Goal: Task Accomplishment & Management: Use online tool/utility

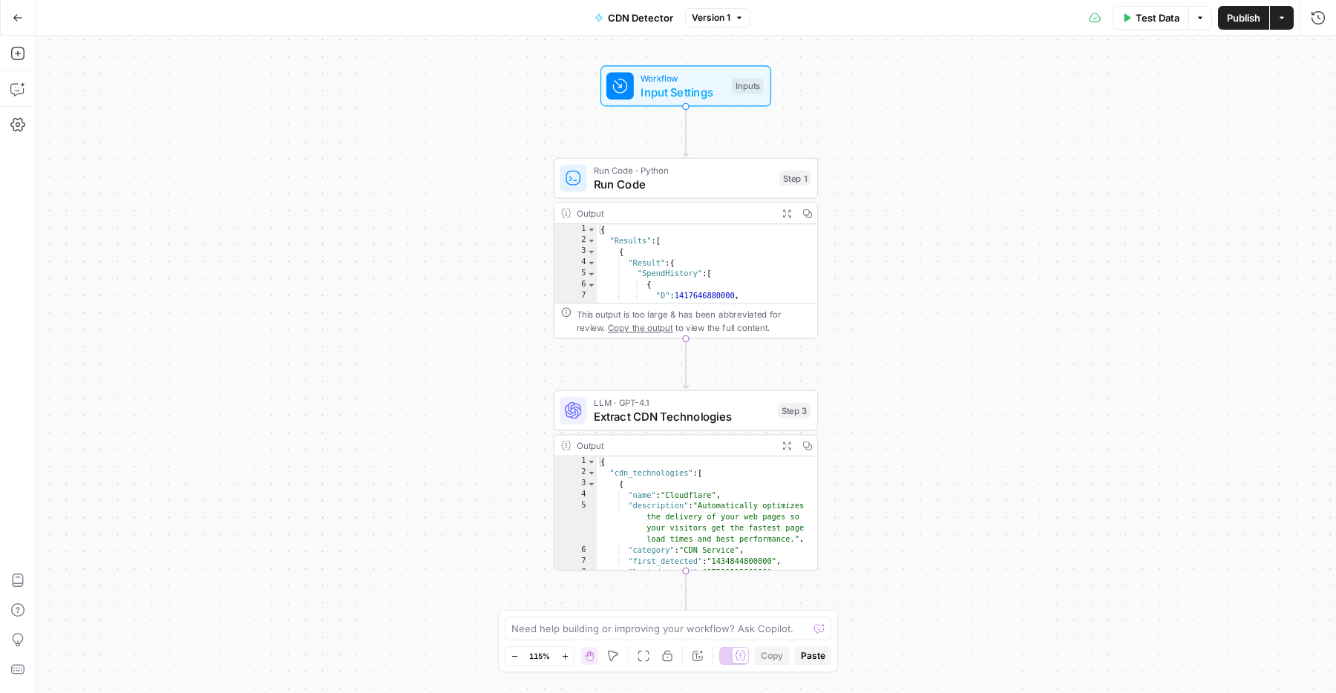
click at [620, 655] on button "Move" at bounding box center [613, 656] width 18 height 18
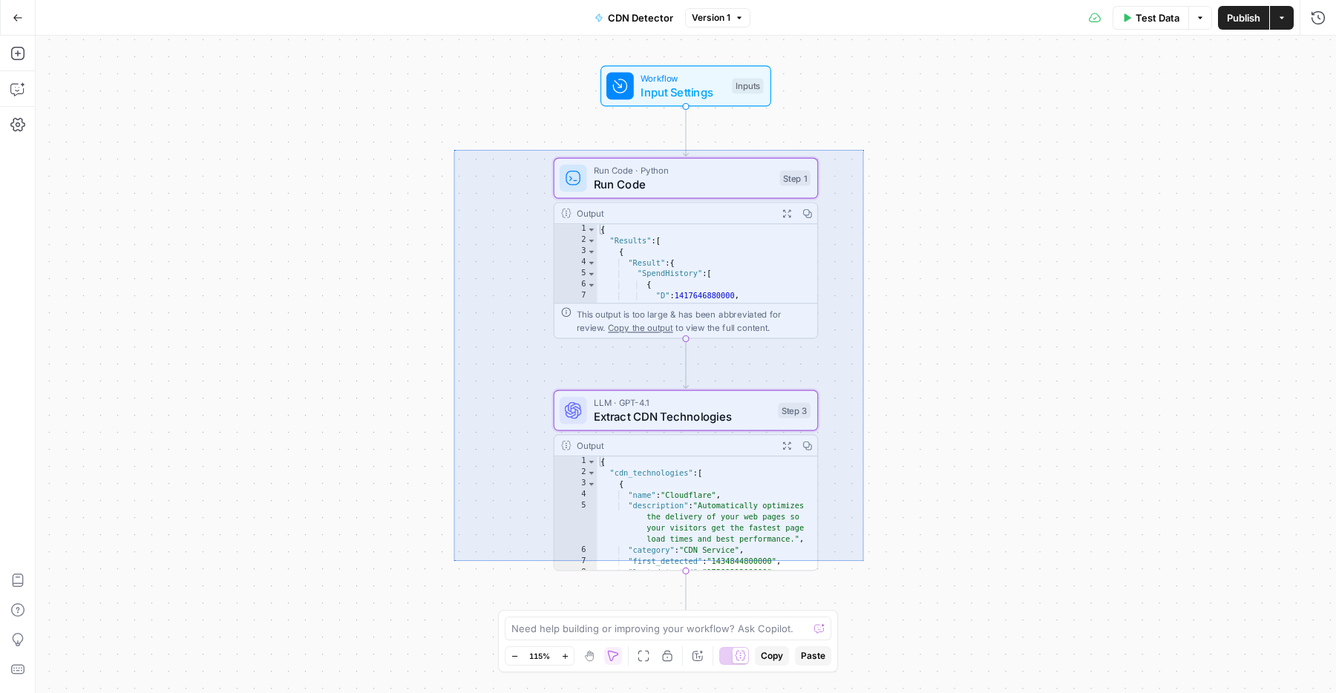
drag, startPoint x: 664, startPoint y: 280, endPoint x: 863, endPoint y: 560, distance: 343.2
click at [863, 560] on div "Workflow Input Settings Inputs Run Code · Python Run Code Step 1 Output Expand …" at bounding box center [686, 364] width 1300 height 657
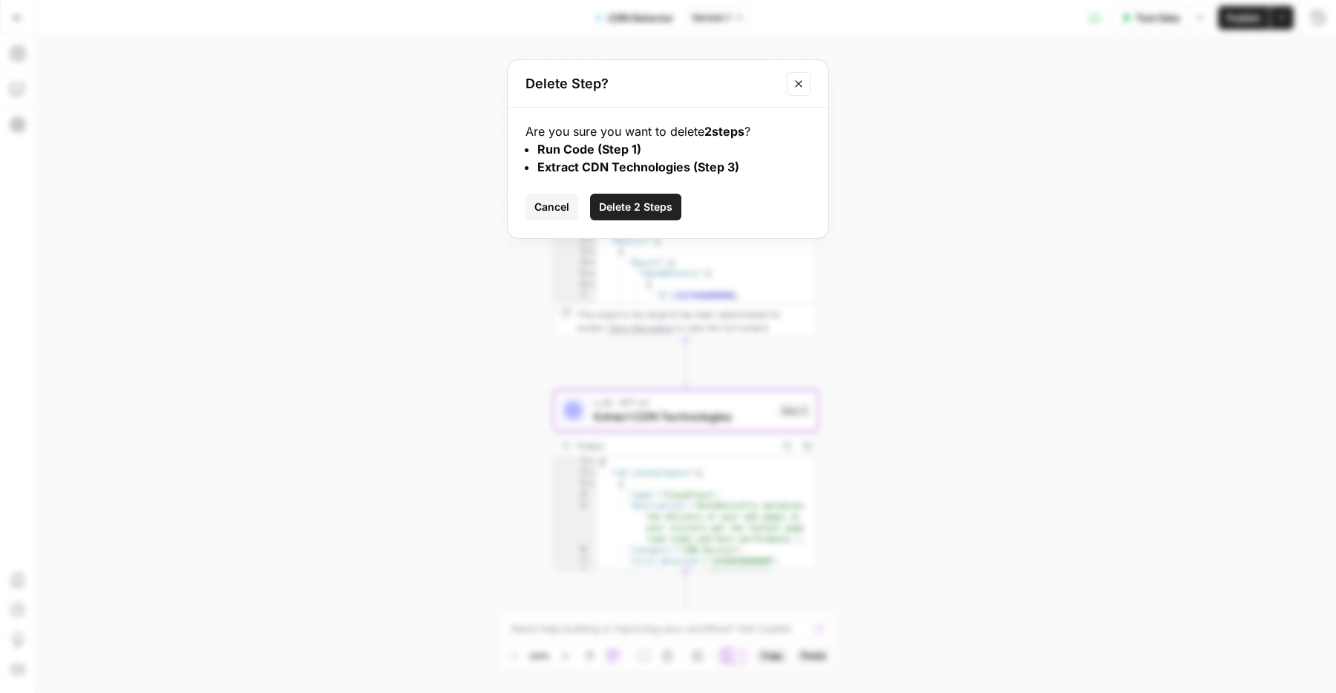
click button "Delete 2 Steps" at bounding box center [635, 207] width 91 height 27
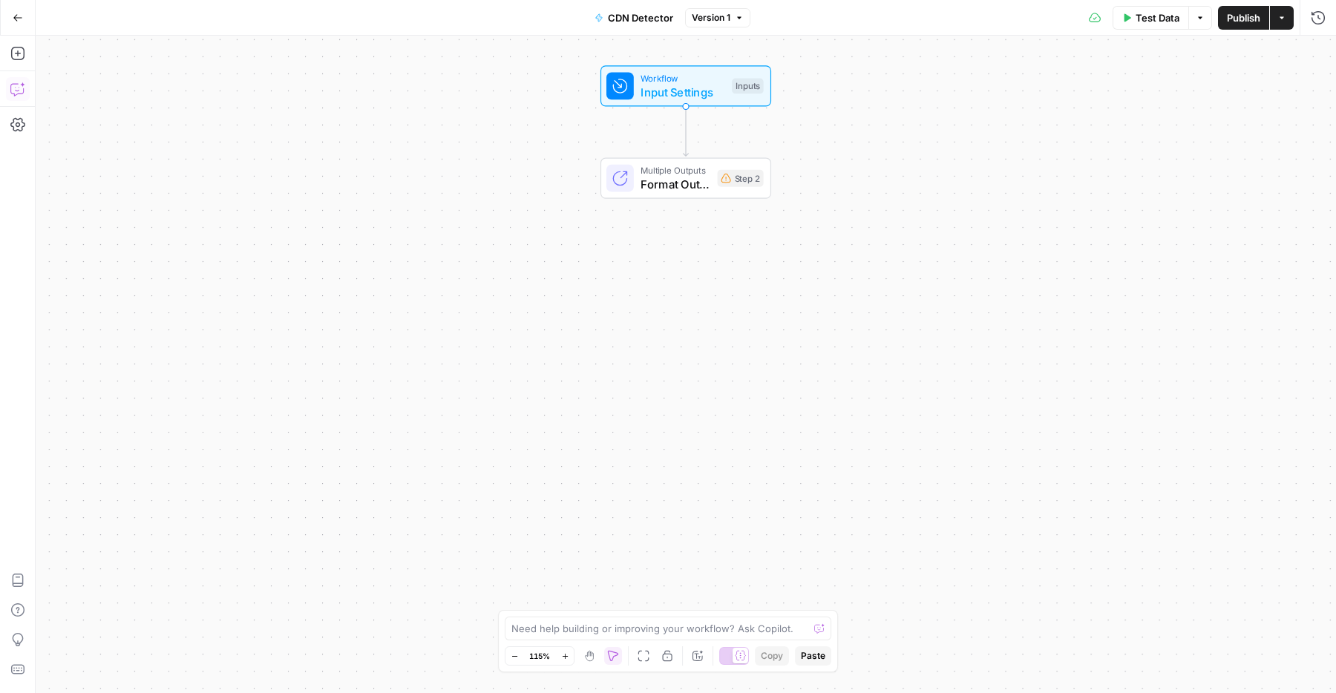
click at [14, 88] on icon "button" at bounding box center [17, 89] width 15 height 15
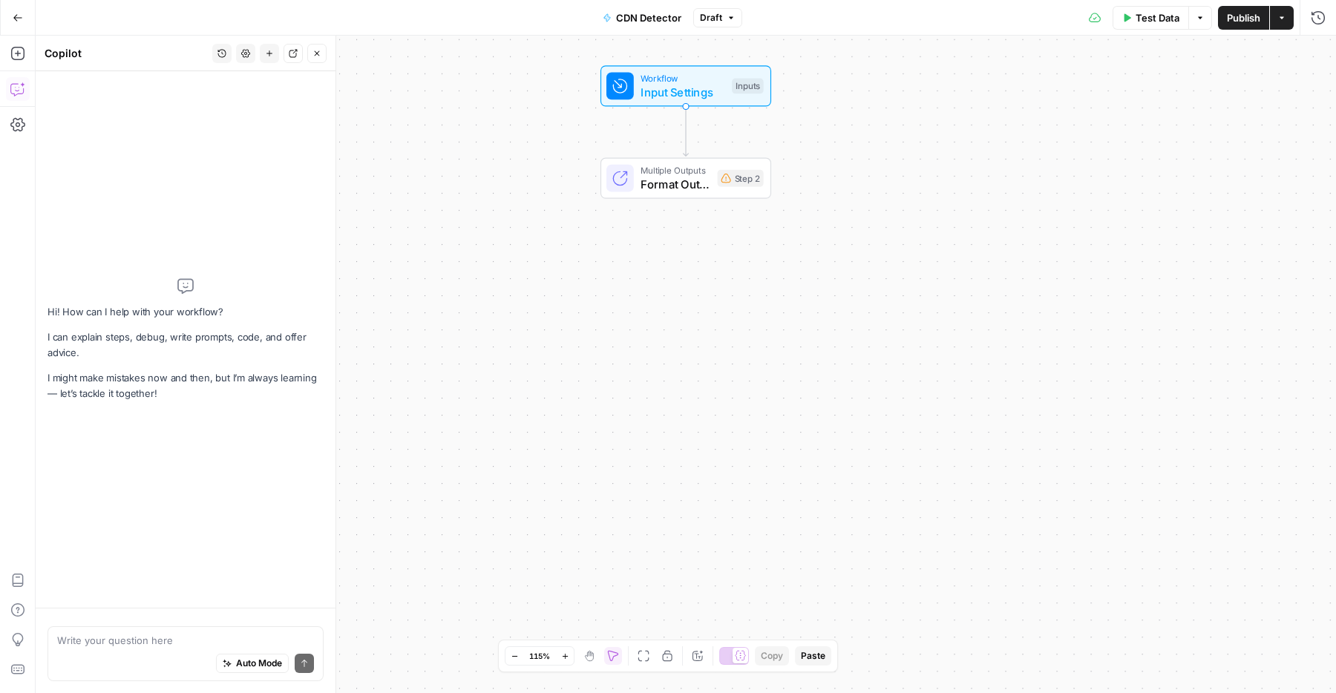
click at [130, 642] on textarea at bounding box center [185, 640] width 257 height 15
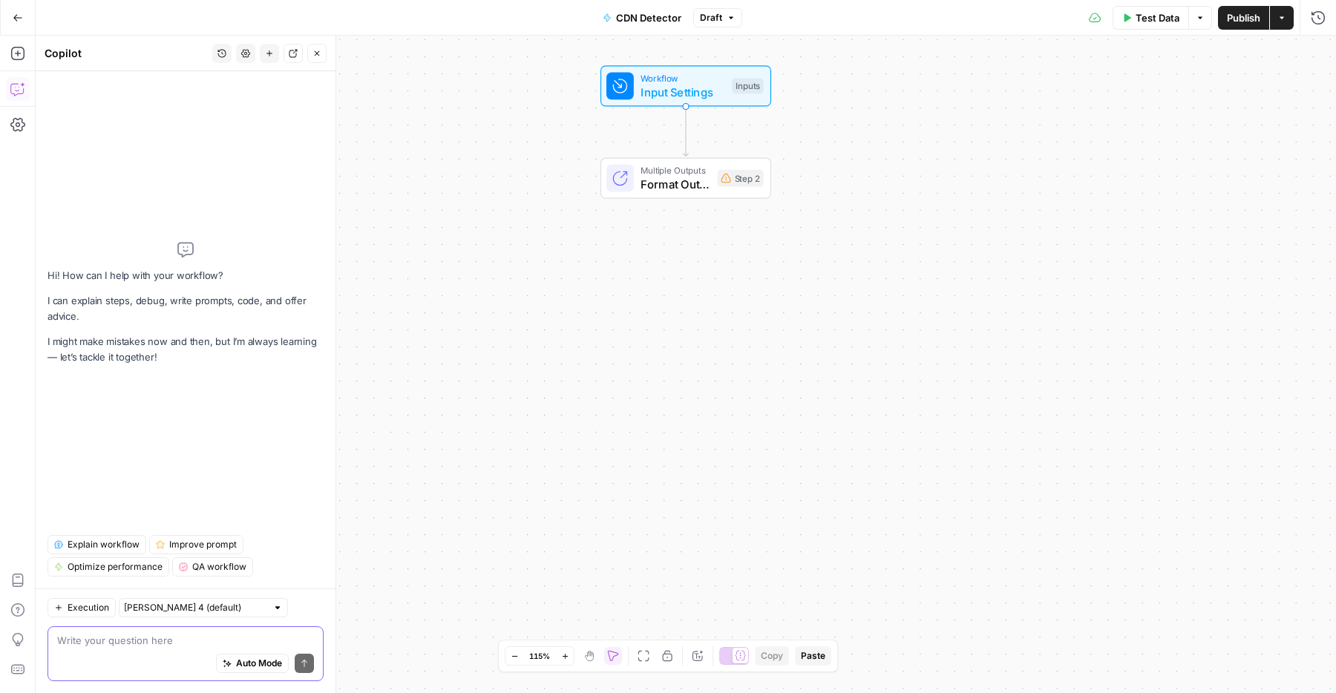
paste textarea "Flow that takes in a brand name and a domain and then the first step is uses a …"
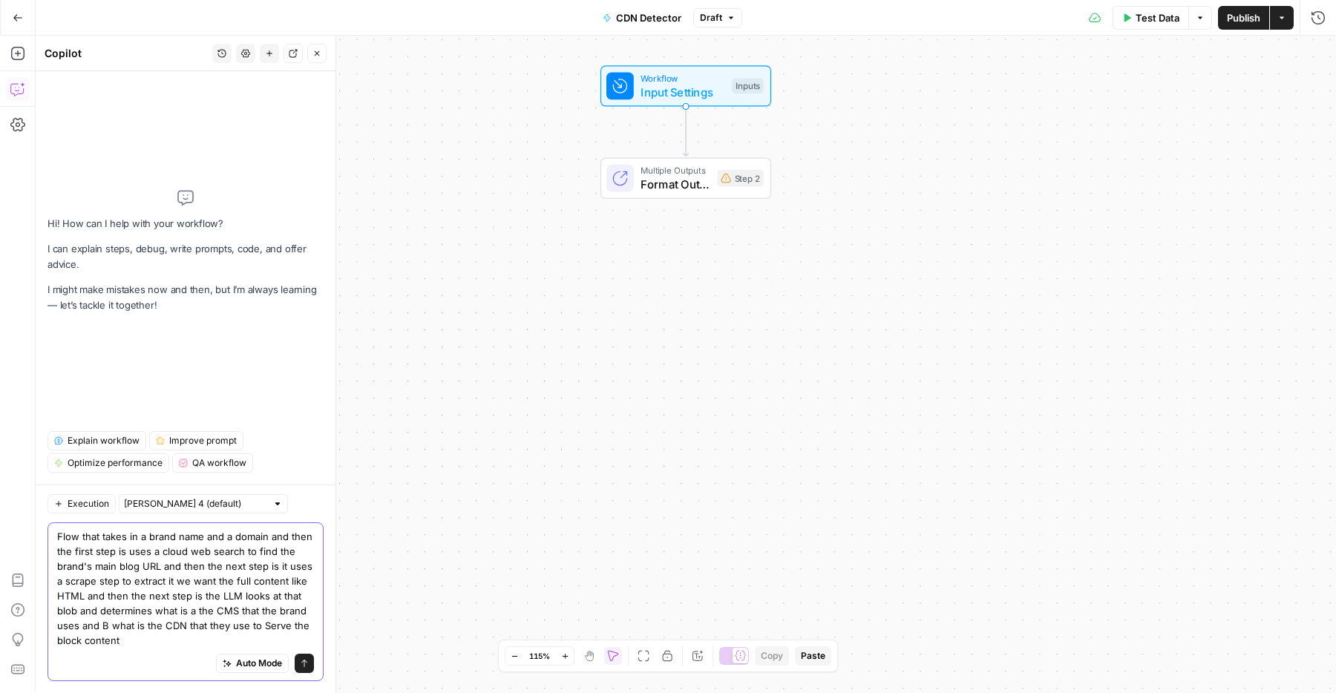
click at [159, 564] on textarea "Flow that takes in a brand name and a domain and then the first step is uses a …" at bounding box center [185, 588] width 257 height 119
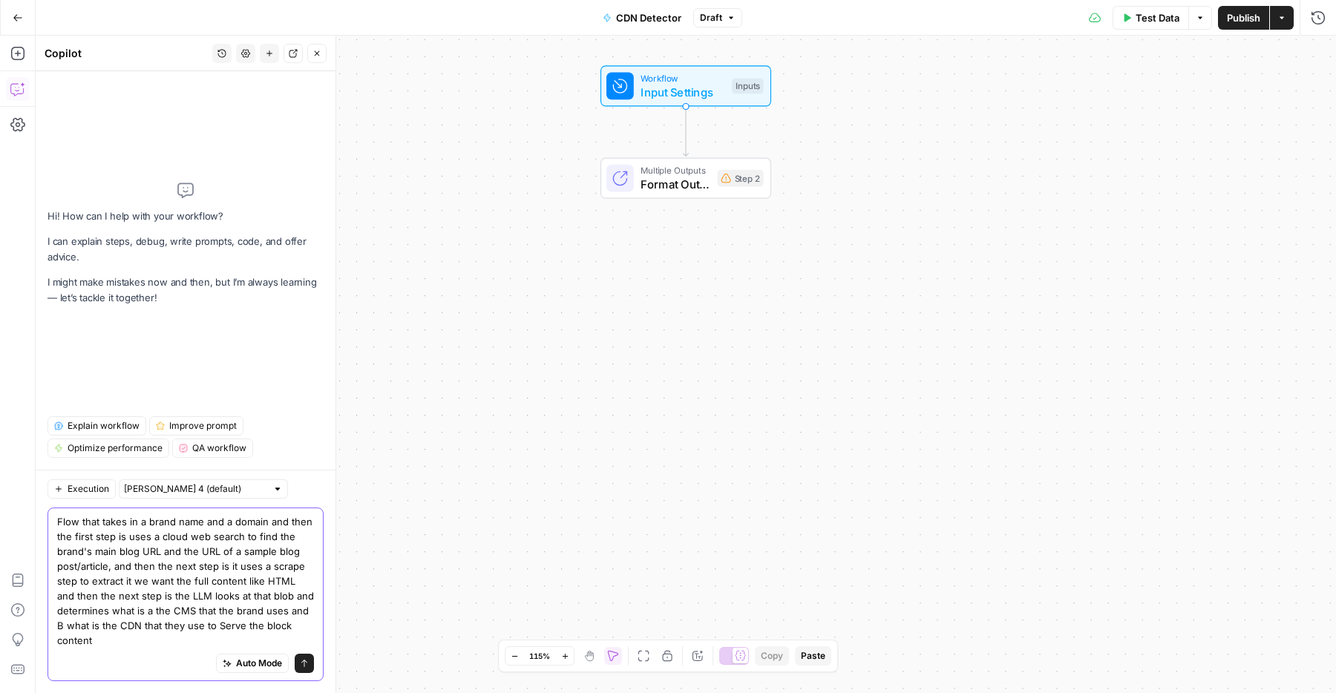
click at [292, 582] on textarea "Flow that takes in a brand name and a domain and then the first step is uses a …" at bounding box center [185, 581] width 257 height 134
click at [185, 596] on textarea "Flow that takes in a brand name and a domain and then the first step is uses a …" at bounding box center [185, 581] width 257 height 134
click at [256, 600] on textarea "Flow that takes in a brand name and a domain and then the first step is uses a …" at bounding box center [185, 581] width 257 height 134
click at [136, 626] on textarea "Flow that takes in a brand name and a domain and then the first step is uses a …" at bounding box center [185, 581] width 257 height 134
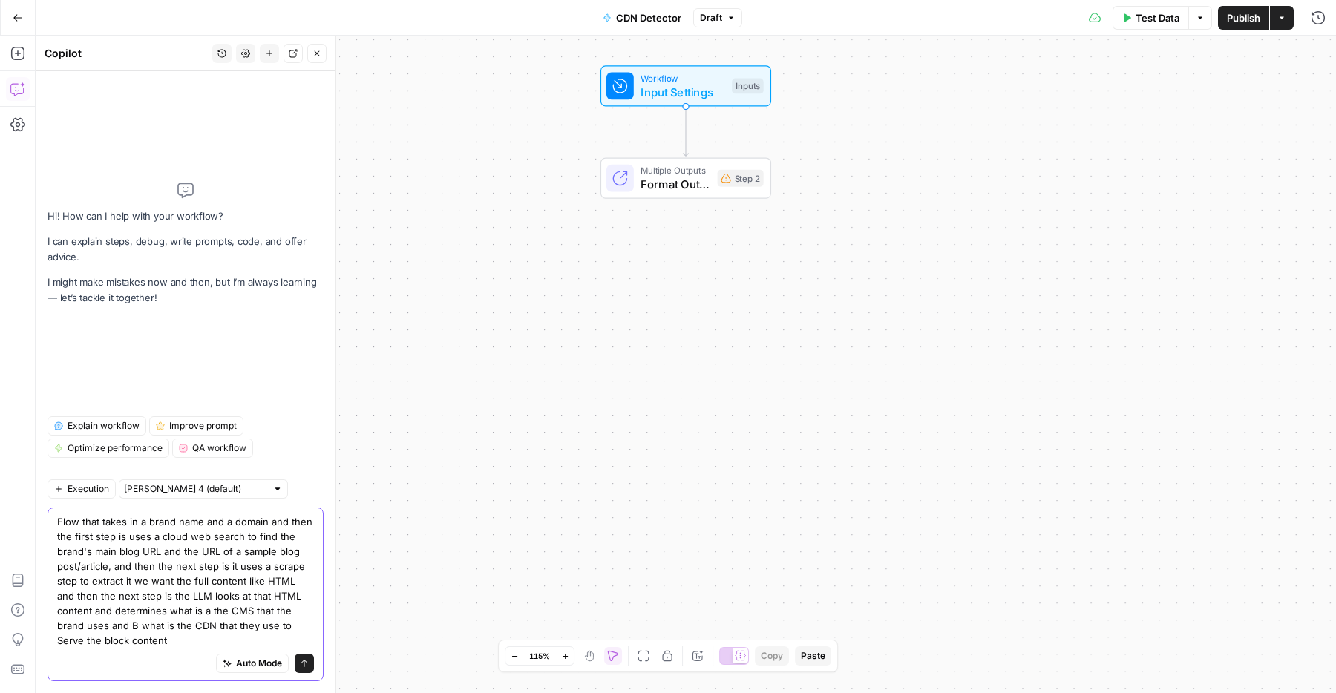
click at [216, 628] on textarea "Flow that takes in a brand name and a domain and then the first step is uses a …" at bounding box center [185, 581] width 257 height 134
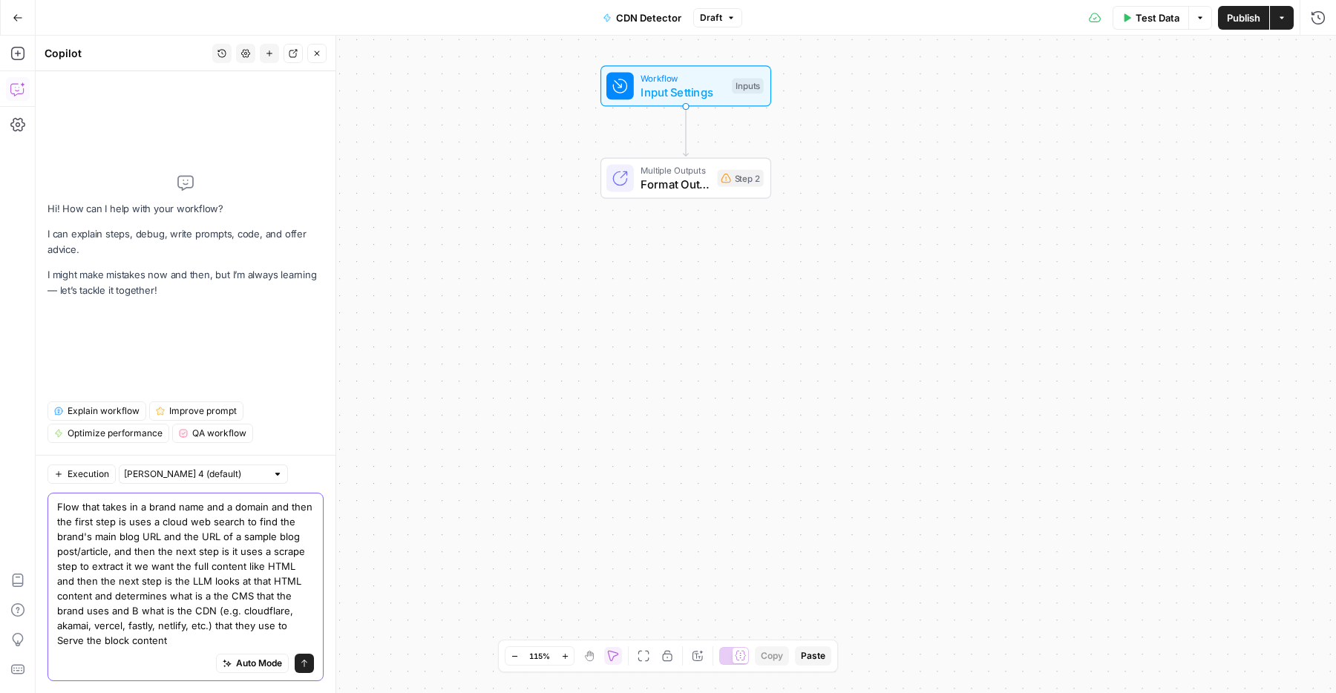
click at [113, 639] on textarea "Flow that takes in a brand name and a domain and then the first step is uses a …" at bounding box center [185, 573] width 257 height 148
click at [110, 646] on textarea "Flow that takes in a brand name and a domain and then the first step is uses a …" at bounding box center [185, 573] width 257 height 148
click at [121, 641] on textarea "Flow that takes in a brand name and a domain and then the first step is uses a …" at bounding box center [185, 573] width 257 height 148
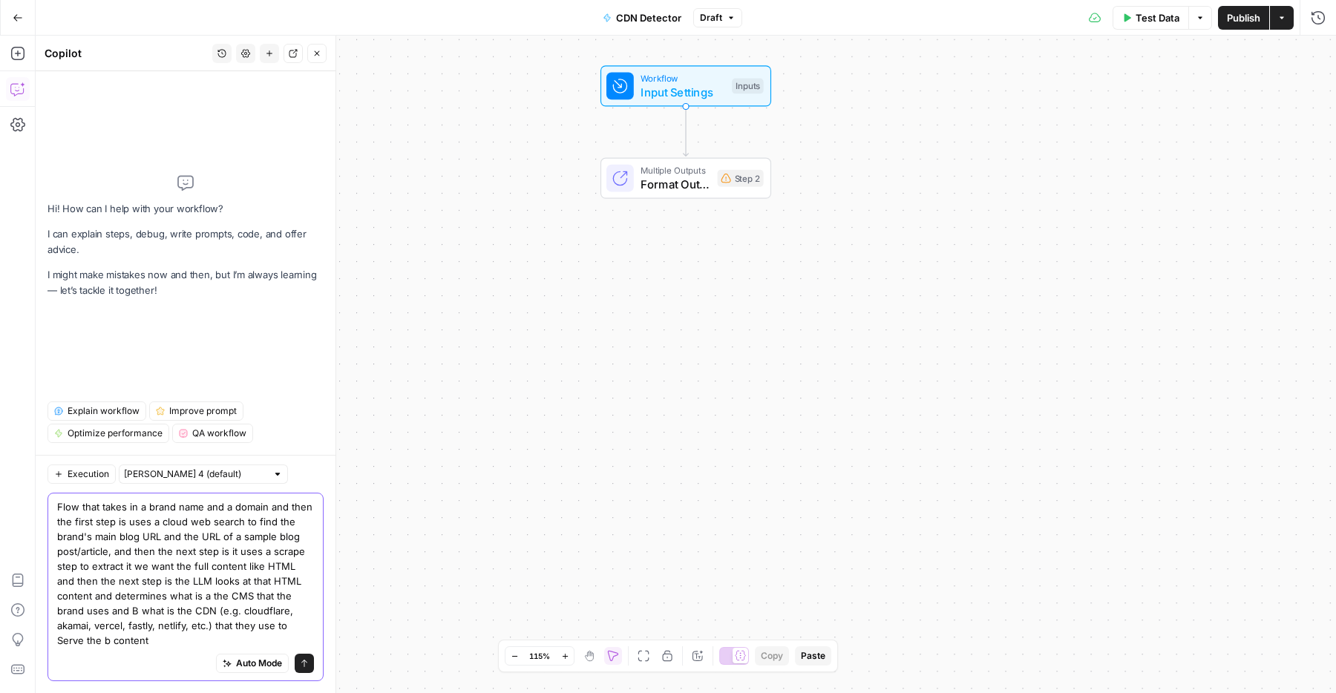
click at [121, 641] on textarea "Flow that takes in a brand name and a domain and then the first step is uses a …" at bounding box center [185, 573] width 257 height 148
drag, startPoint x: 111, startPoint y: 641, endPoint x: 43, endPoint y: 640, distance: 68.3
click at [43, 640] on div "Execution Claude Sonnet 4 (default) Flow that takes in a brand name and a domai…" at bounding box center [186, 574] width 300 height 238
type textarea "Flow that takes in a brand name and a domain and then the first step is uses a …"
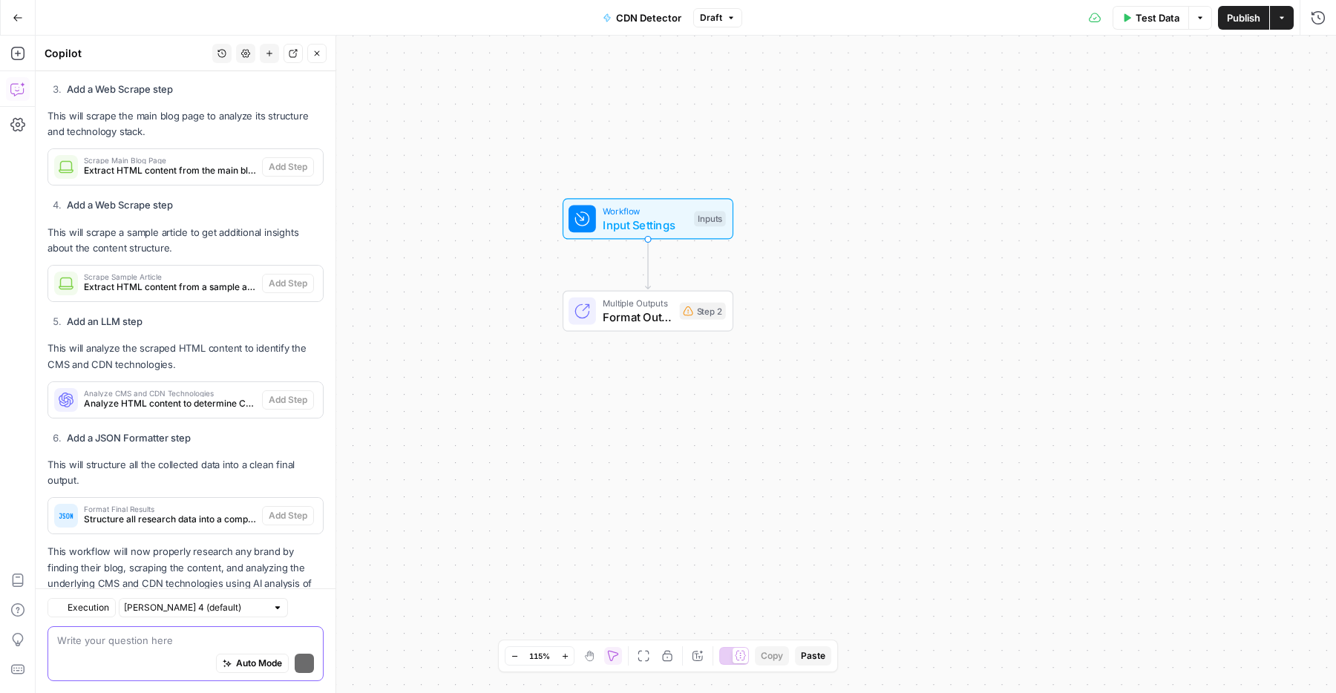
scroll to position [1077, 0]
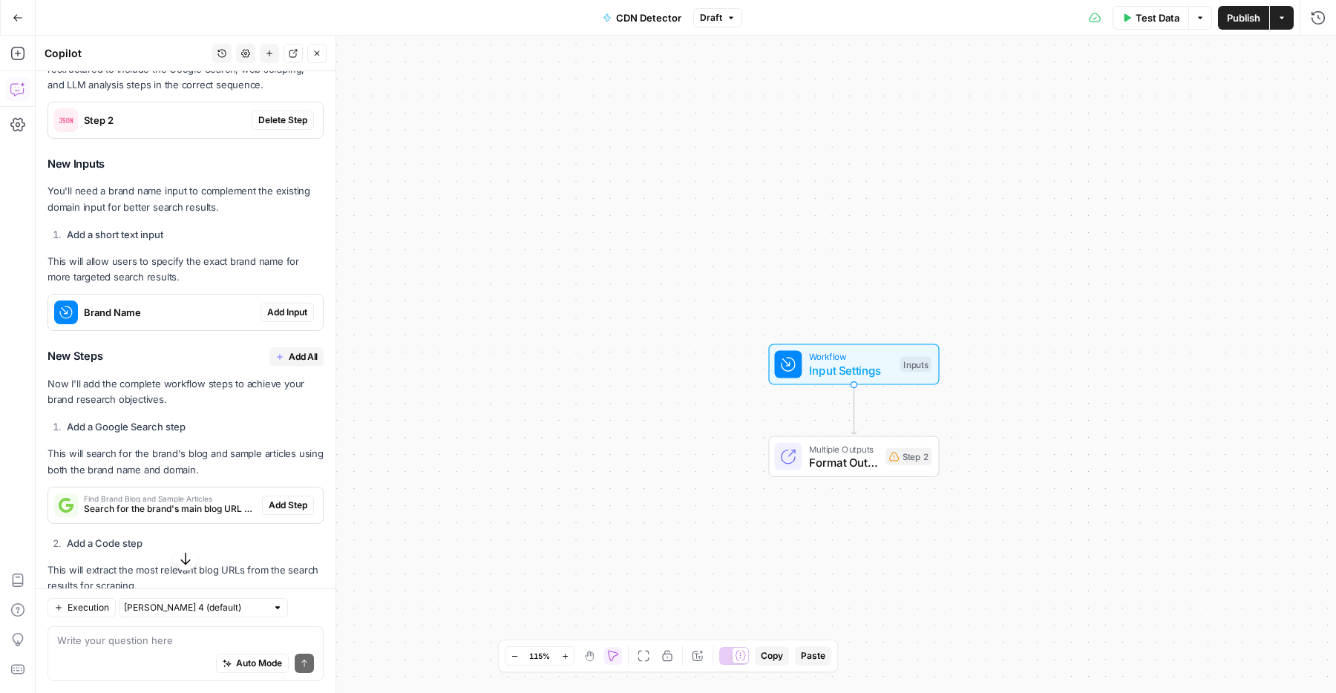
click at [292, 310] on span "Add Input" at bounding box center [287, 312] width 40 height 13
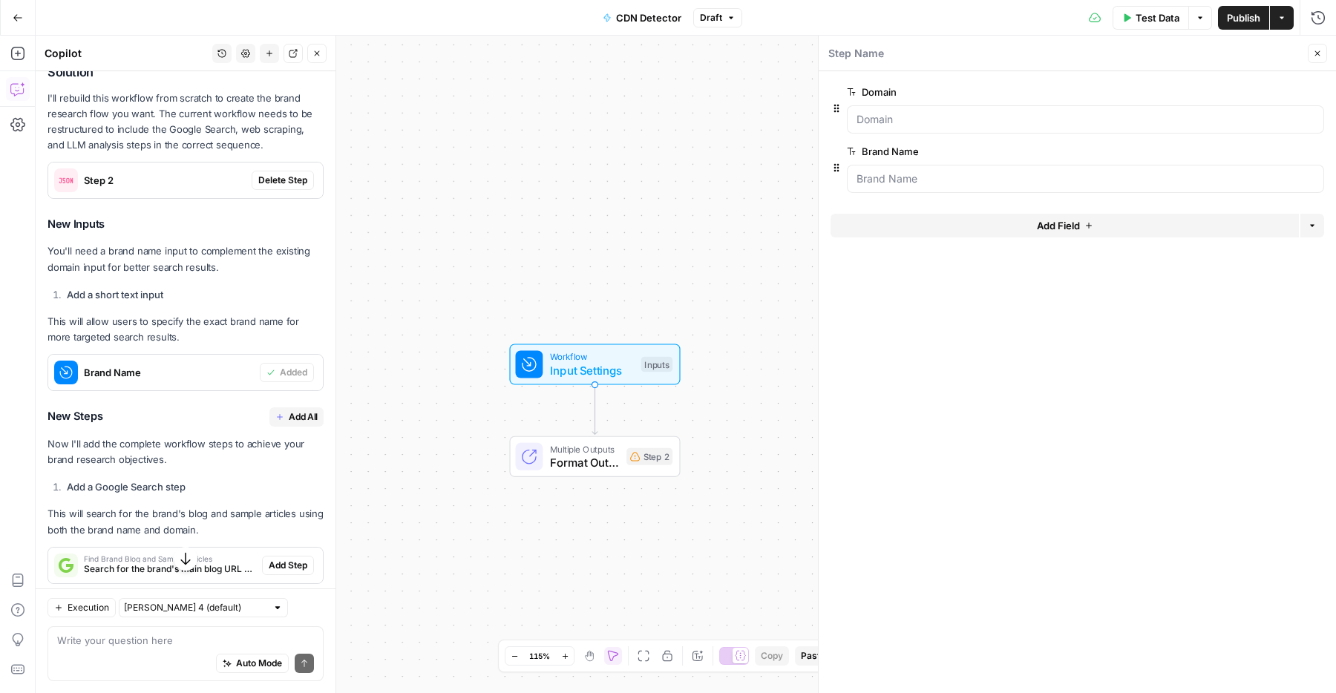
scroll to position [401, 0]
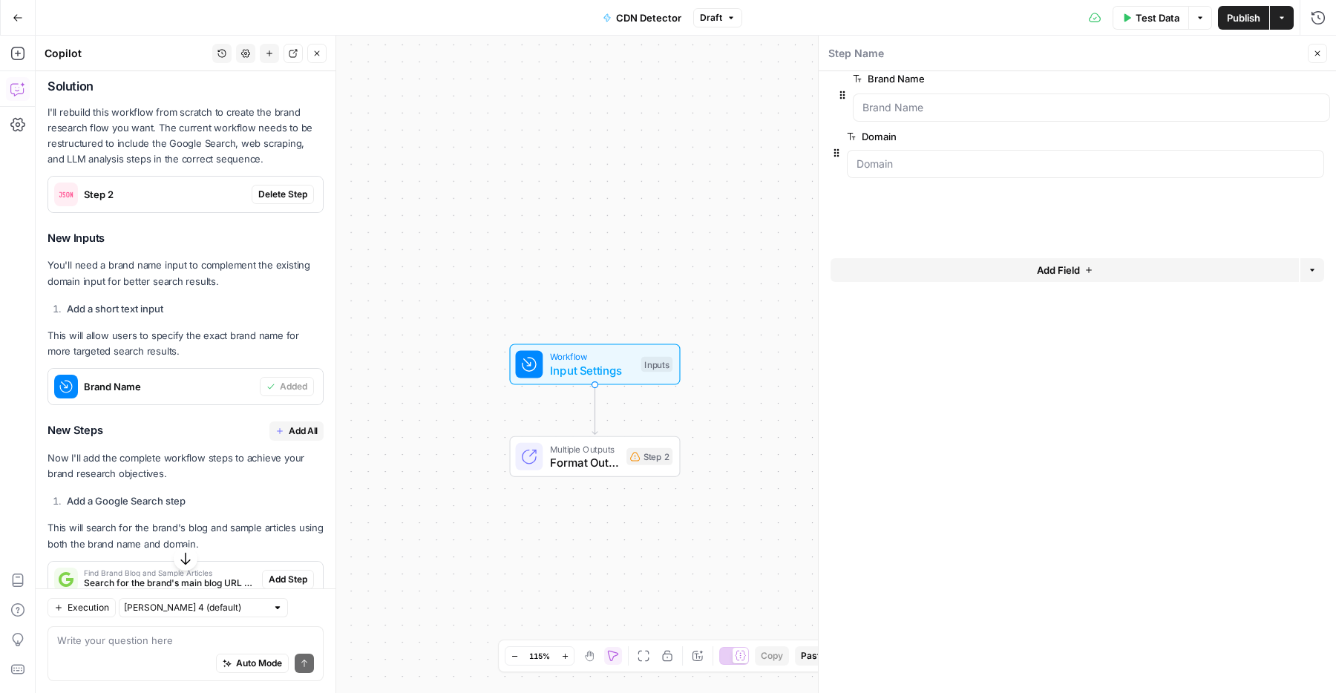
drag, startPoint x: 837, startPoint y: 166, endPoint x: 845, endPoint y: 82, distance: 85.0
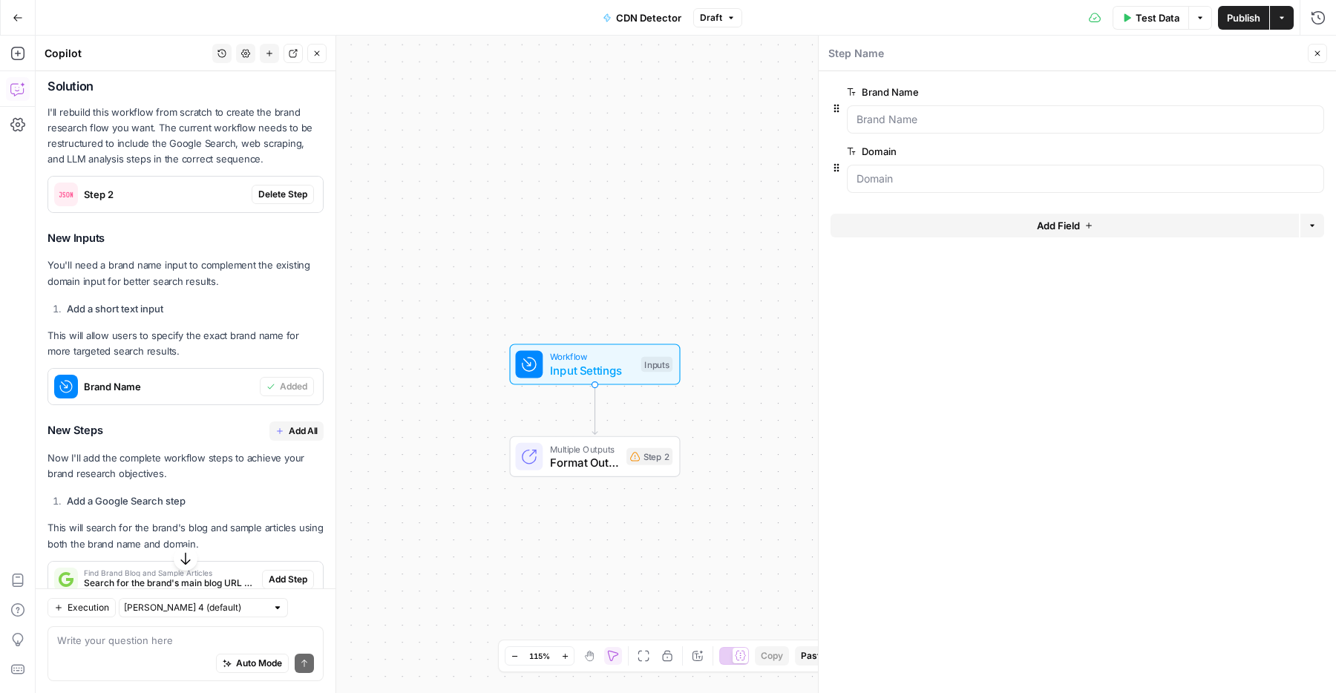
click at [295, 435] on span "Add All" at bounding box center [303, 430] width 29 height 13
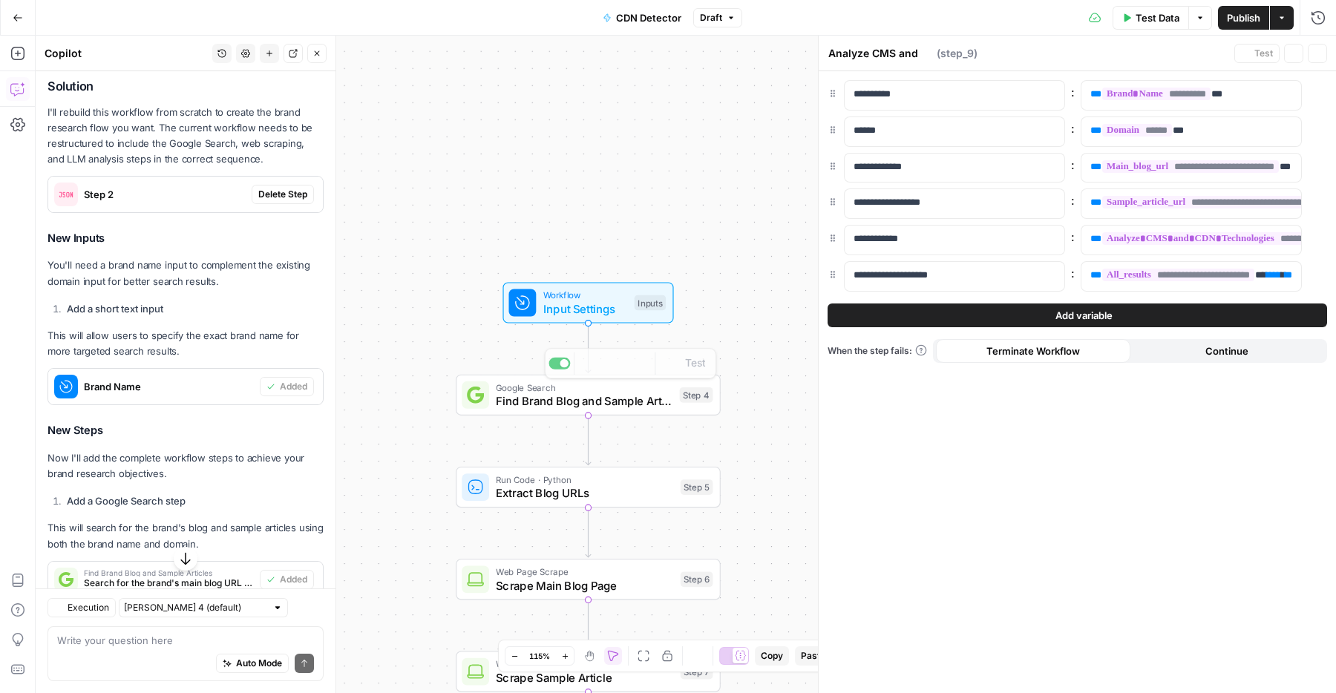
type textarea "Format Final Results"
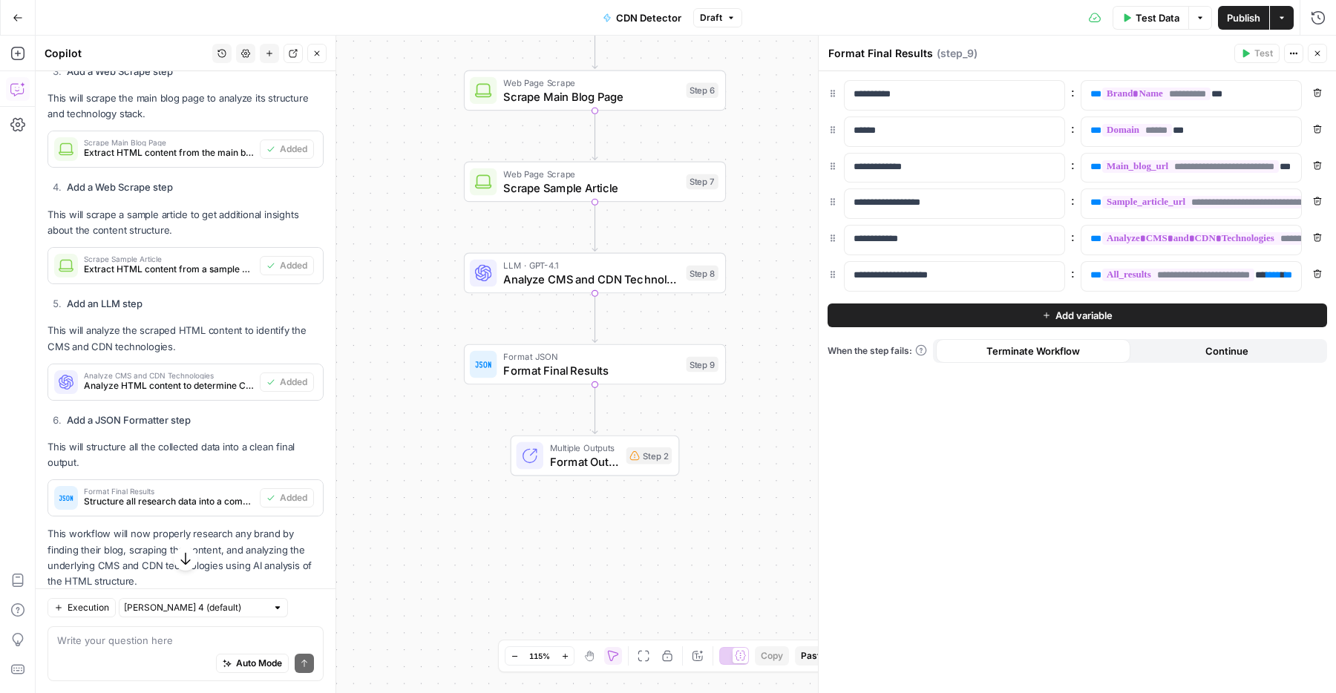
scroll to position [1100, 0]
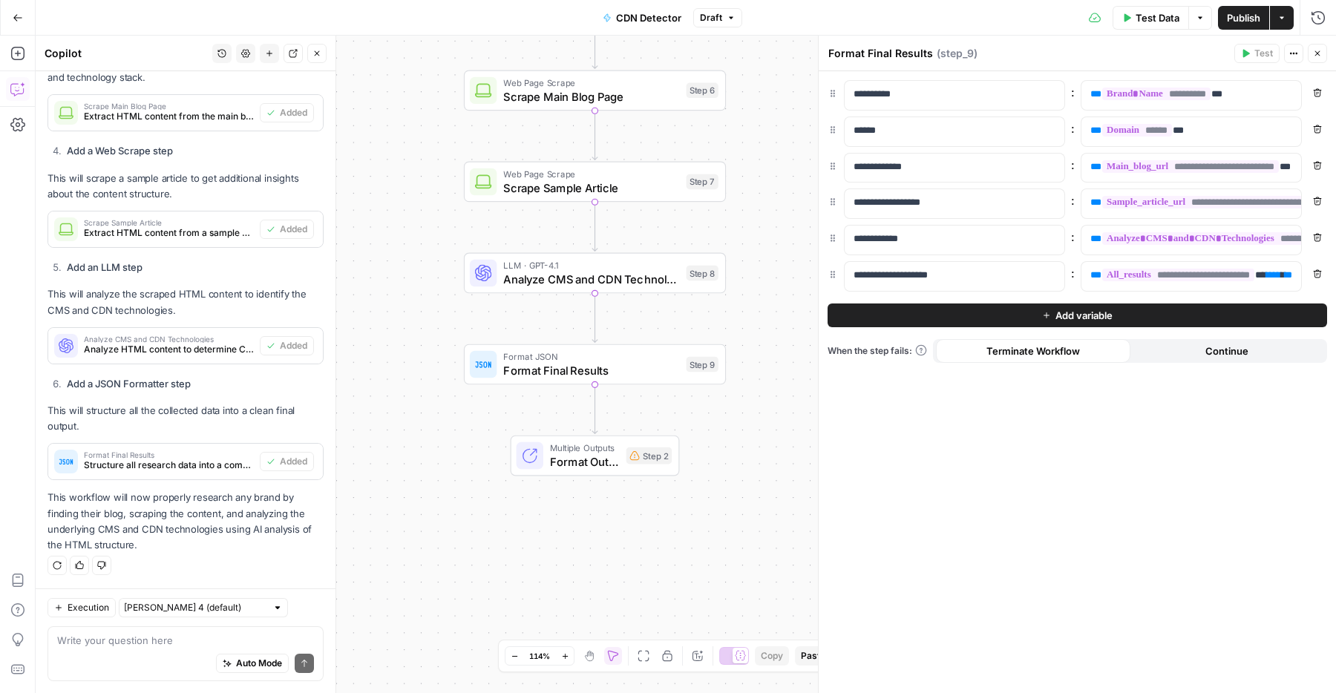
click at [616, 458] on span "Format Outputs" at bounding box center [584, 461] width 69 height 17
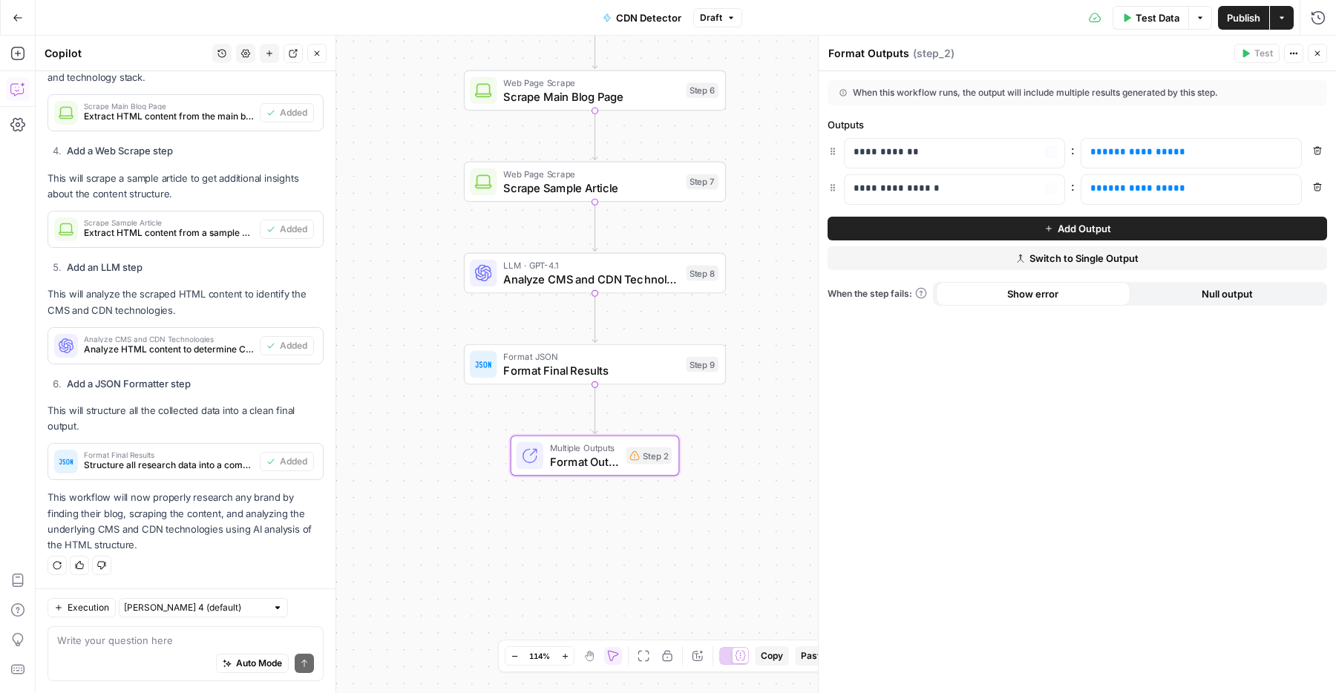
click at [1027, 260] on button "Switch to Single Output" at bounding box center [1076, 258] width 499 height 24
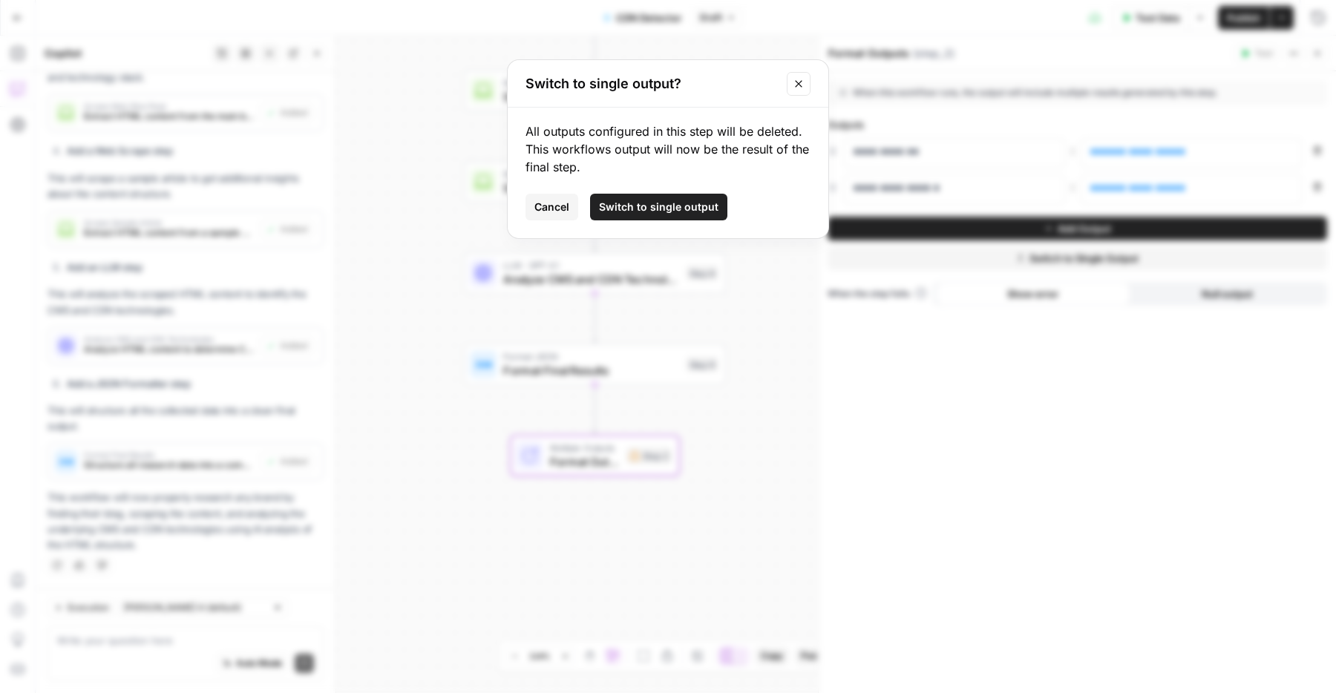
click at [640, 214] on span "Switch to single output" at bounding box center [658, 207] width 119 height 15
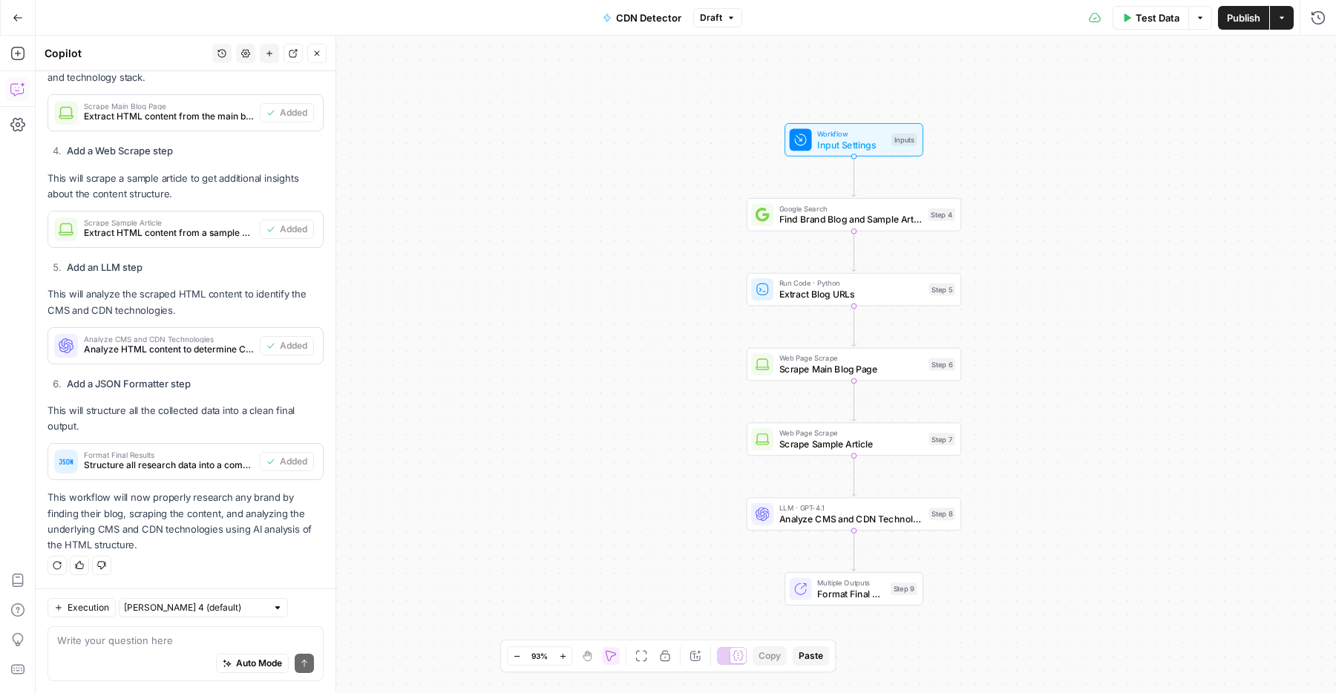
click at [304, 62] on div "History Settings New chat Detach Close" at bounding box center [269, 53] width 114 height 19
click at [318, 54] on icon "button" at bounding box center [317, 53] width 5 height 5
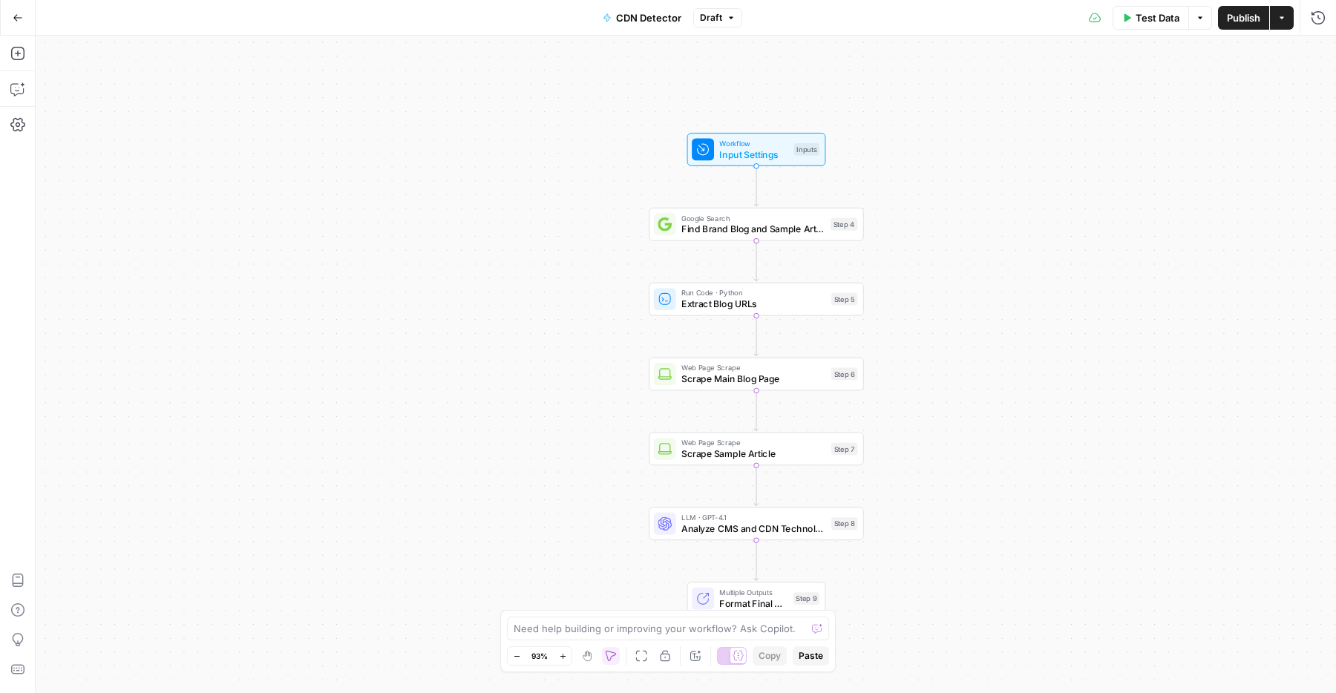
click at [1147, 22] on span "Test Data" at bounding box center [1157, 17] width 44 height 15
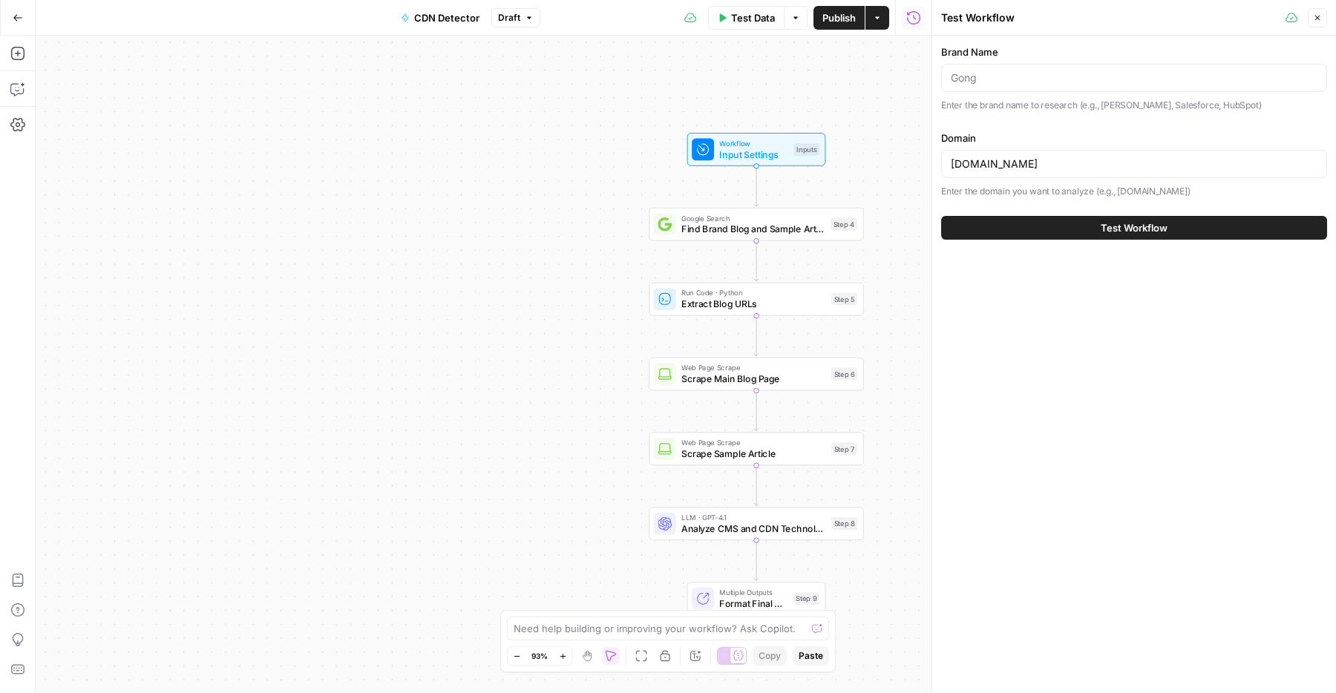
click at [1042, 85] on div at bounding box center [1134, 78] width 386 height 28
type input "Gong"
click at [1024, 228] on button "Test Workflow" at bounding box center [1134, 228] width 386 height 24
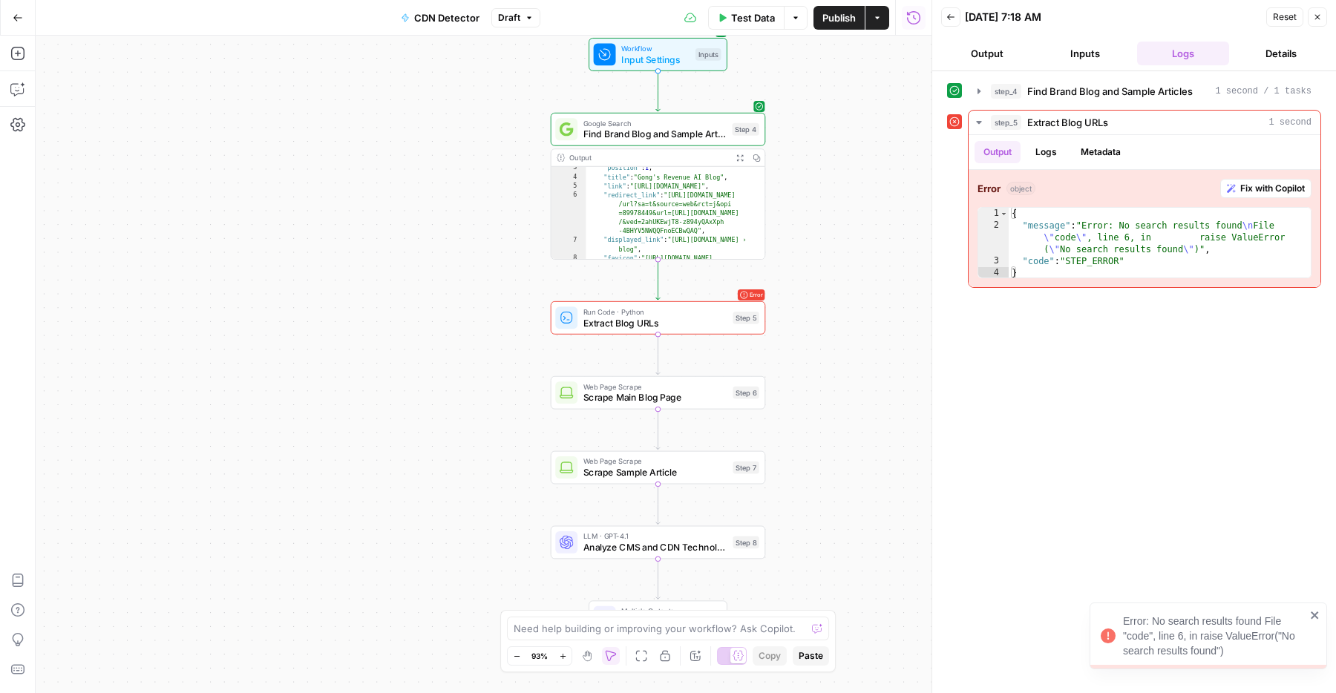
scroll to position [22, 0]
click at [651, 137] on span "Find Brand Blog and Sample Articles" at bounding box center [654, 134] width 143 height 14
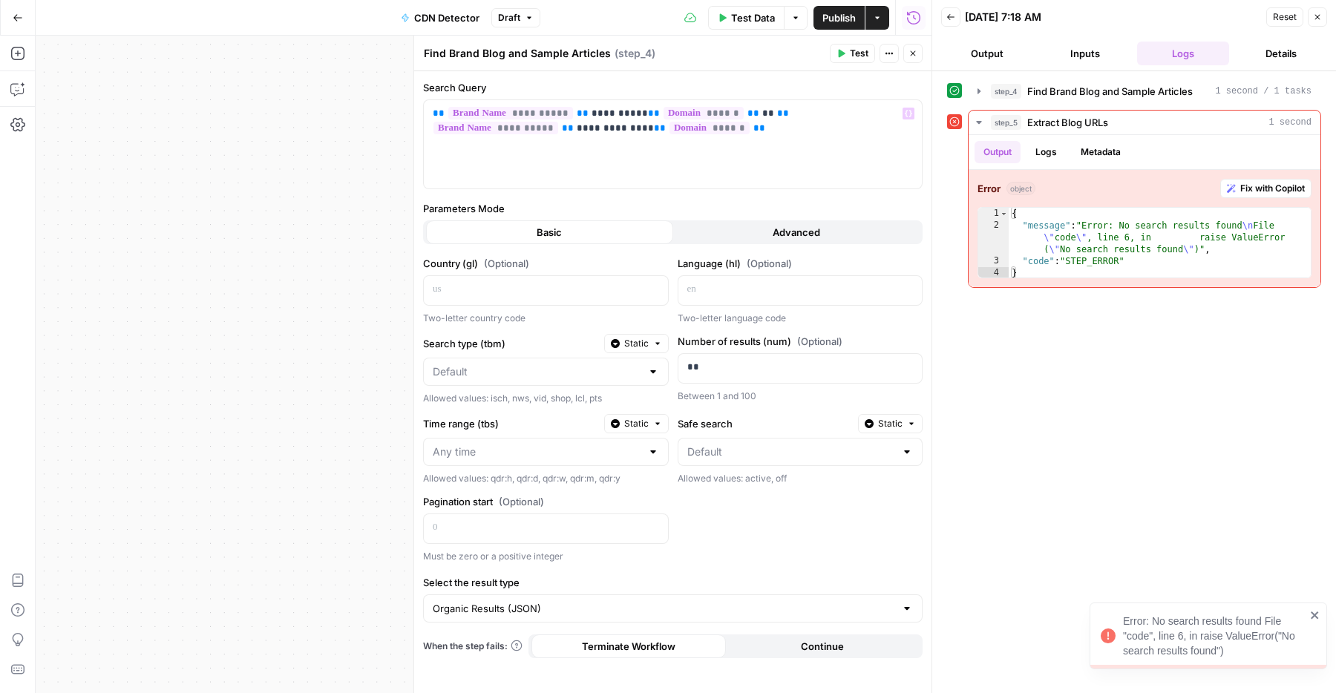
click at [908, 53] on icon "button" at bounding box center [912, 53] width 9 height 9
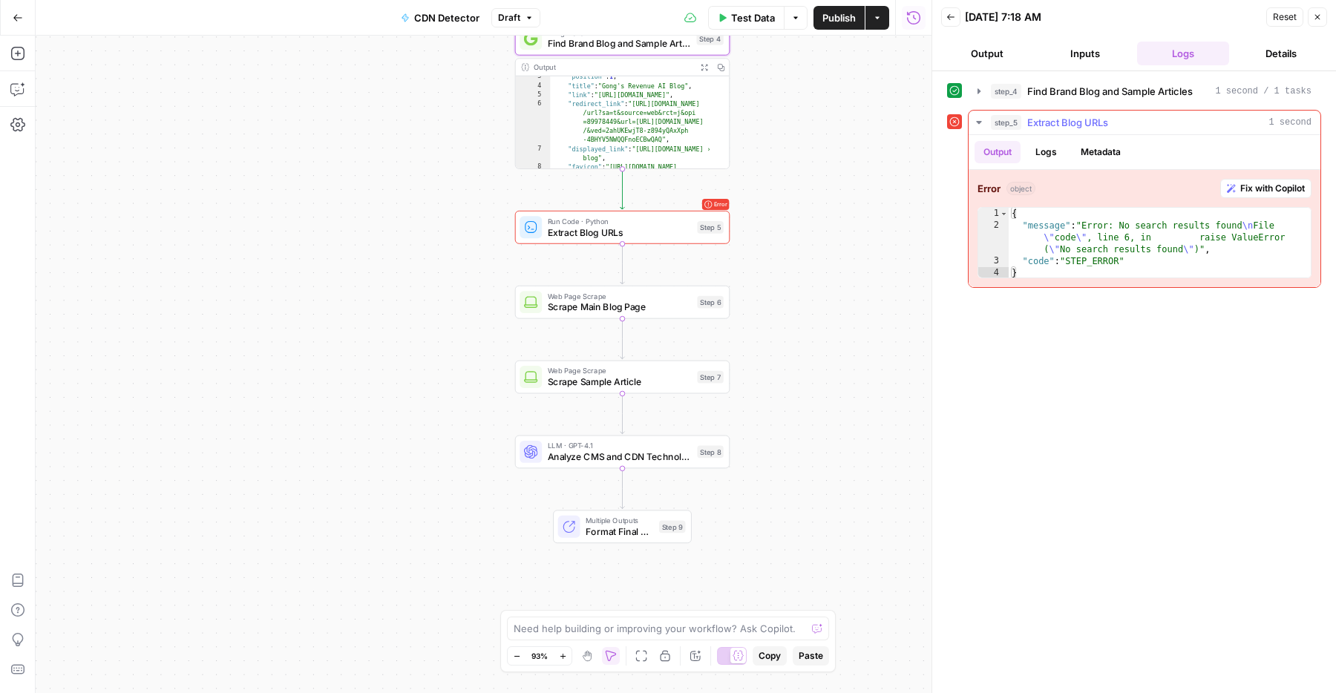
click at [1234, 193] on button "Fix with Copilot" at bounding box center [1265, 188] width 91 height 19
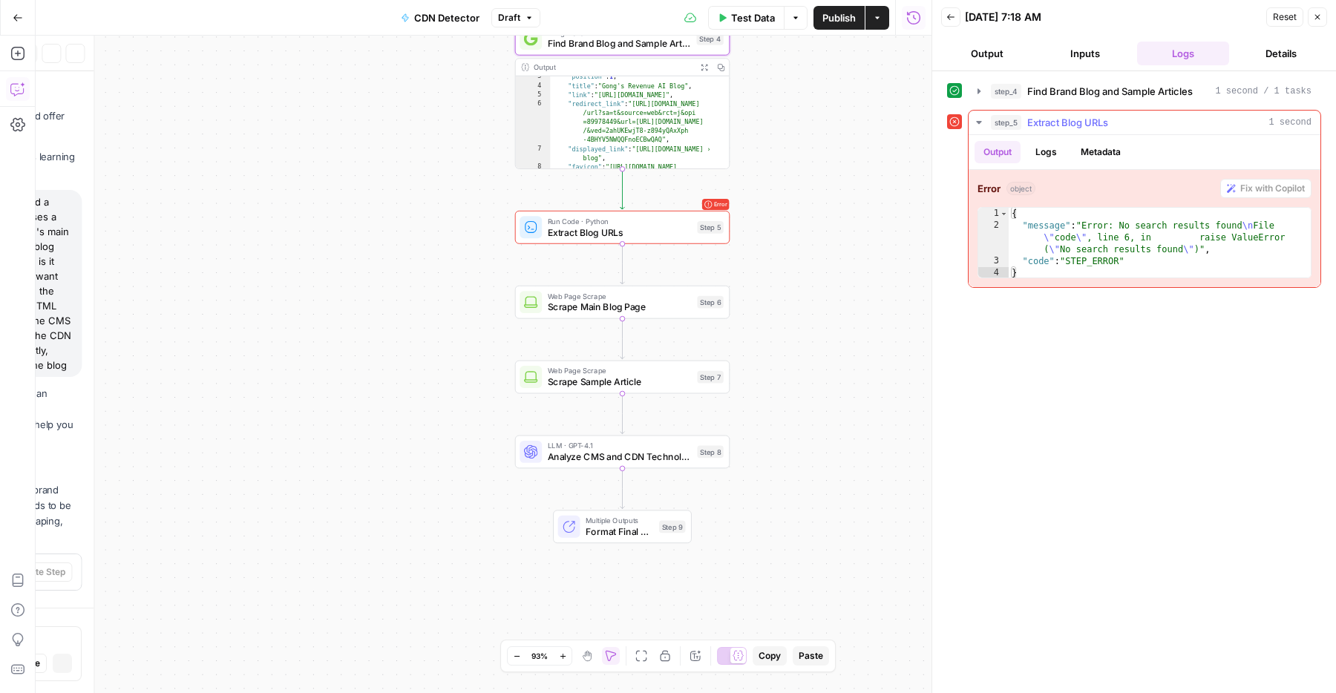
scroll to position [1079, 0]
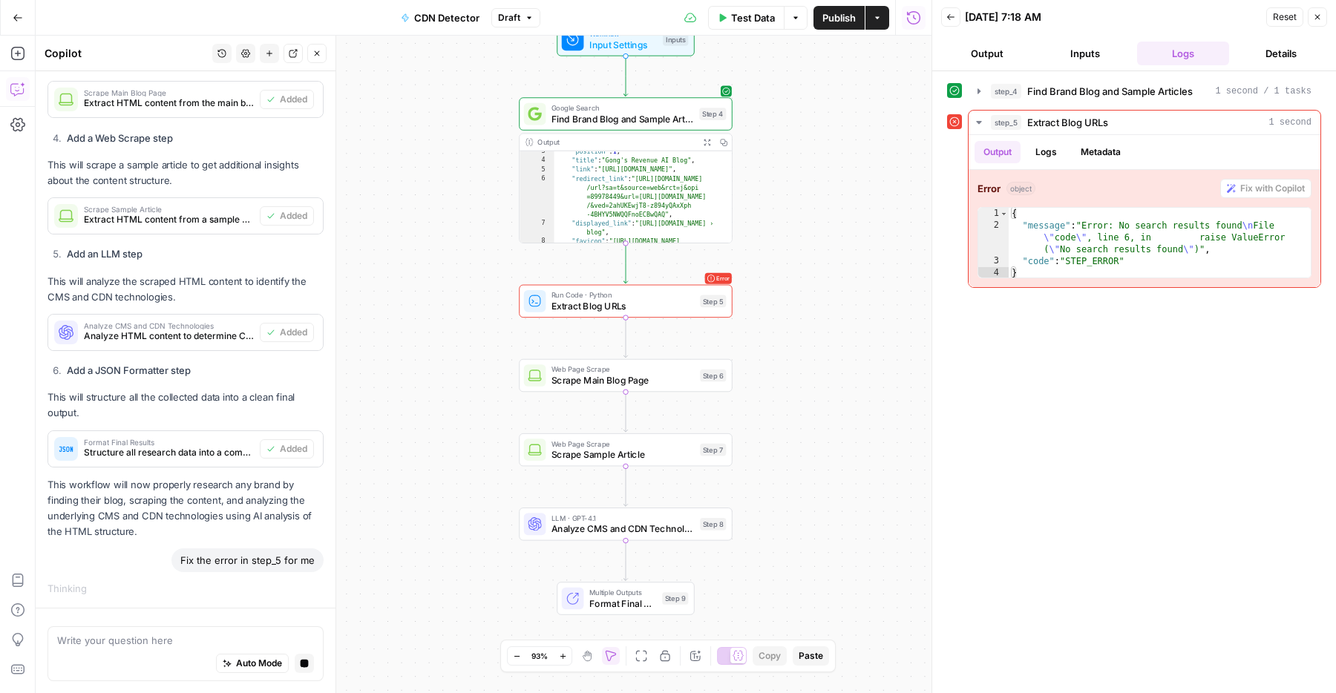
click at [584, 114] on span "Find Brand Blog and Sample Articles" at bounding box center [622, 119] width 142 height 14
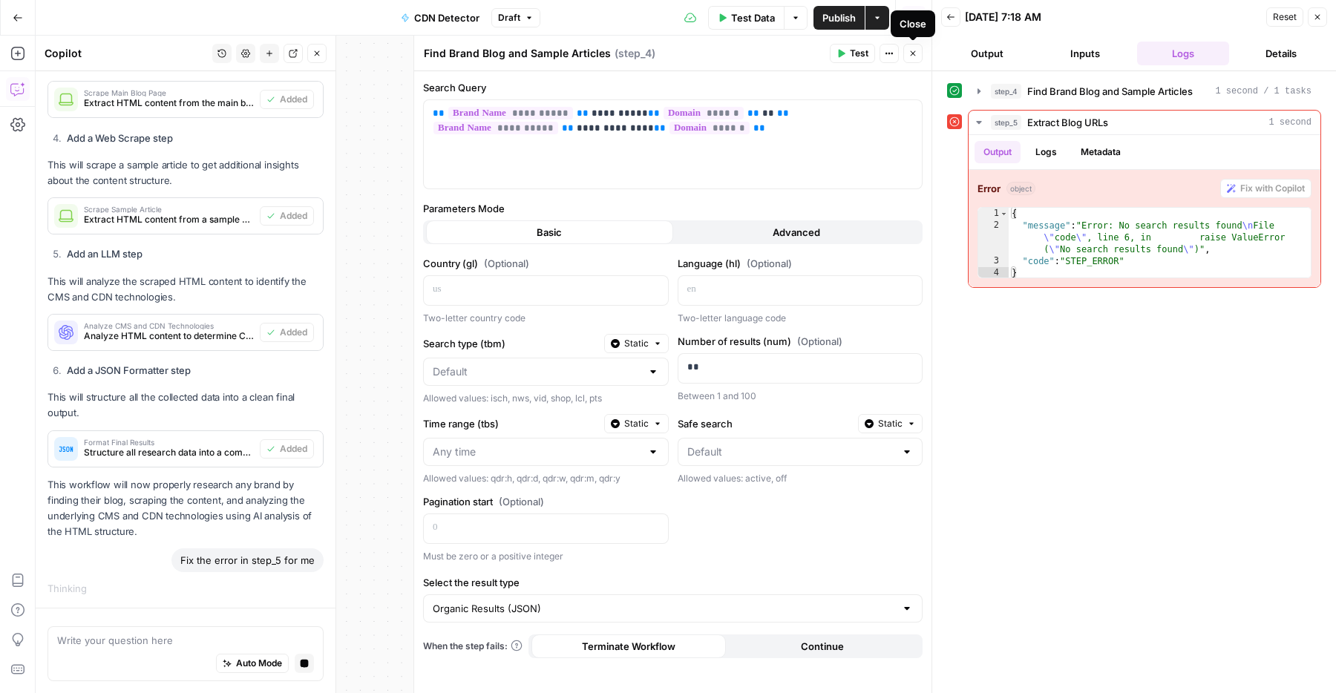
click at [916, 50] on icon "button" at bounding box center [912, 53] width 9 height 9
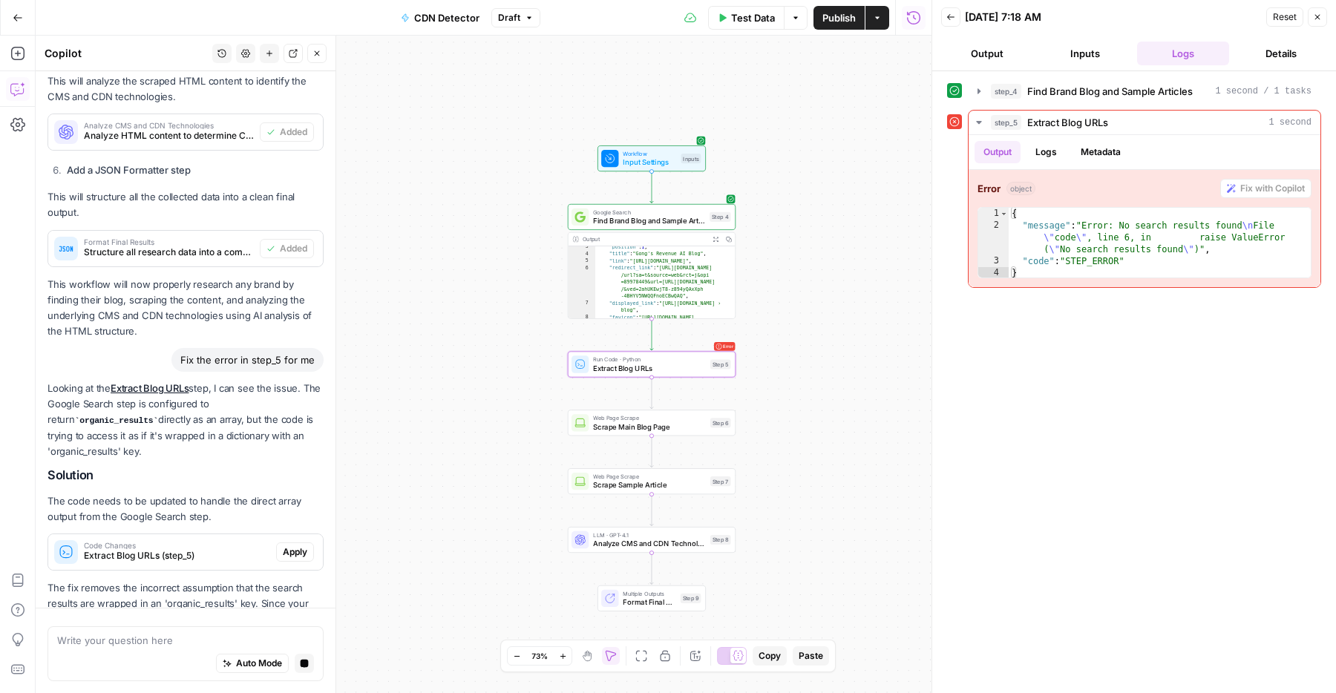
scroll to position [1310, 0]
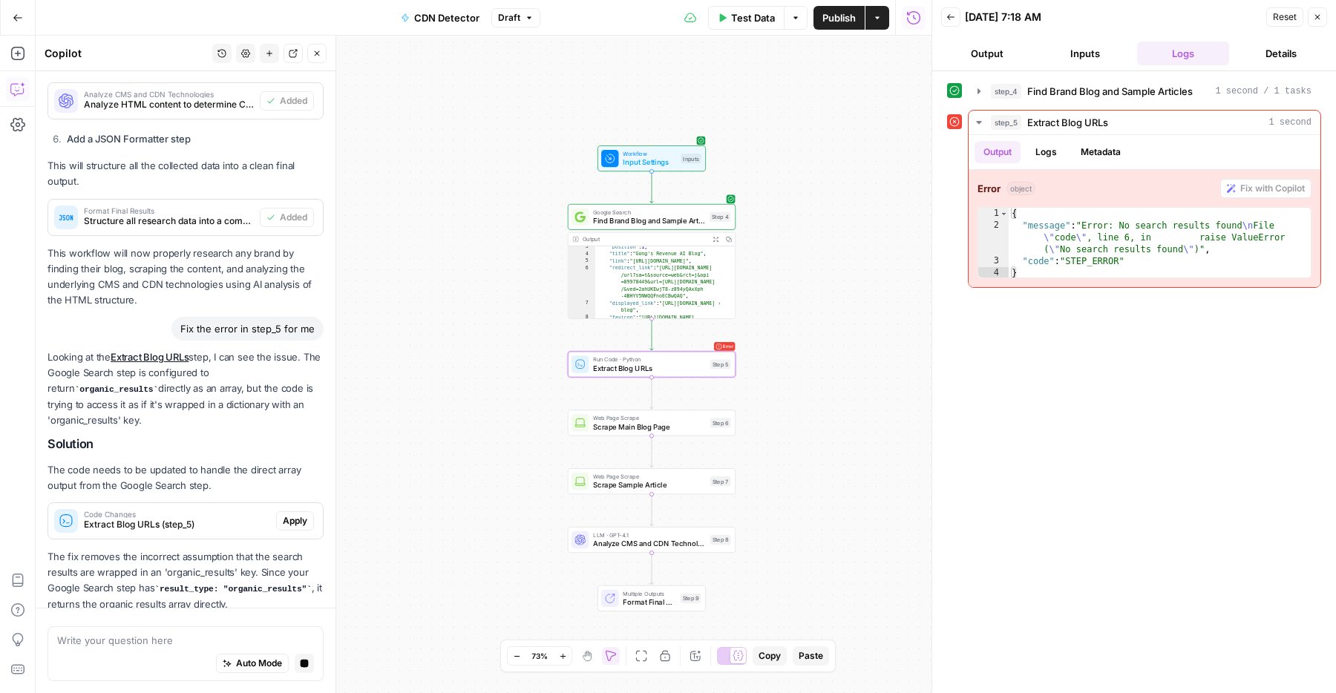
click at [289, 511] on button "Apply" at bounding box center [295, 520] width 38 height 19
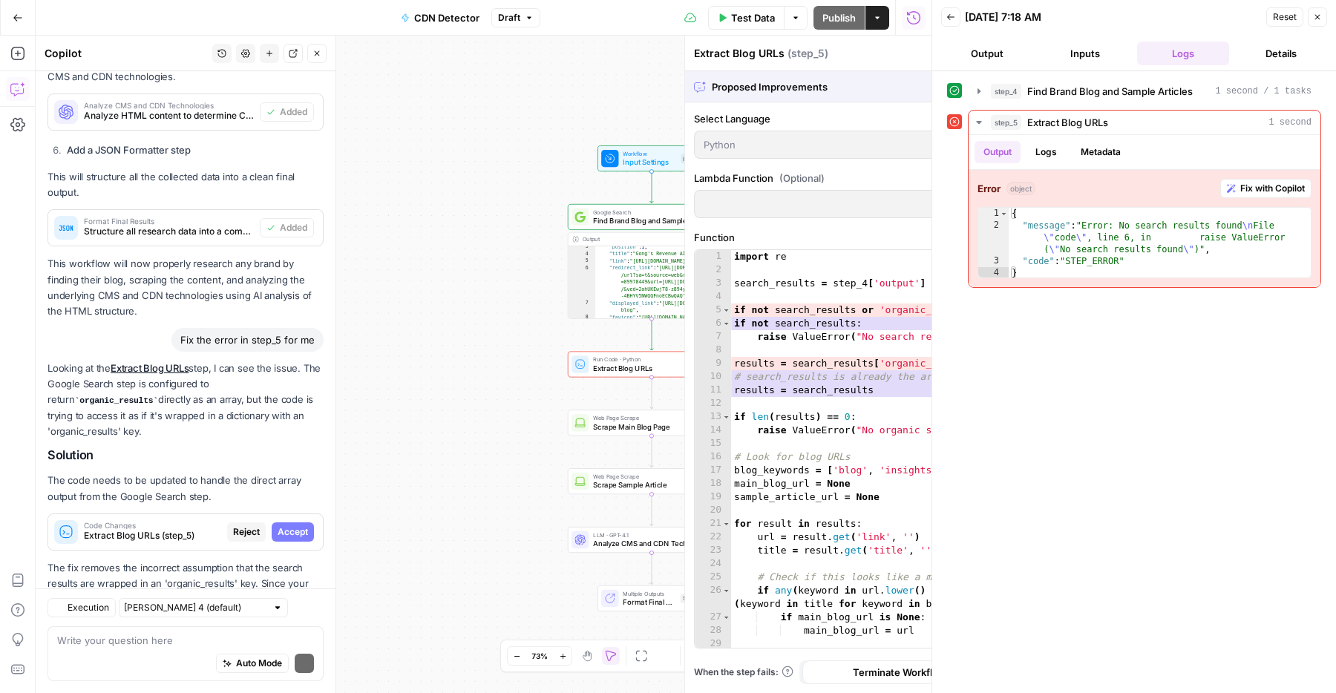
scroll to position [1365, 0]
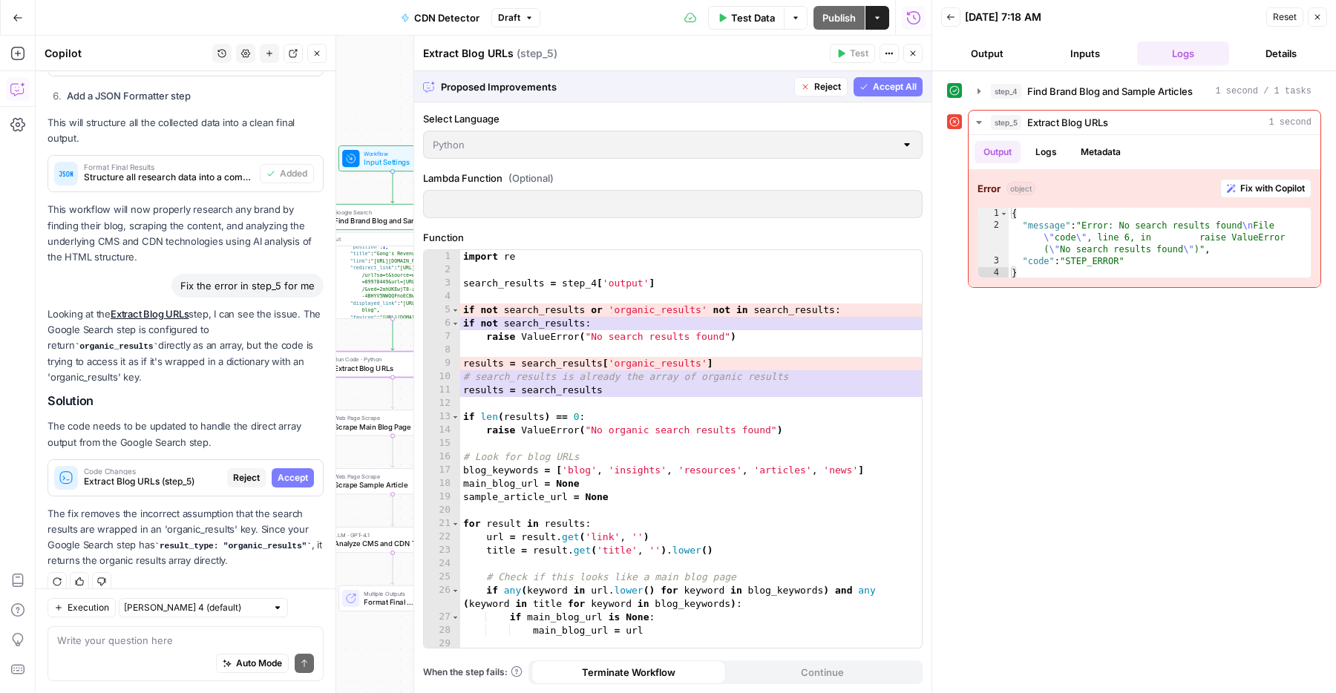
click at [298, 471] on span "Accept" at bounding box center [293, 477] width 30 height 13
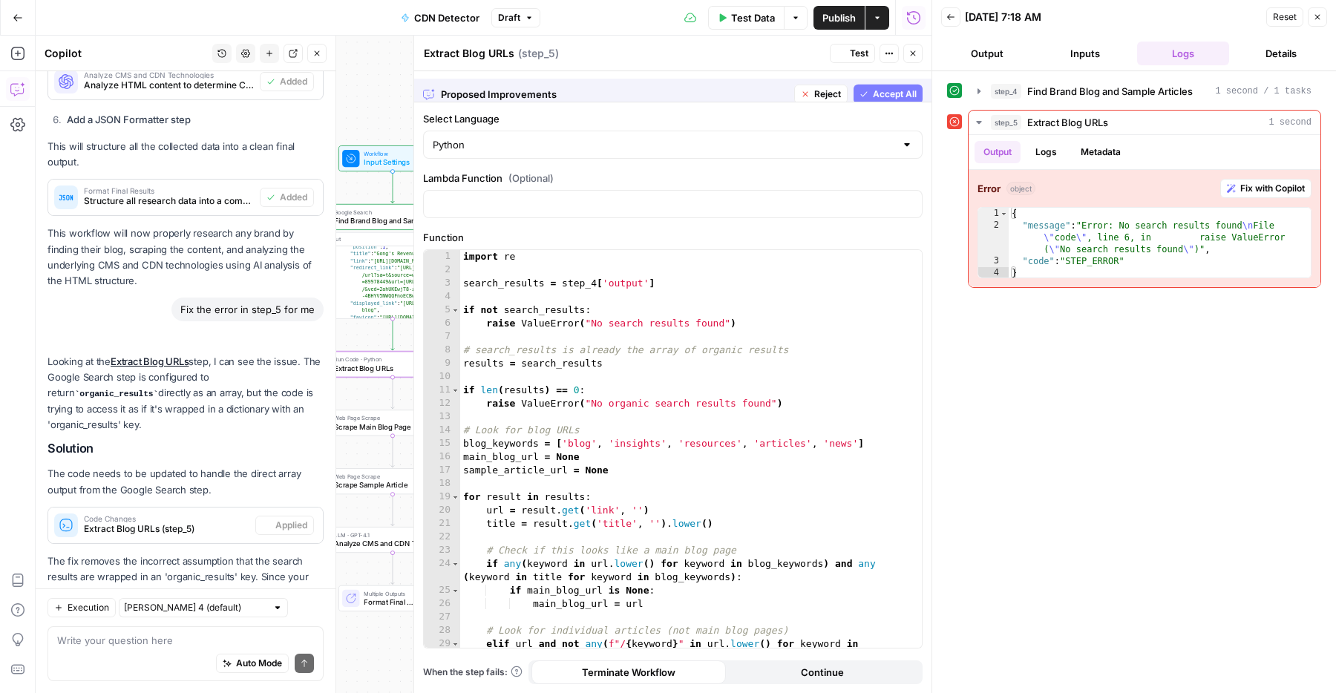
scroll to position [1412, 0]
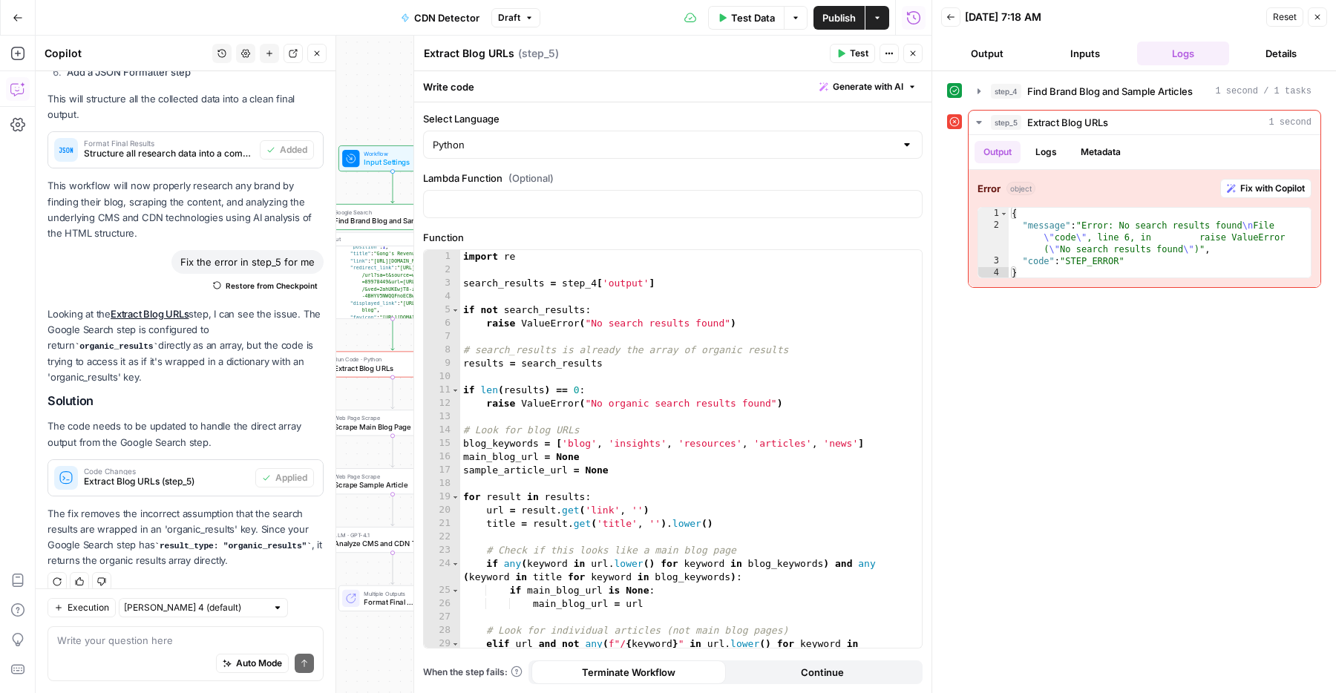
click at [908, 59] on button "Close" at bounding box center [912, 53] width 19 height 19
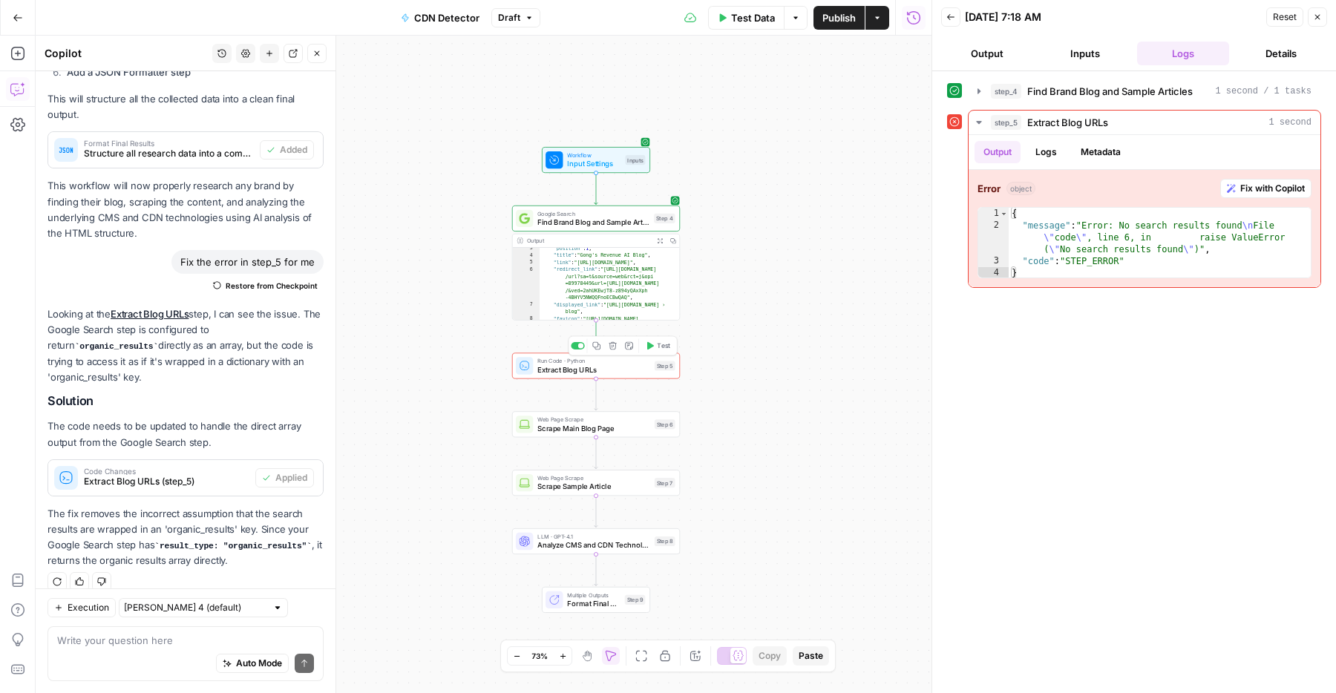
click at [660, 343] on span "Test" at bounding box center [663, 346] width 13 height 10
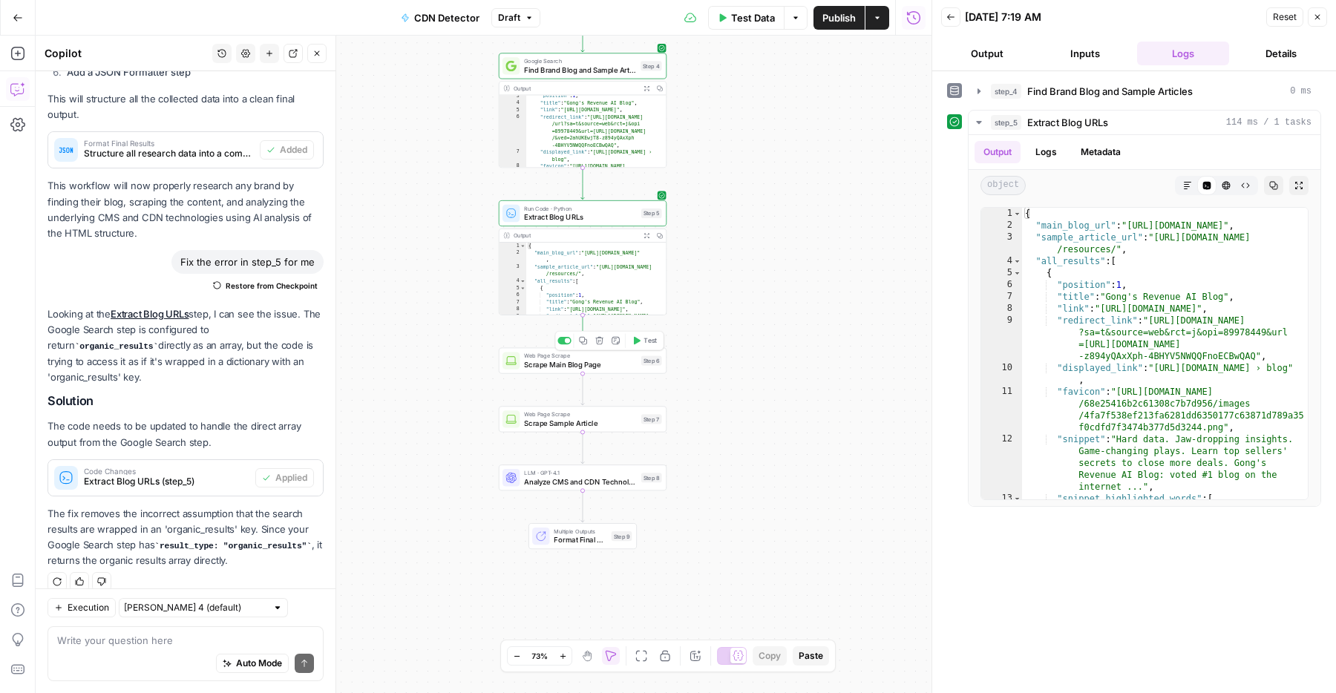
click at [651, 338] on span "Test" at bounding box center [649, 340] width 13 height 10
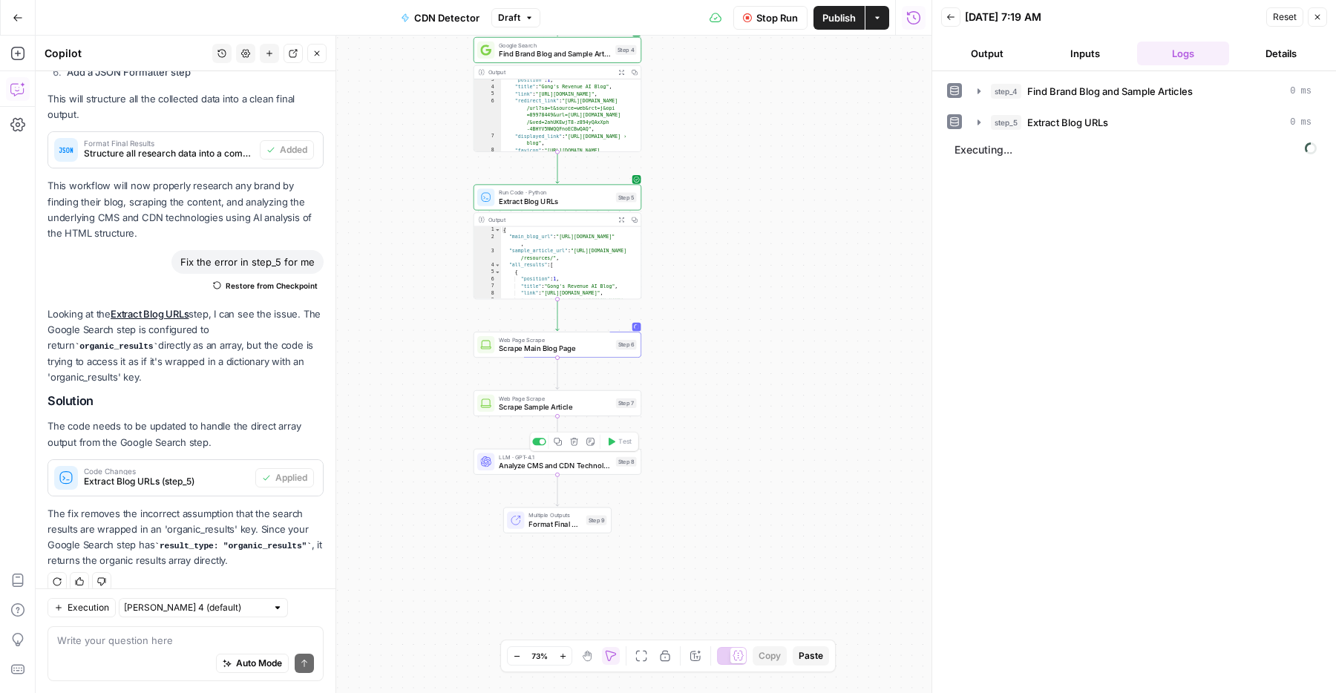
click at [560, 465] on span "Analyze CMS and CDN Technologies" at bounding box center [555, 465] width 113 height 11
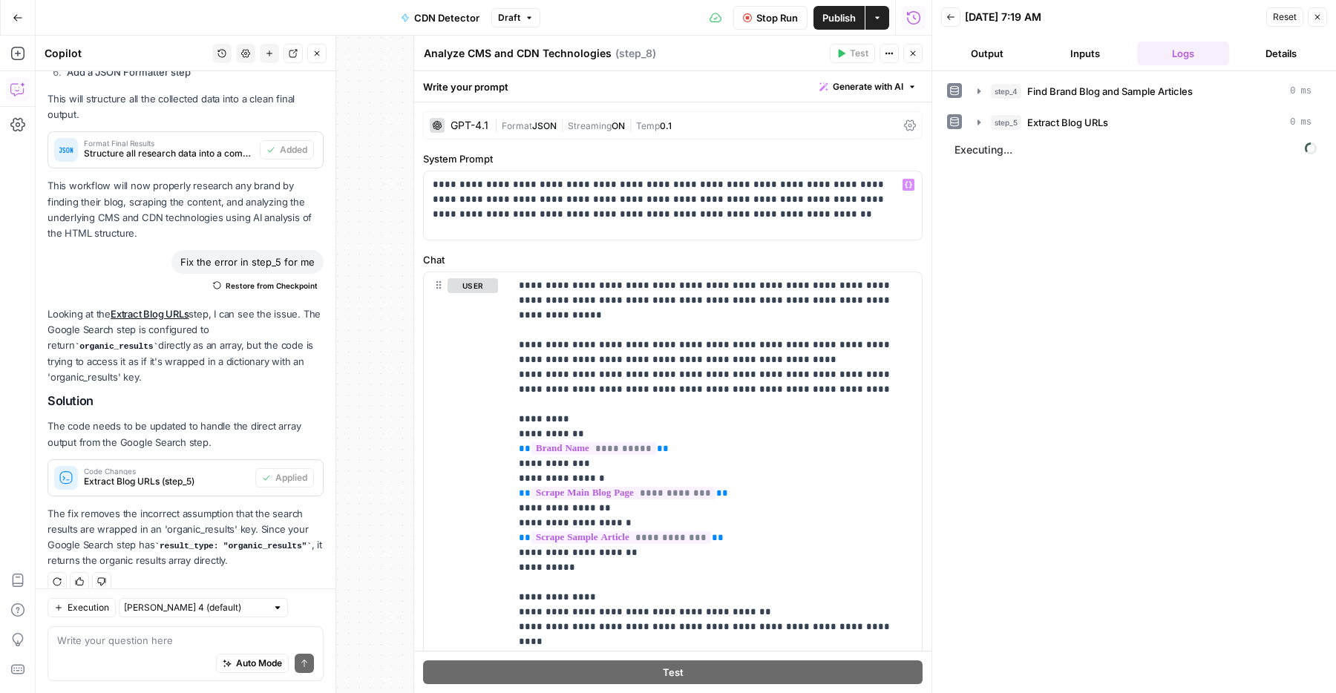
click at [539, 125] on span "JSON" at bounding box center [544, 125] width 24 height 11
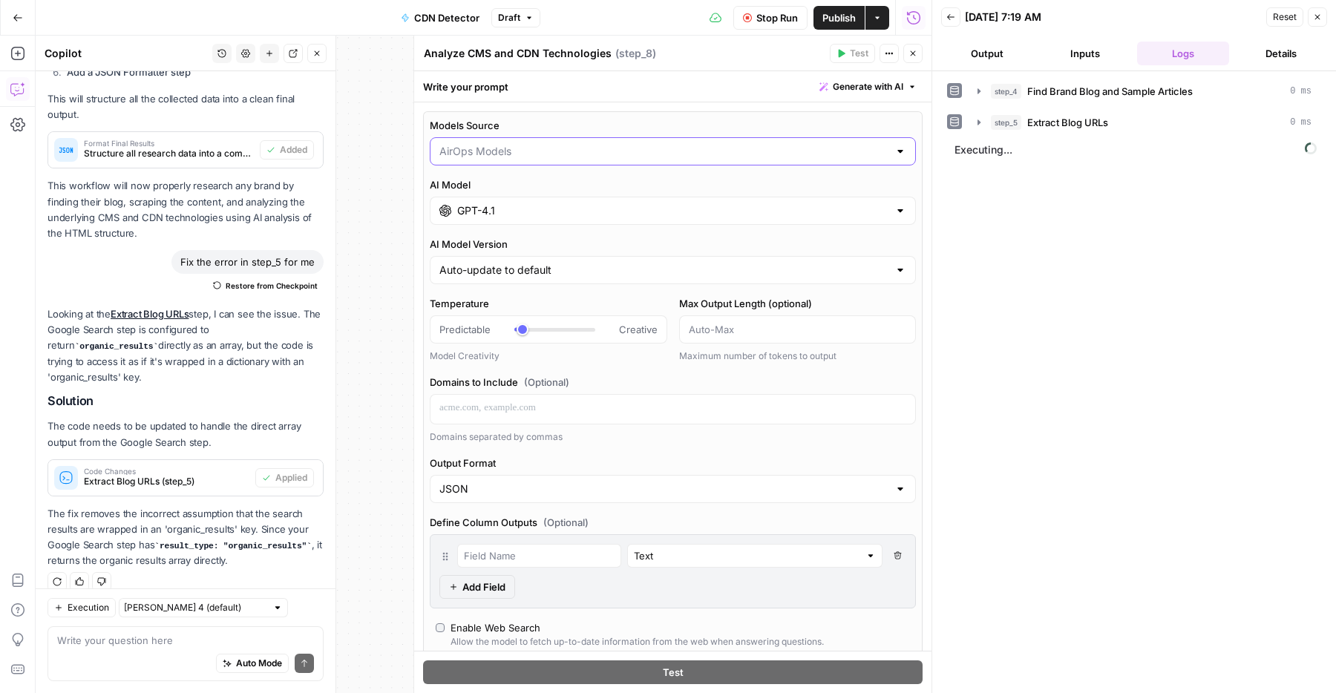
click at [514, 147] on input "Models Source" at bounding box center [663, 151] width 449 height 15
type input "AirOps Models"
click at [485, 114] on div "Models Source AirOps Models AI Model GPT-4.1 AI Model Version Auto-update to de…" at bounding box center [672, 465] width 499 height 709
click at [485, 218] on div "GPT-4.1" at bounding box center [673, 211] width 486 height 28
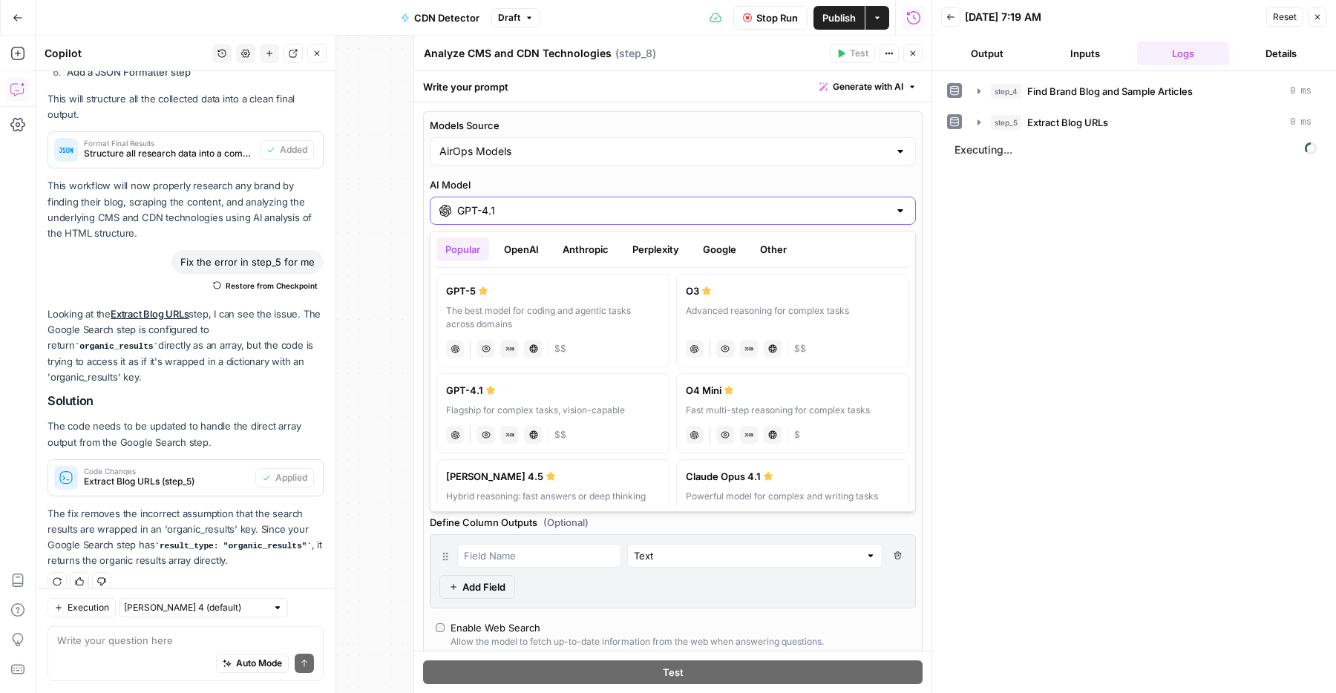
scroll to position [31, 0]
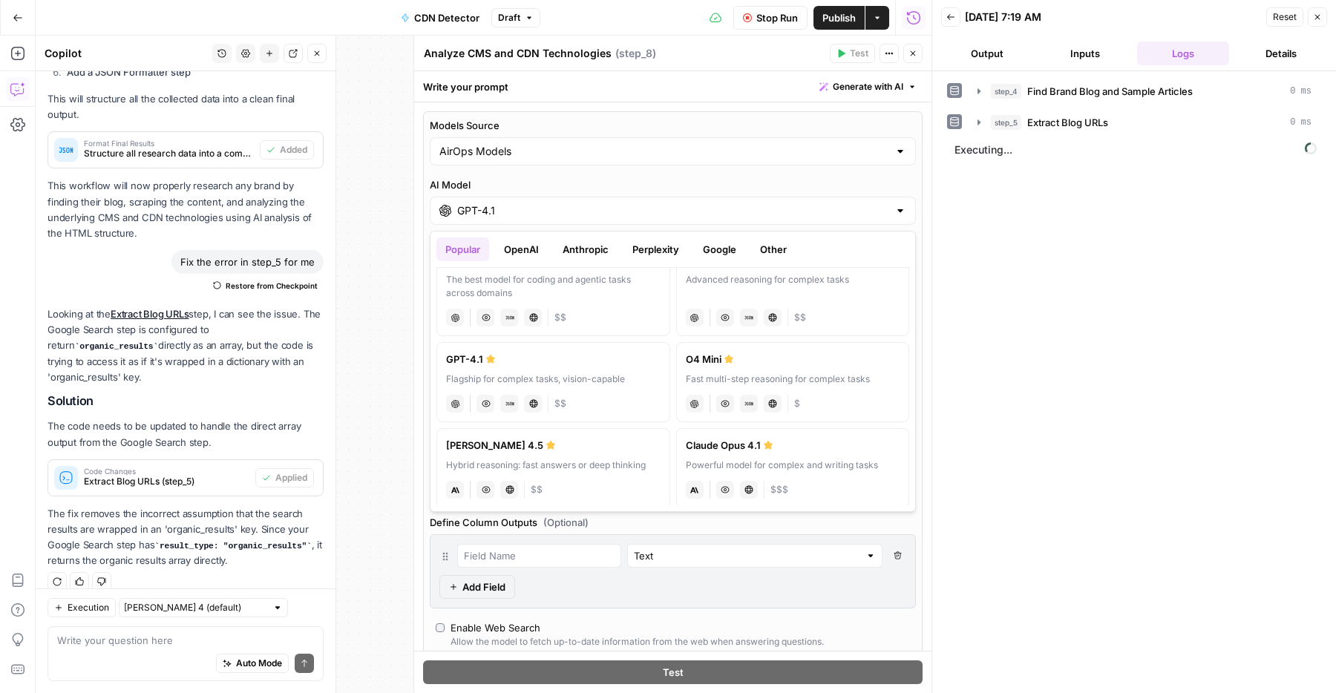
click at [522, 433] on label "Claude Sonnet 4.5 Hybrid reasoning: fast answers or deep thinking anthropic Vis…" at bounding box center [553, 468] width 234 height 80
type input "Claude Sonnet 4.5"
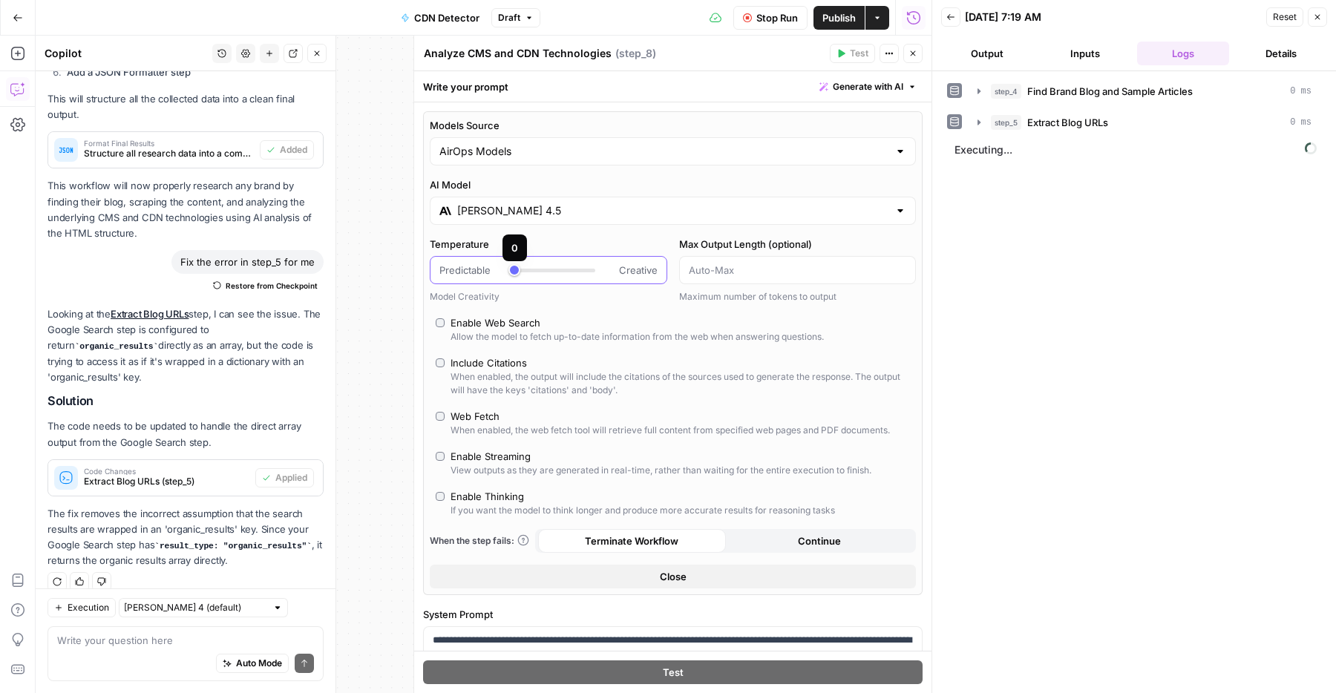
drag, startPoint x: 522, startPoint y: 274, endPoint x: 501, endPoint y: 274, distance: 21.5
click at [501, 274] on div "Predictable Creative" at bounding box center [548, 270] width 218 height 15
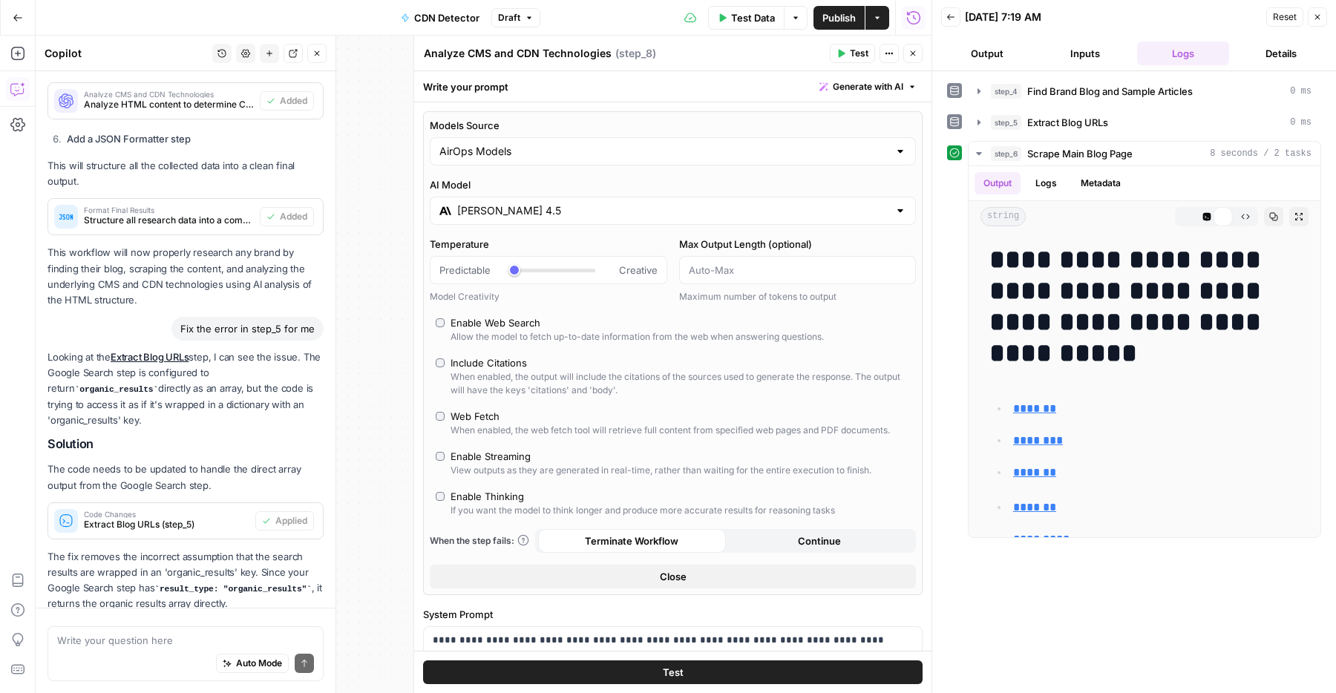
scroll to position [1412, 0]
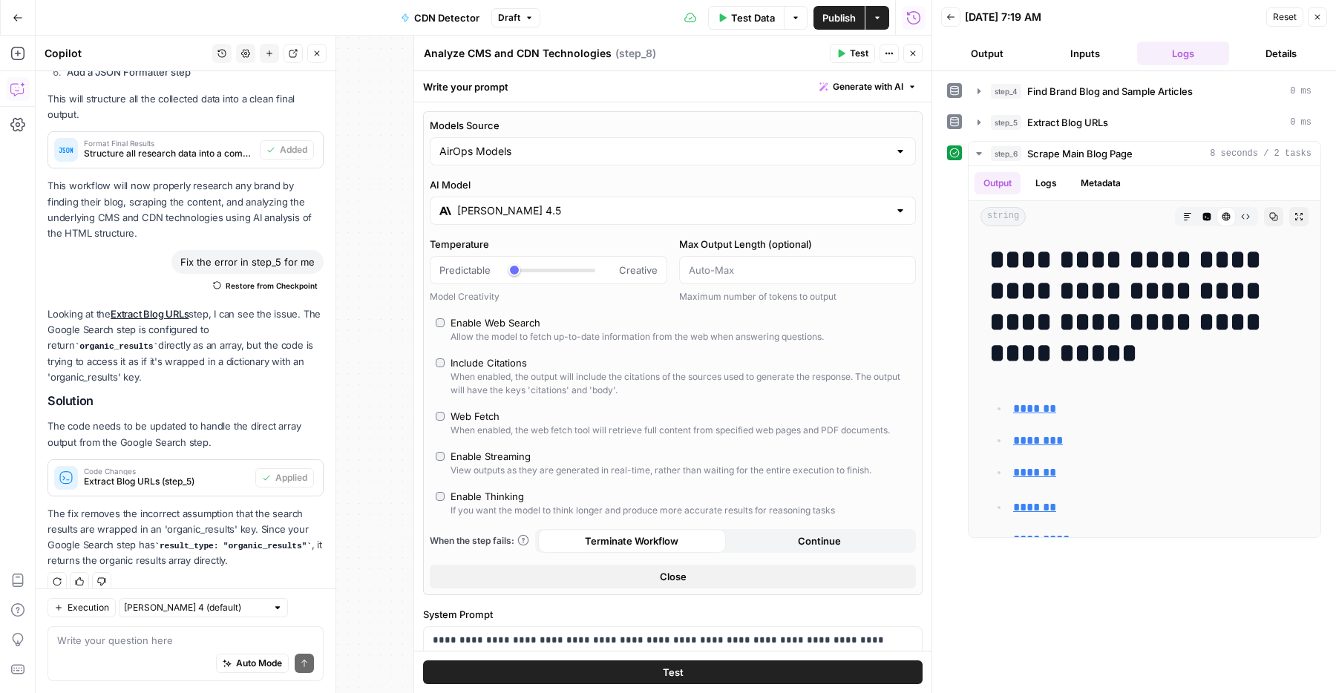
click at [523, 506] on div "If you want the model to think longer and produce more accurate results for rea…" at bounding box center [642, 510] width 384 height 13
type input "*"
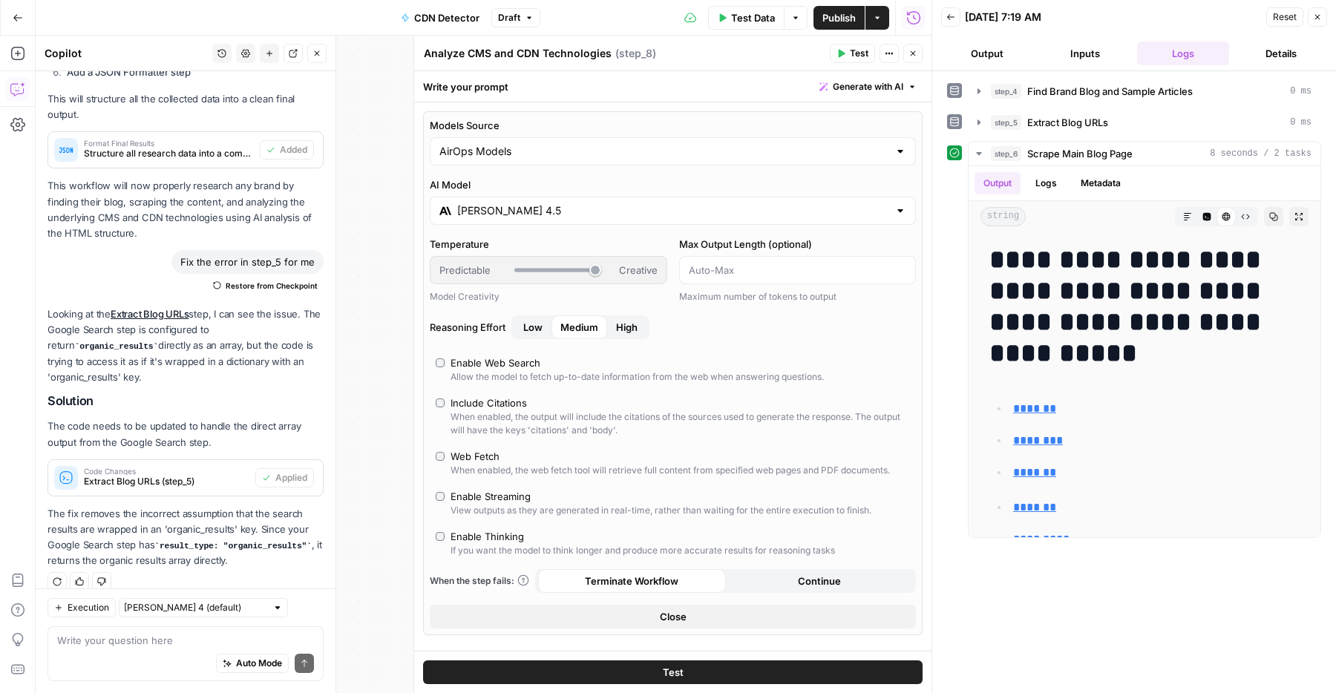
click at [911, 52] on icon "button" at bounding box center [912, 53] width 9 height 9
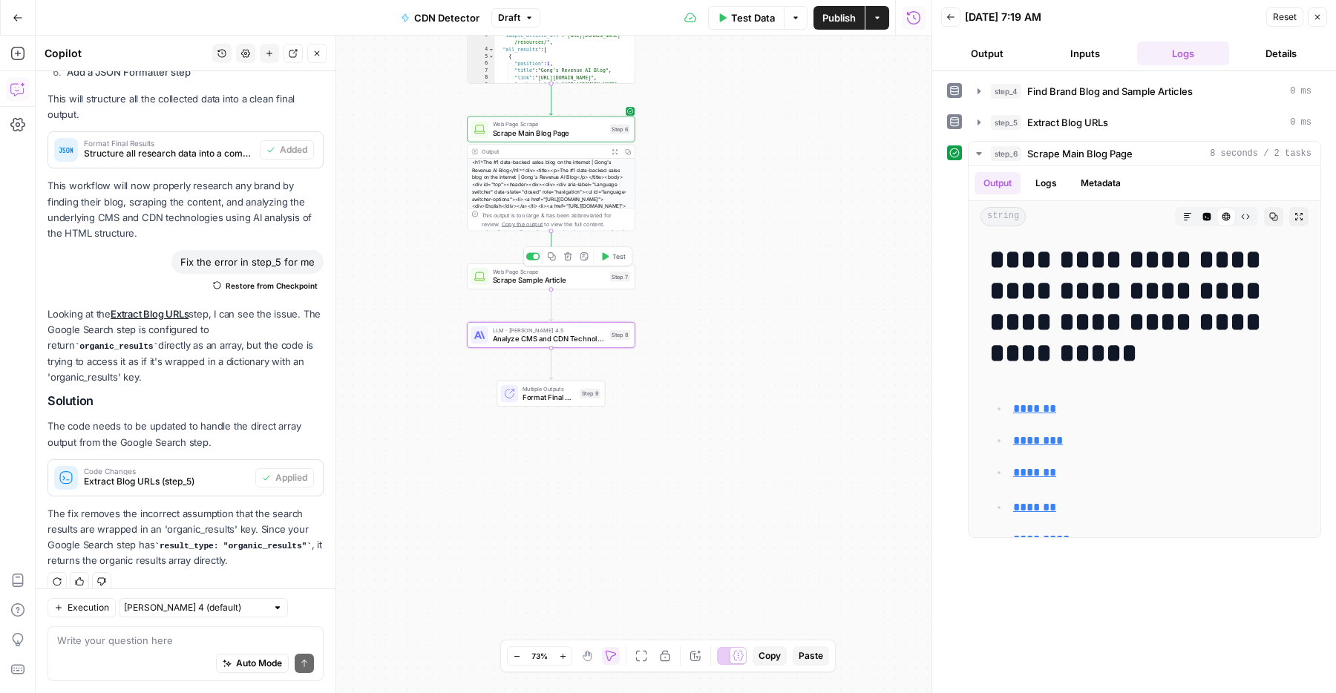
click at [614, 255] on span "Test" at bounding box center [618, 257] width 13 height 10
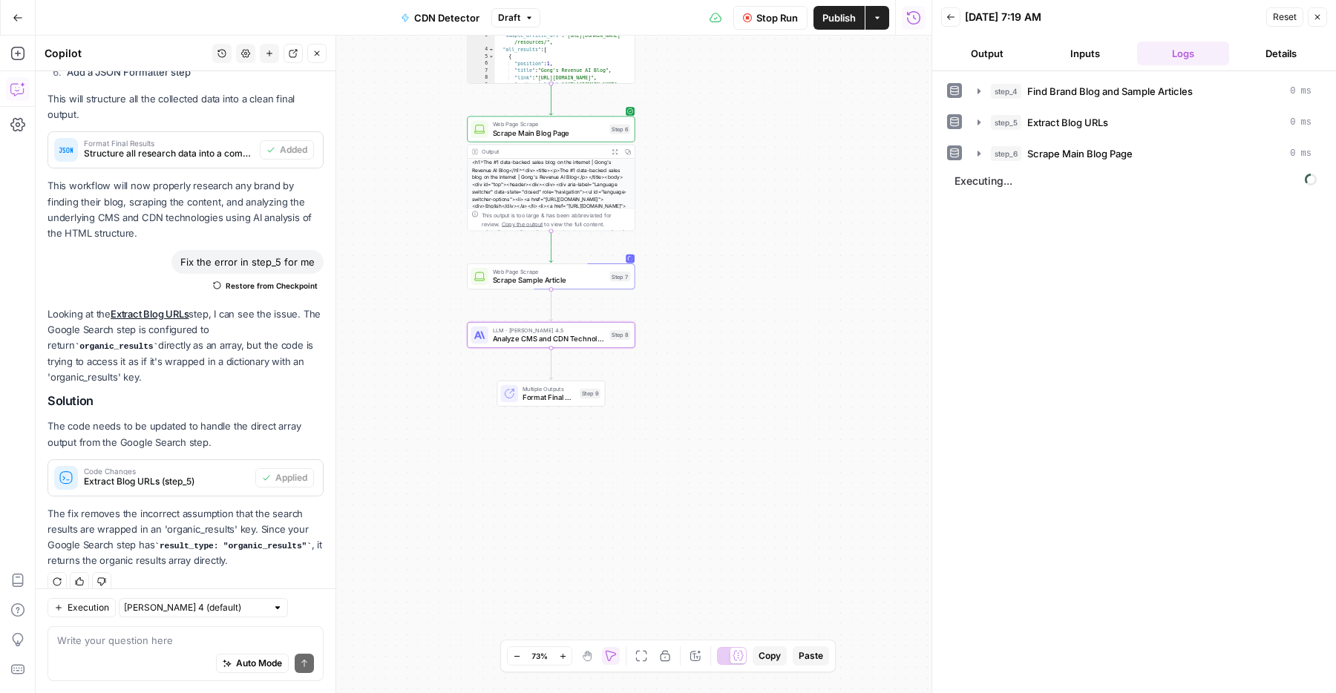
click at [530, 134] on span "Scrape Main Blog Page" at bounding box center [549, 133] width 113 height 11
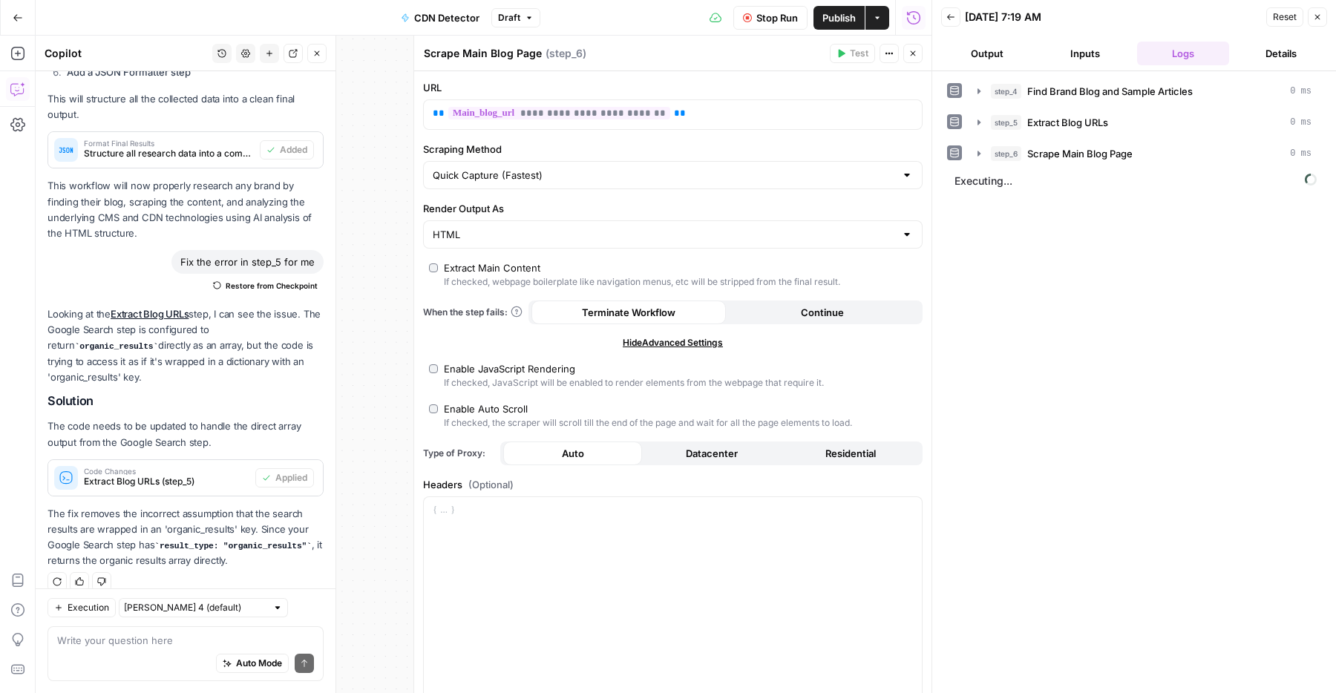
click at [475, 272] on div "Extract Main Content" at bounding box center [492, 267] width 96 height 15
click at [907, 51] on button "Close" at bounding box center [912, 53] width 19 height 19
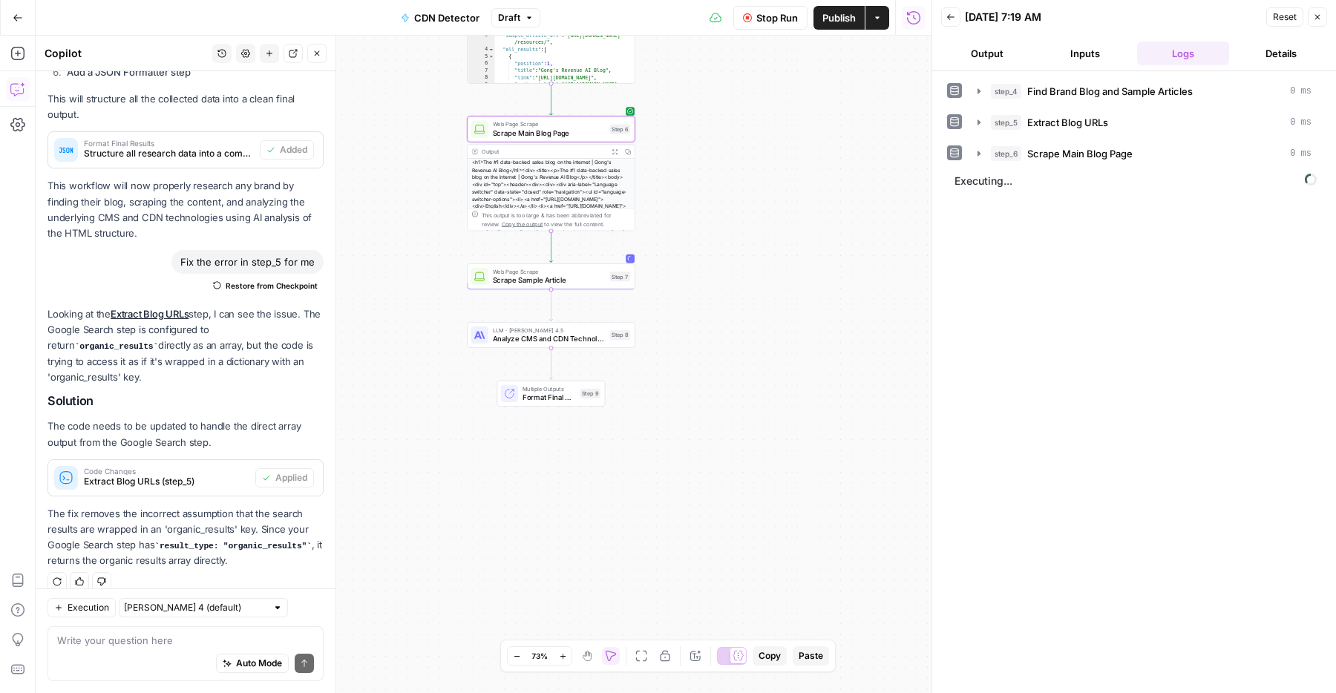
click at [539, 274] on span "Web Page Scrape" at bounding box center [549, 271] width 113 height 9
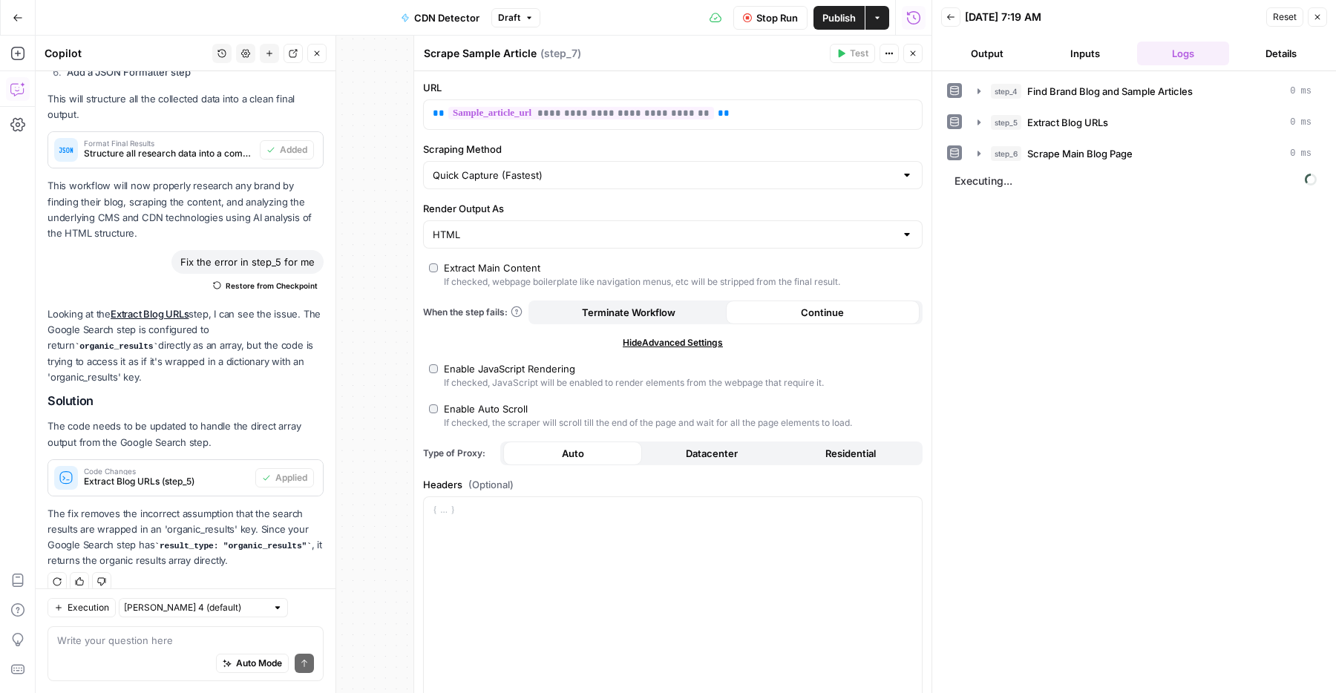
click at [477, 270] on div "Extract Main Content" at bounding box center [492, 267] width 96 height 15
click at [908, 55] on icon "button" at bounding box center [912, 53] width 9 height 9
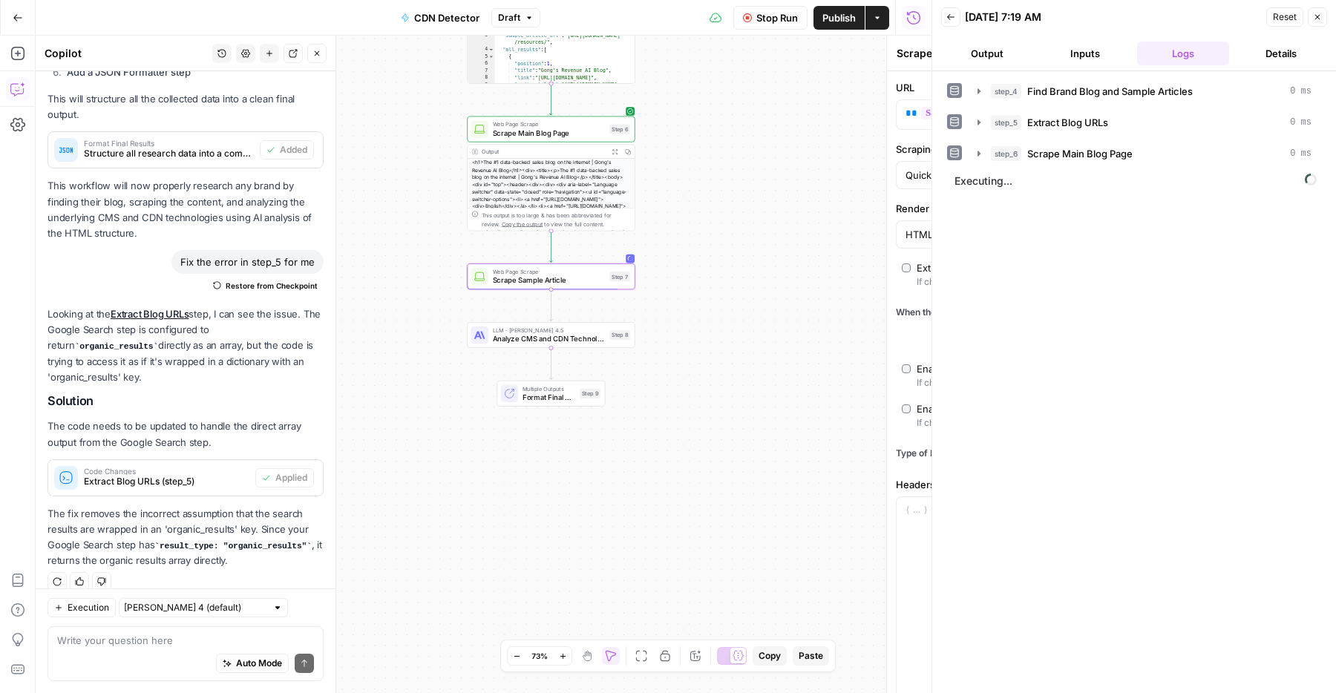
click at [850, 21] on span "Publish" at bounding box center [838, 17] width 33 height 15
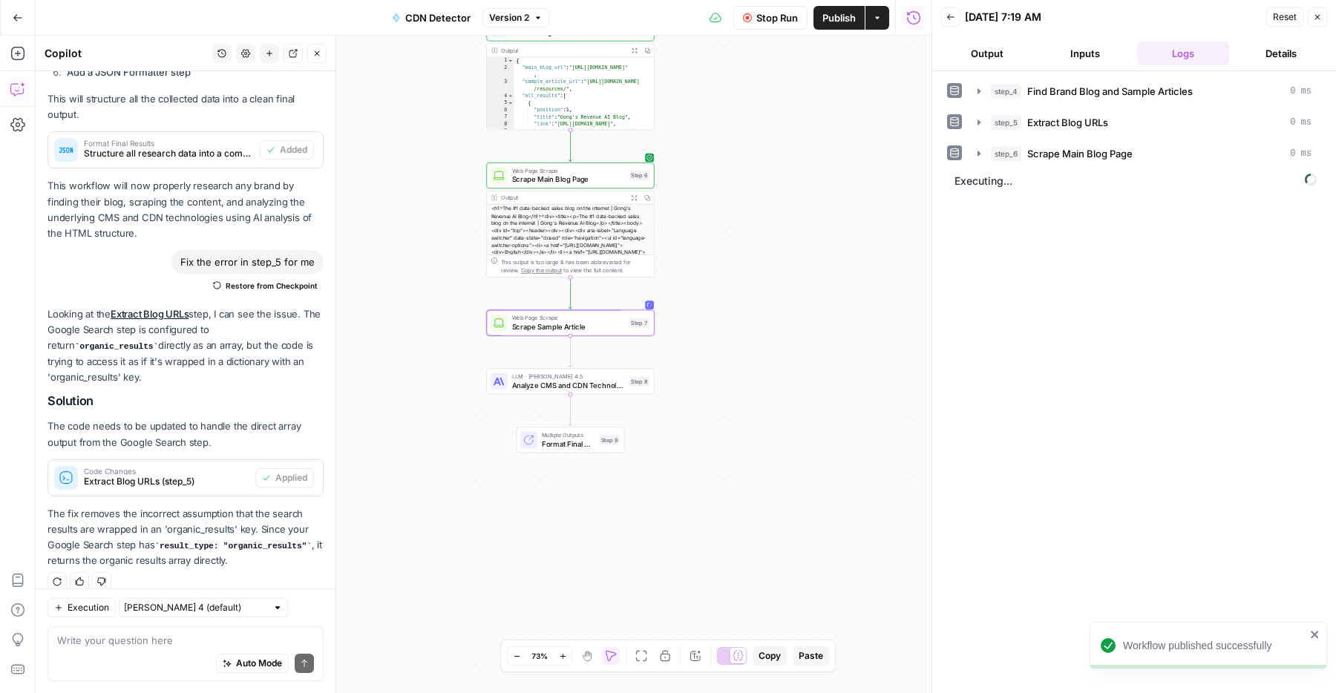
click at [737, 665] on div "Zoom Out 73% Zoom In Hand Move Fit to View Lock/Unlock Annotate Workflow Copy P…" at bounding box center [668, 655] width 322 height 19
click at [734, 659] on icon at bounding box center [738, 656] width 10 height 10
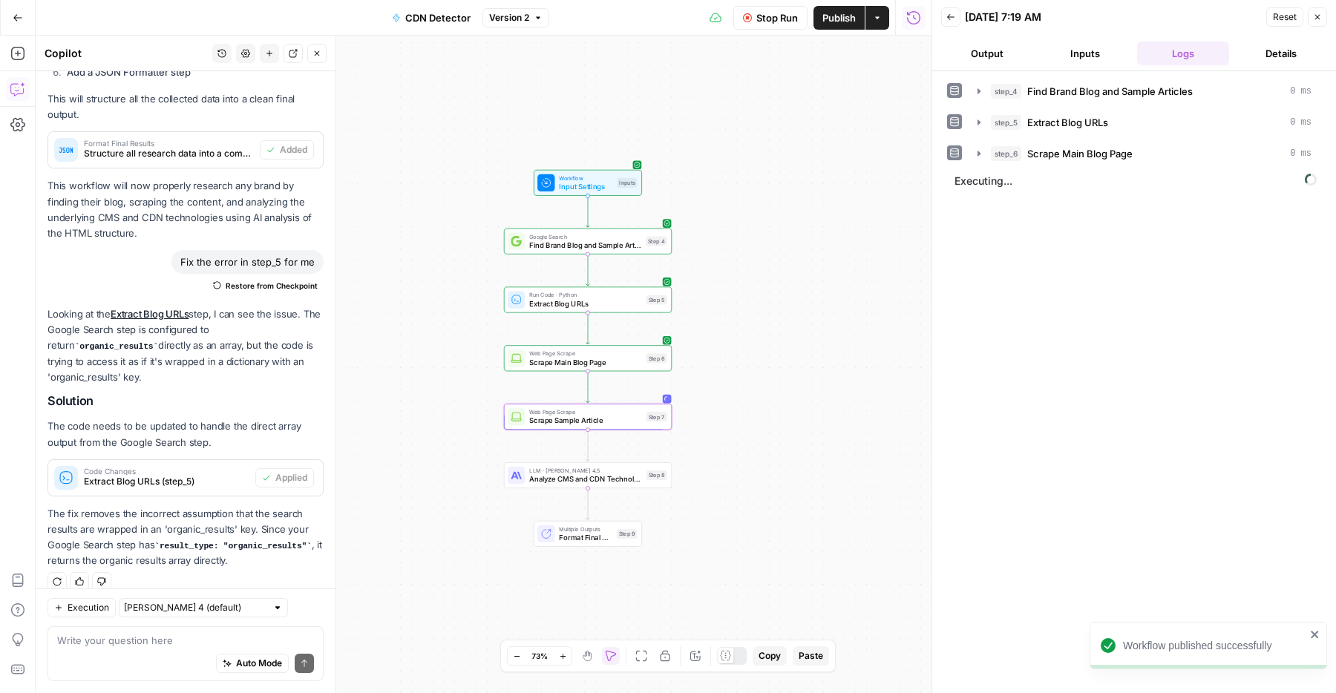
click at [683, 584] on div "Workflow Input Settings Inputs Google Search Find Brand Blog and Sample Article…" at bounding box center [484, 364] width 896 height 657
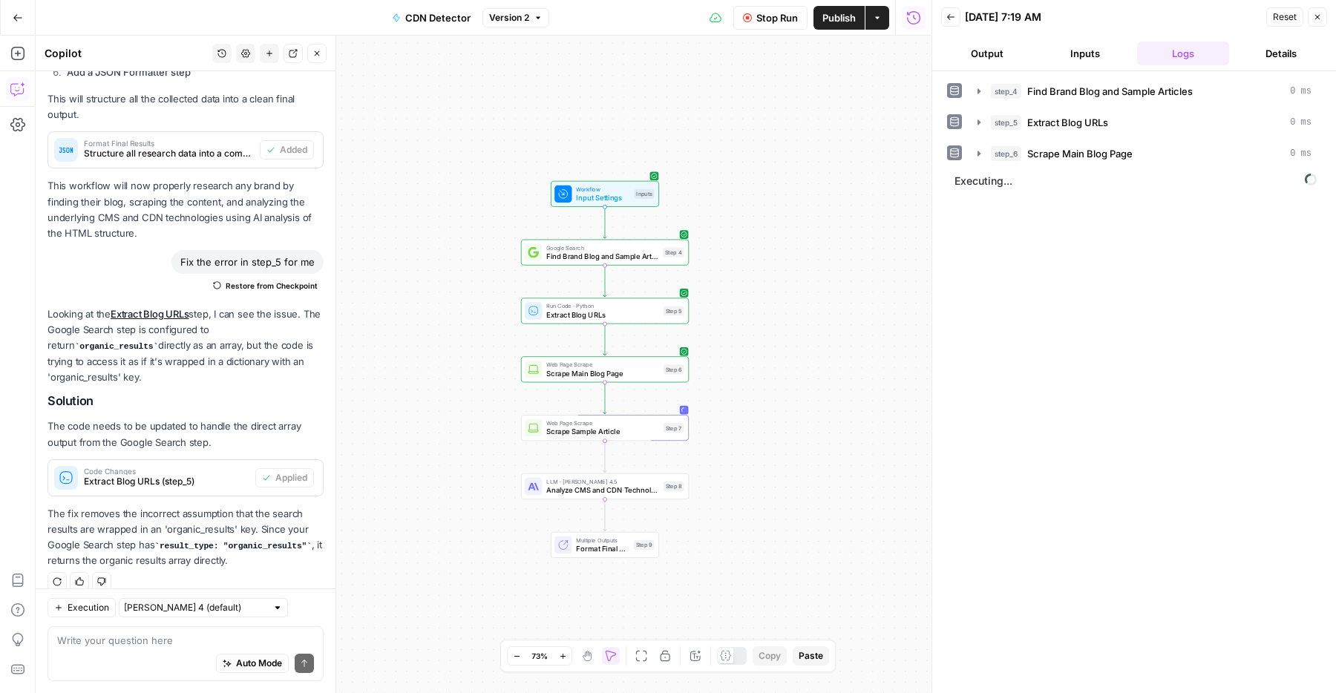
click at [320, 56] on icon "button" at bounding box center [316, 53] width 9 height 9
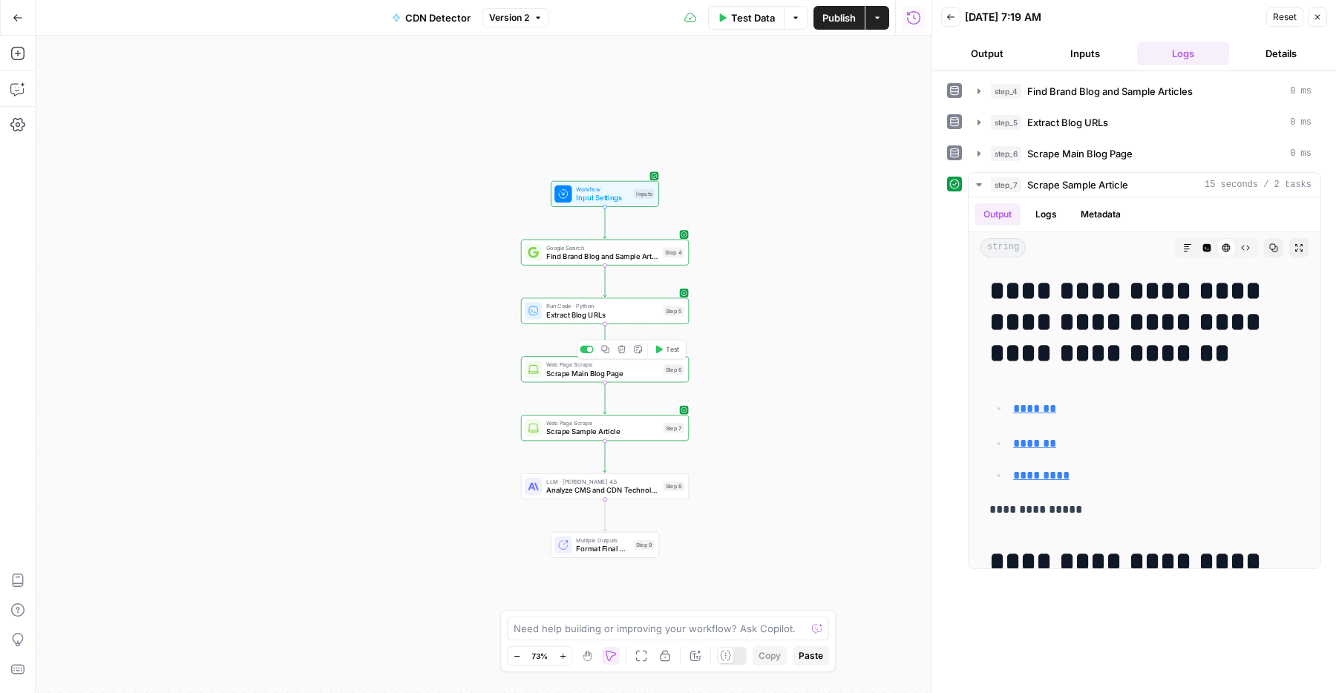
click at [656, 355] on button "Test" at bounding box center [666, 349] width 33 height 14
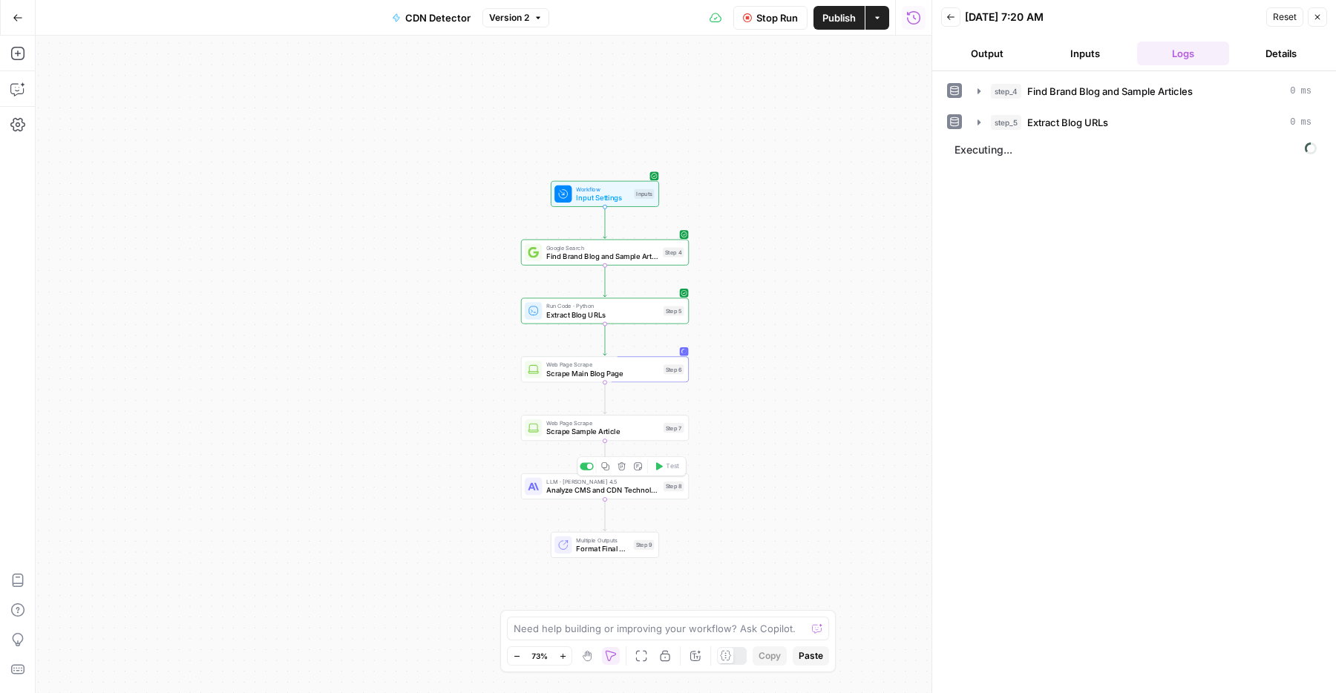
click at [644, 492] on span "Analyze CMS and CDN Technologies" at bounding box center [602, 490] width 113 height 11
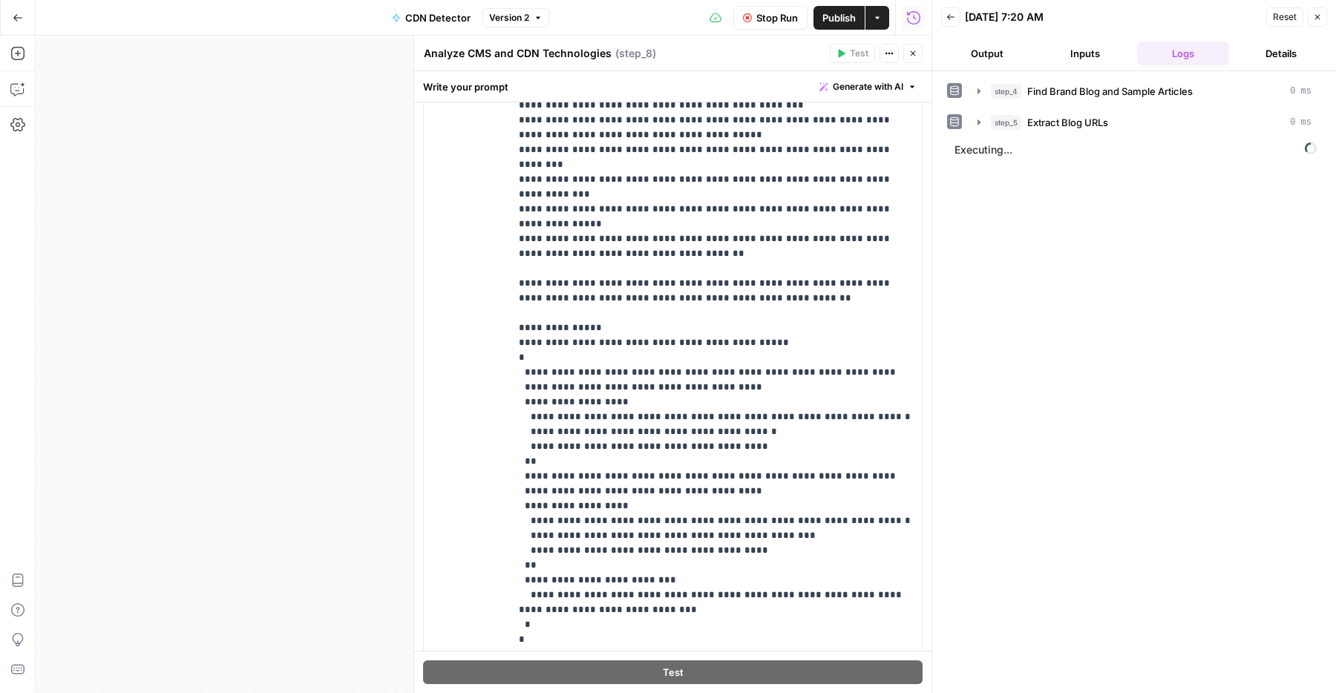
scroll to position [244, 0]
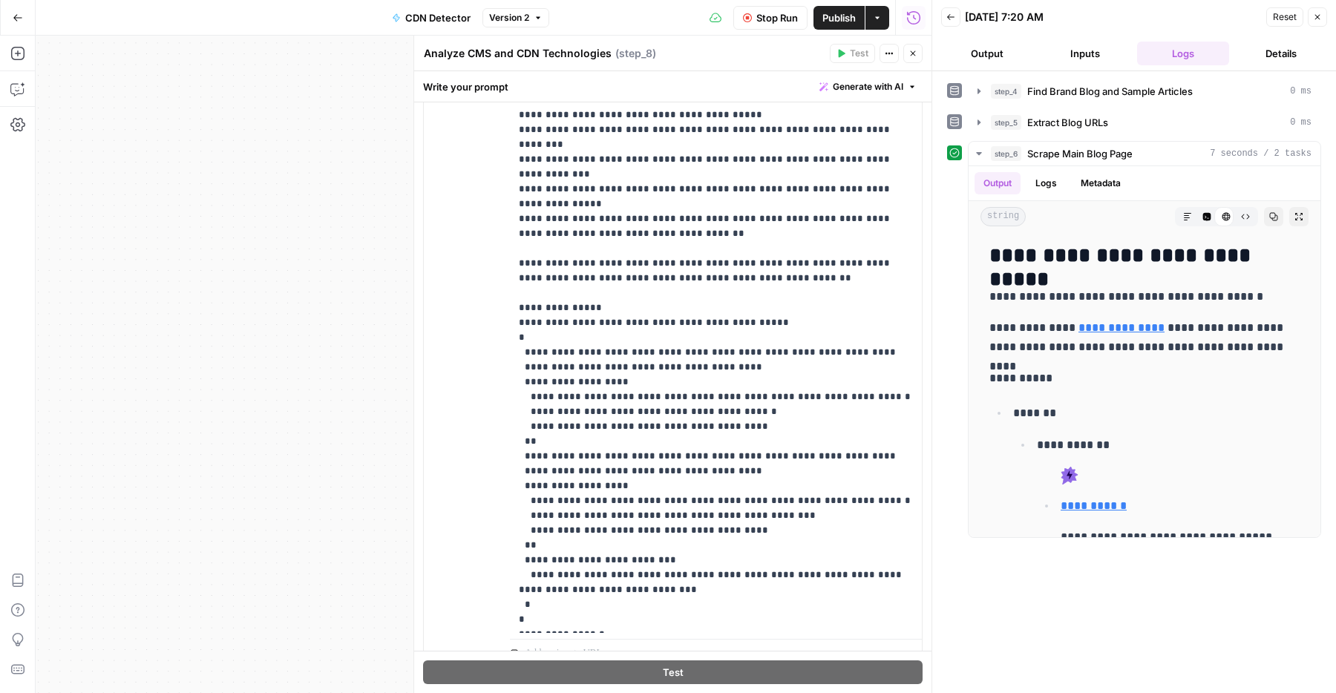
click at [910, 56] on icon "button" at bounding box center [912, 53] width 9 height 9
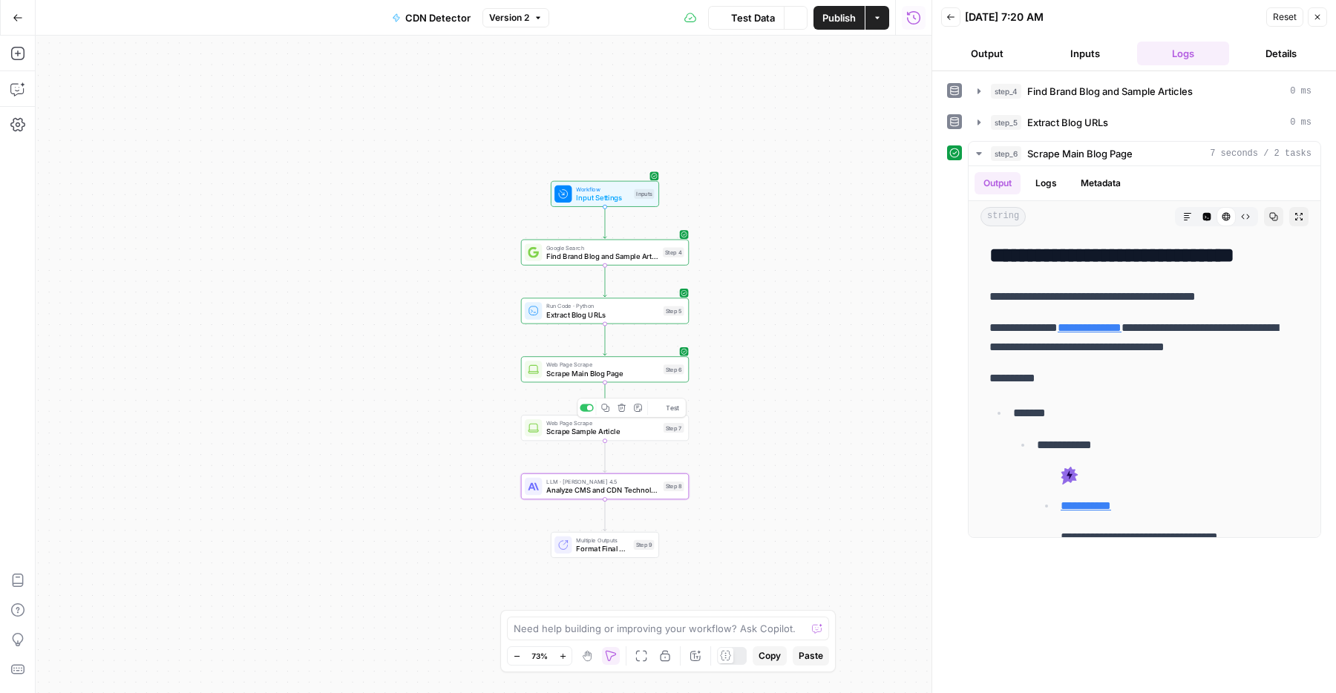
click at [677, 407] on span "Test" at bounding box center [672, 408] width 13 height 10
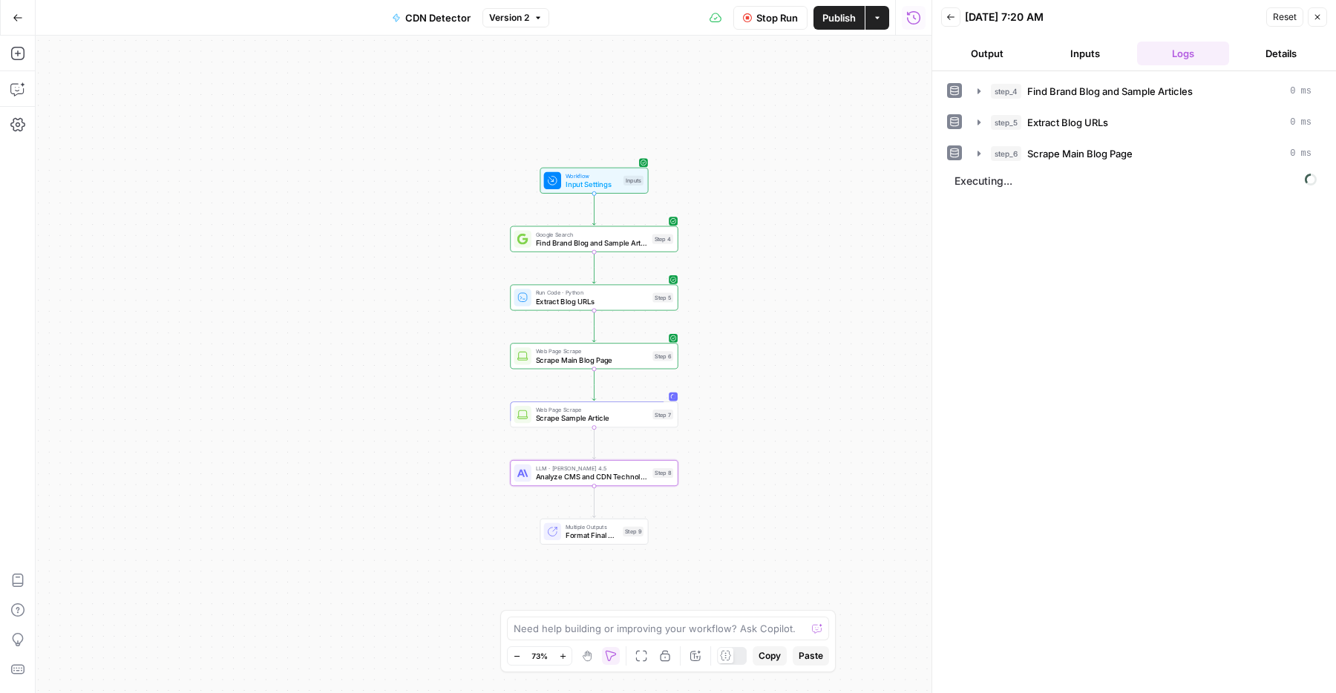
click at [622, 473] on span "Analyze CMS and CDN Technologies" at bounding box center [592, 476] width 113 height 11
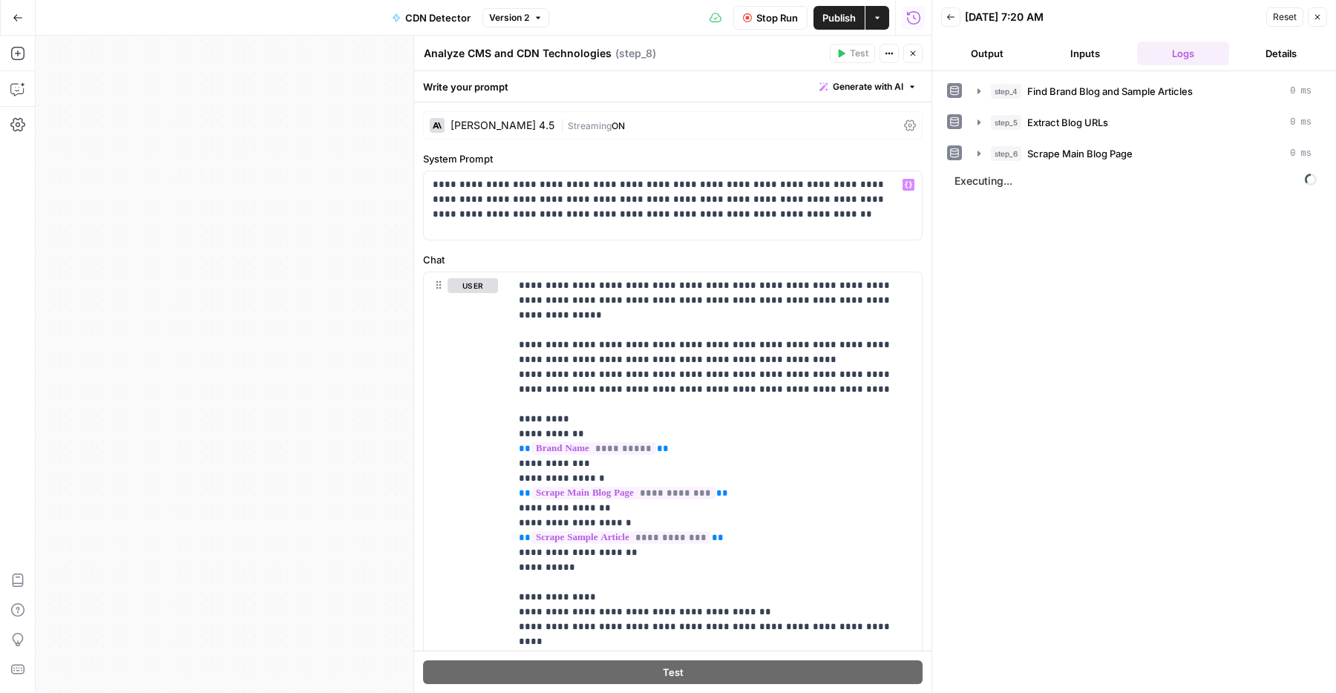
click at [562, 143] on div "**********" at bounding box center [672, 529] width 517 height 854
click at [573, 133] on div "Claude Sonnet 4.5 | Streaming ON" at bounding box center [672, 125] width 499 height 28
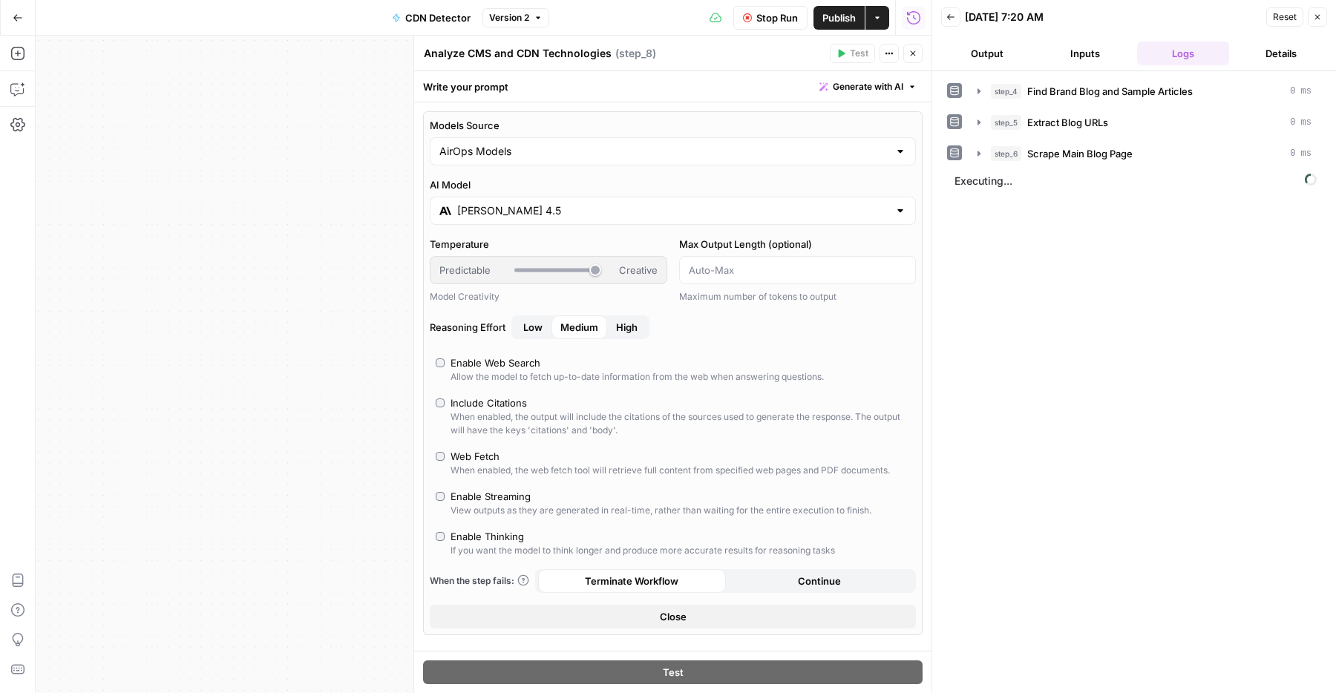
click at [614, 335] on button "High" at bounding box center [626, 327] width 39 height 24
click at [911, 53] on icon "button" at bounding box center [912, 53] width 9 height 9
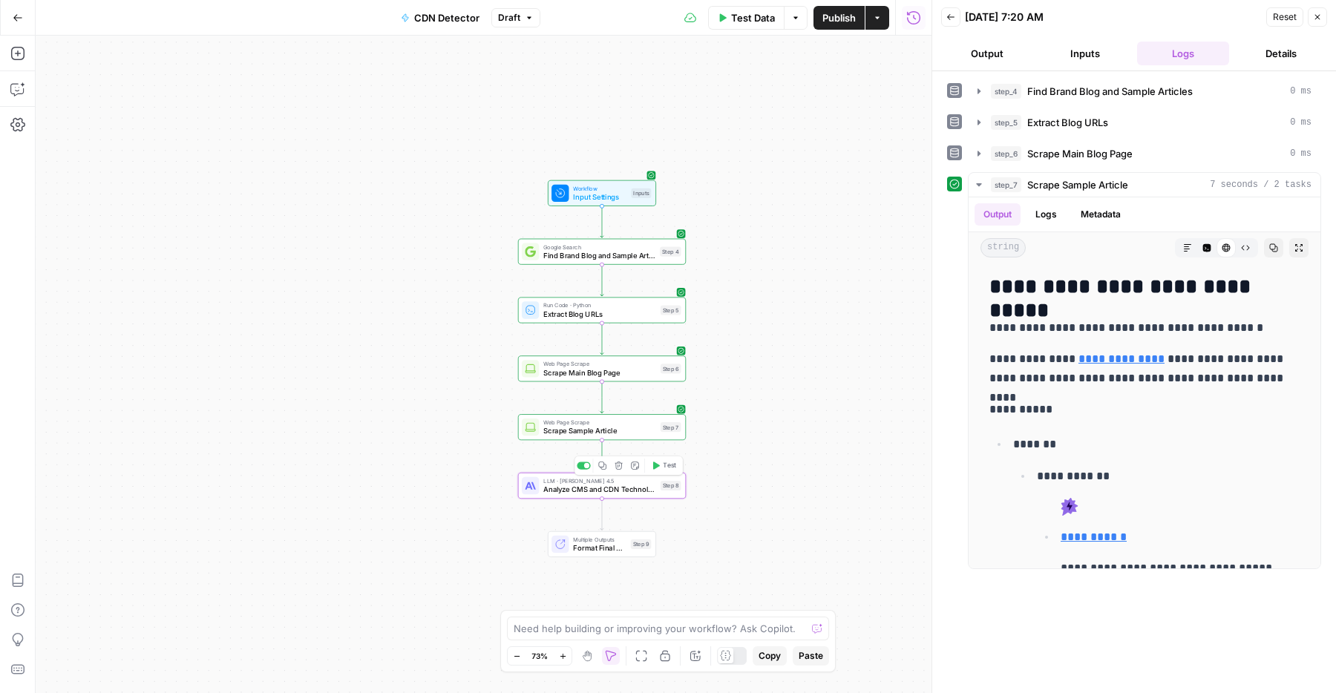
click at [671, 470] on button "Test" at bounding box center [663, 466] width 33 height 14
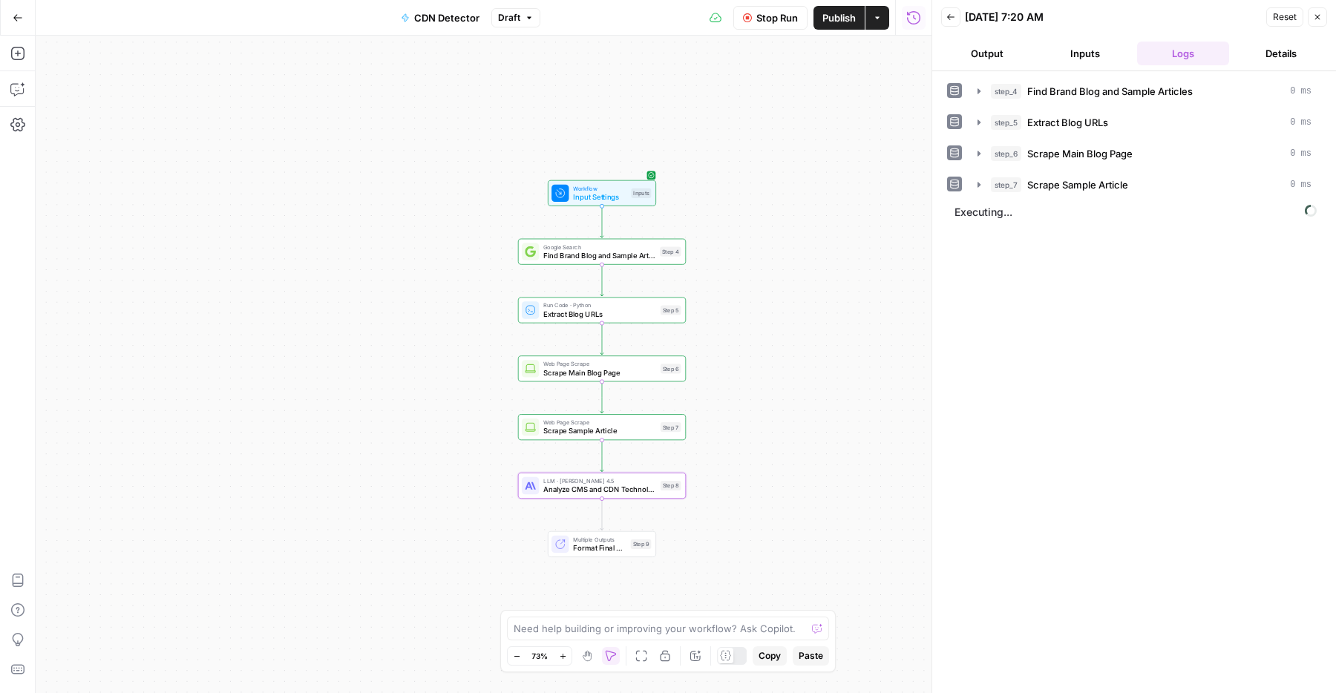
click at [697, 661] on icon "button" at bounding box center [695, 656] width 12 height 12
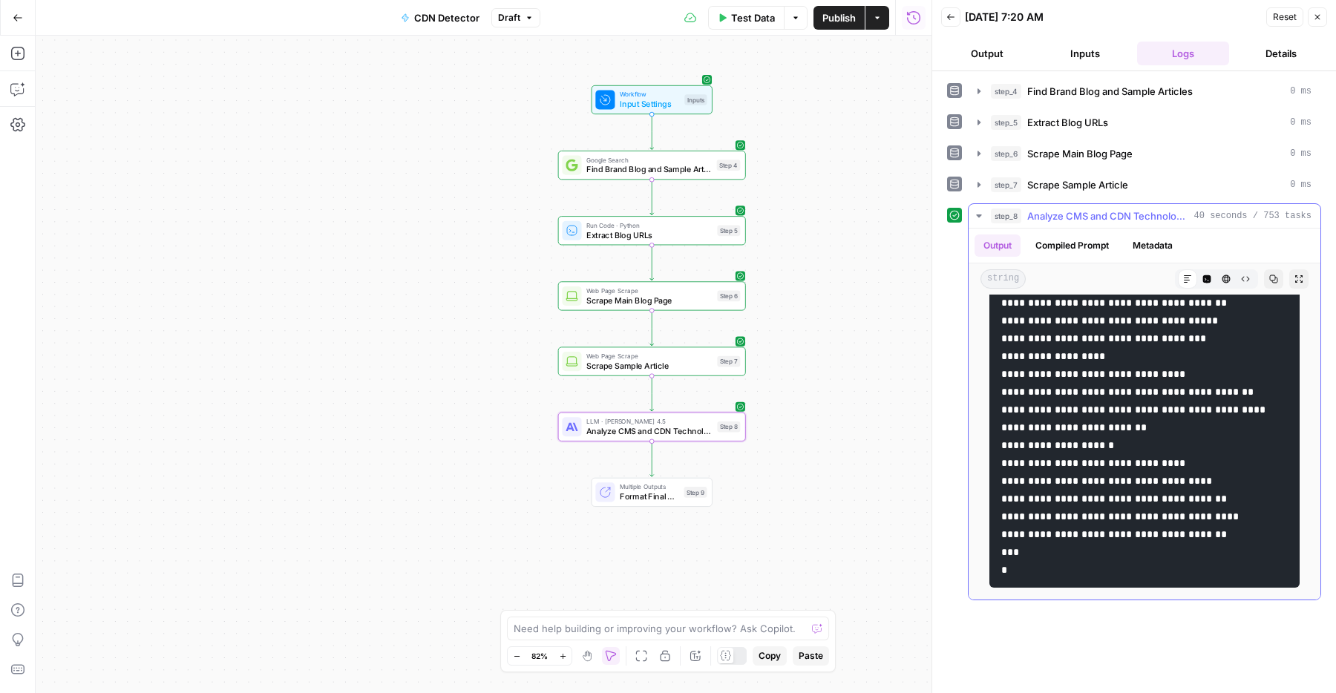
scroll to position [1232, 0]
click at [21, 56] on icon "button" at bounding box center [17, 53] width 15 height 15
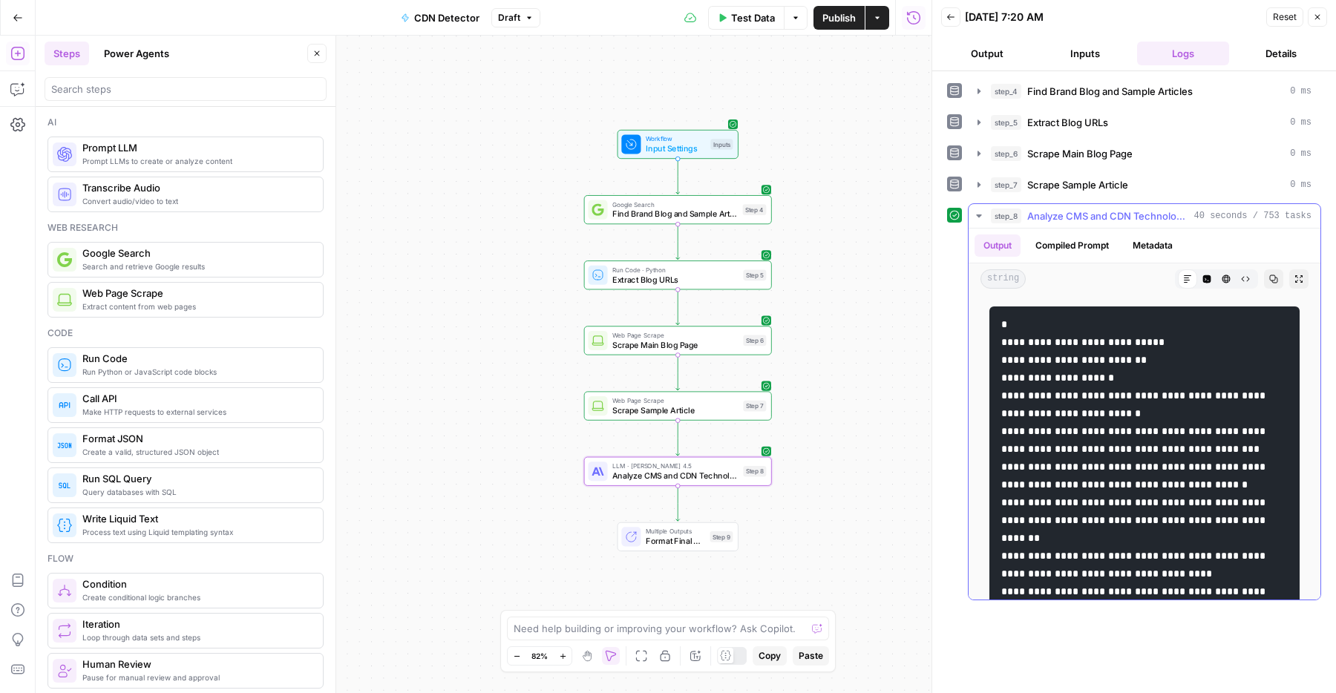
scroll to position [31, 0]
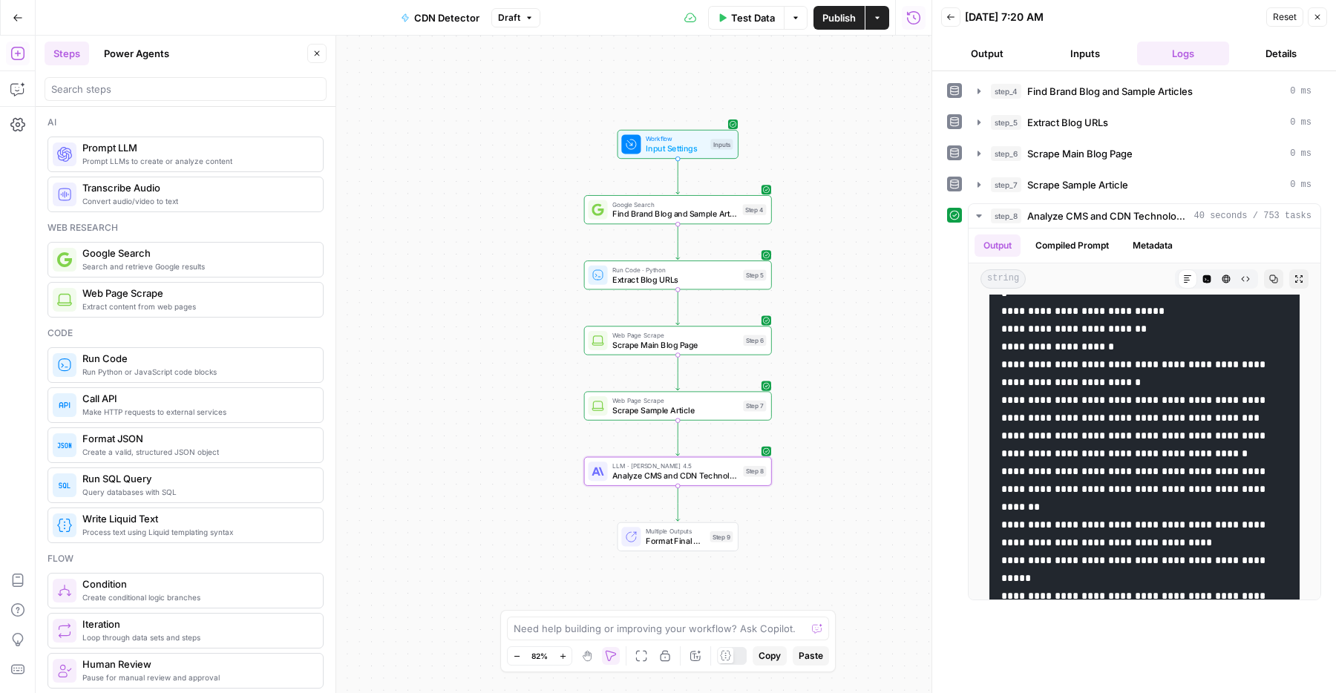
click at [621, 465] on span "LLM · Claude Sonnet 4.5" at bounding box center [675, 466] width 126 height 10
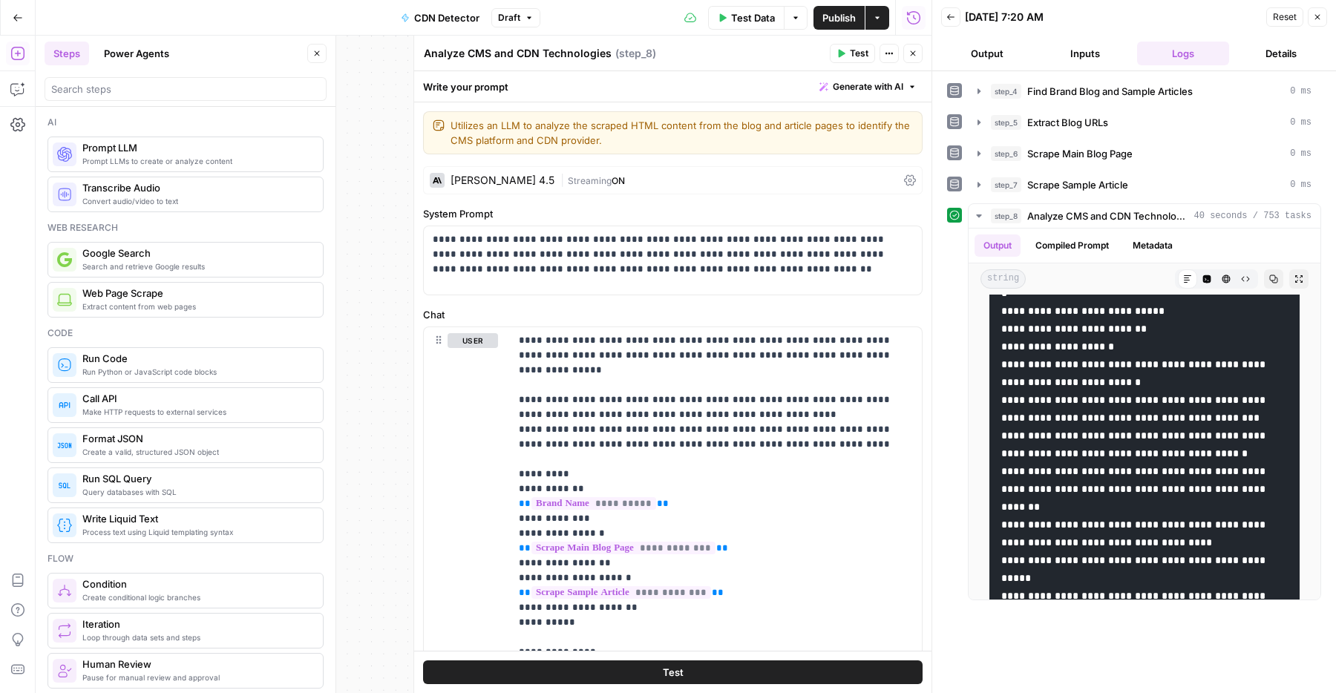
click at [517, 167] on div "Claude Sonnet 4.5 | Streaming ON" at bounding box center [672, 180] width 499 height 28
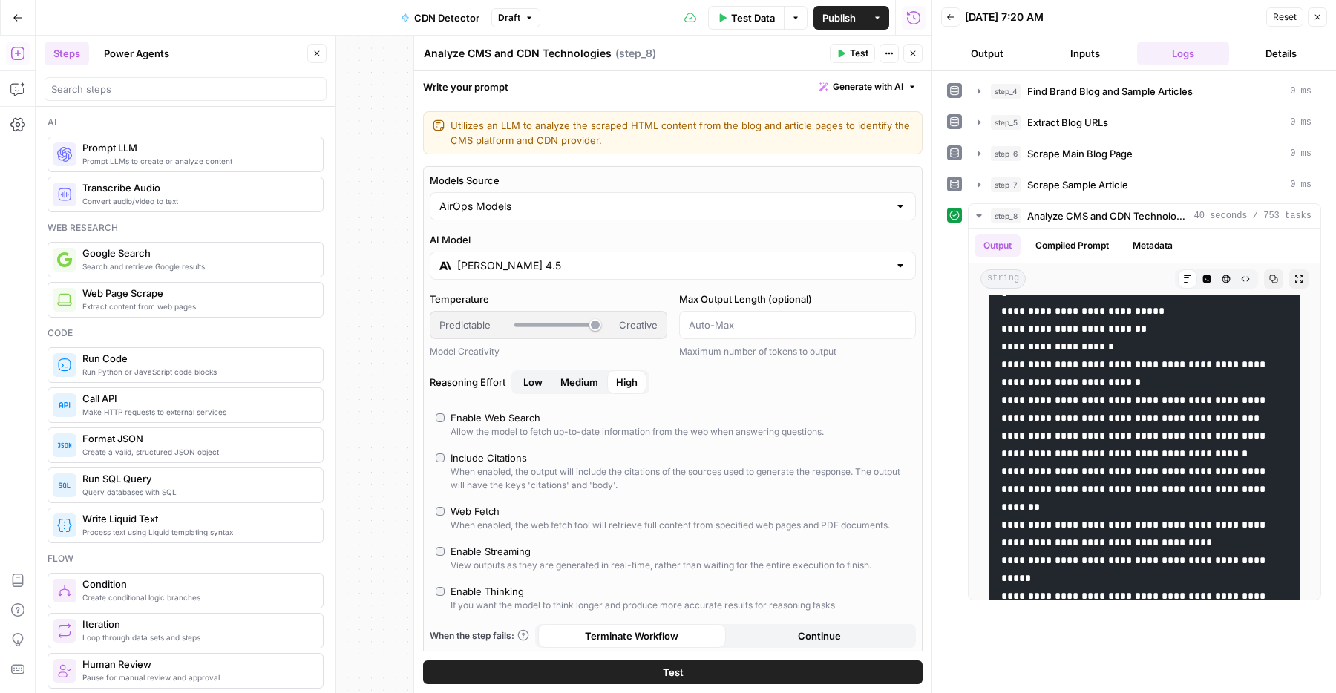
click at [499, 266] on input "Claude Sonnet 4.5" at bounding box center [672, 265] width 431 height 15
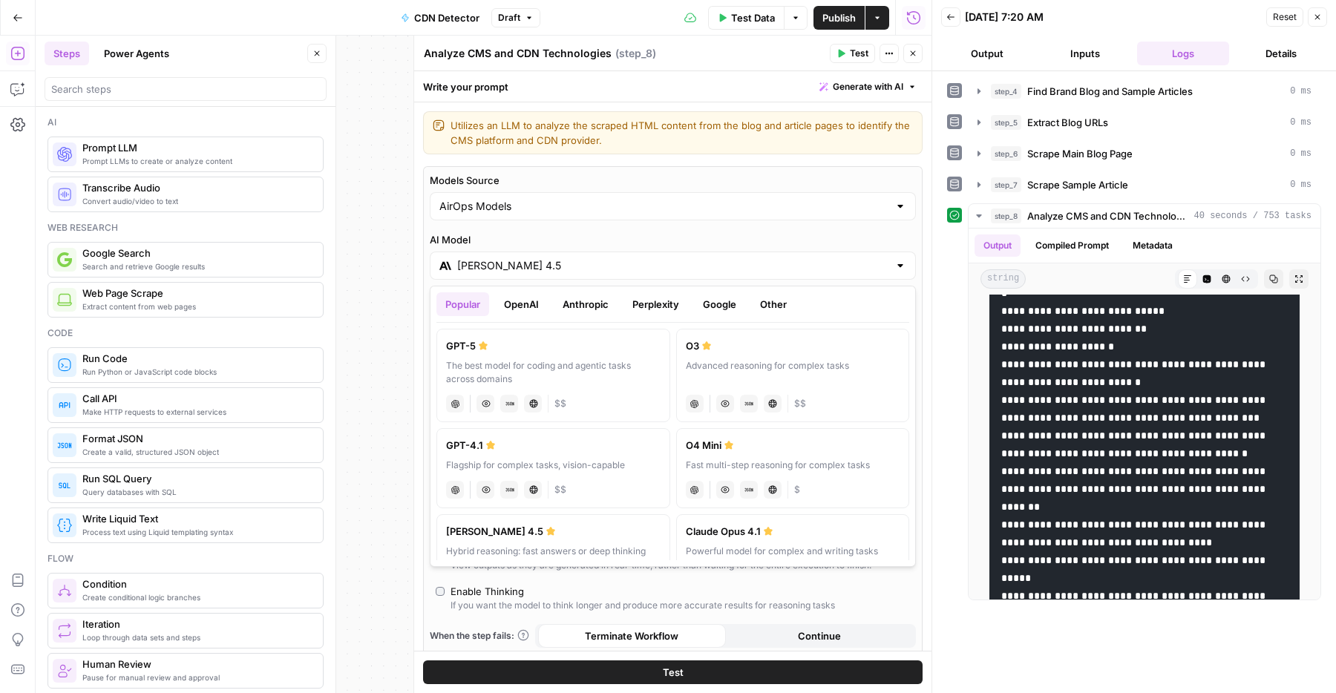
click at [516, 355] on label "GPT-5 The best model for coding and agentic tasks across domains chat Vision Ca…" at bounding box center [553, 375] width 234 height 93
type input "GPT-5"
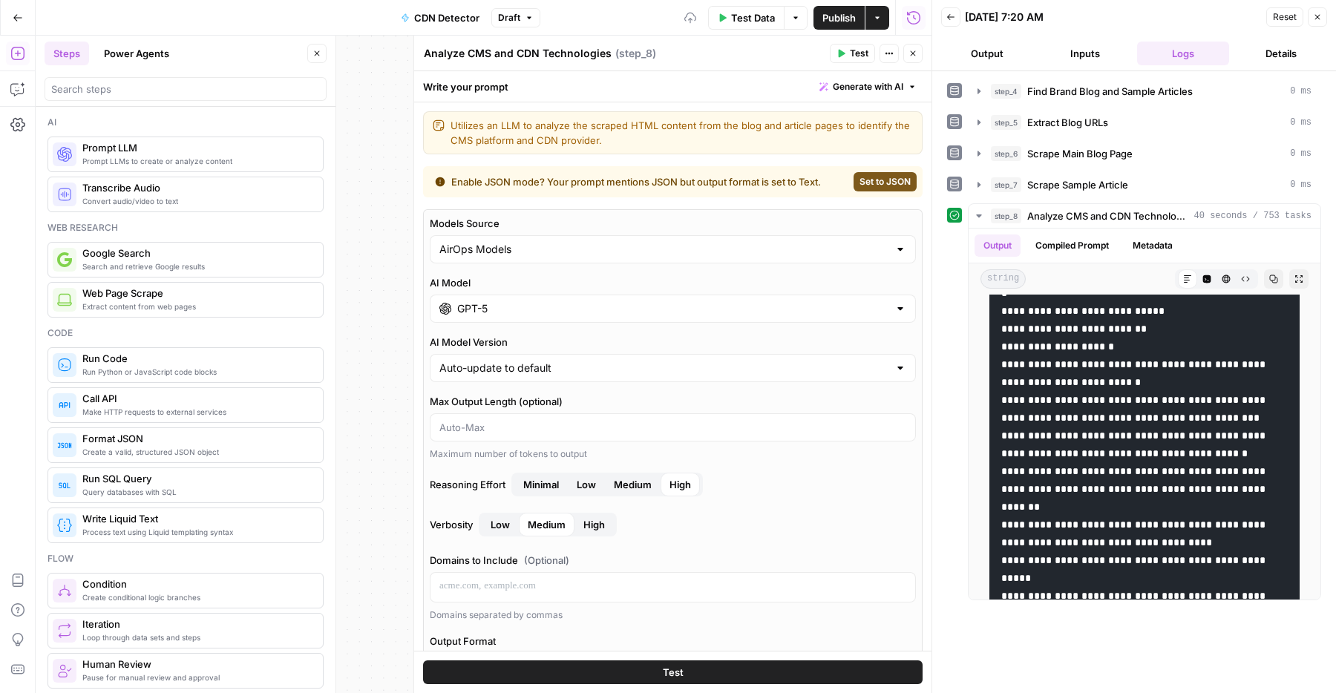
click at [884, 185] on span "Set to JSON" at bounding box center [884, 181] width 51 height 13
type input "JSON"
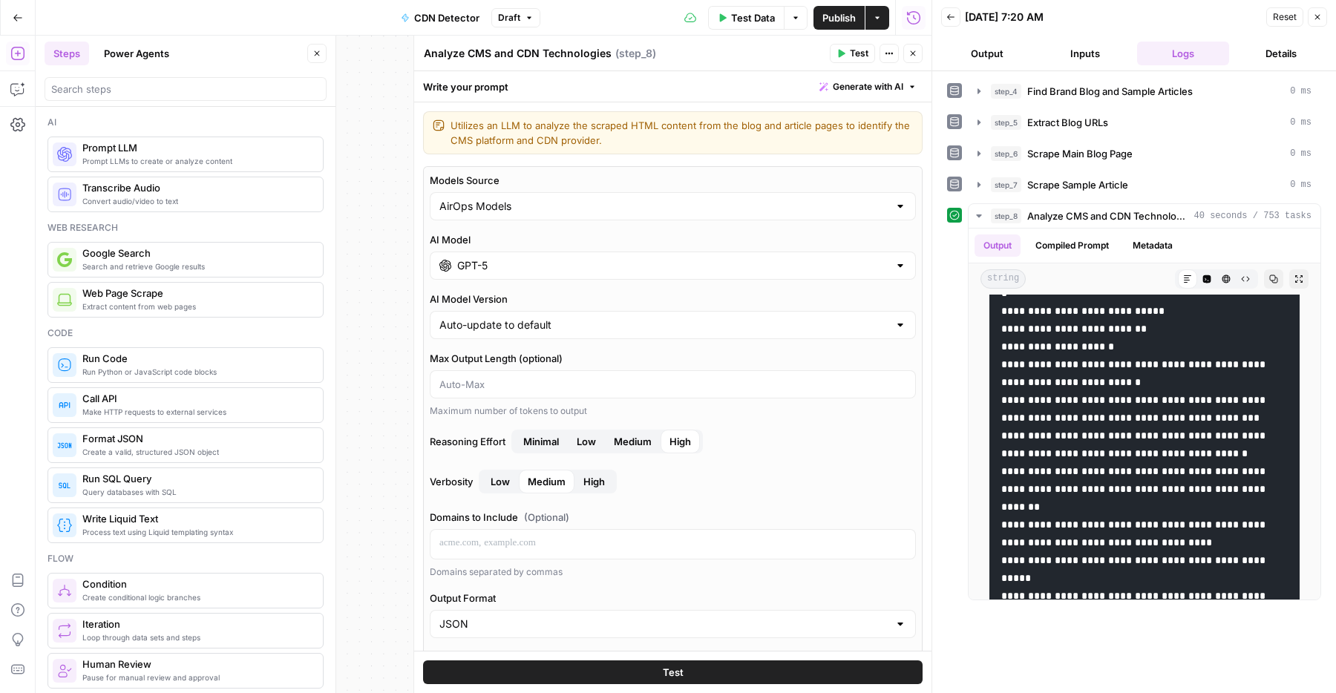
click at [910, 49] on icon "button" at bounding box center [912, 53] width 9 height 9
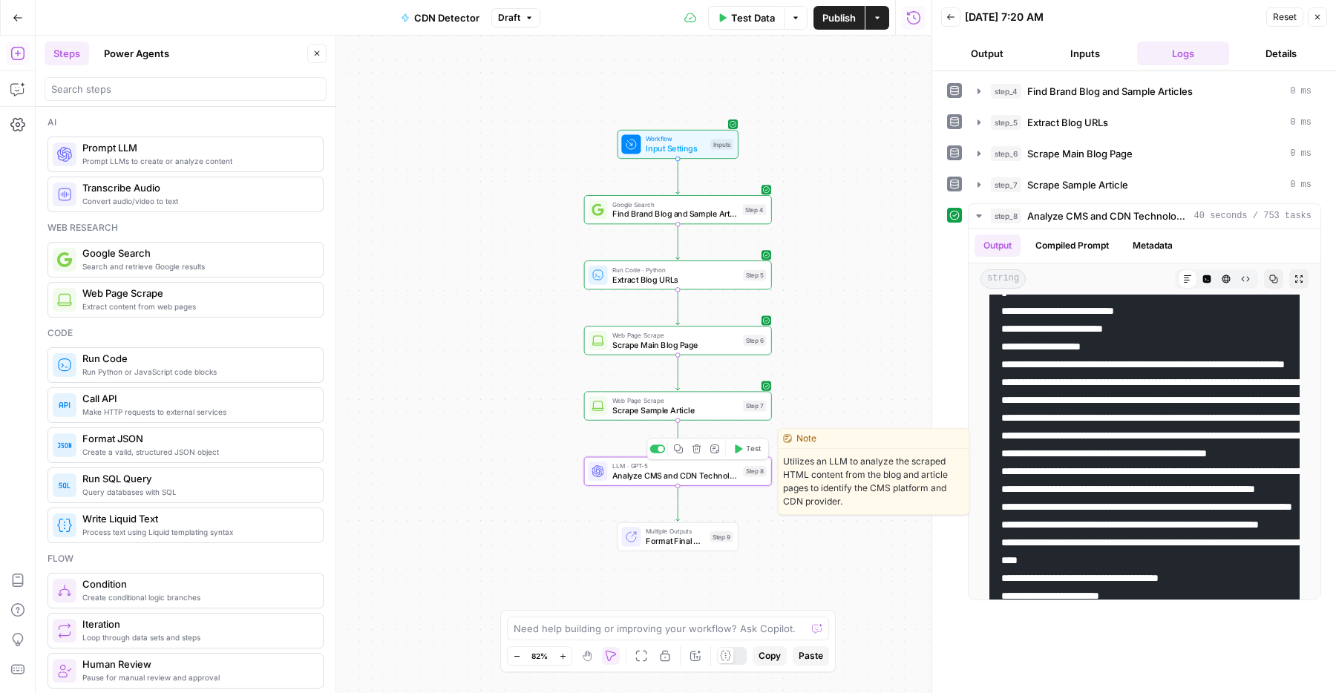
click at [661, 472] on span "Analyze CMS and CDN Technologies" at bounding box center [675, 476] width 126 height 12
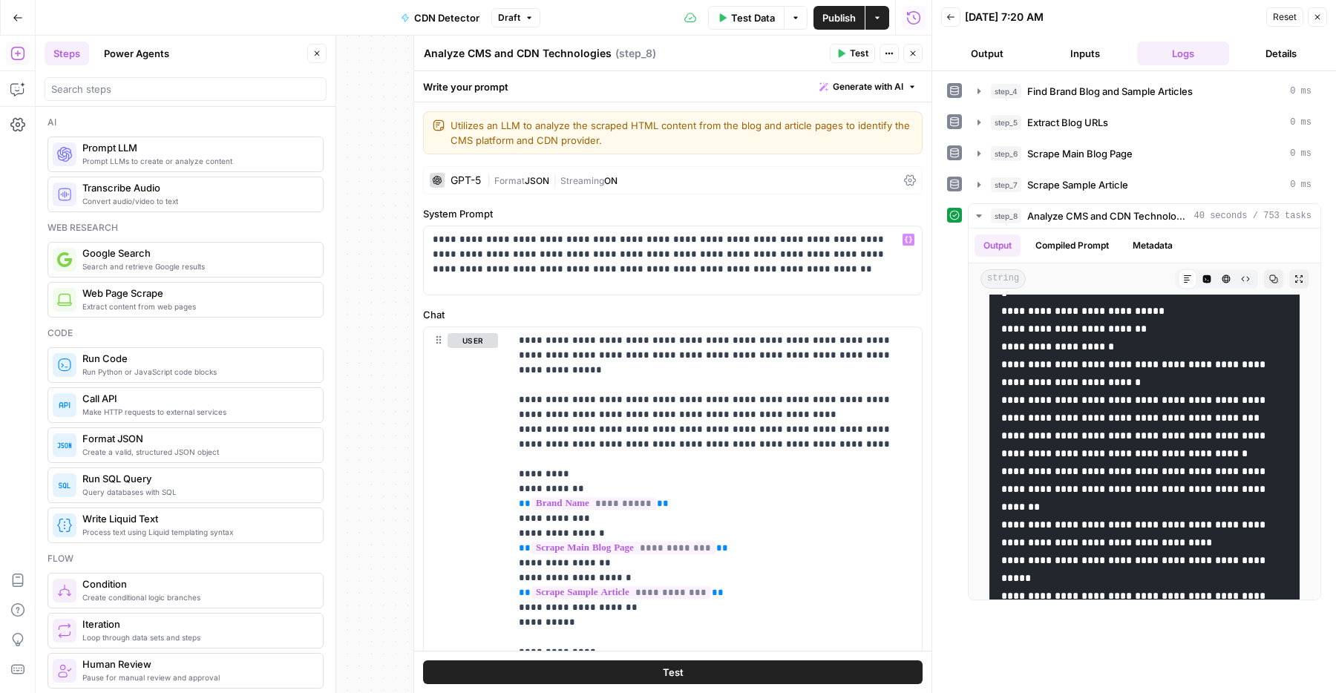
click at [523, 179] on span "Format" at bounding box center [509, 180] width 30 height 11
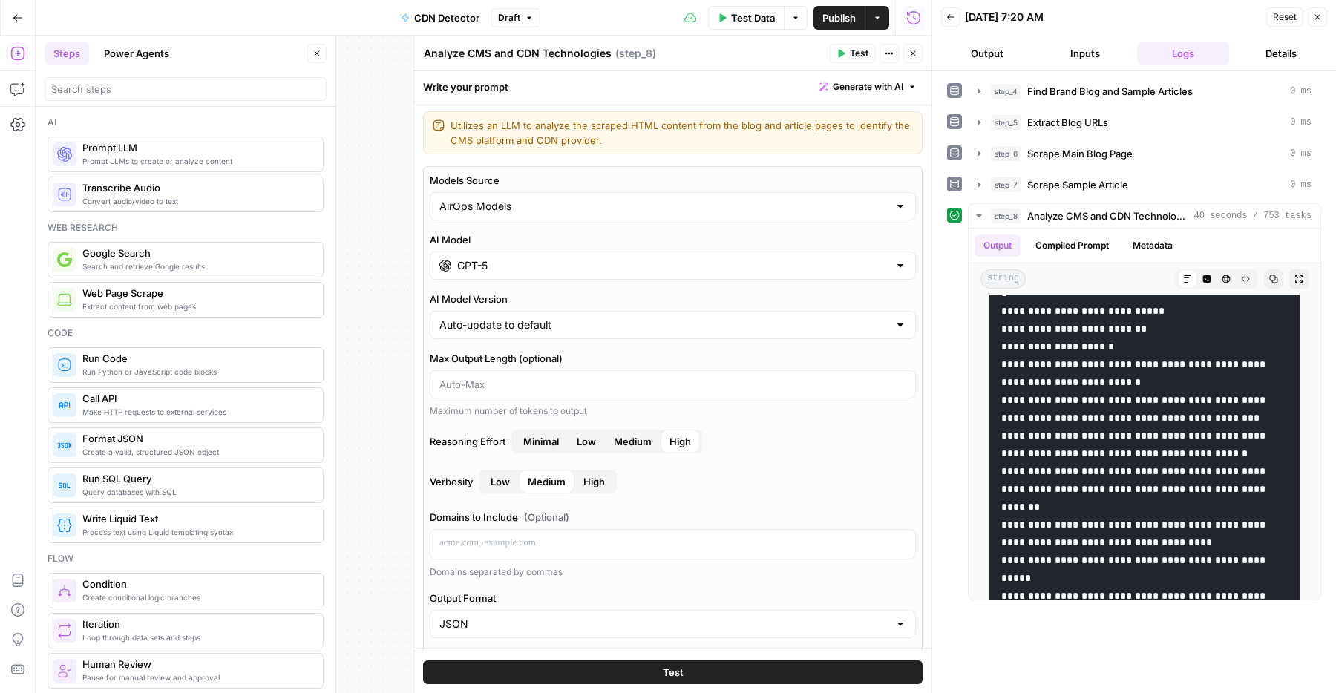
click at [910, 47] on button "Close" at bounding box center [912, 53] width 19 height 19
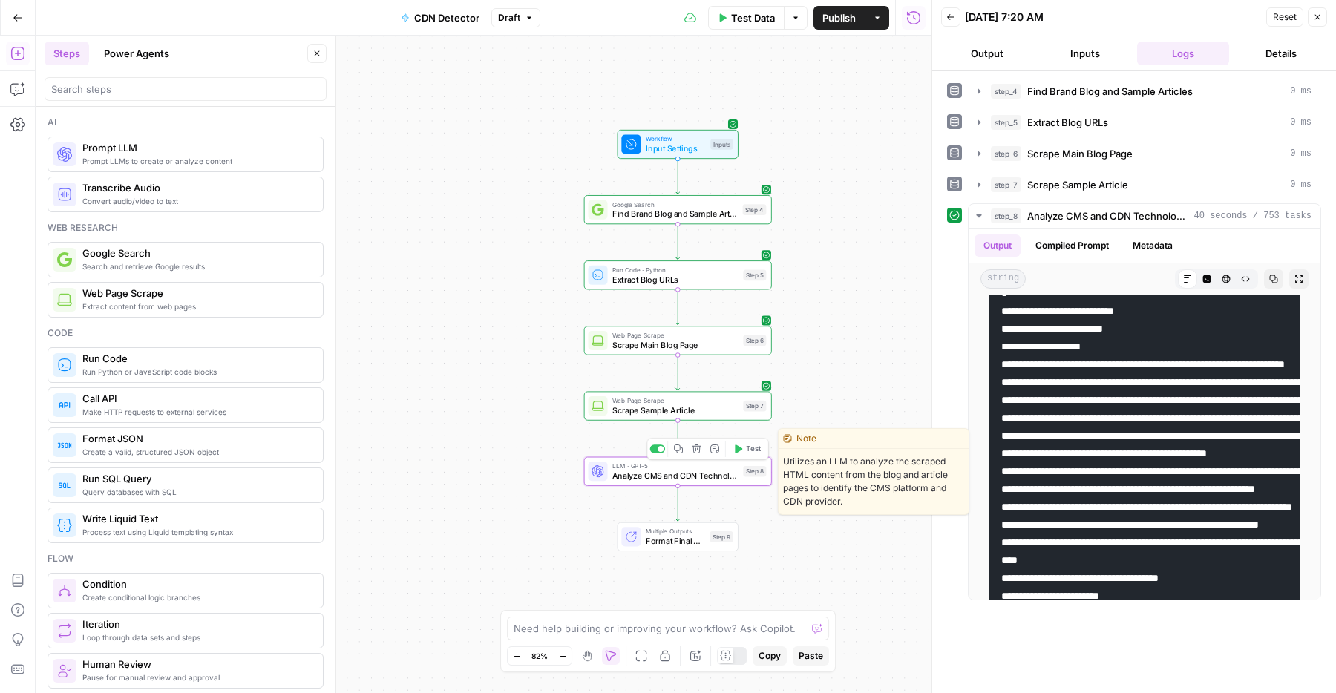
click at [746, 450] on span "Test" at bounding box center [753, 449] width 15 height 11
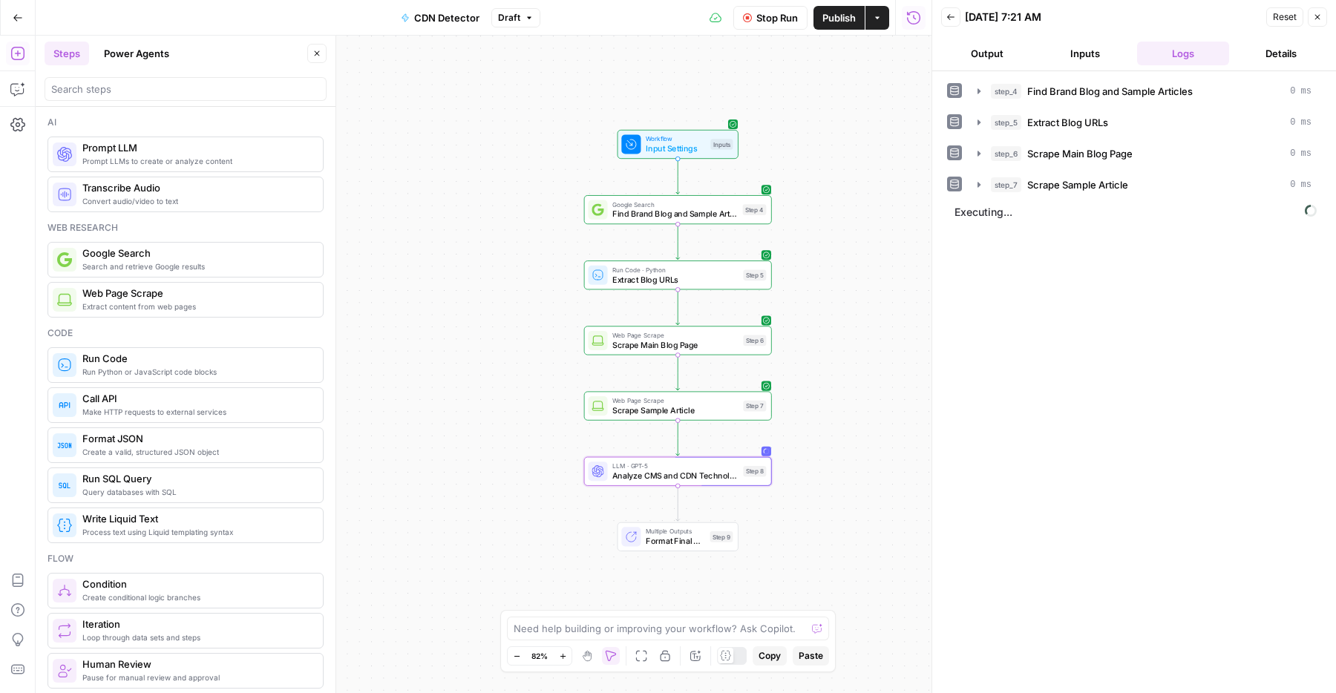
click at [665, 476] on span "Analyze CMS and CDN Technologies" at bounding box center [675, 476] width 126 height 12
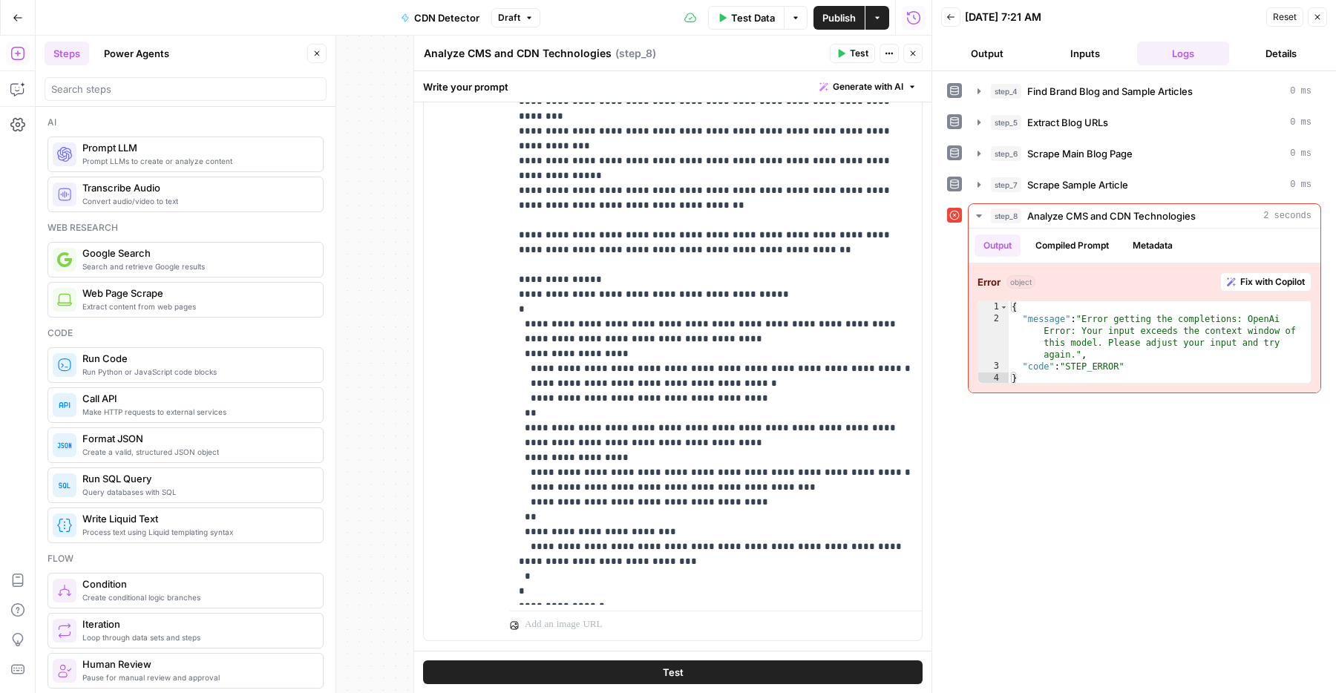
scroll to position [360, 0]
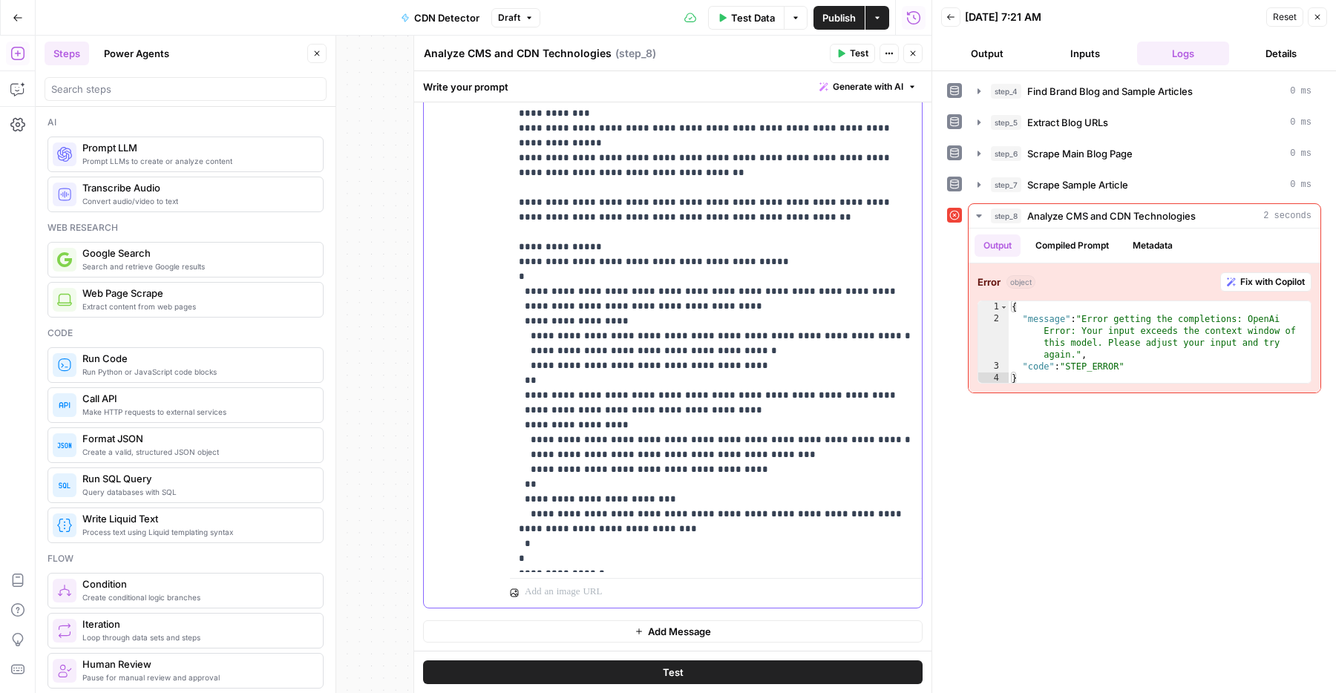
click at [723, 511] on p "**********" at bounding box center [716, 98] width 394 height 935
click at [309, 56] on button "Close" at bounding box center [316, 53] width 19 height 19
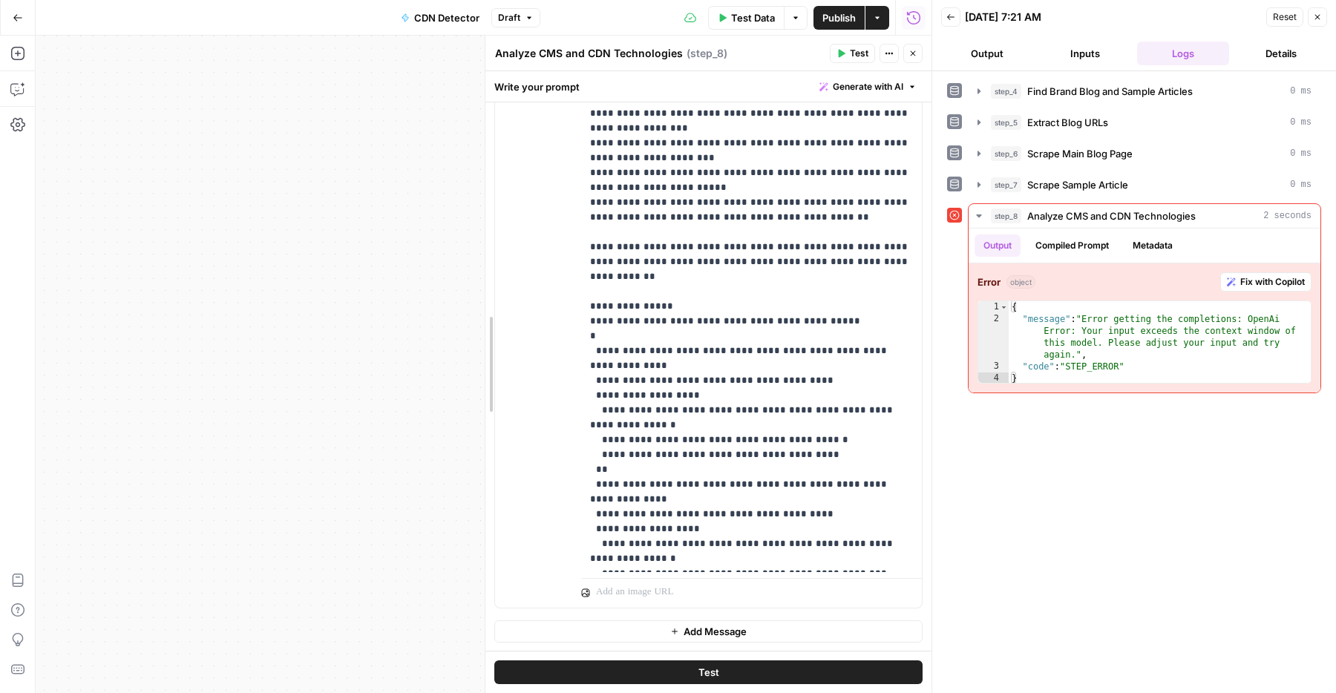
scroll to position [372, 0]
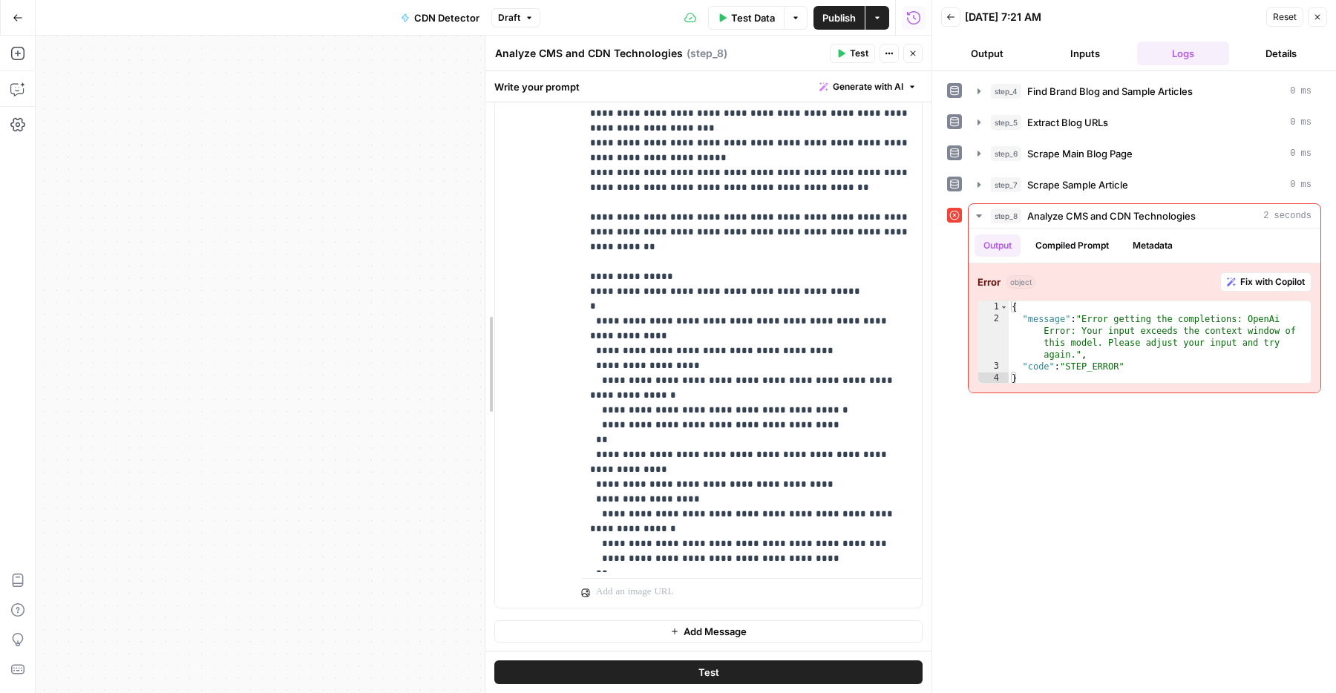
drag, startPoint x: 421, startPoint y: 328, endPoint x: 496, endPoint y: 328, distance: 75.7
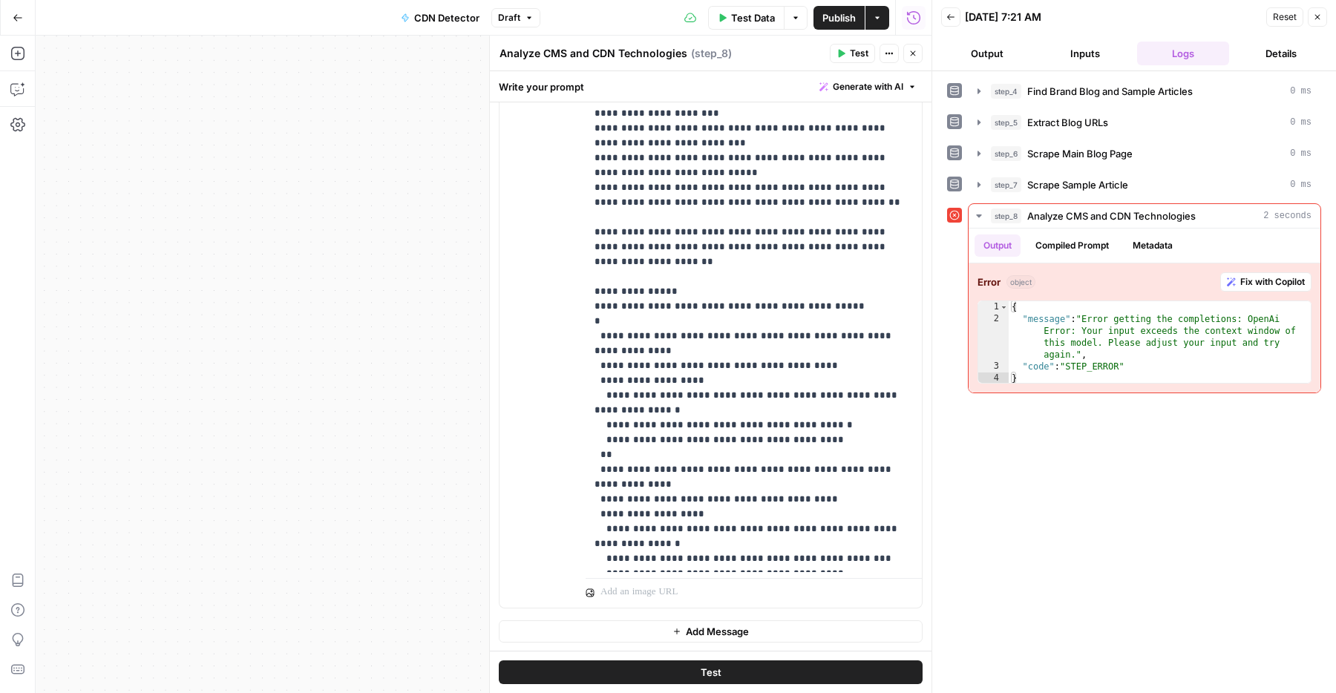
click at [913, 51] on icon "button" at bounding box center [912, 53] width 9 height 9
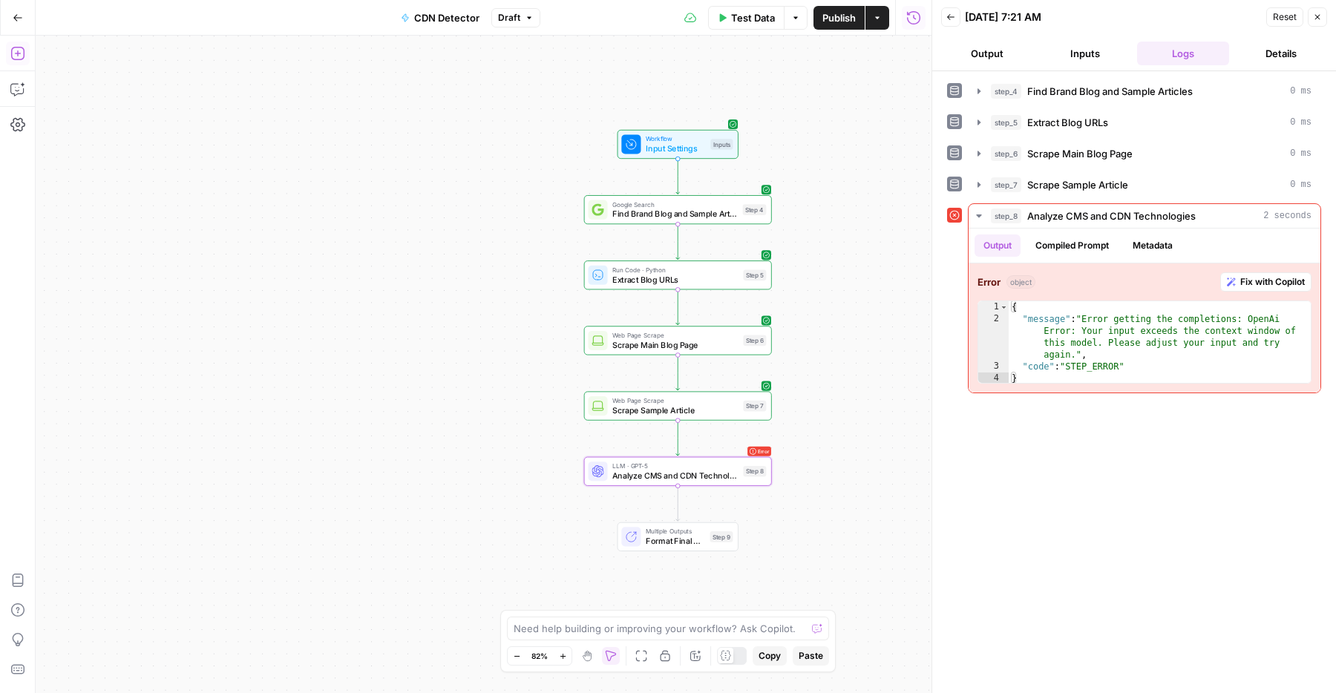
click at [10, 55] on icon "button" at bounding box center [17, 53] width 15 height 15
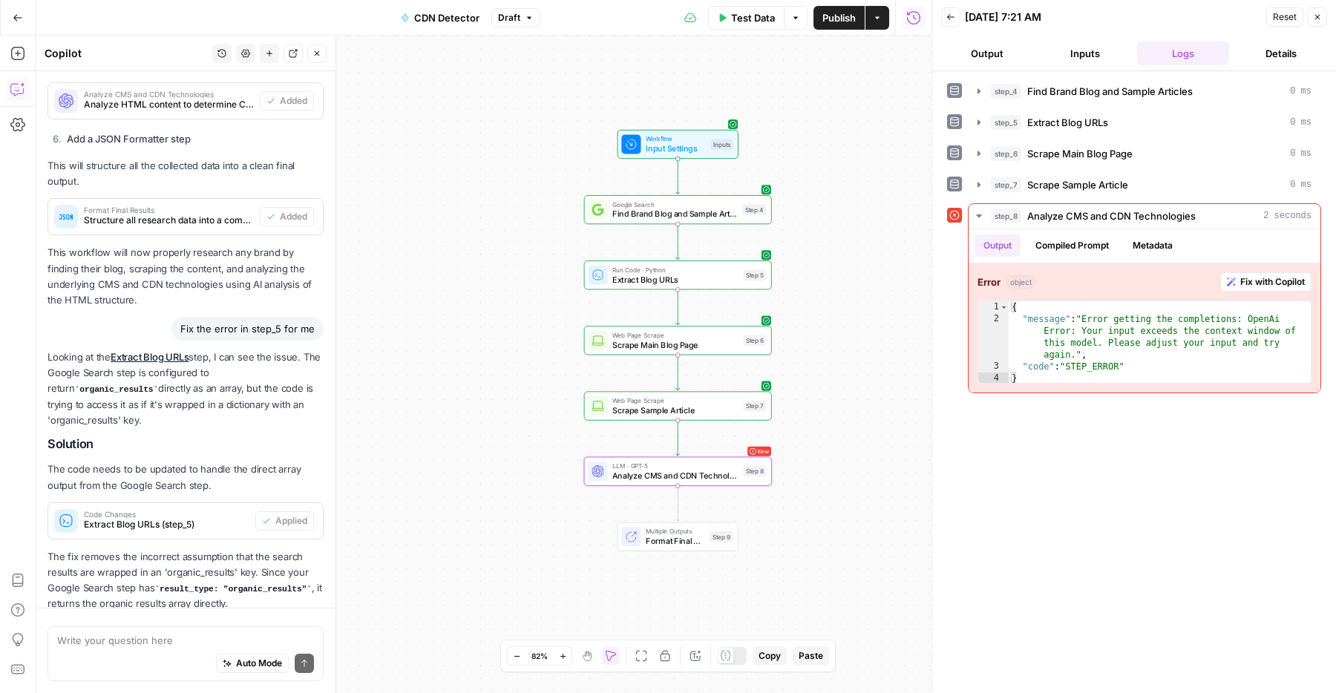
click at [139, 657] on div "Auto Mode Send" at bounding box center [185, 664] width 257 height 33
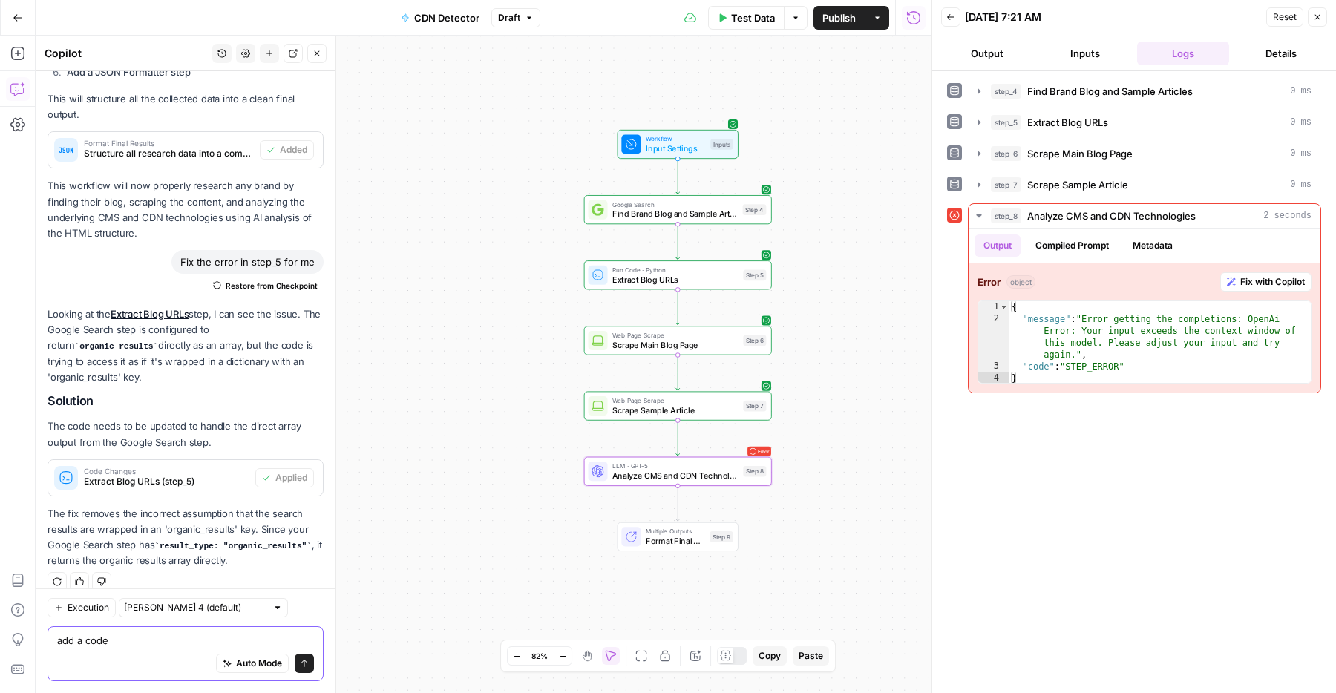
type textarea "add a code"
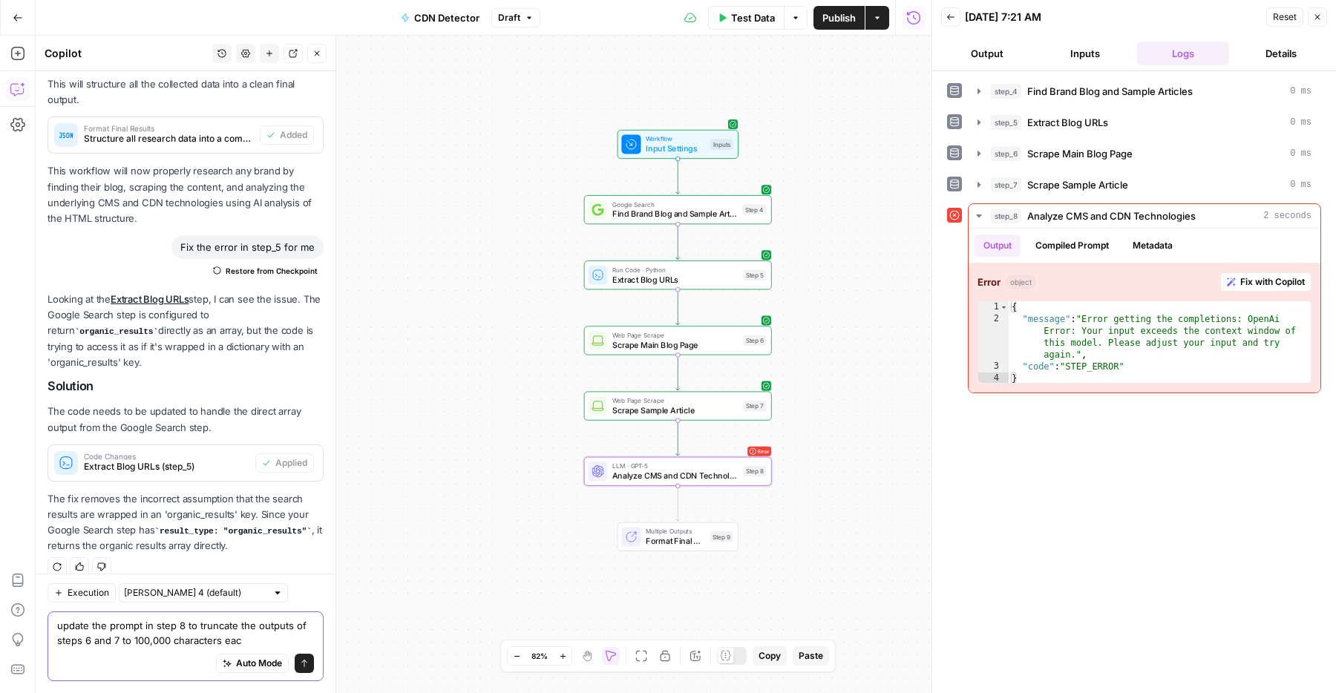
type textarea "update the prompt in step 8 to truncate the outputs of steps 6 and 7 to 100,000…"
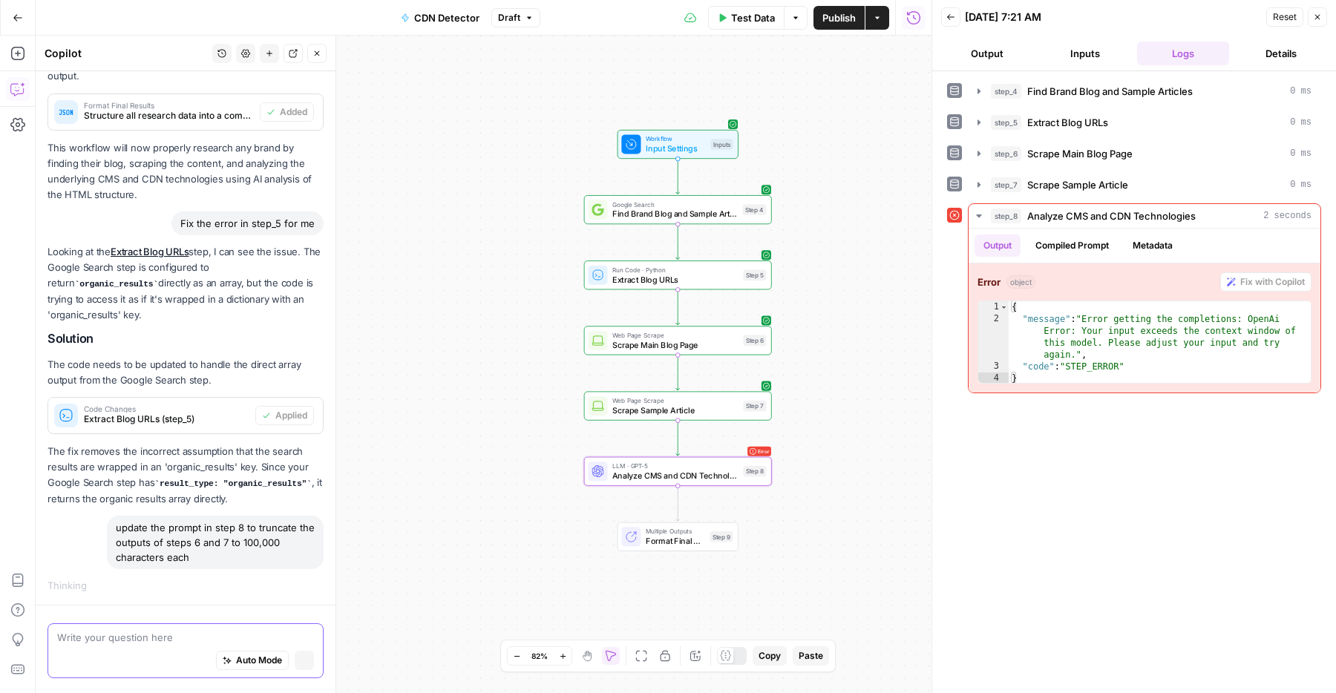
scroll to position [1396, 0]
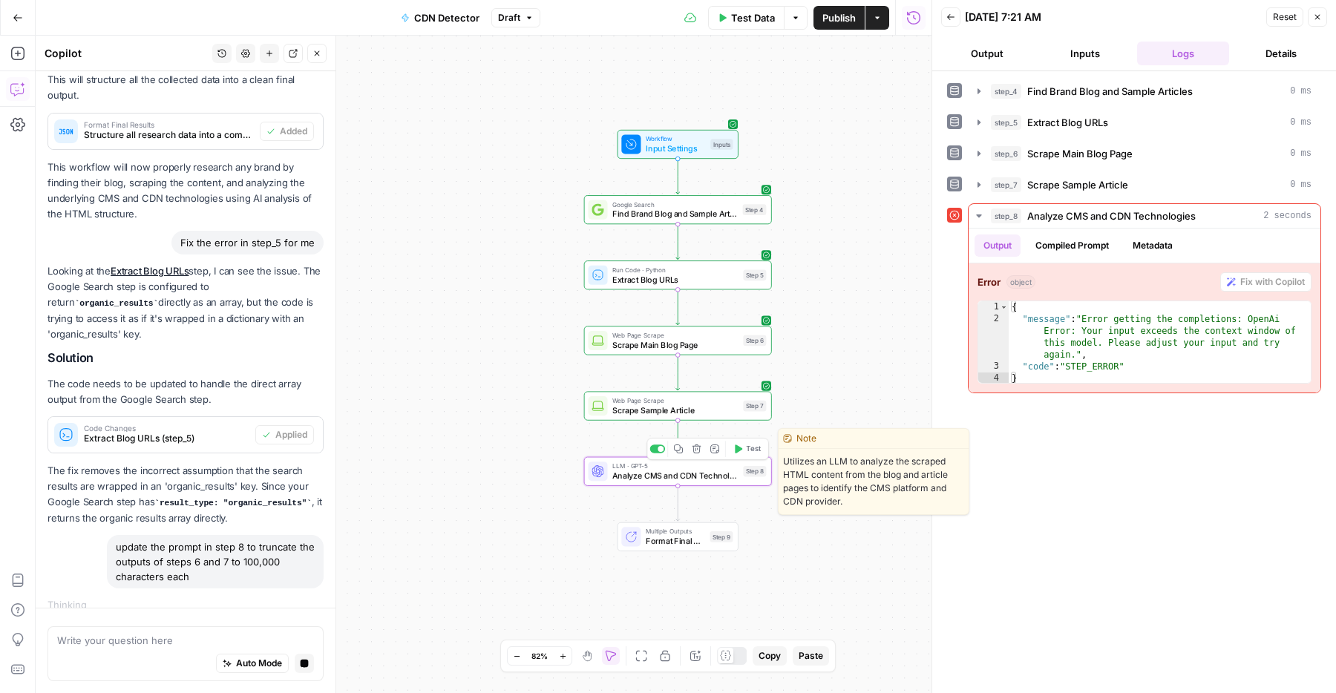
click at [615, 473] on span "Analyze CMS and CDN Technologies" at bounding box center [675, 476] width 126 height 12
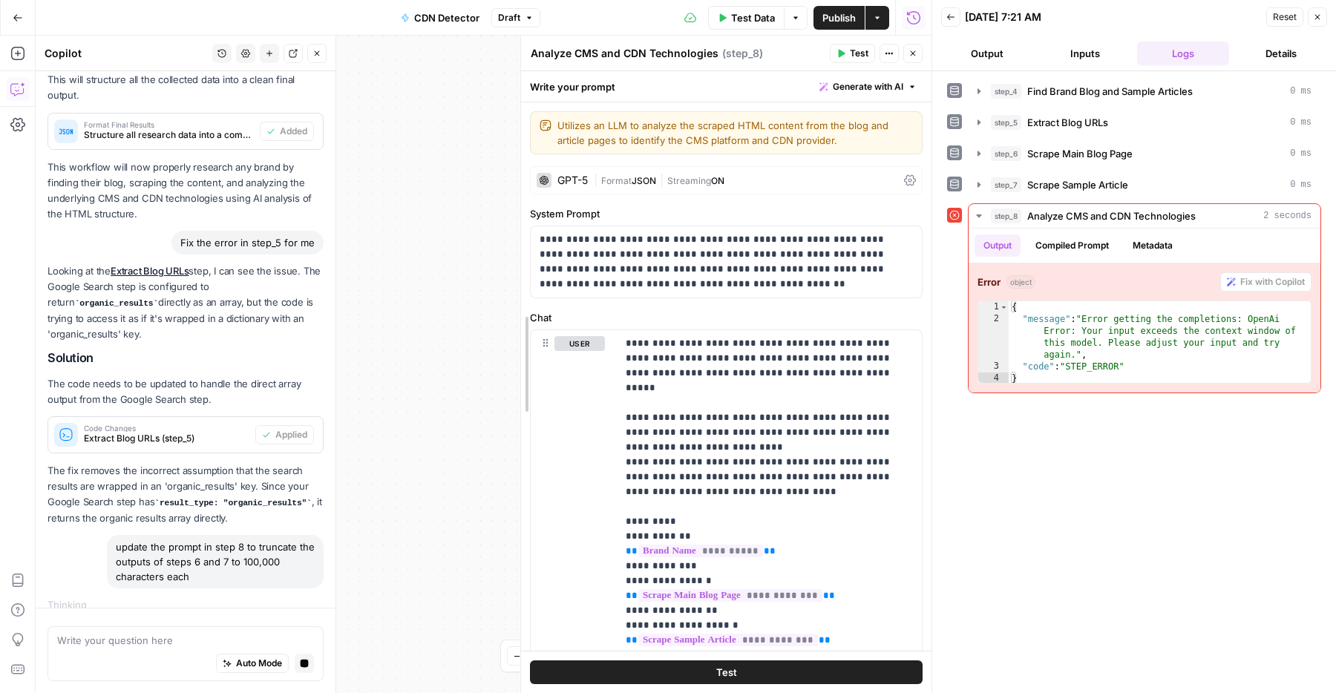
drag, startPoint x: 493, startPoint y: 525, endPoint x: 524, endPoint y: 525, distance: 31.2
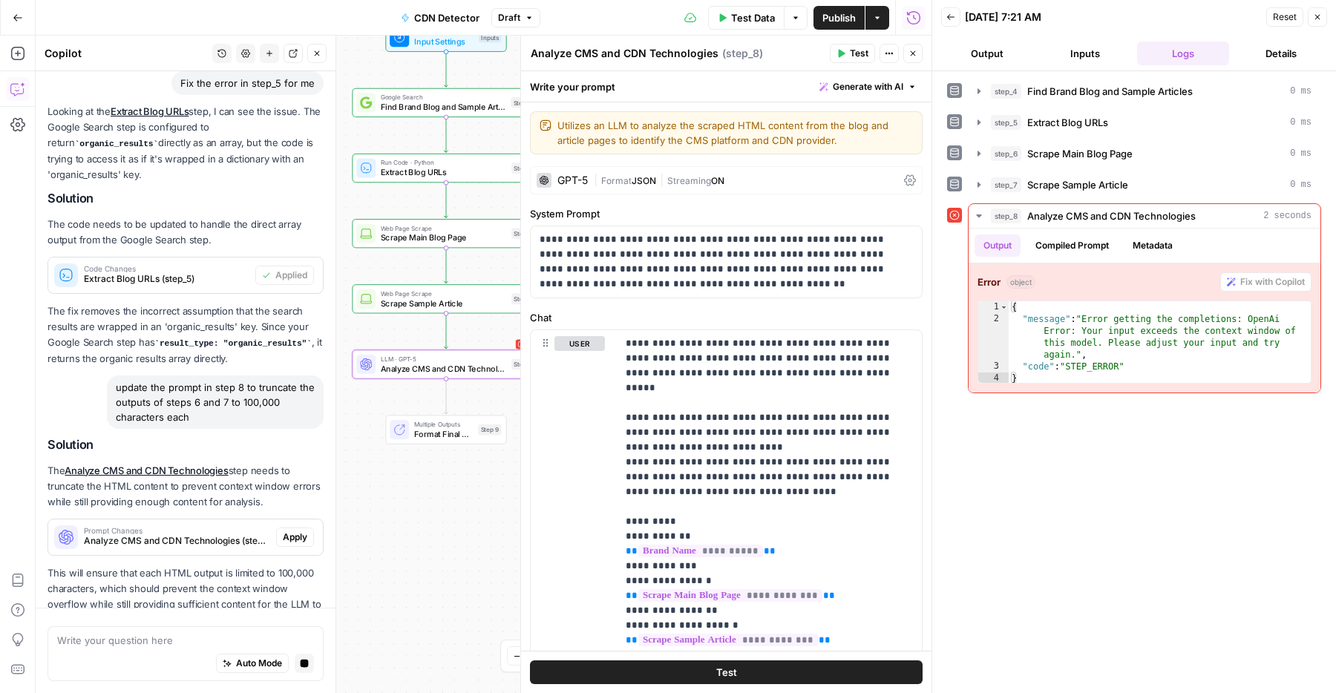
scroll to position [1572, 0]
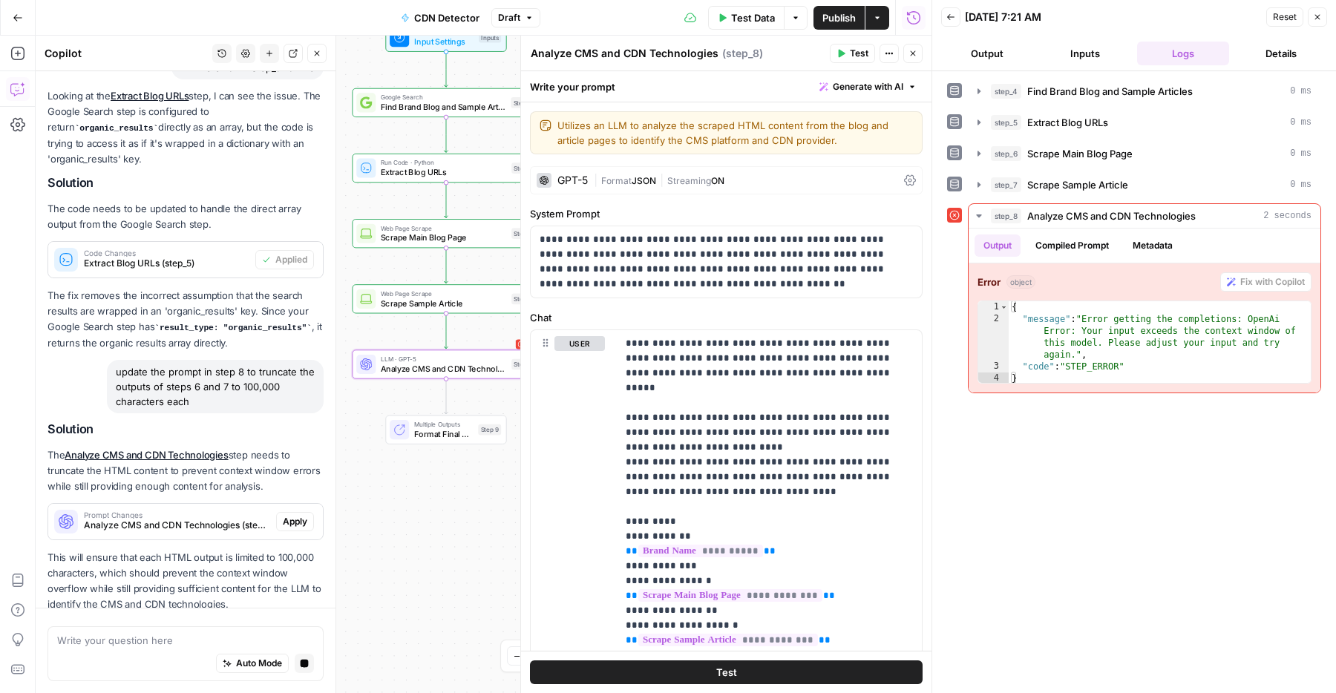
click at [289, 515] on span "Apply" at bounding box center [295, 521] width 24 height 13
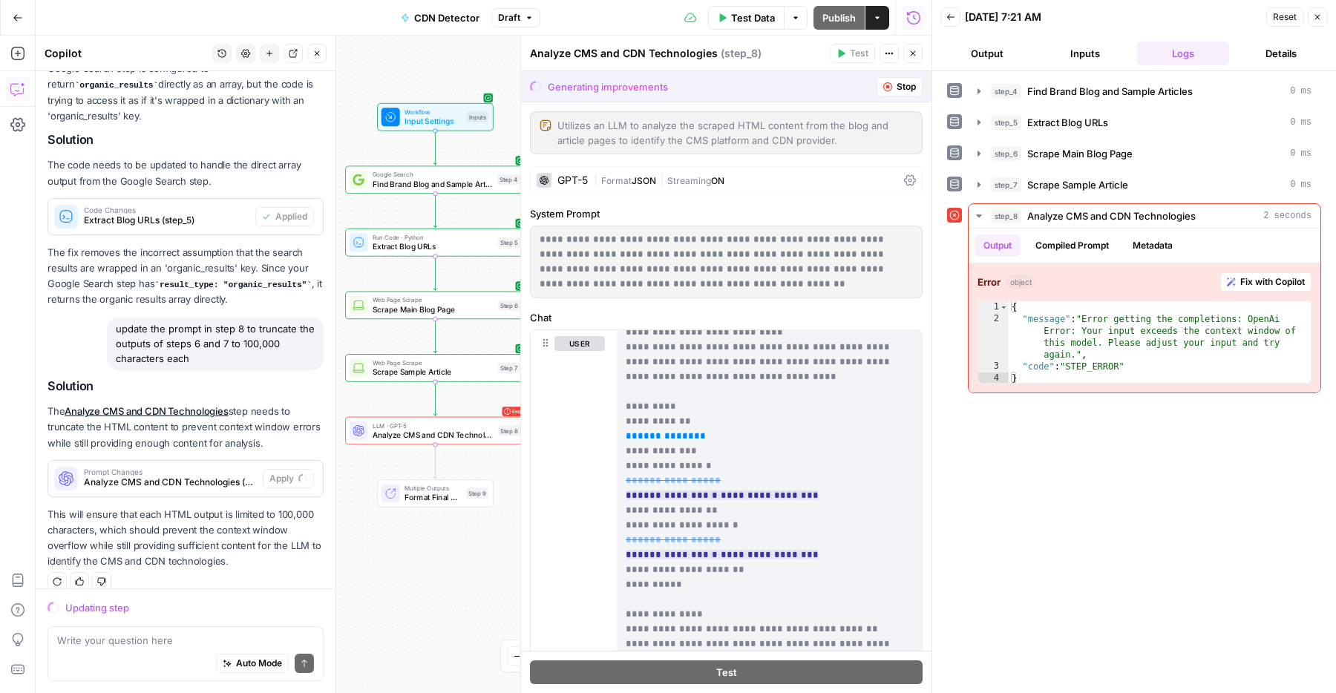
scroll to position [128, 0]
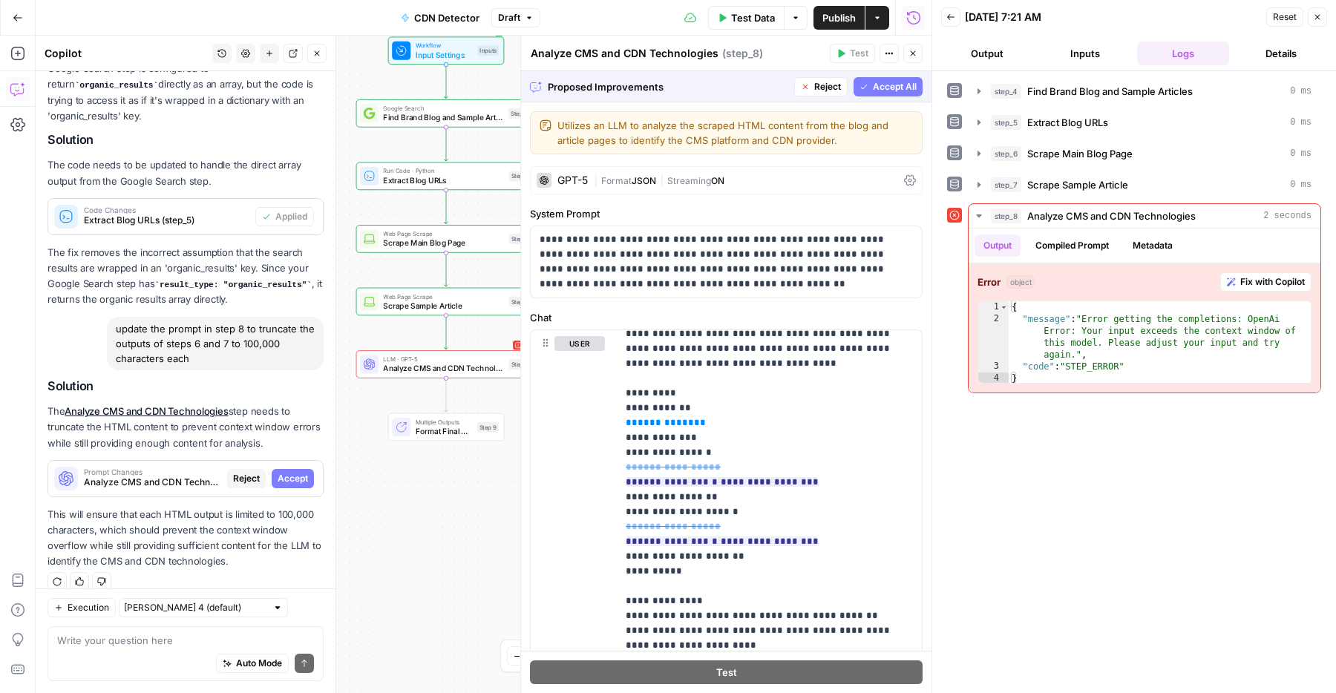
click at [874, 88] on span "Accept All" at bounding box center [895, 86] width 44 height 13
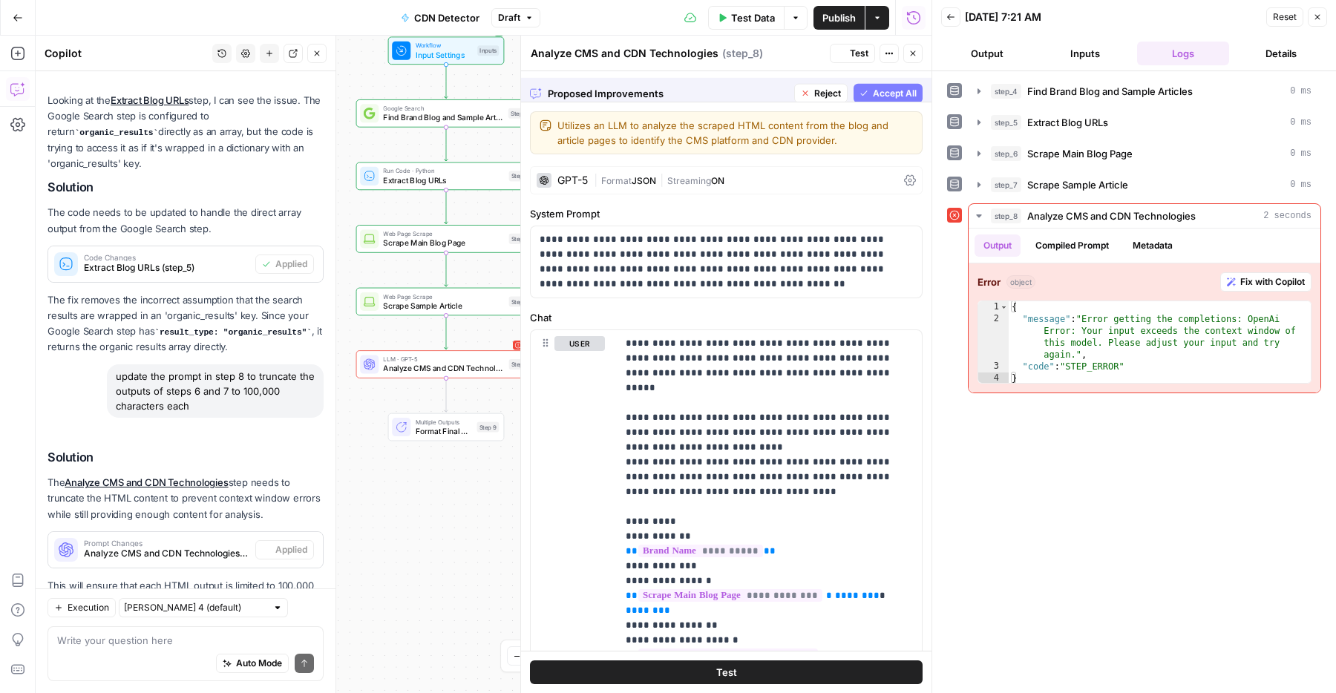
scroll to position [1697, 0]
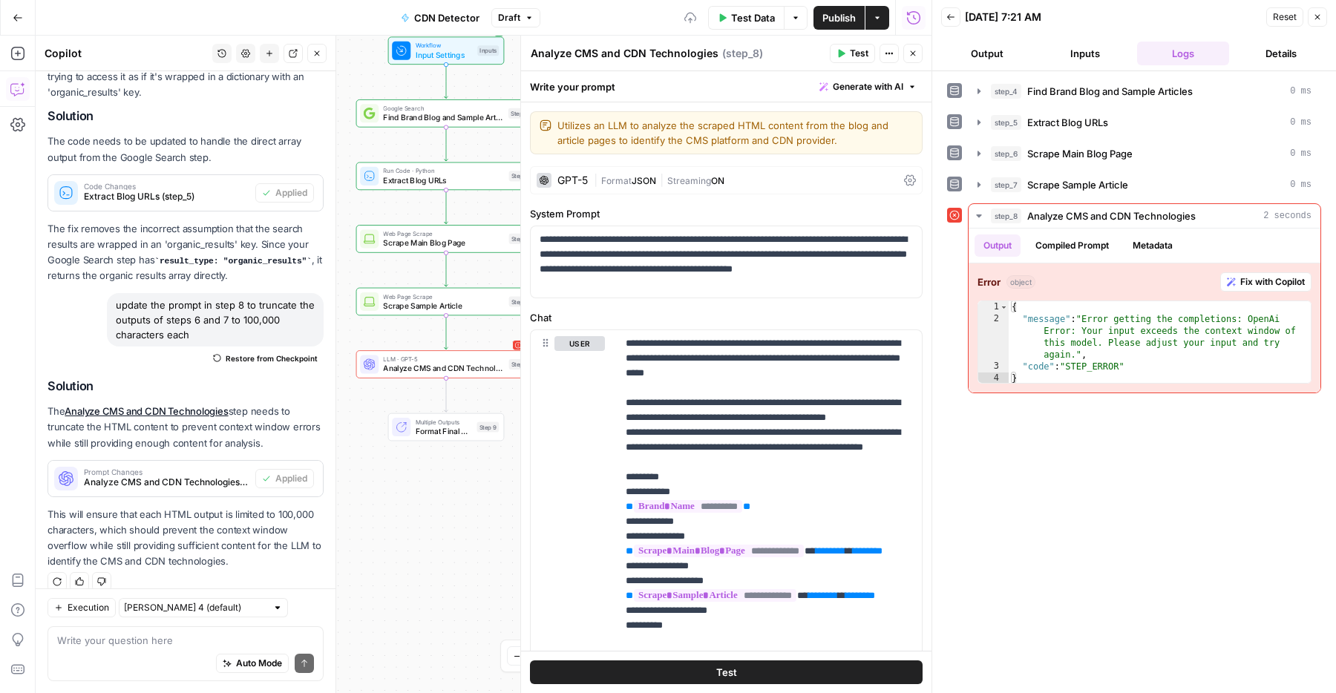
click at [851, 53] on span "Test" at bounding box center [859, 53] width 19 height 13
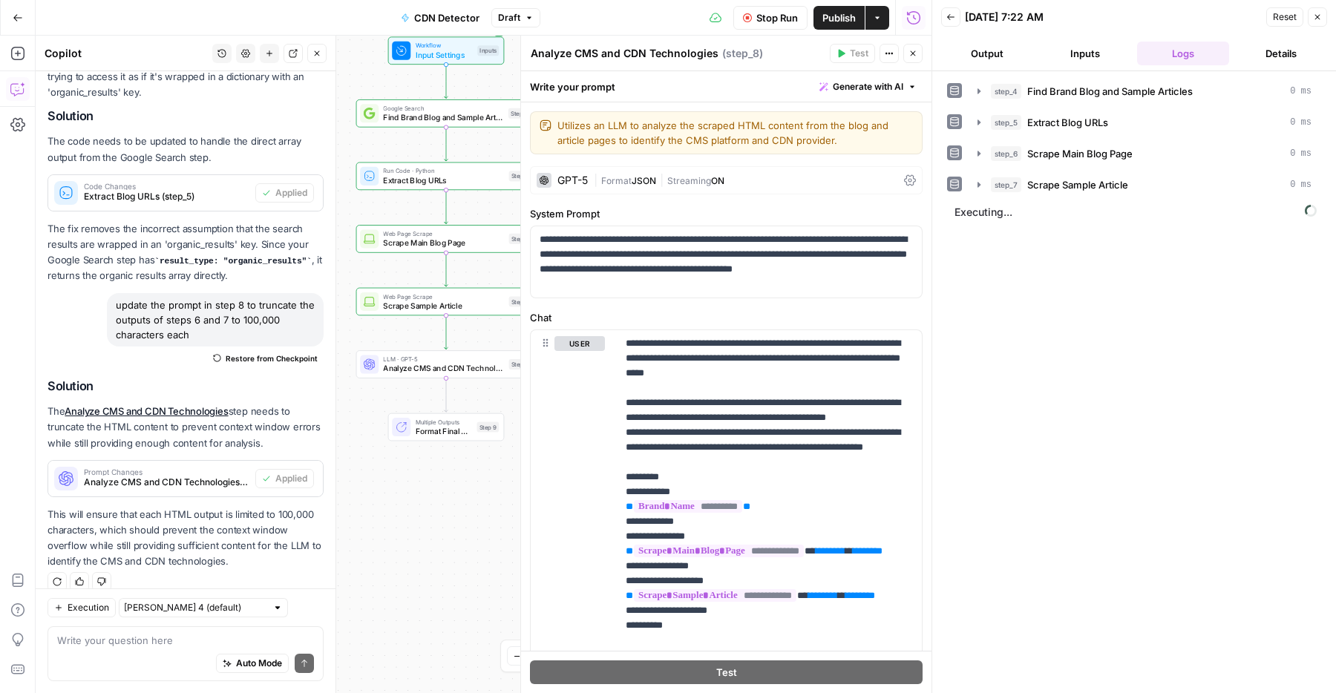
click at [318, 50] on icon "button" at bounding box center [316, 53] width 9 height 9
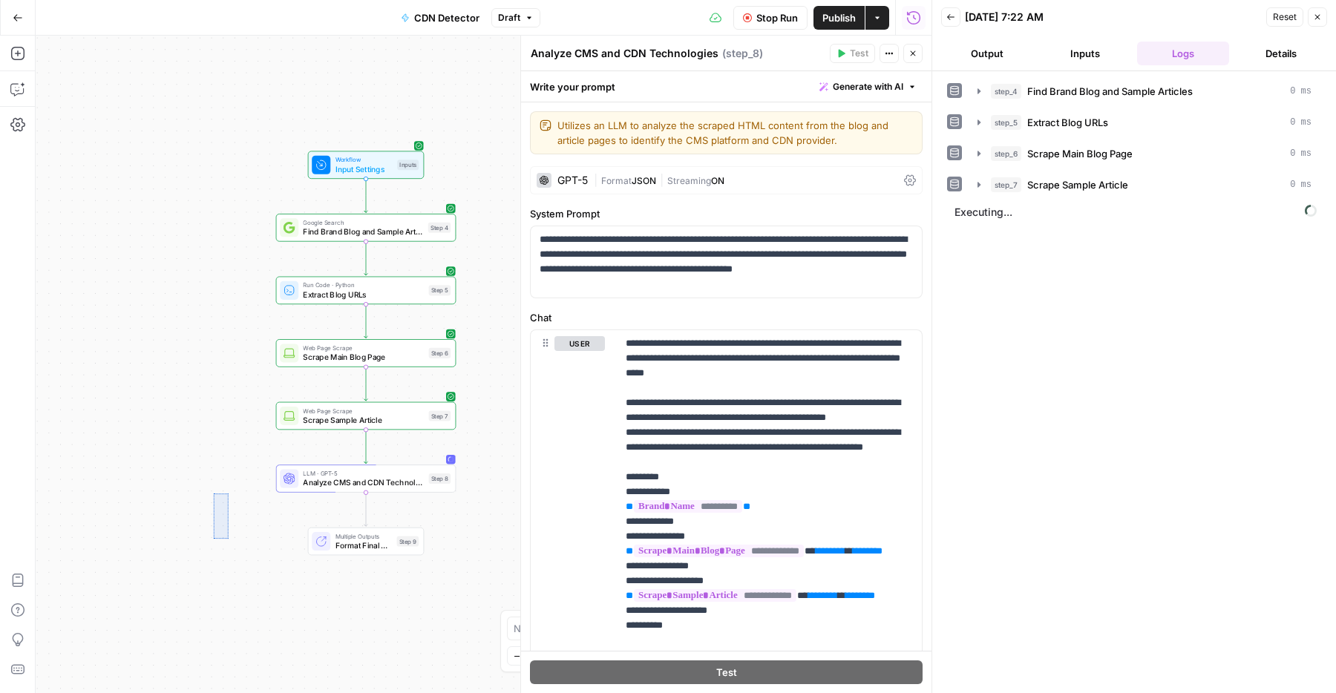
drag, startPoint x: 213, startPoint y: 493, endPoint x: 229, endPoint y: 542, distance: 51.6
click at [229, 542] on div "Workflow Input Settings Inputs Google Search Find Brand Blog and Sample Article…" at bounding box center [484, 364] width 896 height 657
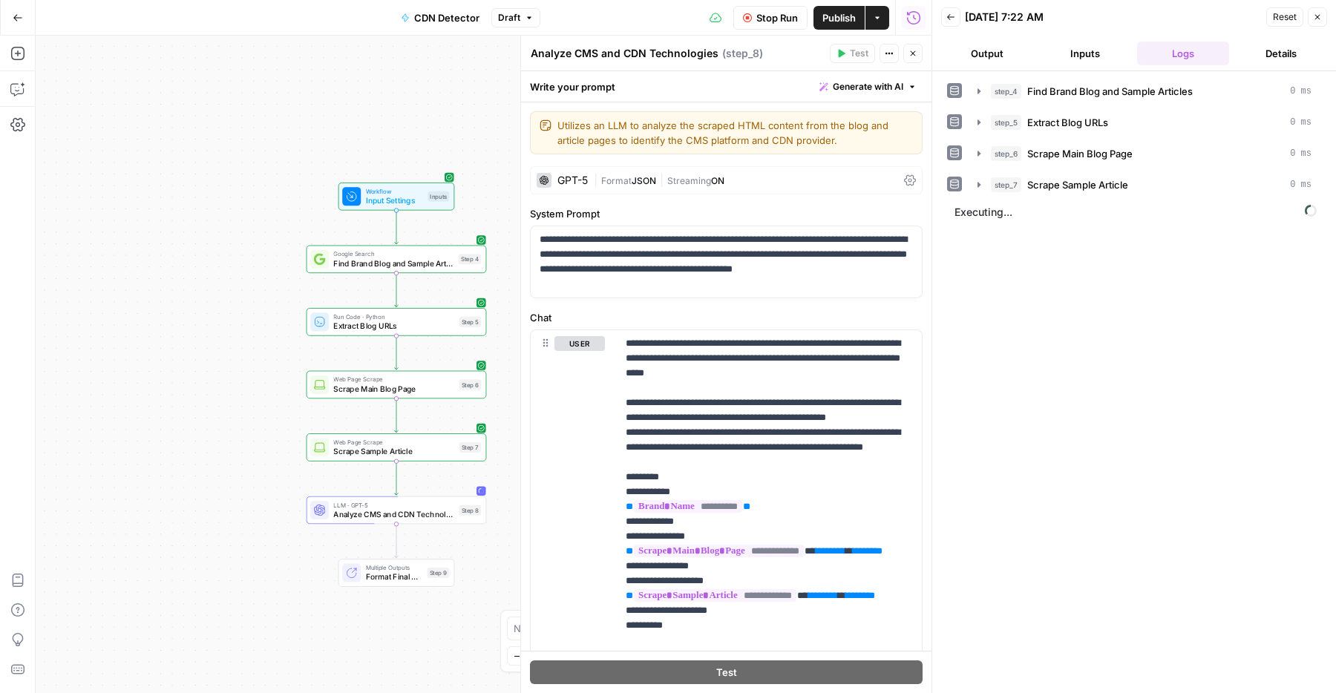
click at [829, 21] on span "Publish" at bounding box center [838, 17] width 33 height 15
click at [781, 324] on label "Chat" at bounding box center [726, 317] width 393 height 15
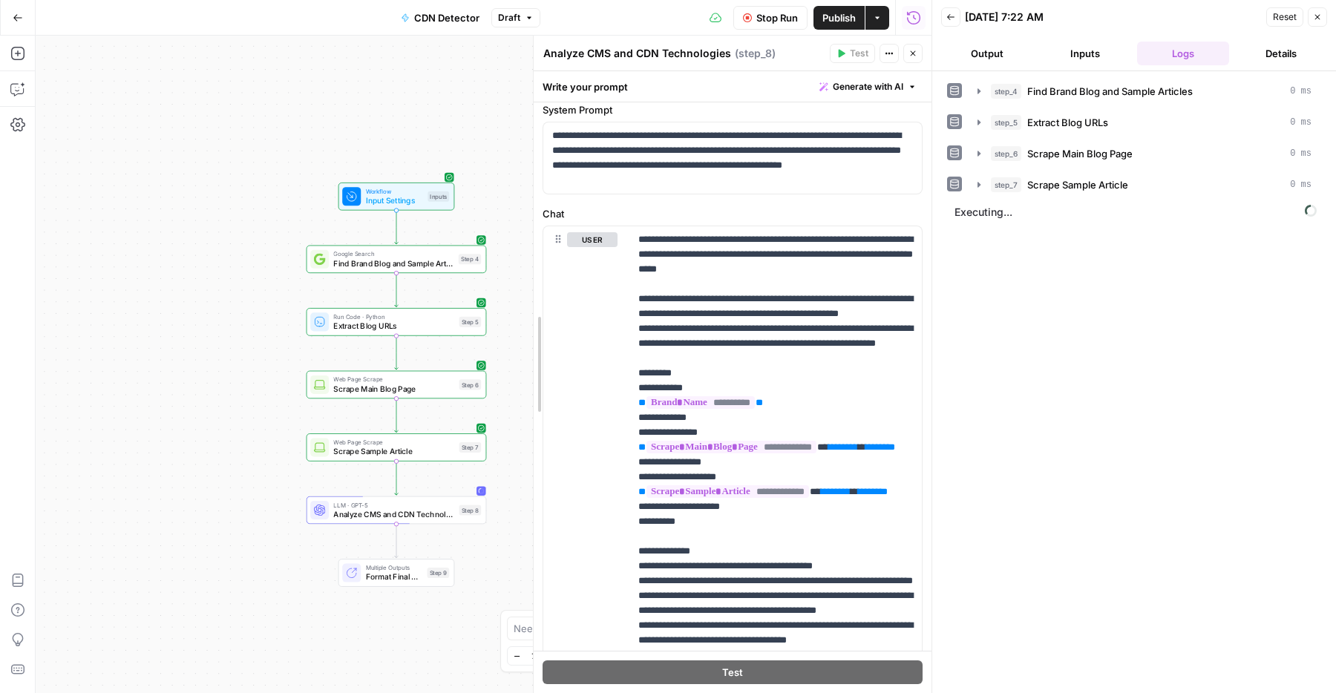
scroll to position [119, 0]
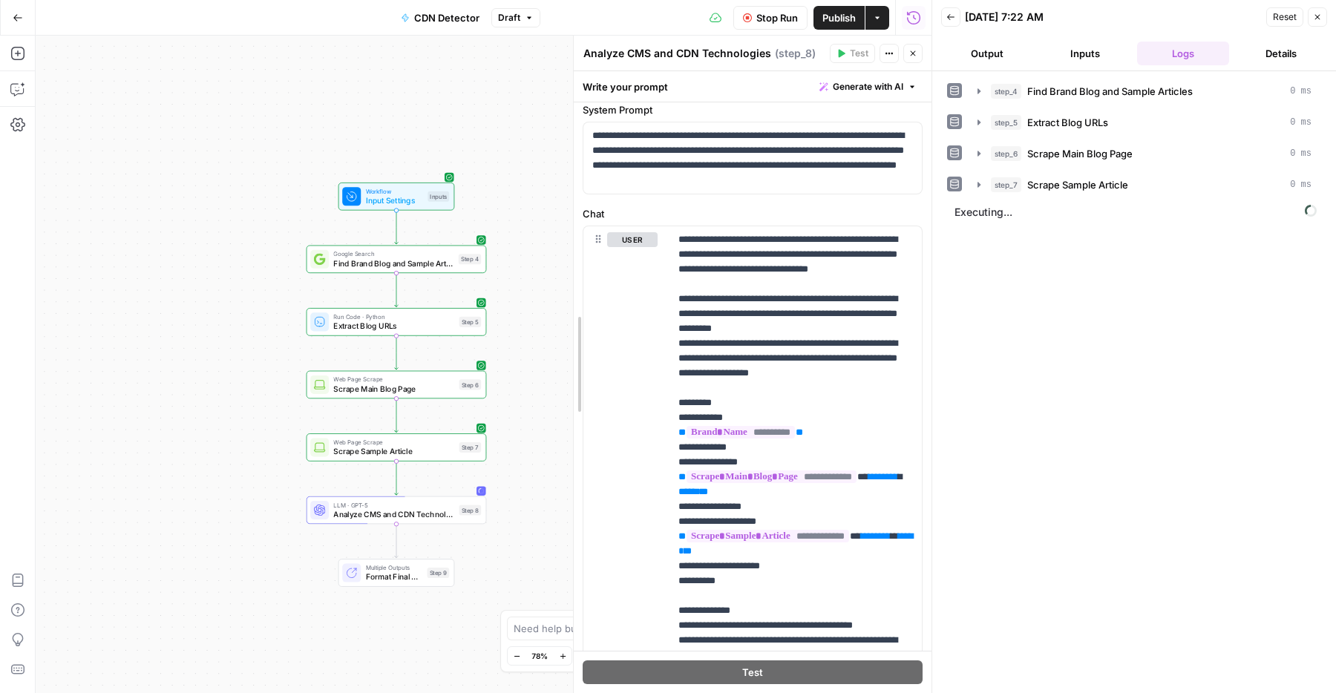
drag, startPoint x: 524, startPoint y: 583, endPoint x: 577, endPoint y: 580, distance: 52.8
drag, startPoint x: 424, startPoint y: 630, endPoint x: 481, endPoint y: 603, distance: 63.1
click at [481, 603] on div "Workflow Input Settings Inputs Google Search Find Brand Blog and Sample Article…" at bounding box center [484, 364] width 896 height 657
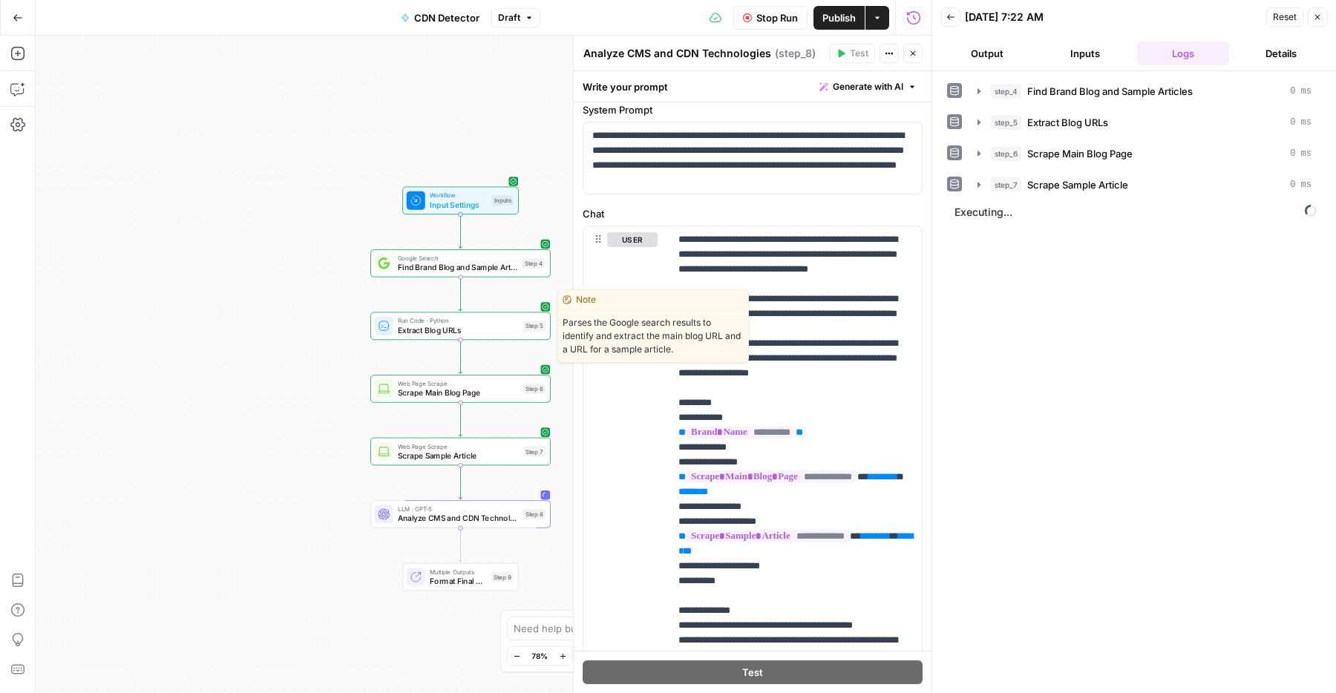
click at [413, 329] on span "Extract Blog URLs" at bounding box center [458, 330] width 121 height 12
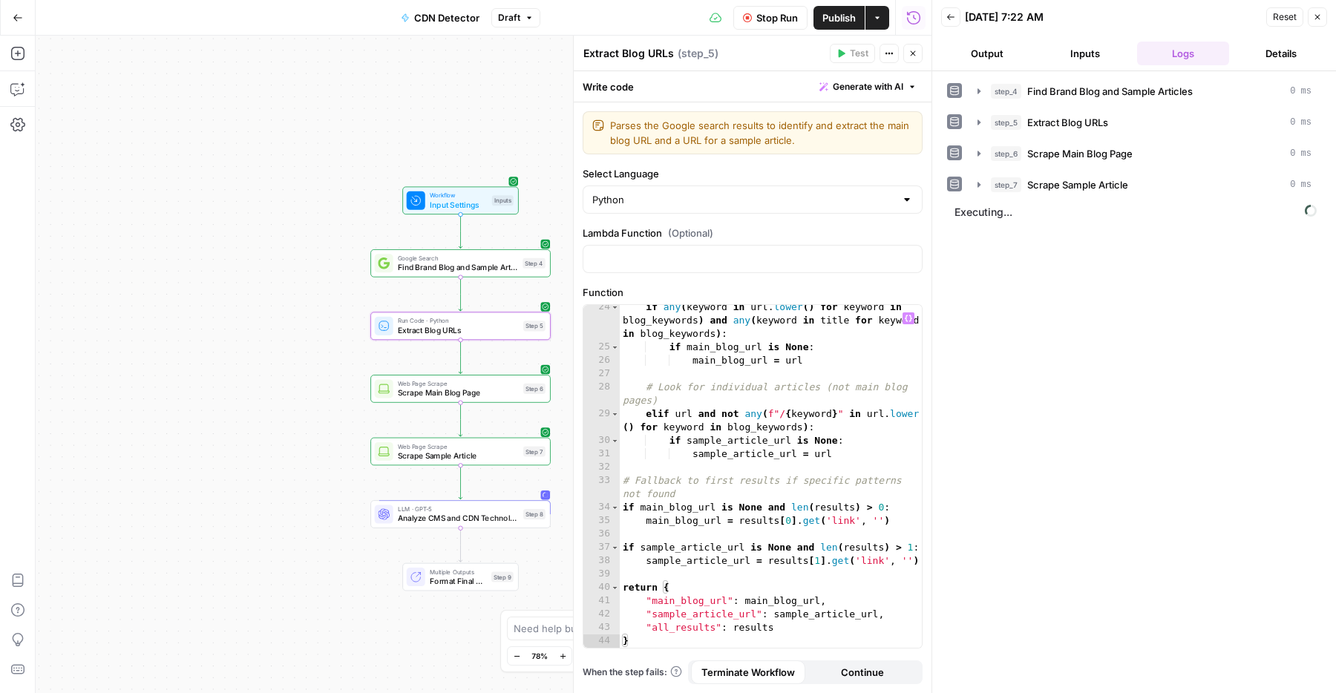
scroll to position [352, 0]
click at [907, 52] on button "Close" at bounding box center [912, 53] width 19 height 19
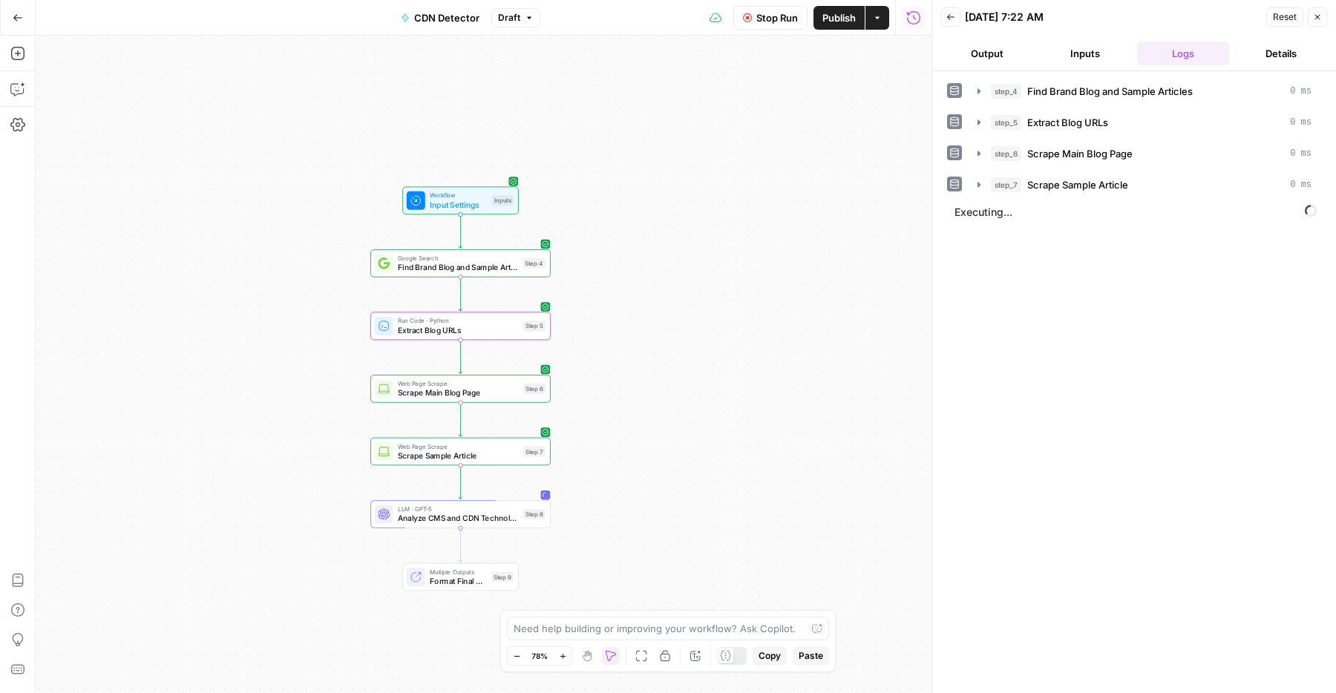
click at [630, 334] on div "Workflow Input Settings Inputs Google Search Find Brand Blog and Sample Article…" at bounding box center [484, 364] width 896 height 657
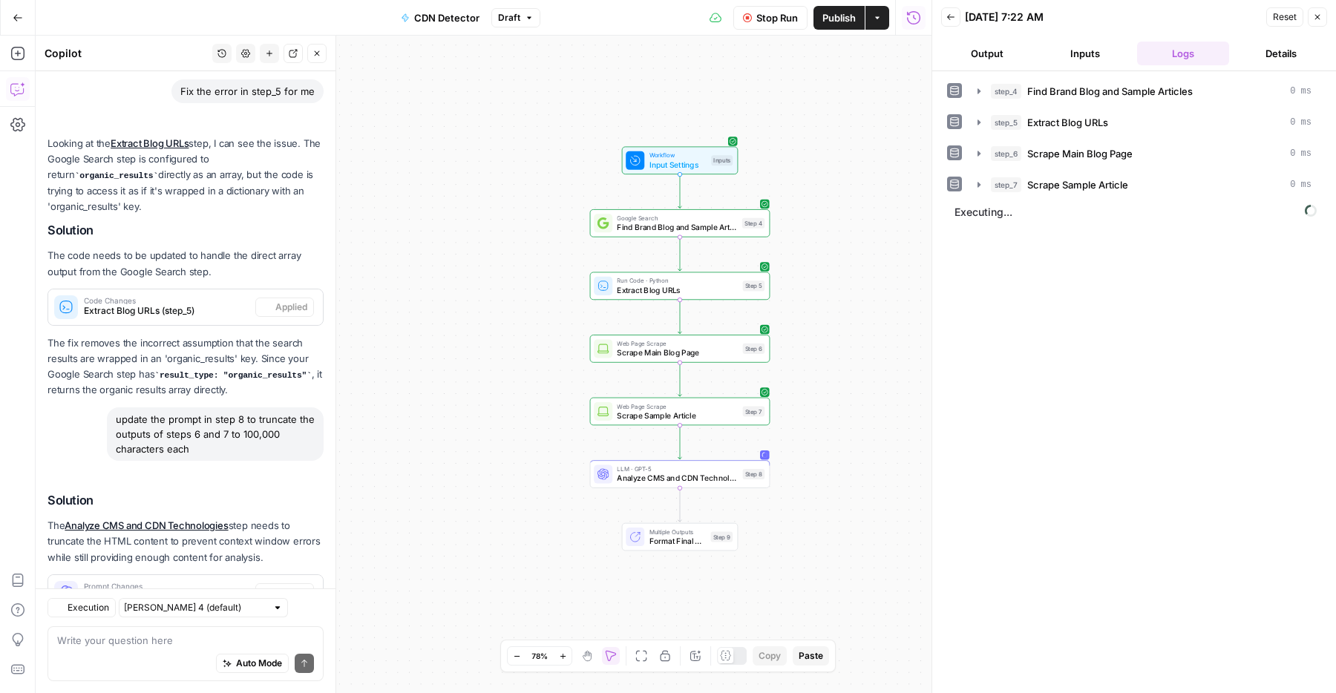
scroll to position [1697, 0]
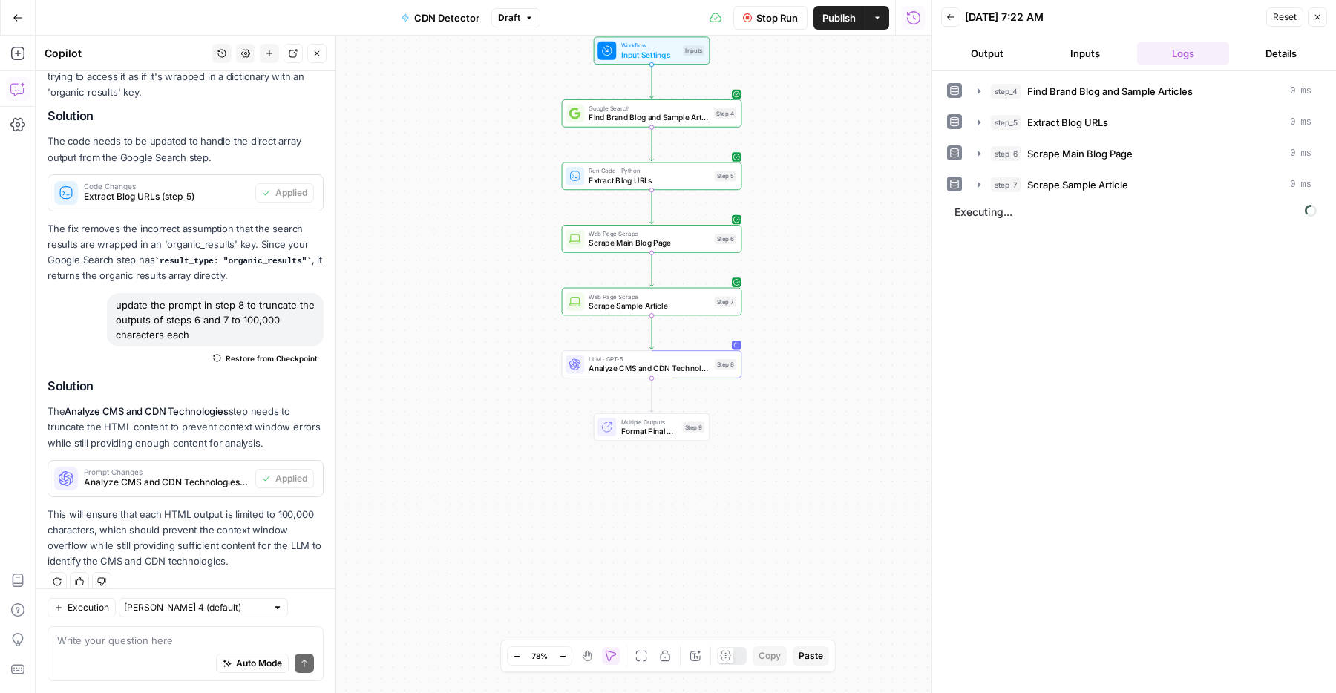
click at [119, 631] on div "Write your question here Auto Mode Send" at bounding box center [185, 653] width 276 height 55
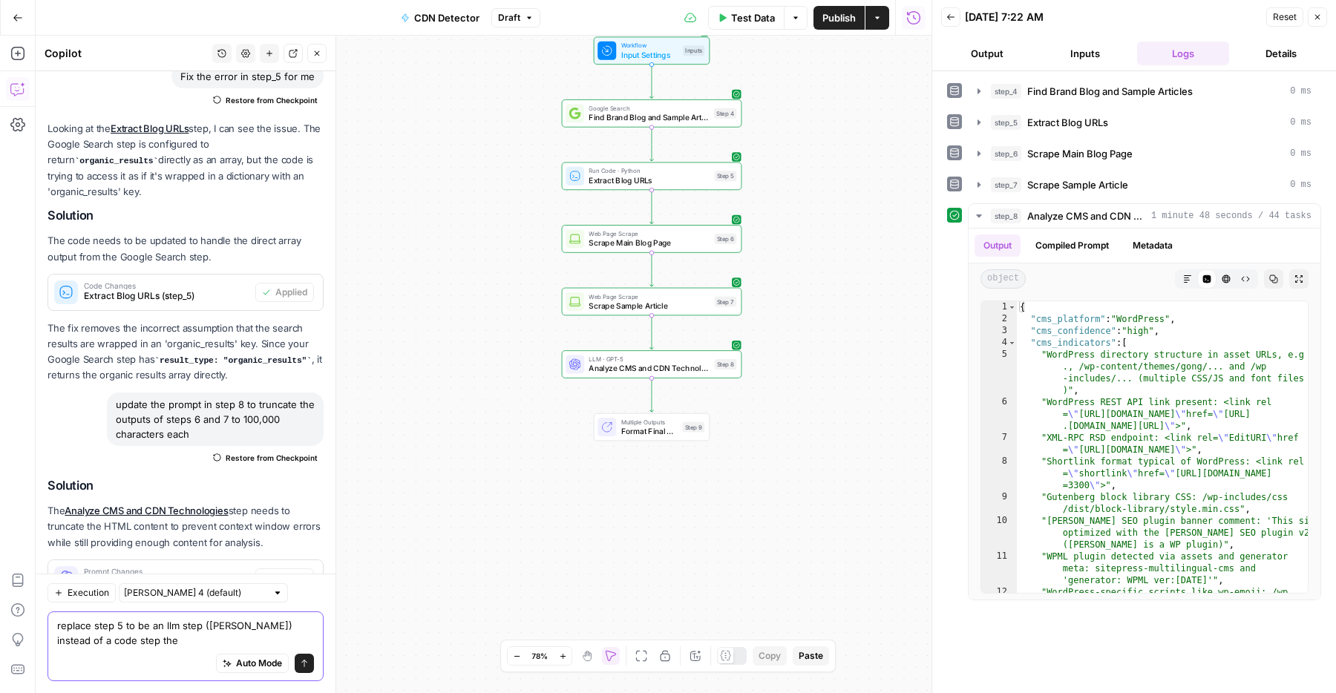
scroll to position [1712, 0]
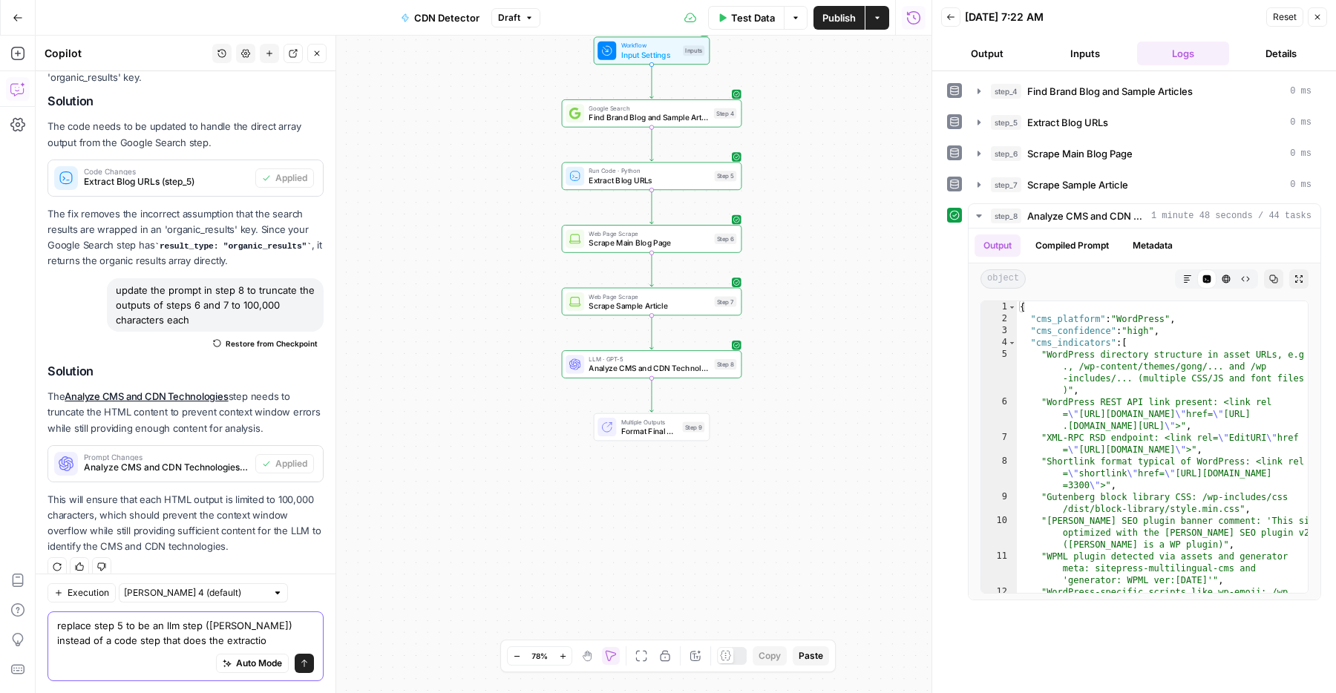
type textarea "replace step 5 to be an llm step ([PERSON_NAME]) instead of a code step that do…"
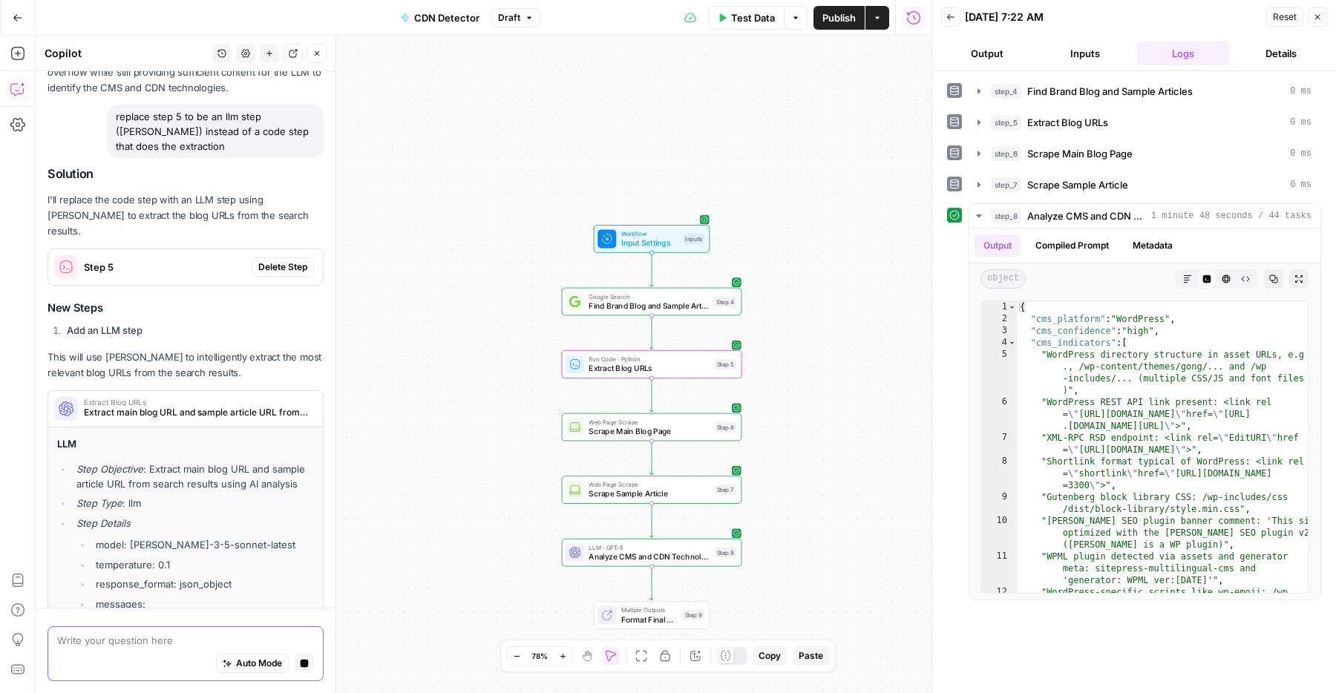
scroll to position [2015, 0]
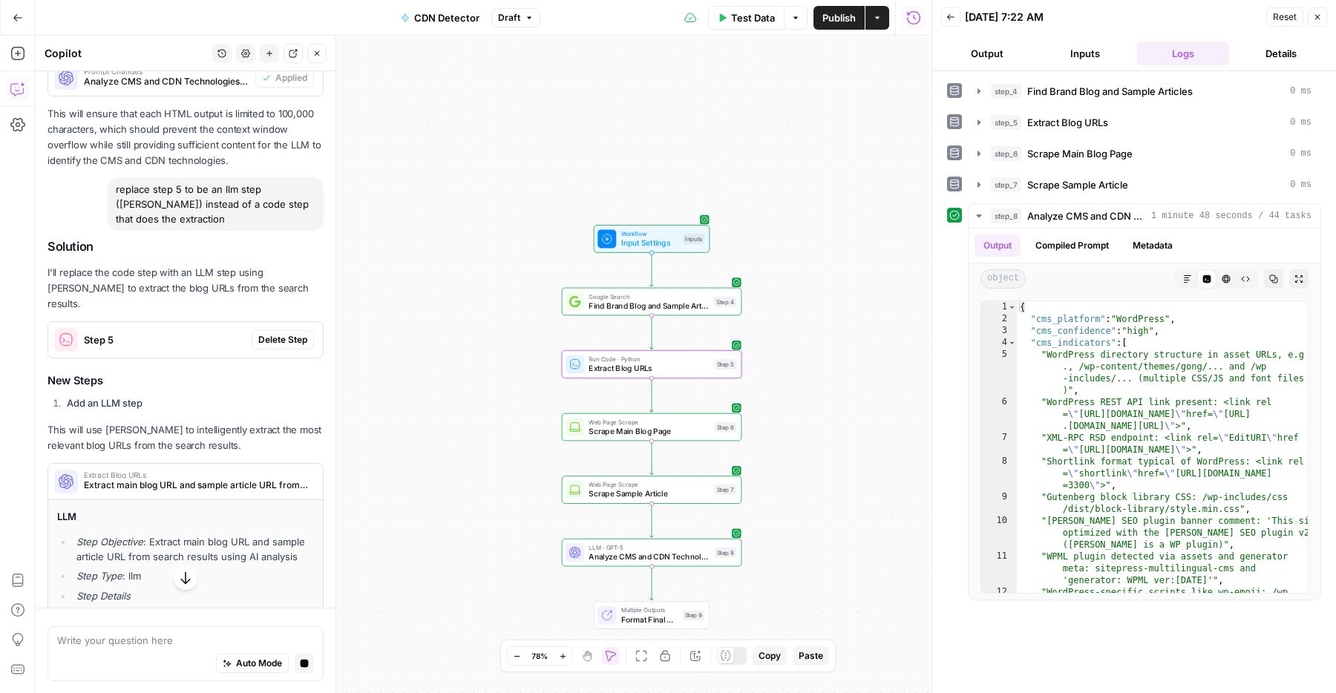
click at [278, 333] on span "Delete Step" at bounding box center [282, 339] width 49 height 13
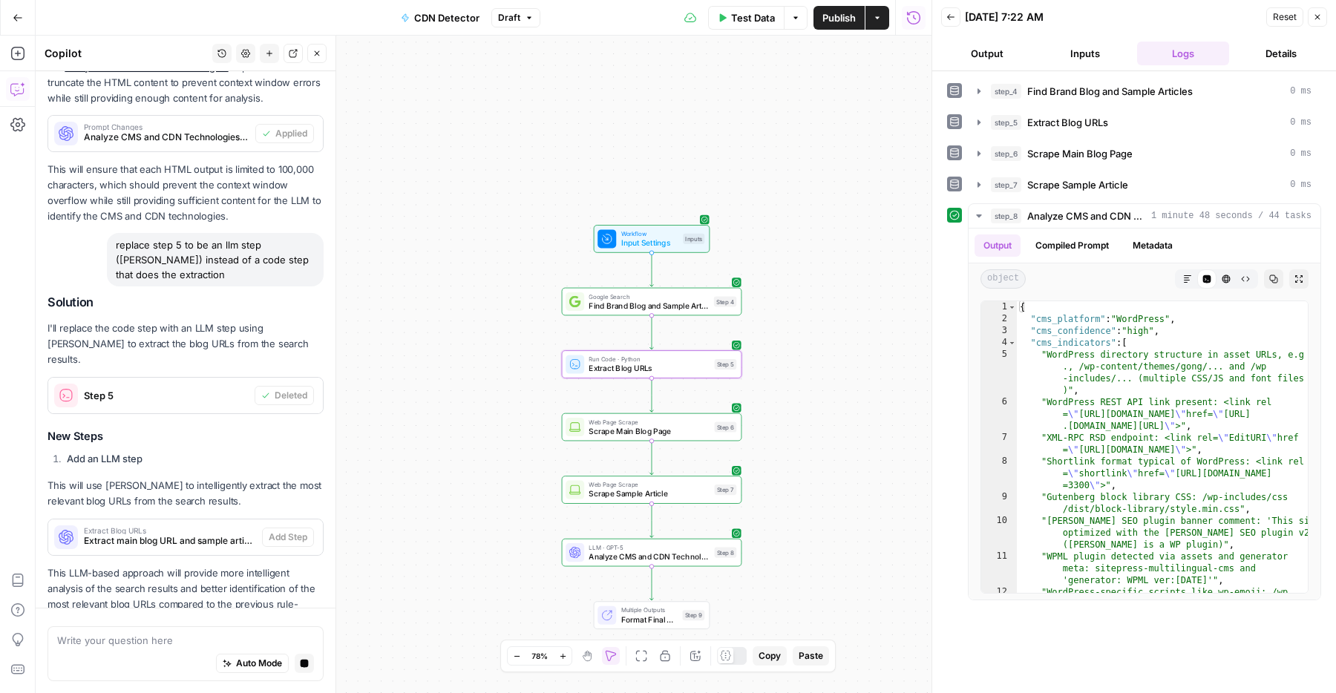
scroll to position [2090, 0]
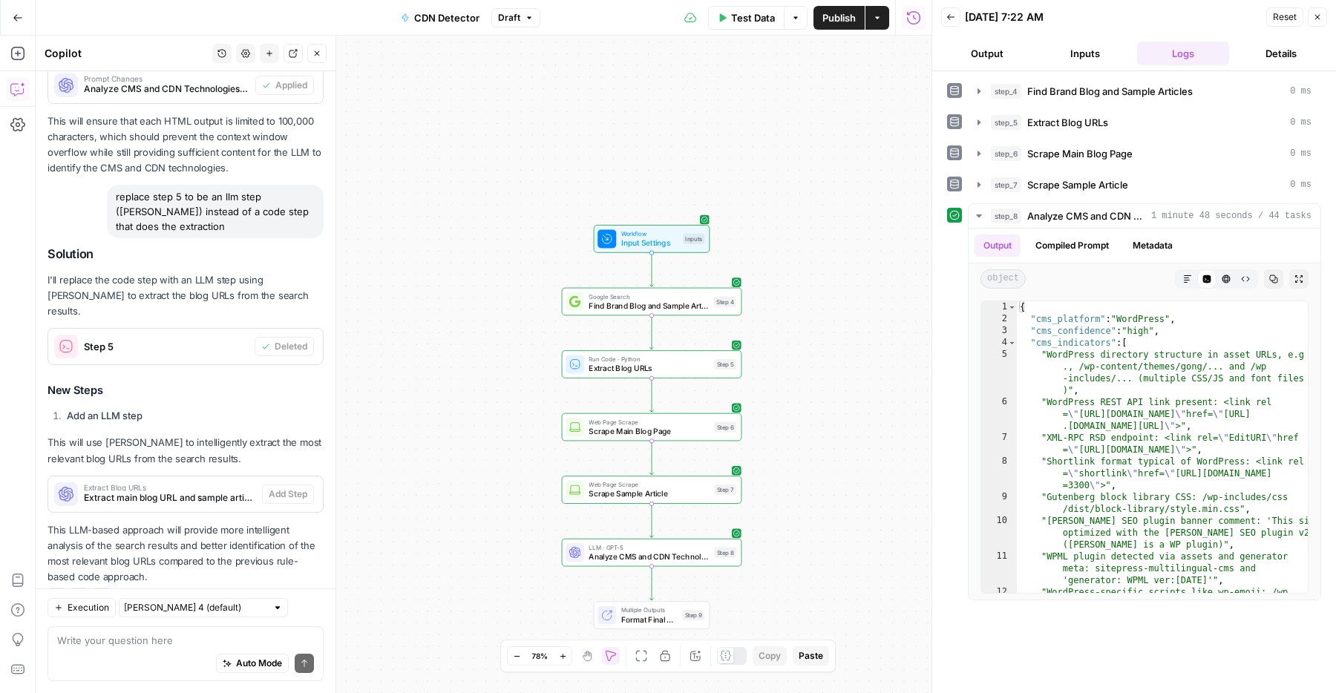
click at [252, 408] on li "Add an LLM step" at bounding box center [193, 415] width 260 height 15
click at [196, 491] on span "Extract main blog URL and sample article URL from search results using AI analy…" at bounding box center [170, 497] width 172 height 13
click at [217, 491] on span "Extract main blog URL and sample article URL from search results using AI analy…" at bounding box center [170, 497] width 172 height 13
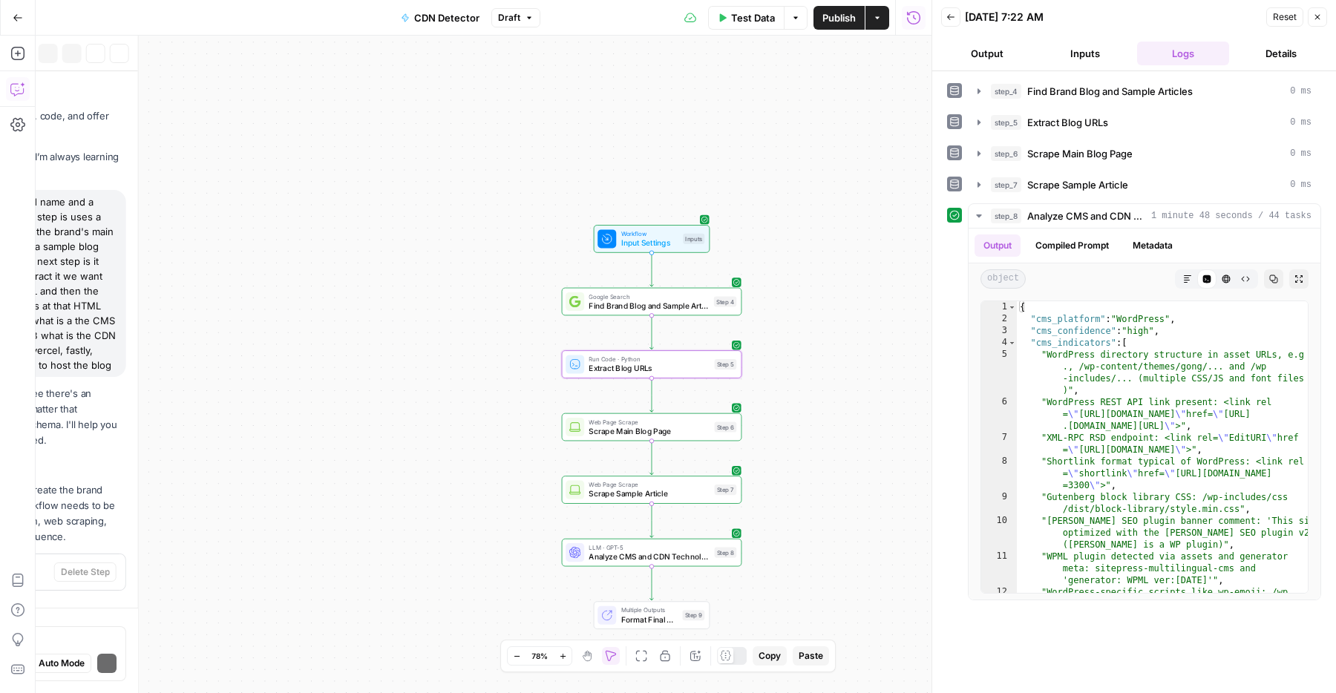
scroll to position [1976, 0]
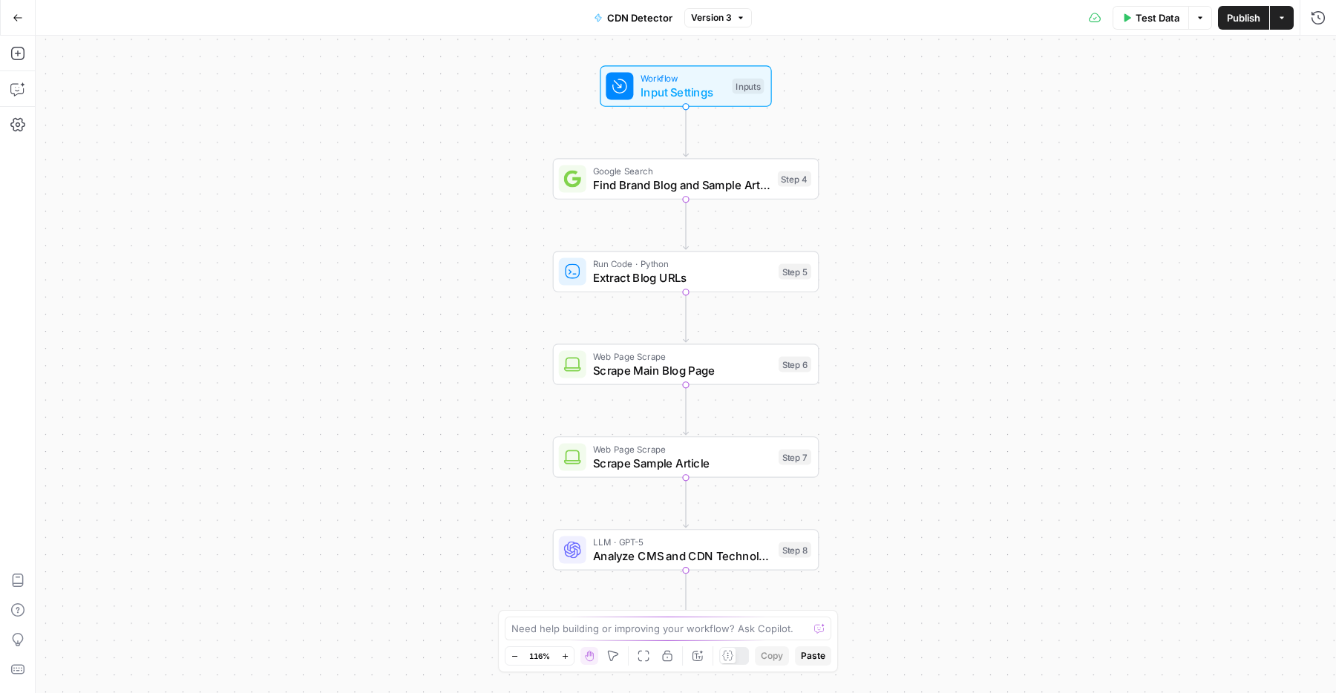
click at [13, 106] on hr at bounding box center [17, 106] width 35 height 1
click at [13, 98] on button "Copilot" at bounding box center [18, 89] width 24 height 24
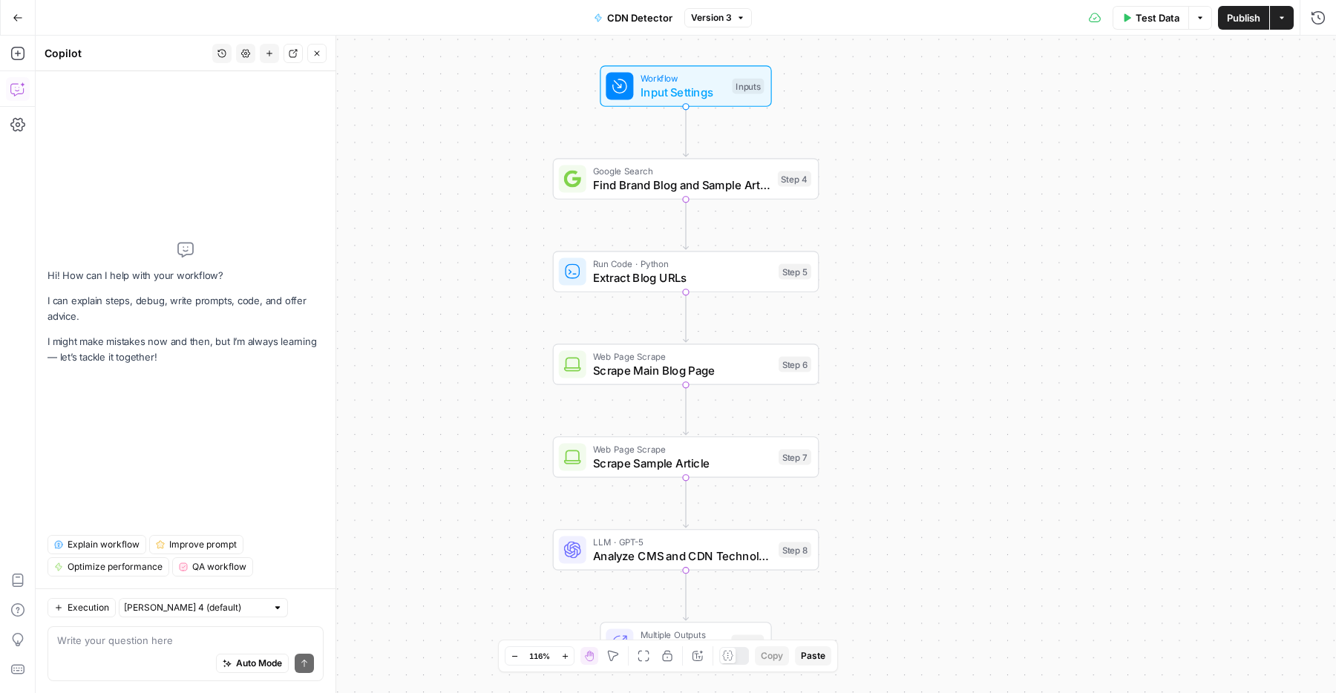
click at [220, 63] on header "Copilot History Settings New chat Detach Close" at bounding box center [186, 54] width 300 height 36
click at [221, 56] on icon "button" at bounding box center [221, 53] width 9 height 9
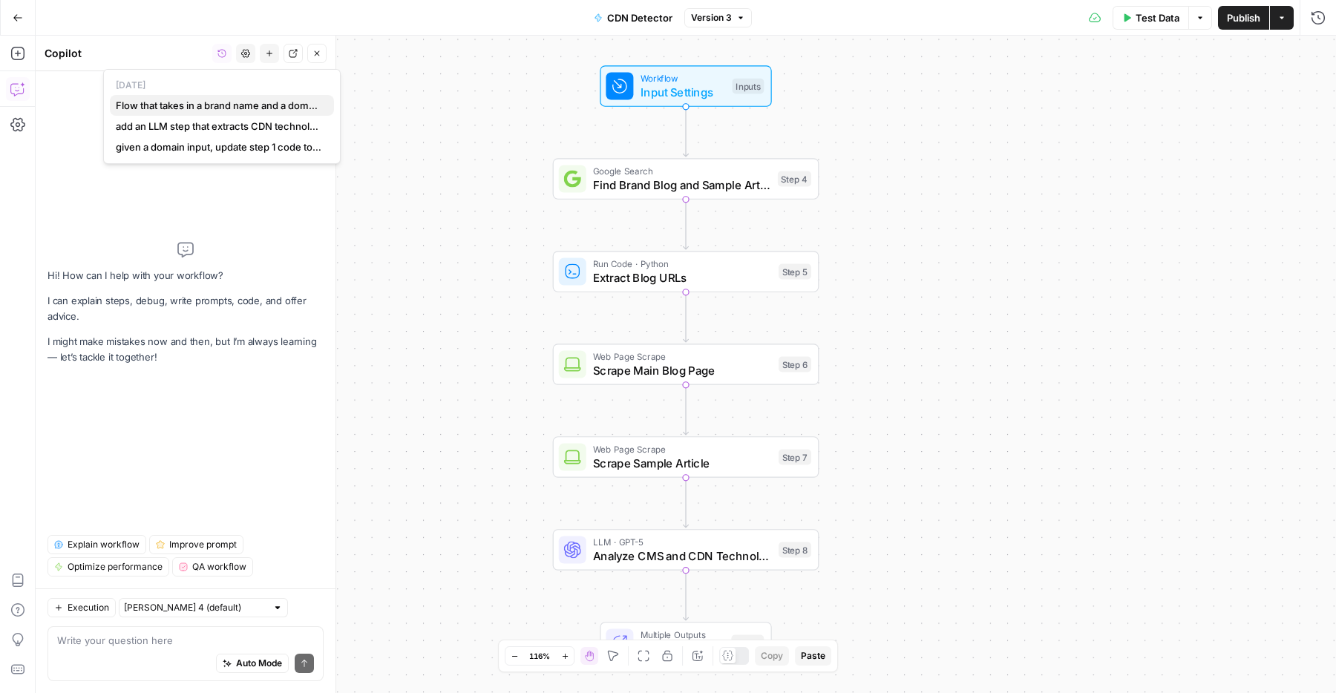
click at [168, 111] on span "Flow that takes in a brand name and a domain and then the first step is uses a …" at bounding box center [219, 105] width 206 height 15
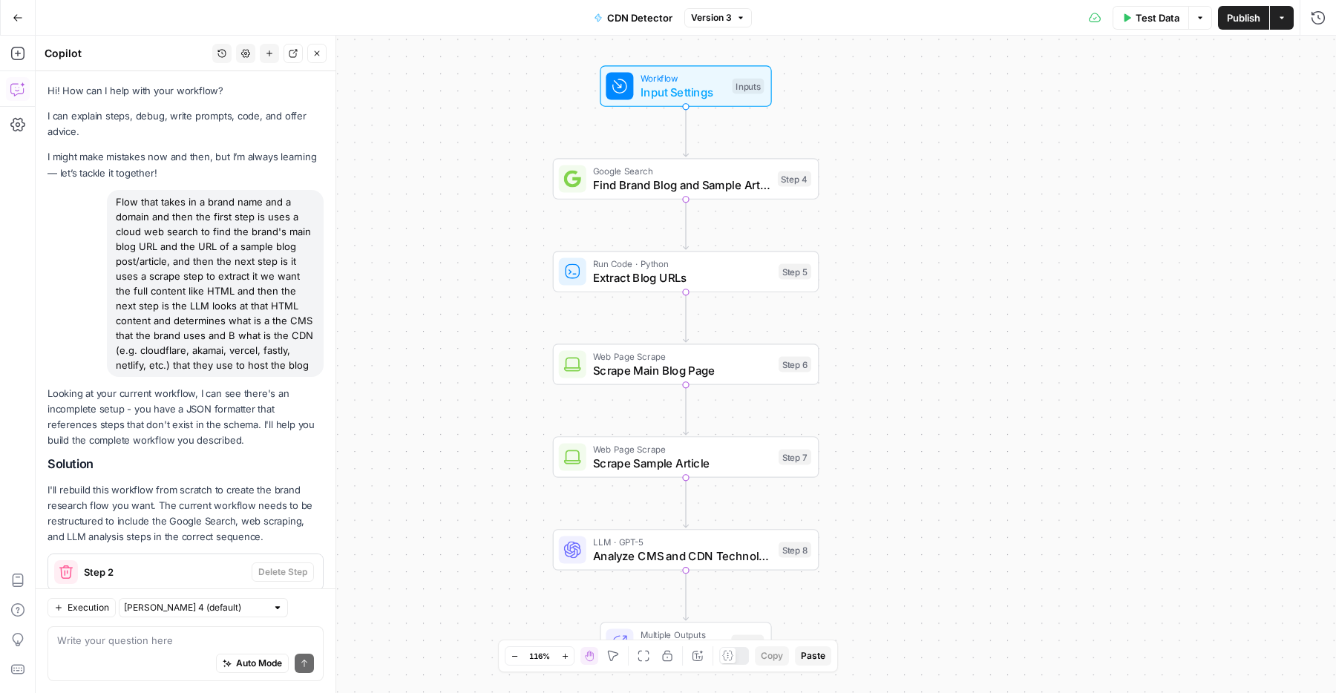
scroll to position [2019, 0]
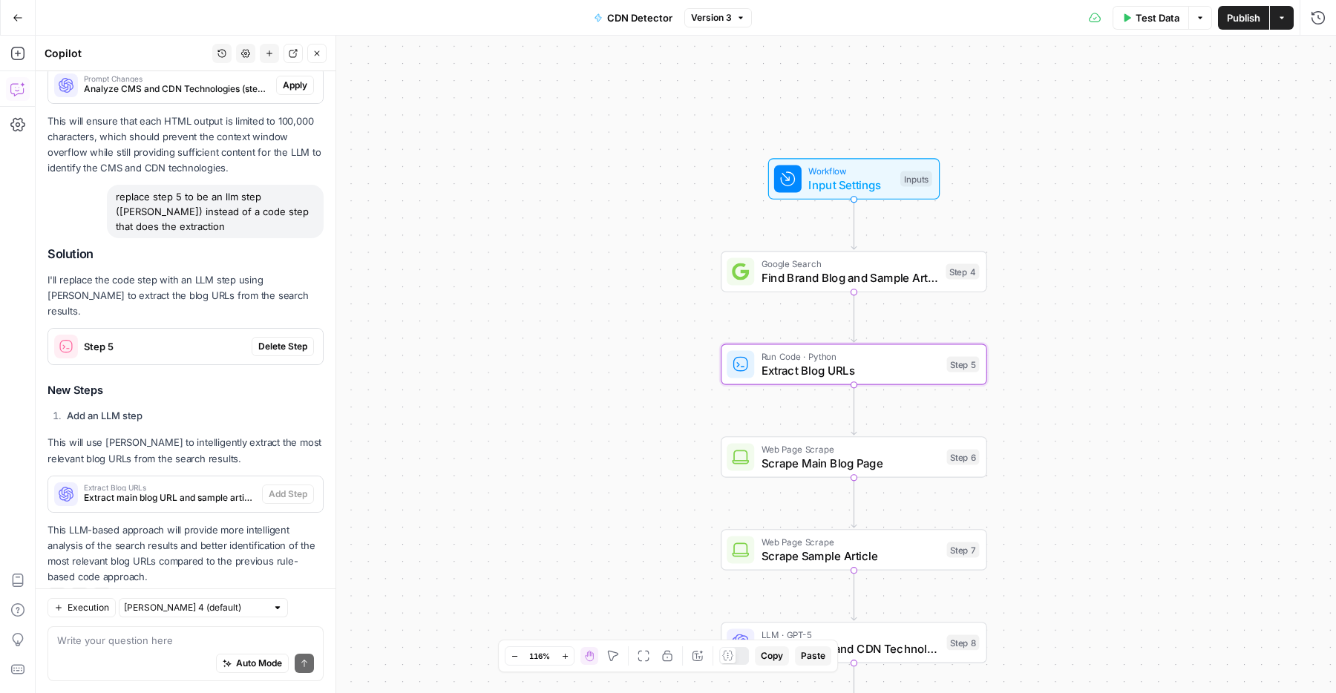
click at [283, 340] on span "Delete Step" at bounding box center [282, 346] width 49 height 13
click at [281, 488] on span "Add Step" at bounding box center [288, 494] width 39 height 13
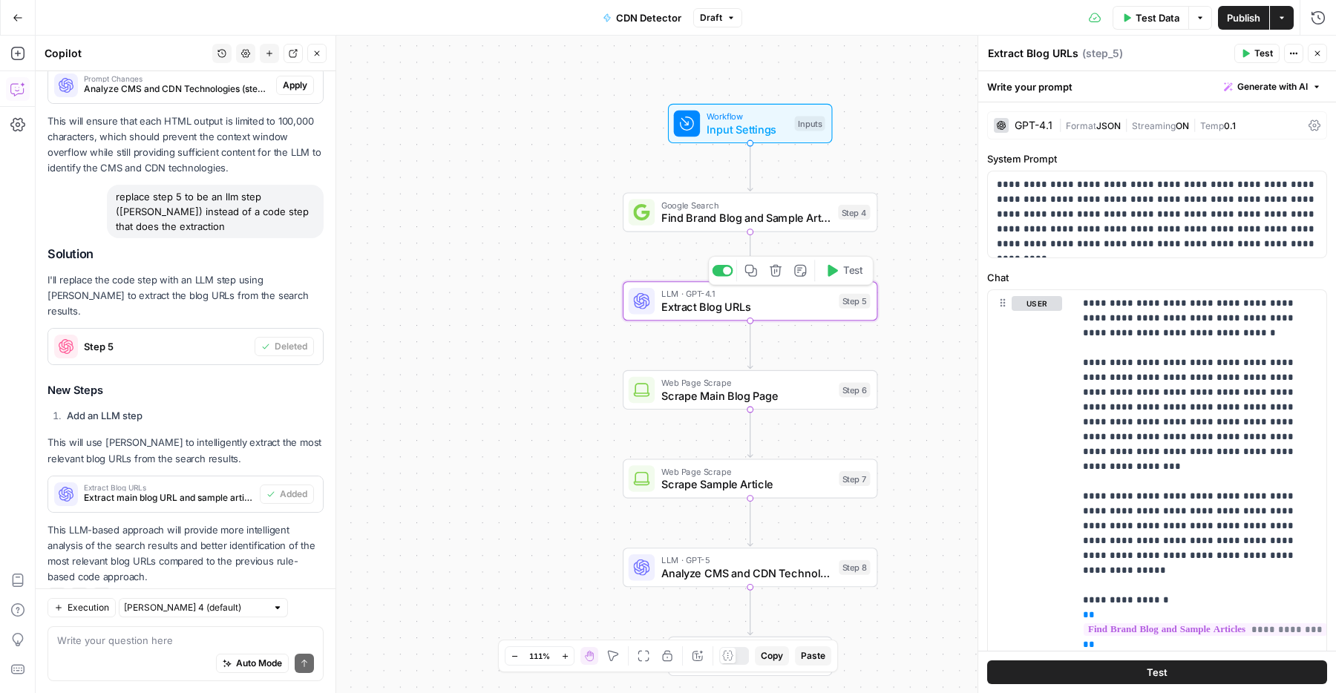
click at [850, 269] on span "Test" at bounding box center [853, 270] width 20 height 15
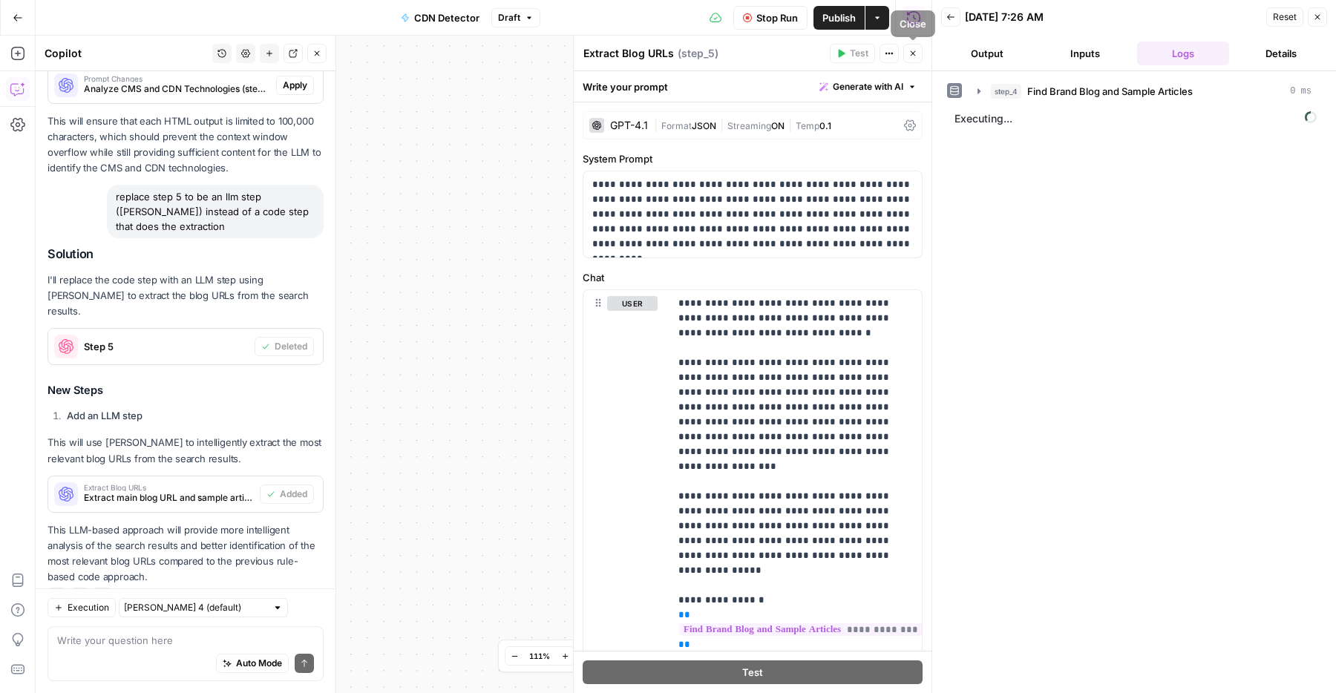
click at [907, 50] on button "Close" at bounding box center [912, 53] width 19 height 19
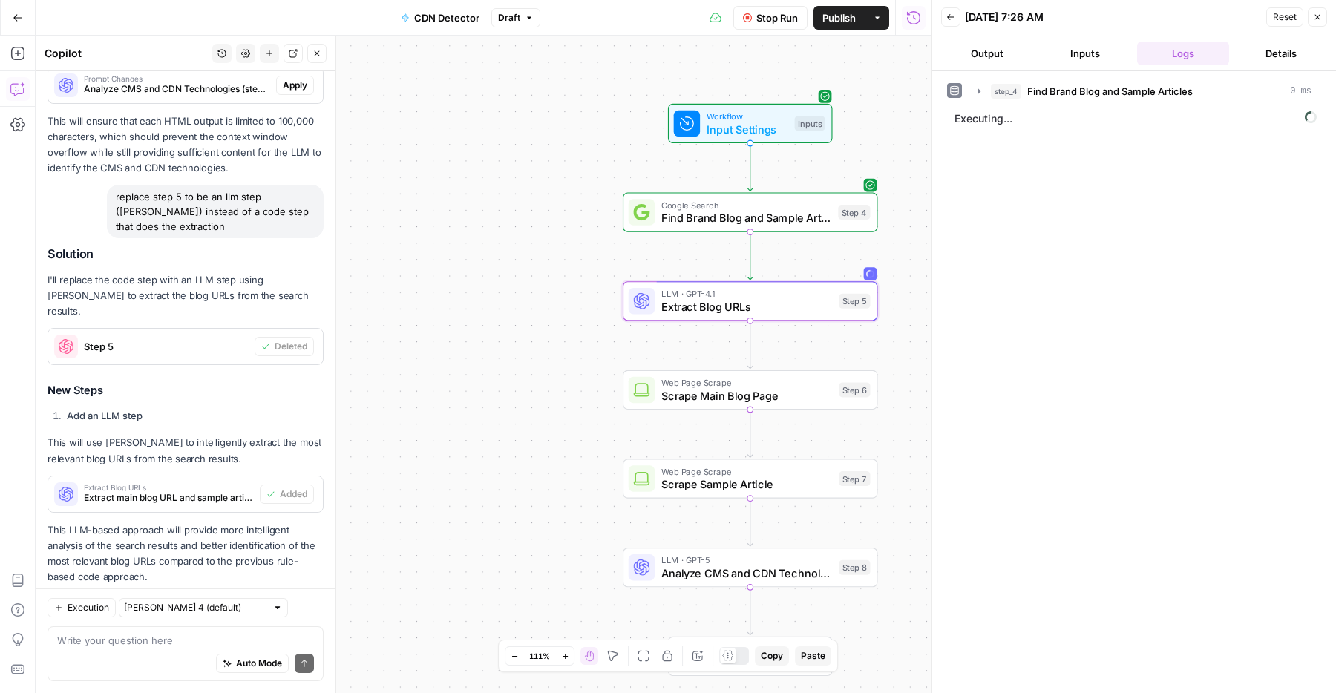
click at [758, 324] on div "Workflow Input Settings Inputs Google Search Find Brand Blog and Sample Article…" at bounding box center [484, 364] width 896 height 657
click at [738, 312] on span "Extract Blog URLs" at bounding box center [746, 306] width 171 height 16
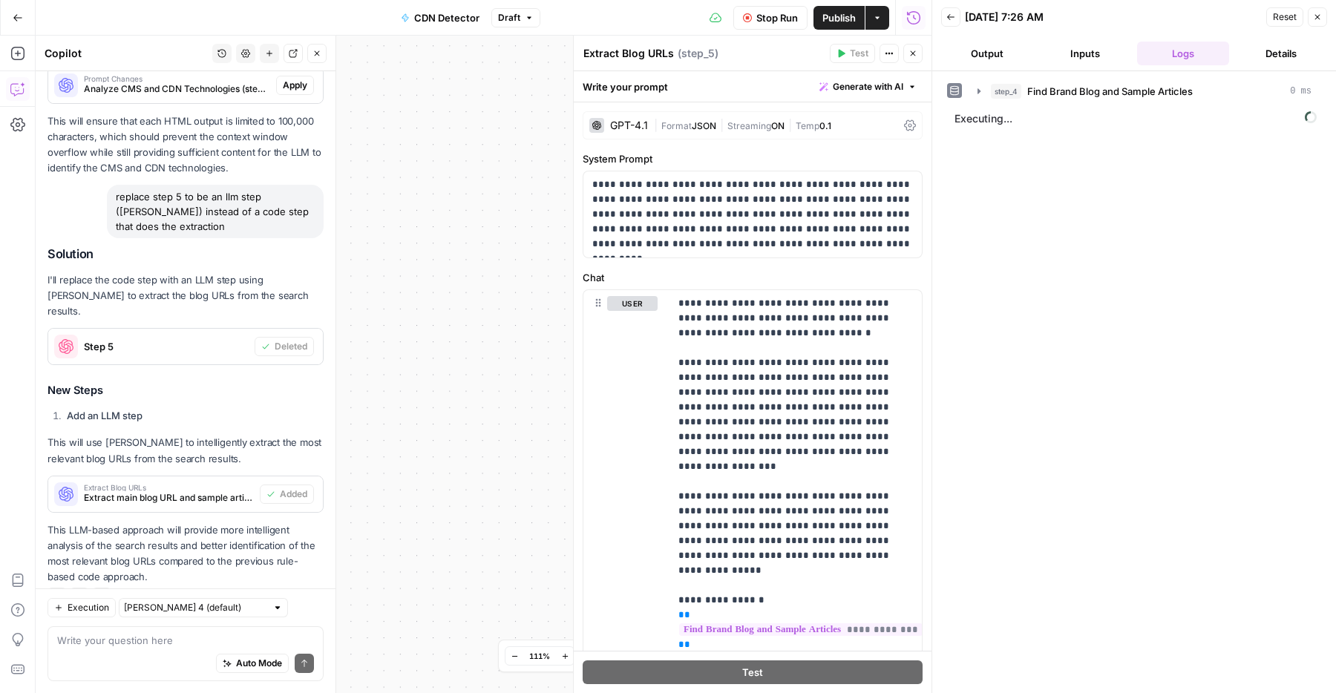
click at [702, 125] on span "JSON" at bounding box center [704, 125] width 24 height 11
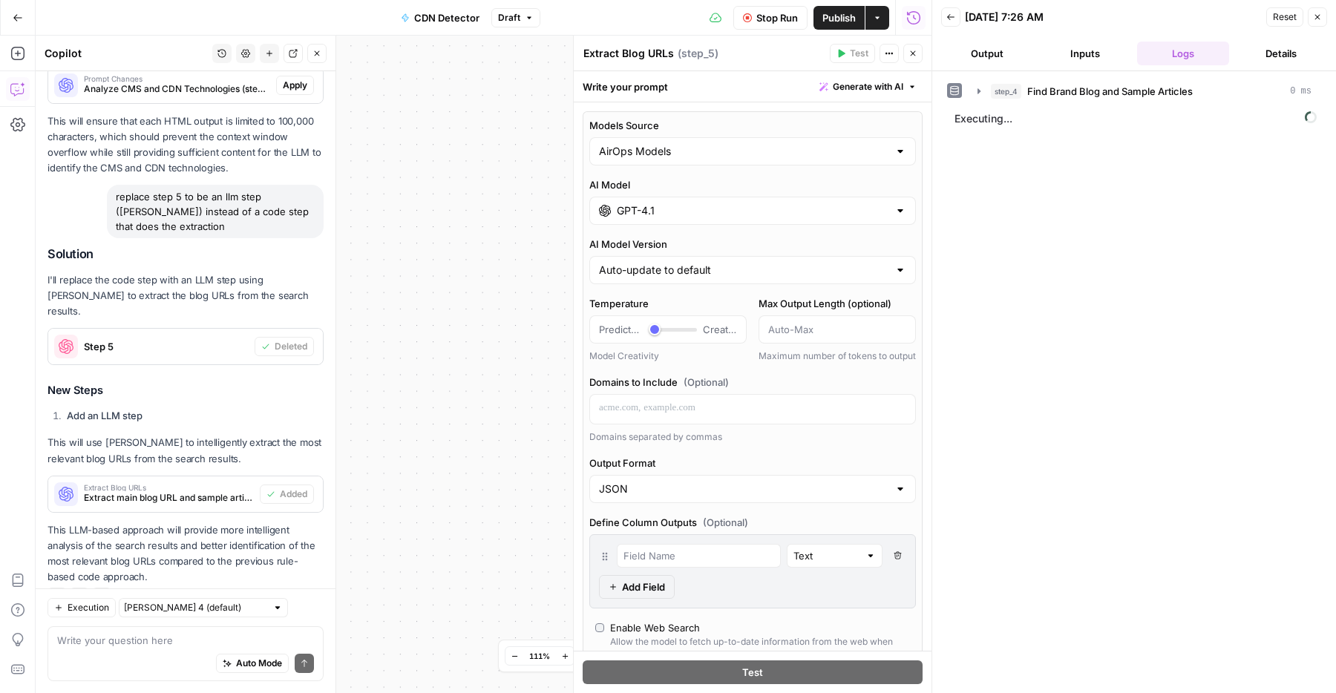
type input "*"
drag, startPoint x: 657, startPoint y: 332, endPoint x: 649, endPoint y: 332, distance: 8.2
click at [649, 332] on div "Predictable Creative" at bounding box center [668, 329] width 138 height 15
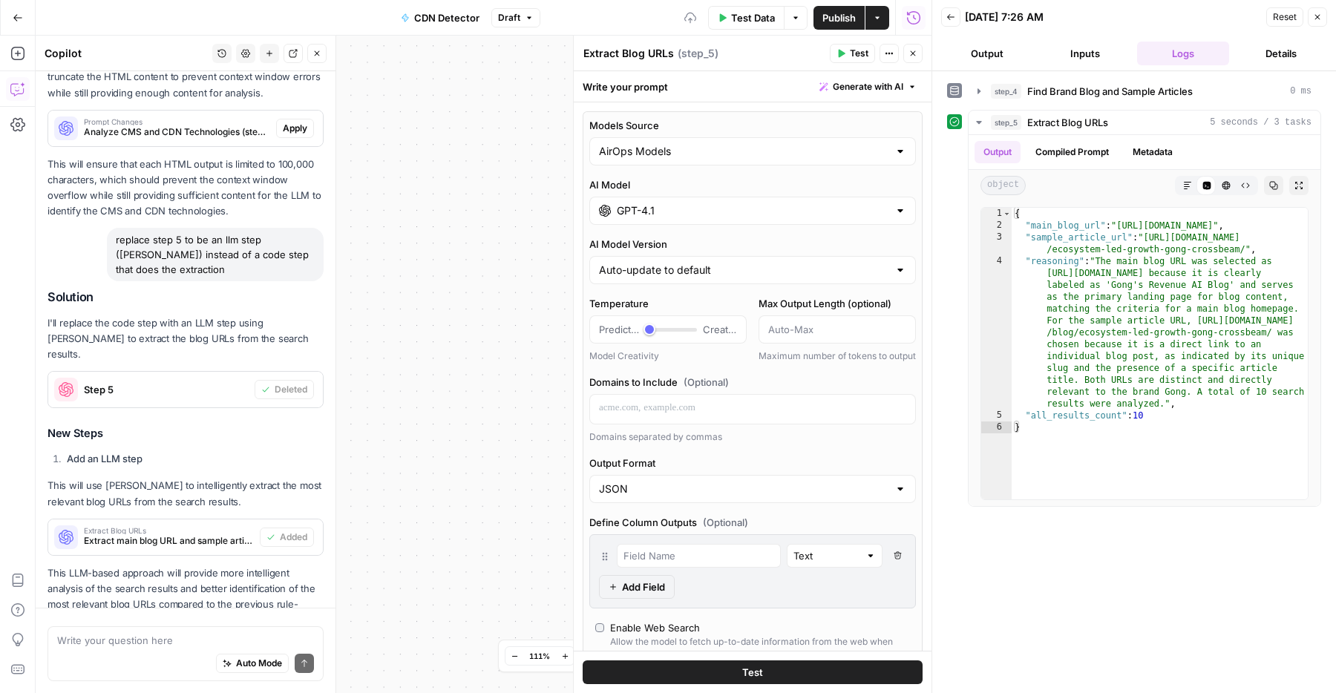
scroll to position [2019, 0]
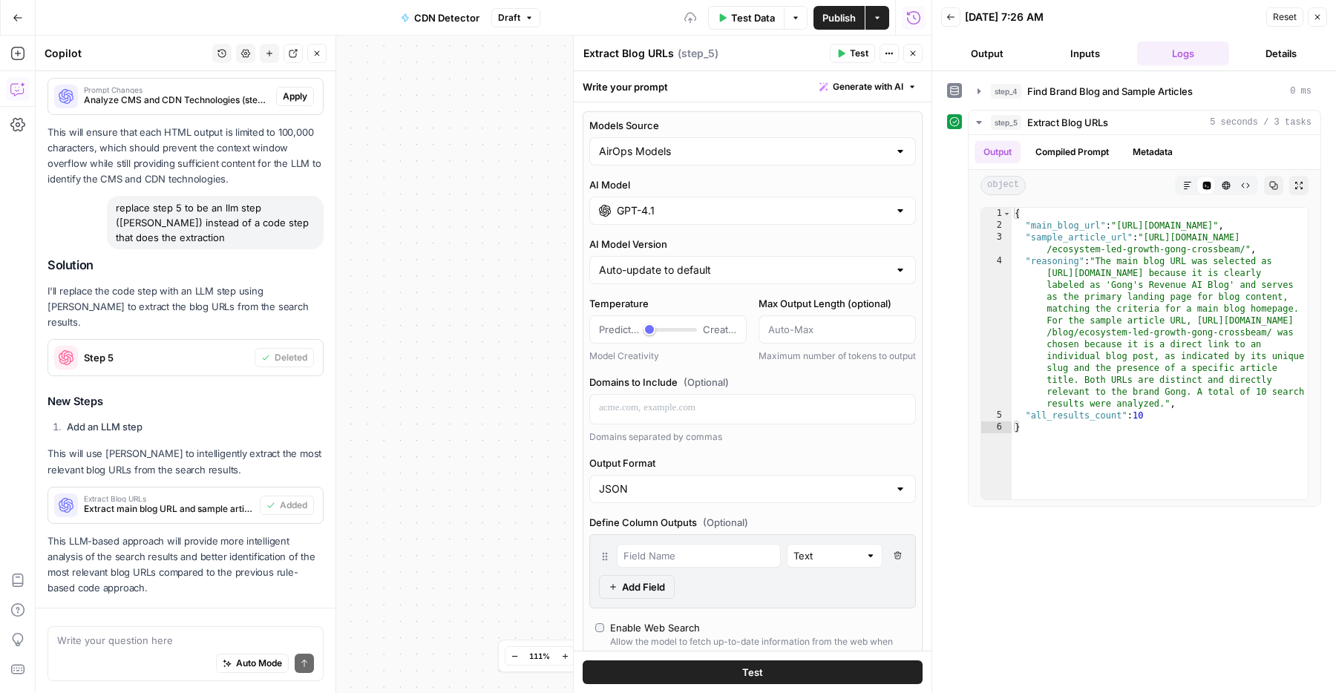
click at [908, 55] on icon "button" at bounding box center [912, 53] width 9 height 9
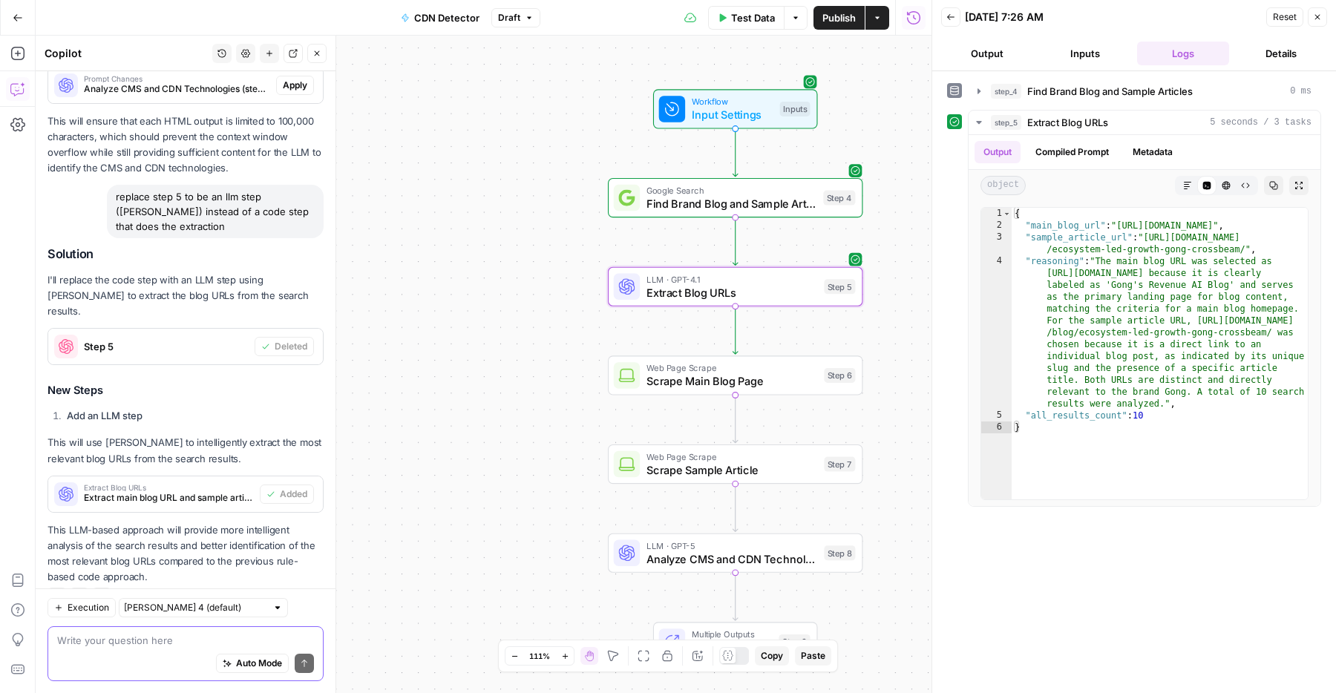
click at [203, 642] on textarea at bounding box center [185, 640] width 257 height 15
type textarea "make it extract both the"
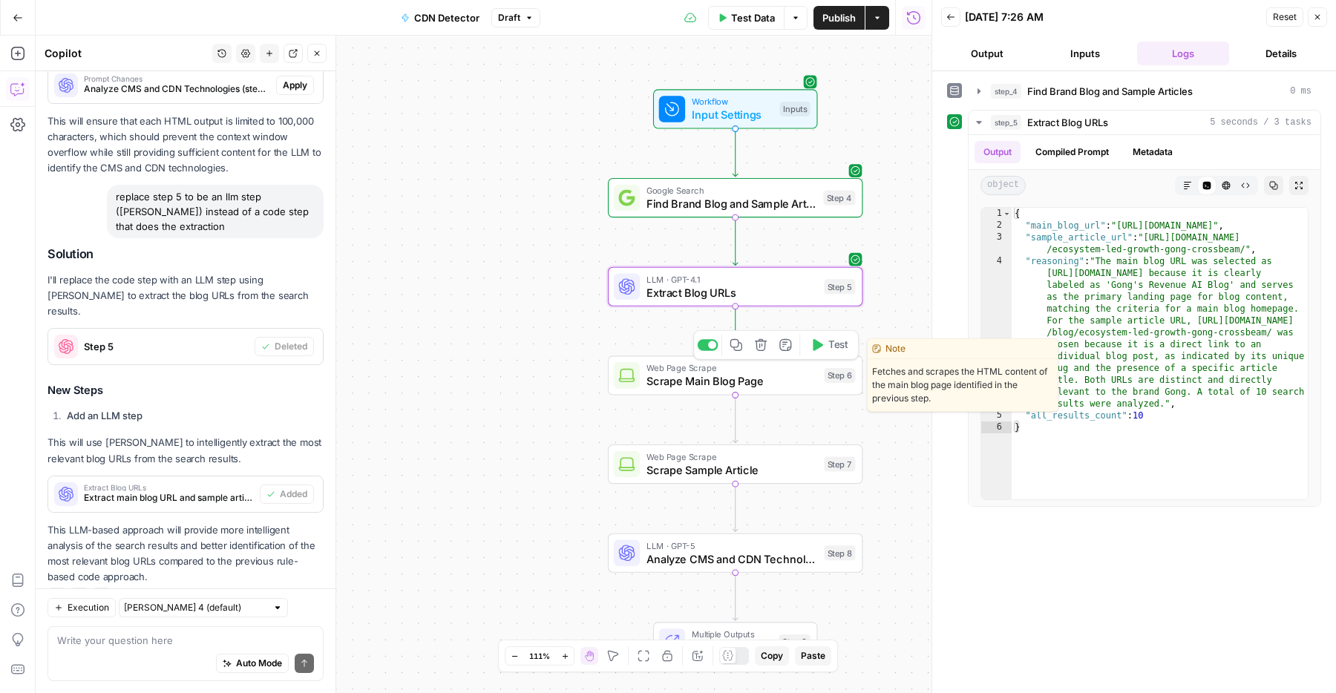
click at [819, 350] on icon "button" at bounding box center [816, 344] width 13 height 13
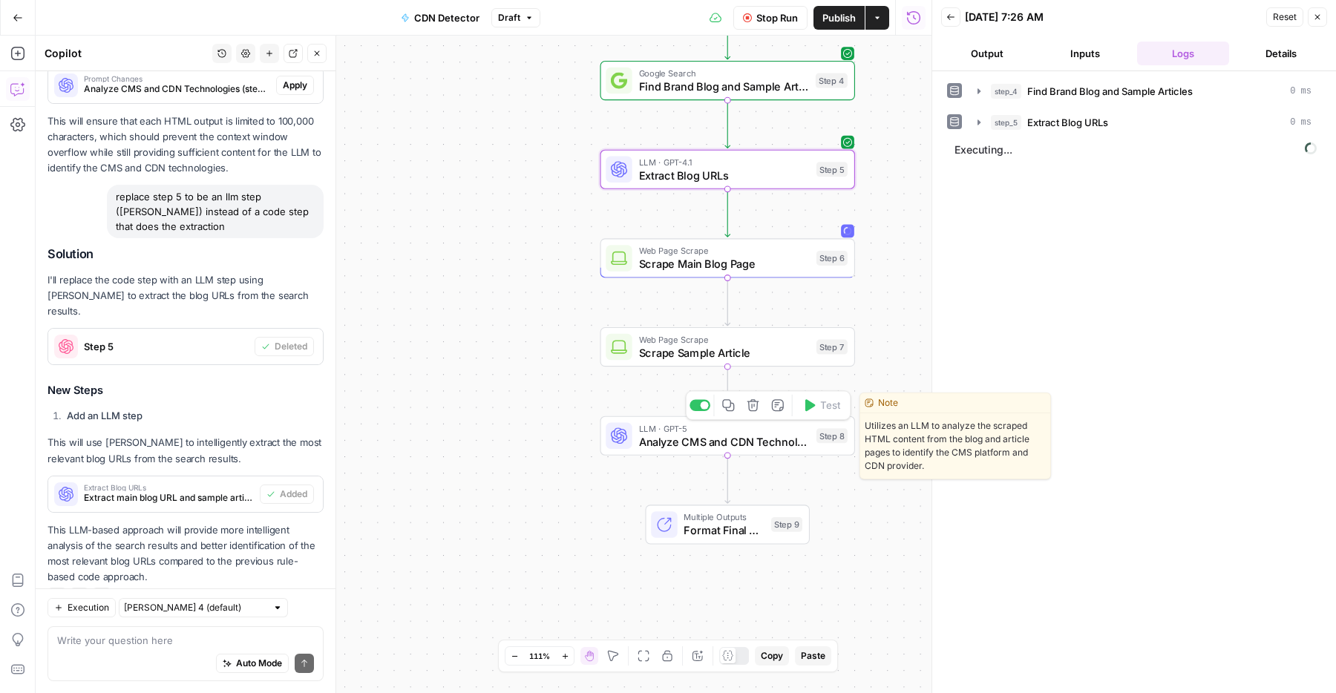
click at [790, 438] on span "Analyze CMS and CDN Technologies" at bounding box center [724, 441] width 171 height 16
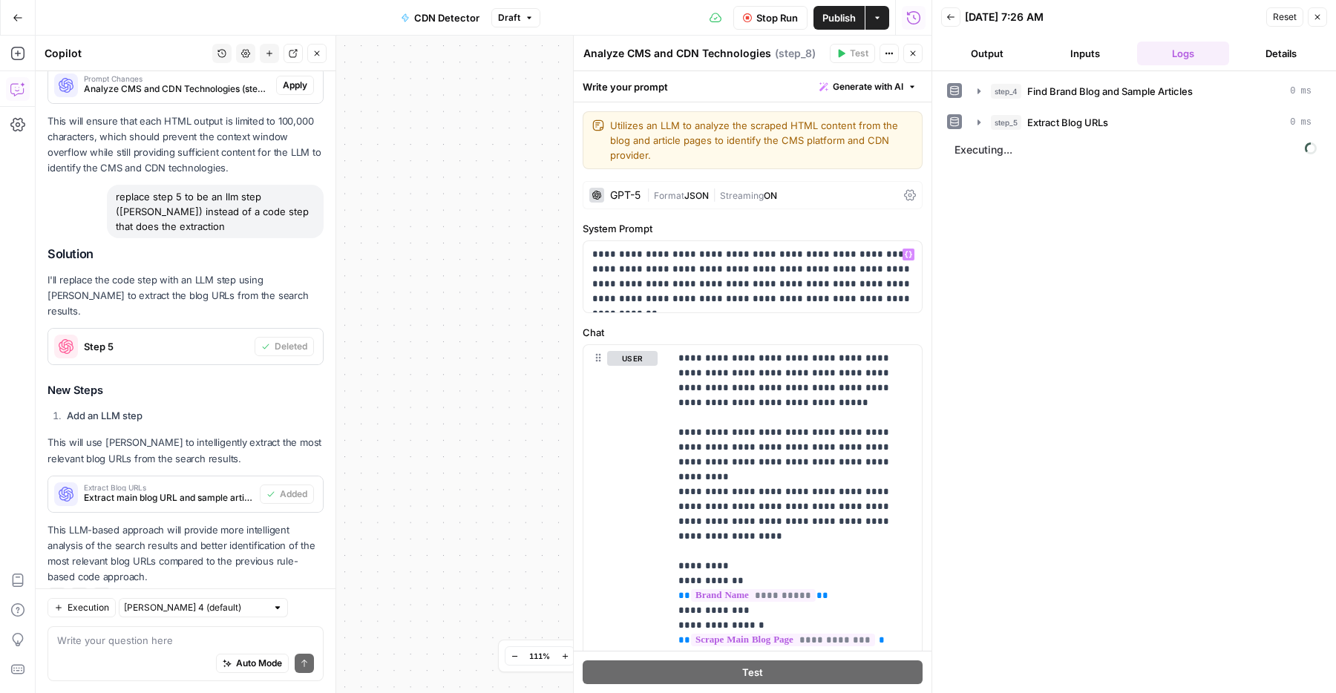
click at [703, 217] on div "**********" at bounding box center [753, 565] width 358 height 926
click at [697, 198] on span "JSON" at bounding box center [696, 195] width 24 height 11
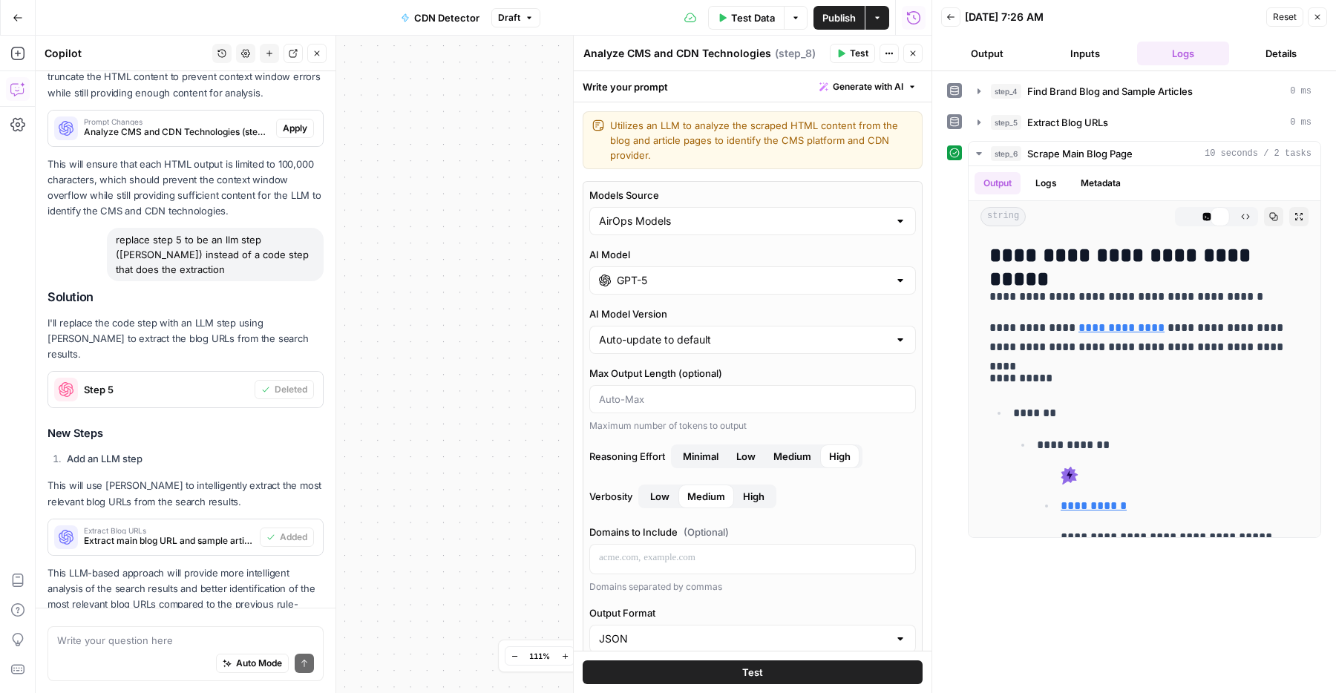
click at [675, 277] on input "GPT-5" at bounding box center [753, 280] width 272 height 15
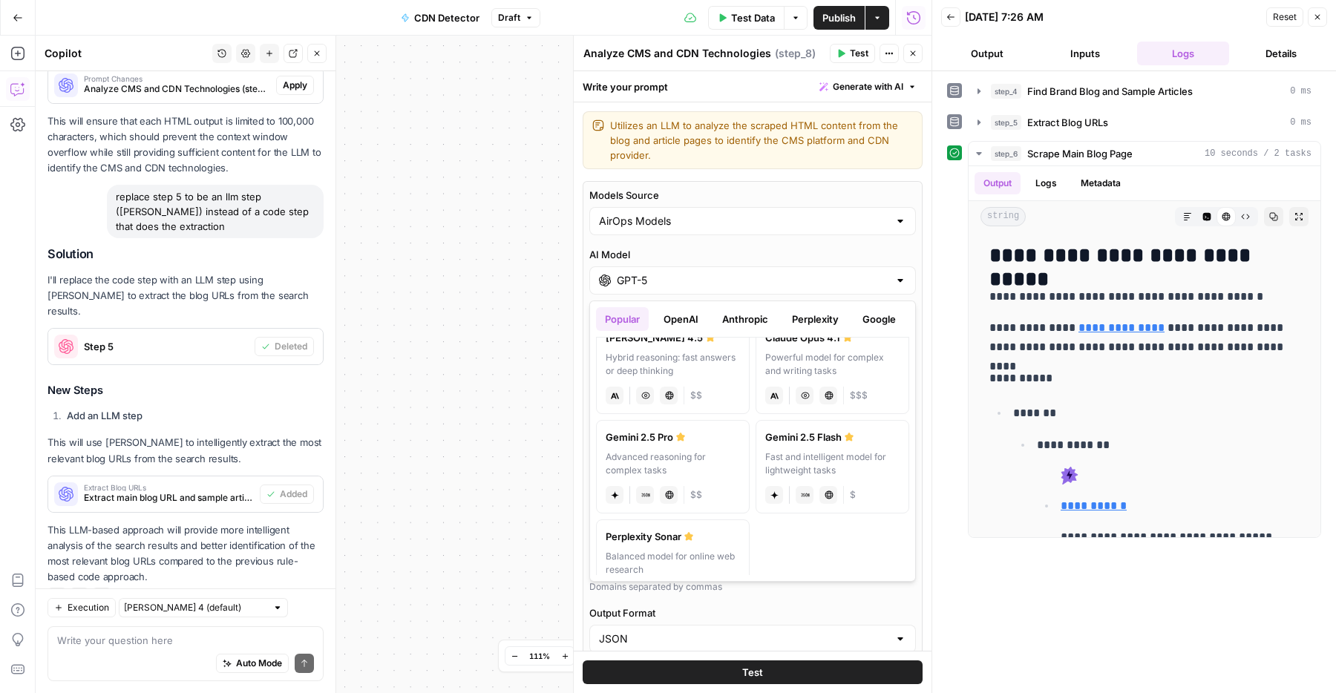
scroll to position [266, 0]
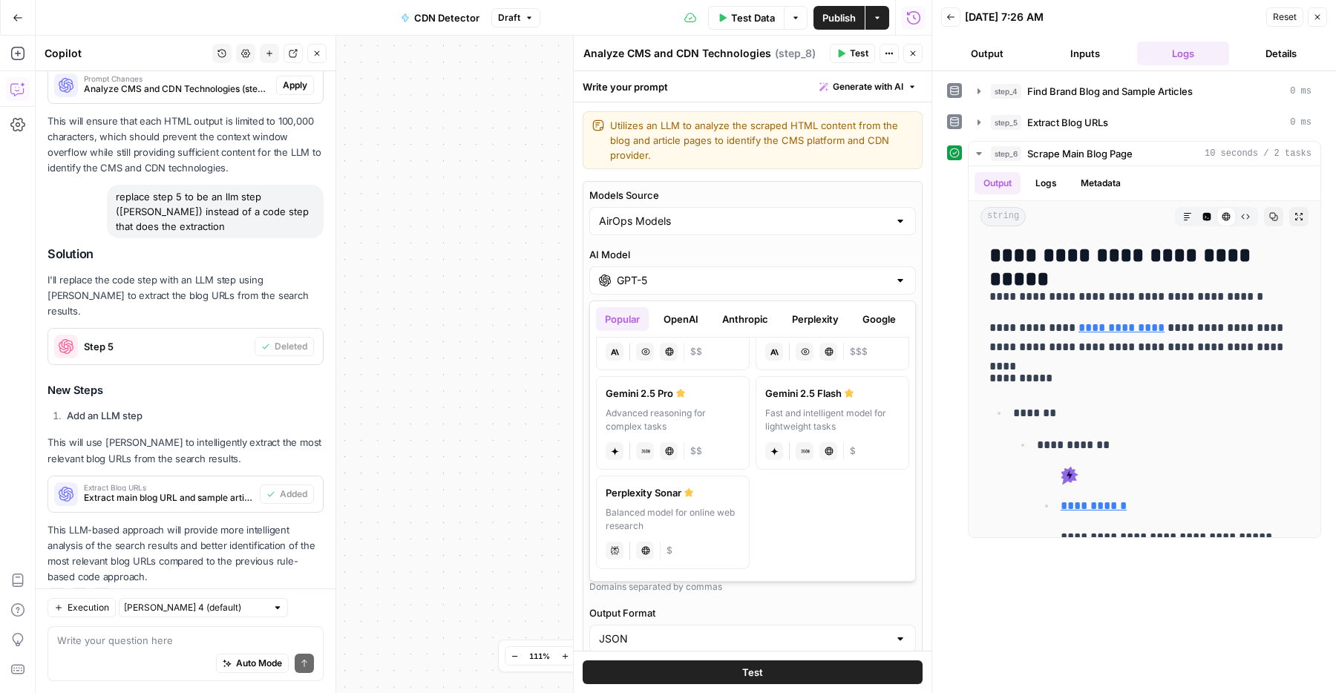
click at [695, 414] on div "Advanced reasoning for complex tasks" at bounding box center [672, 420] width 134 height 27
type input "Gemini 2.5 Pro"
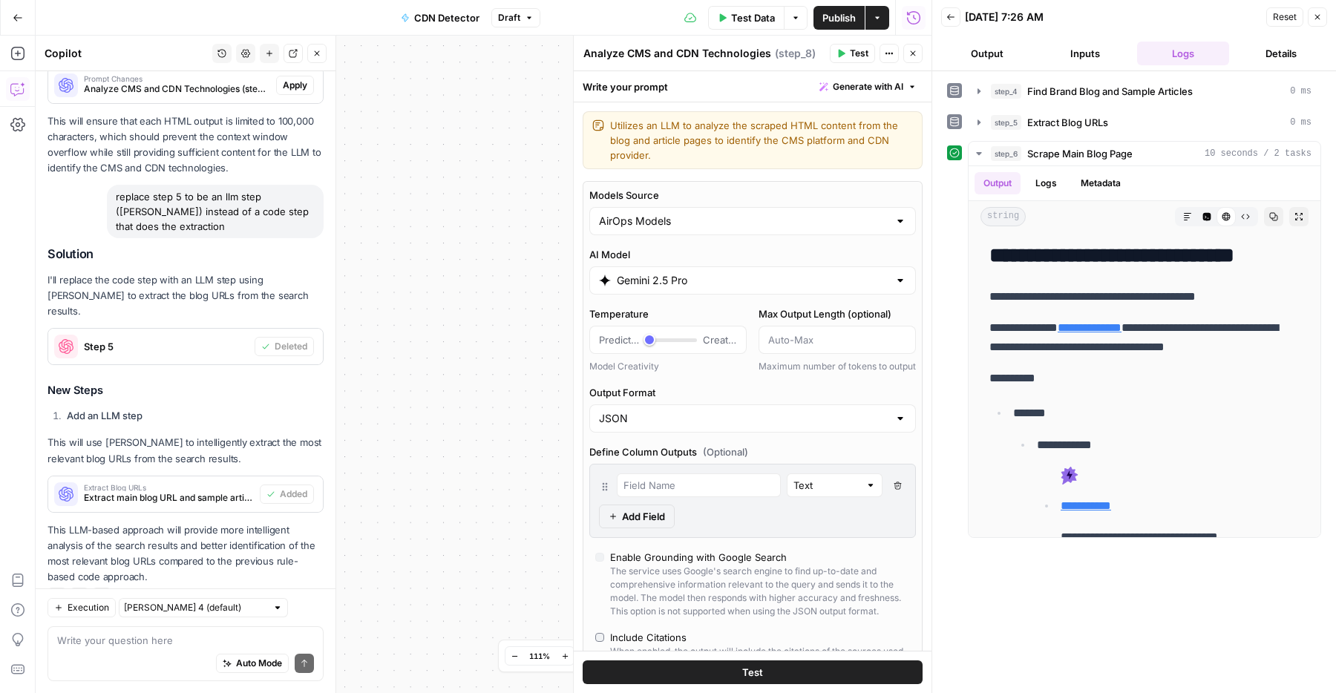
click at [908, 68] on header "Analyze CMS and CDN Technologies Analyze CMS and CDN Technologies ( step_8 ) Te…" at bounding box center [753, 54] width 358 height 36
click at [908, 54] on icon "button" at bounding box center [912, 53] width 9 height 9
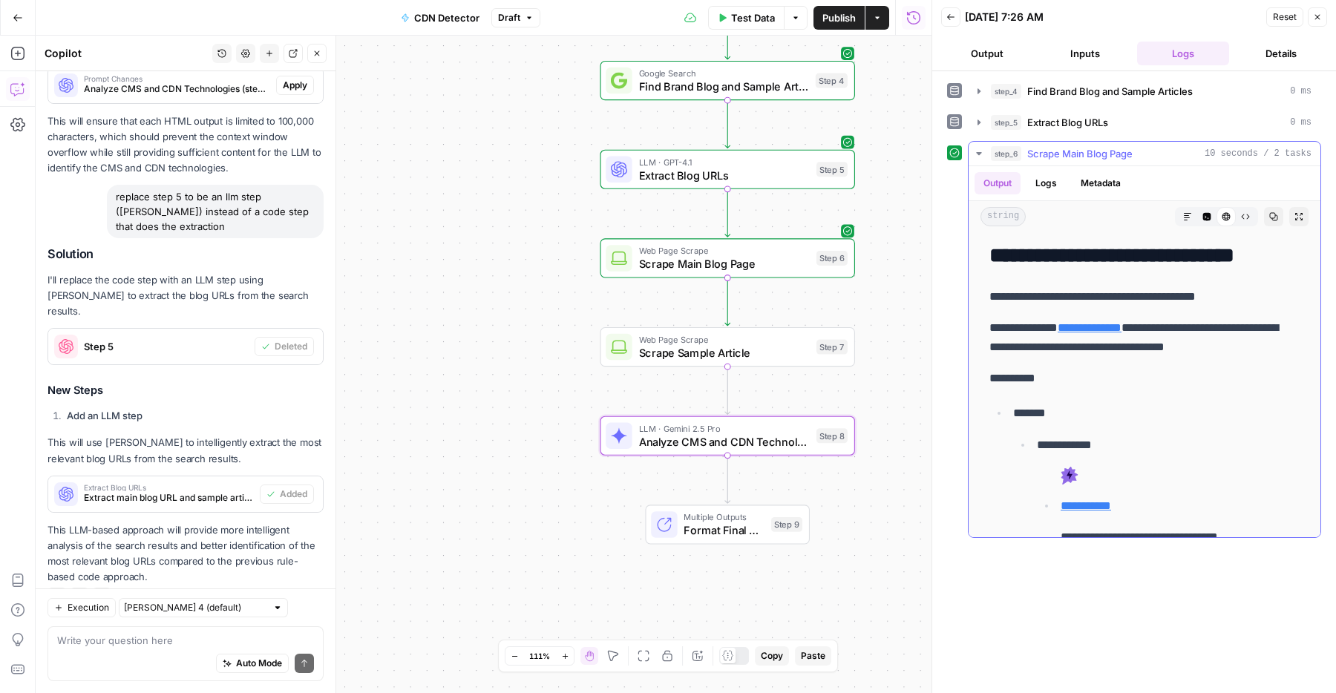
click at [1238, 218] on button "Raw Output" at bounding box center [1244, 216] width 19 height 19
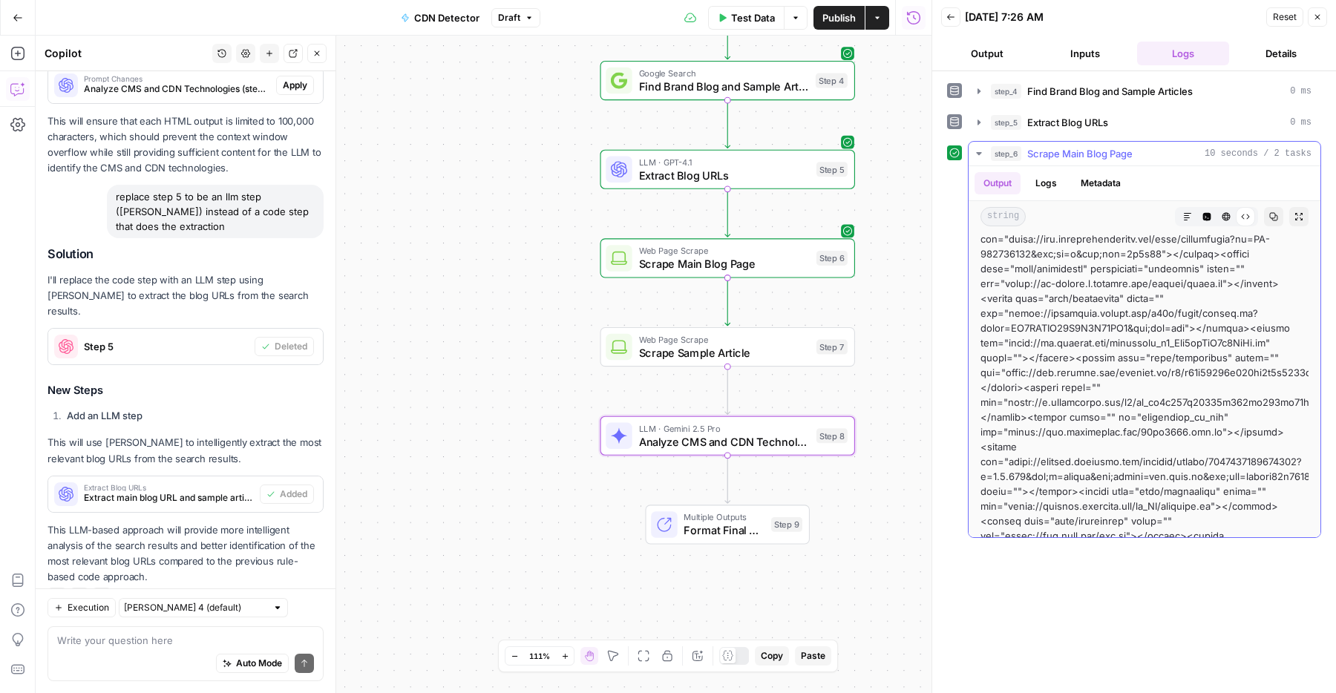
scroll to position [0, 0]
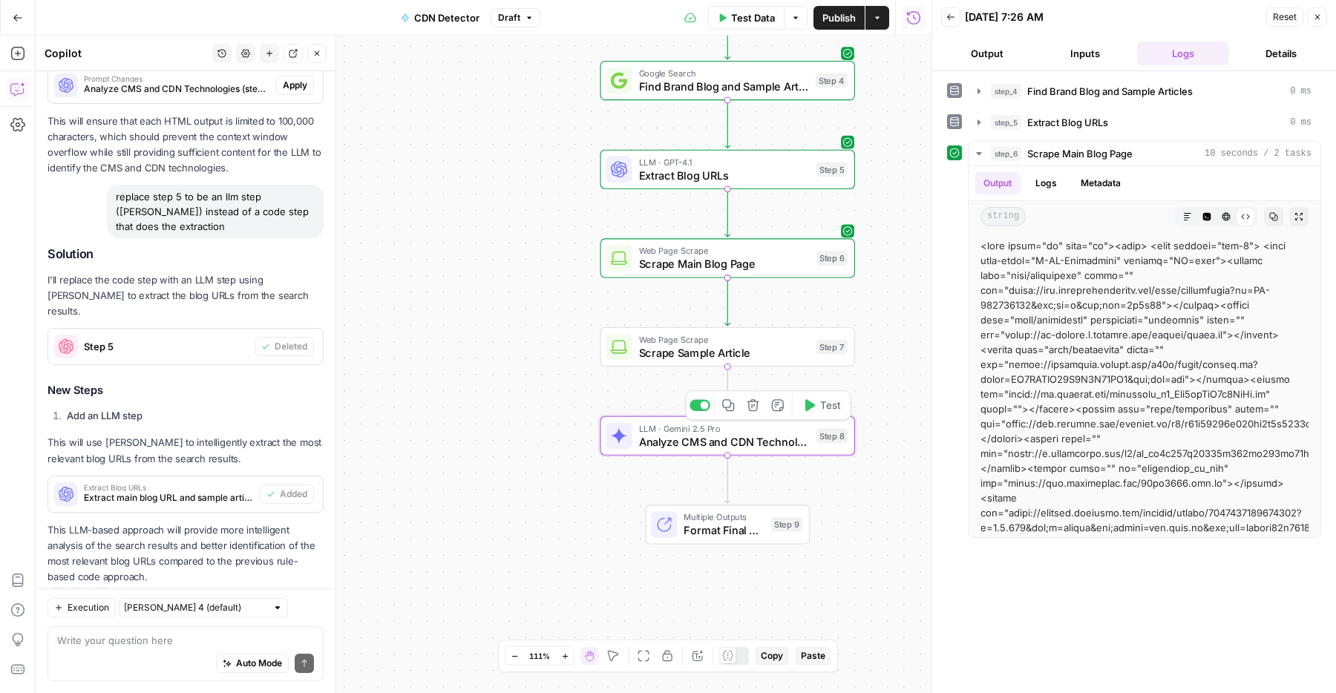
click at [826, 404] on span "Test" at bounding box center [830, 405] width 20 height 15
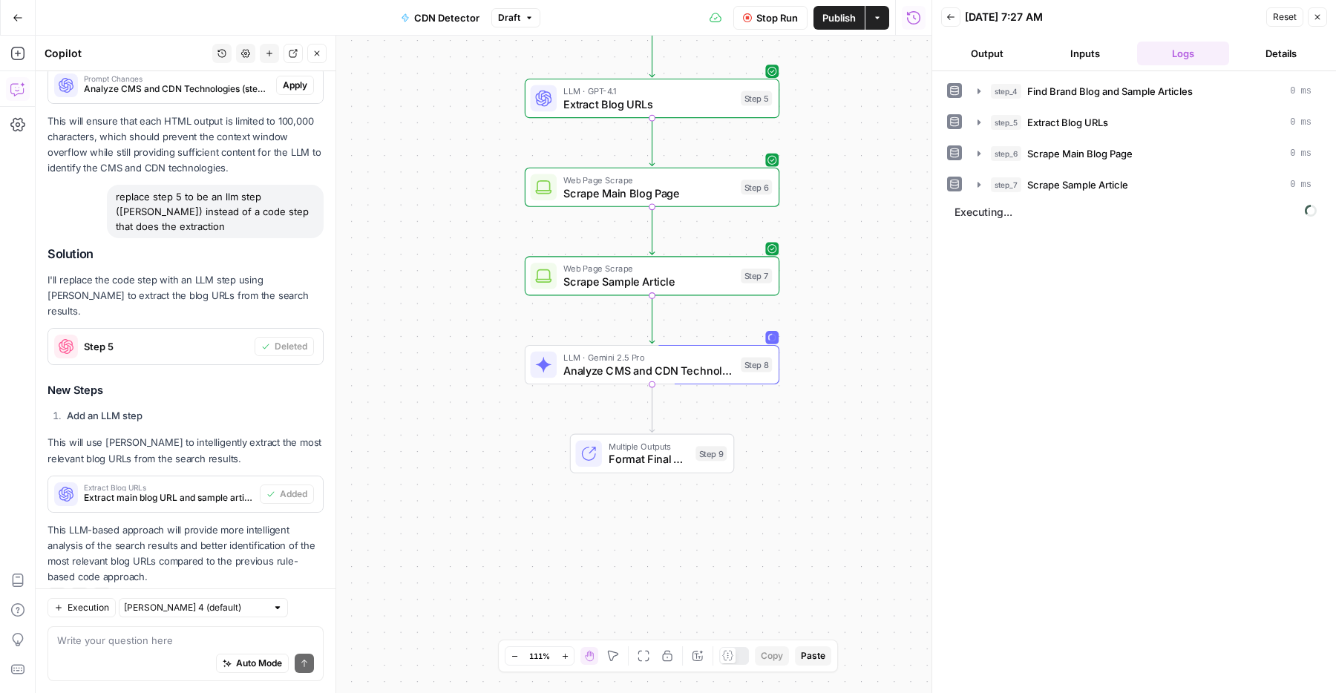
click at [315, 54] on icon "button" at bounding box center [317, 53] width 5 height 5
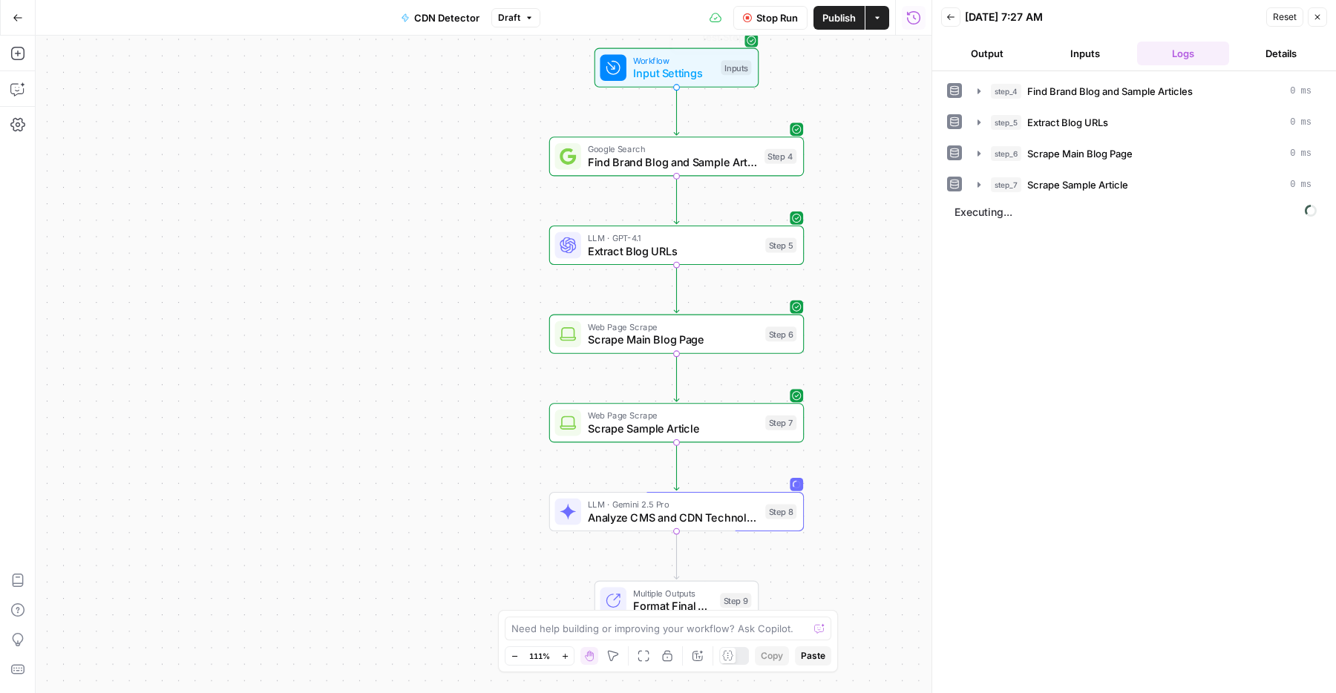
click at [837, 25] on button "Publish" at bounding box center [838, 18] width 51 height 24
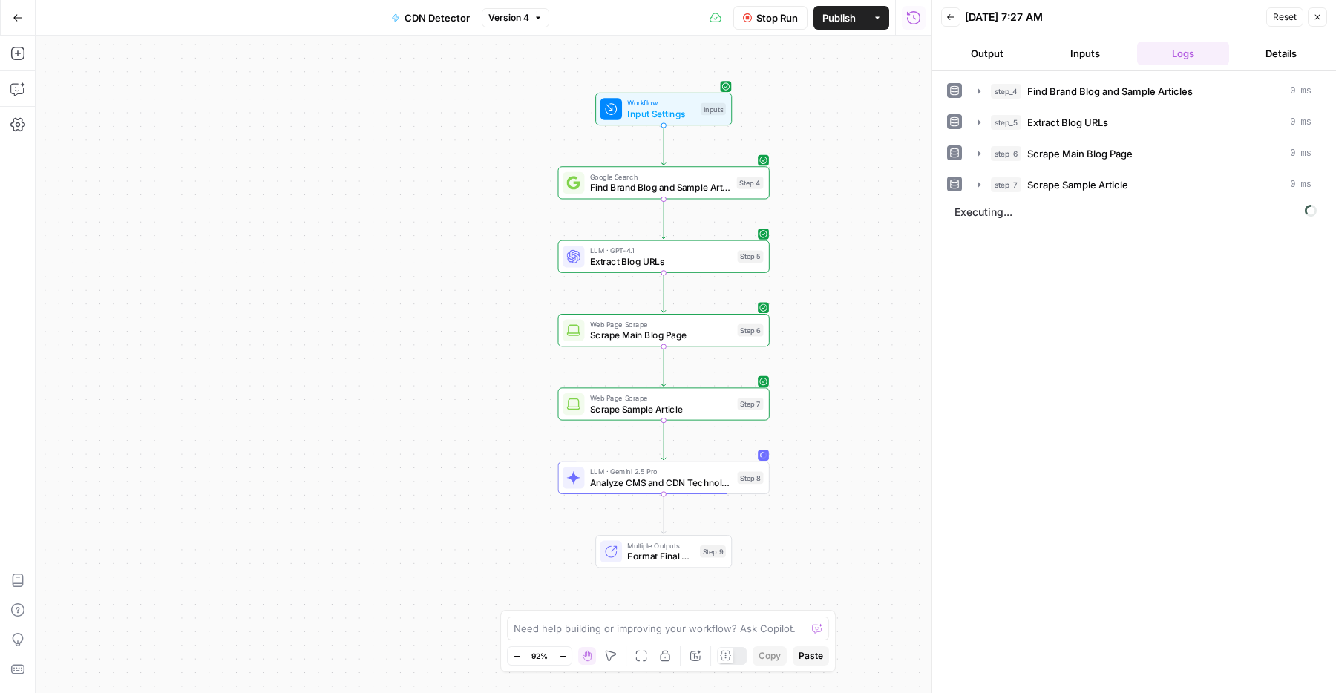
click at [841, 10] on span "Publish" at bounding box center [838, 17] width 33 height 15
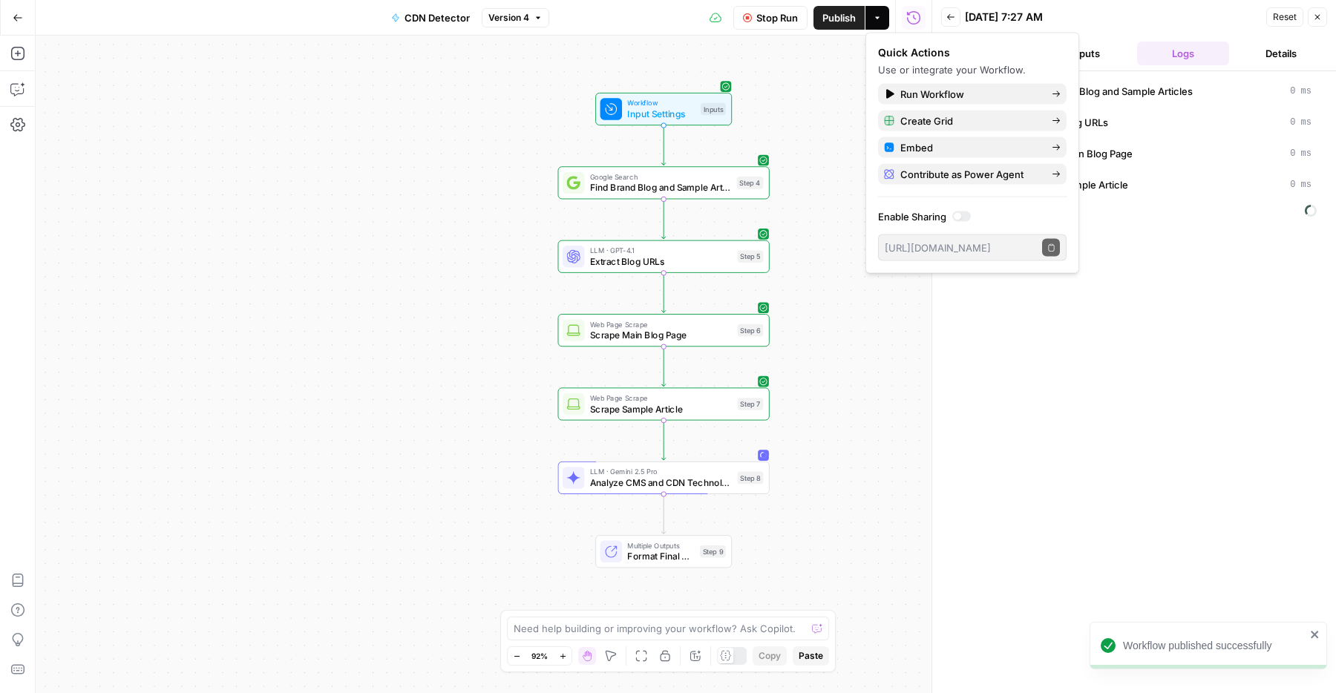
click at [695, 653] on icon "button" at bounding box center [695, 656] width 10 height 10
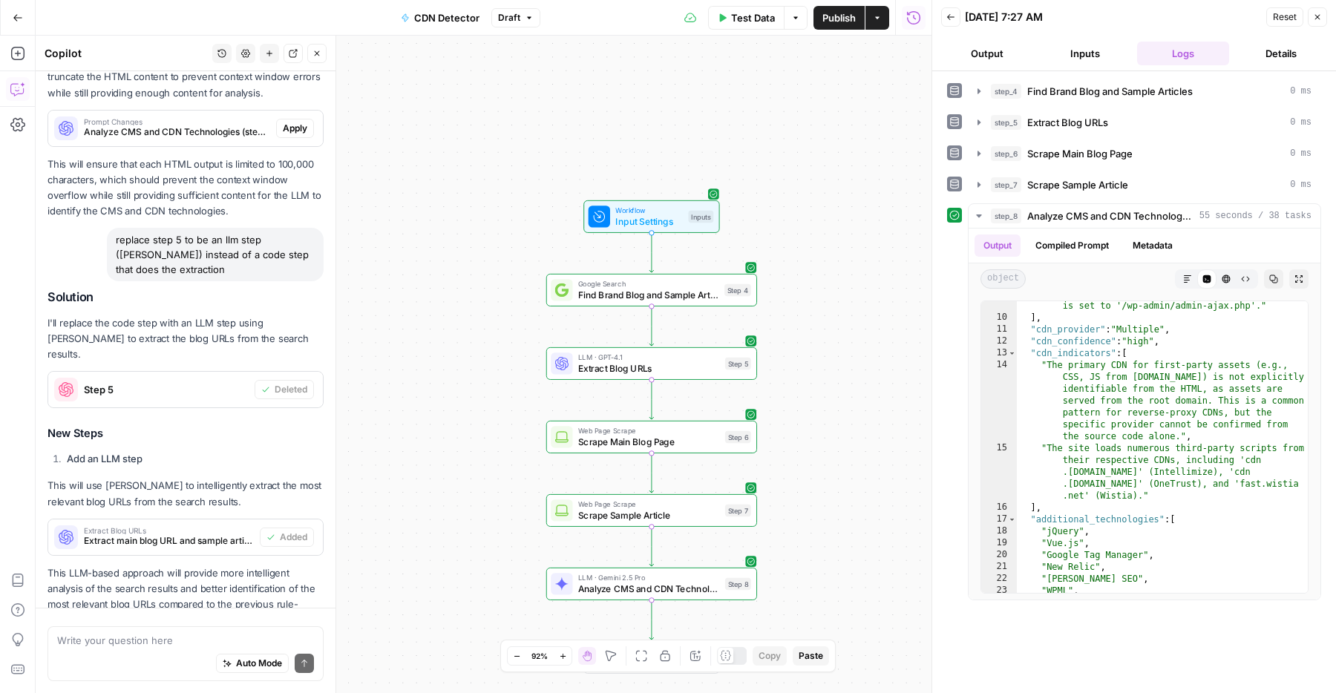
scroll to position [2019, 0]
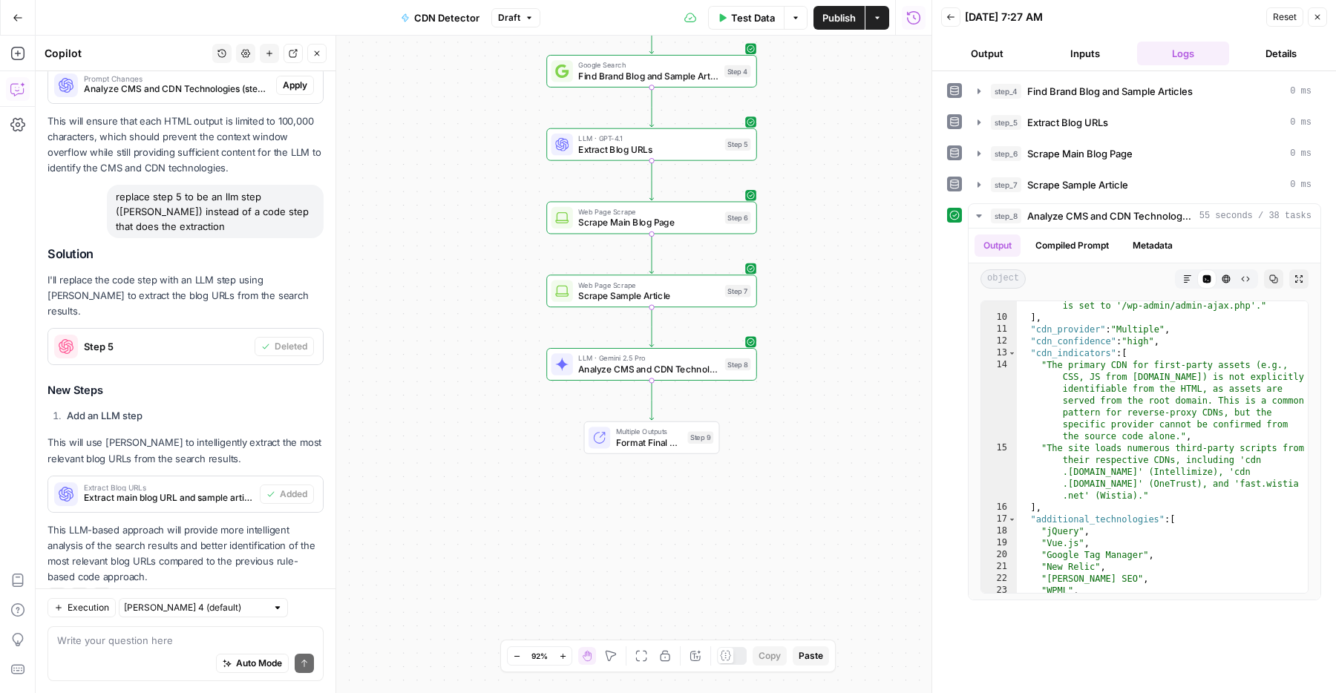
click at [266, 50] on icon "button" at bounding box center [269, 53] width 9 height 9
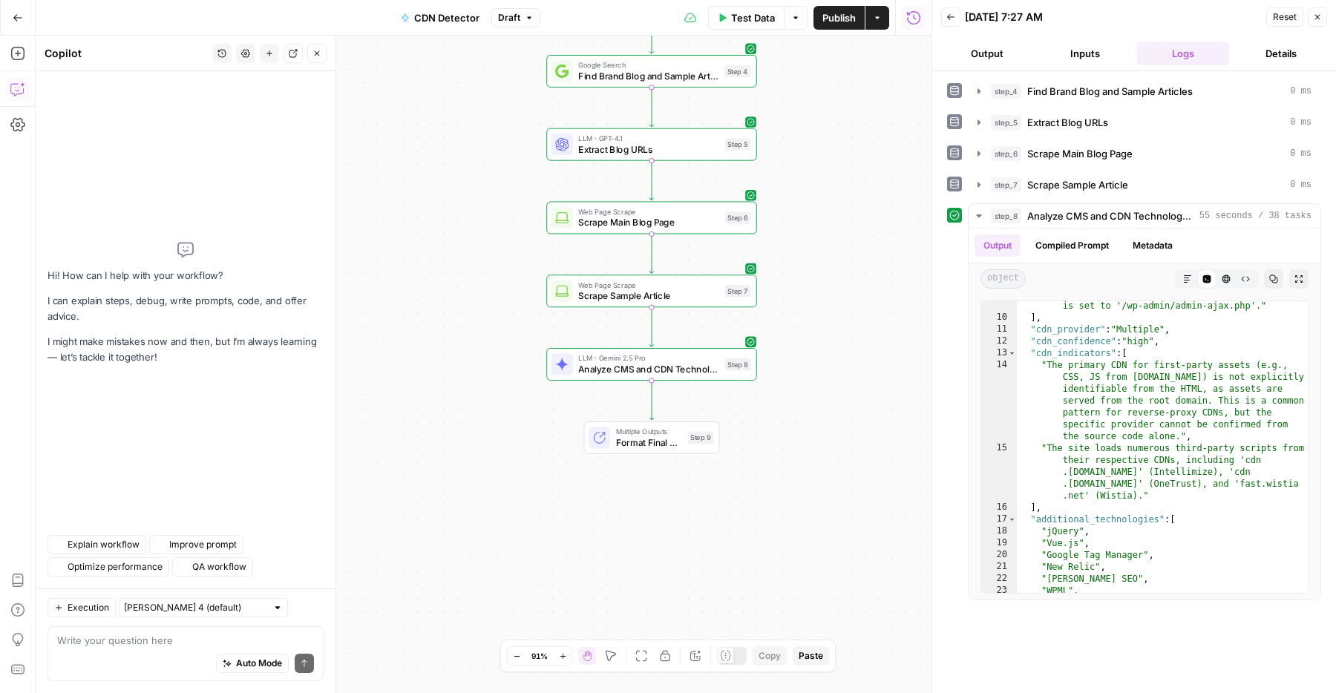
scroll to position [0, 0]
click at [151, 669] on div "Auto Mode Send" at bounding box center [185, 664] width 257 height 33
click at [154, 651] on div "Auto Mode Send" at bounding box center [185, 664] width 257 height 33
type textarea "**********"
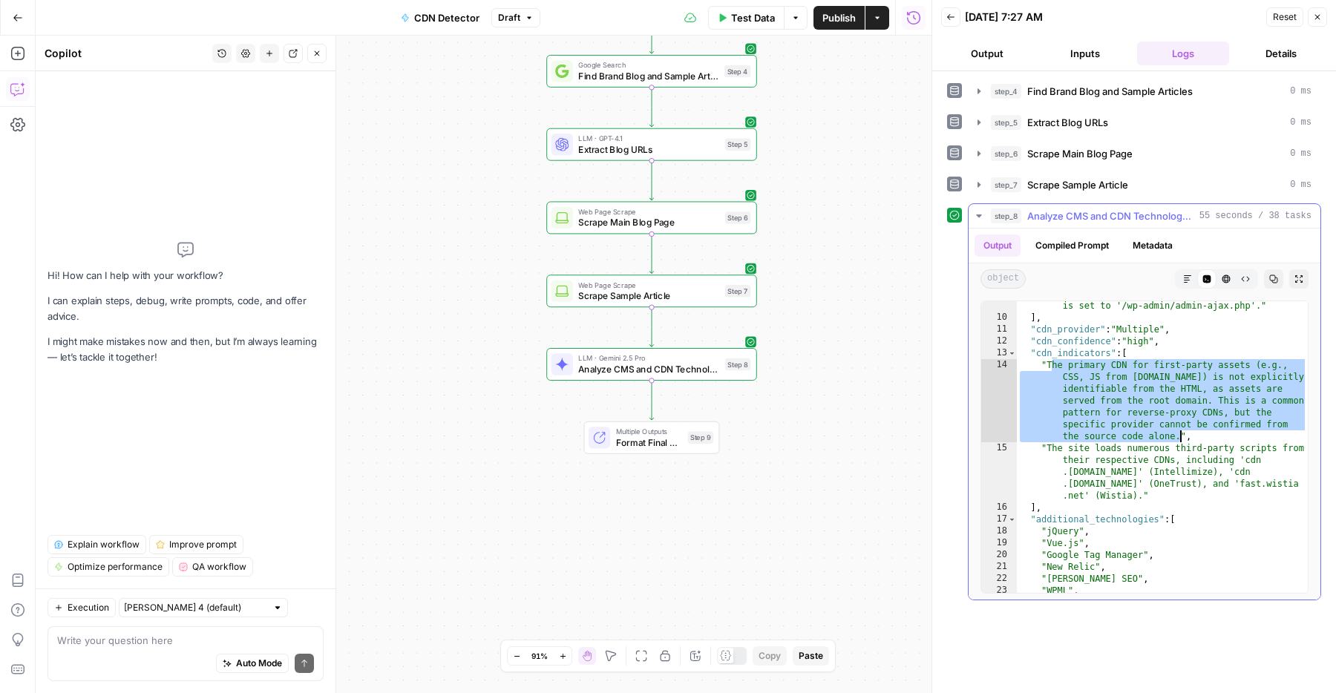
drag, startPoint x: 1049, startPoint y: 363, endPoint x: 1180, endPoint y: 436, distance: 149.5
click at [1180, 436] on div ""The REST API link 'https://api.w.org/' points to the WordPress API namespace, …" at bounding box center [1162, 445] width 291 height 339
click at [189, 659] on div "Auto Mode Send" at bounding box center [185, 664] width 257 height 33
click at [163, 631] on div "Write your question here Auto Mode Send" at bounding box center [185, 653] width 276 height 55
paste textarea "he primary CDN for first-party assets (e.g., CSS, JS from gong.io) is not expli…"
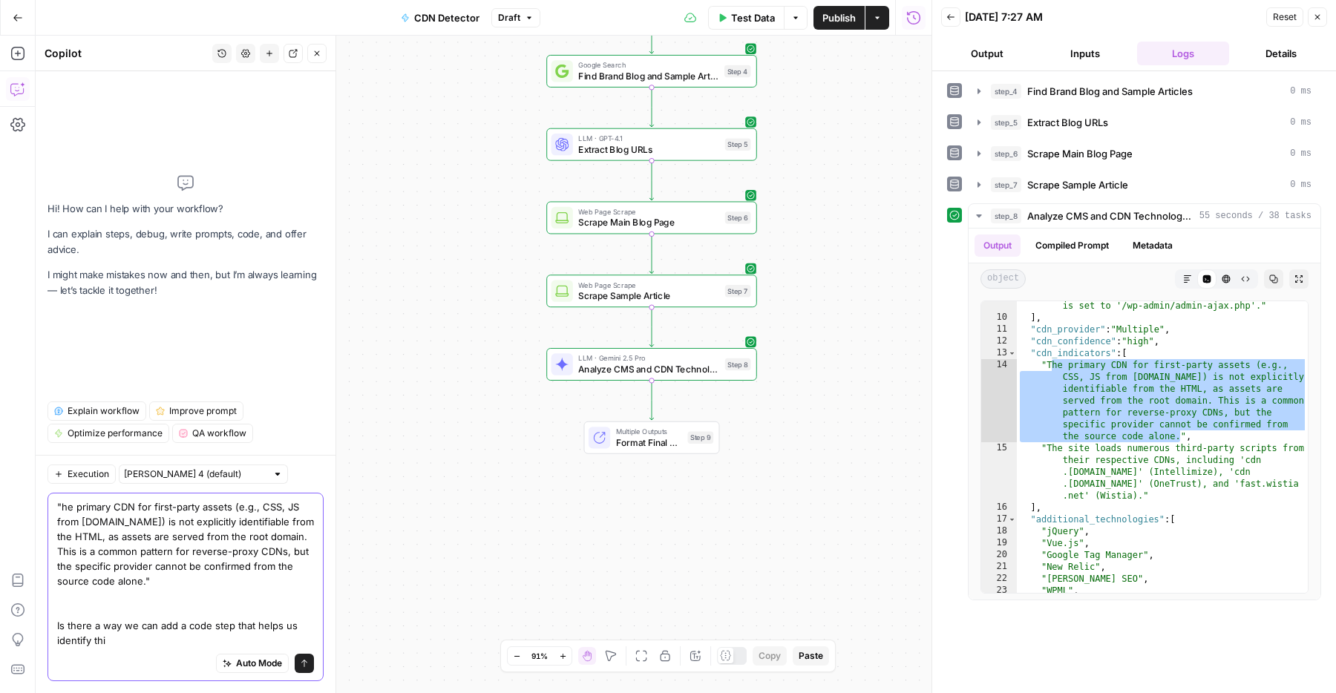
type textarea ""he primary CDN for first-party assets (e.g., CSS, JS from gong.io) is not expl…"
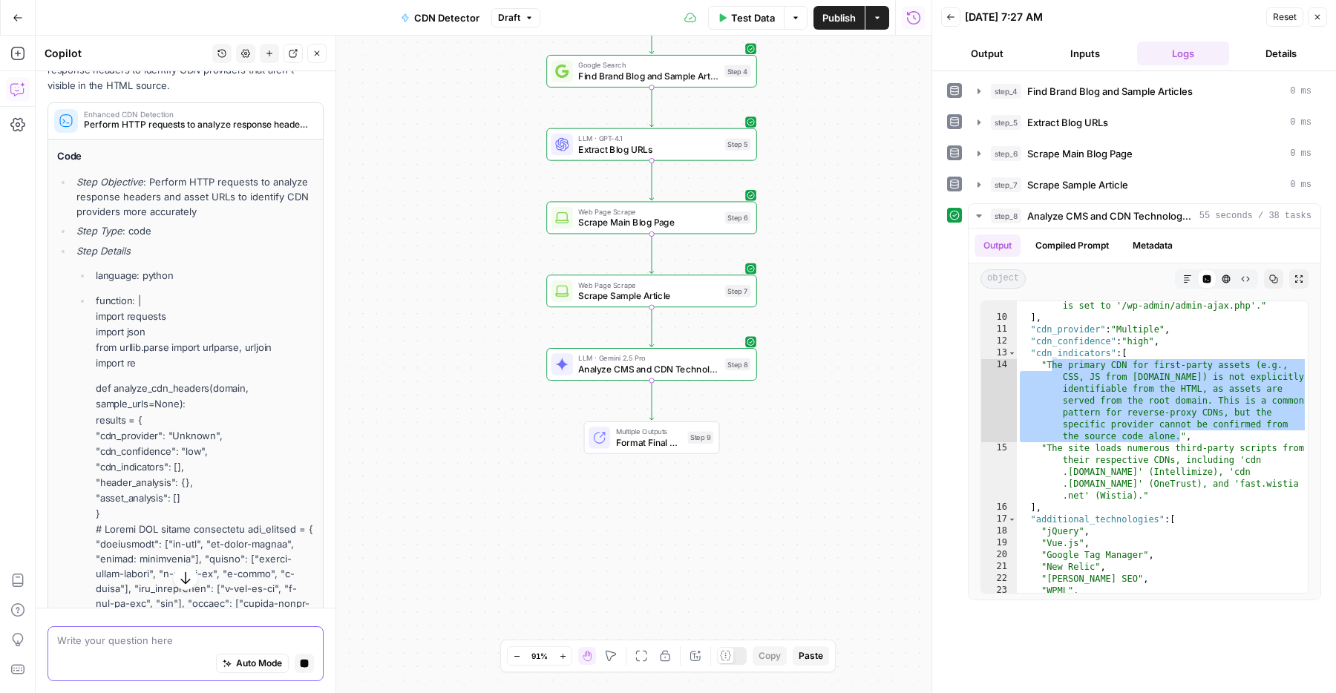
scroll to position [577, 0]
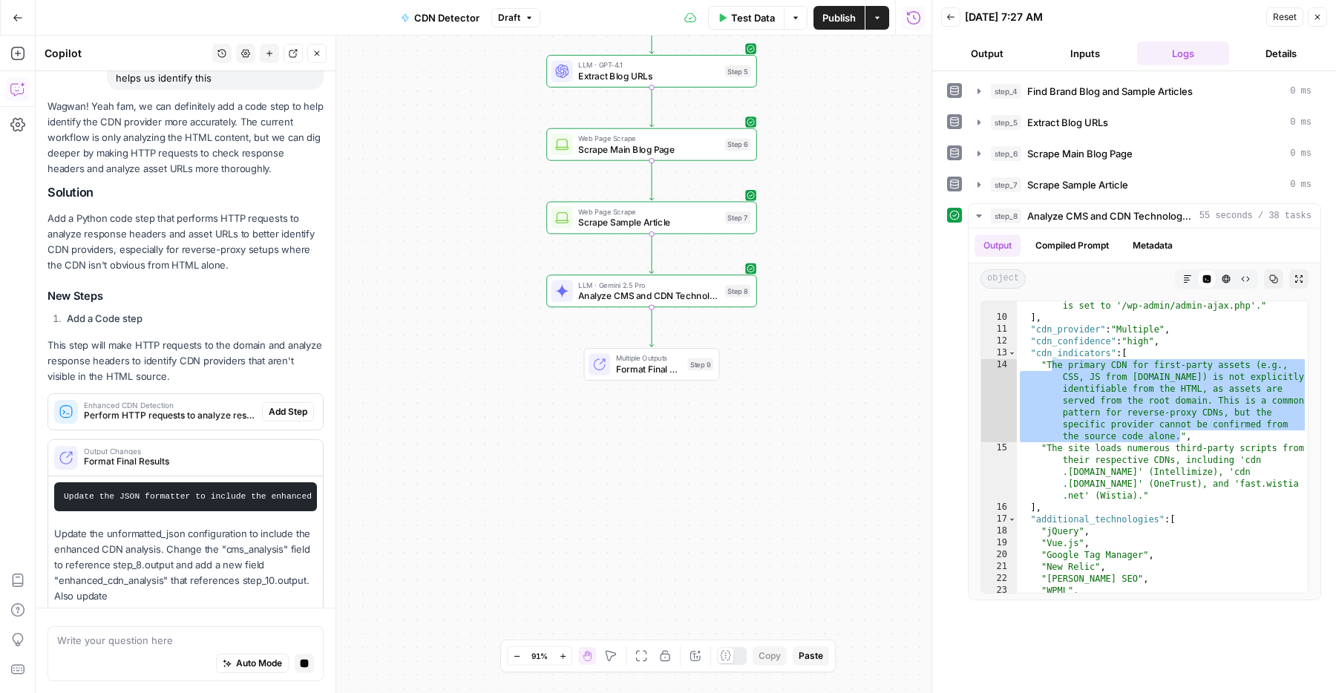
click at [283, 404] on button "Add Step" at bounding box center [288, 411] width 52 height 19
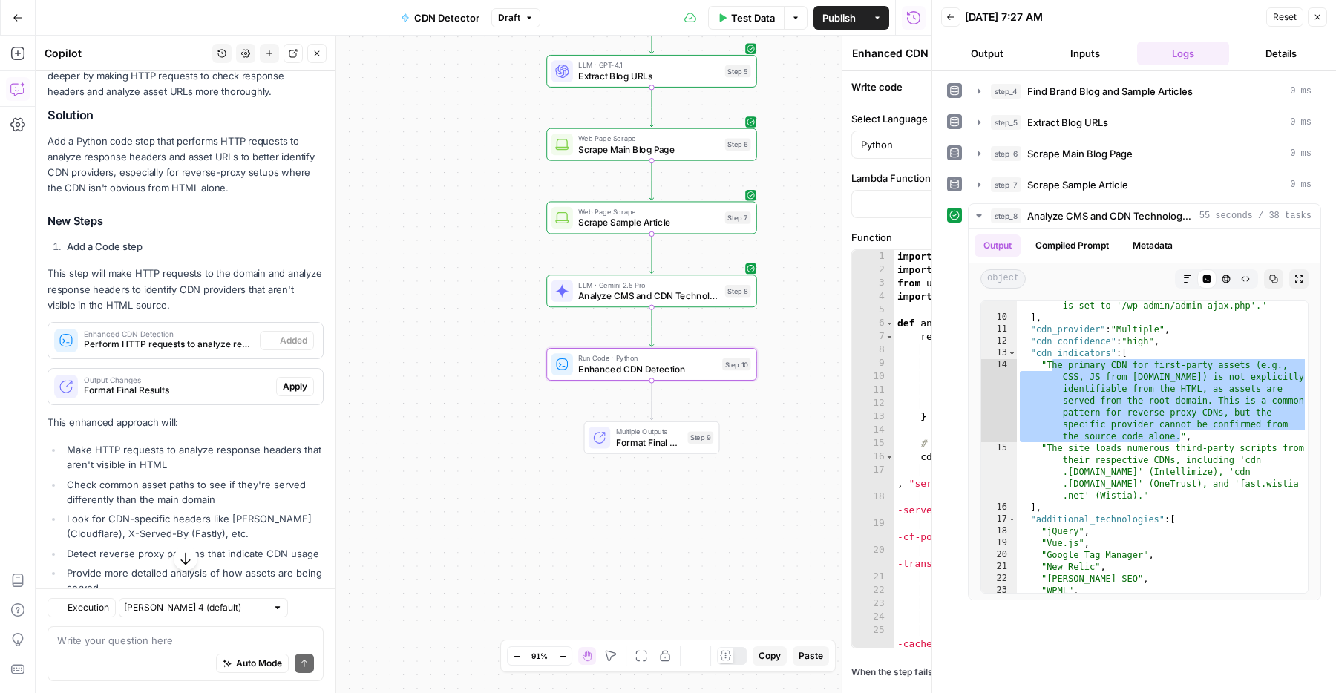
scroll to position [412, 0]
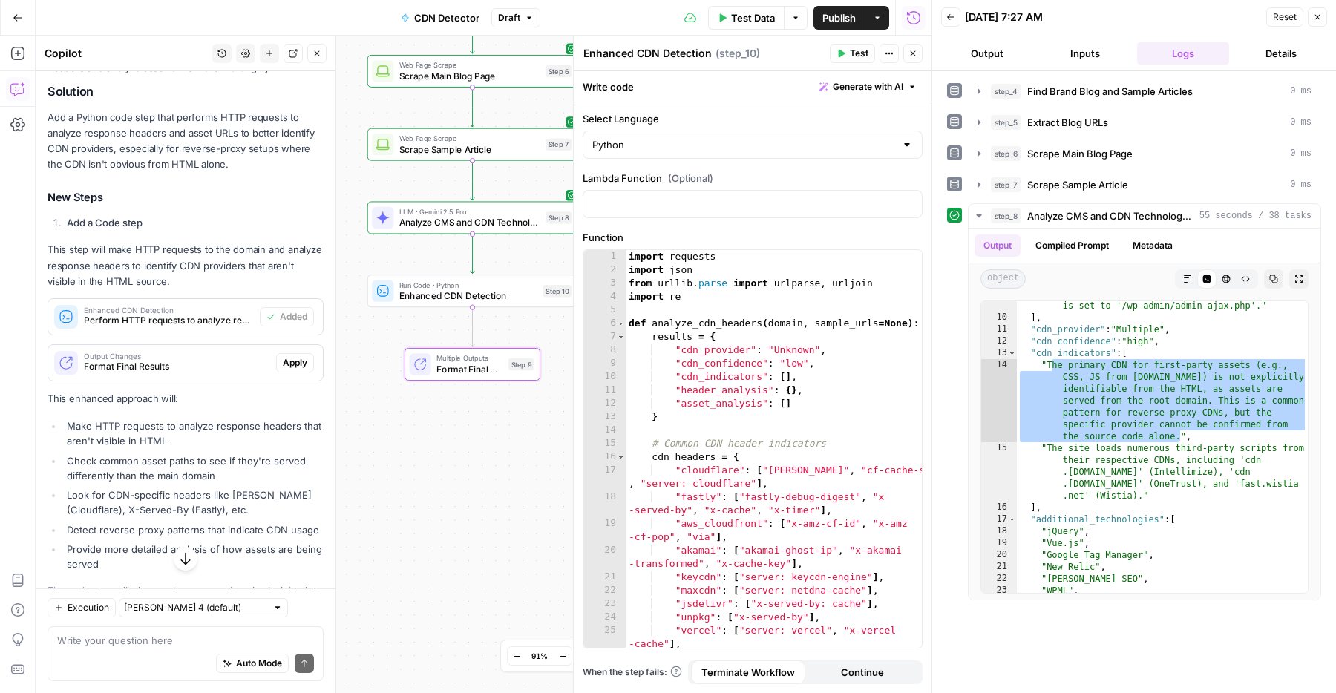
click at [293, 356] on span "Apply" at bounding box center [295, 362] width 24 height 13
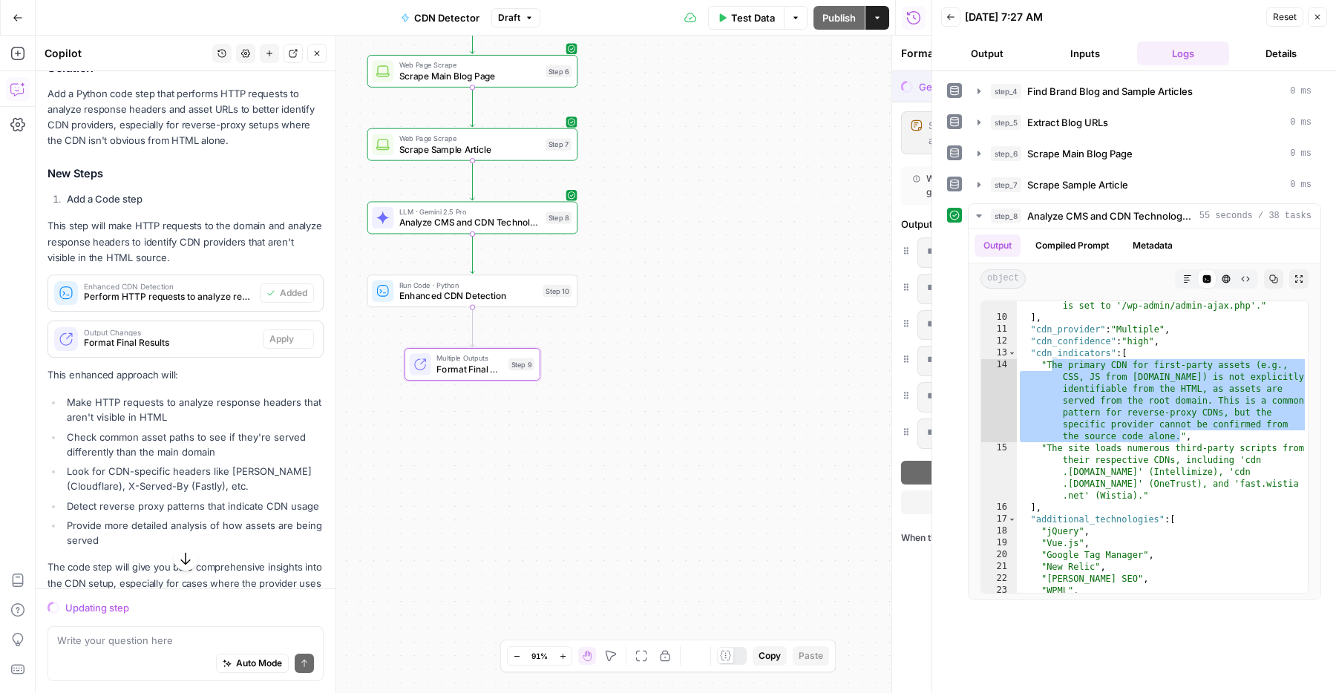
scroll to position [388, 0]
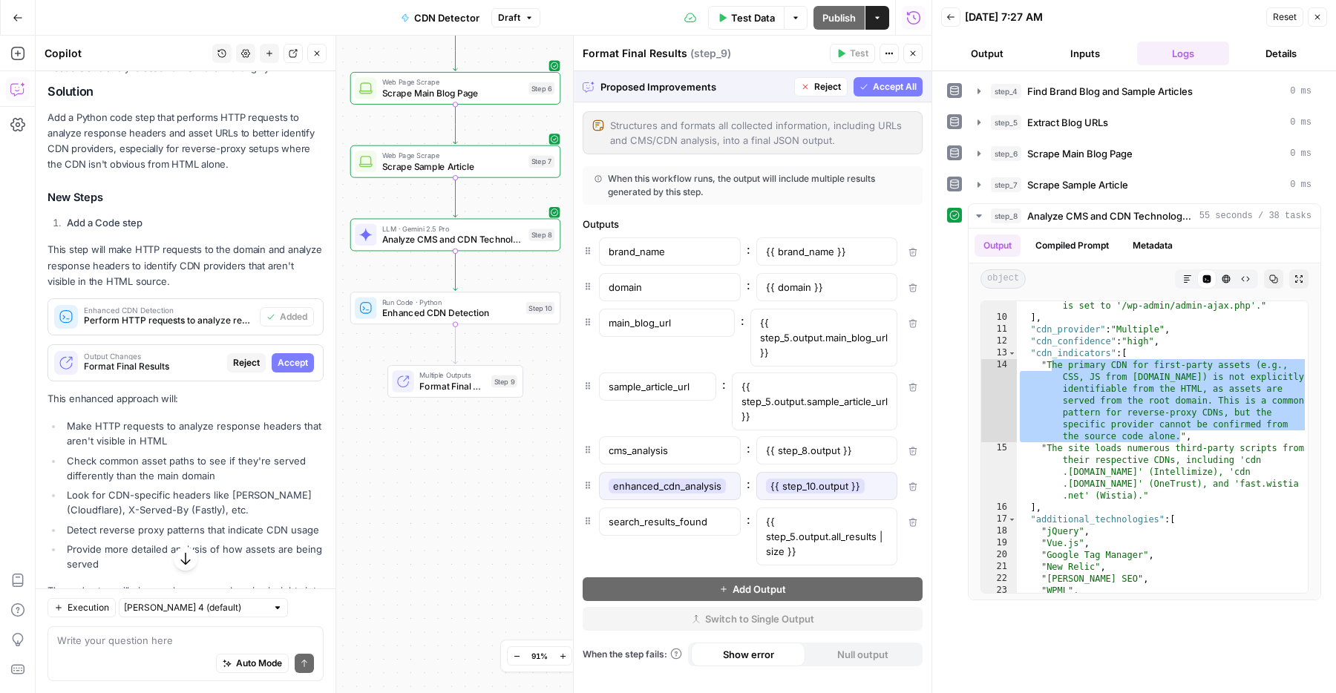
click at [870, 85] on button "Accept All" at bounding box center [887, 86] width 69 height 19
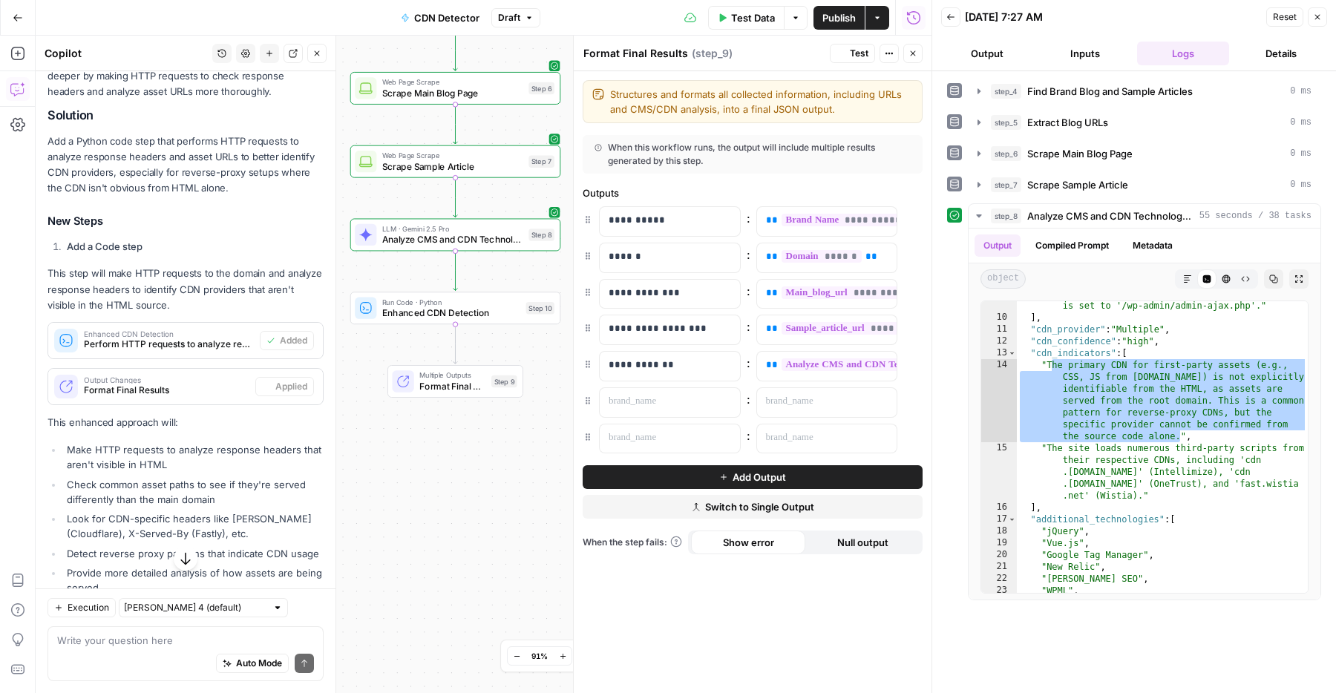
scroll to position [412, 0]
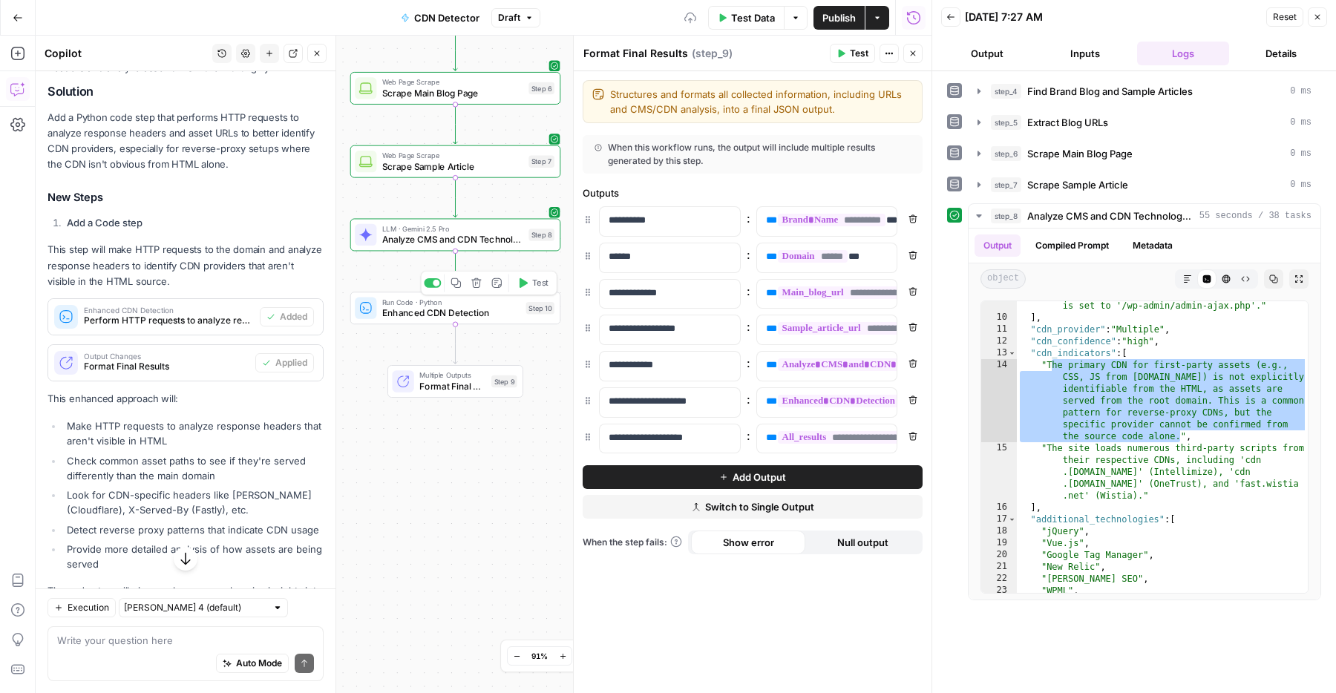
click at [536, 291] on button "Test" at bounding box center [532, 284] width 42 height 18
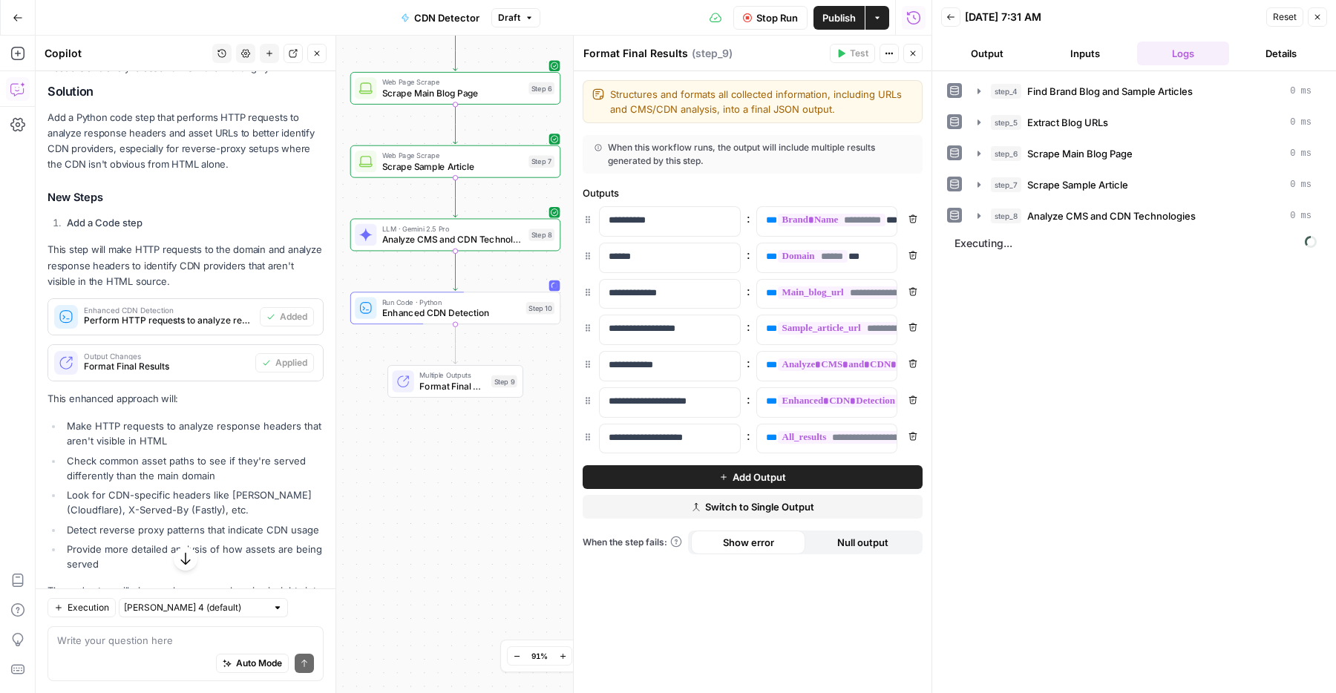
click at [913, 56] on icon "button" at bounding box center [912, 53] width 9 height 9
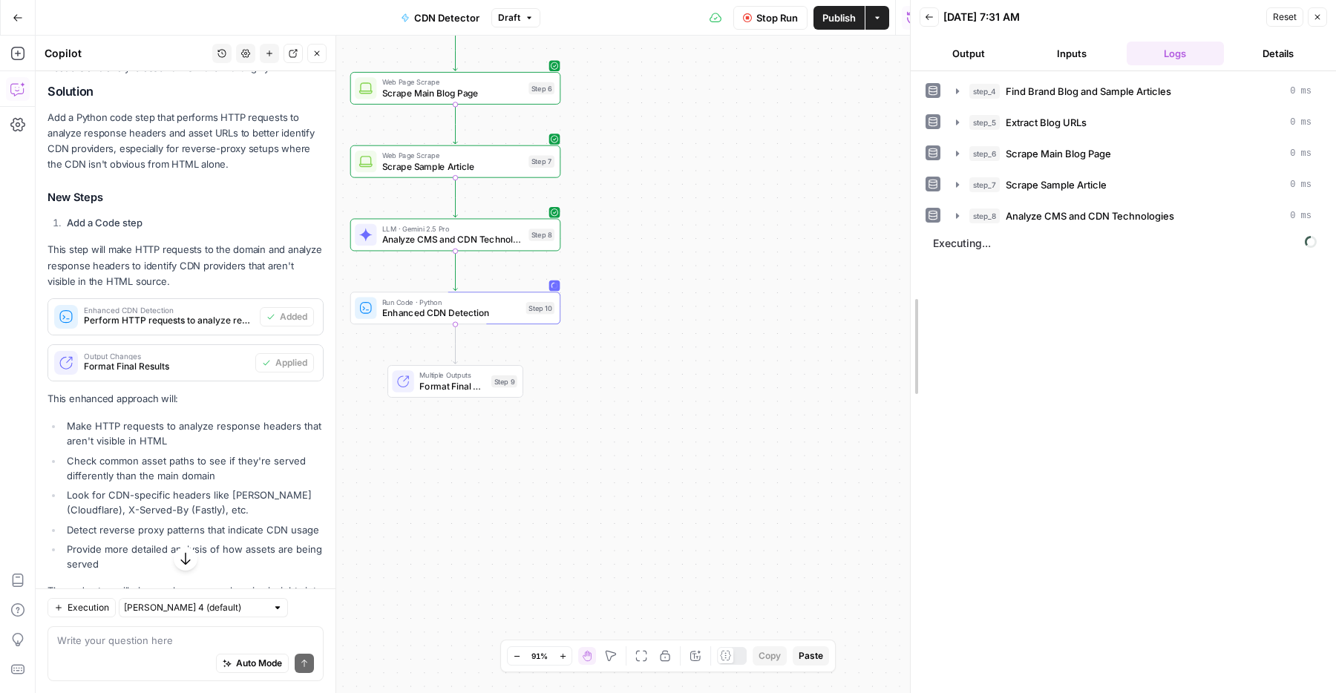
drag, startPoint x: 925, startPoint y: 271, endPoint x: 861, endPoint y: 278, distance: 64.2
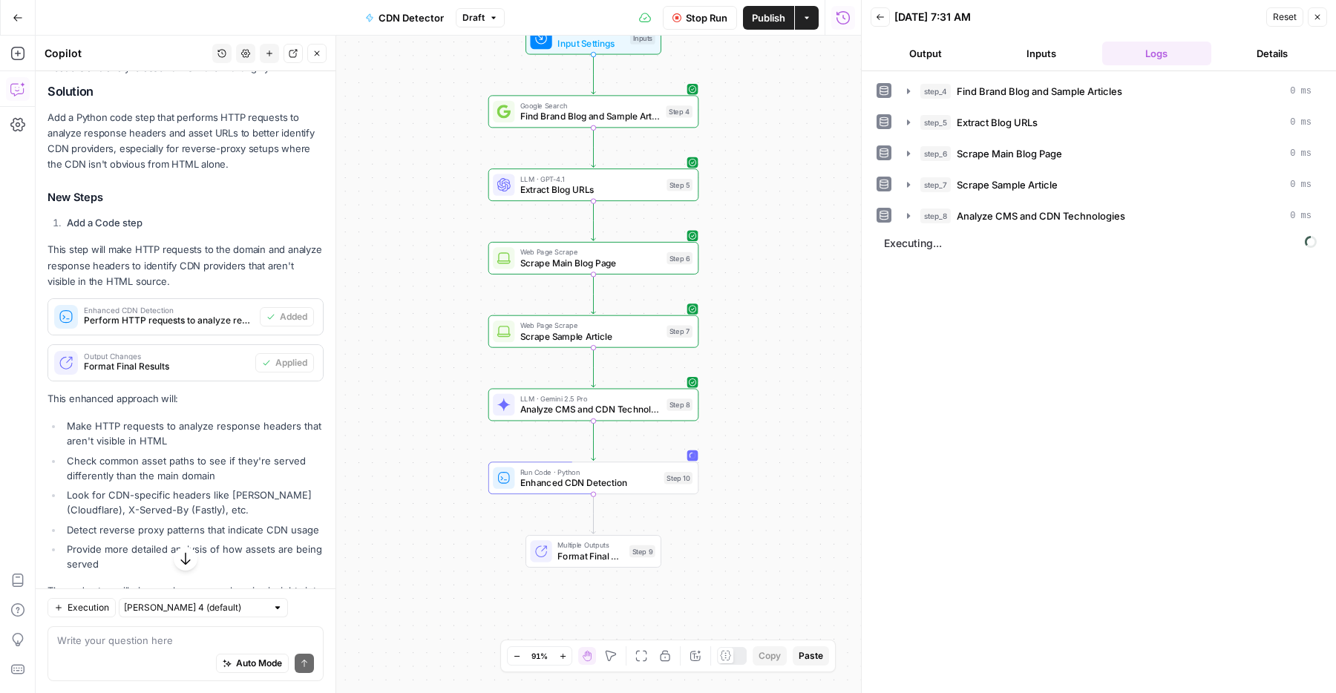
drag, startPoint x: 669, startPoint y: 324, endPoint x: 807, endPoint y: 493, distance: 218.9
click at [807, 493] on div "Workflow Input Settings Inputs Google Search Find Brand Blog and Sample Article…" at bounding box center [448, 364] width 825 height 657
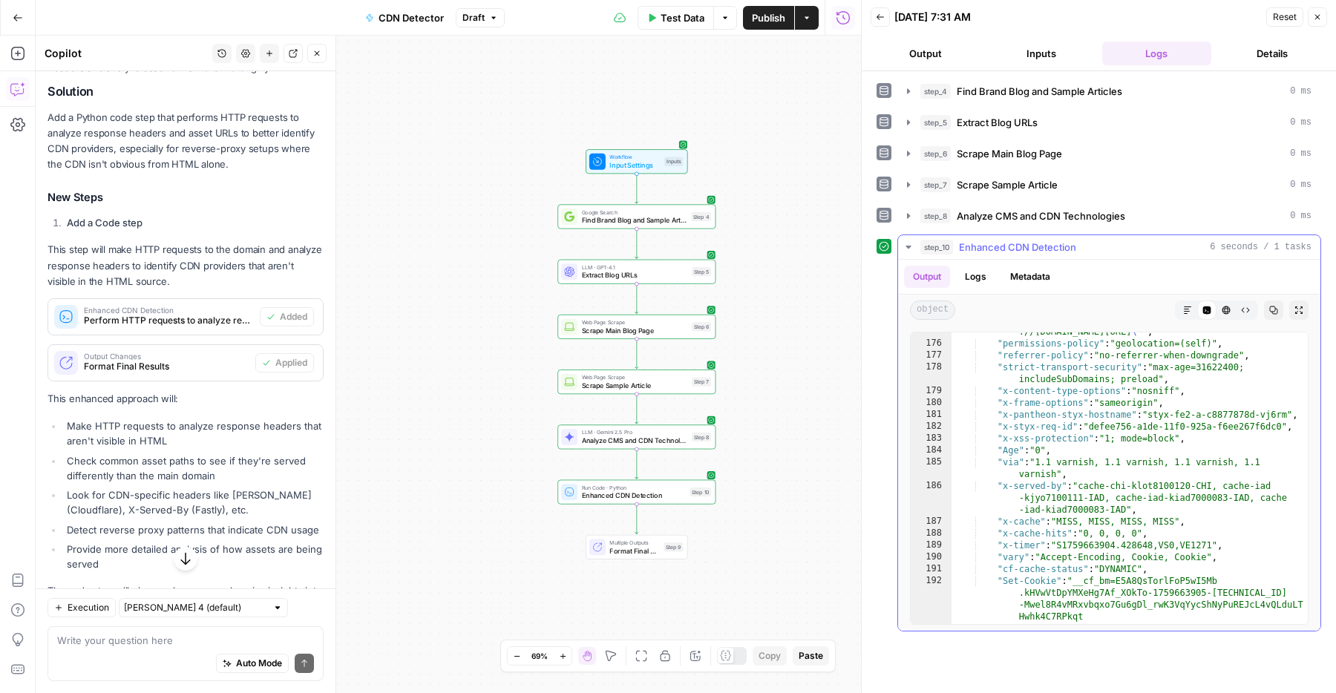
scroll to position [2395, 0]
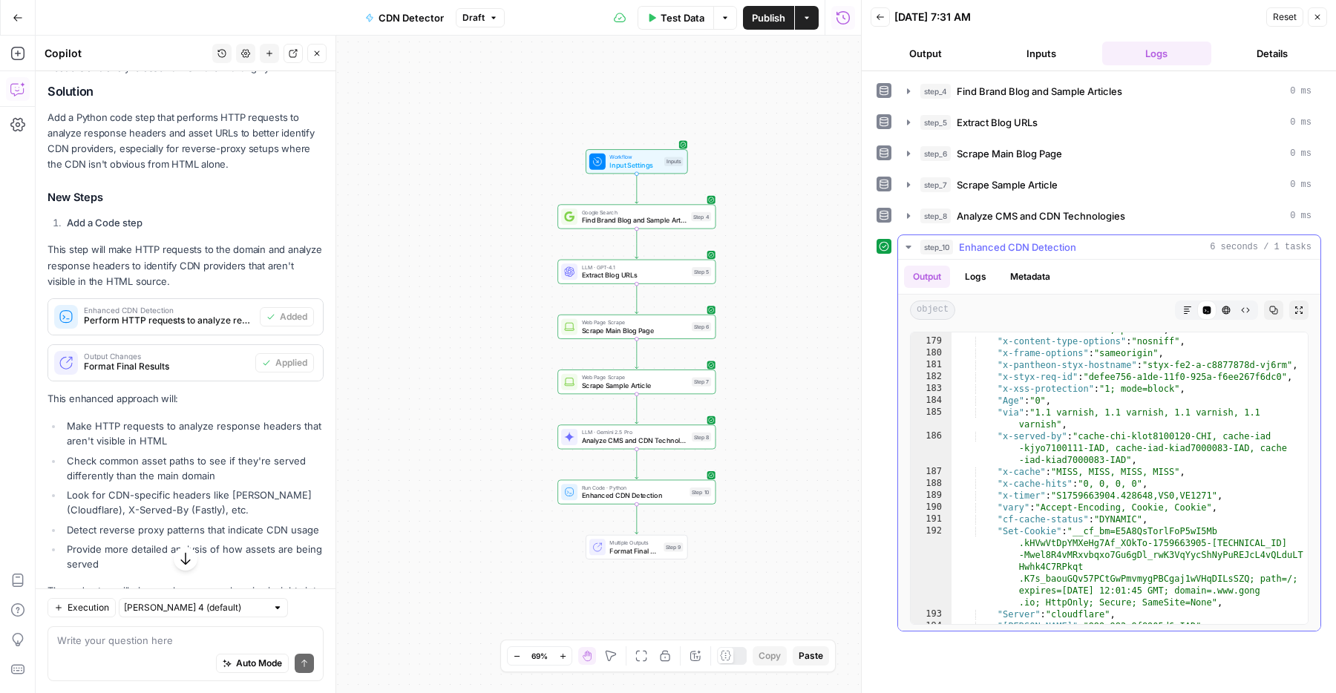
type textarea "**********"
click at [1011, 493] on div ""strict-transport-security" : "max-age=31622400; includeSubDomains; preload" , …" at bounding box center [1129, 475] width 356 height 327
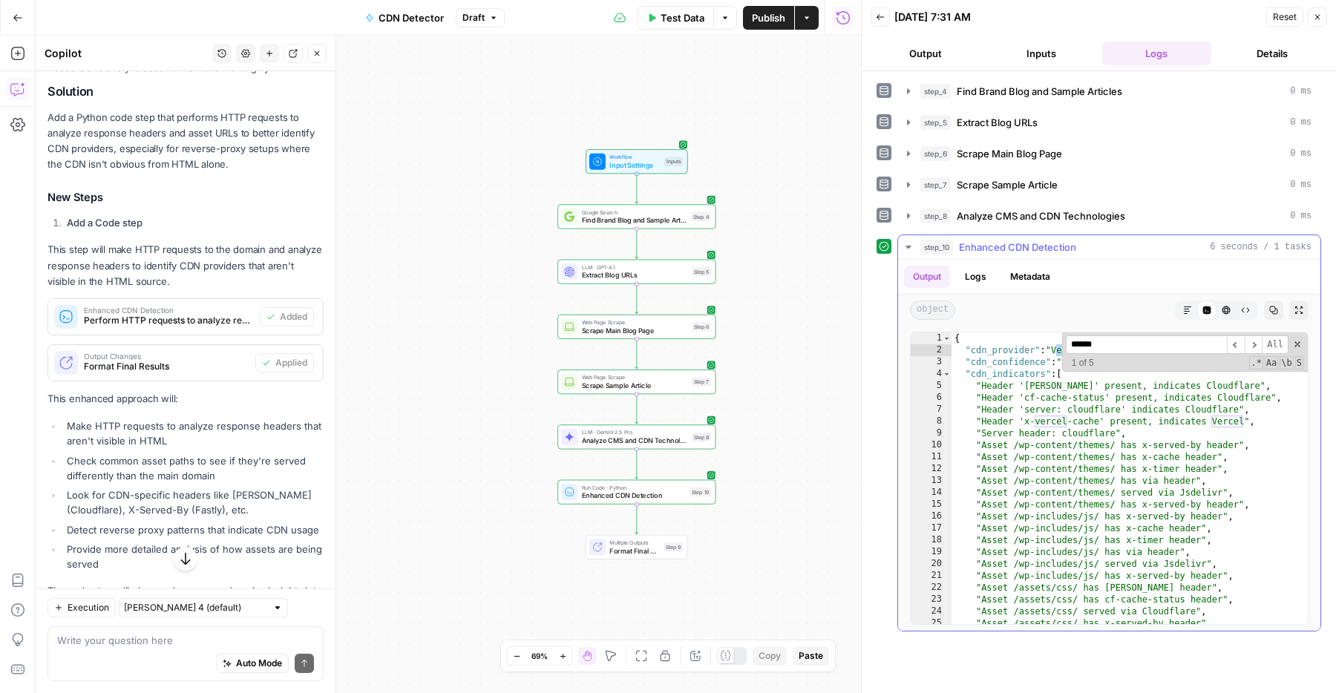
scroll to position [0, 0]
type input "******"
click at [1089, 462] on div "{ "cdn_provider" : "Vercel" , "cdn_confidence" : "high" , "cdn_indicators" : [ …" at bounding box center [1129, 489] width 356 height 315
click at [1296, 344] on span at bounding box center [1297, 344] width 10 height 10
click at [1158, 465] on div "{ "cdn_provider" : "Vercel" , "cdn_confidence" : "high" , "cdn_indicators" : [ …" at bounding box center [1129, 489] width 356 height 315
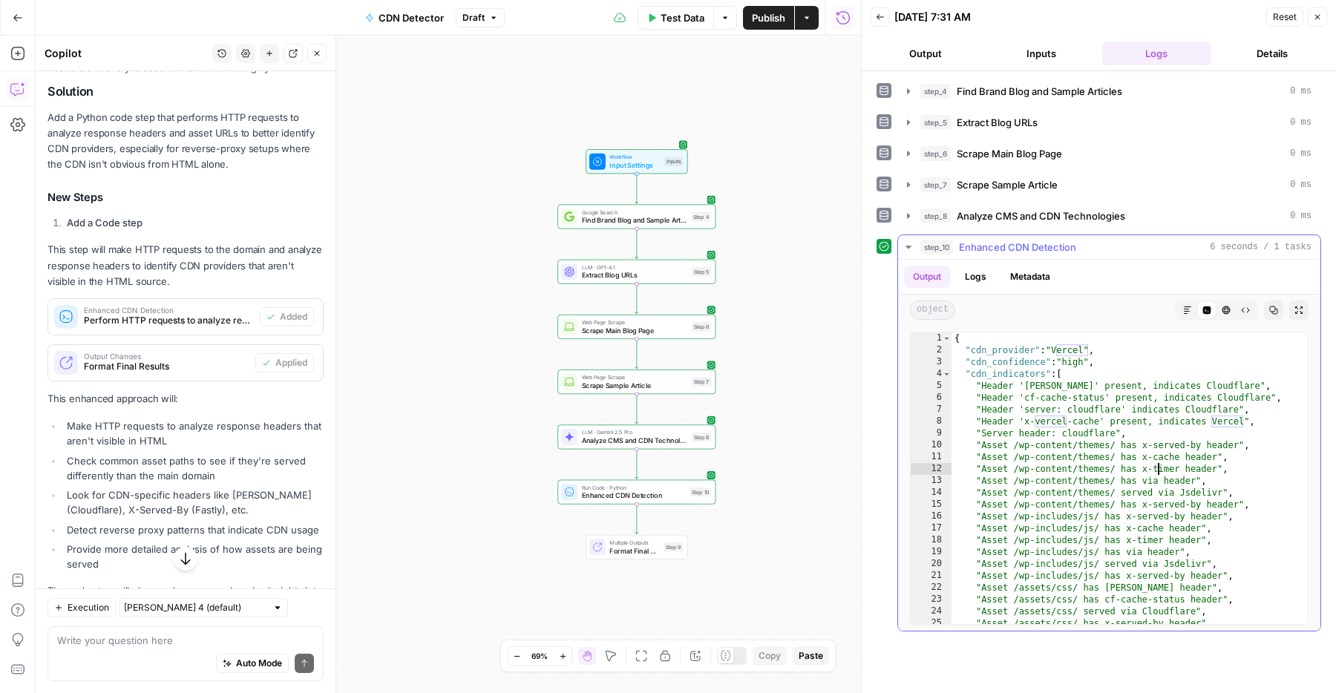
type textarea "**********"
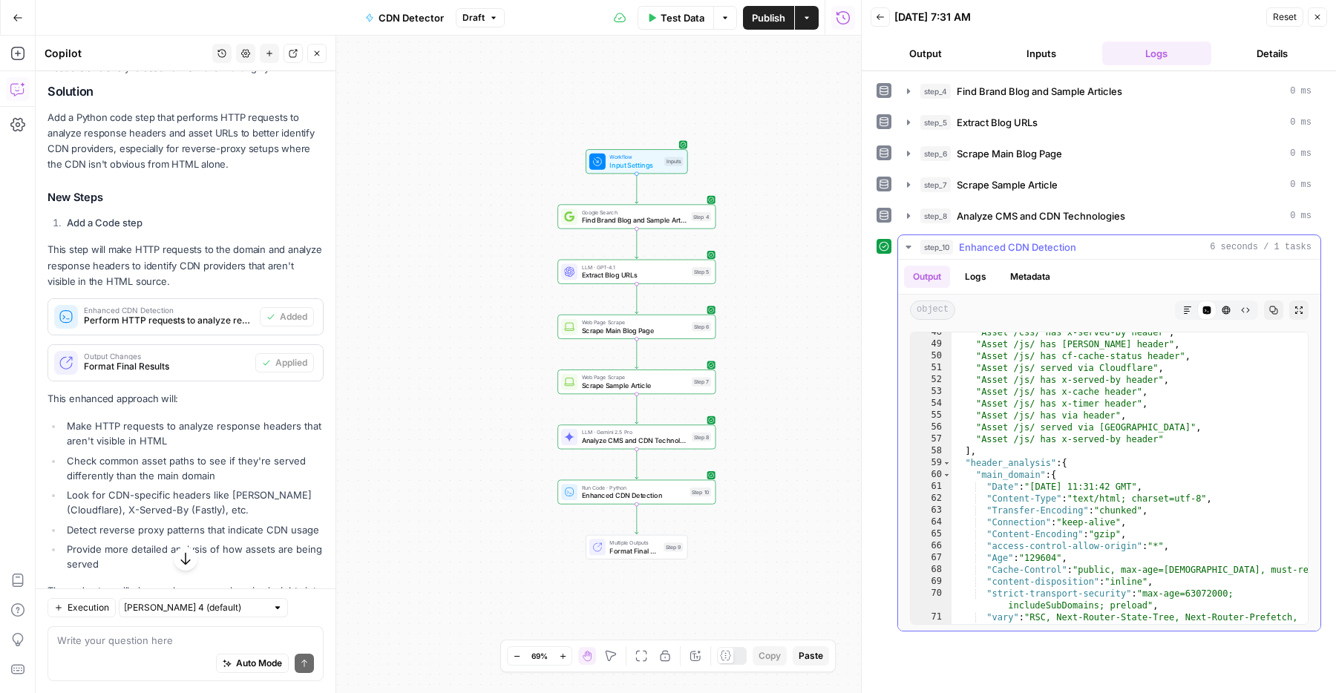
scroll to position [474, 0]
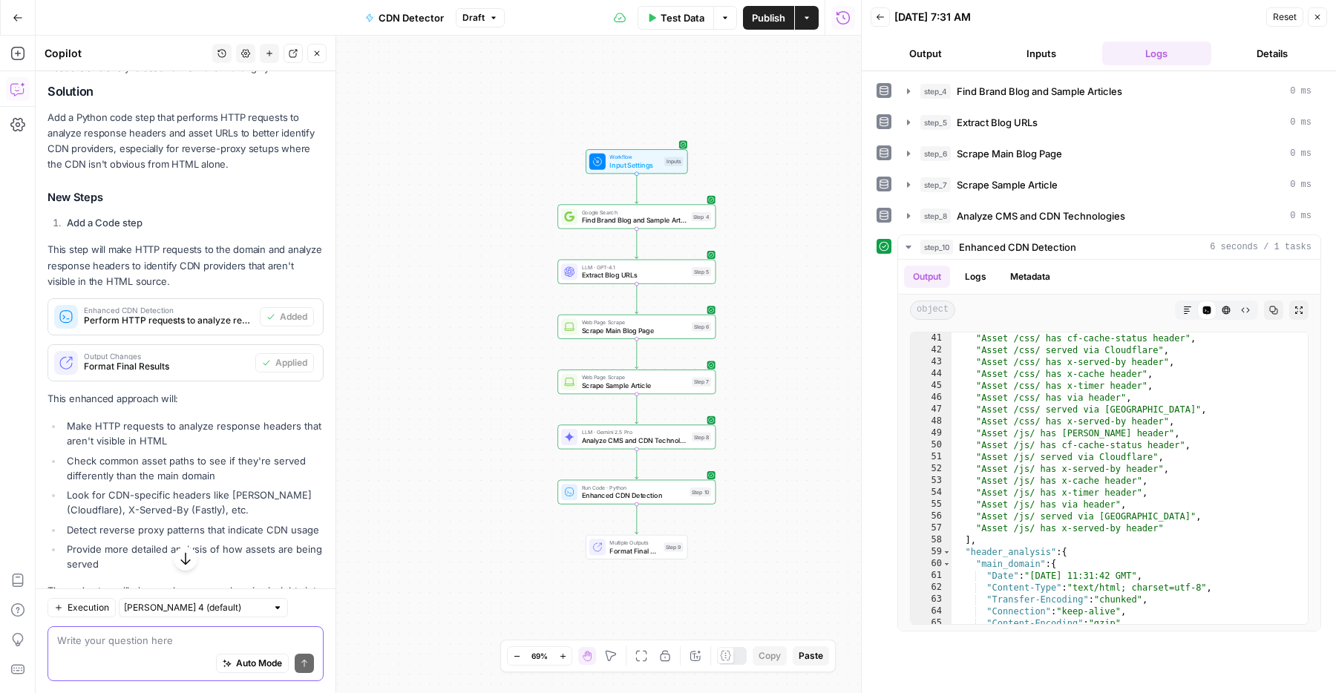
click at [186, 645] on textarea at bounding box center [185, 640] width 257 height 15
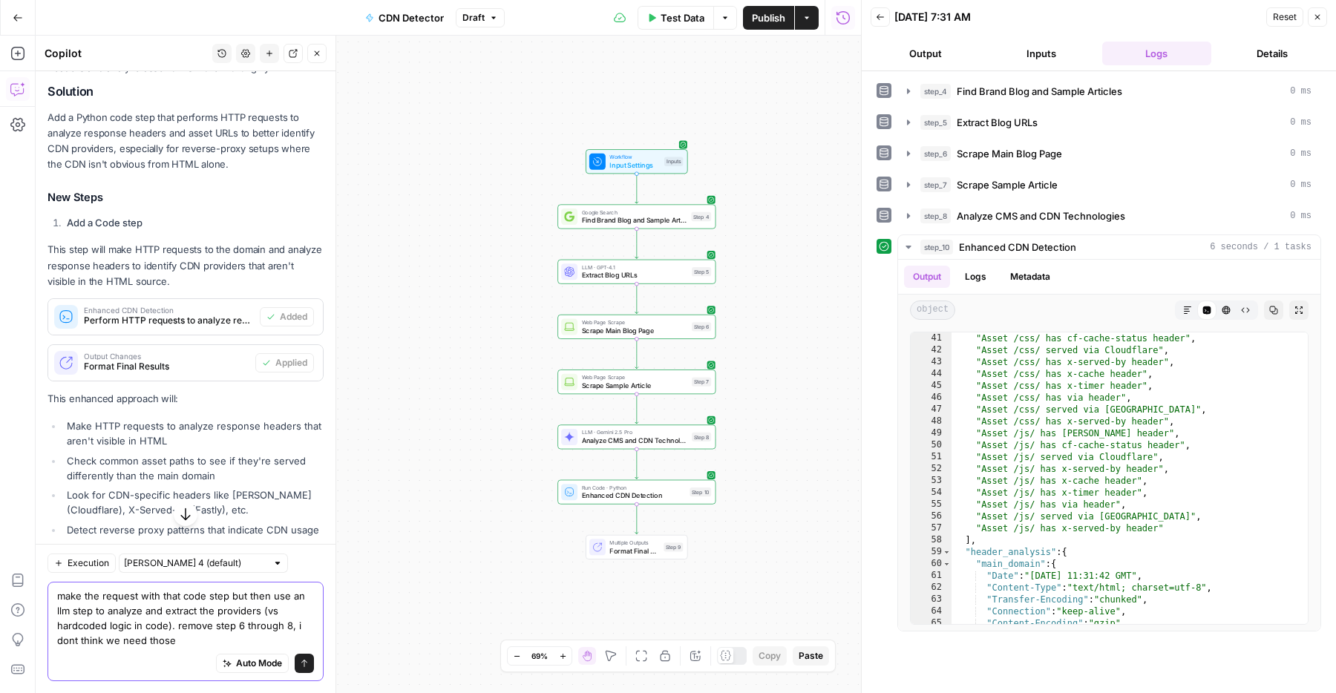
type textarea "make the request with that code step but then use an llm step to analyze and ex…"
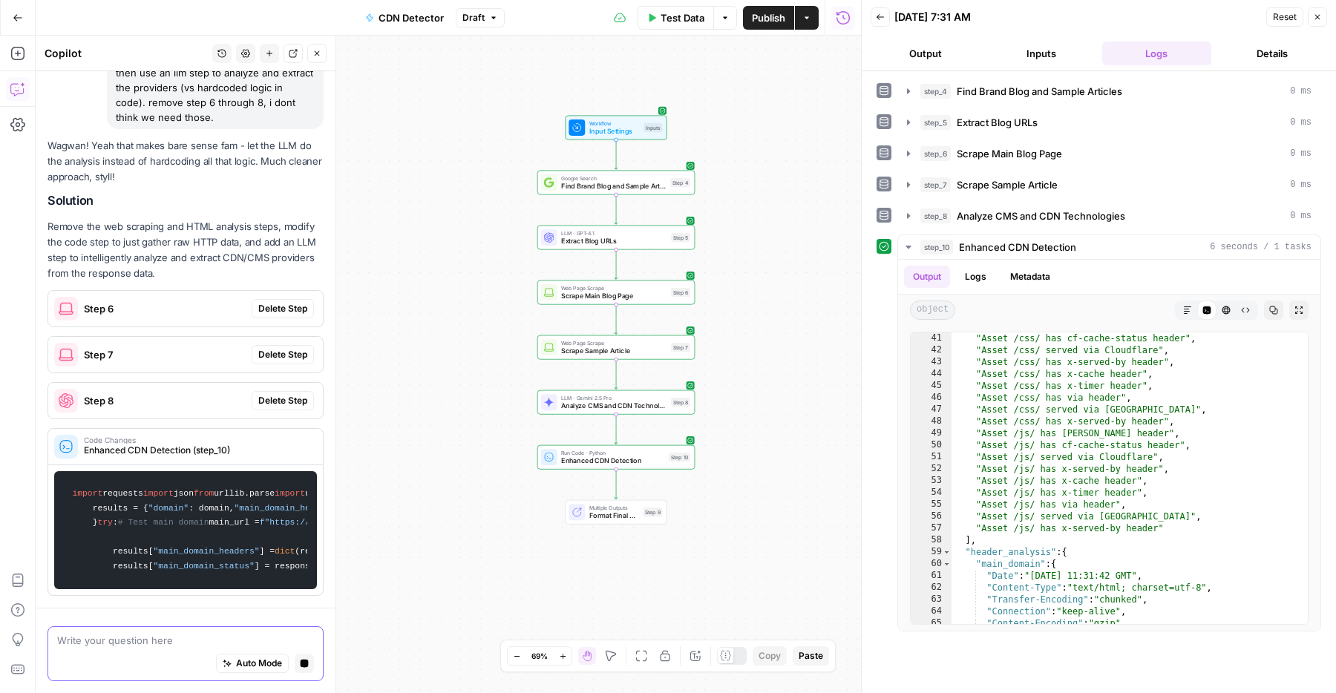
scroll to position [1107, 0]
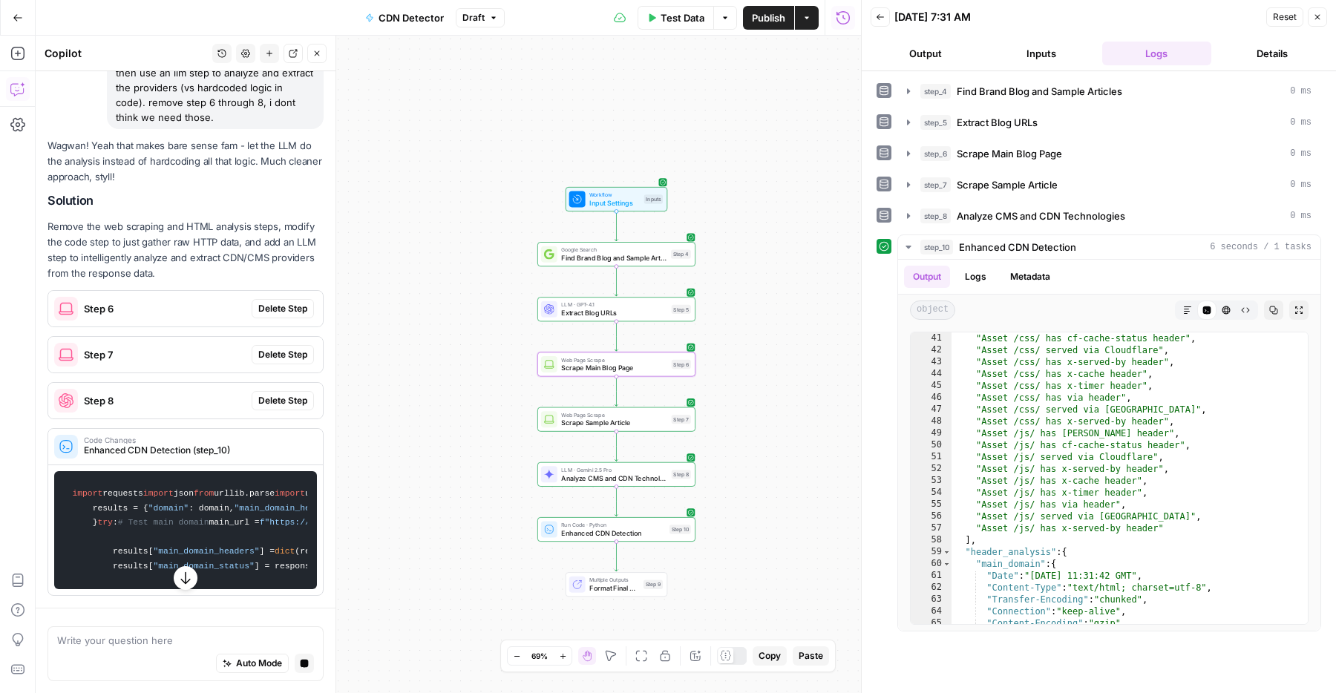
click at [295, 302] on span "Delete Step" at bounding box center [282, 308] width 49 height 13
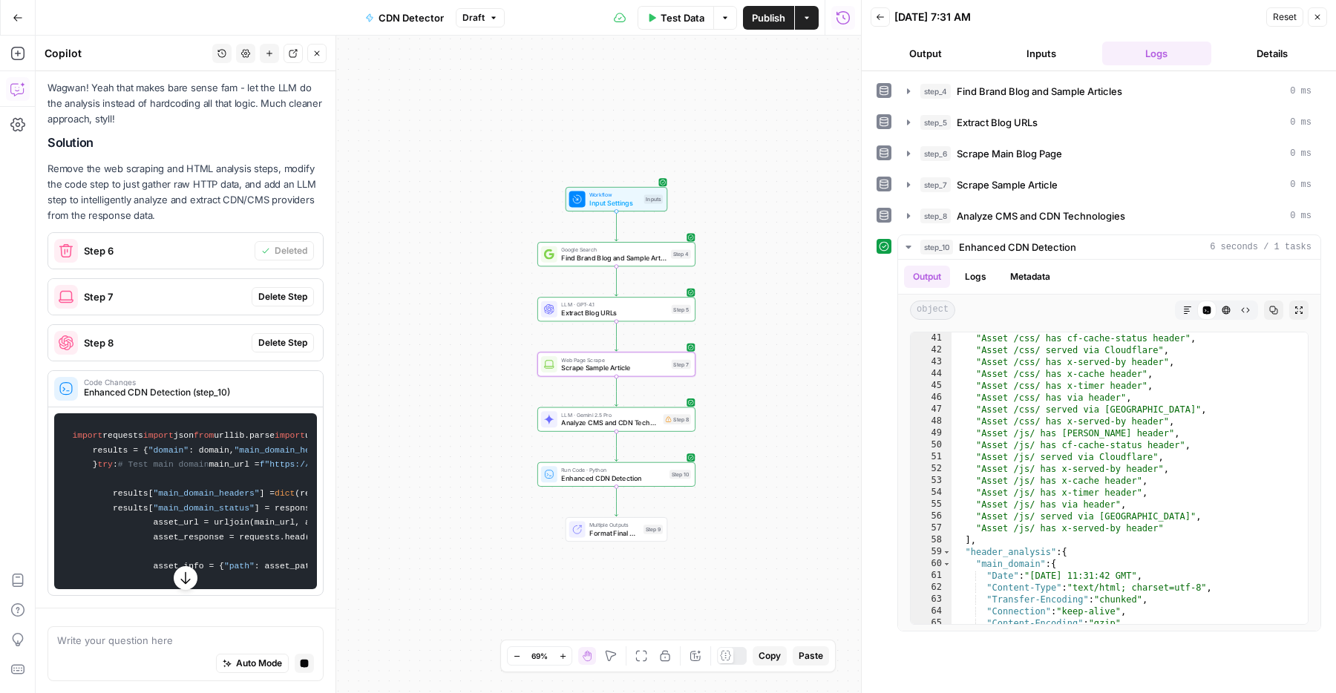
click at [290, 290] on span "Delete Step" at bounding box center [282, 296] width 49 height 13
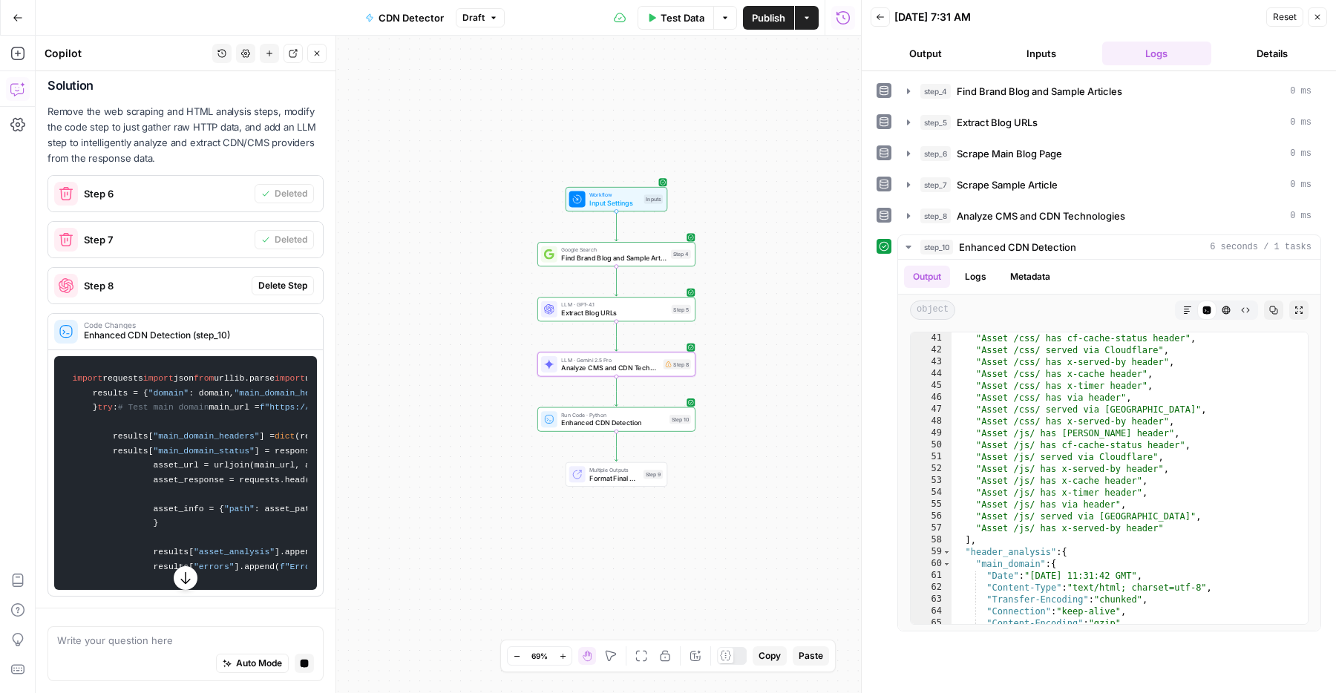
click at [289, 279] on span "Delete Step" at bounding box center [282, 285] width 49 height 13
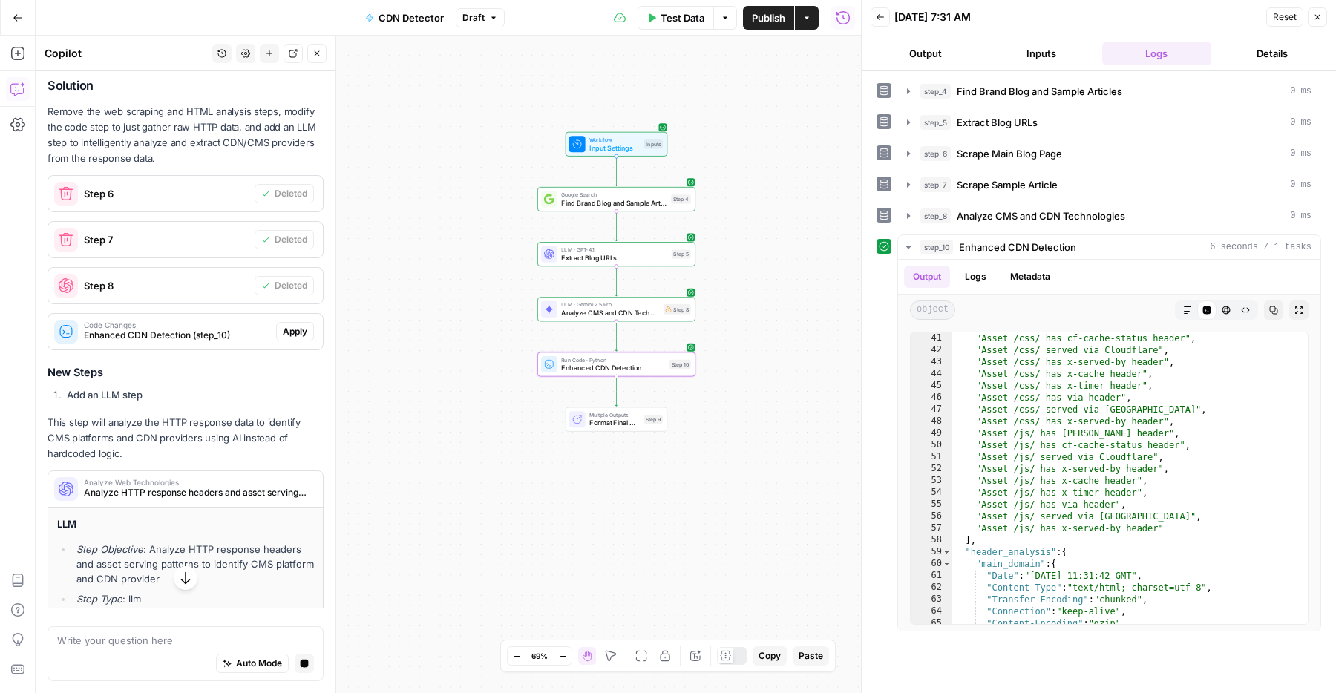
click at [297, 325] on span "Apply" at bounding box center [295, 331] width 24 height 13
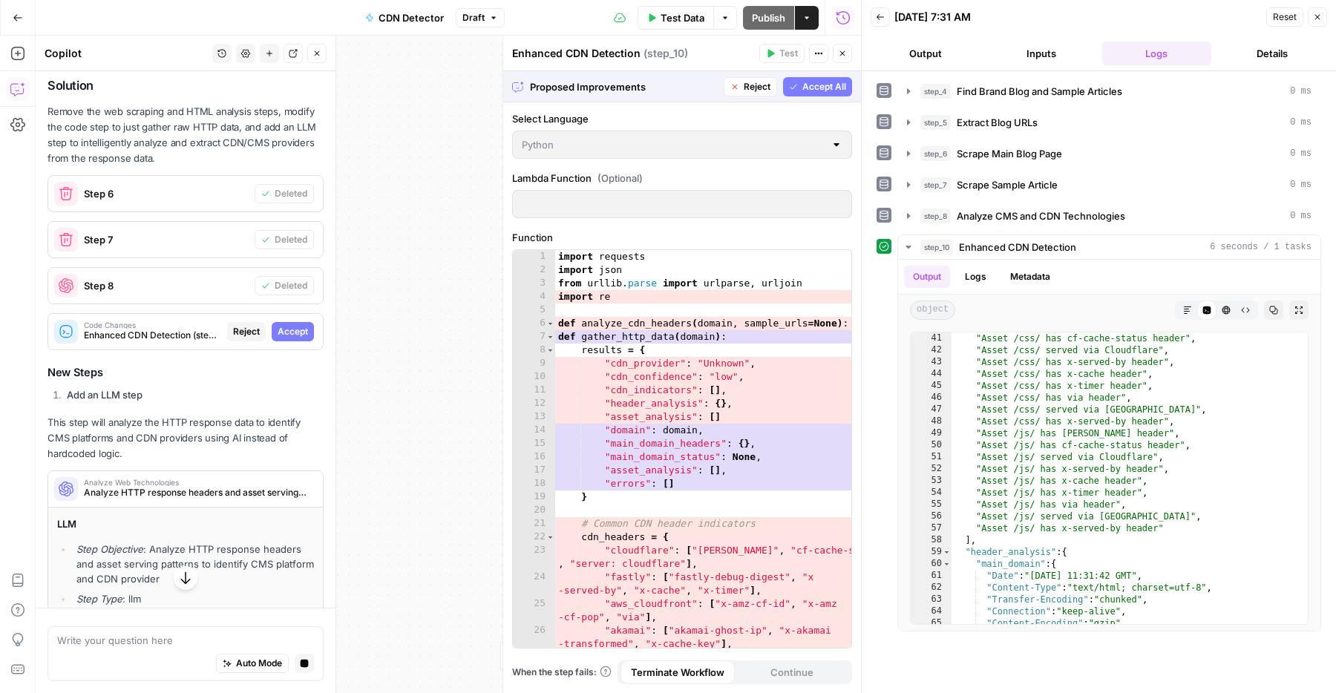
click at [284, 322] on button "Accept" at bounding box center [293, 331] width 42 height 19
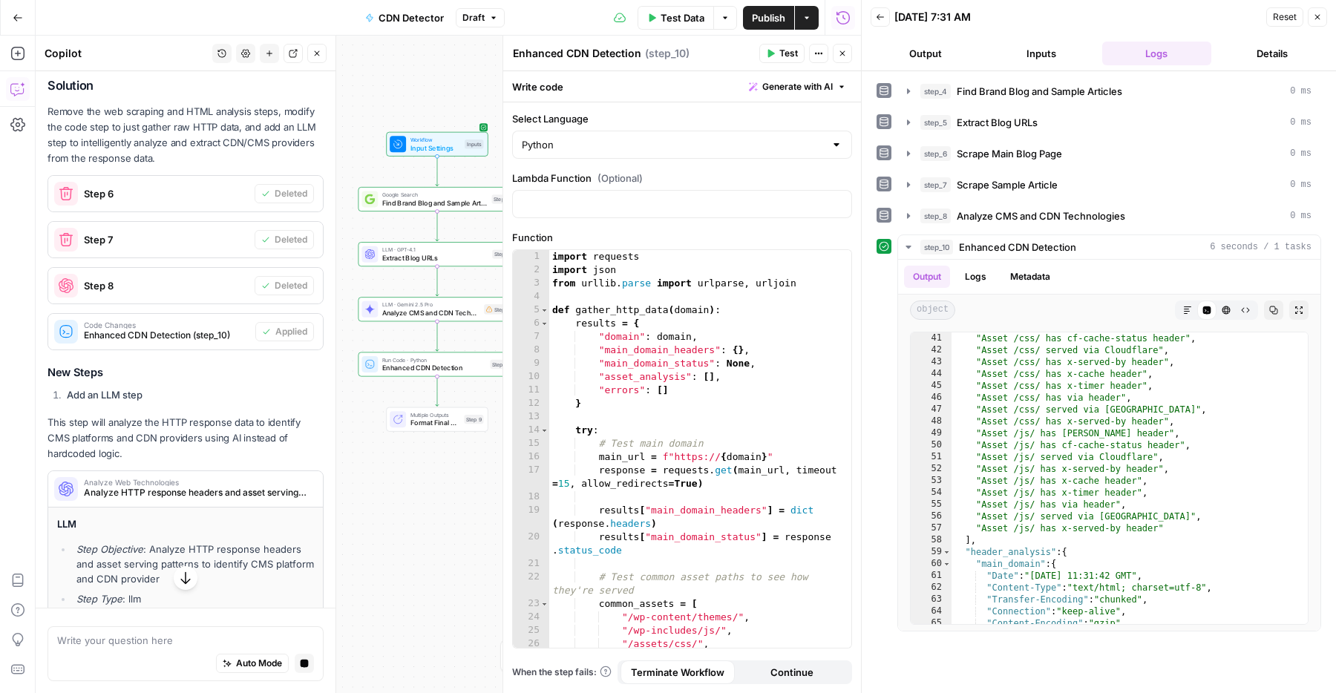
click at [841, 49] on icon "button" at bounding box center [842, 53] width 9 height 9
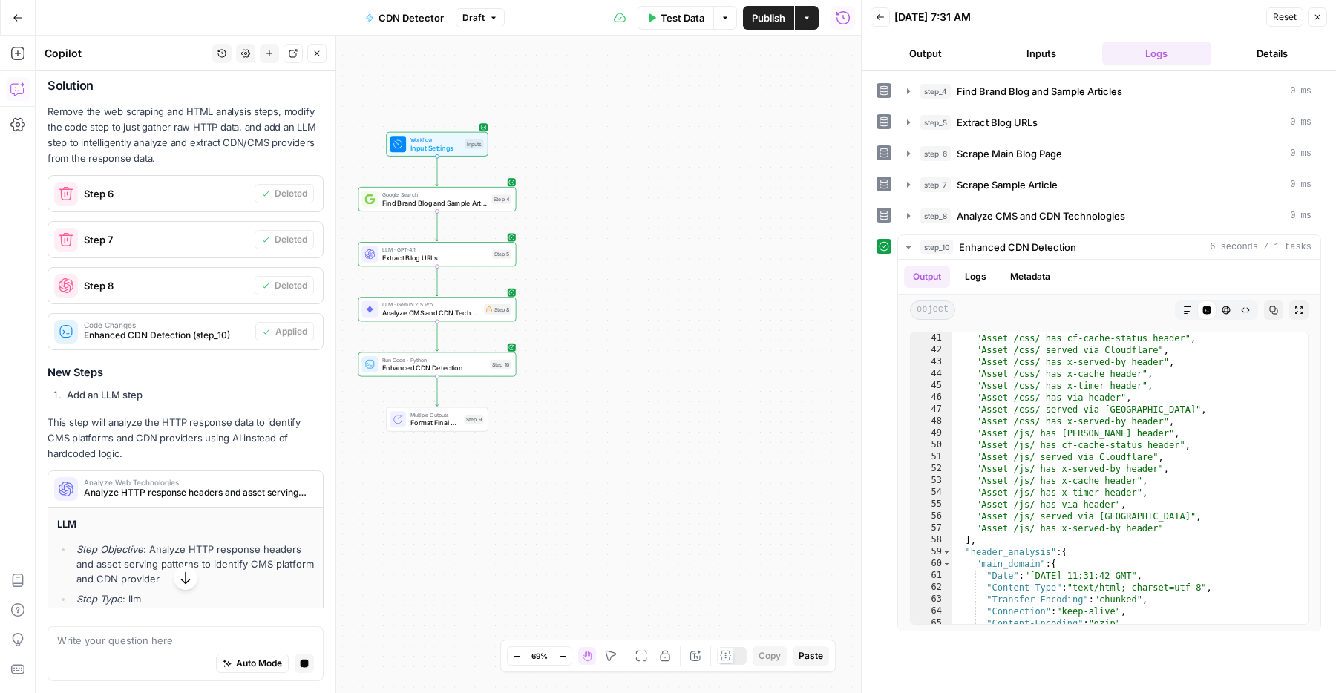
click at [540, 395] on div "Workflow Input Settings Inputs Google Search Find Brand Blog and Sample Article…" at bounding box center [448, 364] width 825 height 657
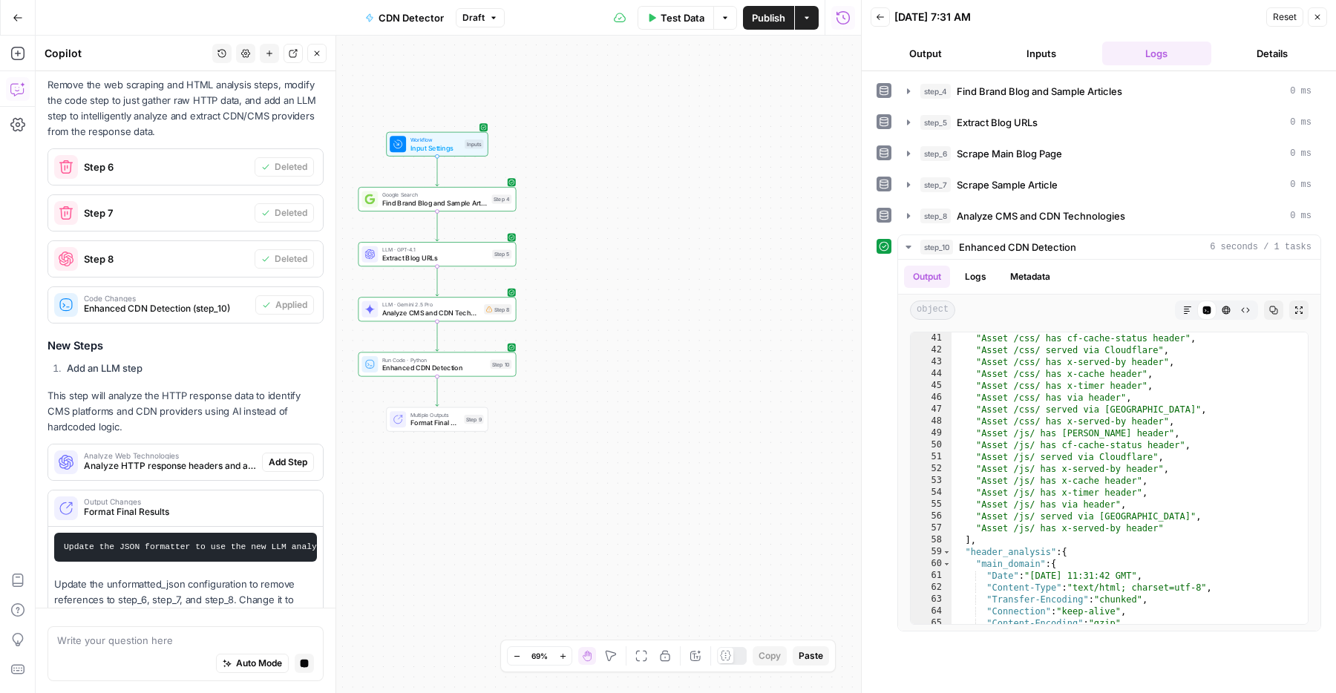
scroll to position [1124, 0]
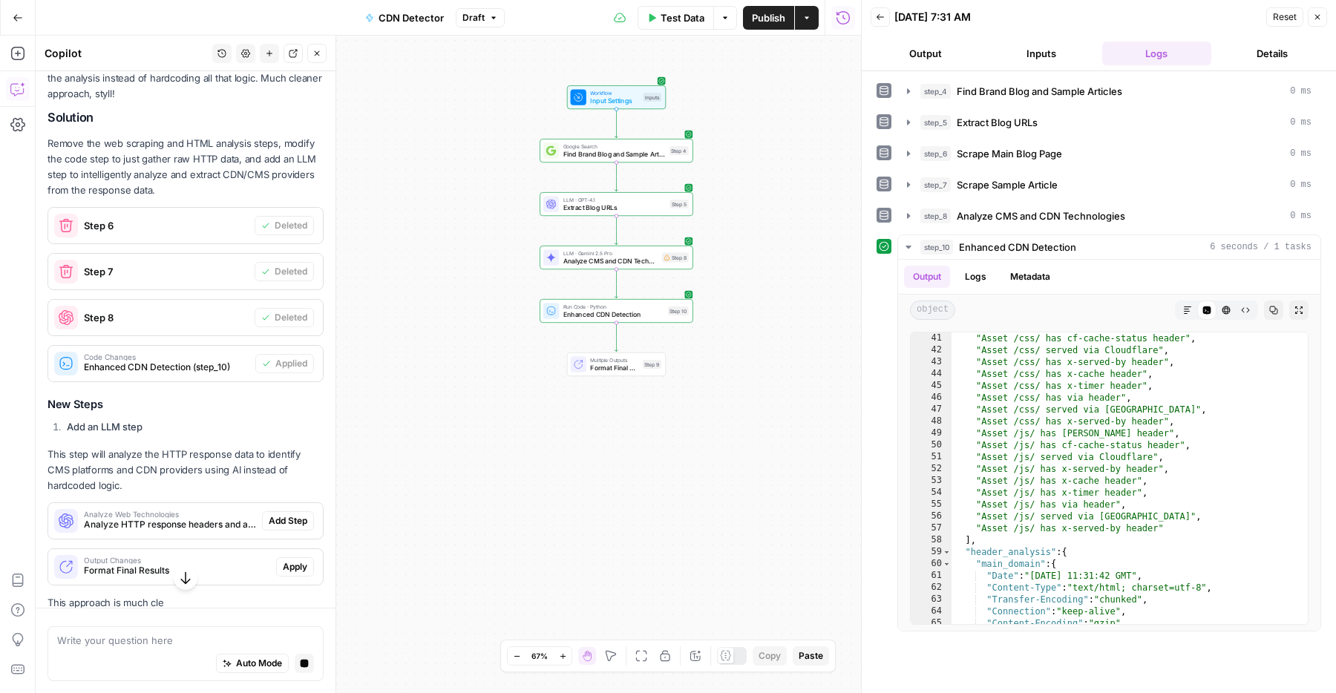
click at [288, 452] on p "This step will analyze the HTTP response data to identify CMS platforms and CDN…" at bounding box center [185, 470] width 276 height 47
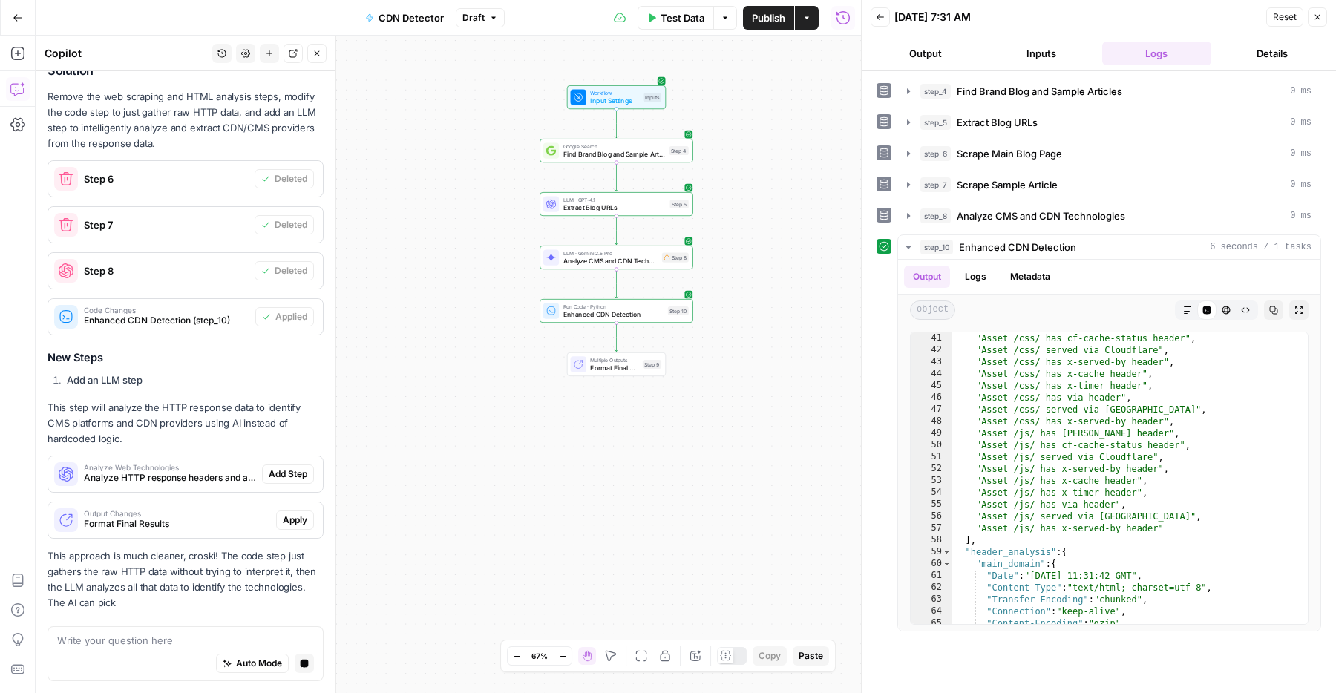
click at [293, 482] on div "Wagwan! Yeah that makes bare sense fam - let the LLM do the analysis instead of…" at bounding box center [185, 309] width 276 height 603
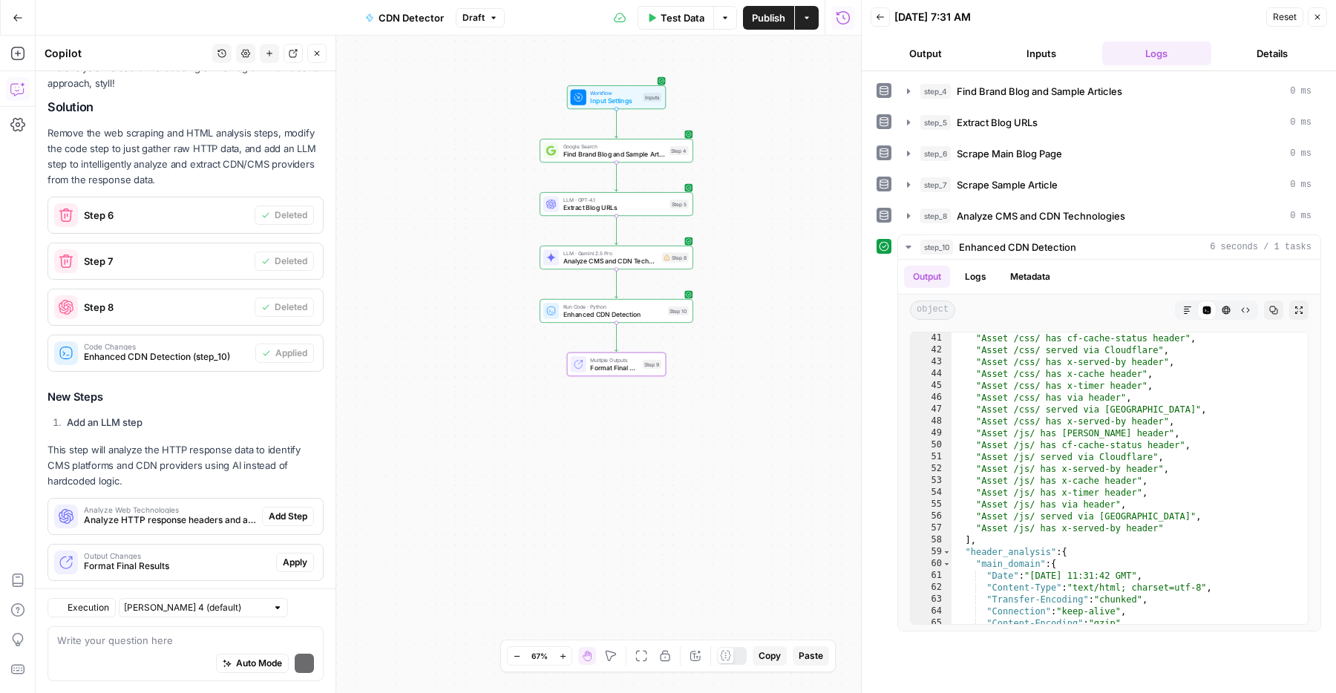
scroll to position [1239, 0]
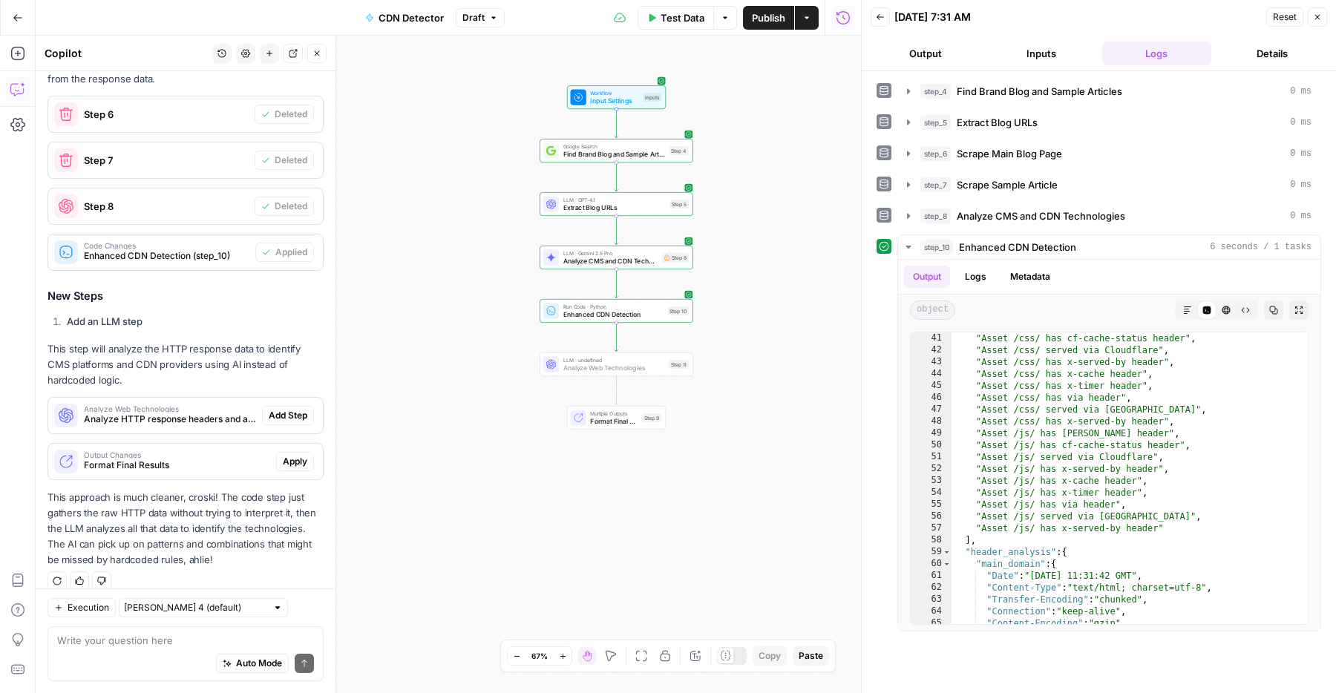
drag, startPoint x: 292, startPoint y: 438, endPoint x: 283, endPoint y: 398, distance: 41.0
click at [283, 398] on div "Wagwan! Yeah that makes bare sense fam - let the LLM do the analysis instead of…" at bounding box center [185, 256] width 276 height 625
click at [290, 409] on span "Add Step" at bounding box center [288, 415] width 39 height 13
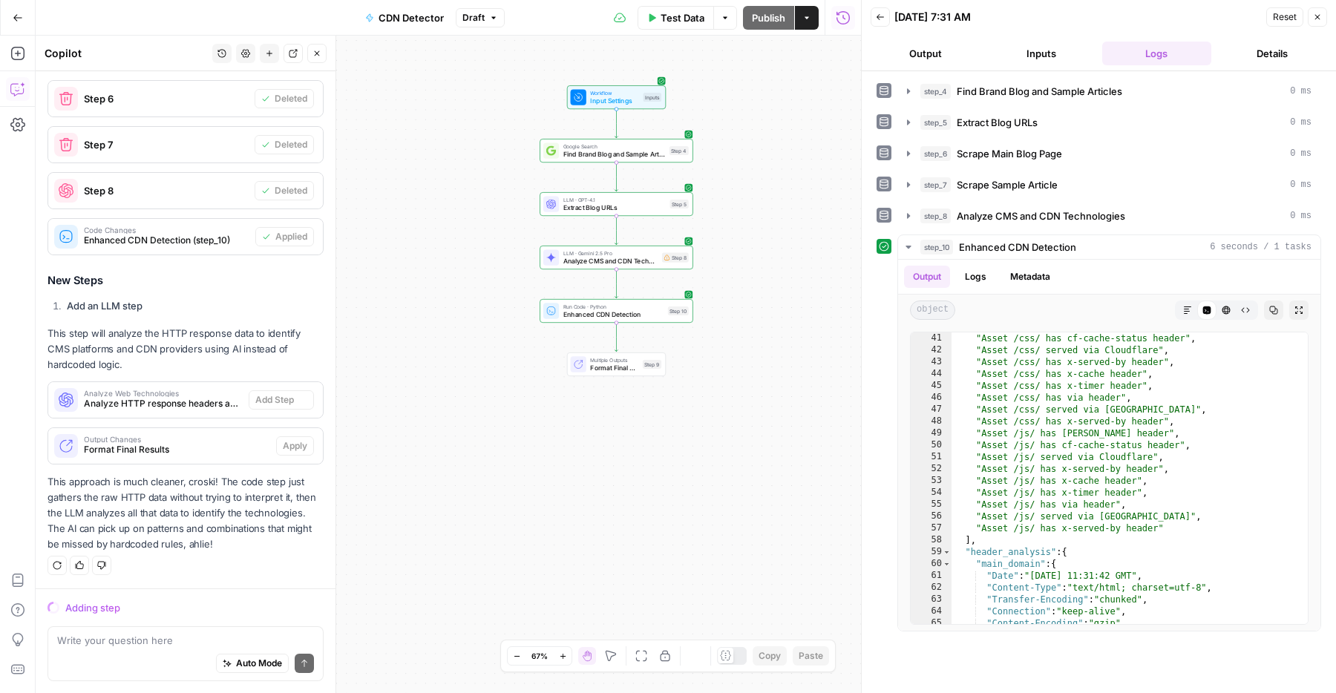
scroll to position [1192, 0]
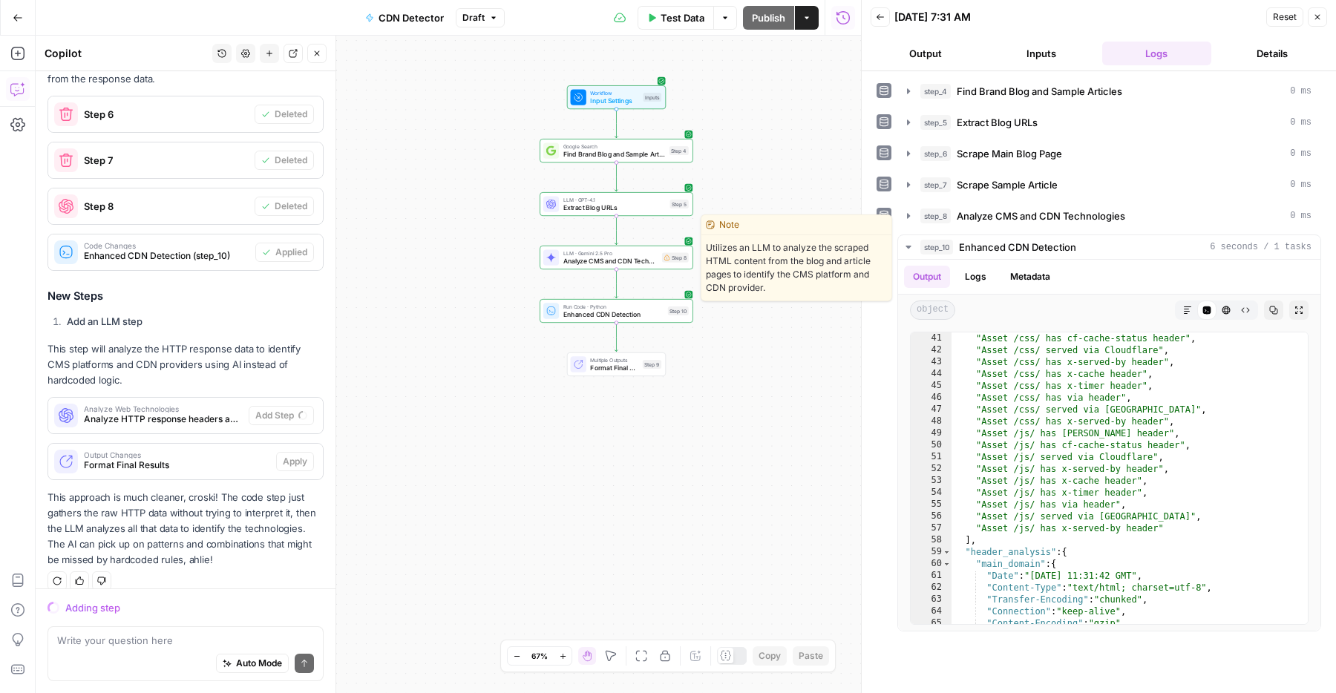
click at [643, 256] on span "Analyze CMS and CDN Technologies" at bounding box center [610, 261] width 95 height 10
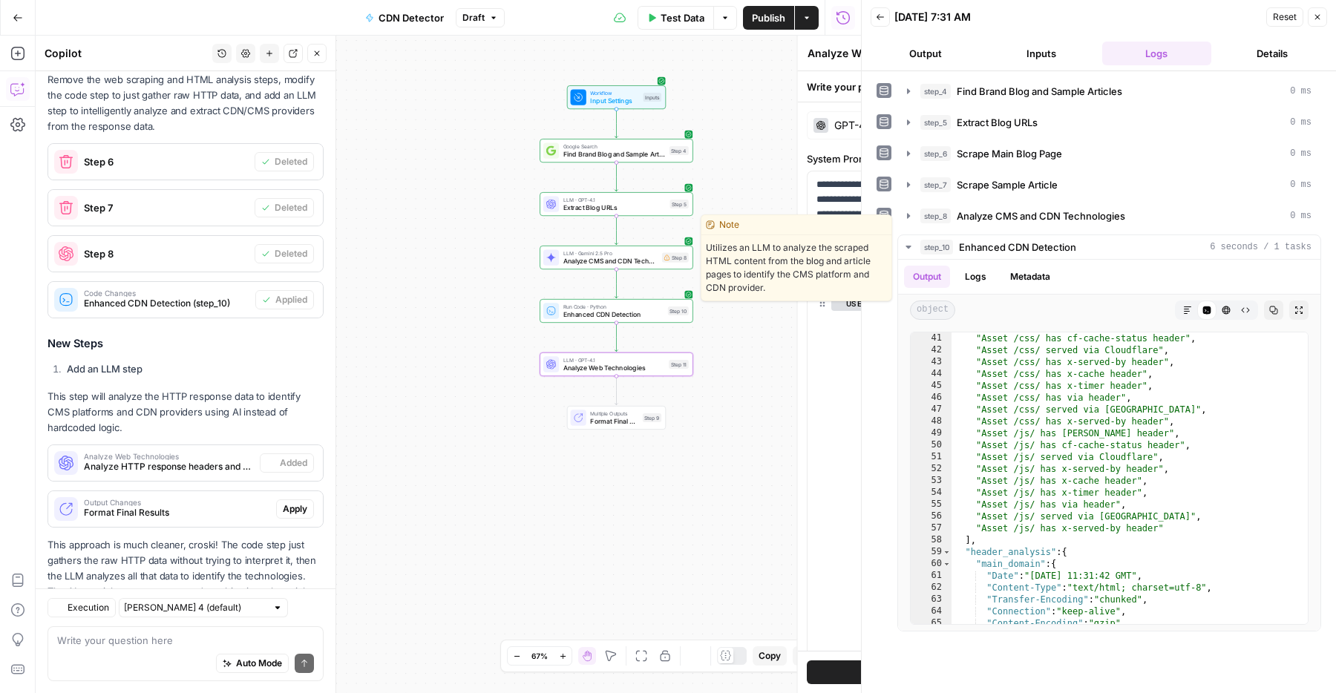
scroll to position [1239, 0]
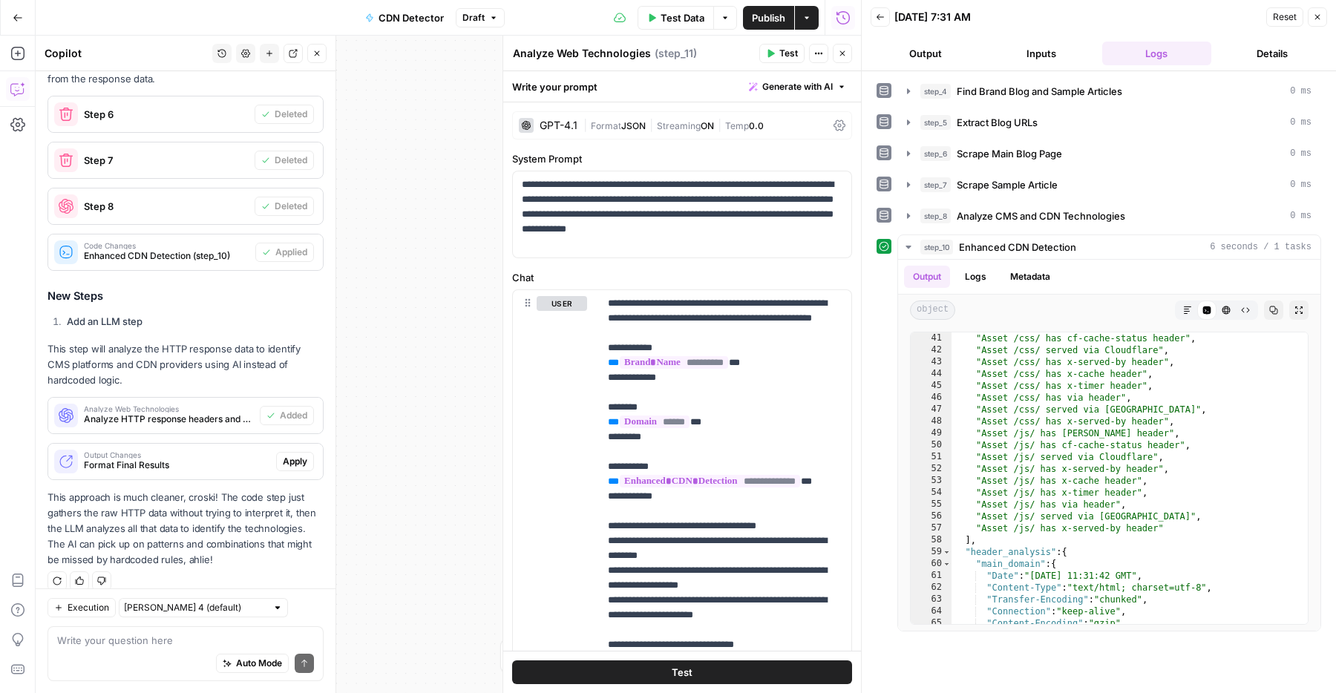
click at [849, 48] on button "Close" at bounding box center [842, 53] width 19 height 19
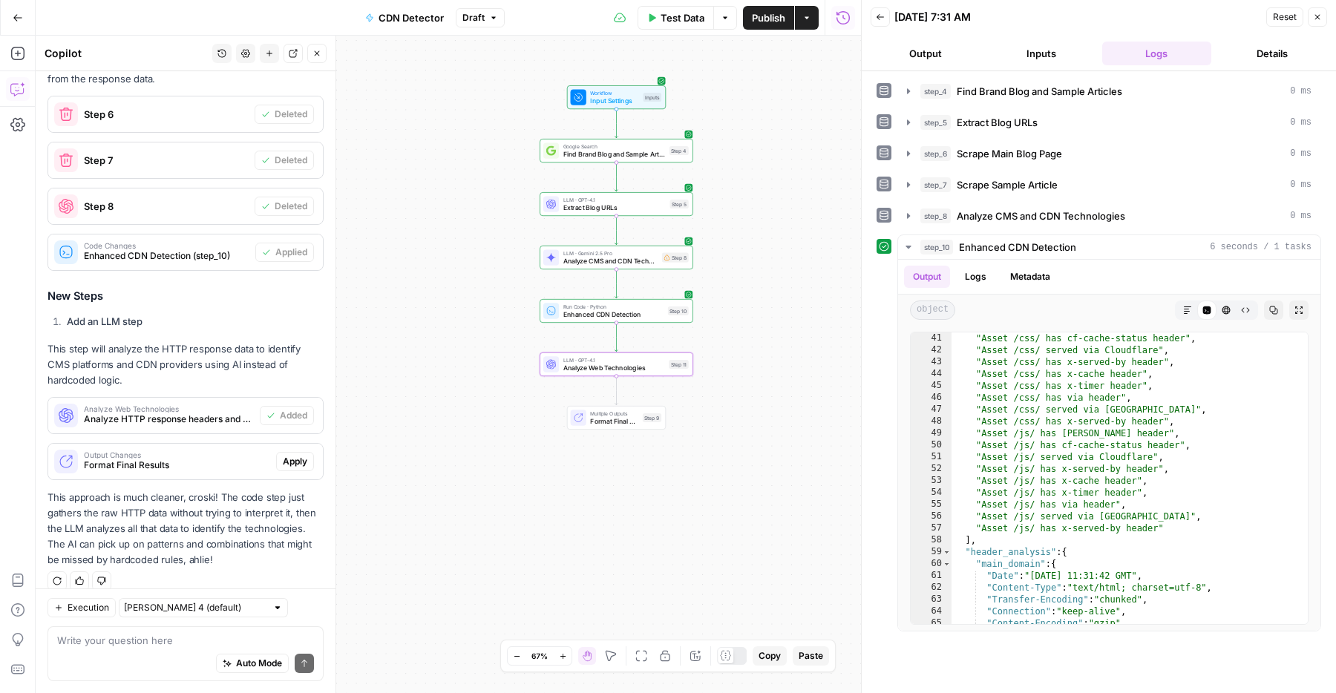
click at [1321, 22] on button "Close" at bounding box center [1316, 16] width 19 height 19
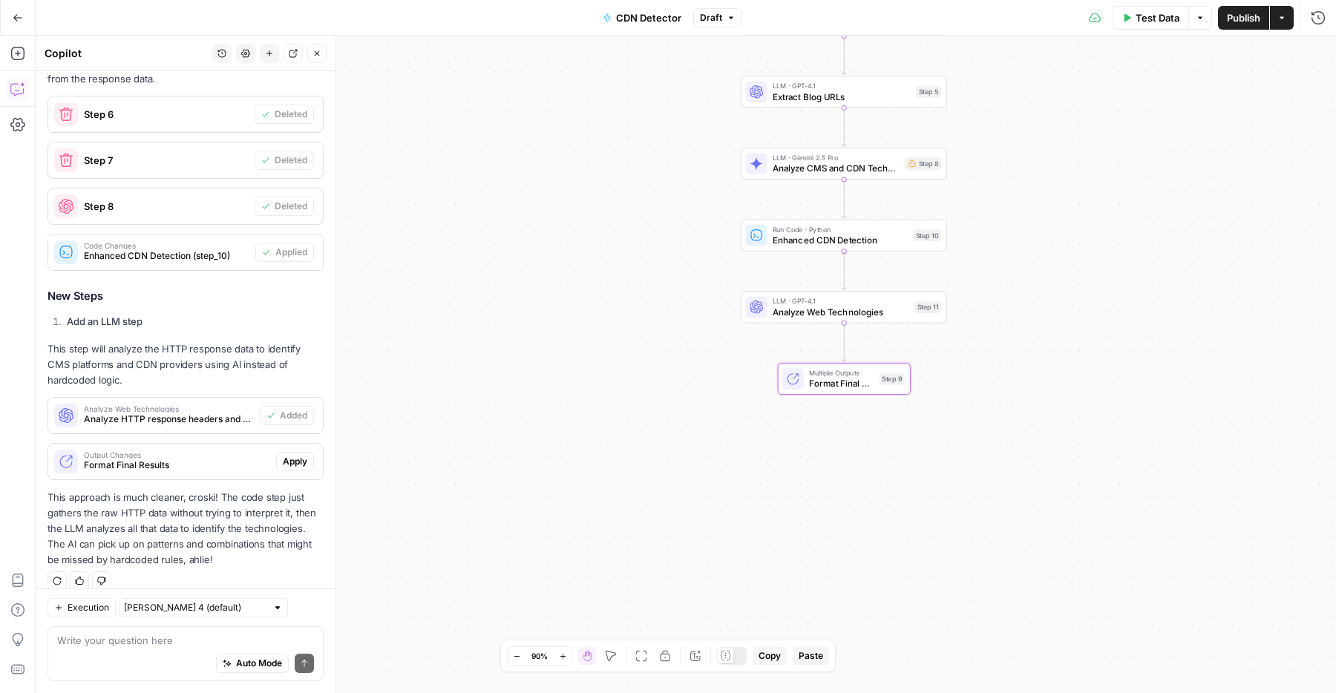
click at [283, 455] on span "Apply" at bounding box center [295, 461] width 24 height 13
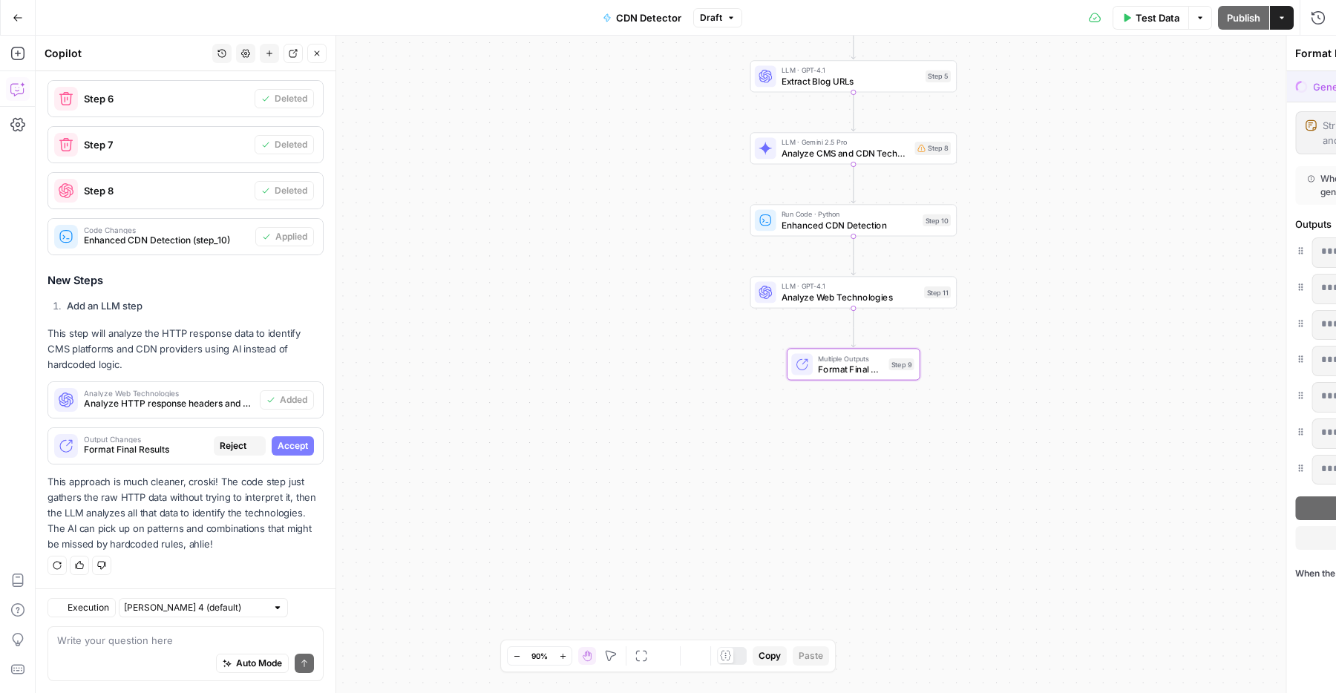
scroll to position [1192, 0]
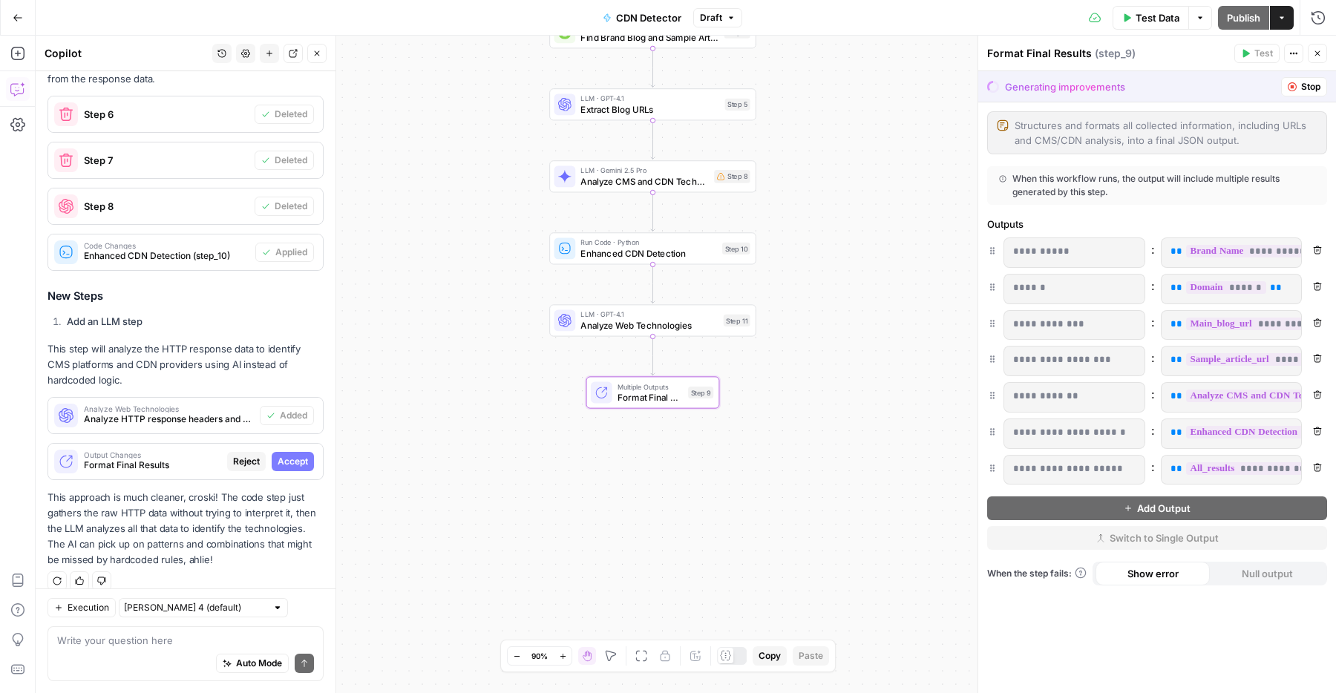
click at [288, 455] on span "Accept" at bounding box center [293, 461] width 30 height 13
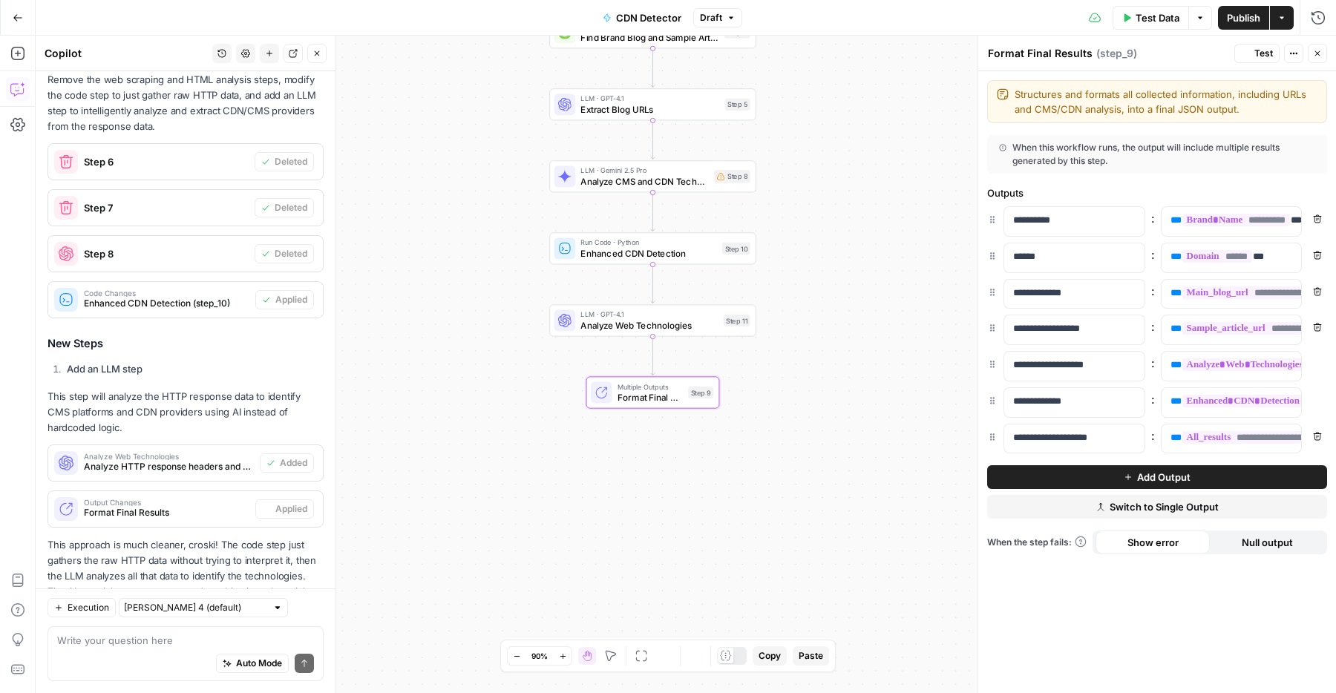
scroll to position [1239, 0]
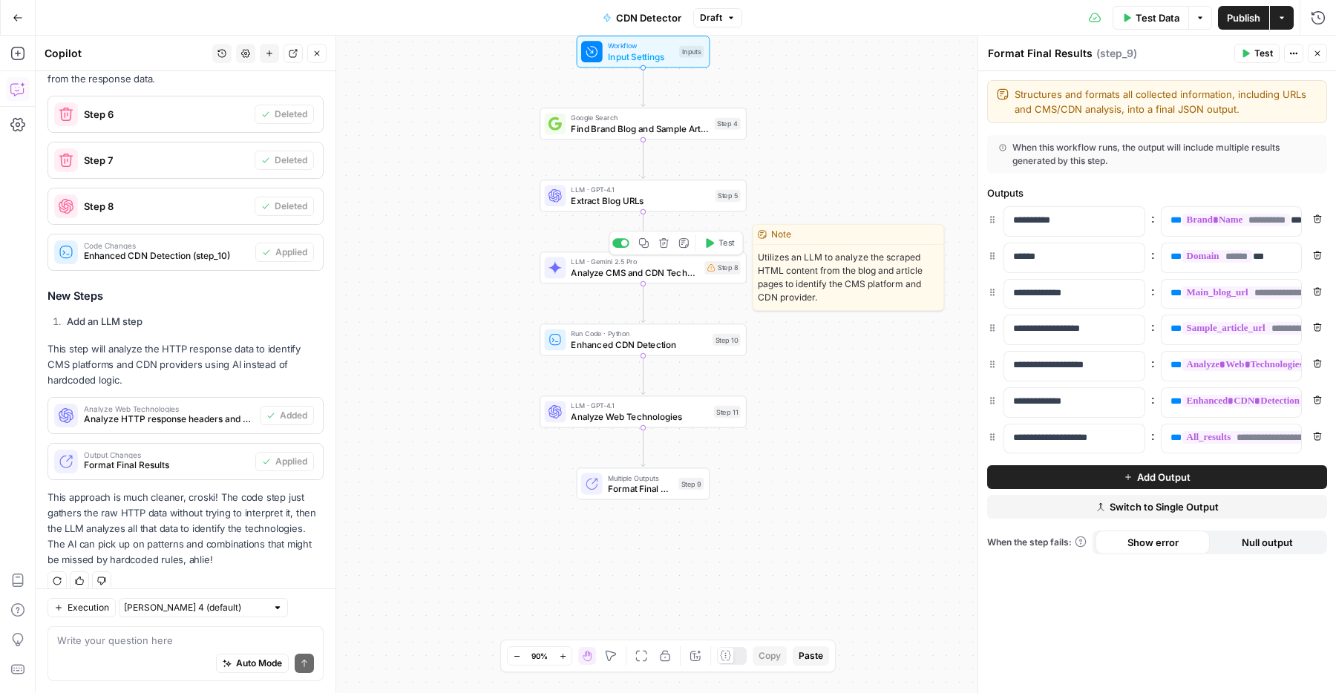
click at [669, 249] on button "Delete step" at bounding box center [663, 242] width 17 height 17
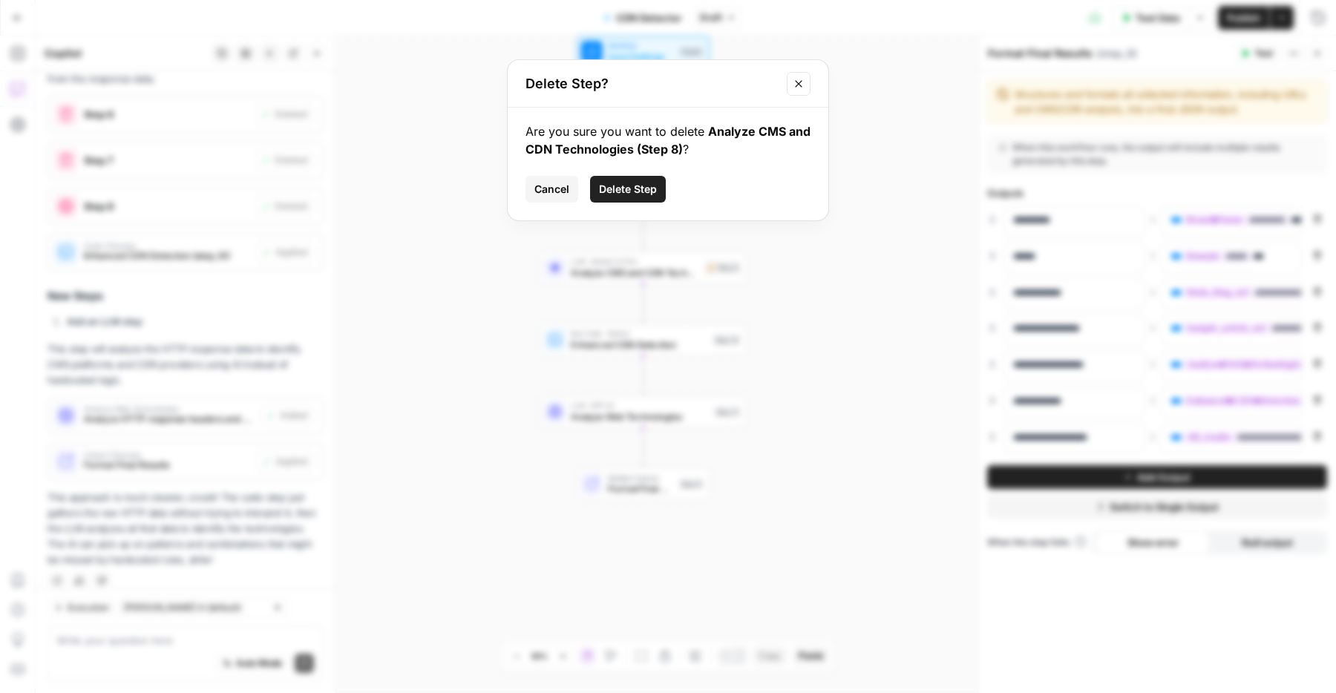
click at [655, 197] on button "Delete Step" at bounding box center [628, 189] width 76 height 27
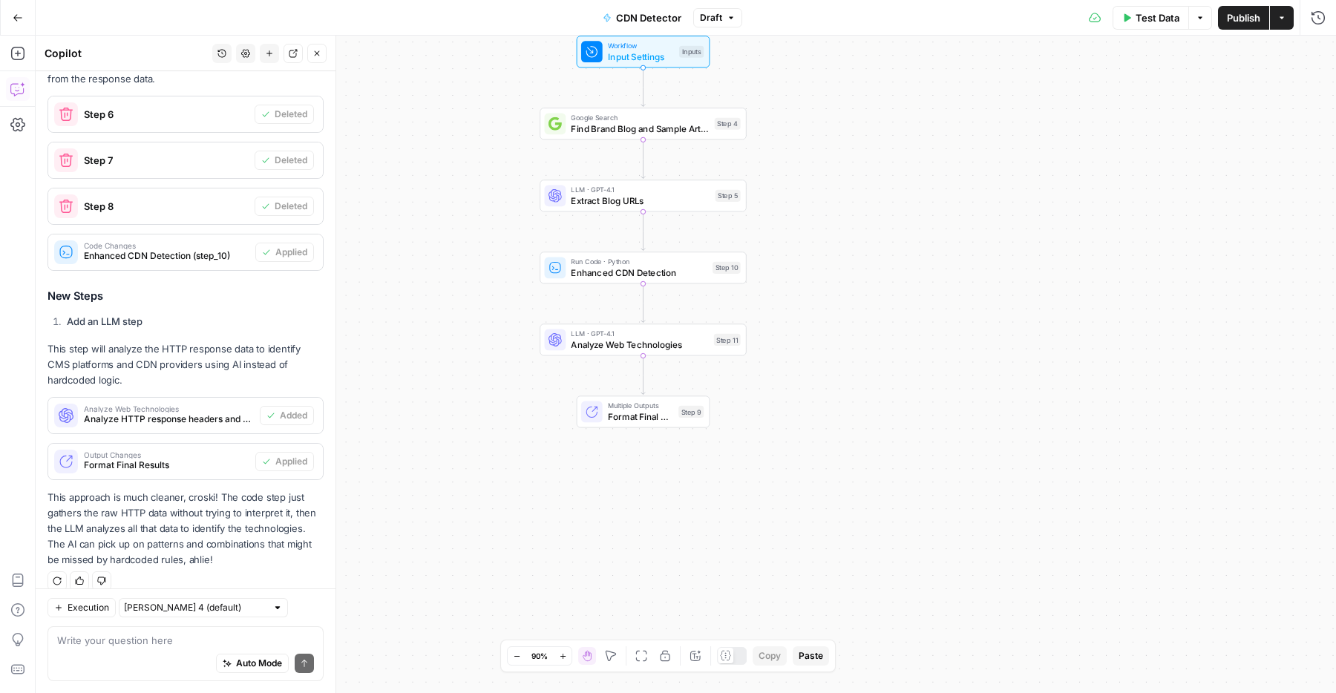
click at [702, 661] on button "Annotate Workflow" at bounding box center [695, 656] width 18 height 18
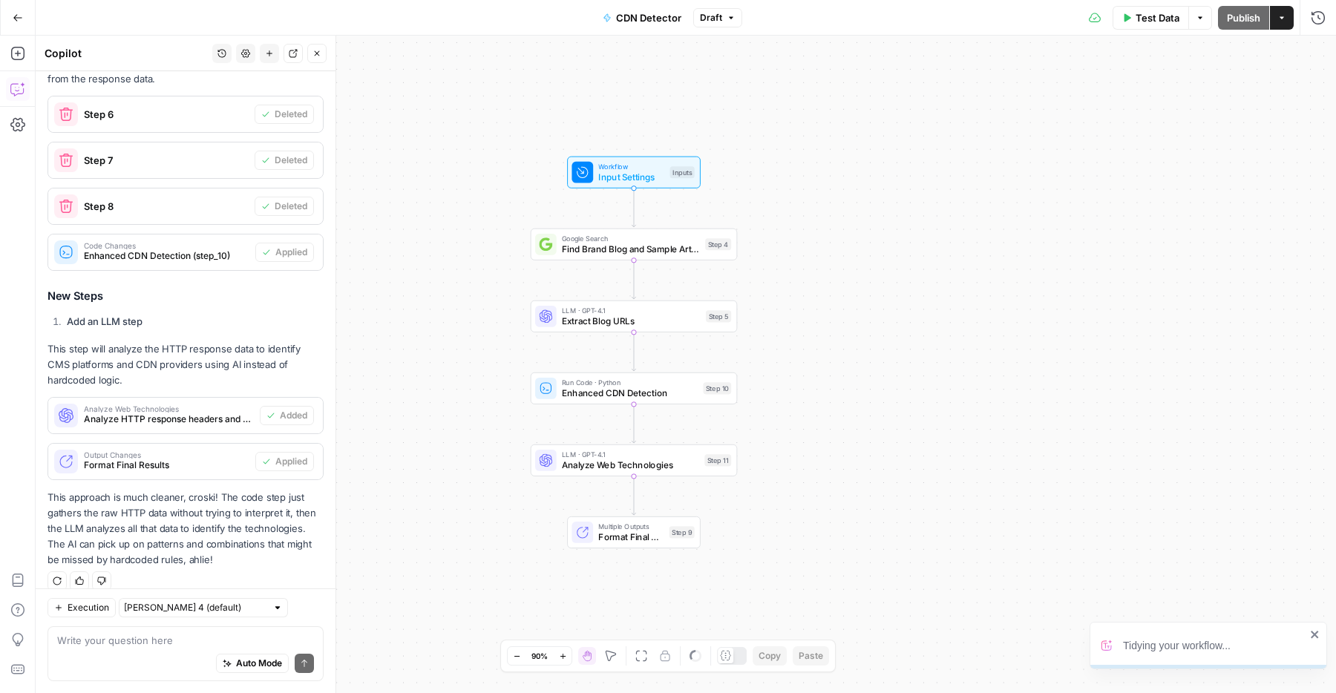
click at [737, 665] on div "Zoom Out 90% Zoom In Hand Move Fit to View Lock/Unlock Annotate Workflow Copy P…" at bounding box center [668, 655] width 322 height 19
click at [735, 660] on div at bounding box center [732, 656] width 30 height 18
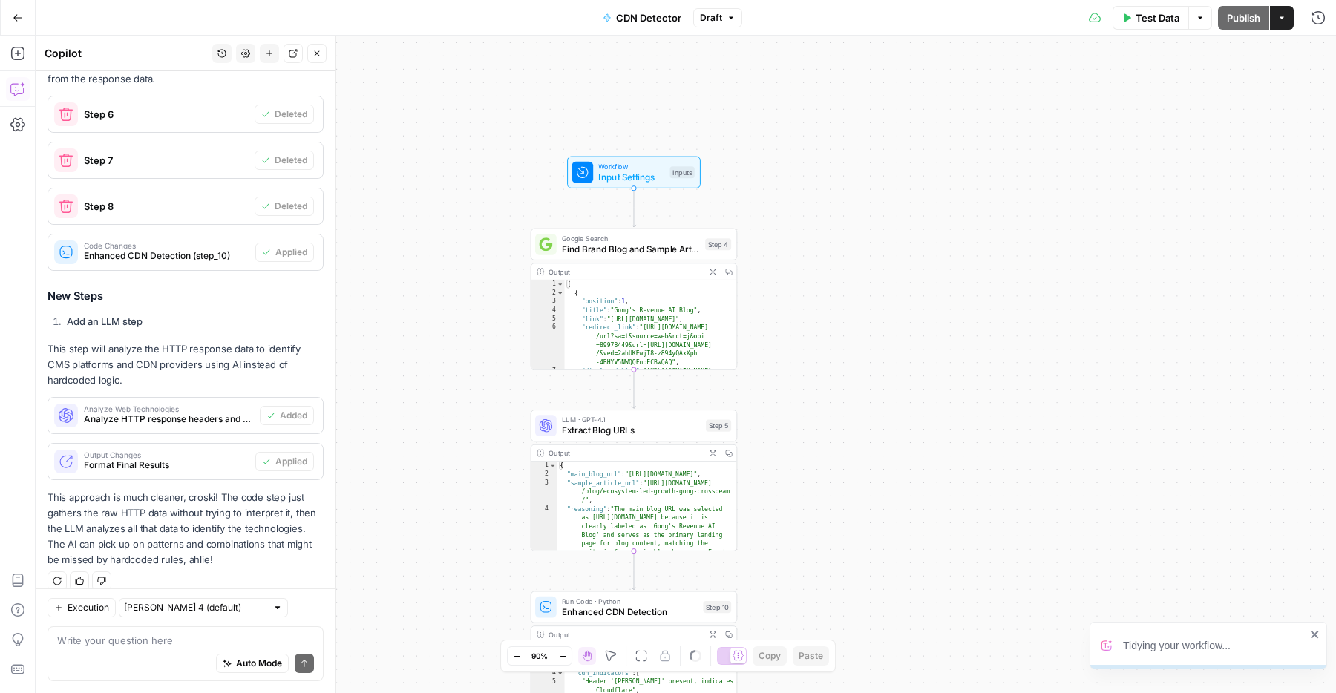
click at [735, 660] on icon at bounding box center [737, 655] width 11 height 11
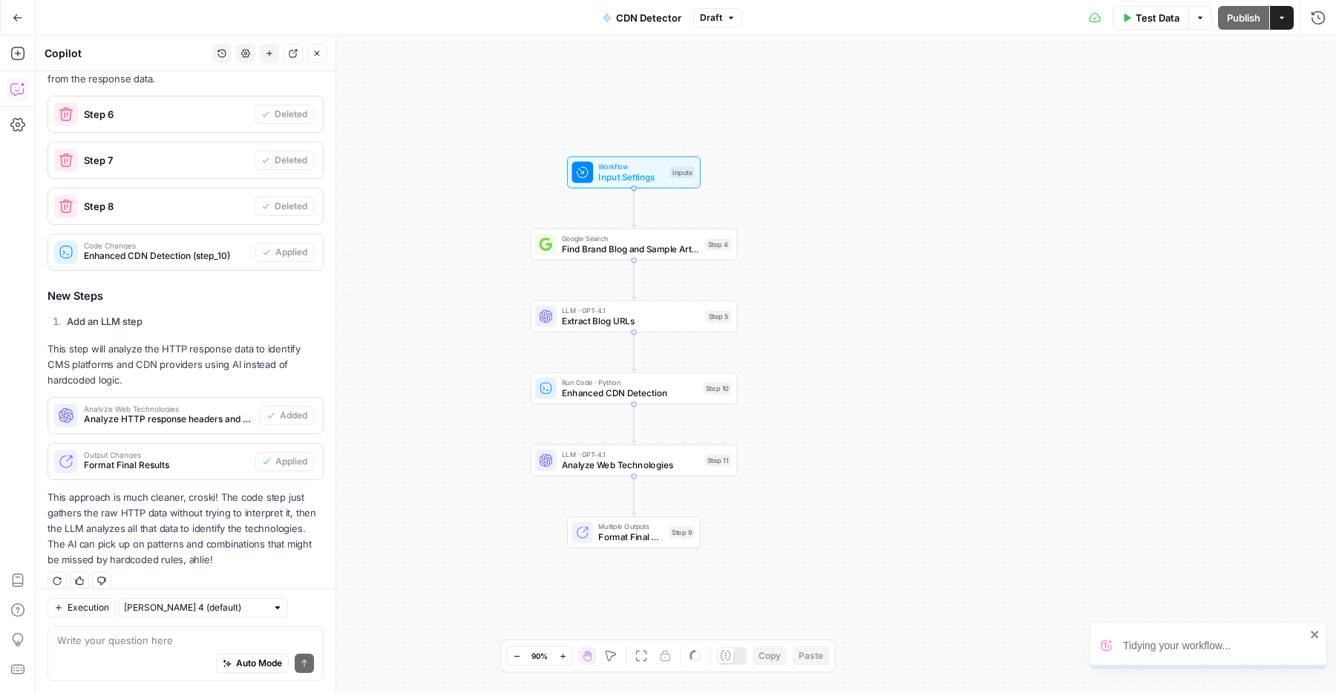
click at [324, 59] on button "Close" at bounding box center [316, 53] width 19 height 19
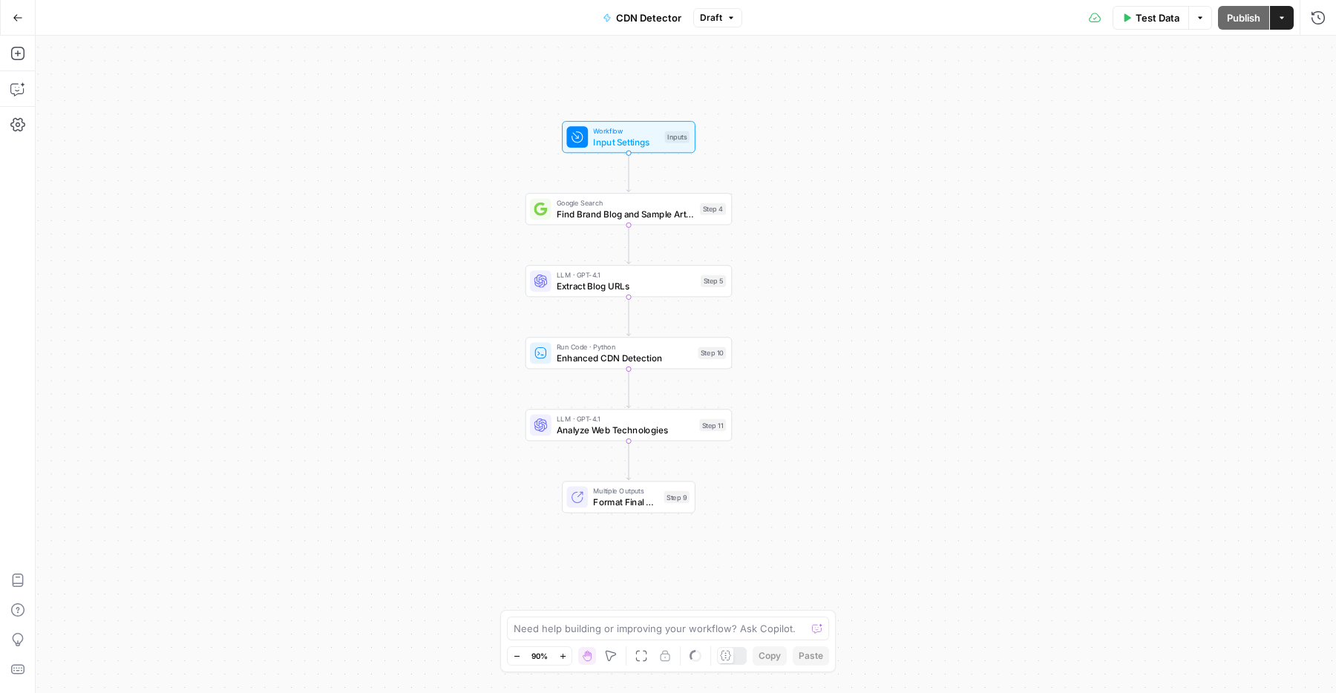
click at [548, 429] on div at bounding box center [541, 426] width 22 height 22
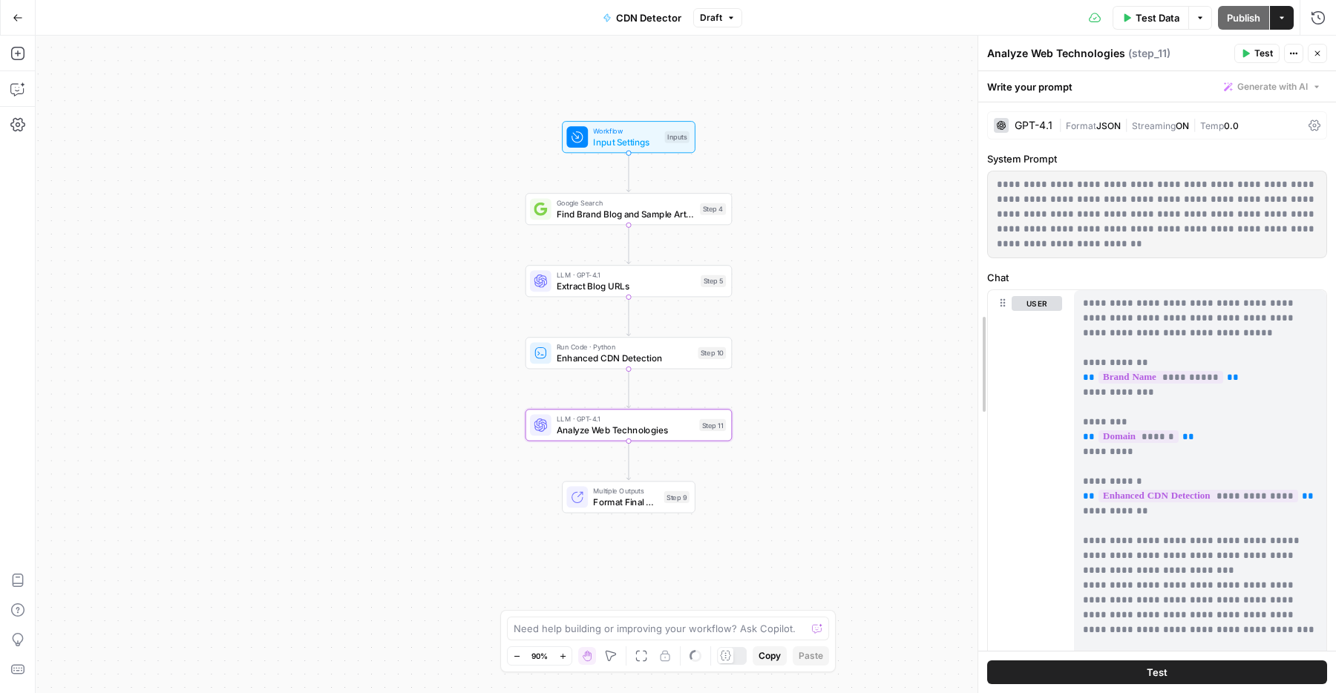
drag, startPoint x: 979, startPoint y: 223, endPoint x: 900, endPoint y: 216, distance: 78.9
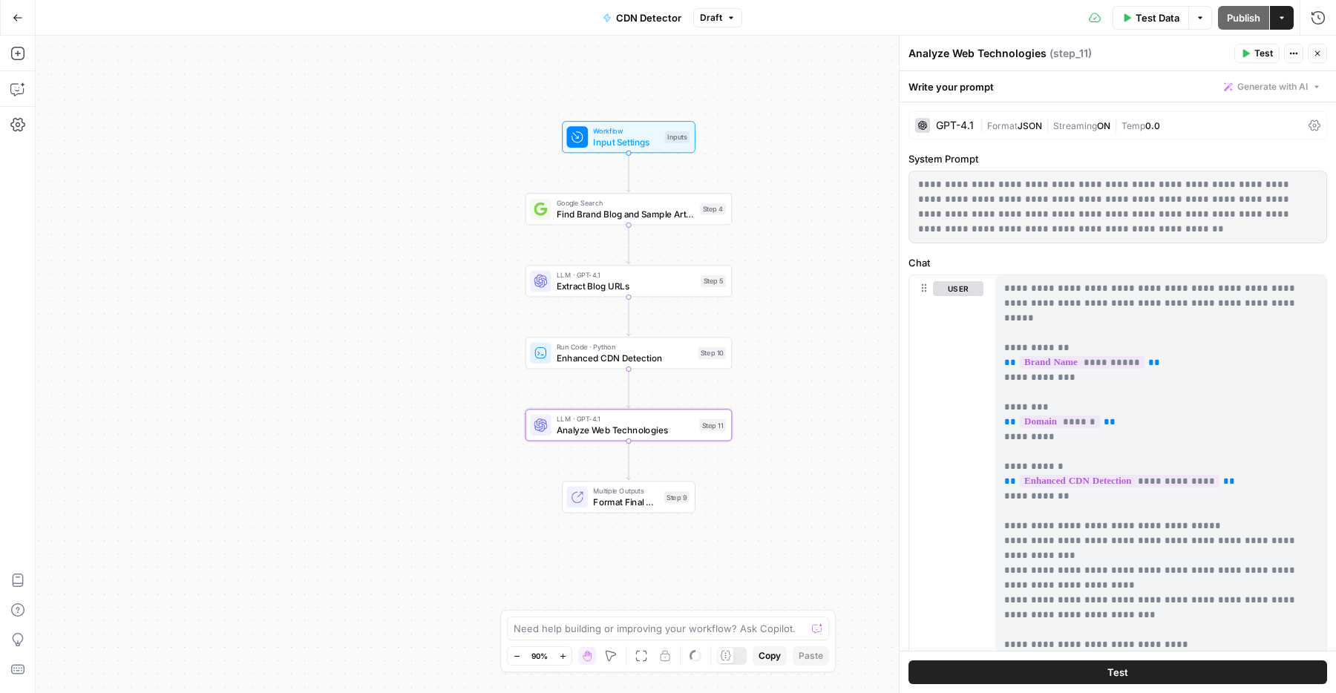
click at [983, 116] on div "GPT-4.1 | Format JSON | Streaming ON | Temp 0.0" at bounding box center [1117, 125] width 418 height 28
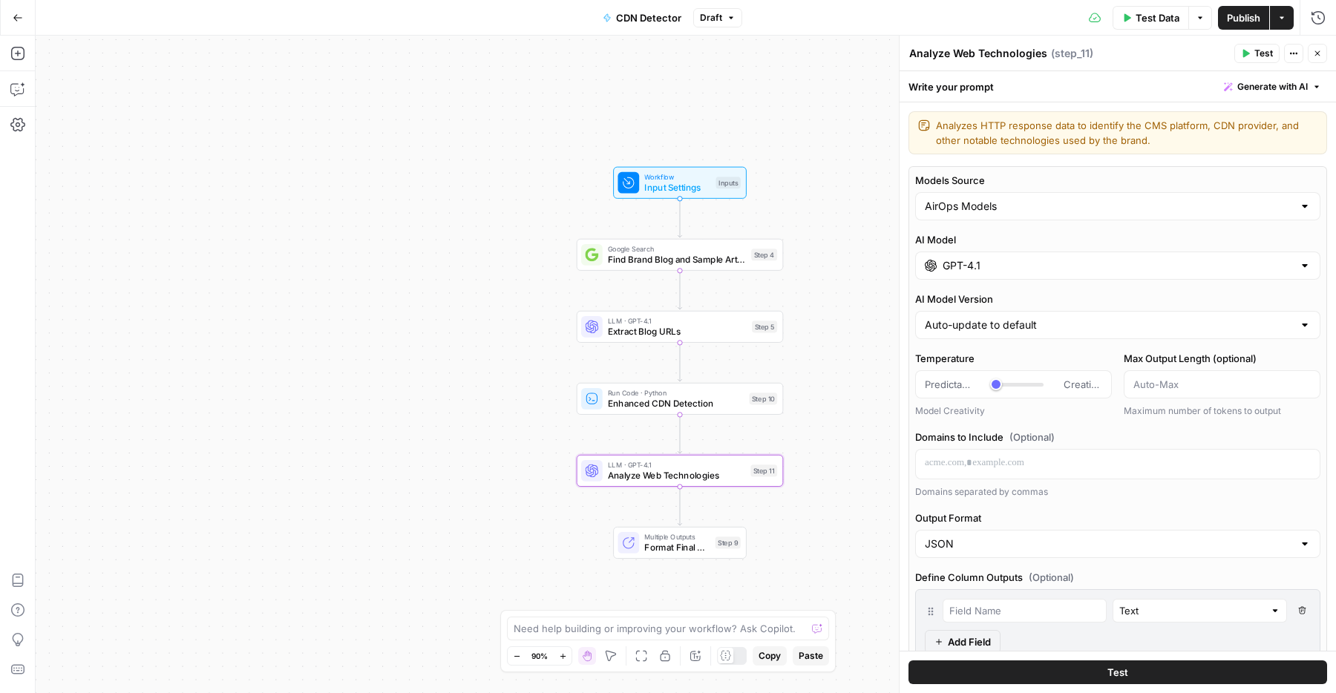
click at [971, 255] on div "GPT-4.1" at bounding box center [1117, 266] width 405 height 28
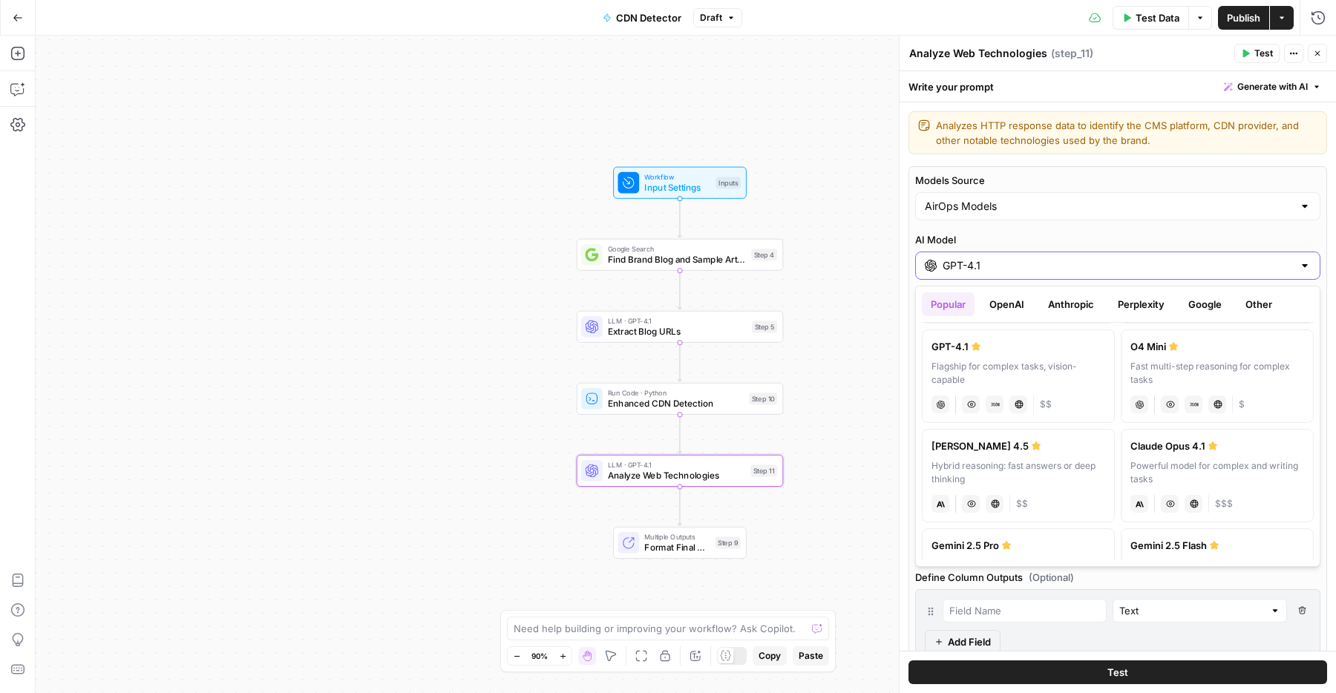
scroll to position [166, 0]
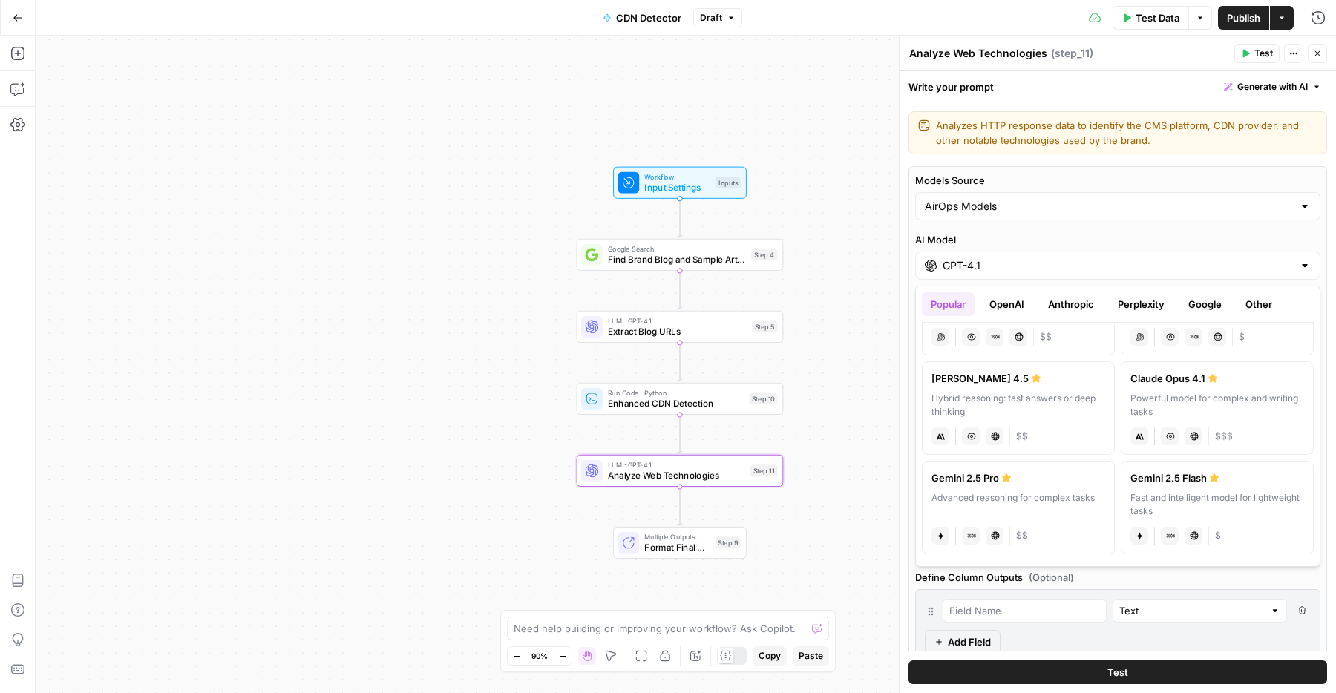
click at [978, 481] on div "Gemini 2.5 Pro" at bounding box center [1018, 477] width 174 height 15
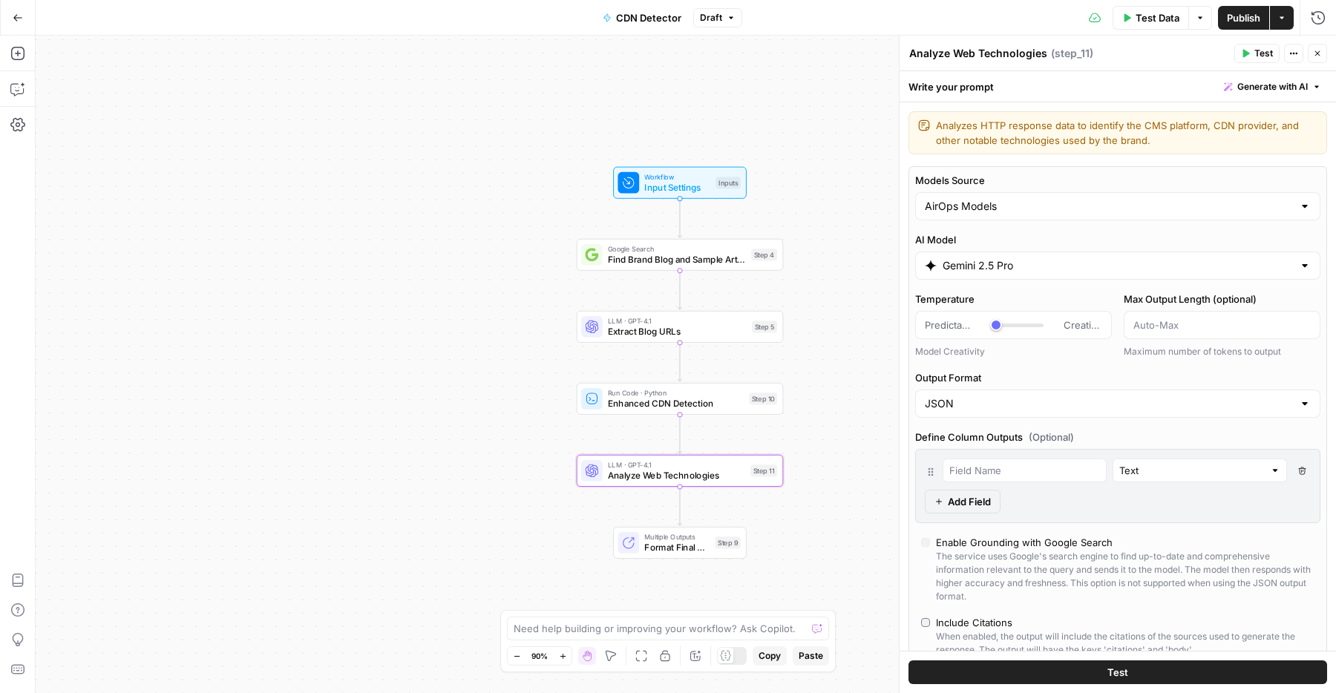
type input "Gemini 2.5 Pro"
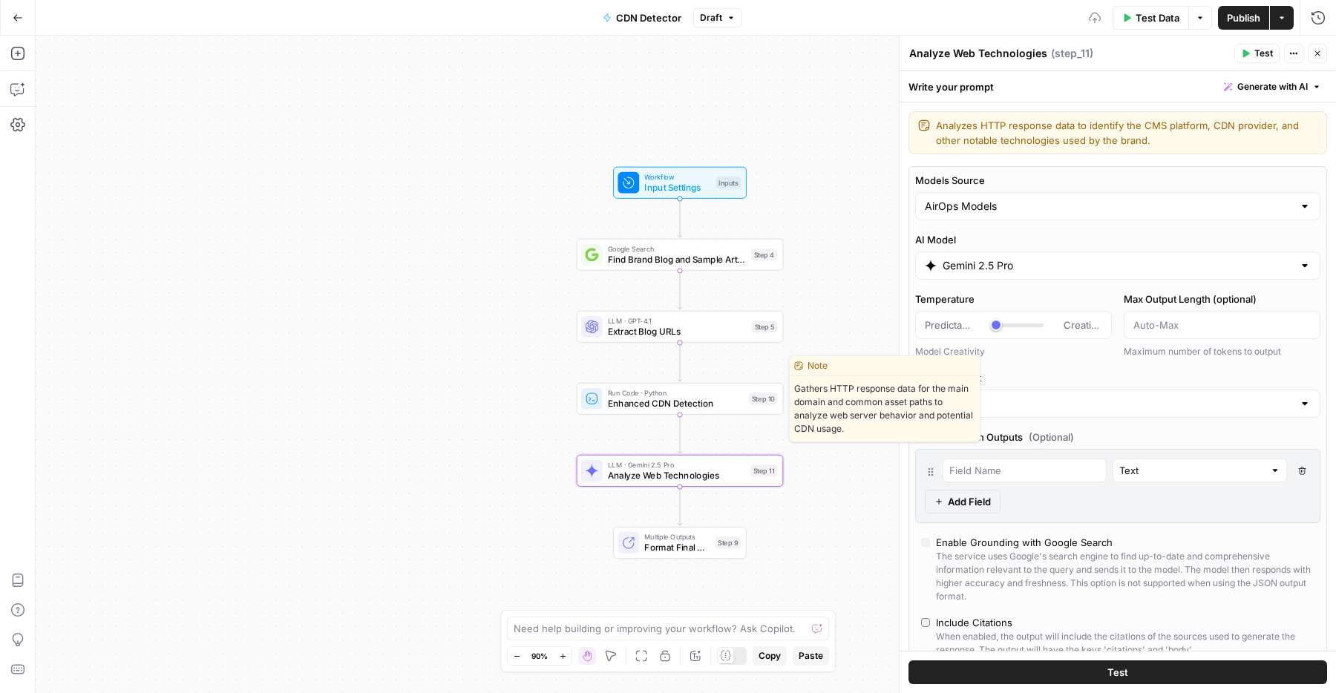
click at [764, 378] on span "Test" at bounding box center [763, 374] width 16 height 12
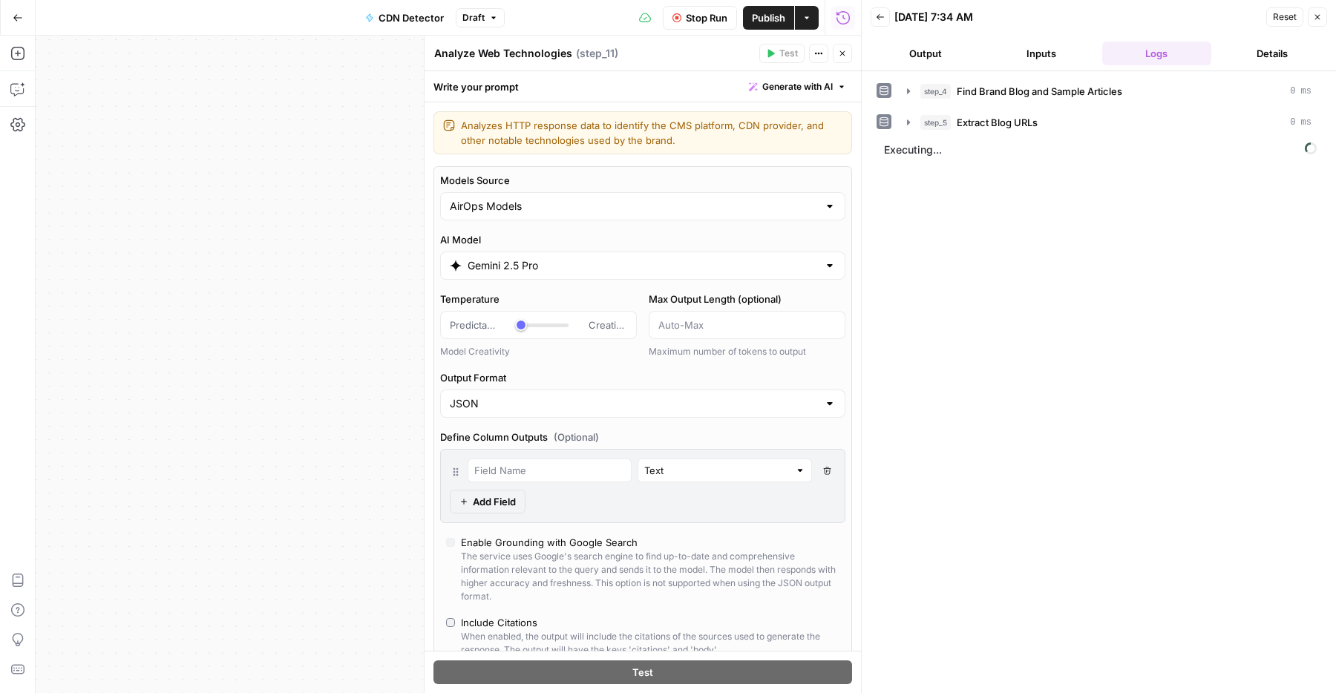
click at [841, 47] on button "Close" at bounding box center [842, 53] width 19 height 19
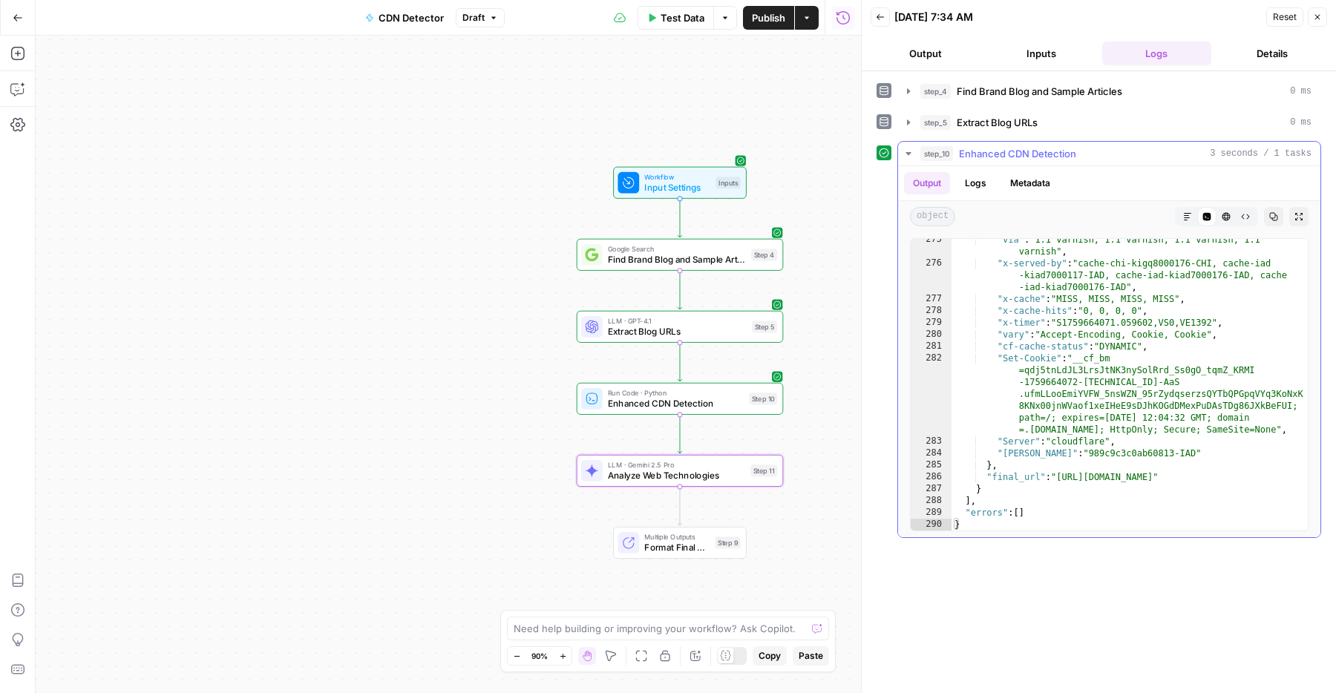
scroll to position [4113, 0]
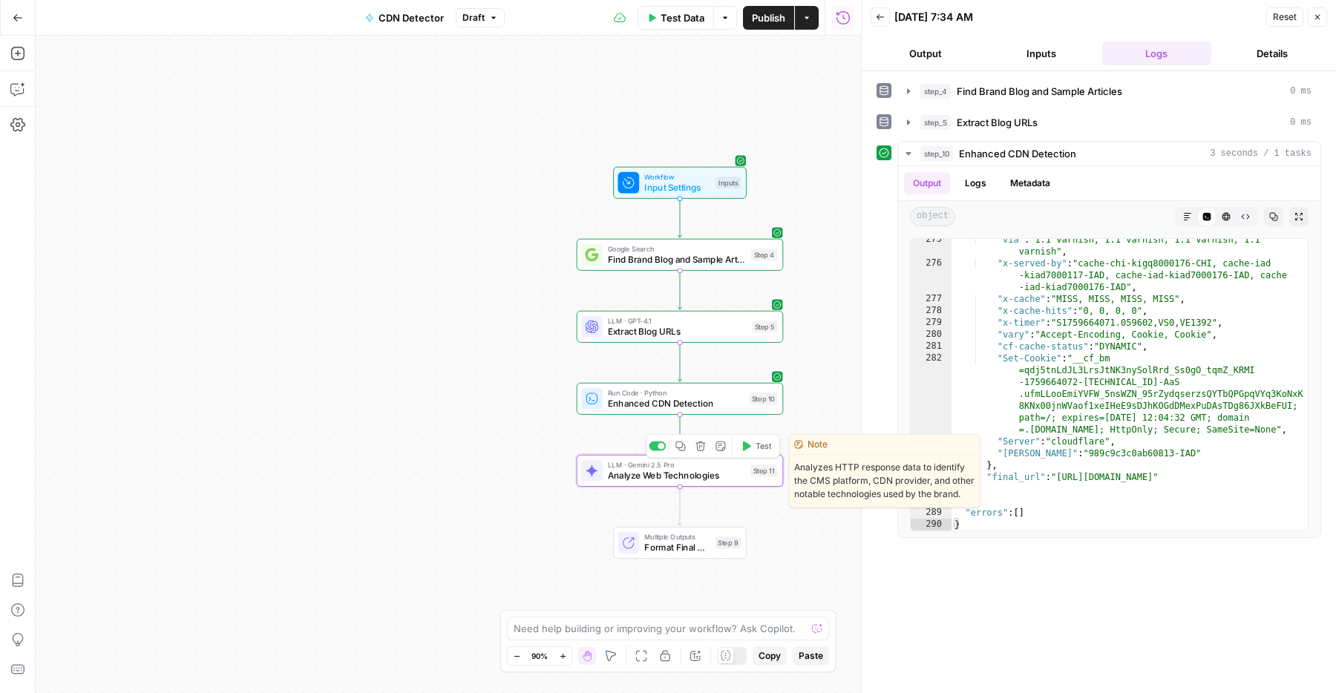
click at [755, 442] on span "Test" at bounding box center [763, 446] width 16 height 12
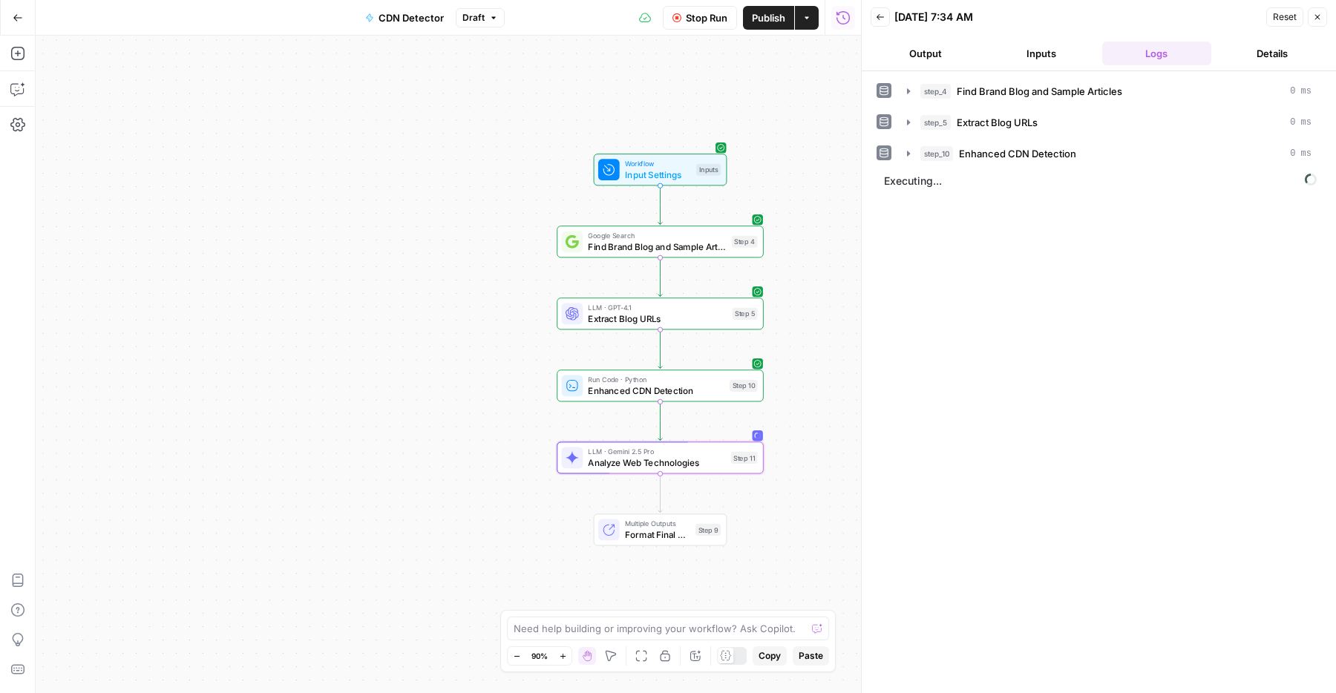
click at [764, 22] on span "Publish" at bounding box center [768, 17] width 33 height 15
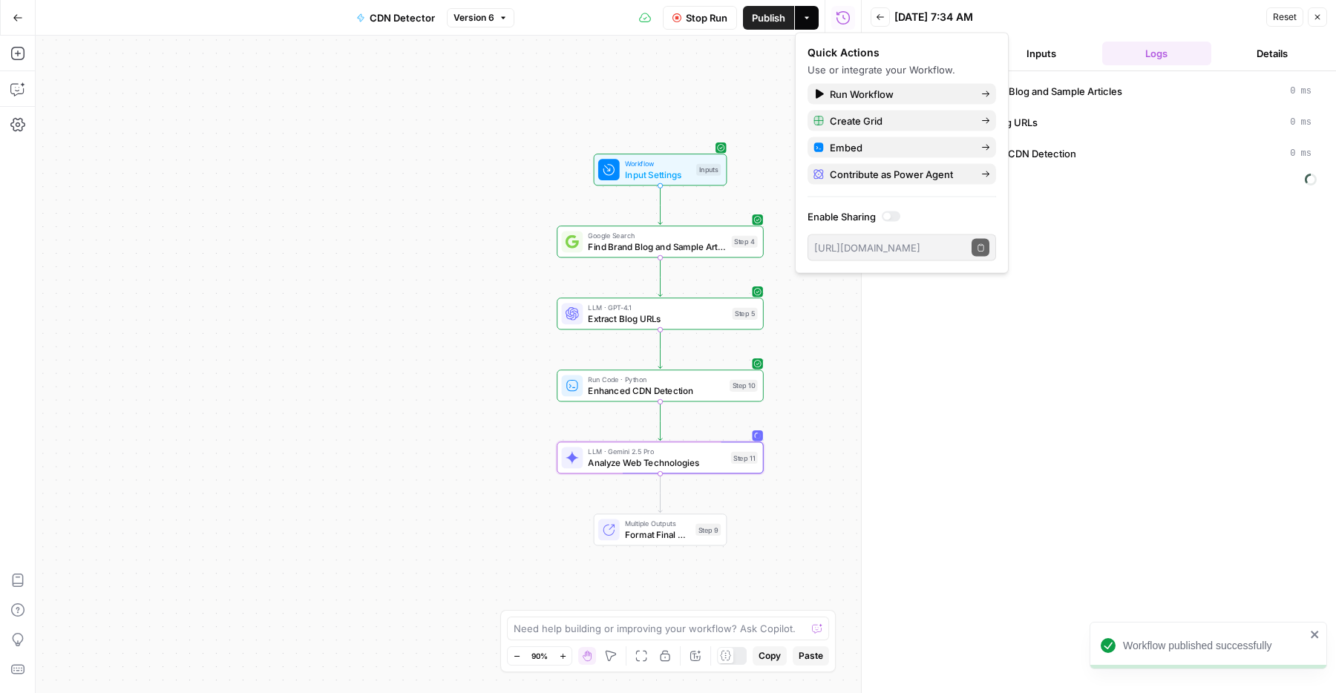
click at [392, 301] on div "Workflow Input Settings Inputs Google Search Find Brand Blog and Sample Article…" at bounding box center [448, 364] width 825 height 657
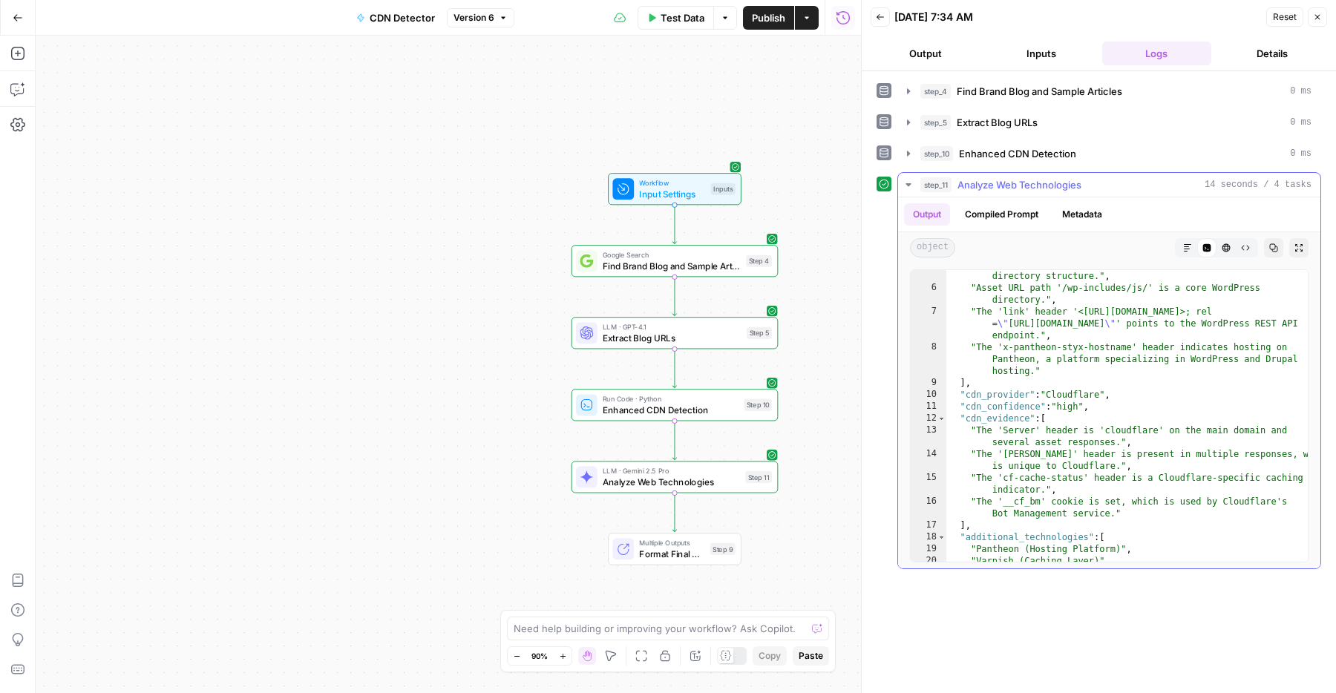
scroll to position [195, 0]
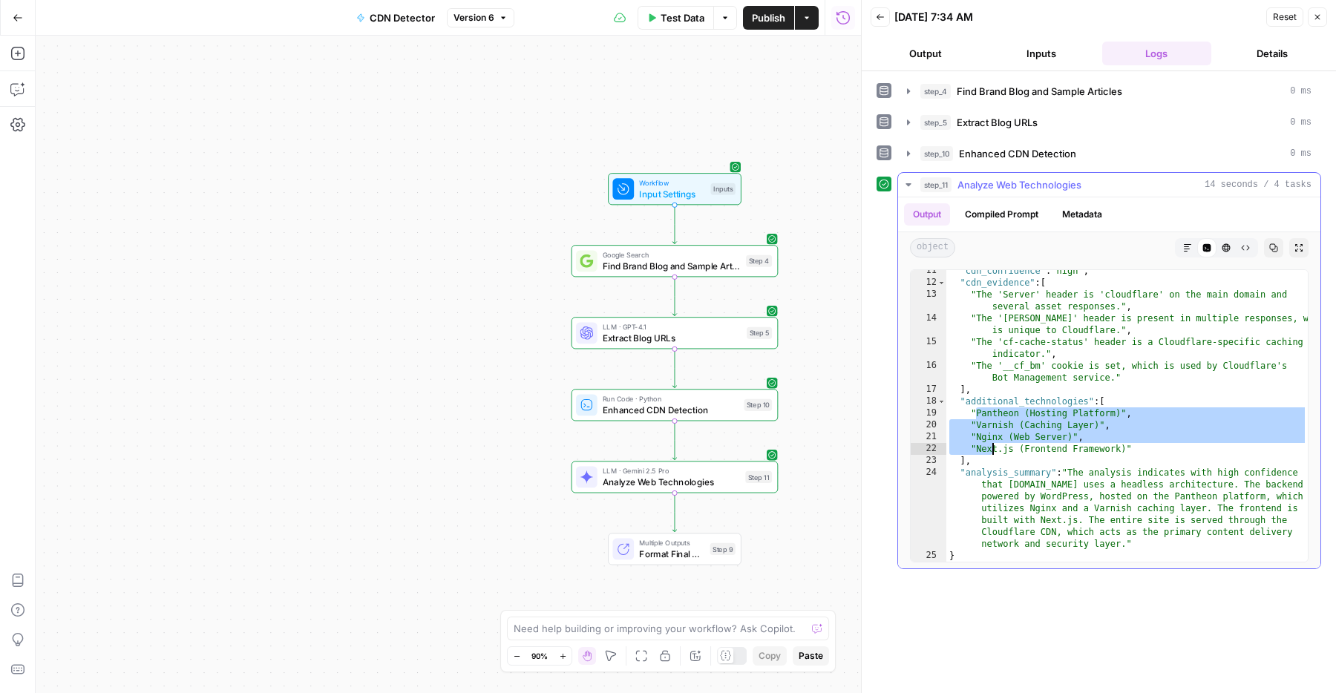
drag, startPoint x: 975, startPoint y: 411, endPoint x: 992, endPoint y: 450, distance: 42.9
click at [992, 450] on div ""cdn_confidence" : "high" , "cdn_evidence" : [ "The 'Server' header is 'cloudfl…" at bounding box center [1126, 422] width 361 height 315
type textarea "**********"
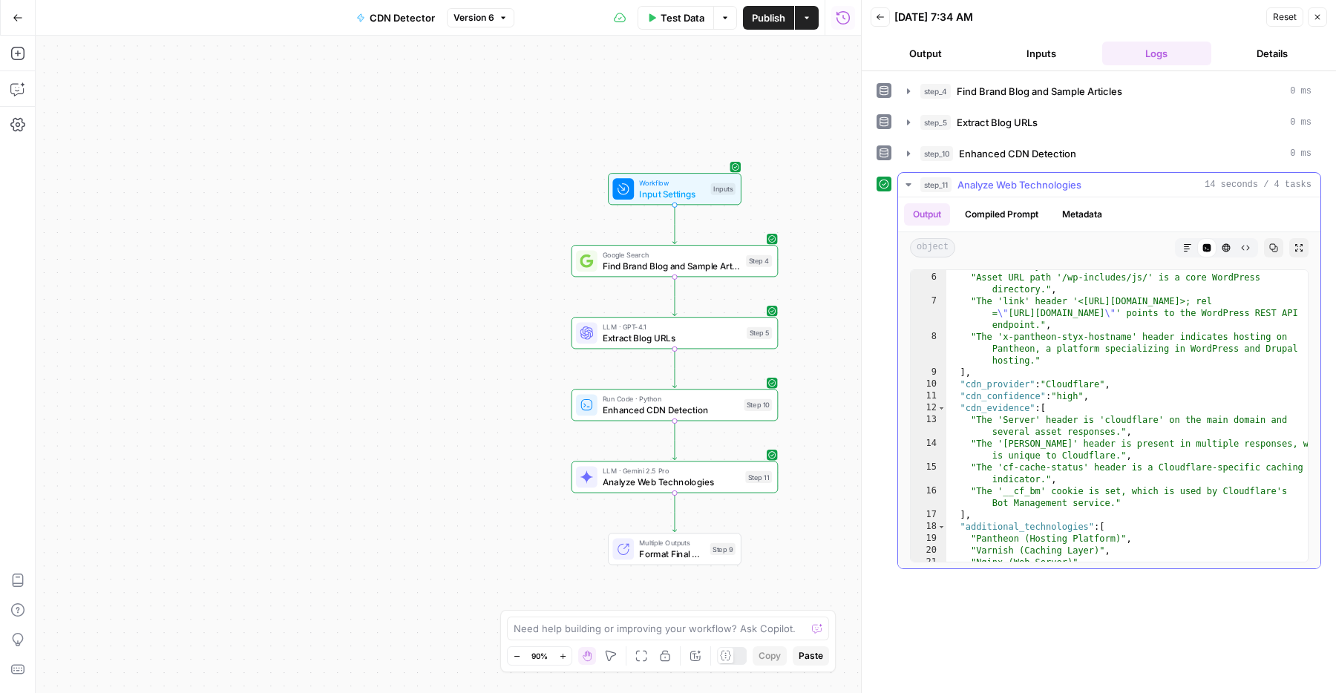
scroll to position [0, 0]
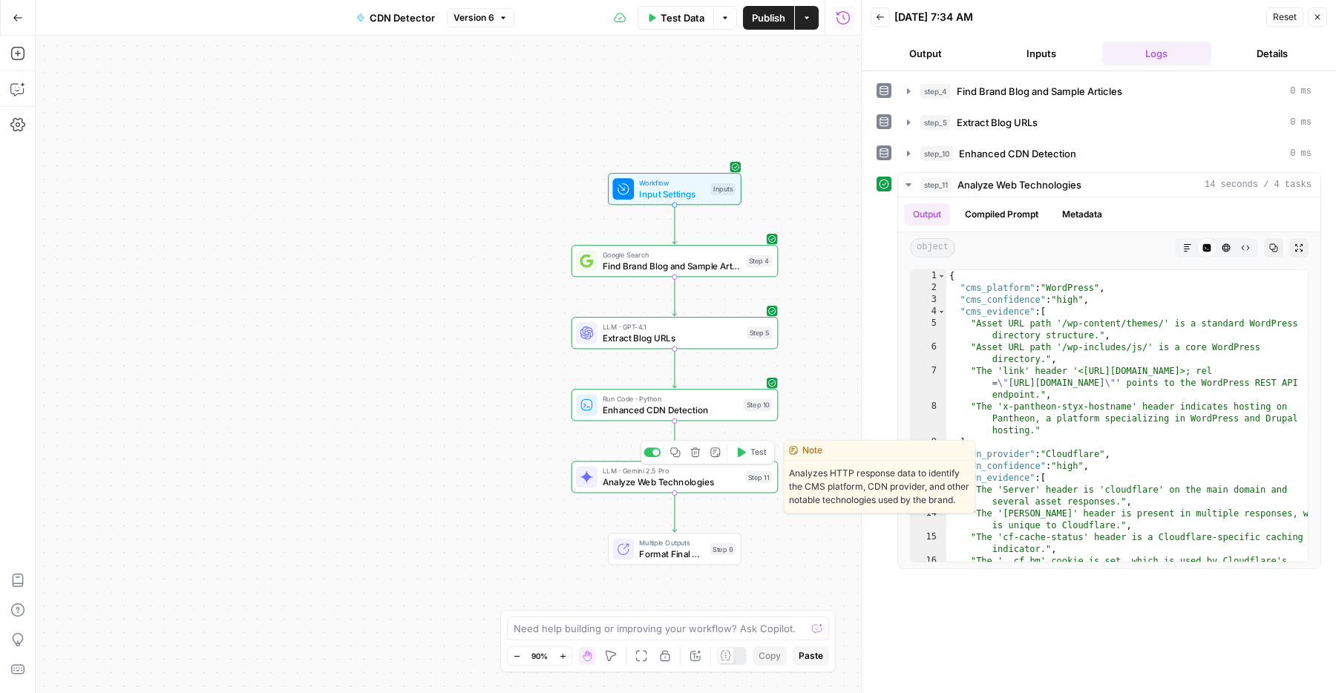
click at [749, 460] on button "Test" at bounding box center [751, 452] width 42 height 17
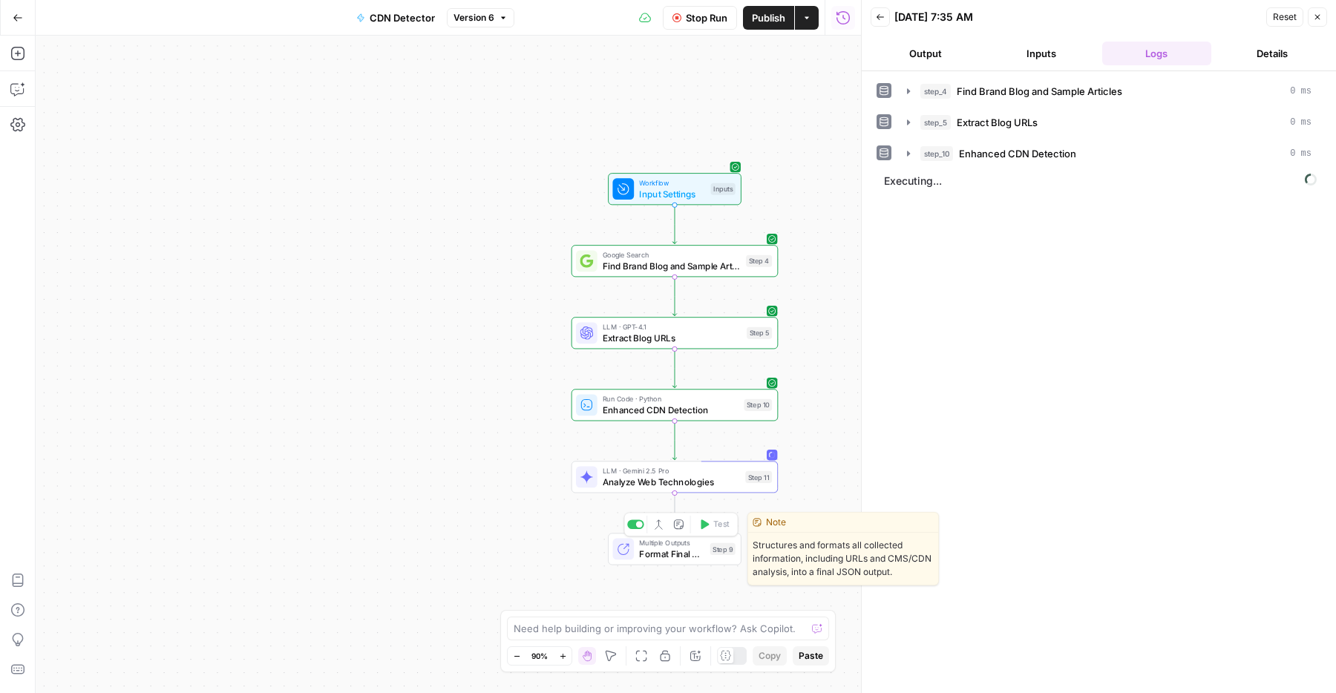
click at [718, 511] on div "Workflow Input Settings Inputs Google Search Find Brand Blog and Sample Article…" at bounding box center [448, 364] width 825 height 657
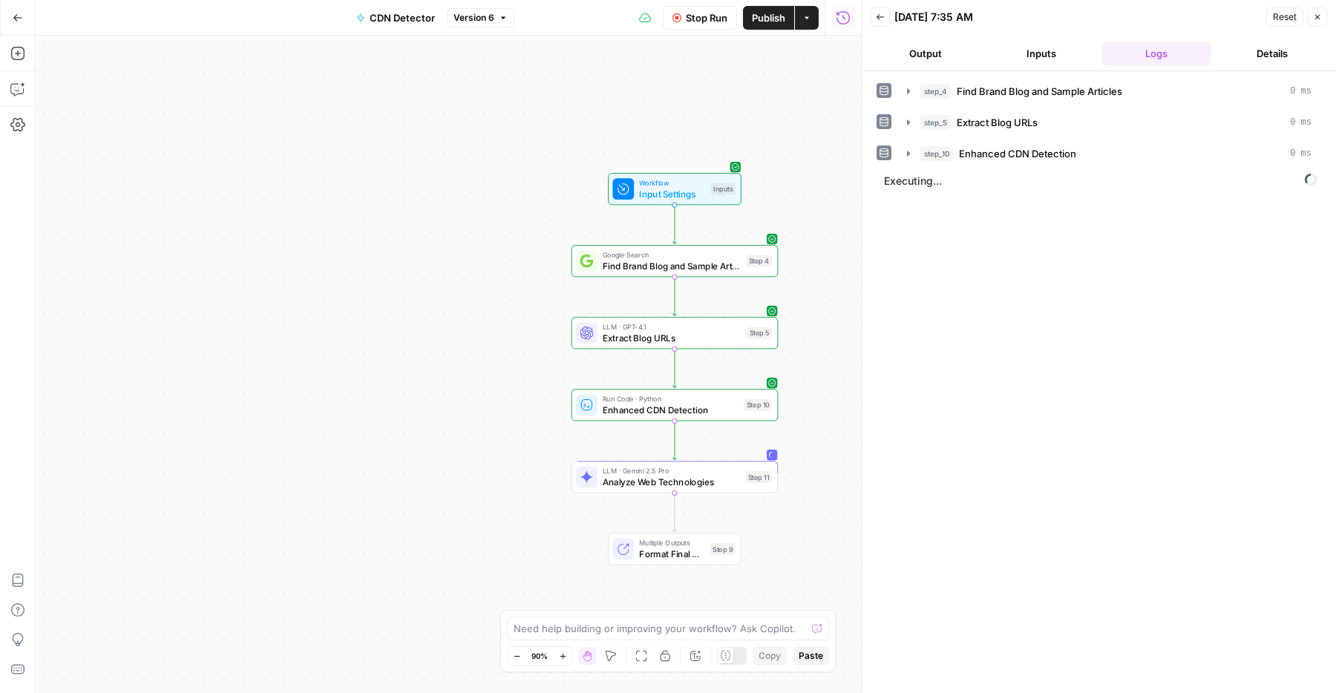
click at [713, 21] on span "Stop Run" at bounding box center [707, 17] width 42 height 15
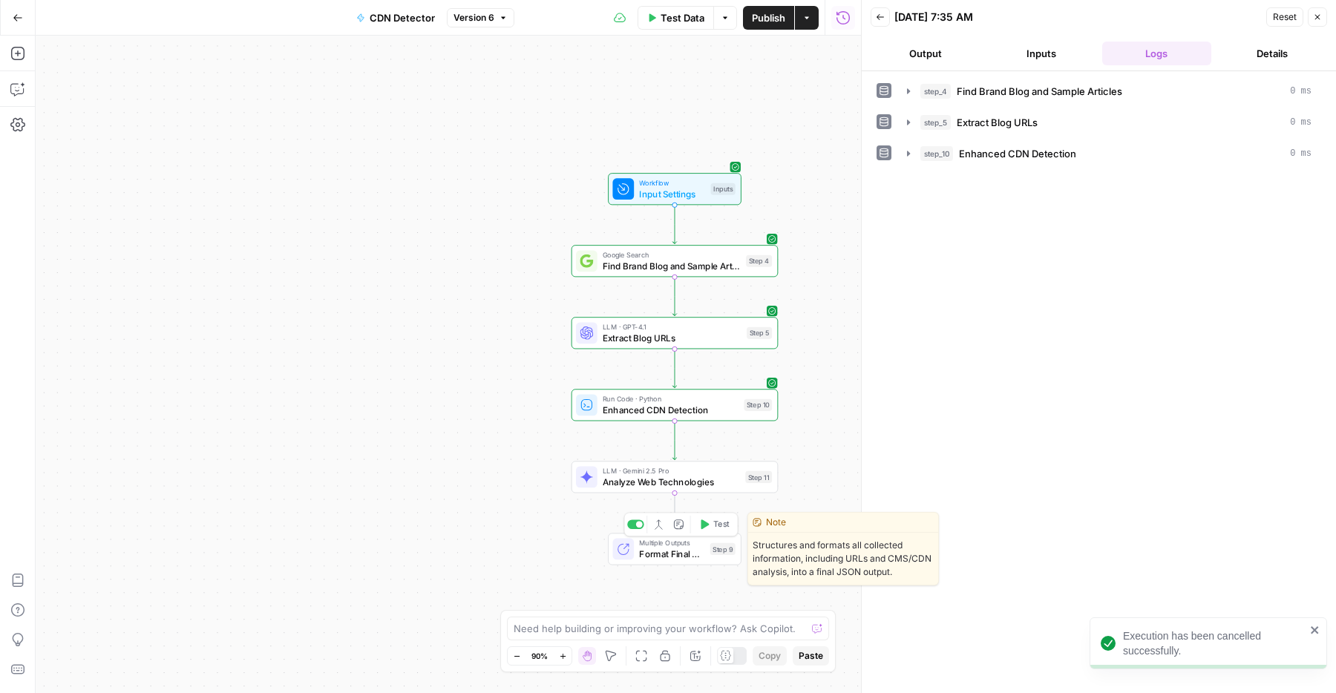
click at [721, 520] on span "Test" at bounding box center [721, 525] width 16 height 12
click at [710, 522] on button "Test" at bounding box center [714, 523] width 42 height 17
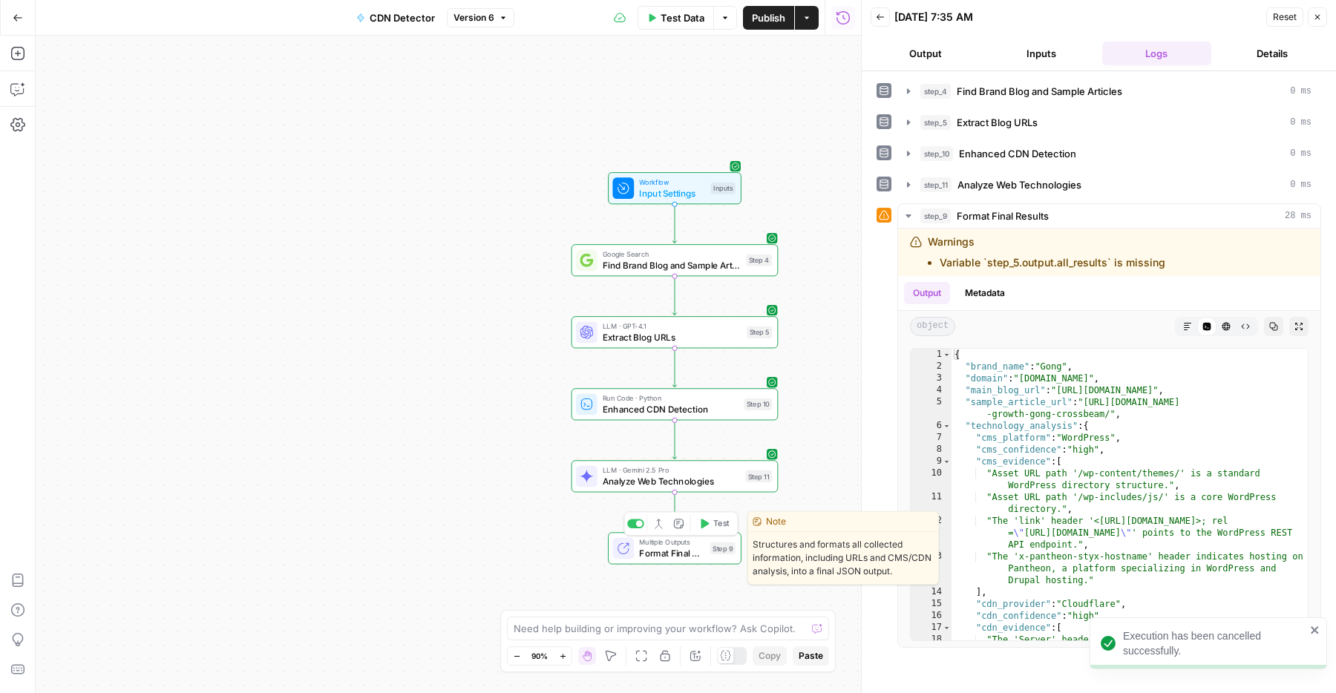
click at [691, 548] on span "Format Final Results" at bounding box center [671, 552] width 65 height 13
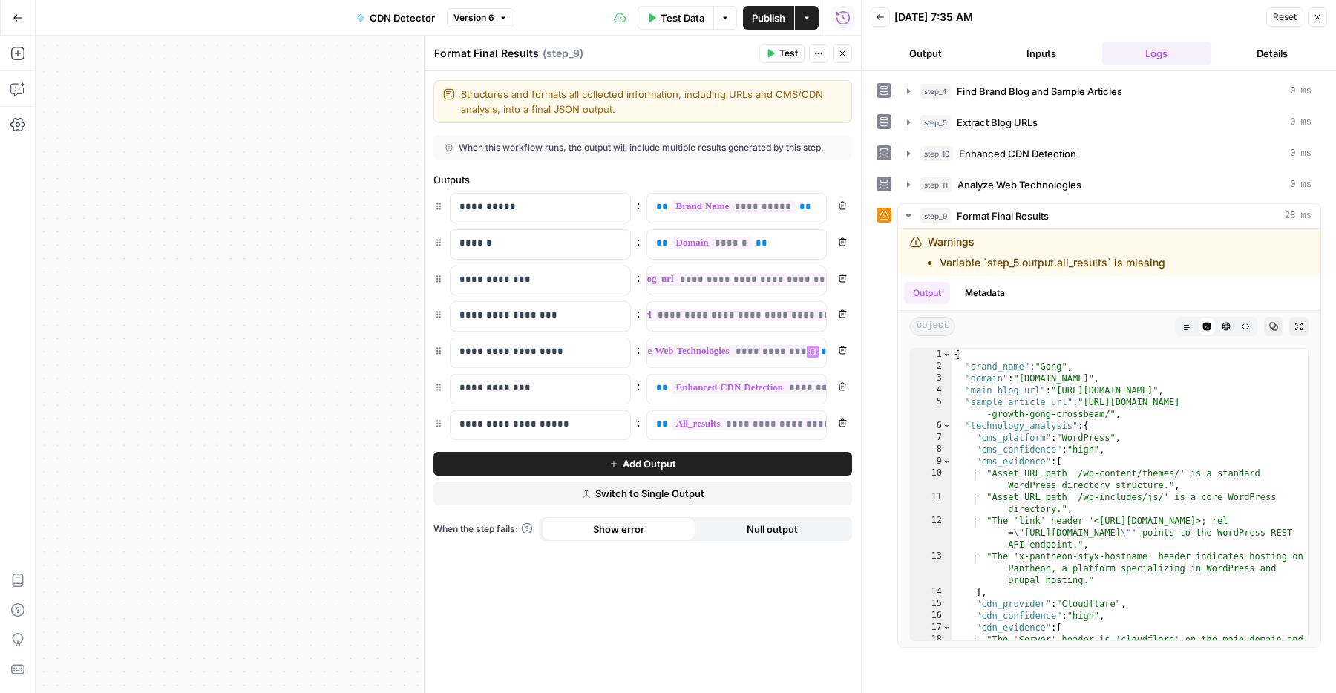
scroll to position [0, 52]
click at [838, 418] on icon "button" at bounding box center [842, 422] width 9 height 9
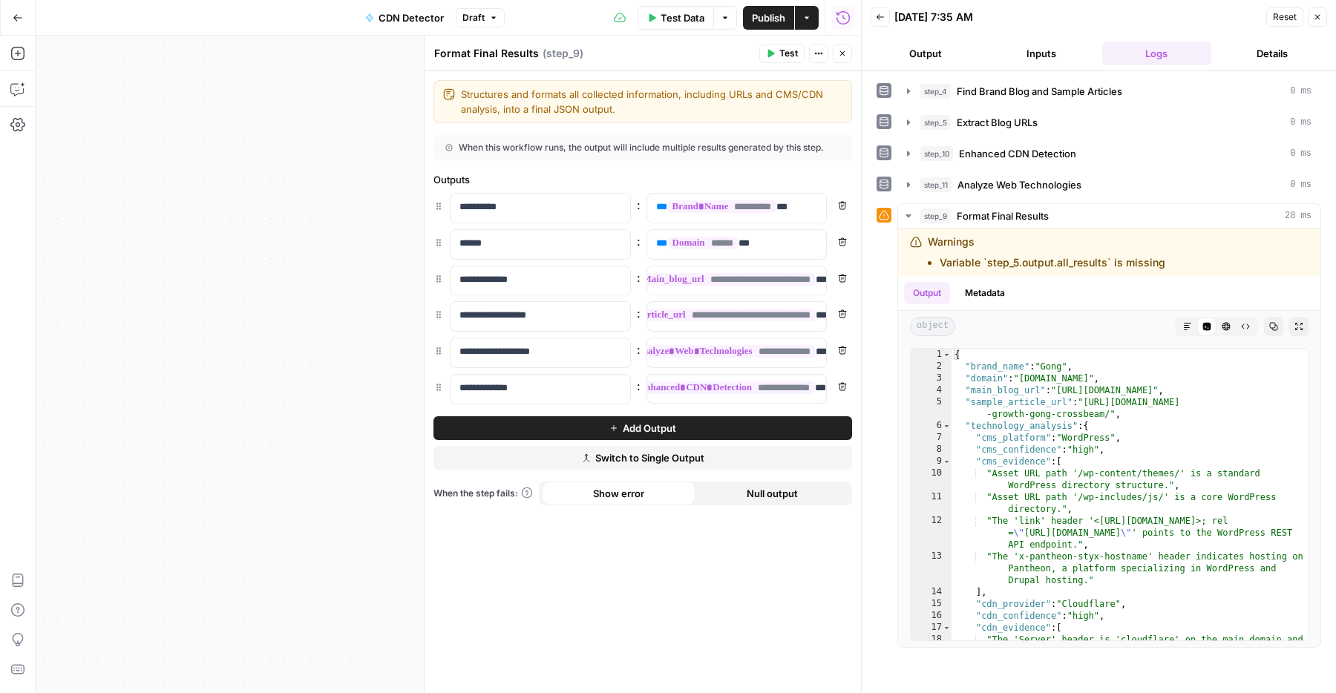
click at [779, 58] on span "Test" at bounding box center [788, 53] width 19 height 13
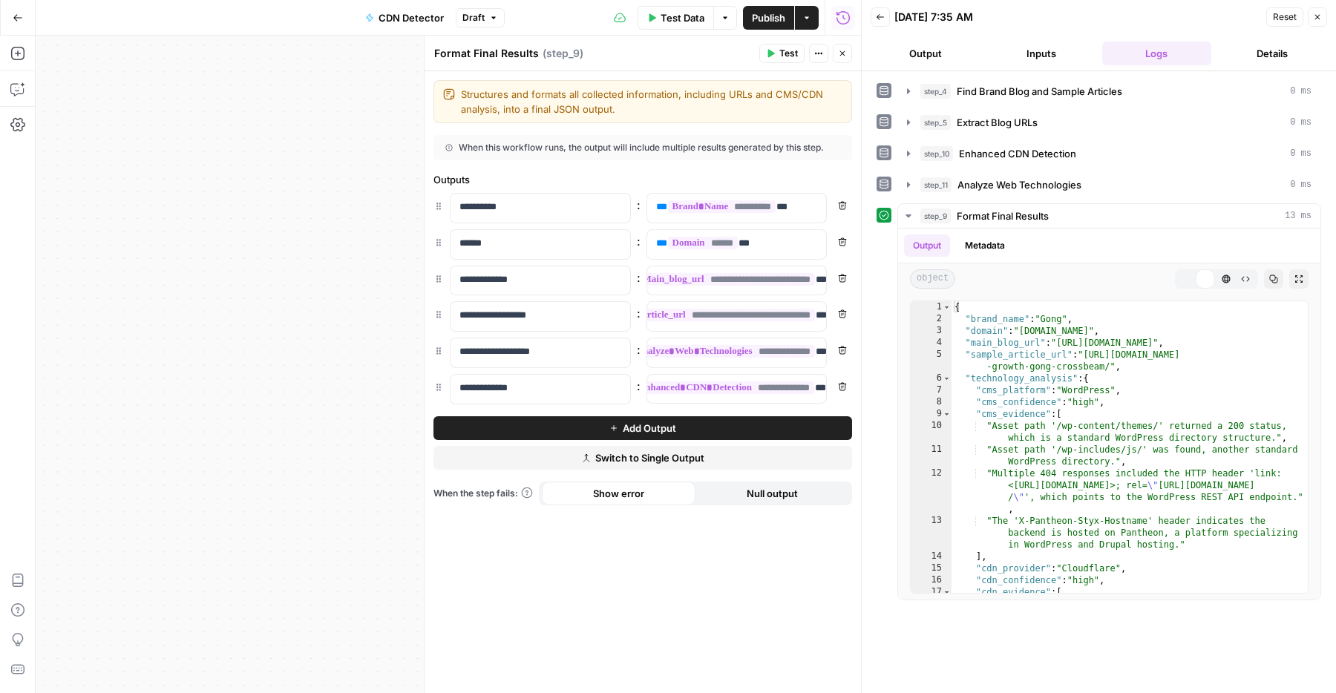
click at [842, 58] on button "Close" at bounding box center [842, 53] width 19 height 19
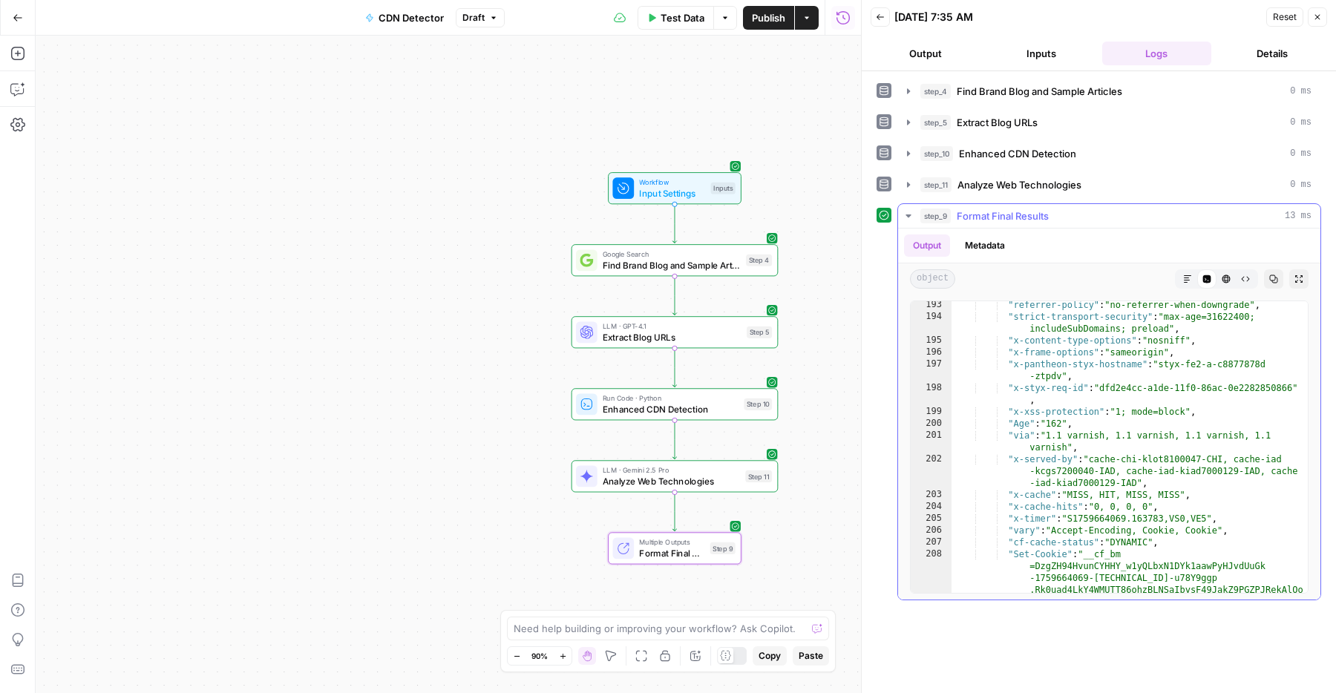
scroll to position [0, 0]
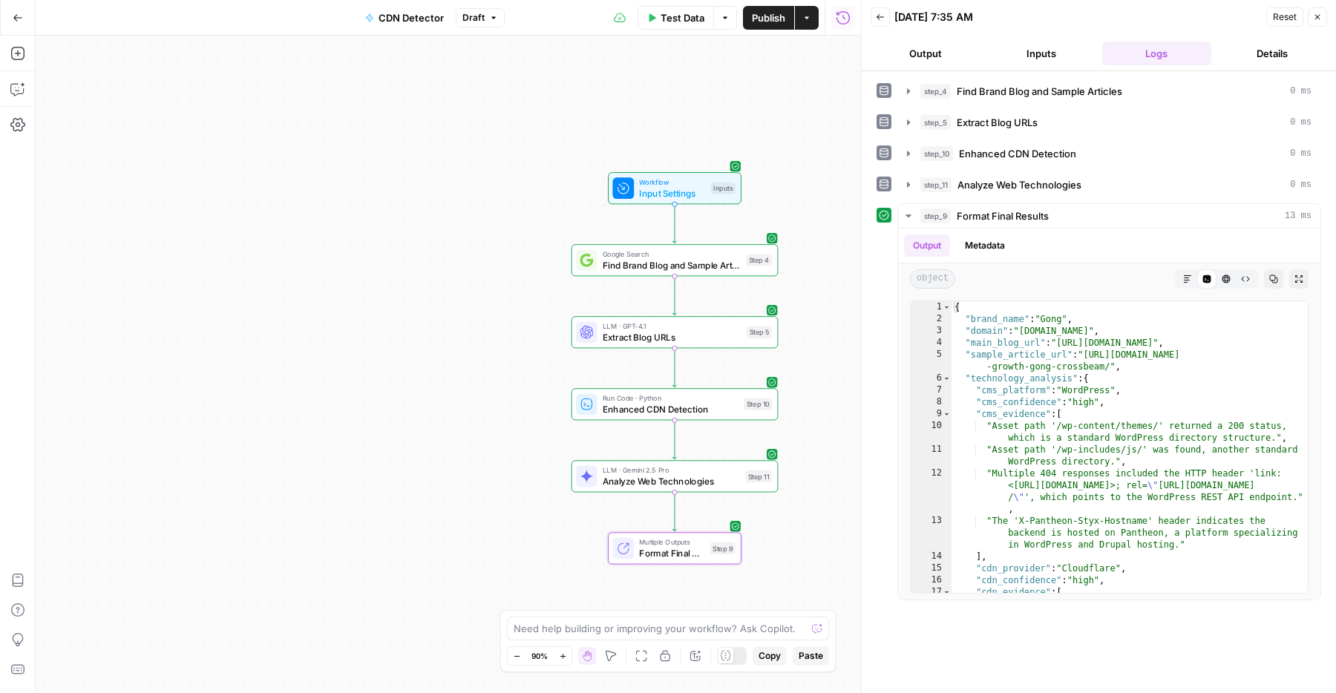
click at [1316, 6] on div "Reset Close" at bounding box center [1296, 17] width 61 height 22
click at [1316, 16] on icon "button" at bounding box center [1317, 17] width 5 height 5
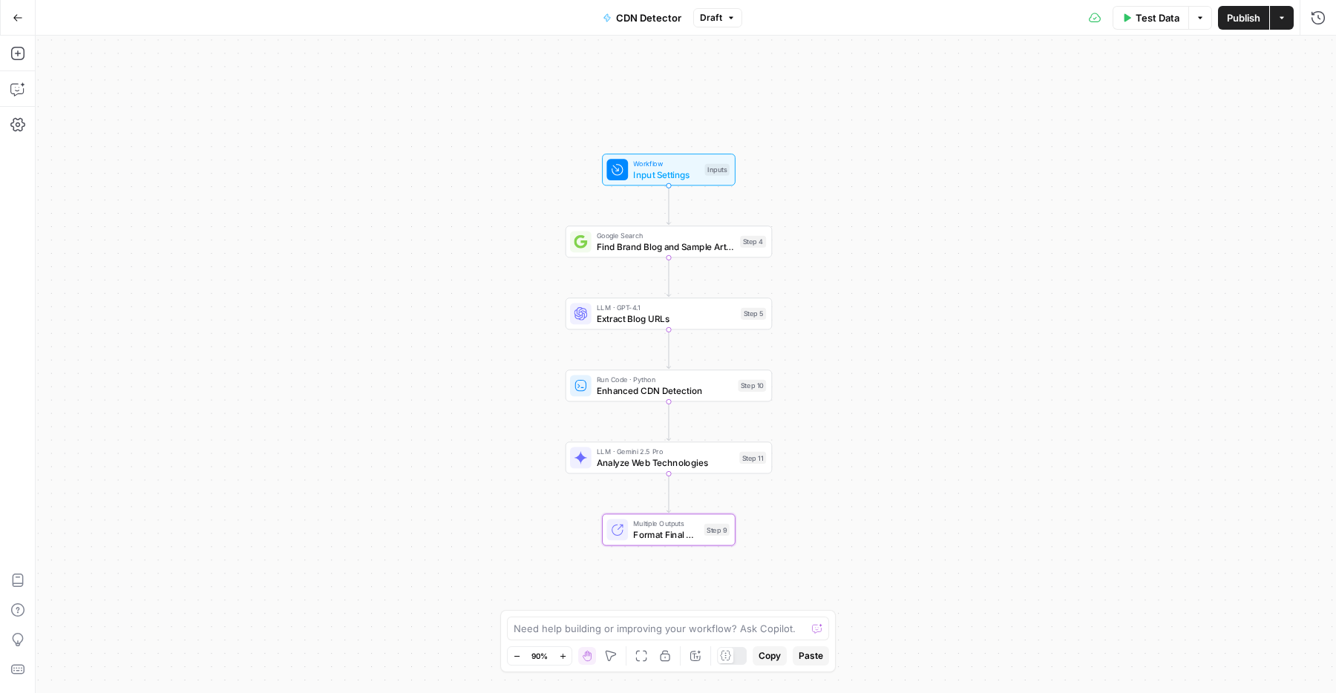
click at [1252, 16] on span "Publish" at bounding box center [1243, 17] width 33 height 15
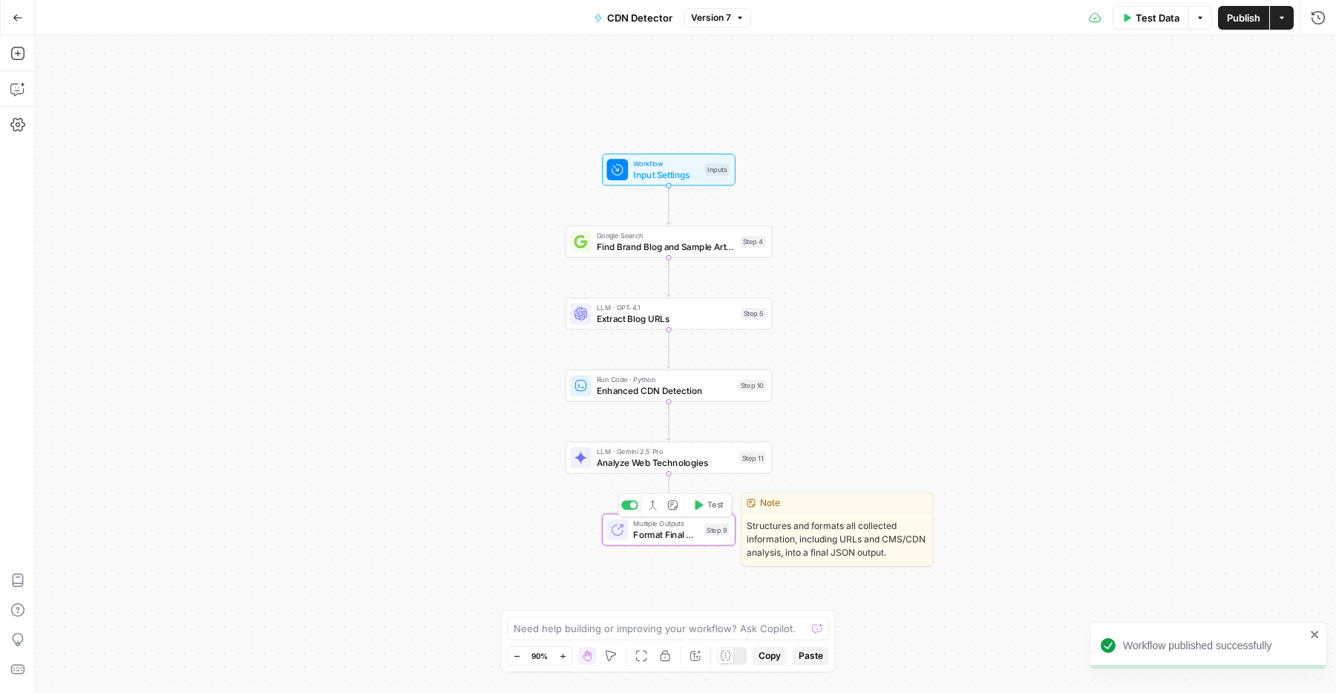
click at [697, 526] on span "Multiple Outputs" at bounding box center [665, 524] width 65 height 10
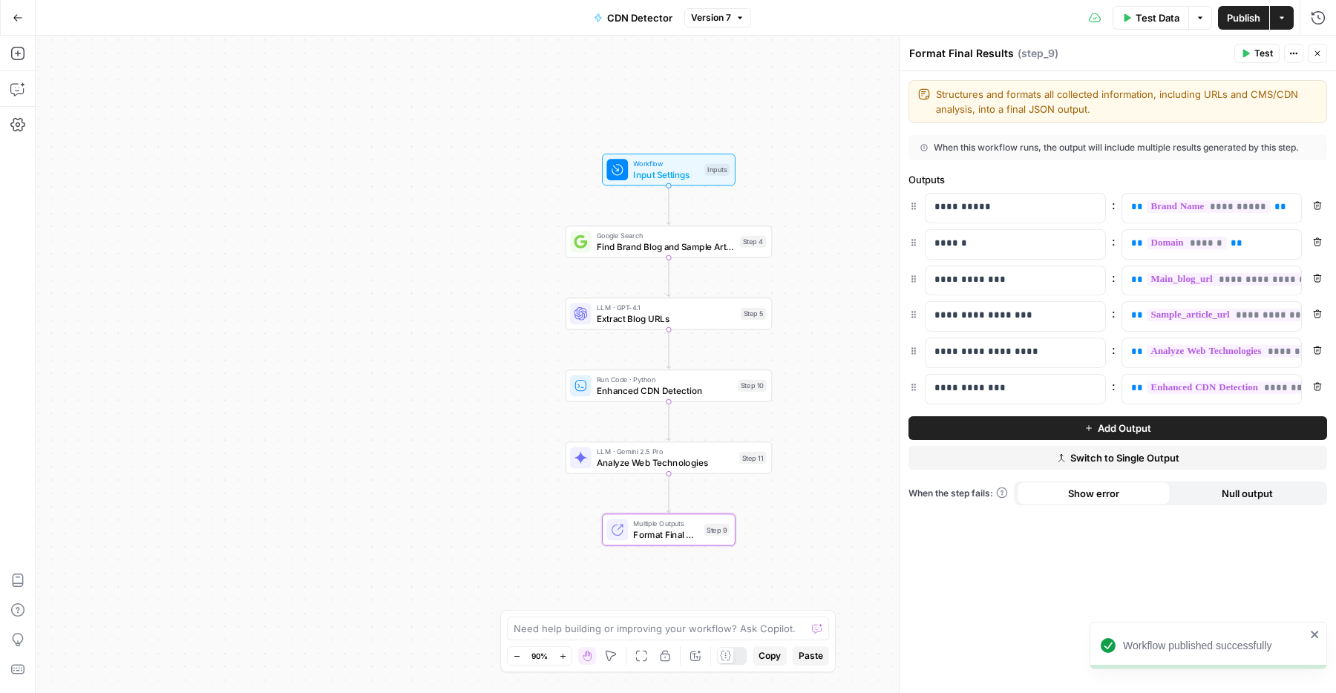
click at [1314, 52] on icon "button" at bounding box center [1317, 53] width 9 height 9
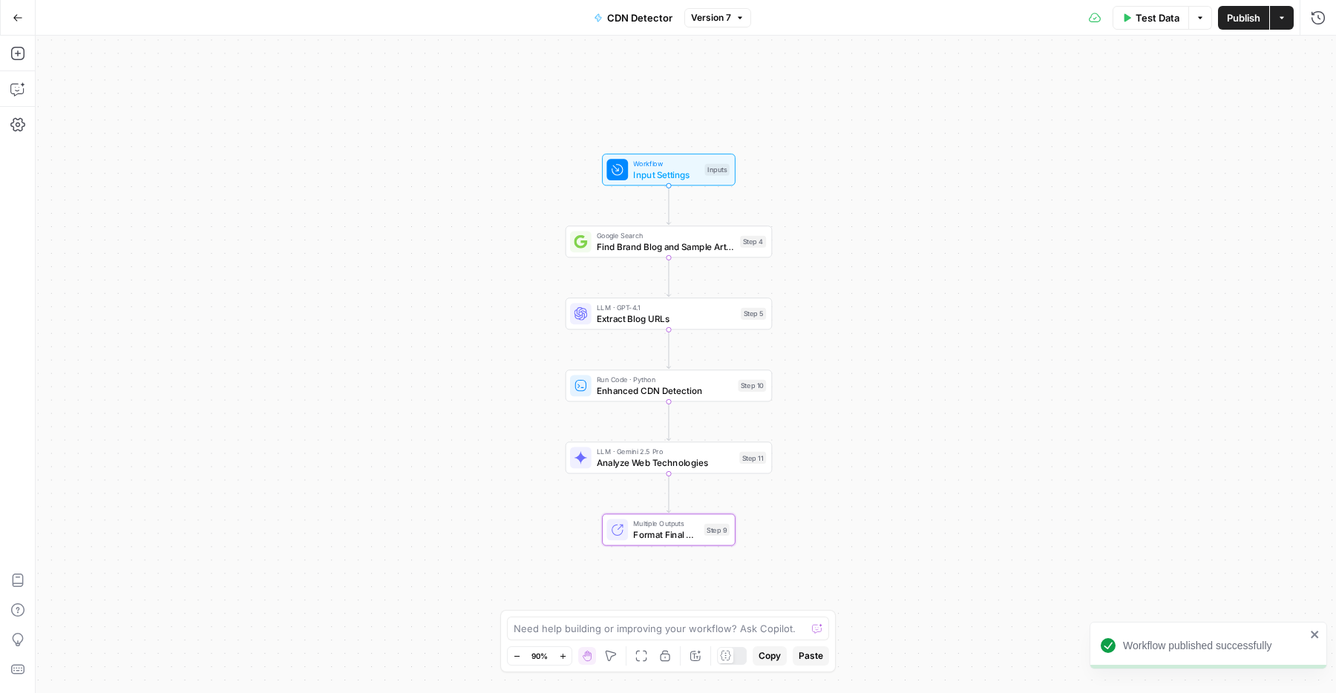
click at [1166, 20] on span "Test Data" at bounding box center [1157, 17] width 44 height 15
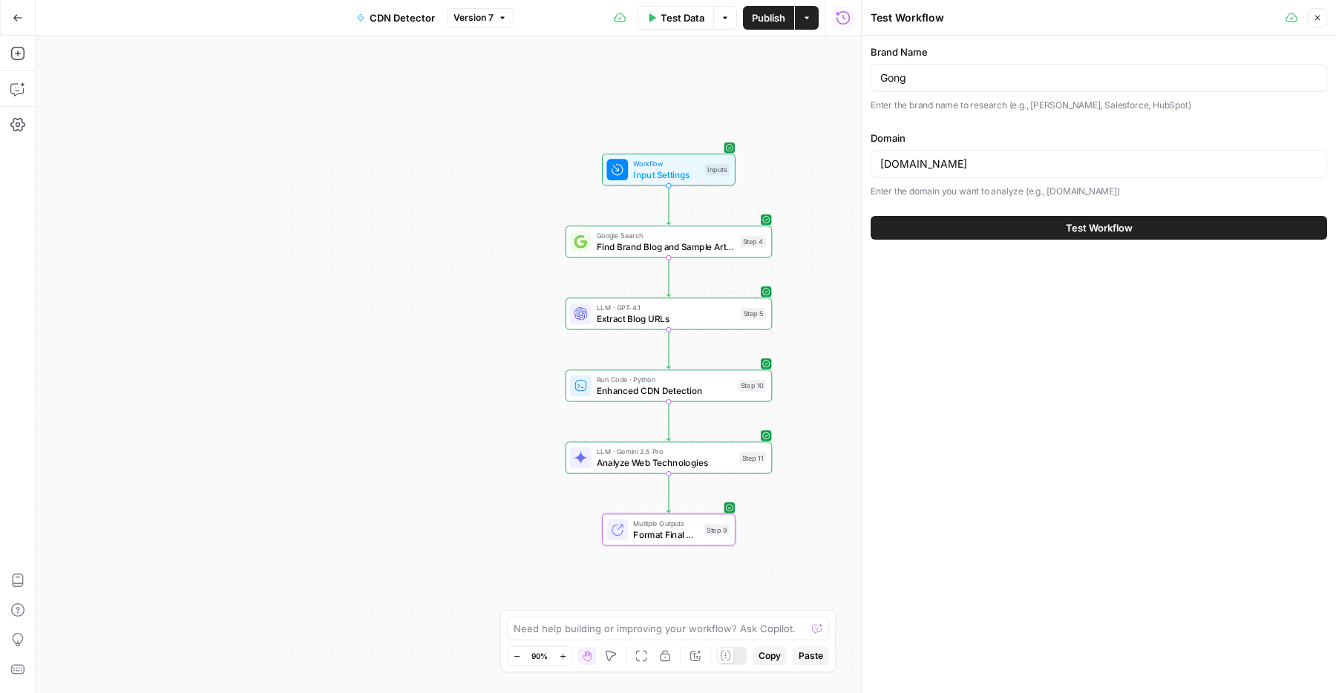
click at [1322, 11] on button "Close" at bounding box center [1316, 17] width 19 height 19
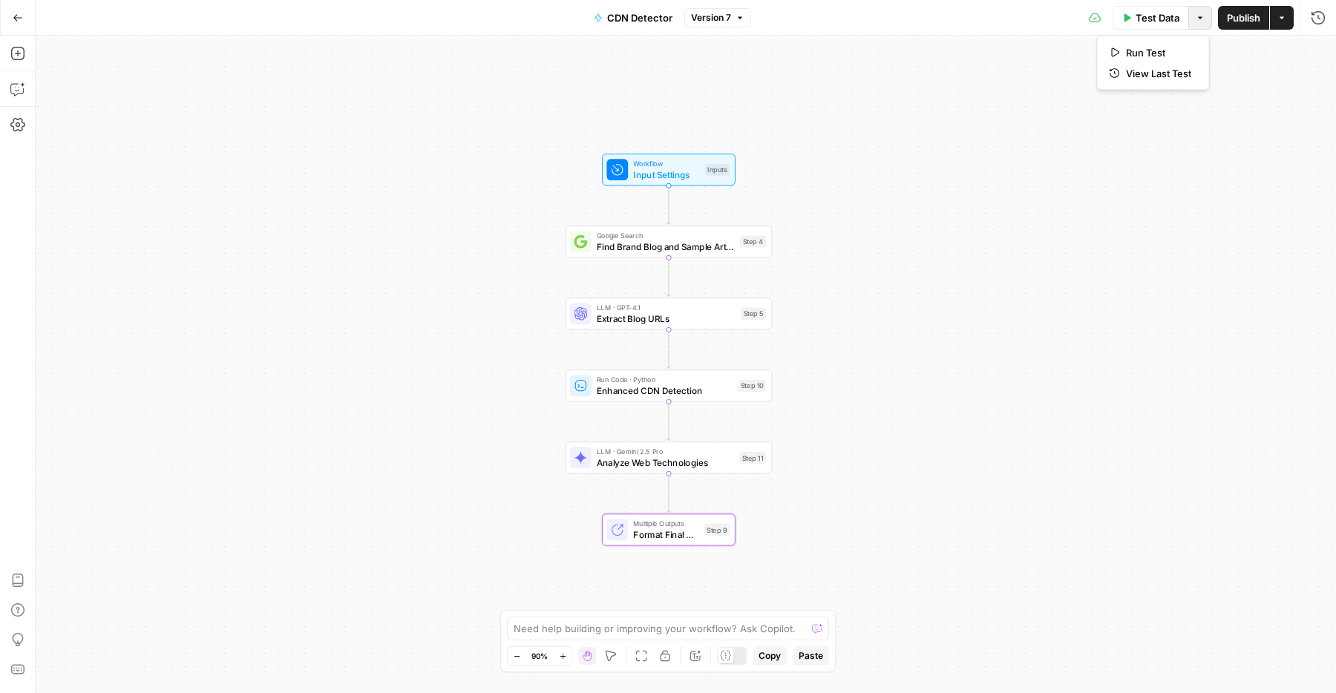
click at [1194, 9] on button "Options" at bounding box center [1200, 18] width 24 height 24
click at [1165, 66] on span "View Last Test" at bounding box center [1158, 73] width 65 height 15
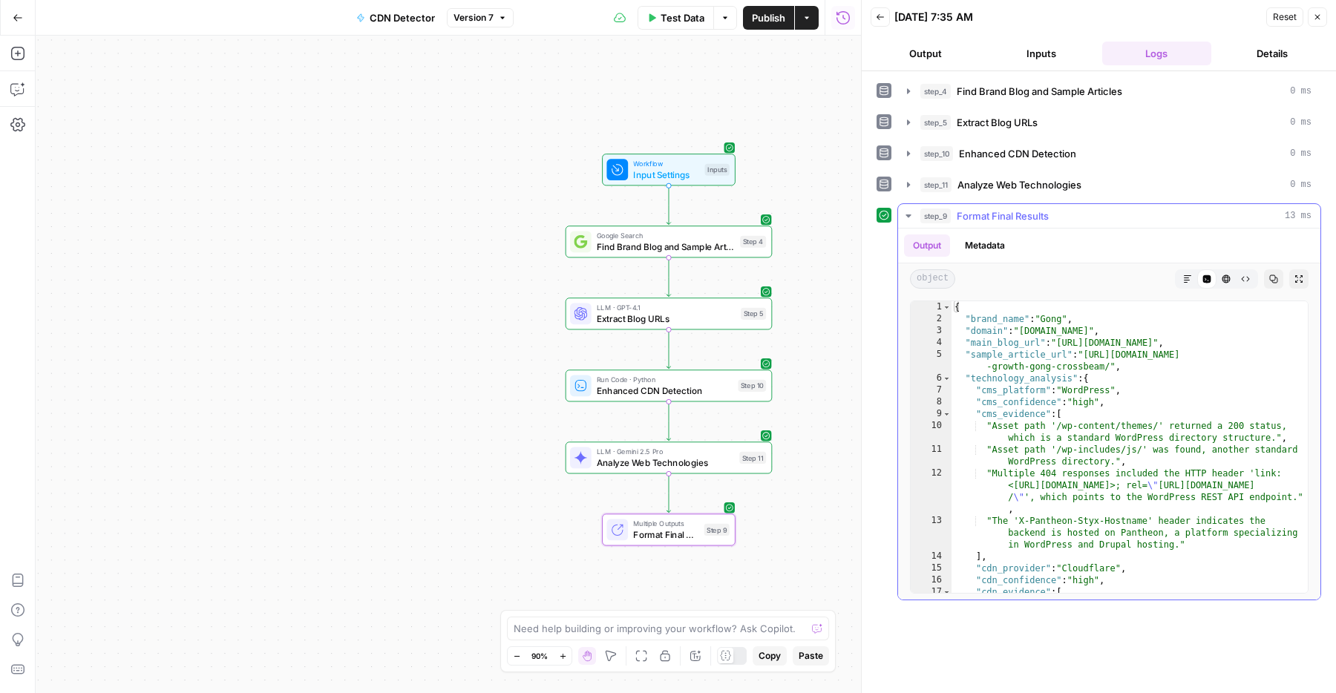
scroll to position [8, 0]
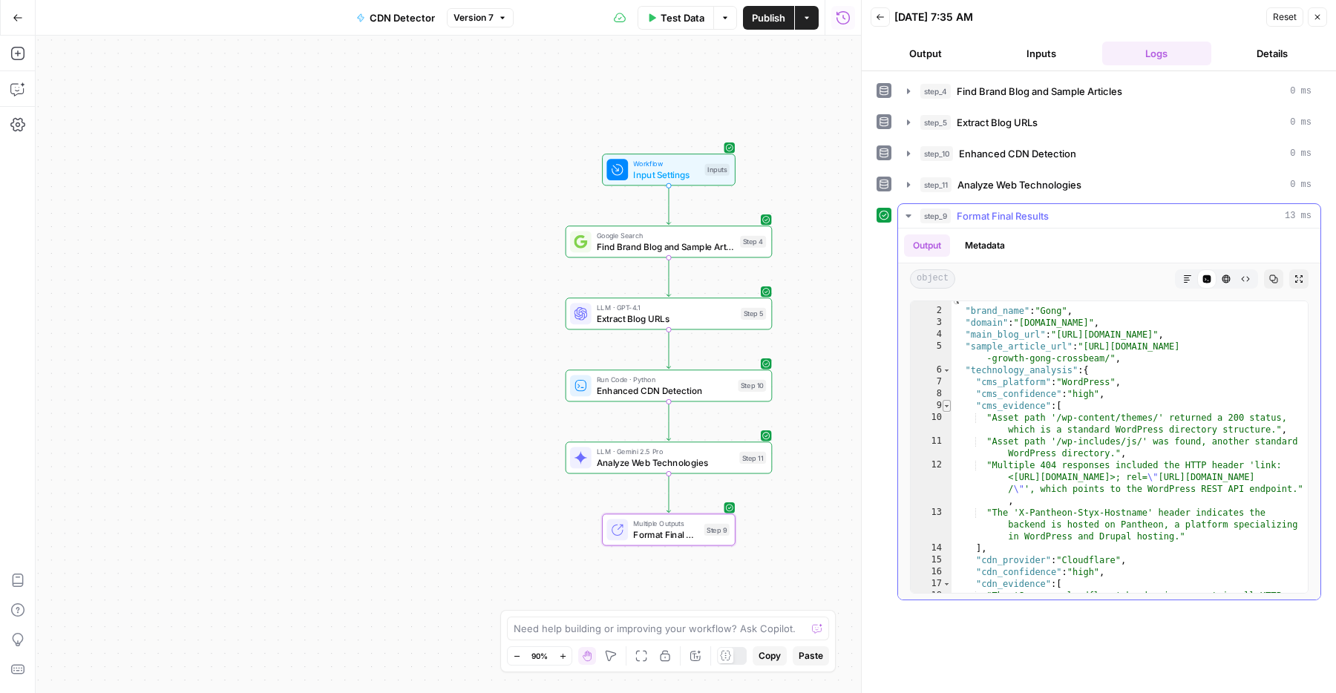
click at [945, 404] on span "Toggle code folding, rows 9 through 14" at bounding box center [946, 406] width 8 height 12
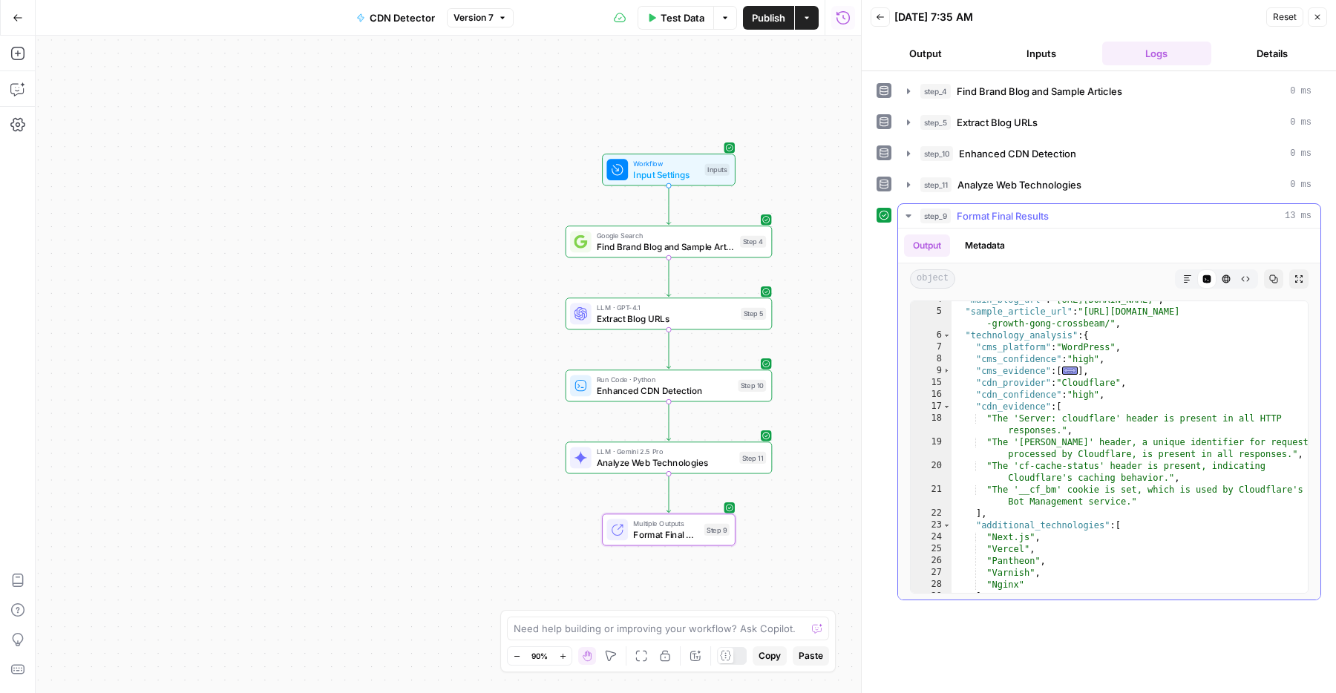
scroll to position [42, 0]
click at [945, 404] on span "Toggle code folding, rows 17 through 22" at bounding box center [946, 407] width 8 height 12
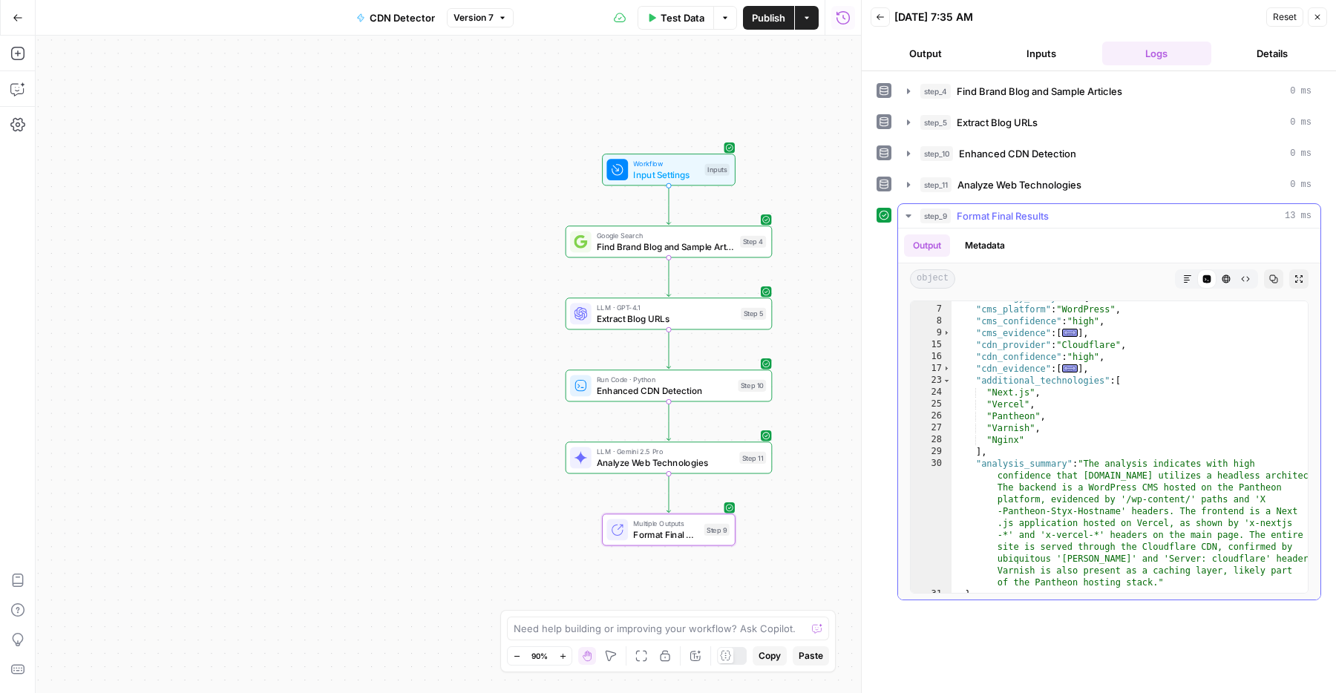
scroll to position [81, 0]
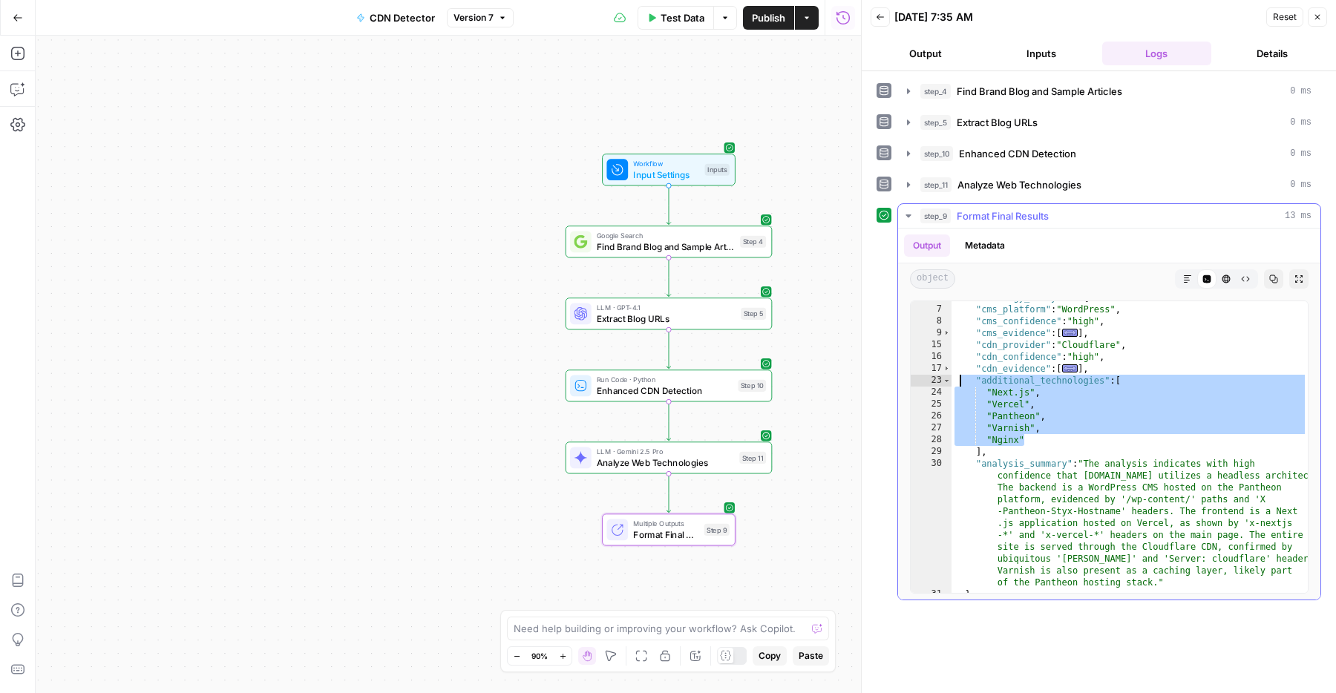
drag, startPoint x: 1021, startPoint y: 443, endPoint x: 956, endPoint y: 378, distance: 91.8
click at [956, 378] on div ""technology_analysis" : { "cms_platform" : "WordPress" , "cms_confidence" : "hi…" at bounding box center [1129, 449] width 356 height 315
type textarea "**********"
drag, startPoint x: 1017, startPoint y: 447, endPoint x: 951, endPoint y: 382, distance: 92.4
click at [951, 382] on div "**********" at bounding box center [1109, 447] width 398 height 293
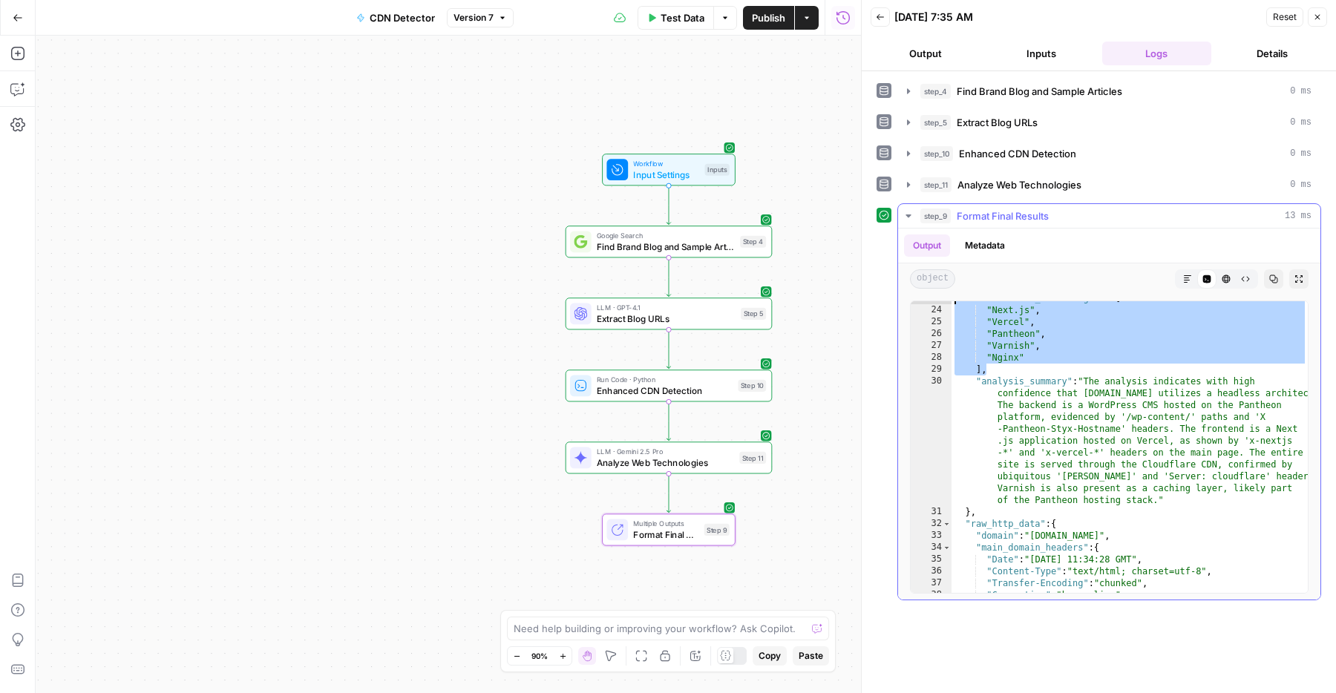
scroll to position [184, 0]
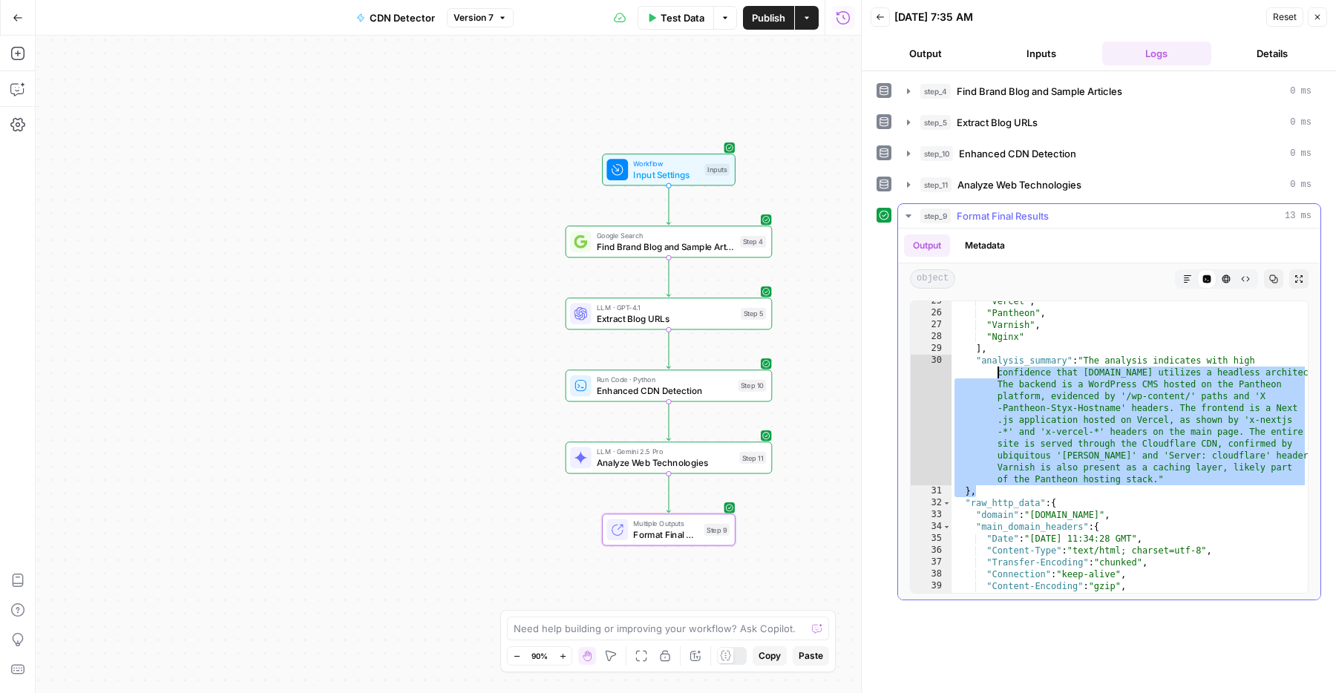
drag, startPoint x: 1011, startPoint y: 479, endPoint x: 931, endPoint y: 367, distance: 137.3
click at [931, 367] on div "**********" at bounding box center [1109, 447] width 398 height 293
click at [1017, 418] on div ""Vercel" , "Pantheon" , "Varnish" , "Nginx" ] , "analysis_summary" : "The analy…" at bounding box center [1129, 452] width 356 height 315
type textarea "**********"
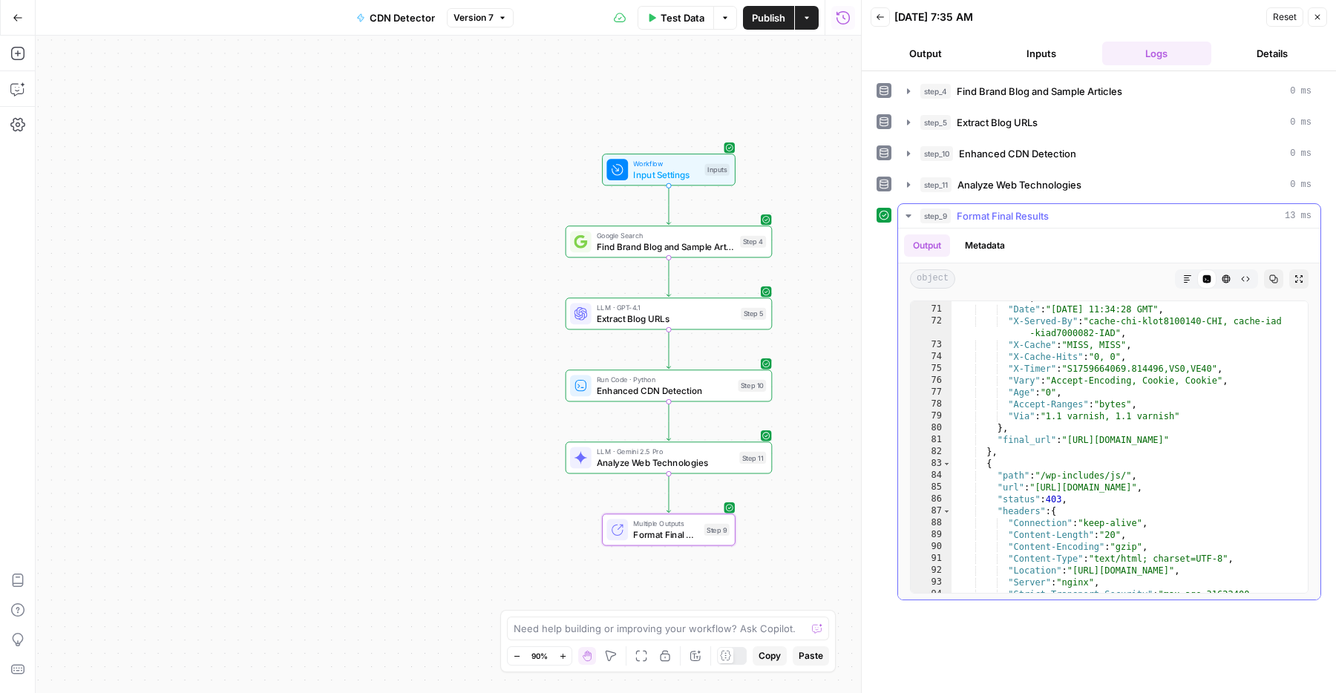
scroll to position [971, 0]
click at [1315, 16] on icon "button" at bounding box center [1317, 17] width 9 height 9
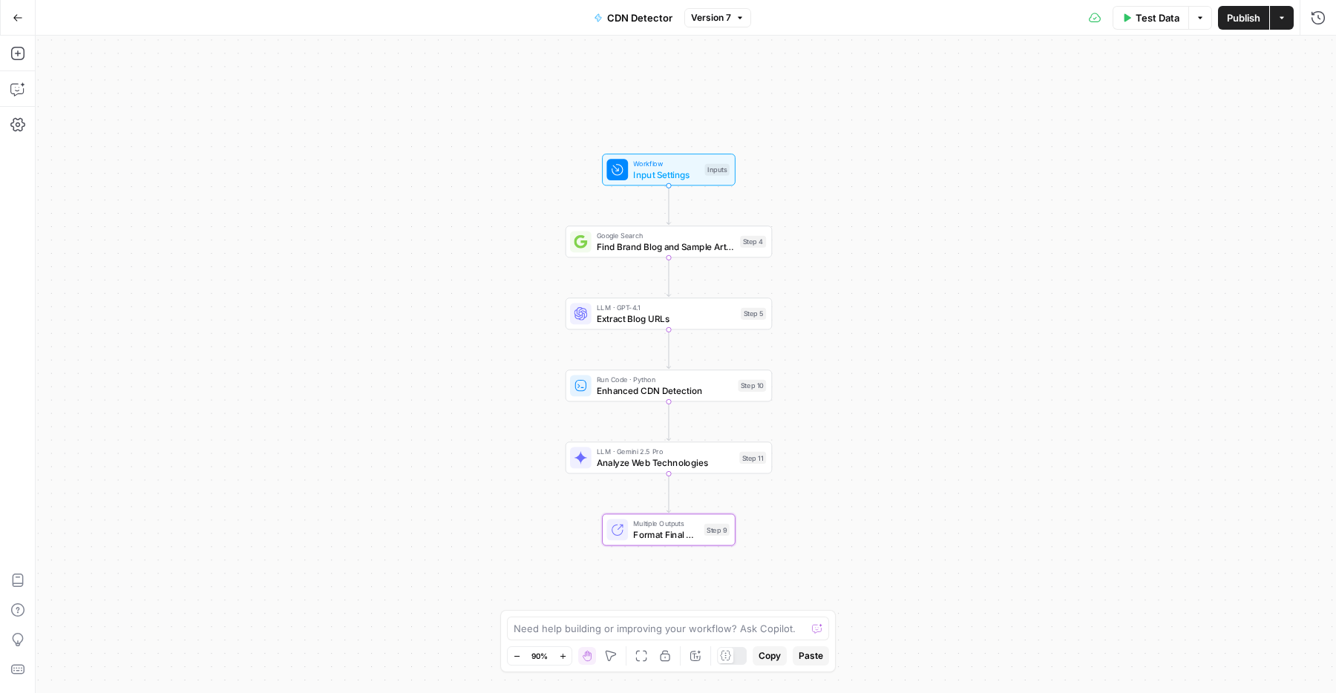
click at [1294, 22] on div "Test Data Options Publish Actions Run History" at bounding box center [1043, 17] width 585 height 35
click at [1281, 19] on icon "button" at bounding box center [1281, 17] width 9 height 9
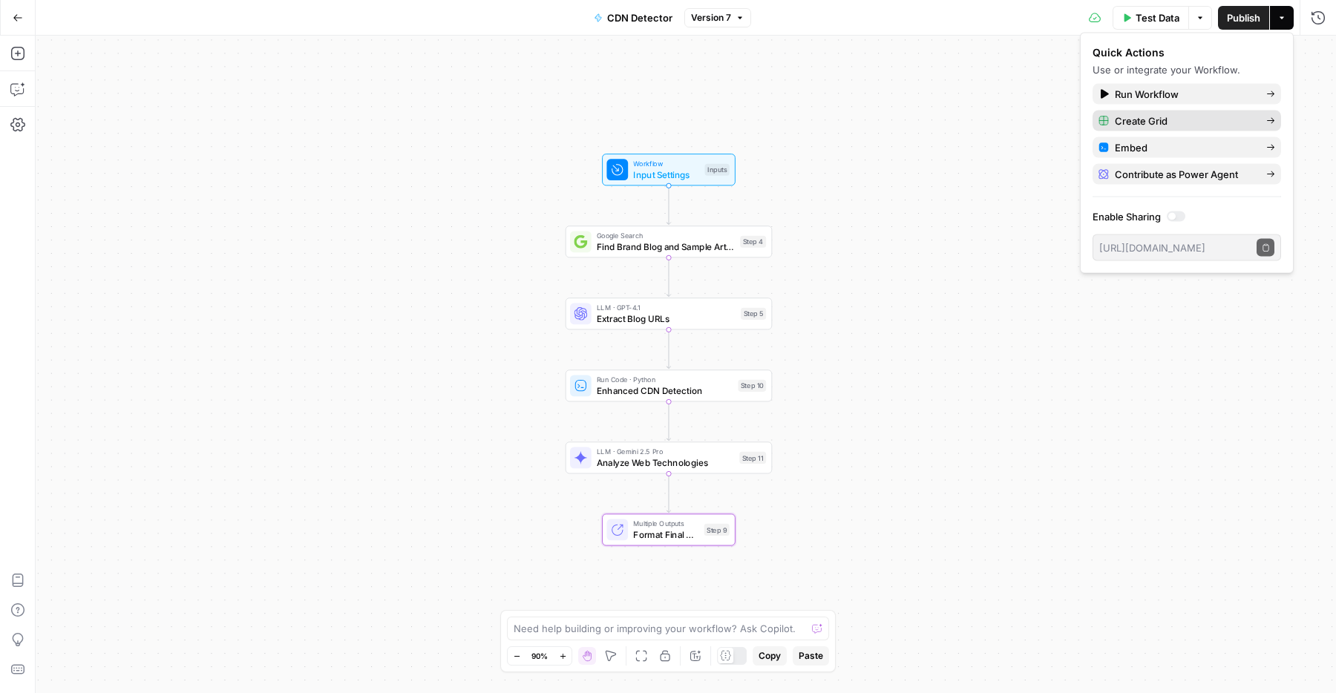
click at [1172, 111] on button "Create Grid" at bounding box center [1186, 121] width 188 height 21
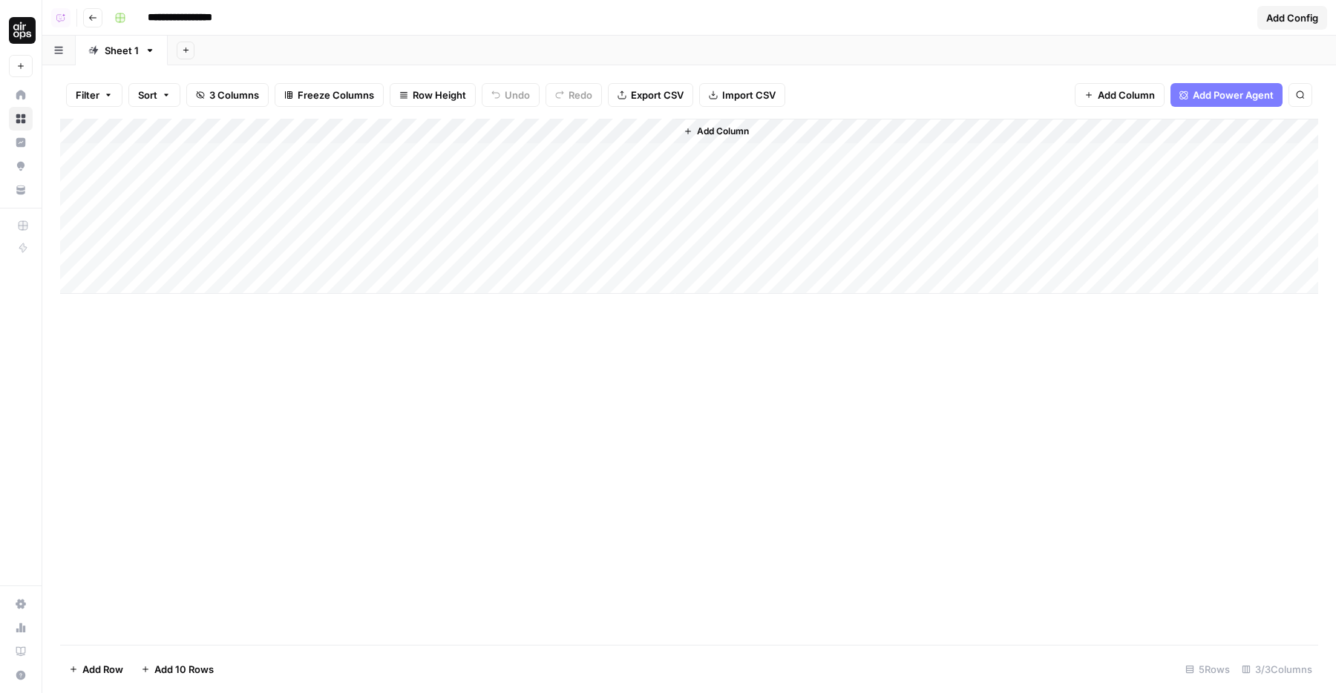
click at [252, 157] on div "Add Column" at bounding box center [689, 206] width 1258 height 175
type textarea "****"
type textarea "********"
type textarea "***"
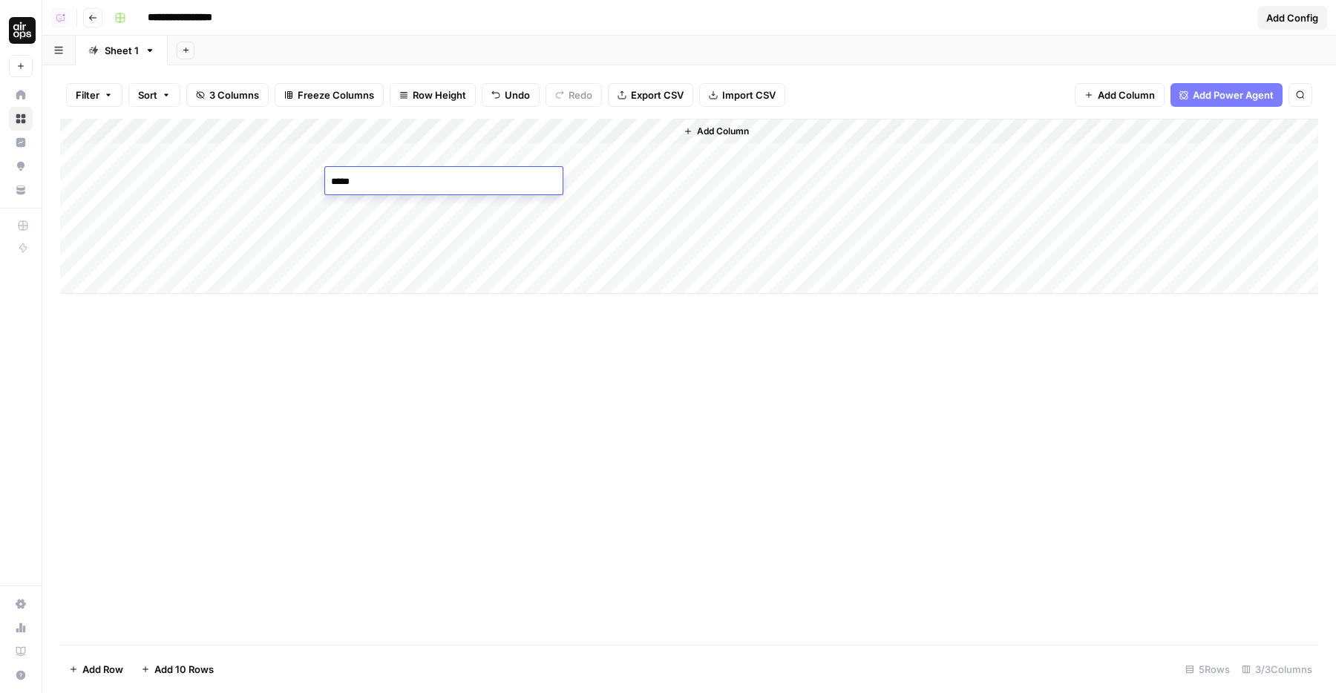
type textarea "******"
click at [191, 200] on div "Add Column" at bounding box center [689, 206] width 1258 height 175
type textarea "*******"
type textarea "**********"
drag, startPoint x: 325, startPoint y: 131, endPoint x: 239, endPoint y: 131, distance: 86.1
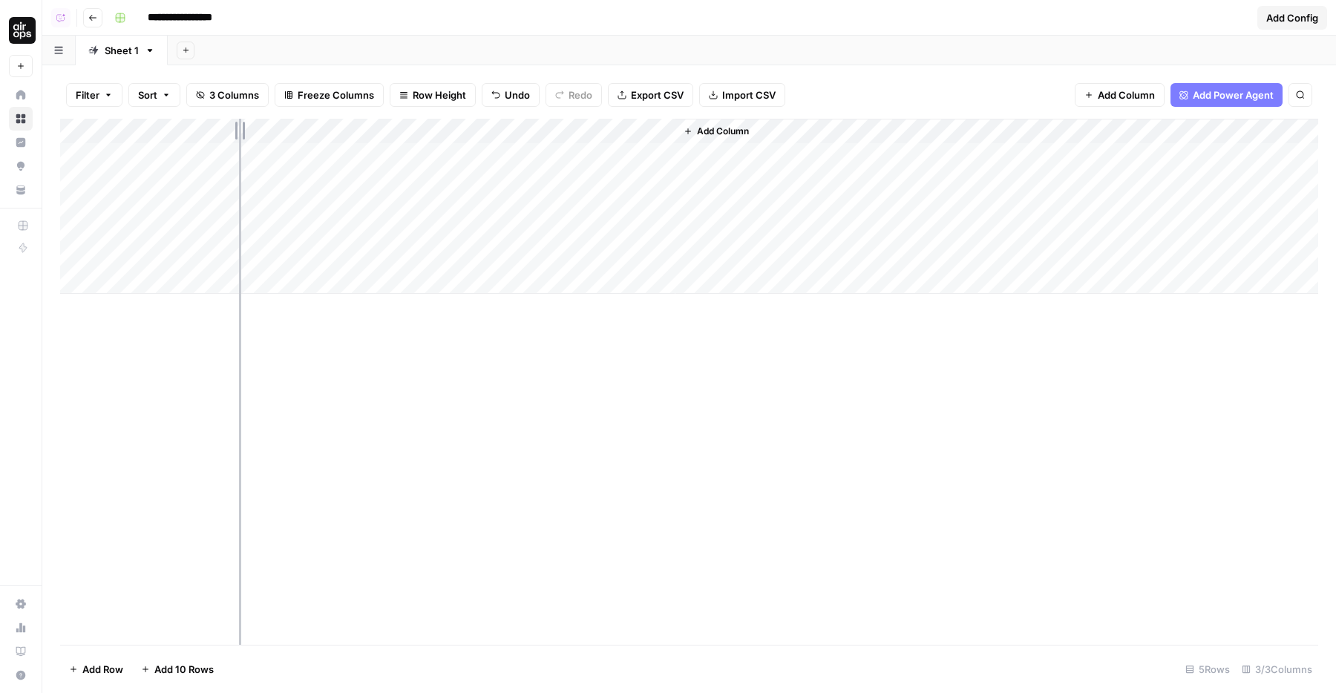
click at [239, 131] on div "Add Column" at bounding box center [689, 206] width 1258 height 175
drag, startPoint x: 442, startPoint y: 131, endPoint x: 344, endPoint y: 137, distance: 98.1
click at [344, 137] on div "Add Column" at bounding box center [689, 206] width 1258 height 175
click at [204, 229] on div "Add Column" at bounding box center [689, 206] width 1258 height 175
click at [180, 183] on div "Add Column" at bounding box center [689, 206] width 1258 height 175
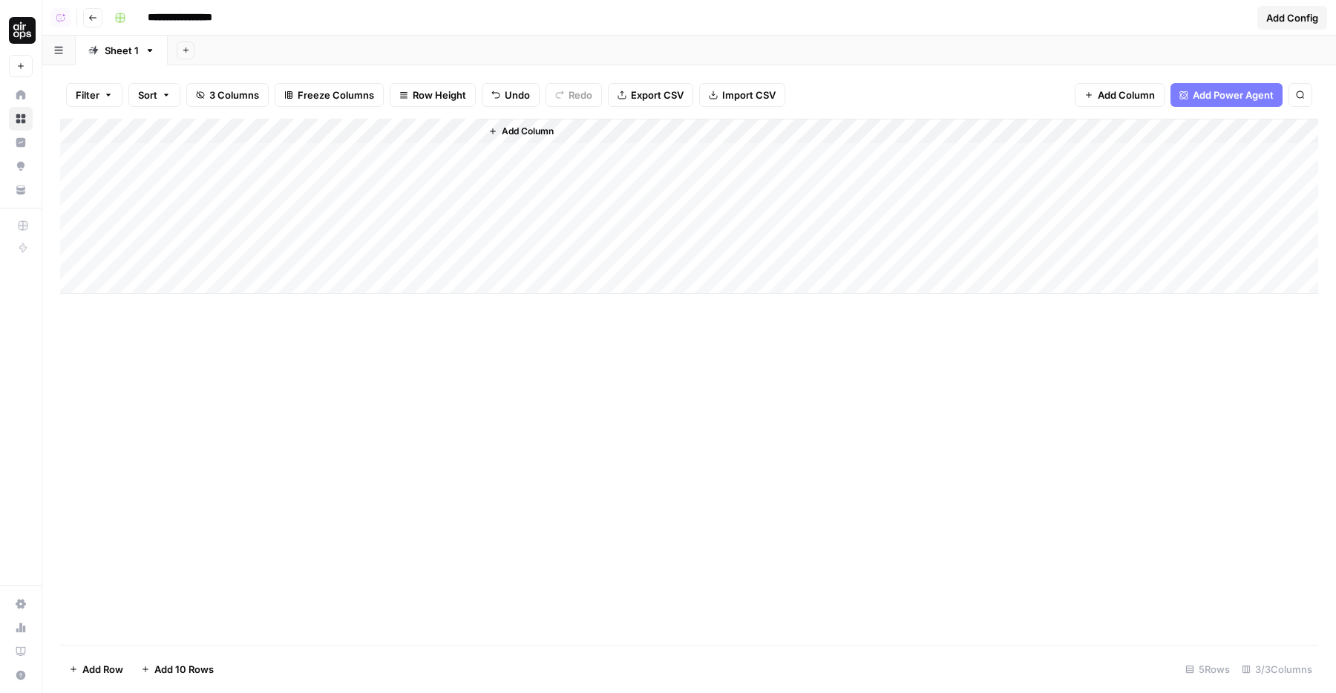
click at [180, 183] on div "Add Column" at bounding box center [689, 206] width 1258 height 175
click at [191, 224] on div "Add Column" at bounding box center [689, 206] width 1258 height 175
type textarea "****"
type textarea "*******"
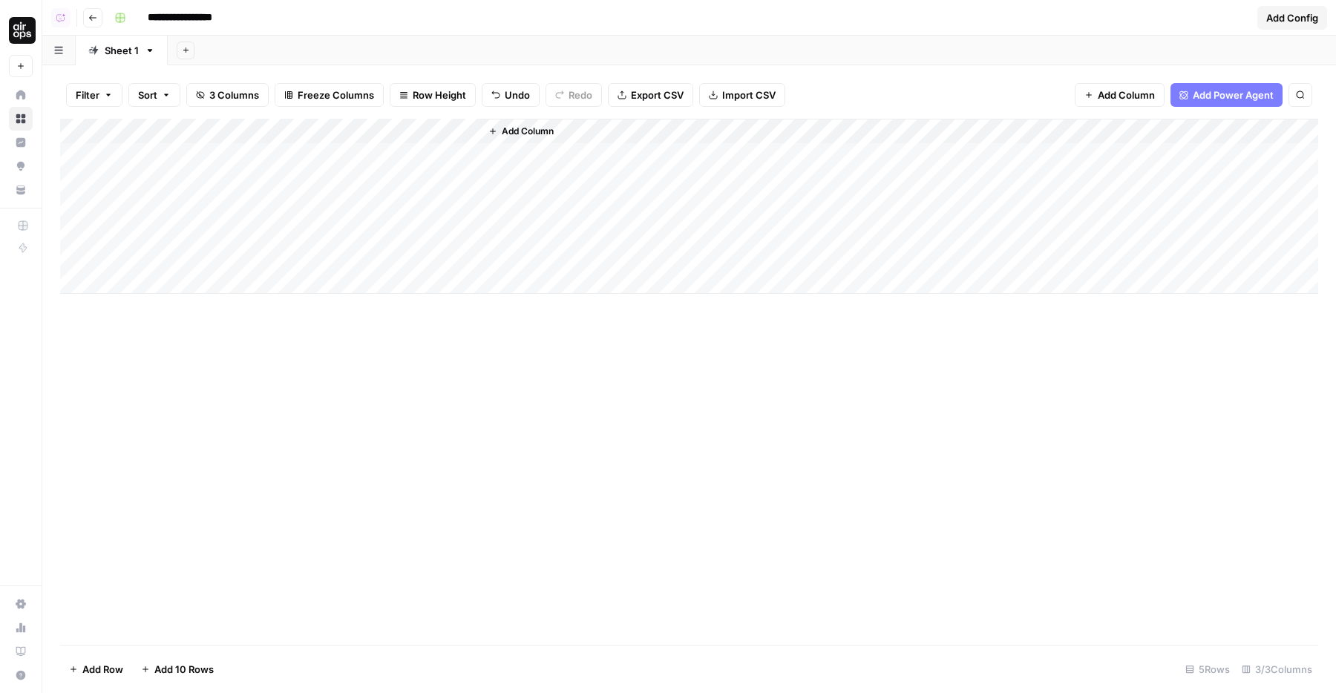
click at [186, 251] on div "Add Column" at bounding box center [689, 206] width 1258 height 175
type textarea "******"
type textarea "**********"
click at [365, 248] on div "Add Column" at bounding box center [689, 206] width 1258 height 175
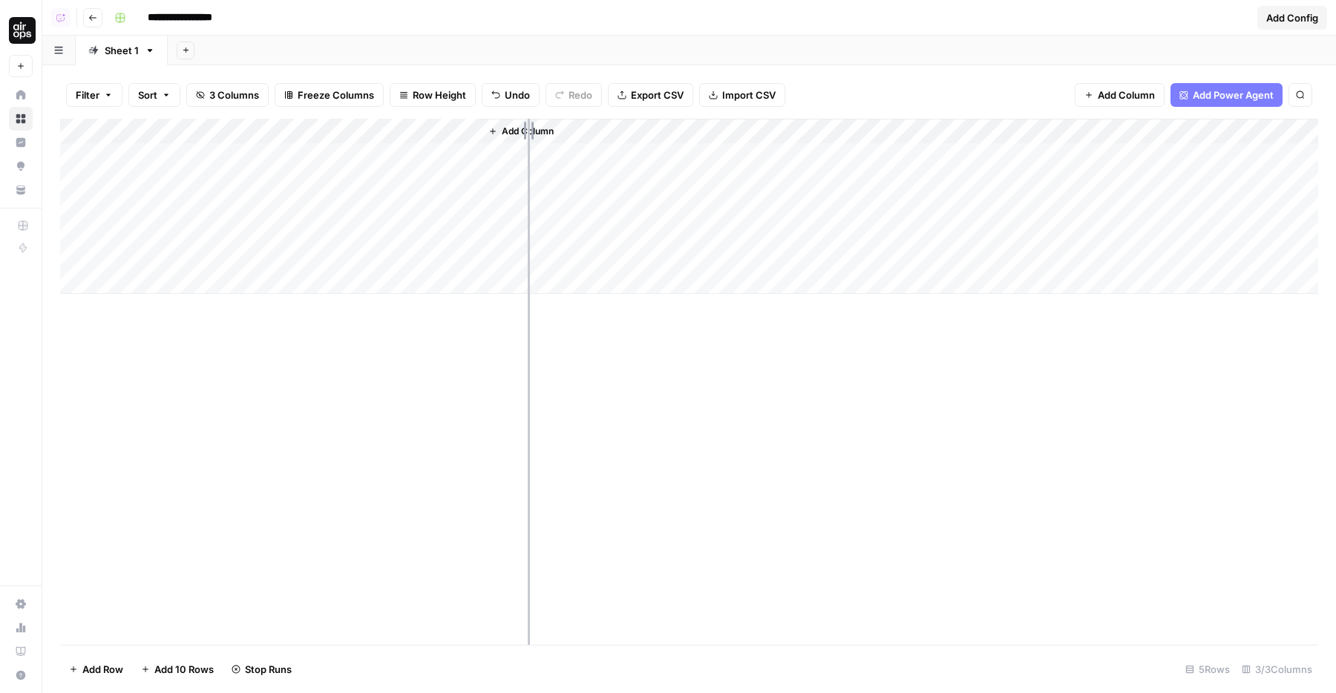
drag, startPoint x: 479, startPoint y: 131, endPoint x: 549, endPoint y: 132, distance: 70.5
click at [549, 132] on div "Add Column" at bounding box center [689, 206] width 1258 height 175
click at [191, 278] on div "Add Column" at bounding box center [689, 206] width 1258 height 175
click at [168, 312] on div "Add Column" at bounding box center [689, 219] width 1258 height 200
click at [168, 343] on div "Add Column" at bounding box center [689, 232] width 1258 height 226
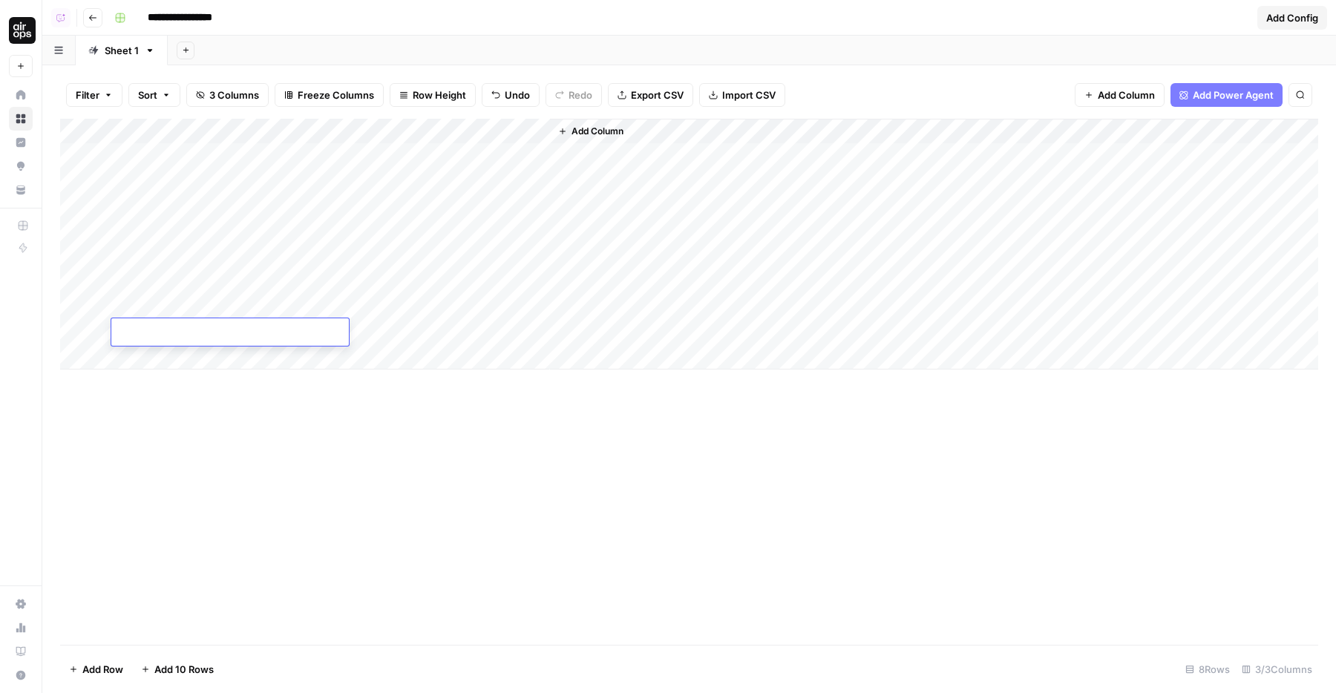
click at [162, 370] on div "Add Column" at bounding box center [689, 382] width 1258 height 526
click at [167, 357] on div "Add Column" at bounding box center [689, 244] width 1258 height 251
click at [157, 390] on div "Add Column" at bounding box center [689, 257] width 1258 height 276
click at [151, 424] on div "Add Column" at bounding box center [689, 382] width 1258 height 526
click at [162, 408] on div "Add Column" at bounding box center [689, 269] width 1258 height 301
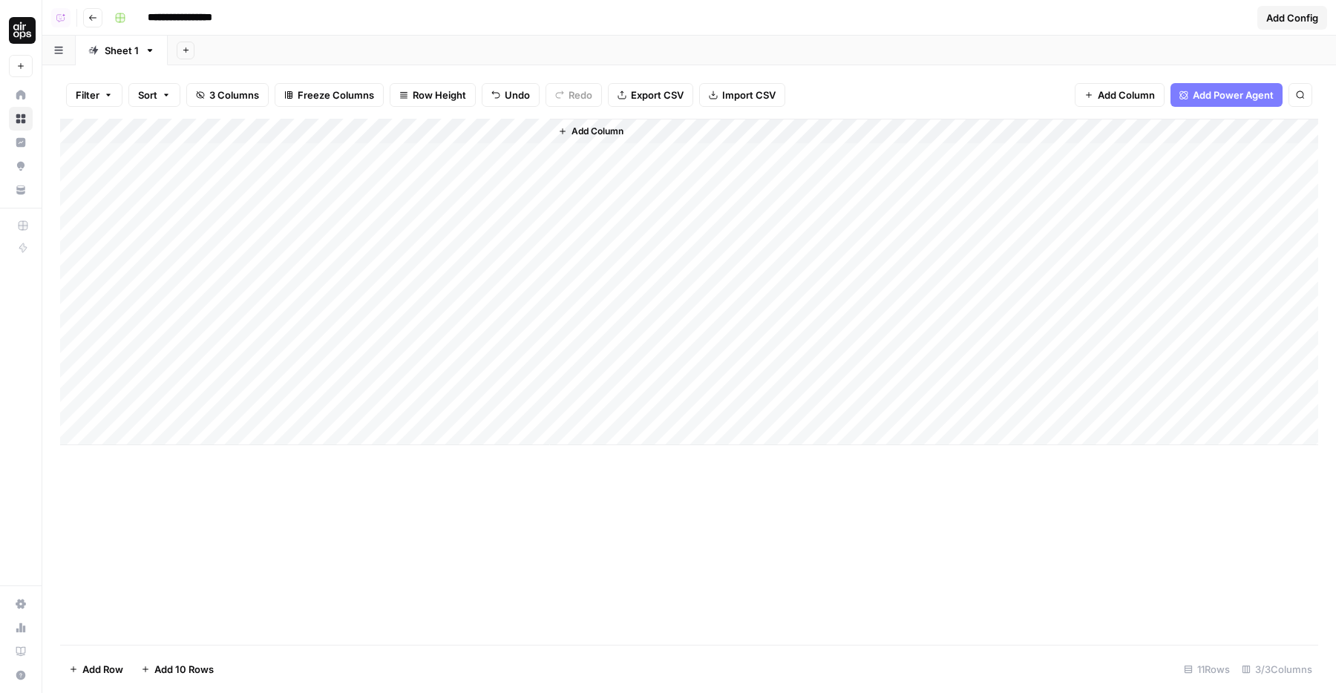
click at [129, 495] on div "Add Column" at bounding box center [689, 382] width 1258 height 526
click at [75, 407] on div "Add Column" at bounding box center [689, 282] width 1258 height 326
click at [111, 668] on span "Delete 1 Row" at bounding box center [98, 669] width 59 height 15
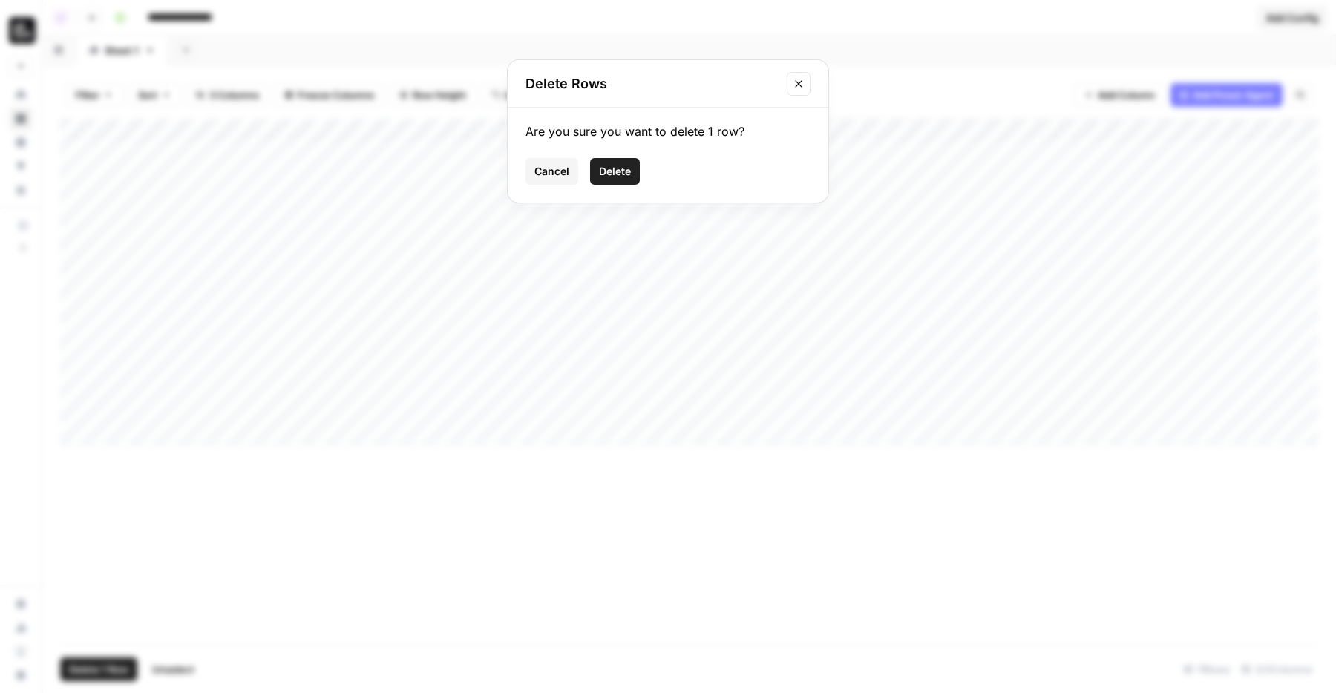
click at [608, 160] on button "Delete" at bounding box center [615, 171] width 50 height 27
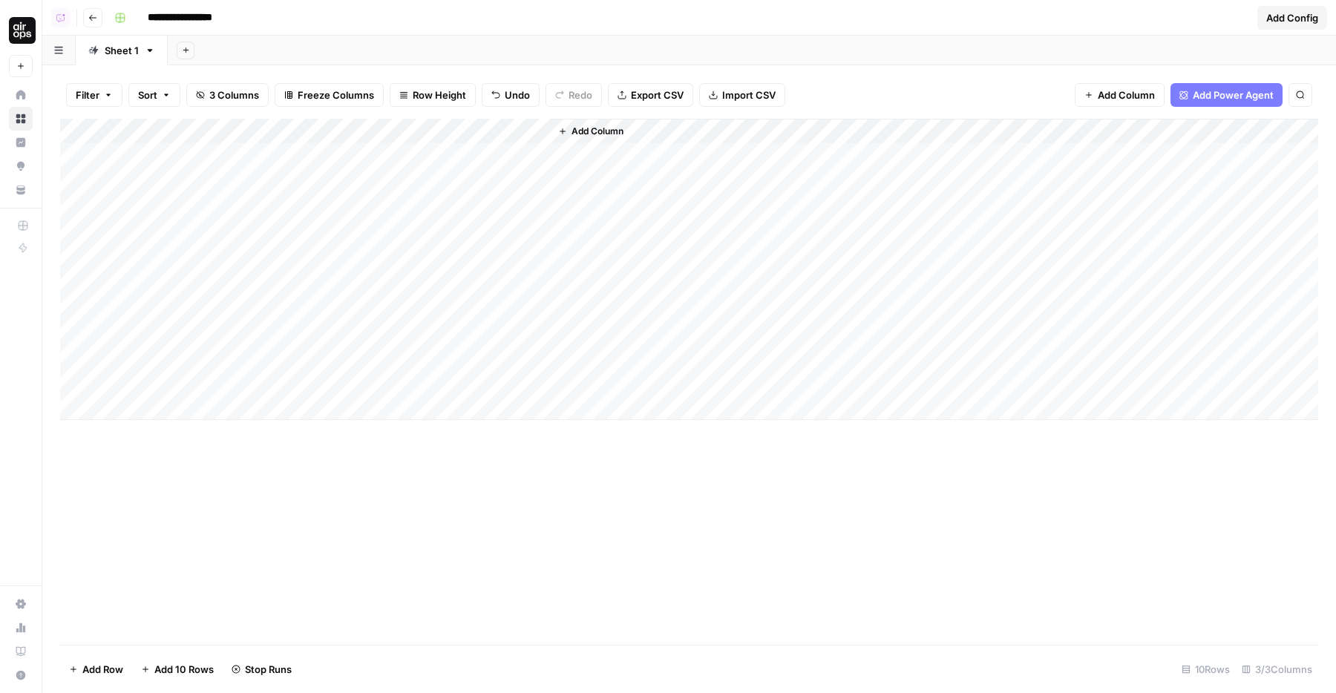
click at [174, 284] on div "Add Column" at bounding box center [689, 269] width 1258 height 301
type textarea "*******"
type textarea "**********"
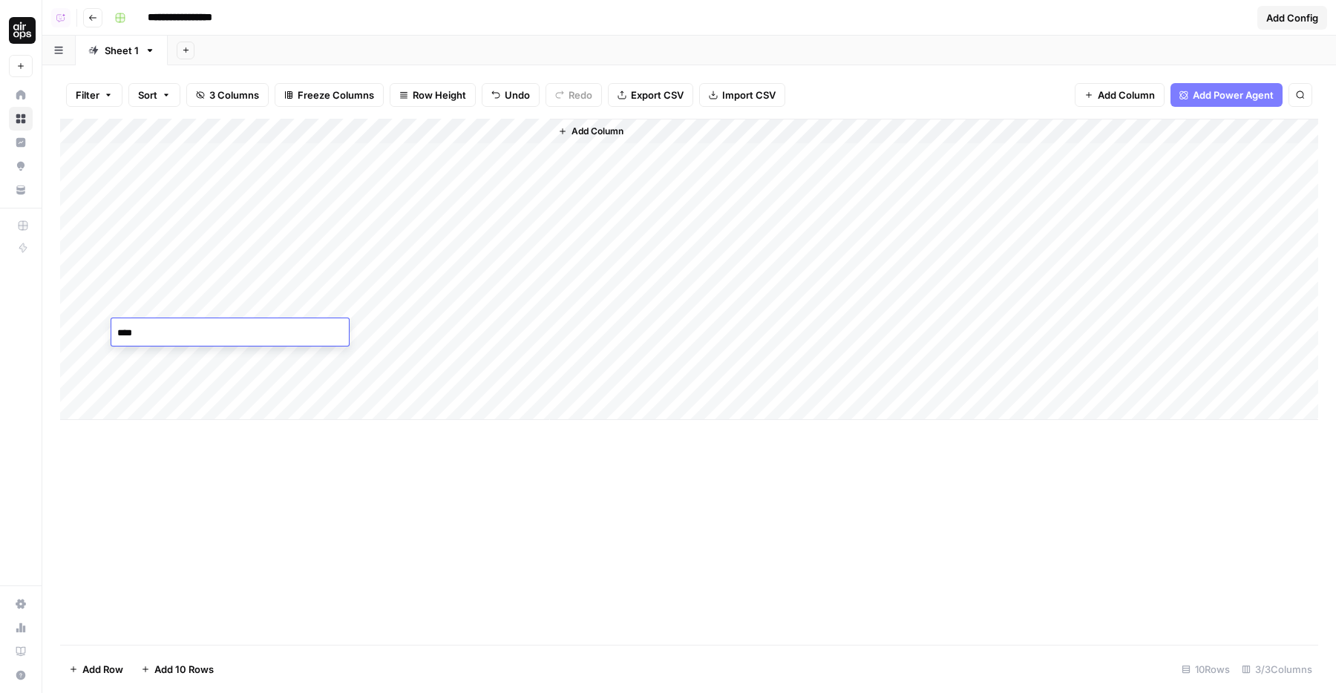
type textarea "*****"
type textarea "*********"
click at [997, 246] on div "Add Column" at bounding box center [689, 269] width 1258 height 301
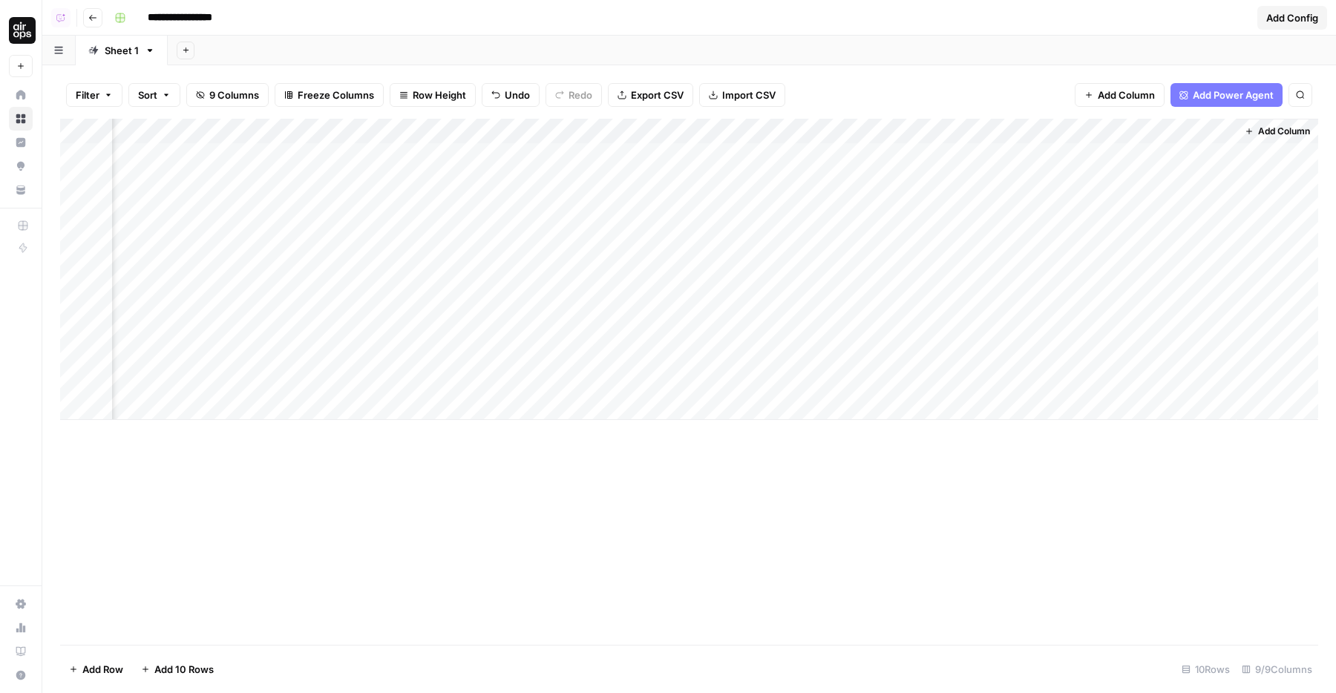
scroll to position [0, 105]
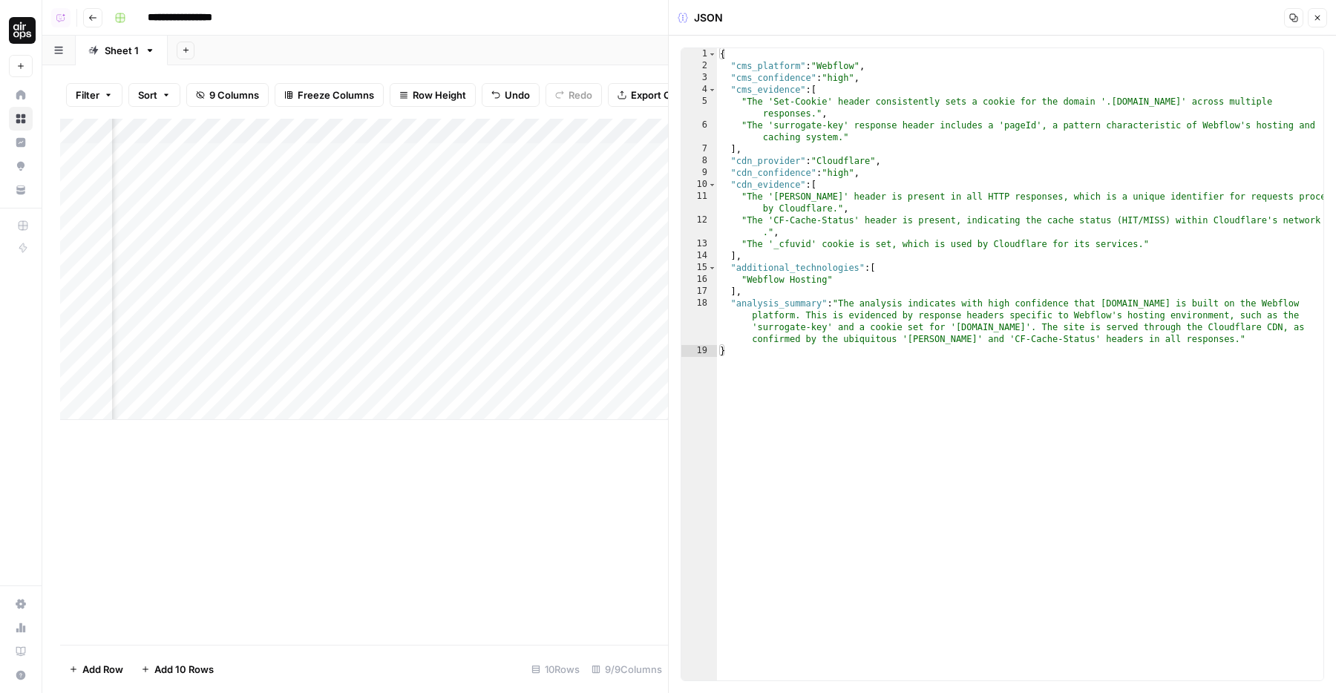
click at [818, 69] on div "{ "cms_platform" : "Webflow" , "cms_confidence" : "high" , "cms_evidence" : [ "…" at bounding box center [1020, 376] width 606 height 656
drag, startPoint x: 818, startPoint y: 69, endPoint x: 861, endPoint y: 69, distance: 43.8
click at [861, 69] on div "{ "cms_platform" : "Webflow" , "cms_confidence" : "high" , "cms_evidence" : [ "…" at bounding box center [1020, 376] width 606 height 656
drag, startPoint x: 812, startPoint y: 161, endPoint x: 889, endPoint y: 161, distance: 77.2
click at [889, 161] on div "{ "cms_platform" : "Webflow" , "cms_confidence" : "high" , "cms_evidence" : [ "…" at bounding box center [1020, 376] width 606 height 656
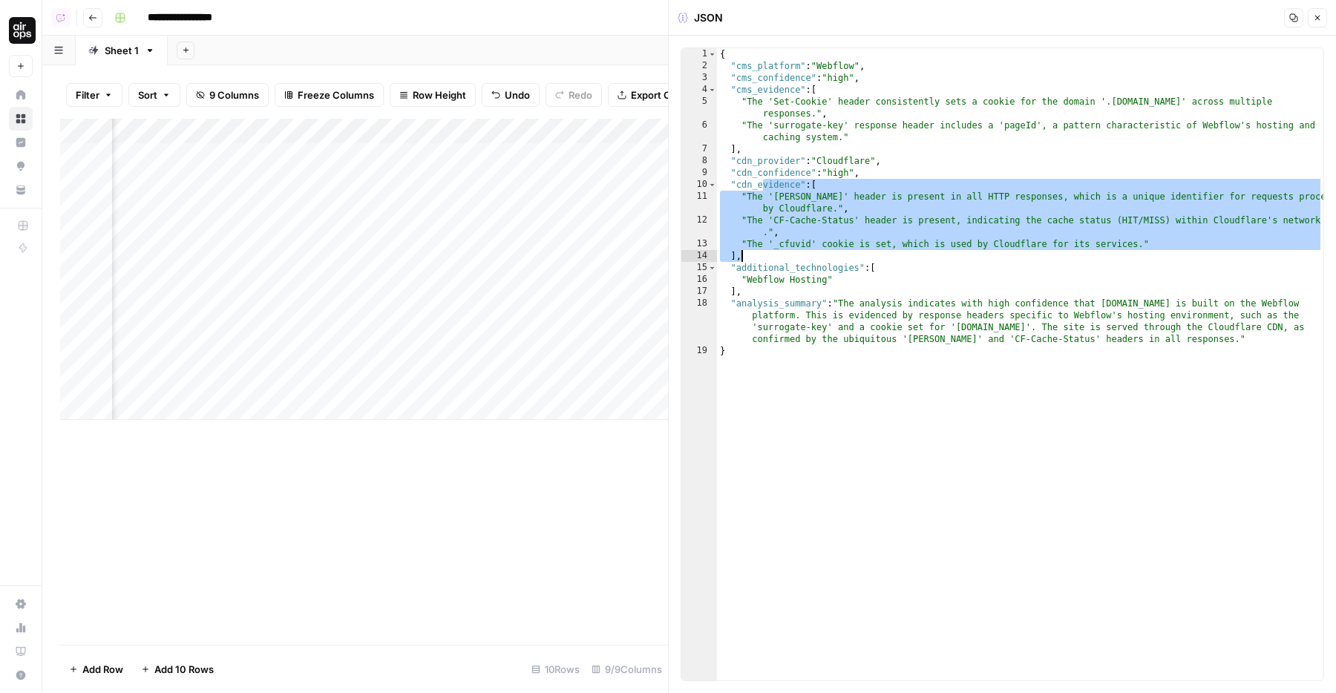
drag, startPoint x: 761, startPoint y: 184, endPoint x: 842, endPoint y: 278, distance: 123.6
click at [842, 278] on div "{ "cms_platform" : "Webflow" , "cms_confidence" : "high" , "cms_evidence" : [ "…" at bounding box center [1020, 376] width 606 height 656
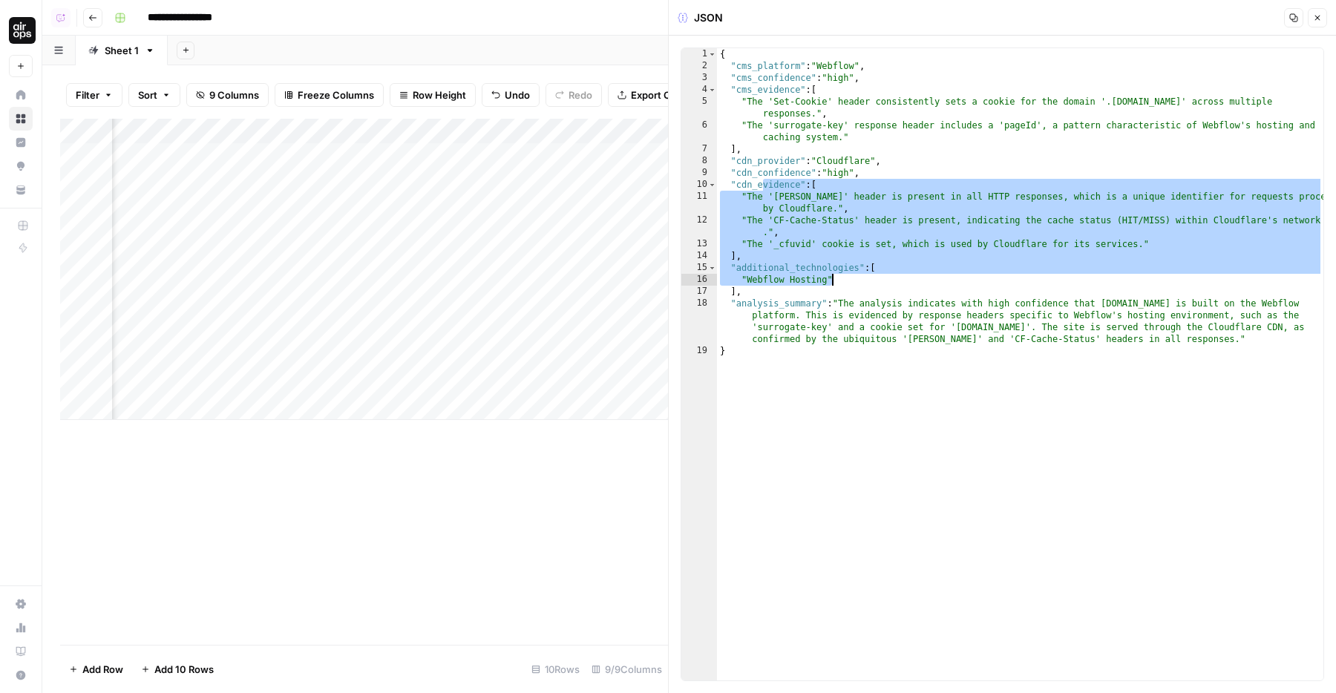
click at [842, 278] on div "{ "cms_platform" : "Webflow" , "cms_confidence" : "high" , "cms_evidence" : [ "…" at bounding box center [1020, 376] width 606 height 656
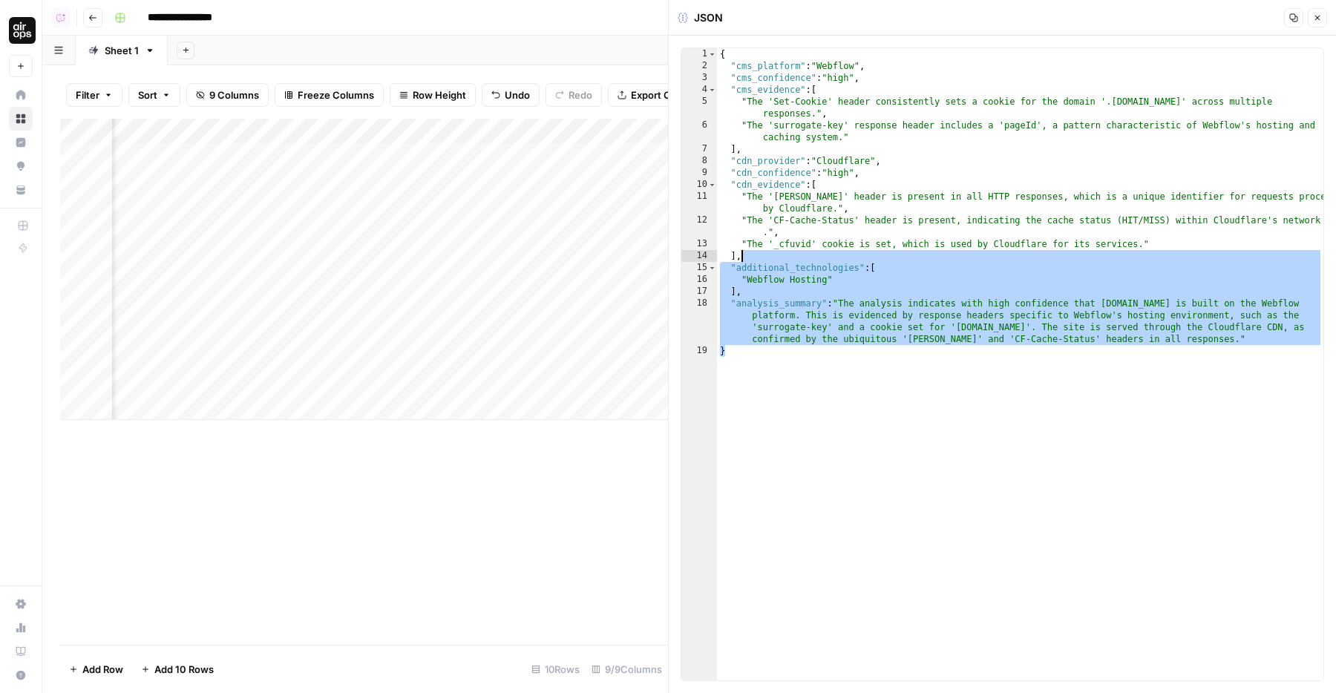
drag, startPoint x: 844, startPoint y: 368, endPoint x: 760, endPoint y: 201, distance: 187.2
click at [760, 201] on div "{ "cms_platform" : "Webflow" , "cms_confidence" : "high" , "cms_evidence" : [ "…" at bounding box center [1020, 376] width 606 height 656
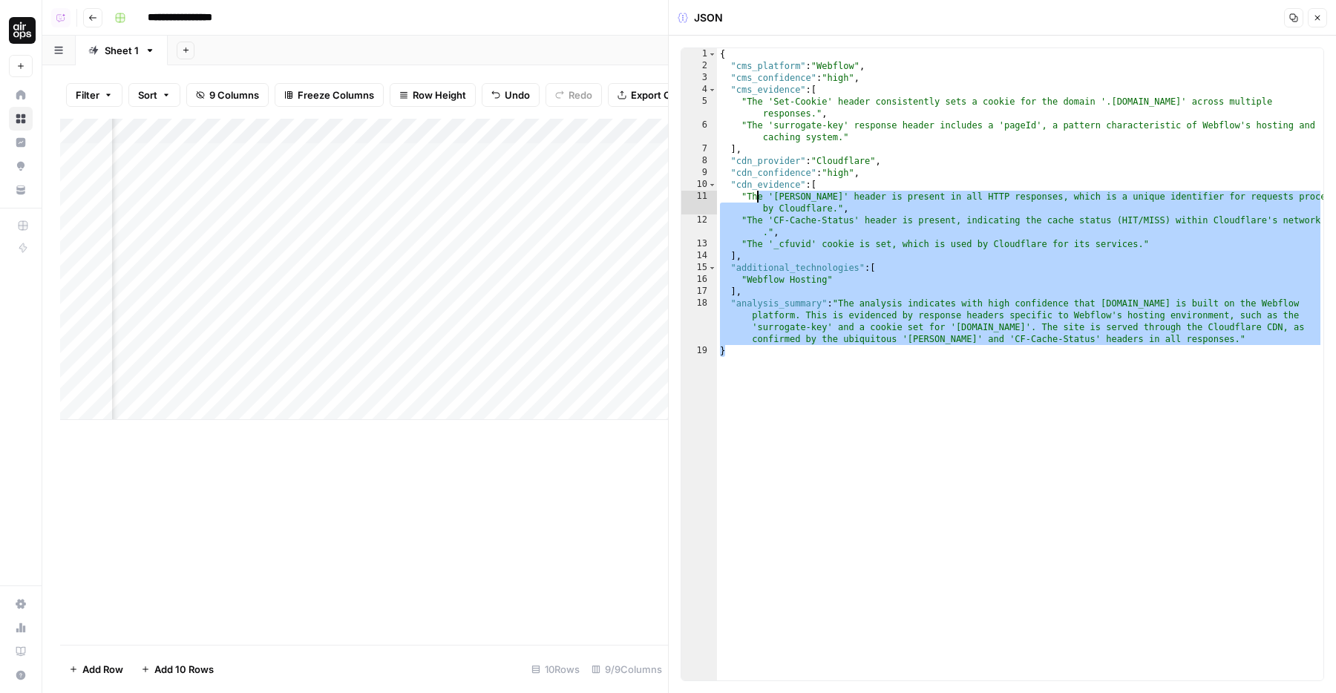
click at [760, 201] on div "{ "cms_platform" : "Webflow" , "cms_confidence" : "high" , "cms_evidence" : [ "…" at bounding box center [1020, 376] width 606 height 656
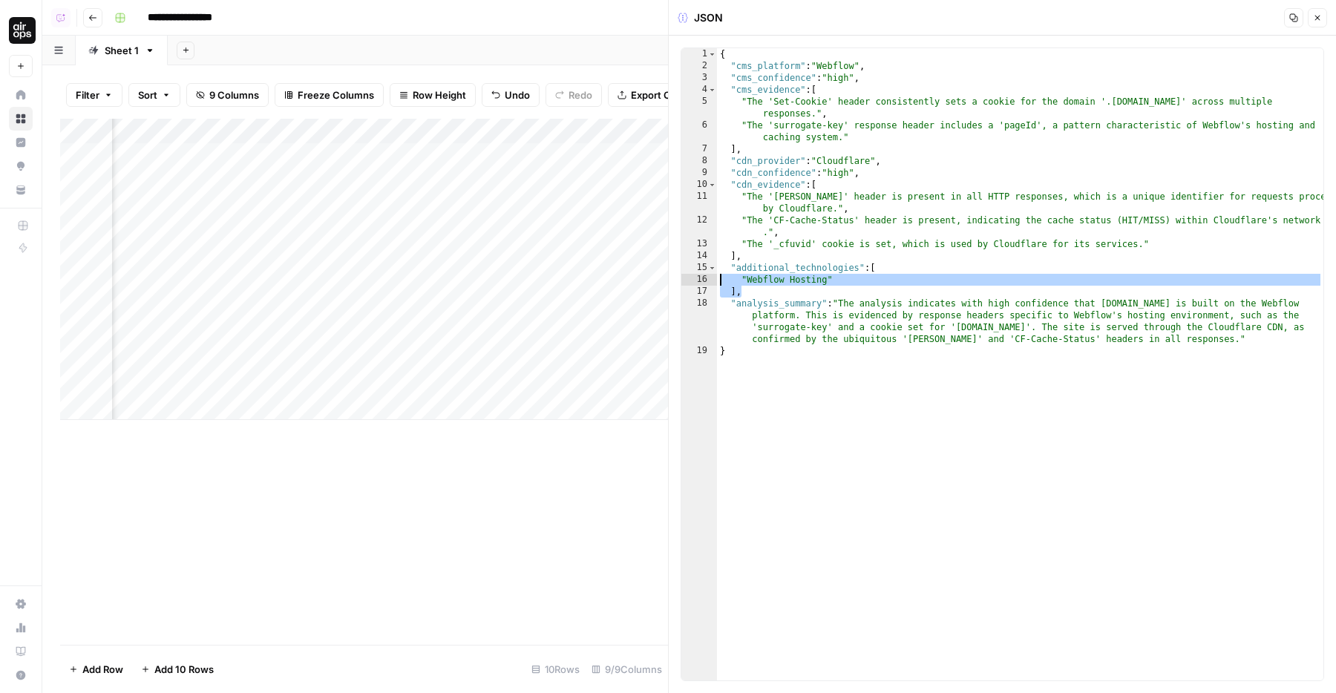
drag, startPoint x: 792, startPoint y: 292, endPoint x: 700, endPoint y: 278, distance: 93.1
click at [700, 278] on div "**********" at bounding box center [1001, 364] width 643 height 634
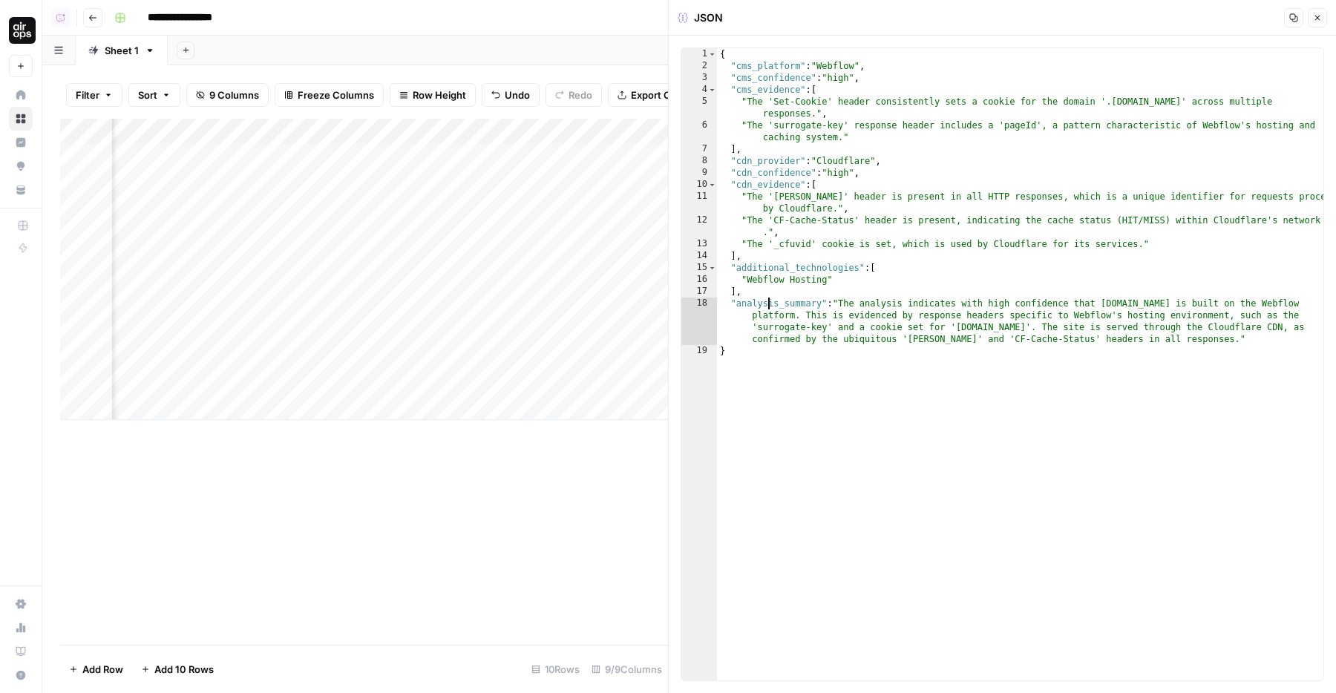
click at [769, 309] on div "{ "cms_platform" : "Webflow" , "cms_confidence" : "high" , "cms_evidence" : [ "…" at bounding box center [1020, 376] width 606 height 656
type textarea "**********"
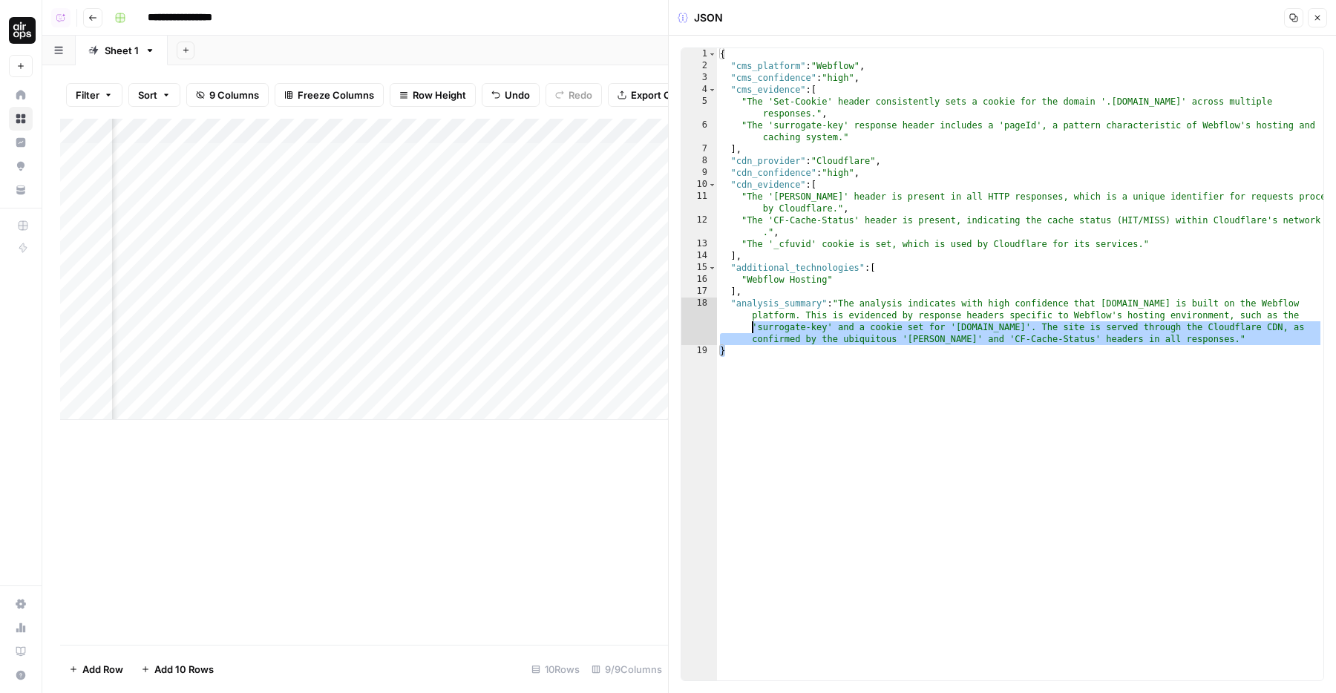
drag, startPoint x: 769, startPoint y: 360, endPoint x: 734, endPoint y: 315, distance: 57.0
click at [734, 315] on div "{ "cms_platform" : "Webflow" , "cms_confidence" : "high" , "cms_evidence" : [ "…" at bounding box center [1020, 376] width 606 height 656
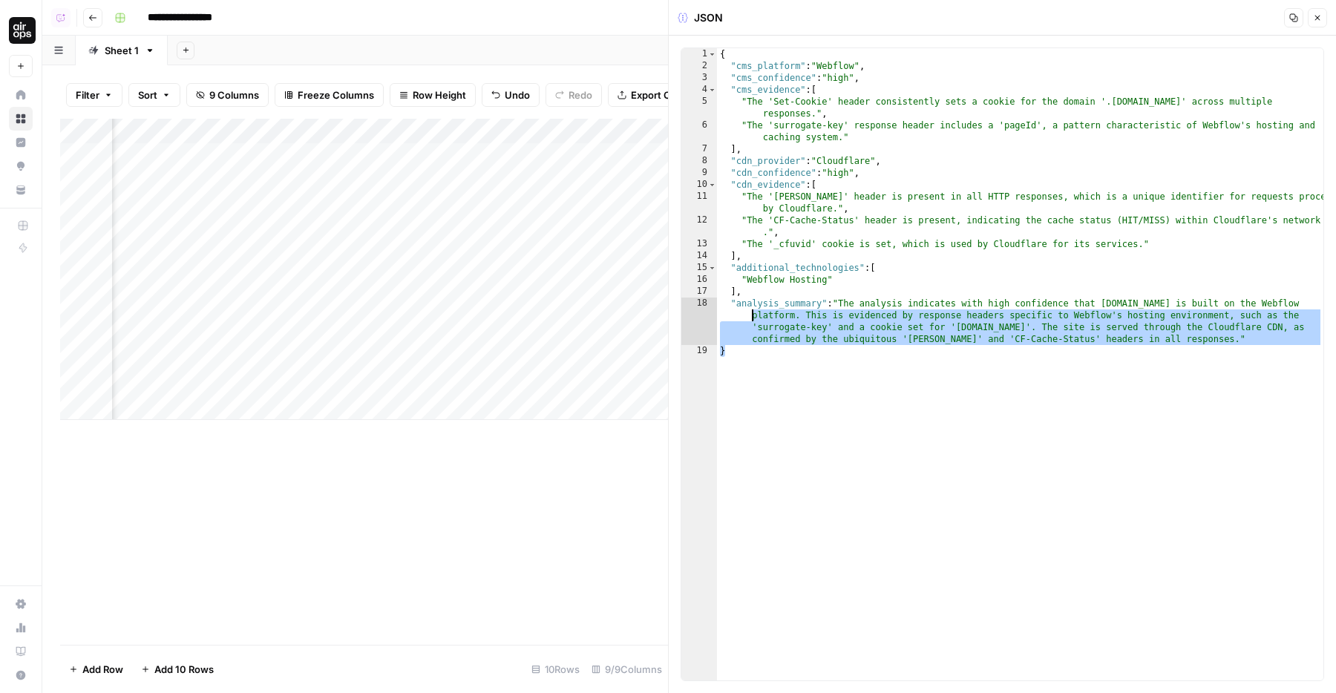
click at [790, 375] on div "{ "cms_platform" : "Webflow" , "cms_confidence" : "high" , "cms_evidence" : [ "…" at bounding box center [1020, 376] width 606 height 656
type textarea "*"
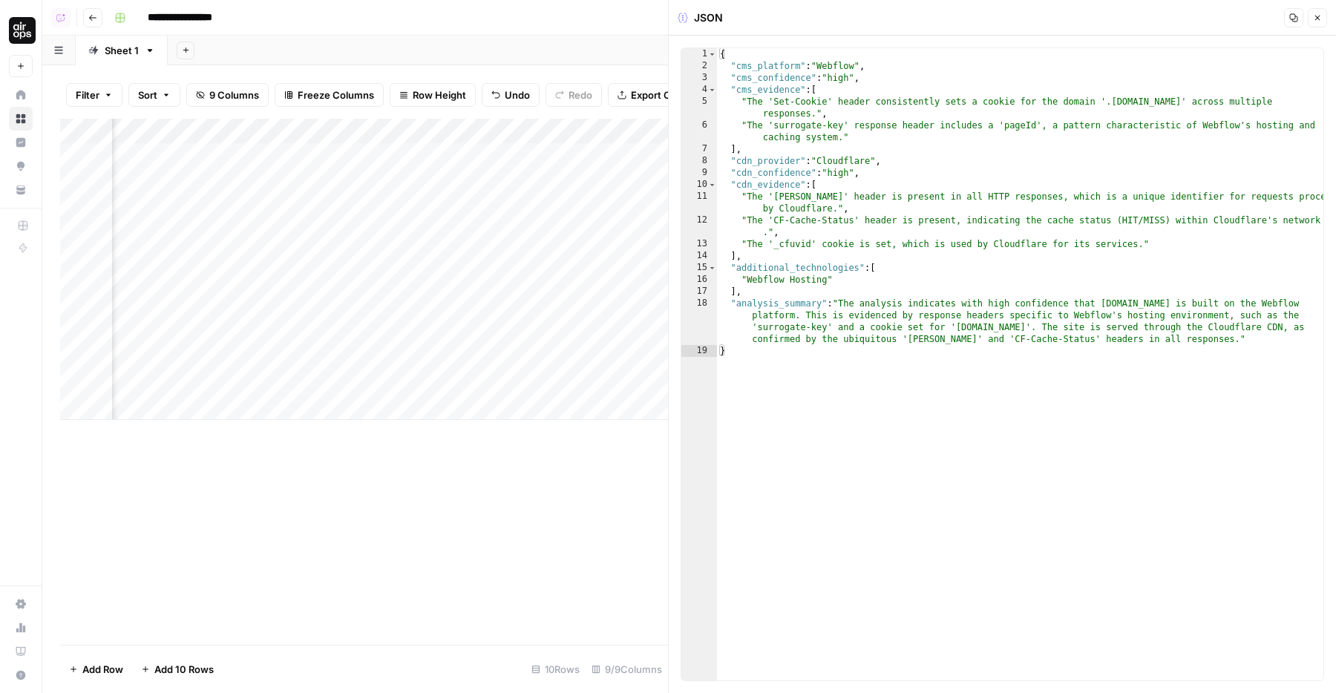
click at [1321, 9] on button "Close" at bounding box center [1316, 17] width 19 height 19
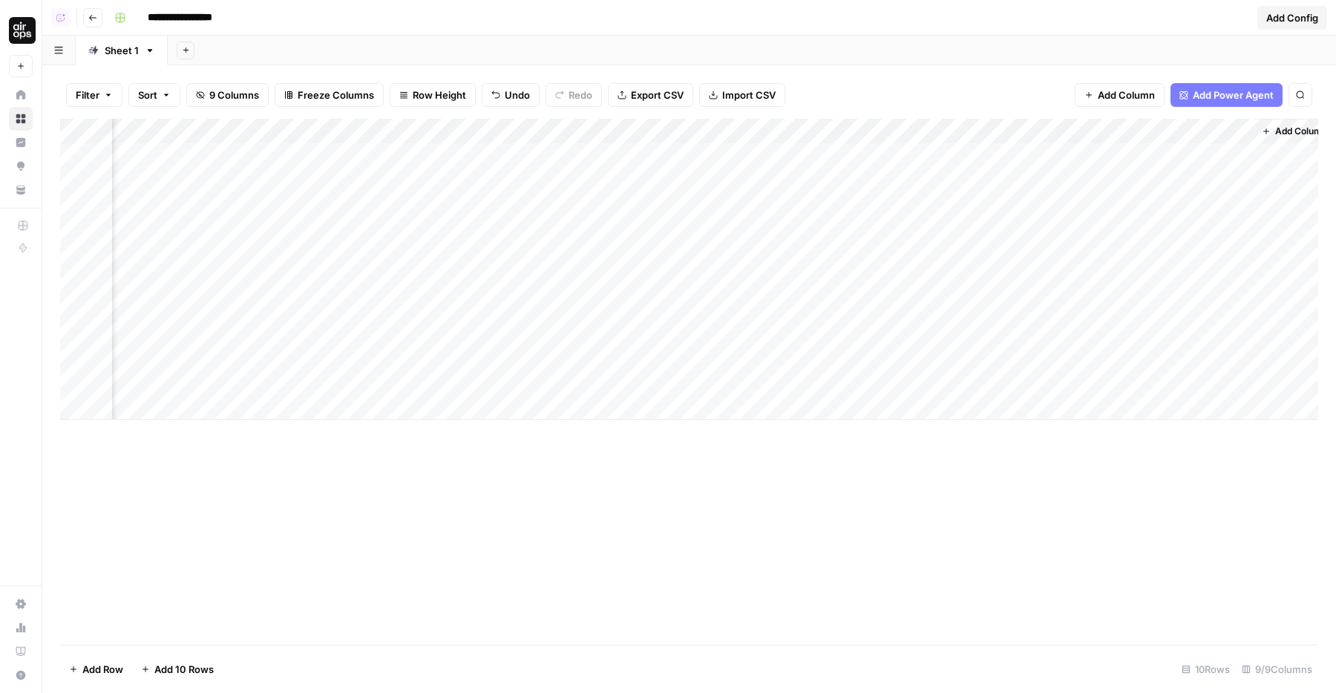
scroll to position [0, 73]
click at [442, 255] on div "Add Column" at bounding box center [689, 269] width 1258 height 301
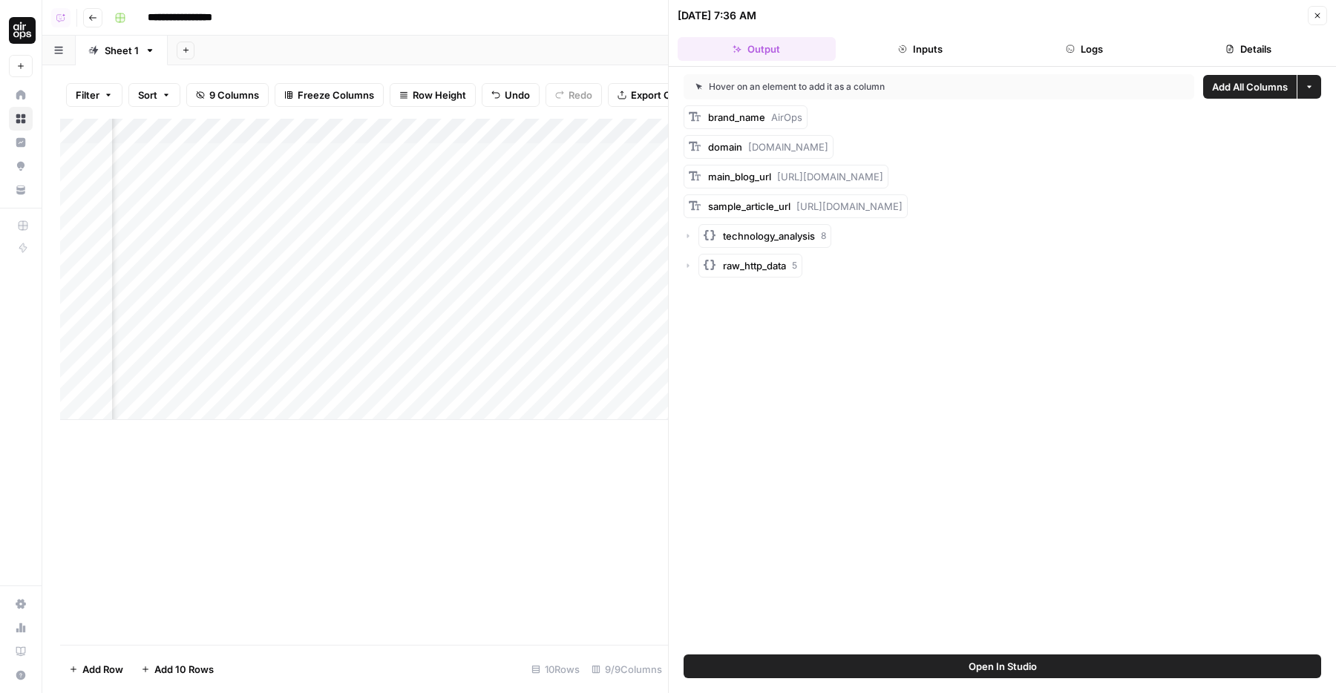
click at [692, 232] on icon "button" at bounding box center [687, 236] width 9 height 9
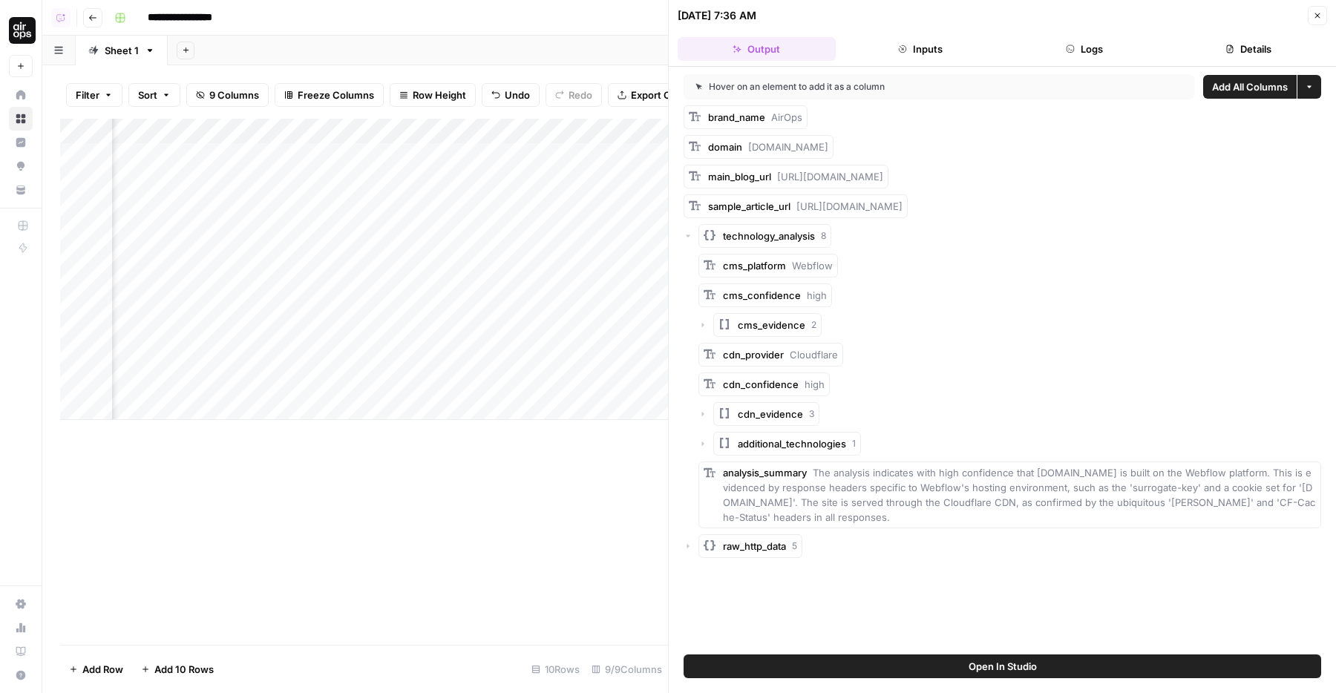
click at [852, 260] on div "cms_platform Webflow" at bounding box center [1009, 266] width 623 height 24
click at [857, 266] on span "Add as Column" at bounding box center [875, 265] width 55 height 12
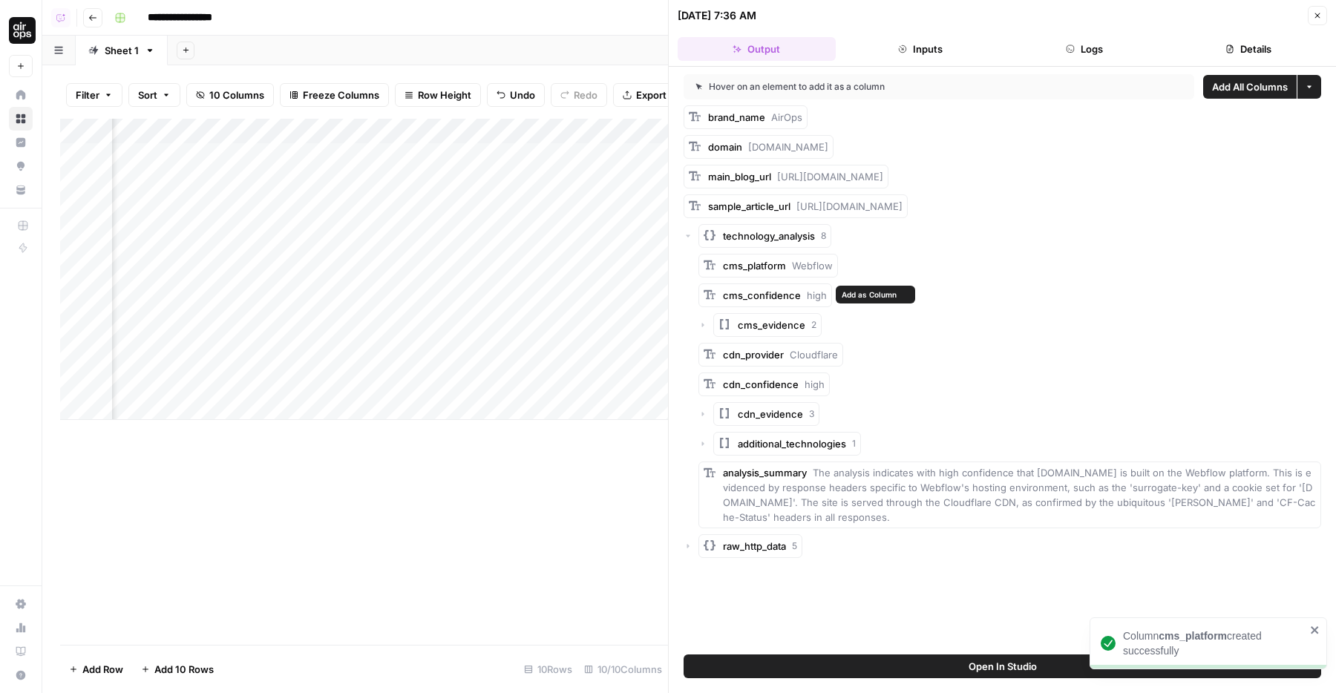
scroll to position [0, 127]
click at [853, 295] on span "Add as Column" at bounding box center [868, 295] width 55 height 12
click at [710, 332] on div "cms_evidence 2" at bounding box center [1009, 325] width 623 height 24
click at [703, 327] on icon "button" at bounding box center [702, 325] width 9 height 9
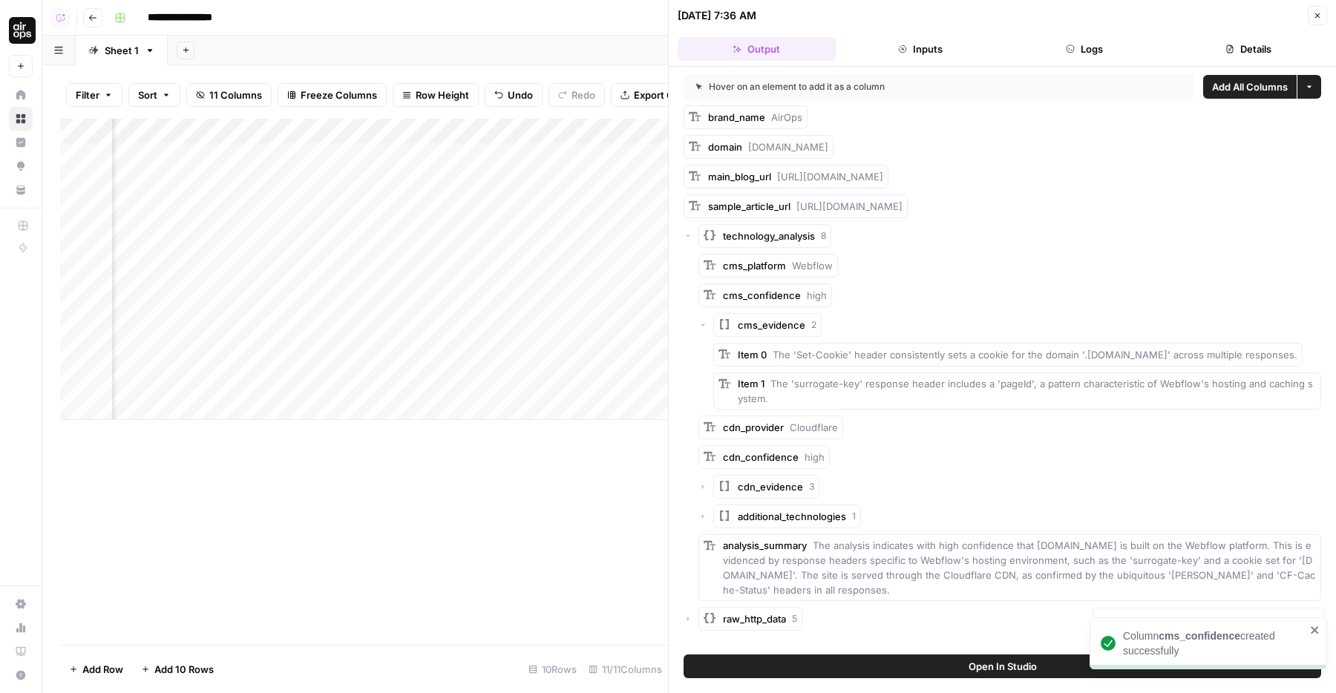
click at [703, 327] on icon "button" at bounding box center [702, 325] width 9 height 9
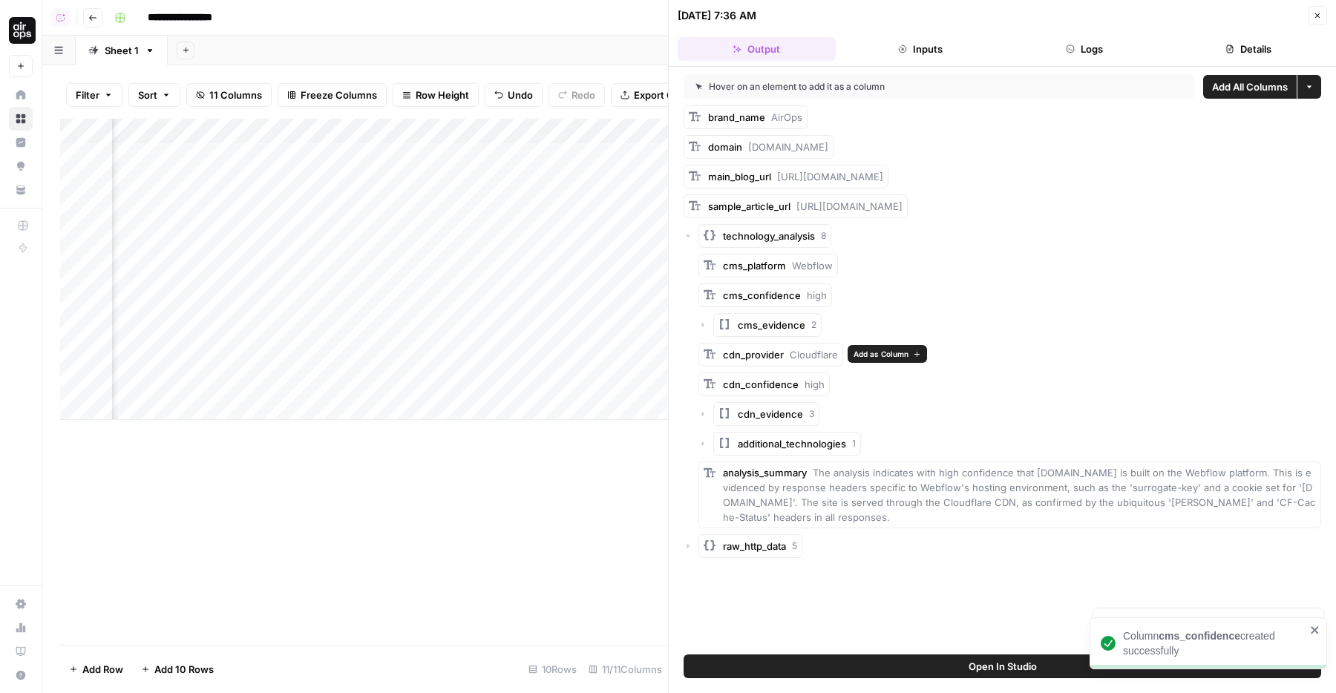
click at [866, 351] on span "Add as Column" at bounding box center [880, 354] width 55 height 12
click at [847, 381] on span "Add as Column" at bounding box center [866, 384] width 55 height 12
click at [725, 415] on rect "button" at bounding box center [724, 413] width 12 height 12
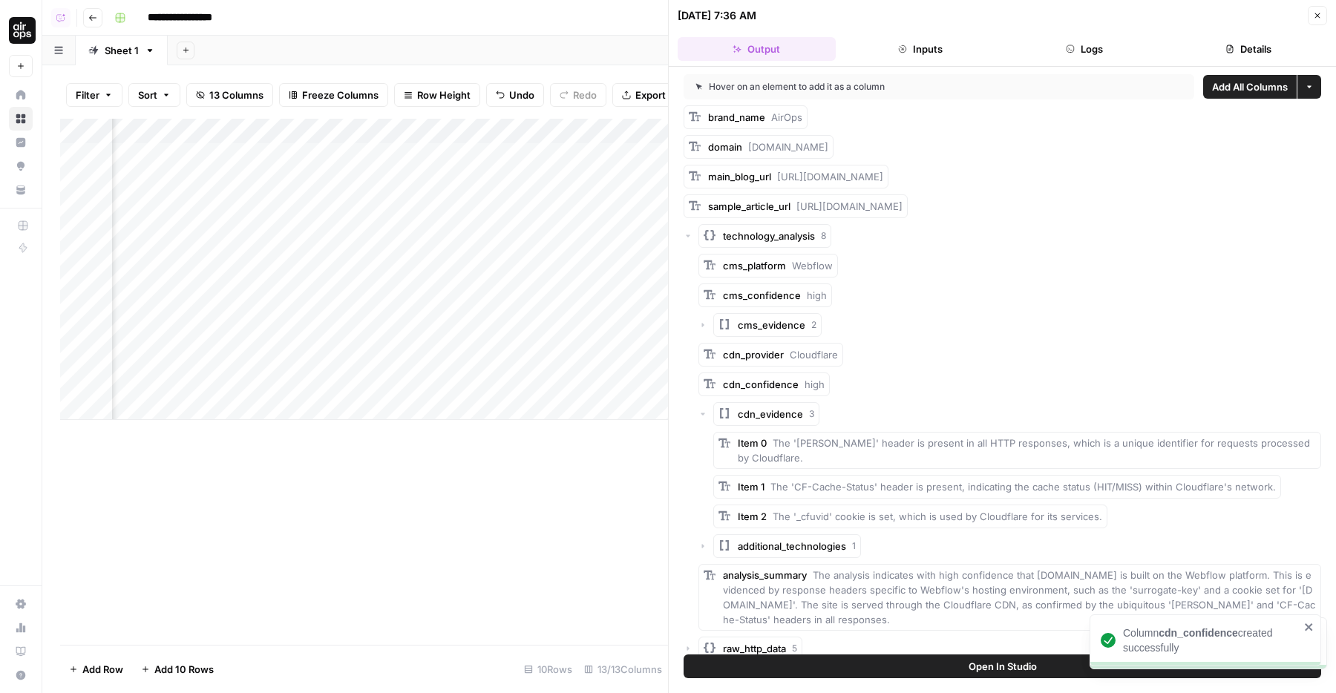
click at [725, 415] on rect "button" at bounding box center [724, 413] width 12 height 12
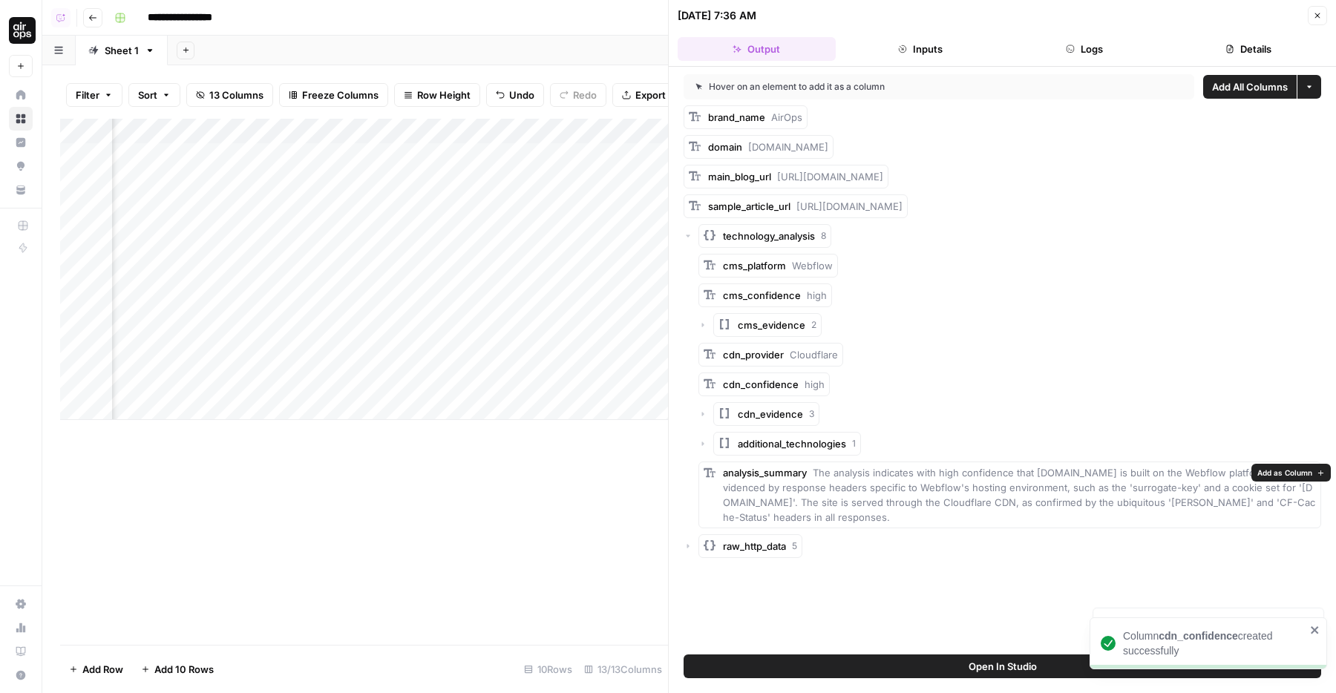
click at [1265, 473] on span "Add as Column" at bounding box center [1284, 473] width 55 height 12
click at [1315, 16] on icon "button" at bounding box center [1317, 15] width 9 height 9
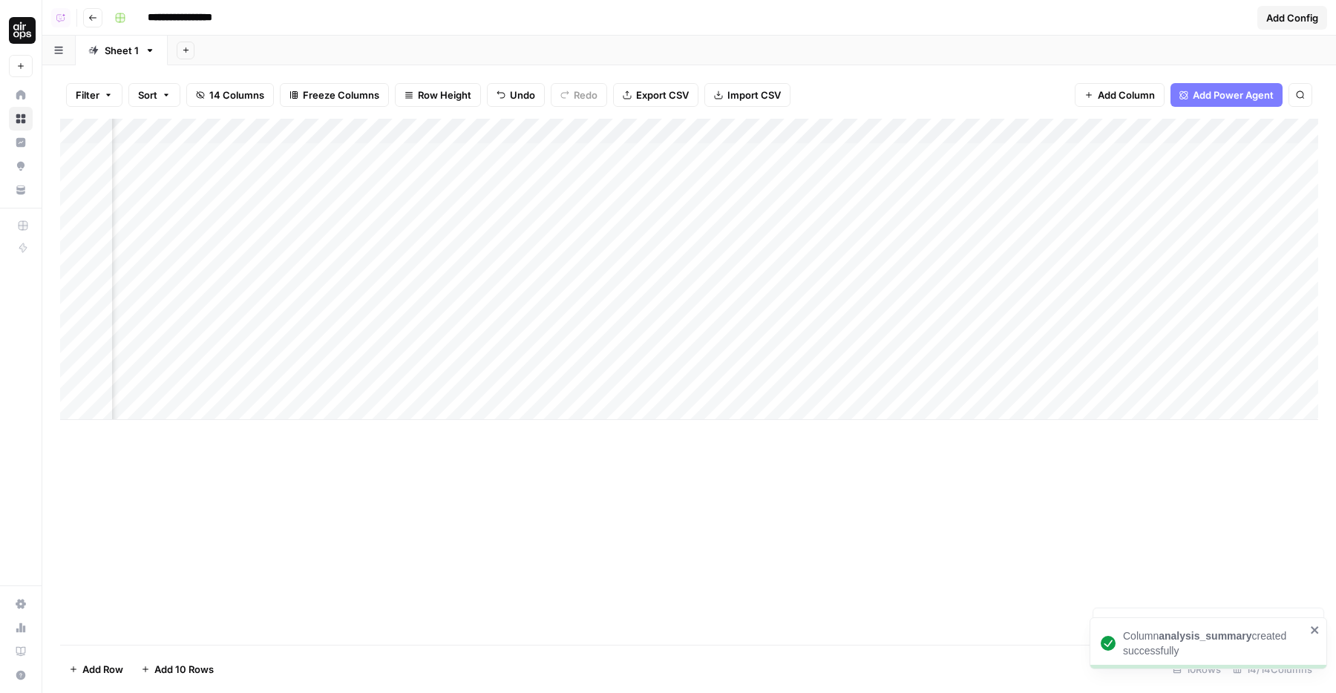
scroll to position [0, 100]
drag, startPoint x: 611, startPoint y: 132, endPoint x: 558, endPoint y: 139, distance: 53.8
click at [558, 139] on div "Add Column" at bounding box center [689, 269] width 1258 height 301
drag, startPoint x: 759, startPoint y: 128, endPoint x: 509, endPoint y: 146, distance: 250.7
click at [509, 146] on div "Add Column" at bounding box center [689, 269] width 1258 height 301
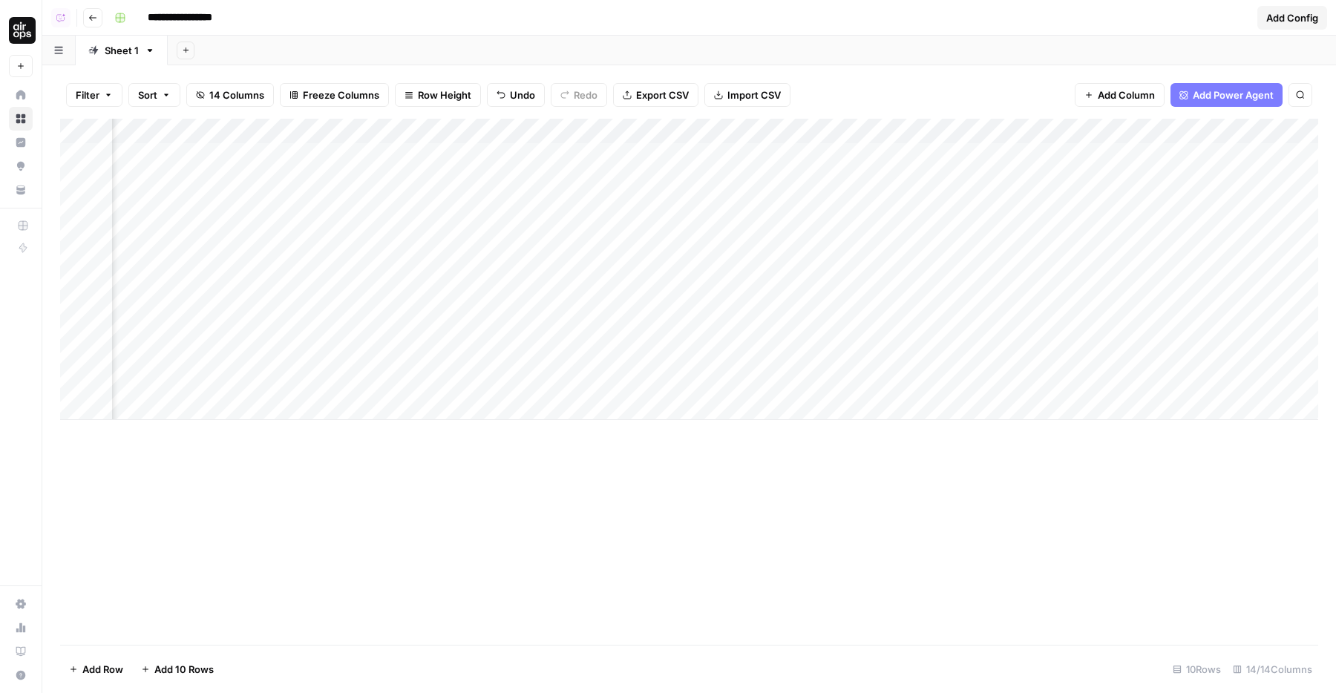
drag, startPoint x: 893, startPoint y: 131, endPoint x: 547, endPoint y: 145, distance: 346.1
click at [547, 145] on div "Add Column" at bounding box center [689, 269] width 1258 height 301
drag, startPoint x: 920, startPoint y: 125, endPoint x: 571, endPoint y: 153, distance: 349.9
click at [571, 153] on div "Add Column" at bounding box center [689, 269] width 1258 height 301
drag, startPoint x: 1021, startPoint y: 131, endPoint x: 559, endPoint y: 165, distance: 462.8
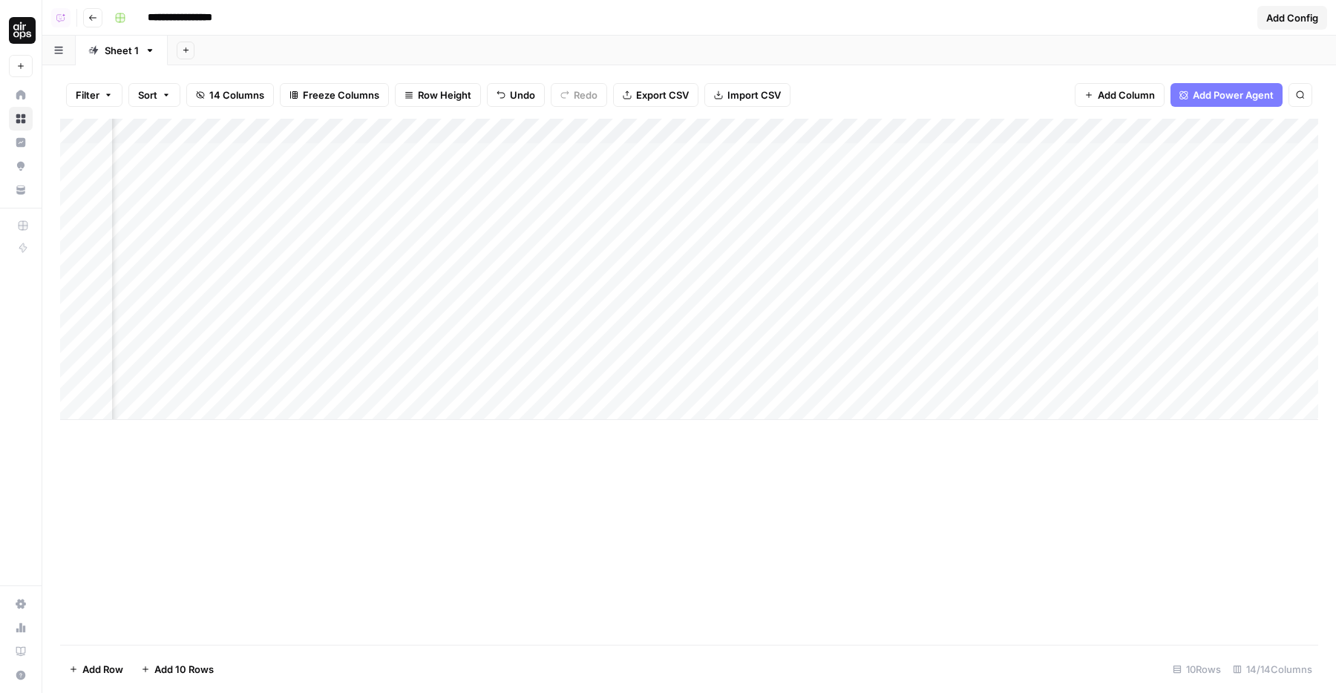
click at [559, 165] on div "Add Column" at bounding box center [689, 269] width 1258 height 301
click at [531, 144] on div "Add Column" at bounding box center [689, 269] width 1258 height 301
drag, startPoint x: 613, startPoint y: 122, endPoint x: 1006, endPoint y: 137, distance: 393.5
click at [1006, 137] on div "Add Column" at bounding box center [689, 269] width 1258 height 301
drag, startPoint x: 1111, startPoint y: 133, endPoint x: 485, endPoint y: 134, distance: 626.3
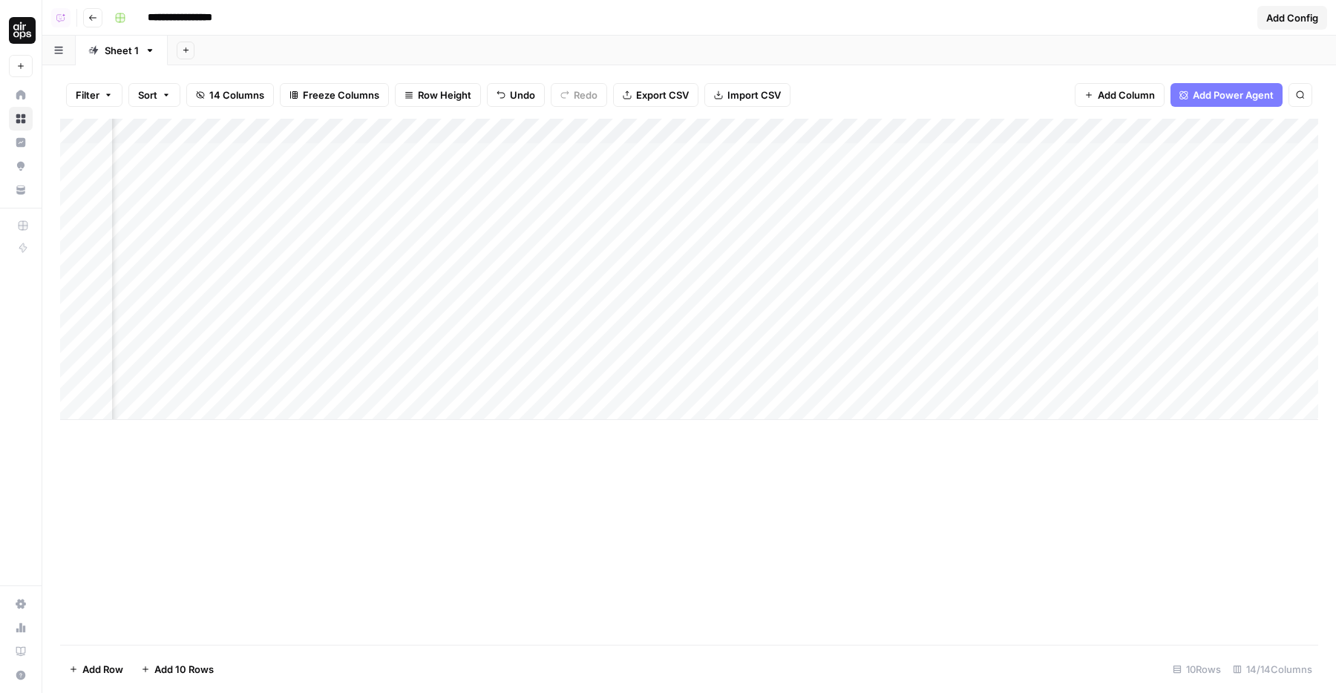
click at [485, 134] on div "Add Column" at bounding box center [689, 269] width 1258 height 301
drag, startPoint x: 1264, startPoint y: 131, endPoint x: 689, endPoint y: 140, distance: 575.9
click at [689, 140] on div "Add Column" at bounding box center [689, 269] width 1258 height 301
click at [1067, 136] on div "Add Column" at bounding box center [689, 269] width 1258 height 301
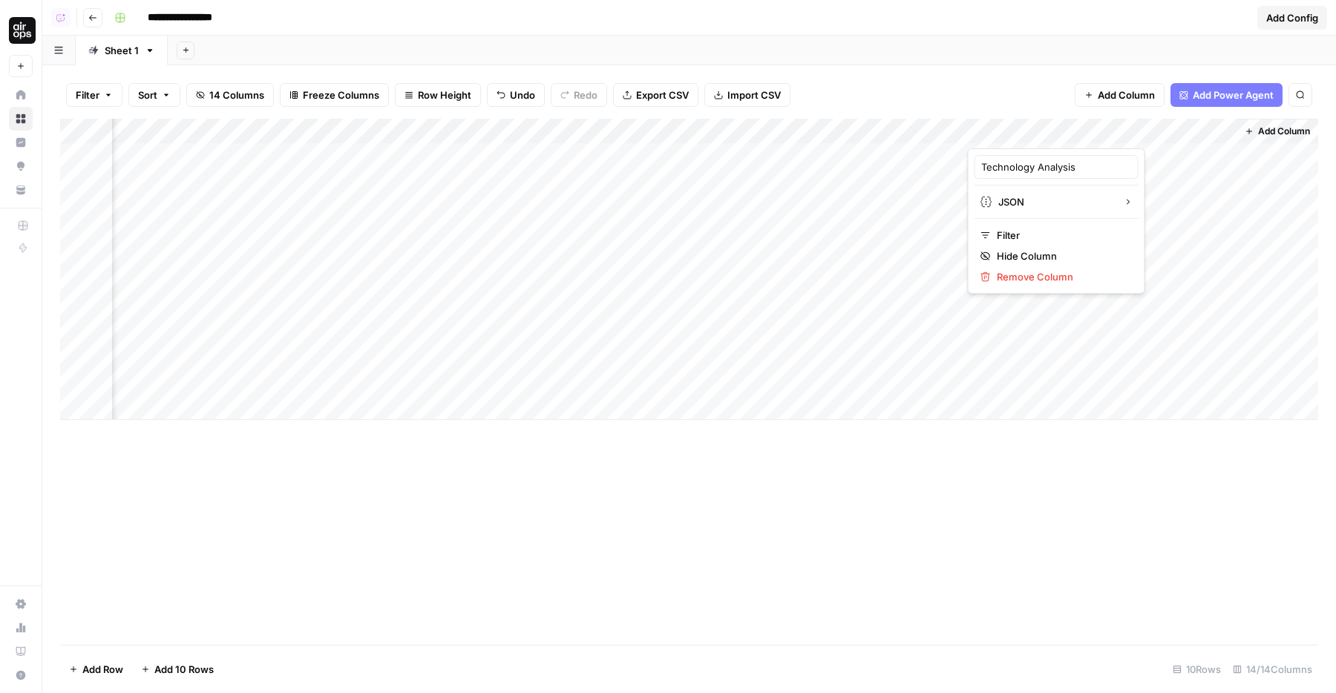
click at [1146, 128] on div "Add Column" at bounding box center [689, 269] width 1258 height 301
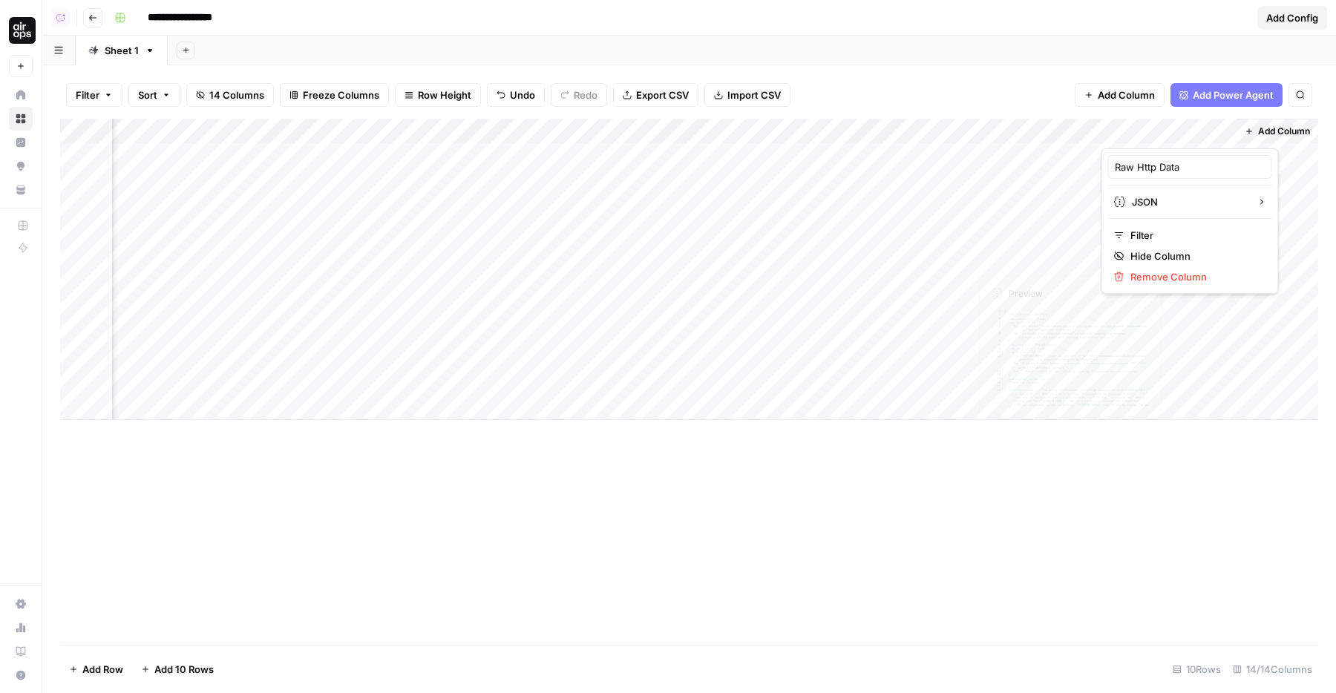
click at [961, 289] on div "Add Column" at bounding box center [689, 269] width 1258 height 301
click at [77, 232] on div "Add Column" at bounding box center [689, 269] width 1258 height 301
click at [77, 209] on div "Add Column" at bounding box center [689, 269] width 1258 height 301
click at [76, 157] on div "Add Column" at bounding box center [689, 269] width 1258 height 301
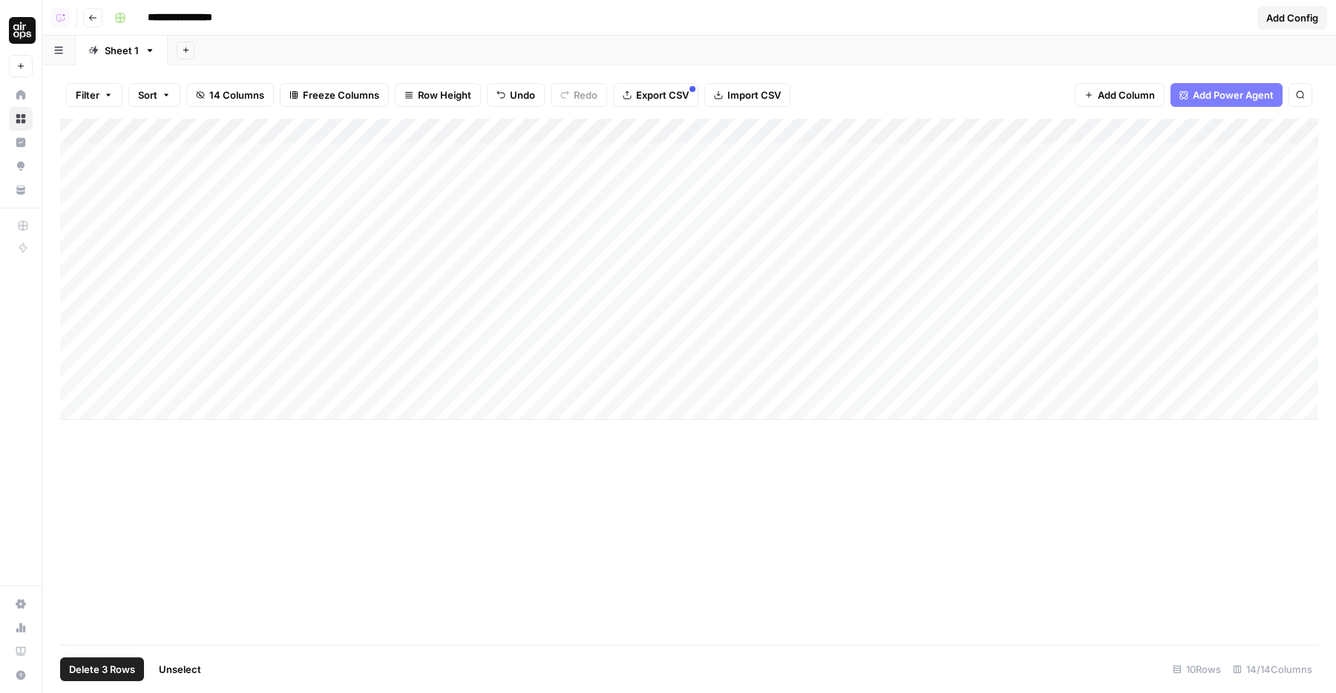
click at [482, 137] on div "Add Column" at bounding box center [689, 269] width 1258 height 301
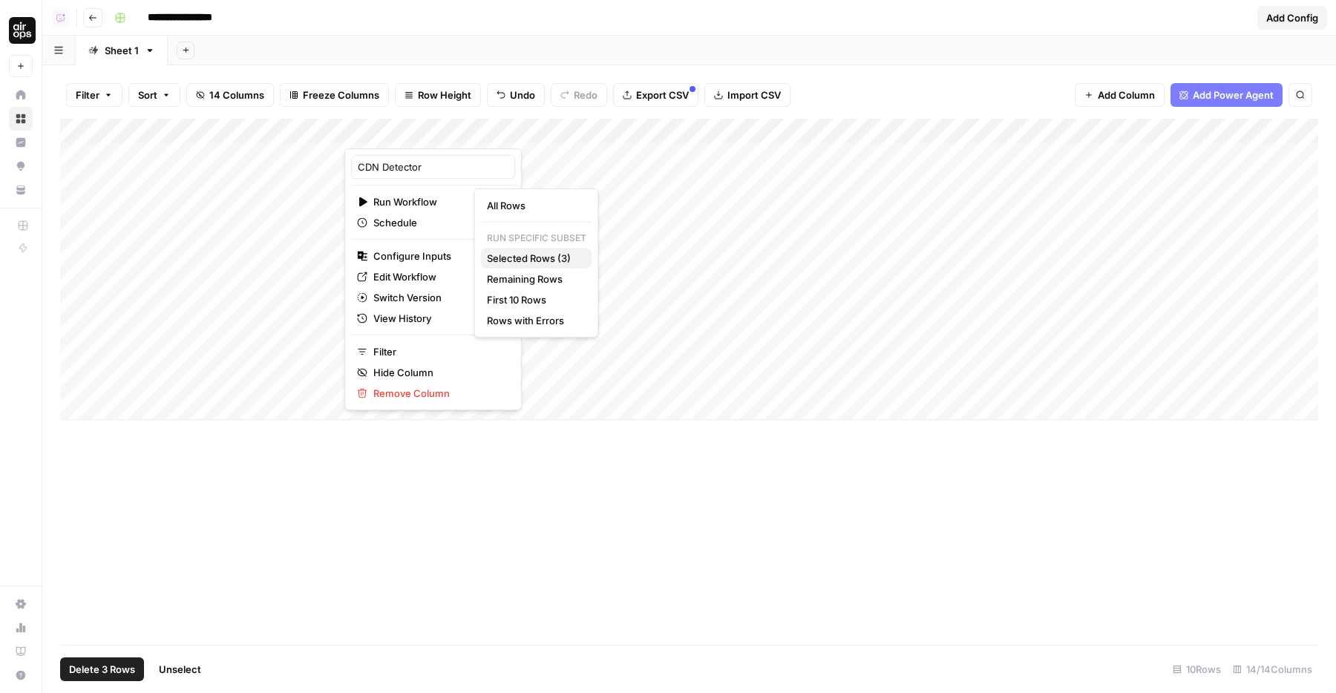
click at [518, 261] on span "Selected Rows (3)" at bounding box center [533, 258] width 93 height 15
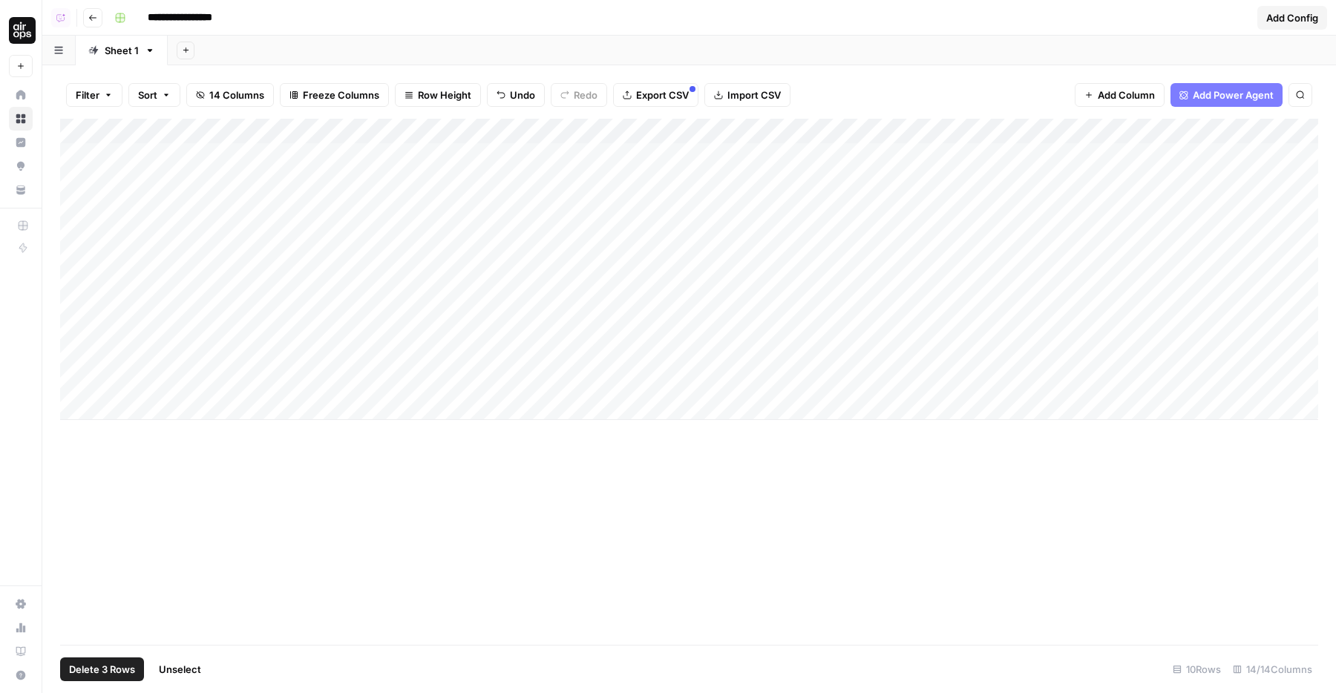
click at [65, 234] on div "Add Column" at bounding box center [689, 269] width 1258 height 301
click at [68, 208] on div "Add Column" at bounding box center [689, 269] width 1258 height 301
click at [79, 213] on div "Add Column" at bounding box center [689, 269] width 1258 height 301
click at [78, 224] on div "Add Column" at bounding box center [689, 269] width 1258 height 301
click at [82, 158] on div "Add Column" at bounding box center [689, 269] width 1258 height 301
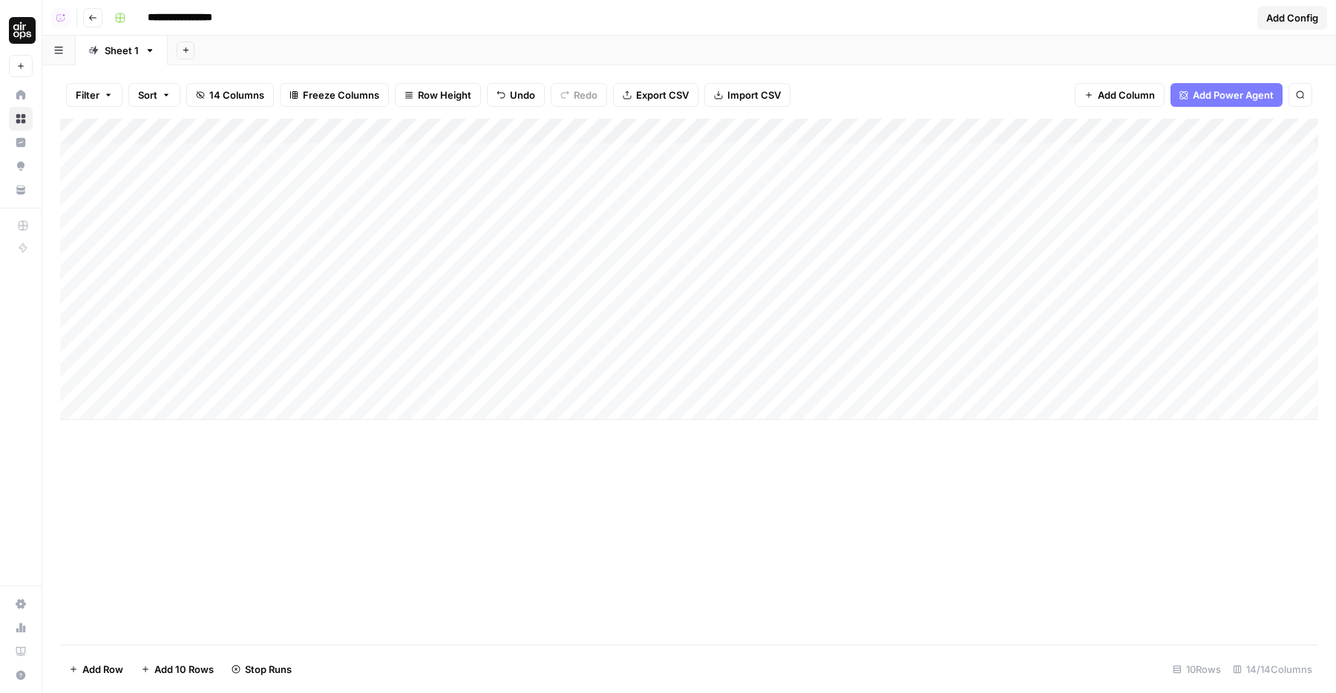
drag, startPoint x: 62, startPoint y: 181, endPoint x: 70, endPoint y: 325, distance: 144.1
click at [70, 325] on div "Add Column" at bounding box center [689, 269] width 1258 height 301
click at [473, 257] on div "Add Column" at bounding box center [689, 269] width 1258 height 301
click at [290, 292] on div "Add Column" at bounding box center [689, 269] width 1258 height 301
click at [599, 132] on div "Add Column" at bounding box center [689, 269] width 1258 height 301
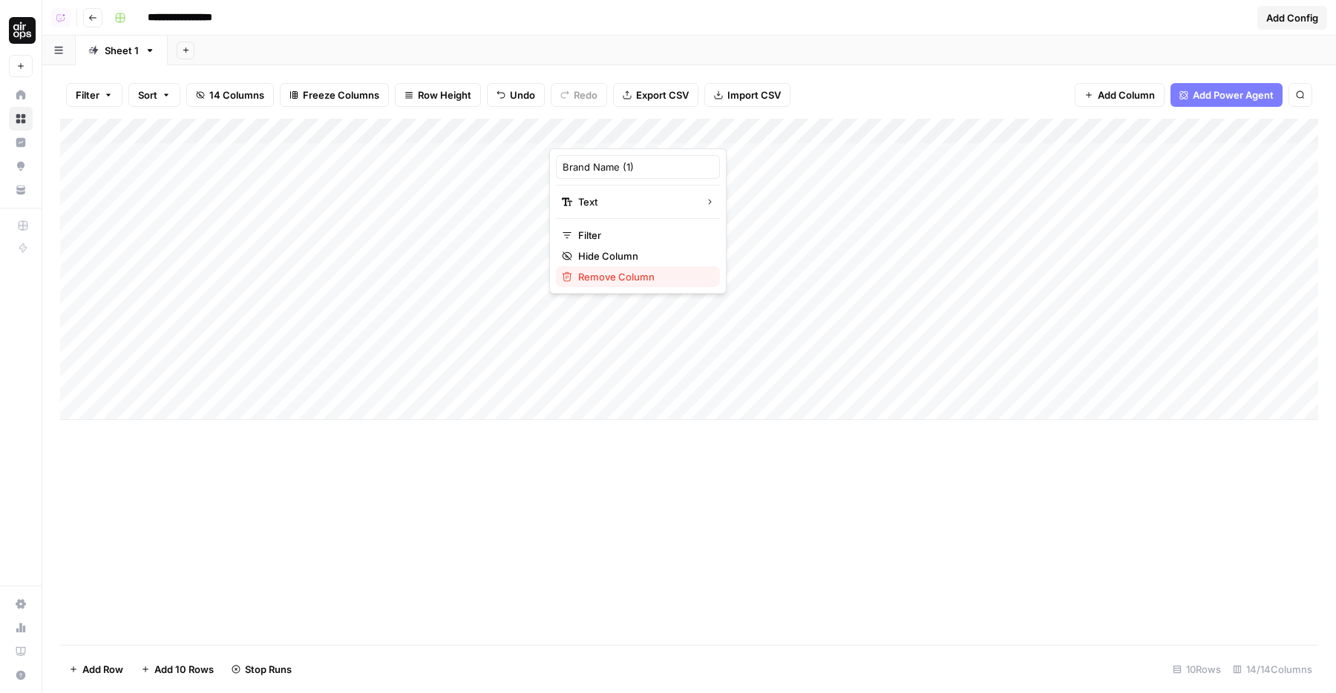
click at [590, 278] on span "Remove Column" at bounding box center [643, 276] width 130 height 15
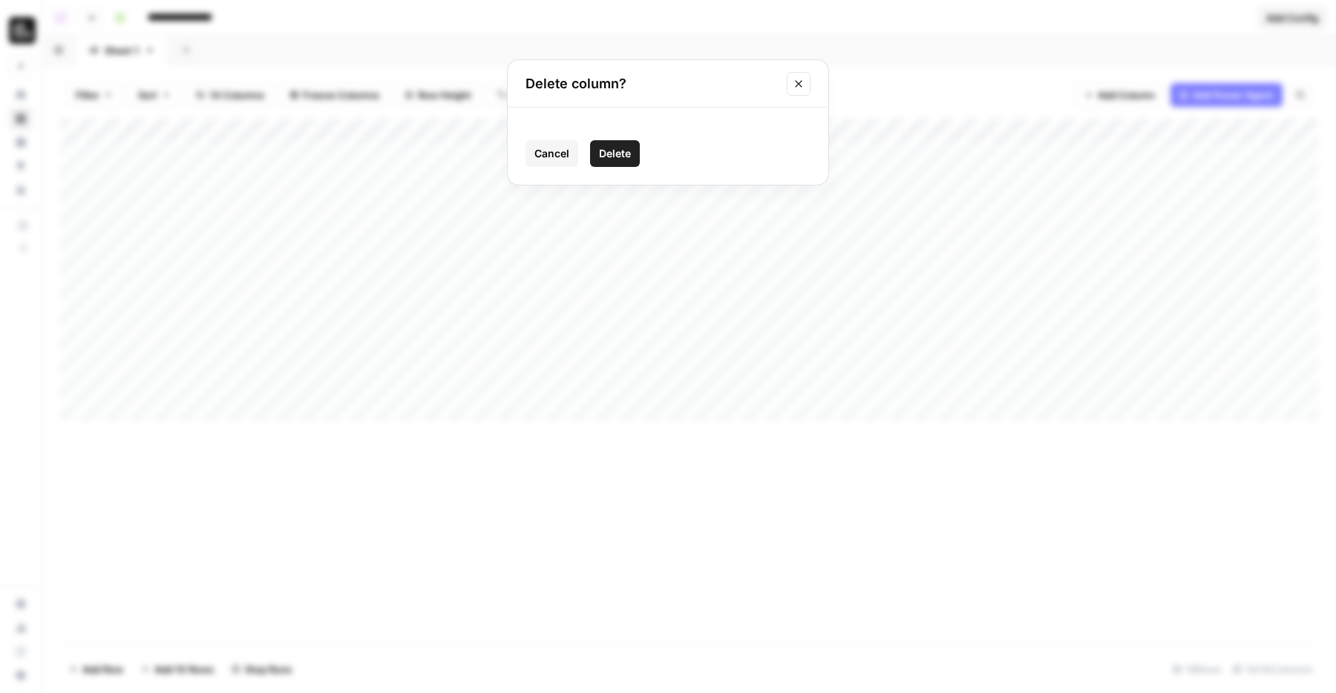
click at [626, 151] on span "Delete" at bounding box center [615, 153] width 32 height 15
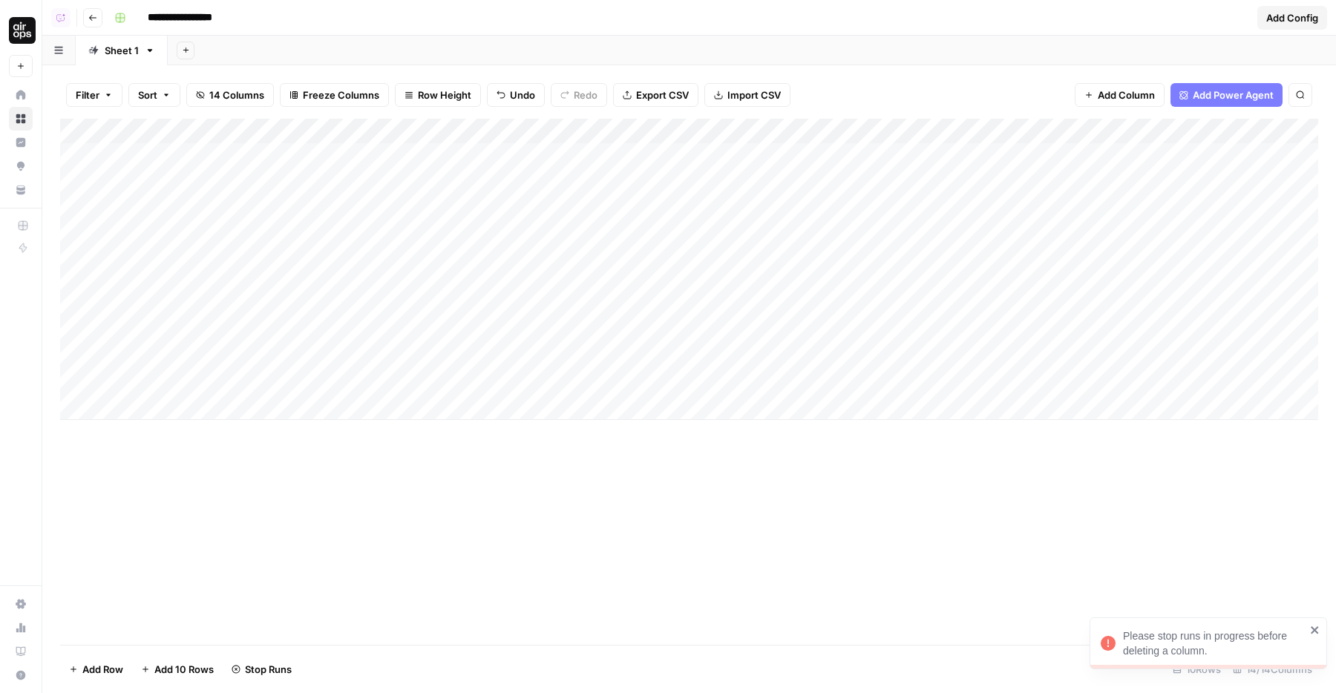
click at [659, 131] on div "Add Column" at bounding box center [689, 269] width 1258 height 301
click at [634, 250] on span "Hide Column" at bounding box center [643, 256] width 130 height 15
click at [603, 128] on div "Add Column" at bounding box center [689, 269] width 1258 height 301
click at [594, 260] on span "Hide Column" at bounding box center [643, 256] width 130 height 15
click at [741, 251] on div "Add Column" at bounding box center [689, 269] width 1258 height 301
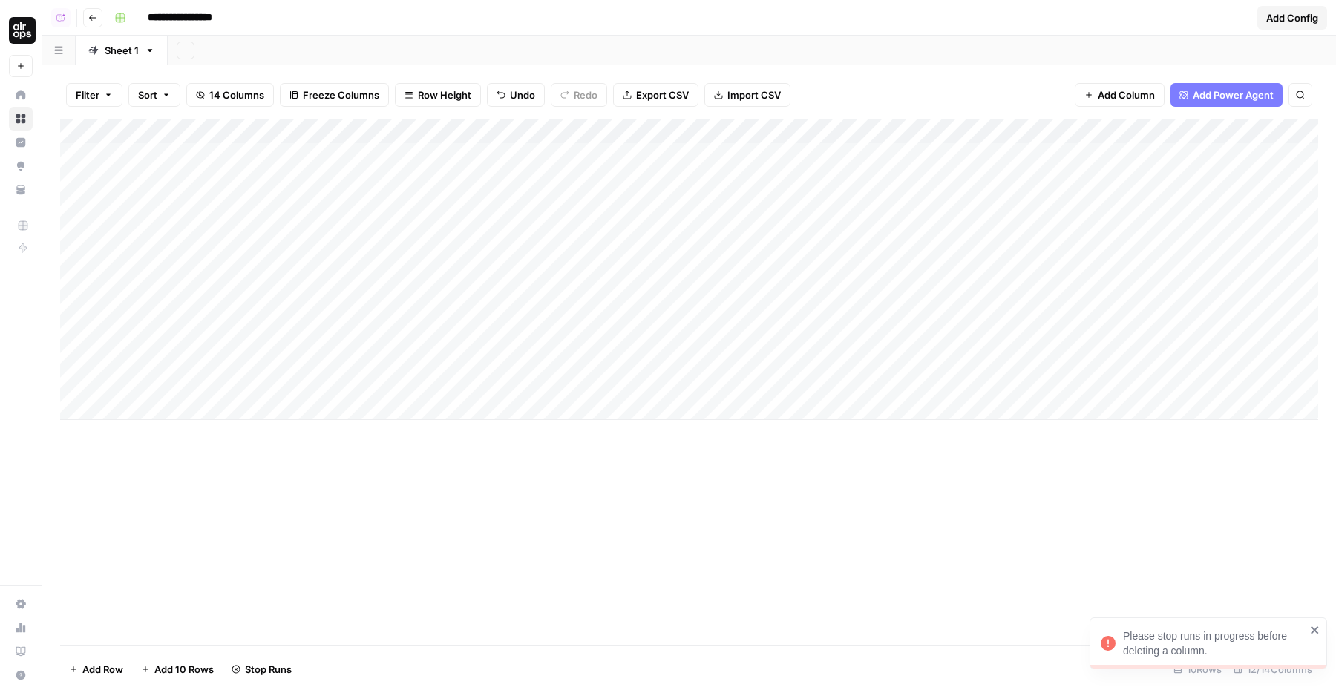
drag, startPoint x: 818, startPoint y: 126, endPoint x: 804, endPoint y: 126, distance: 14.1
click at [804, 126] on div "Add Column" at bounding box center [689, 269] width 1258 height 301
drag, startPoint x: 936, startPoint y: 134, endPoint x: 915, endPoint y: 134, distance: 21.5
click at [915, 134] on div "Add Column" at bounding box center [689, 269] width 1258 height 301
drag, startPoint x: 1048, startPoint y: 133, endPoint x: 1039, endPoint y: 133, distance: 9.6
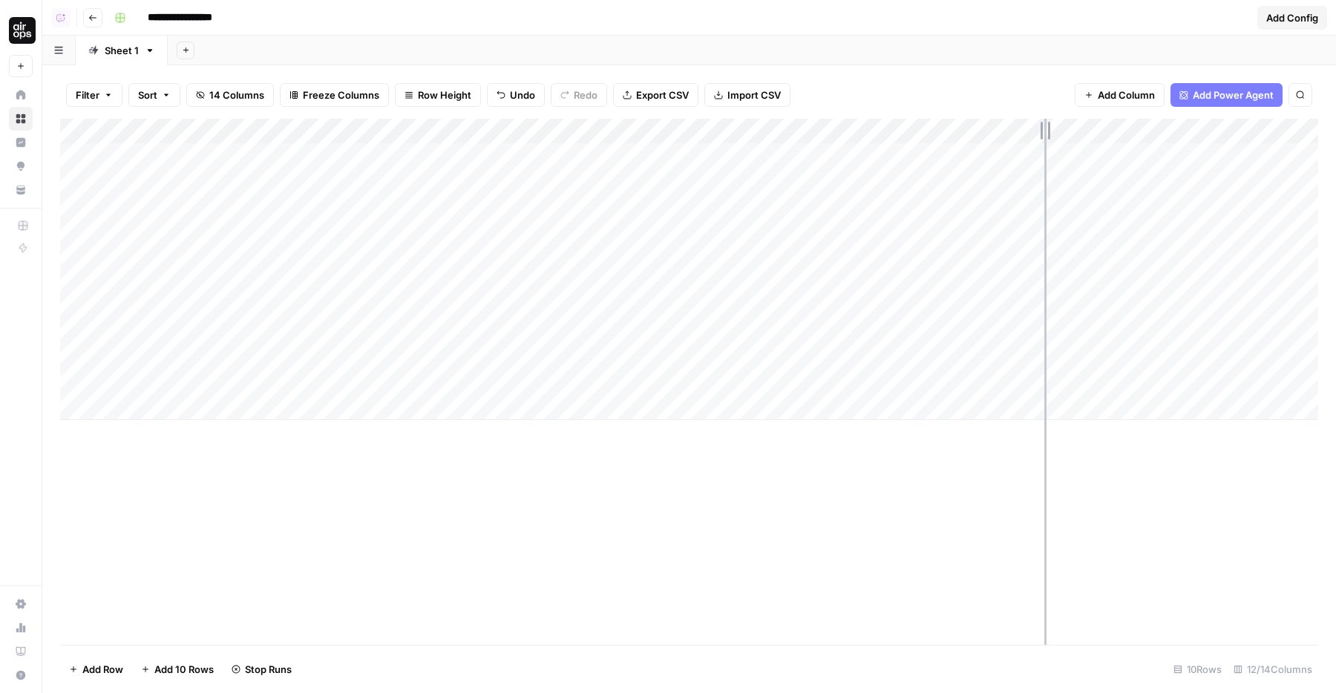
click at [1039, 133] on div "Add Column" at bounding box center [689, 269] width 1258 height 301
click at [181, 359] on div "Add Column" at bounding box center [689, 269] width 1258 height 301
click at [621, 252] on div "Add Column" at bounding box center [689, 269] width 1258 height 301
click at [595, 197] on div "Add Column" at bounding box center [689, 269] width 1258 height 301
click at [588, 184] on div "Add Column" at bounding box center [689, 269] width 1258 height 301
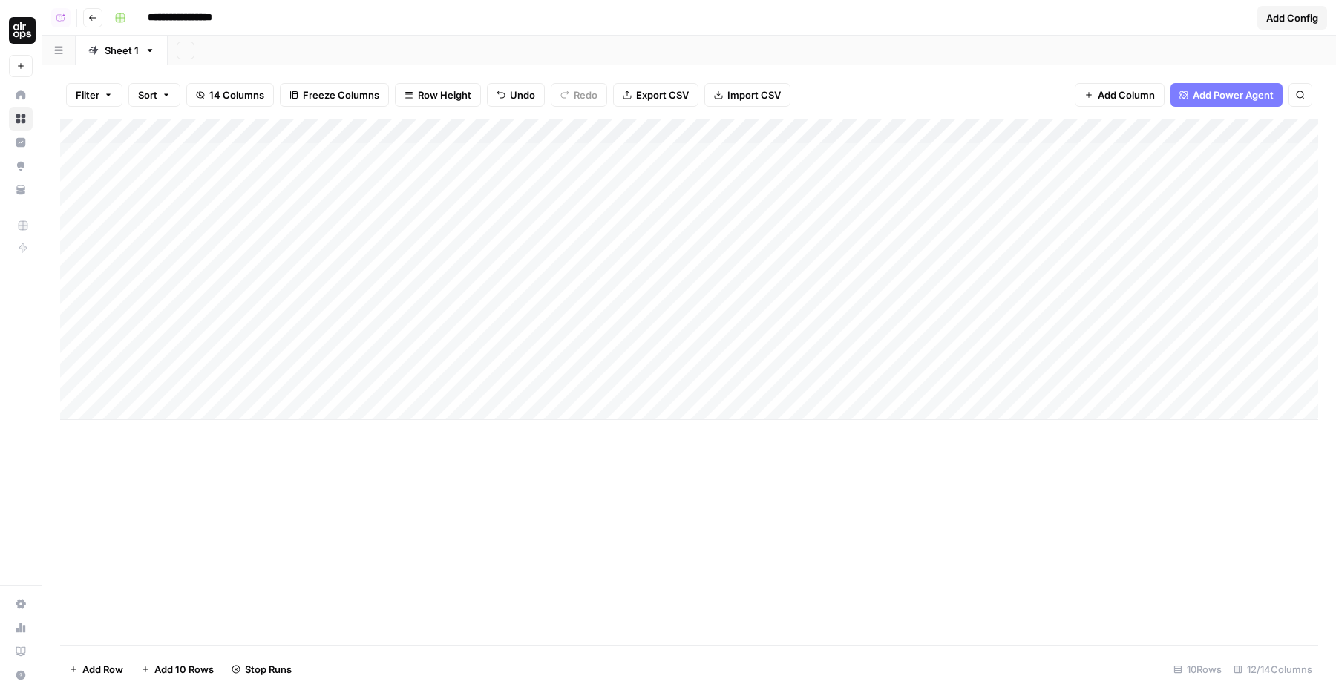
drag, startPoint x: 613, startPoint y: 182, endPoint x: 613, endPoint y: 246, distance: 63.8
click at [613, 246] on div "Add Column" at bounding box center [689, 269] width 1258 height 301
drag, startPoint x: 829, startPoint y: 180, endPoint x: 829, endPoint y: 241, distance: 60.8
click at [829, 240] on div "Add Column" at bounding box center [689, 269] width 1258 height 301
click at [829, 241] on div "Add Column" at bounding box center [689, 269] width 1258 height 301
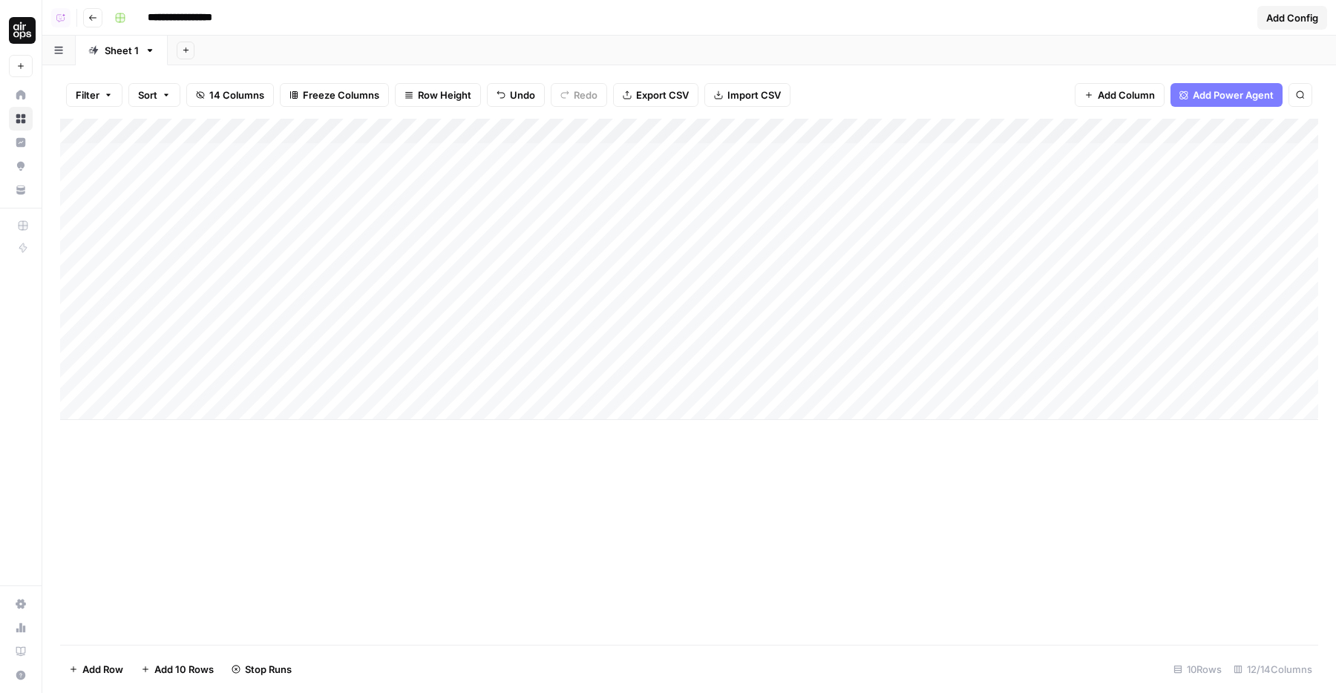
drag, startPoint x: 837, startPoint y: 223, endPoint x: 838, endPoint y: 193, distance: 30.4
click at [838, 193] on div "Add Column" at bounding box center [689, 269] width 1258 height 301
click at [833, 295] on div "Add Column" at bounding box center [689, 269] width 1258 height 301
drag, startPoint x: 839, startPoint y: 278, endPoint x: 839, endPoint y: 318, distance: 40.8
click at [839, 318] on div "Add Column" at bounding box center [689, 269] width 1258 height 301
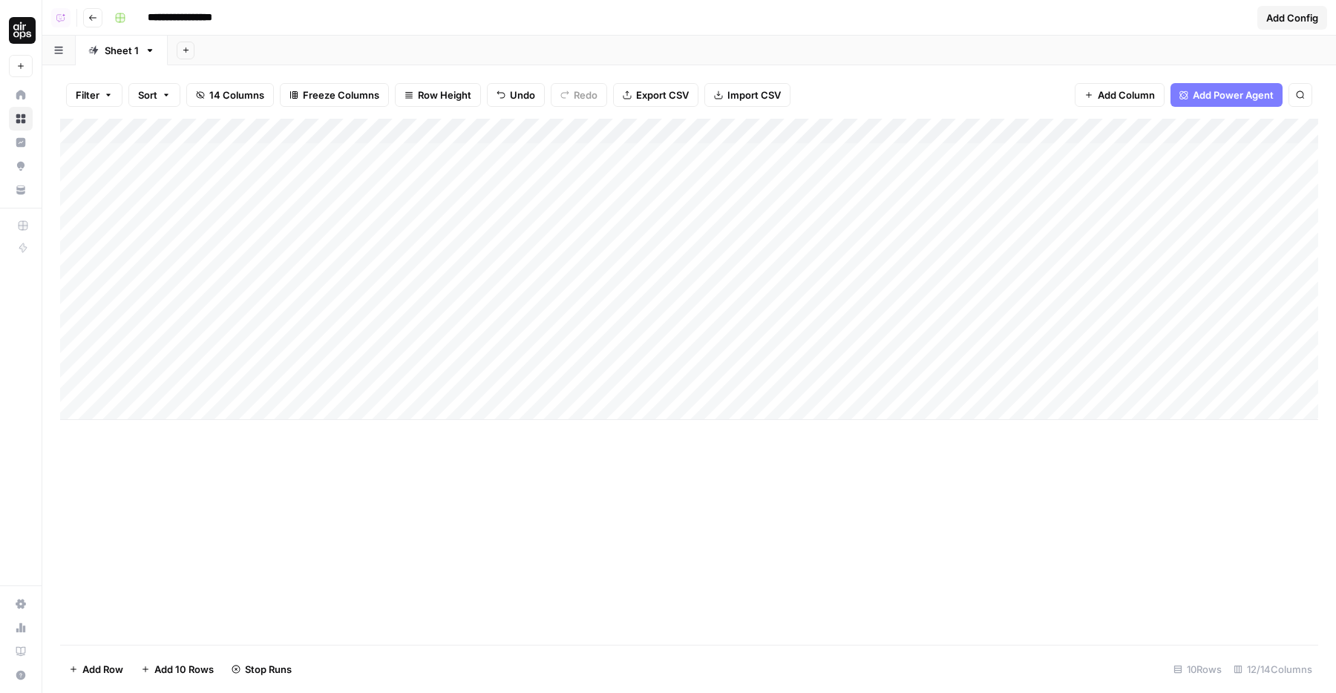
drag, startPoint x: 838, startPoint y: 335, endPoint x: 843, endPoint y: 269, distance: 66.2
click at [843, 269] on div "Add Column" at bounding box center [689, 269] width 1258 height 301
click at [718, 179] on div "Add Column" at bounding box center [689, 269] width 1258 height 301
click at [632, 158] on div "Add Column" at bounding box center [689, 269] width 1258 height 301
drag, startPoint x: 611, startPoint y: 160, endPoint x: 605, endPoint y: 286, distance: 125.6
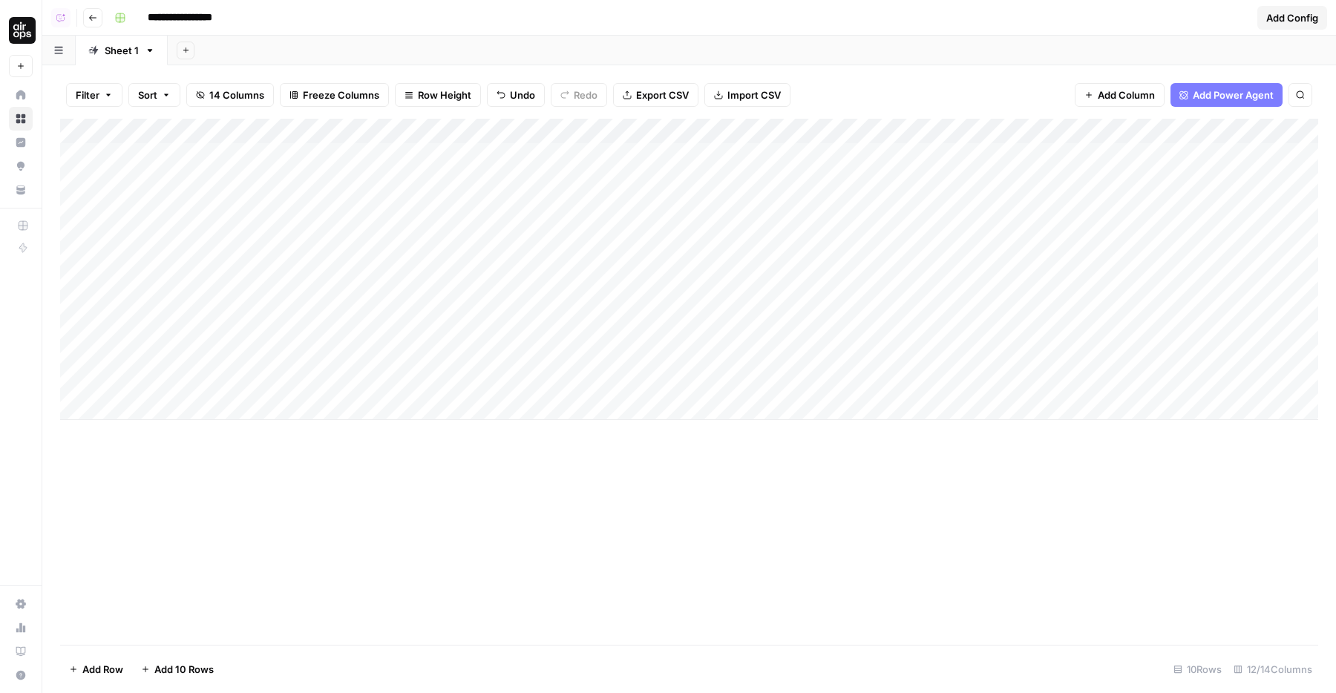
click at [605, 286] on div "Add Column" at bounding box center [689, 269] width 1258 height 301
click at [571, 329] on div "Add Column" at bounding box center [689, 269] width 1258 height 301
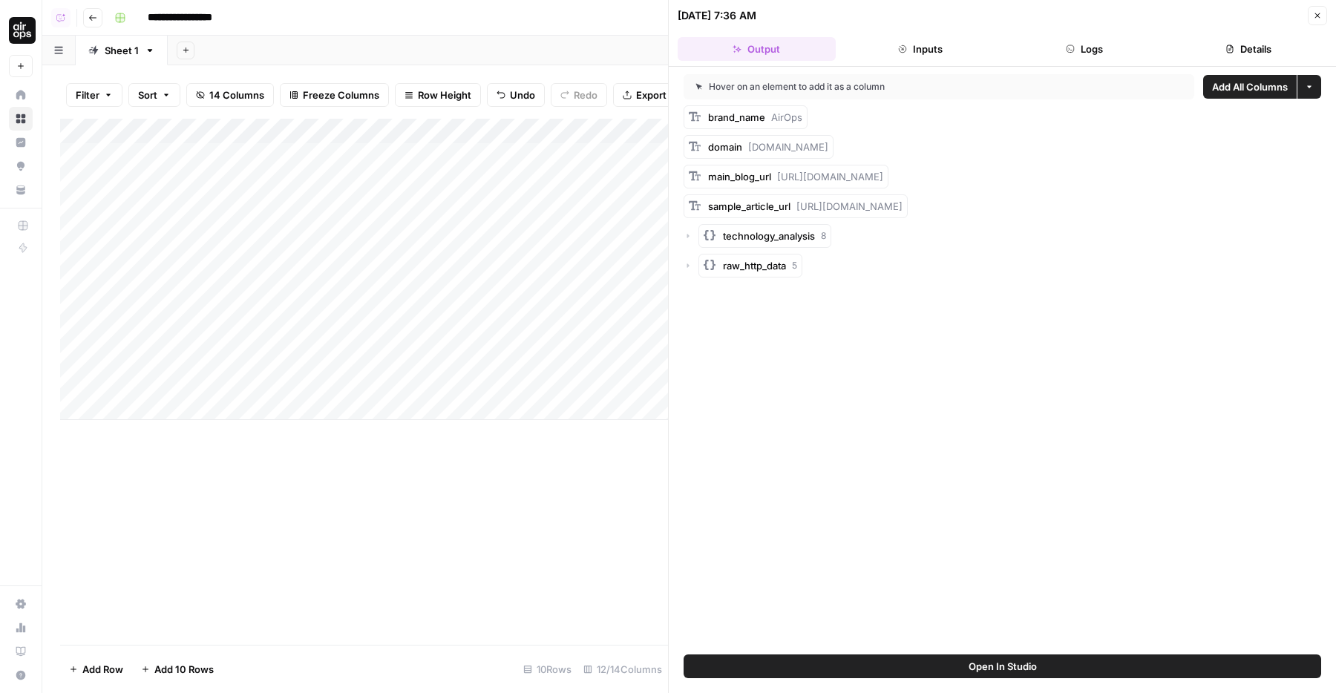
click at [1306, 30] on header "10/05/25 at 7:36 AM Close Output Inputs Logs Details" at bounding box center [1002, 33] width 667 height 67
click at [1311, 22] on button "Close" at bounding box center [1316, 15] width 19 height 19
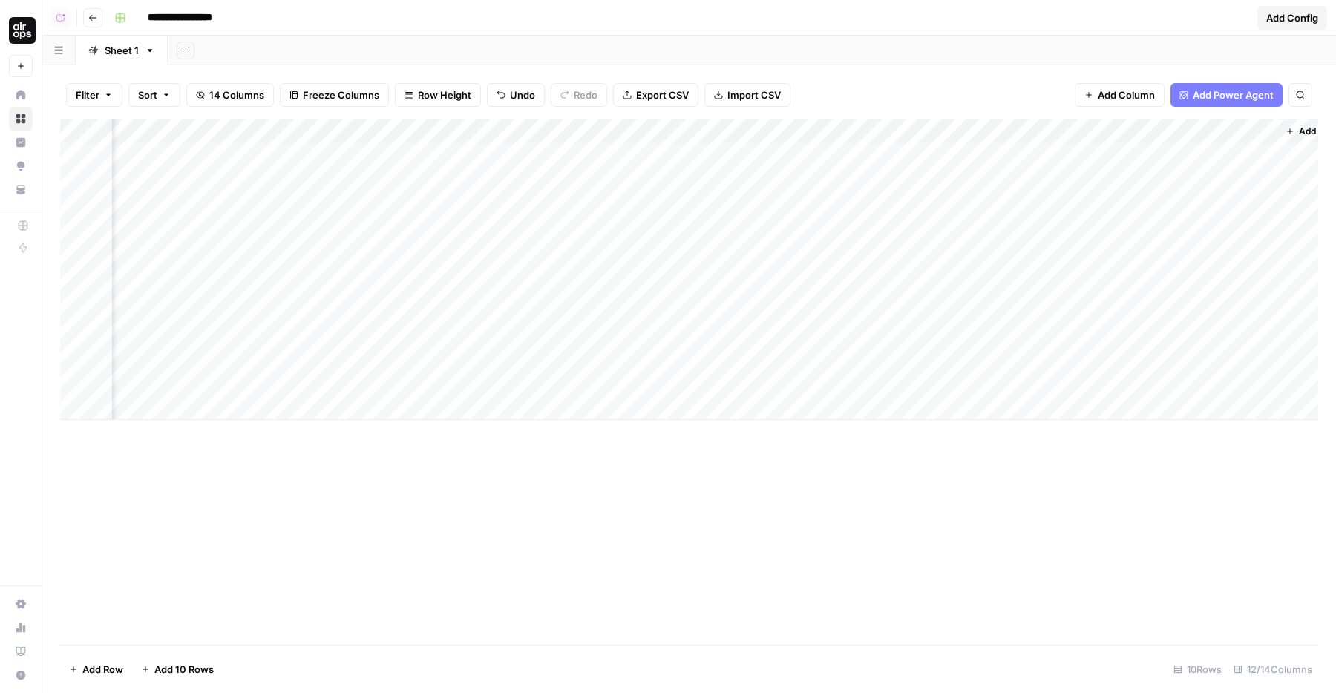
scroll to position [0, 436]
click at [689, 168] on div "Add Column" at bounding box center [689, 269] width 1258 height 301
click at [692, 163] on div "Add Column" at bounding box center [689, 269] width 1258 height 301
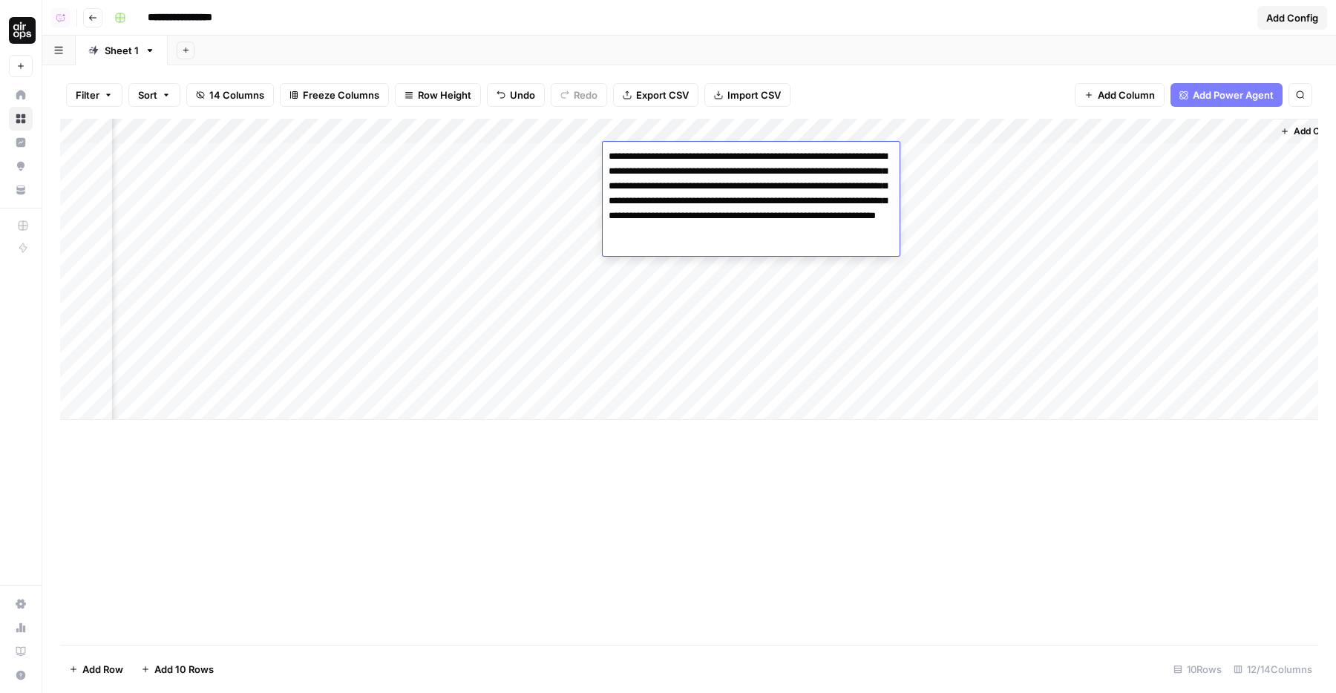
click at [692, 163] on textarea "**********" at bounding box center [751, 201] width 297 height 110
click at [689, 189] on textarea "**********" at bounding box center [751, 201] width 297 height 110
click at [662, 168] on textarea "**********" at bounding box center [751, 201] width 297 height 110
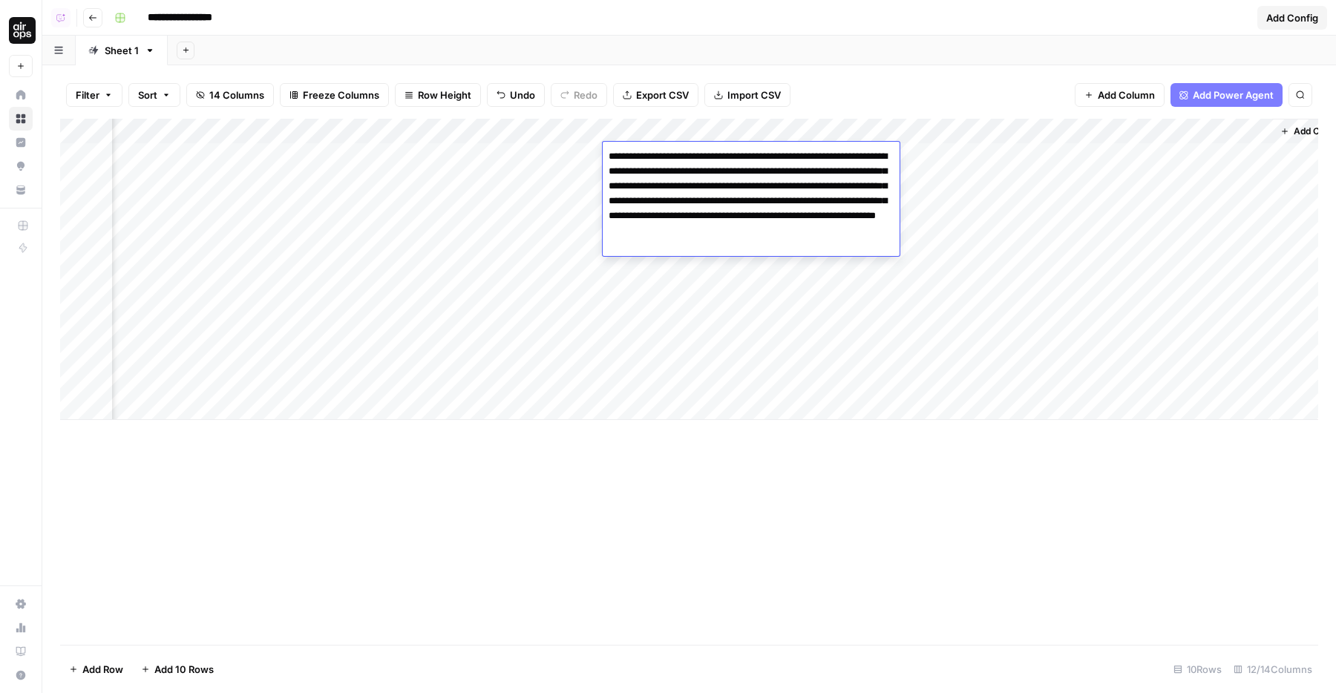
drag, startPoint x: 683, startPoint y: 166, endPoint x: 616, endPoint y: 159, distance: 67.9
click at [616, 159] on textarea "**********" at bounding box center [751, 201] width 297 height 110
click at [638, 200] on textarea "**********" at bounding box center [751, 201] width 297 height 110
drag, startPoint x: 611, startPoint y: 186, endPoint x: 833, endPoint y: 185, distance: 222.6
click at [832, 185] on textarea "**********" at bounding box center [751, 201] width 297 height 110
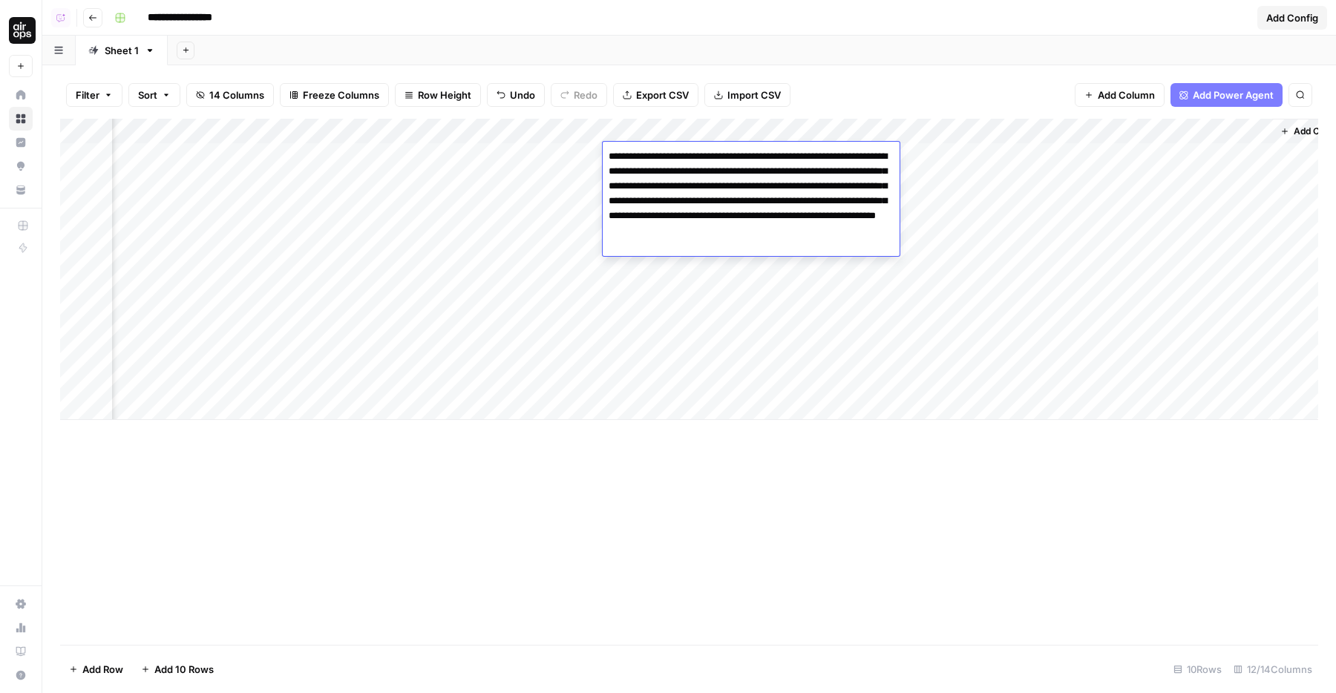
click at [837, 185] on textarea "**********" at bounding box center [751, 201] width 297 height 110
drag, startPoint x: 845, startPoint y: 185, endPoint x: 824, endPoint y: 200, distance: 25.5
click at [824, 200] on textarea "**********" at bounding box center [751, 201] width 297 height 110
click at [772, 220] on textarea "**********" at bounding box center [751, 201] width 297 height 110
drag, startPoint x: 756, startPoint y: 241, endPoint x: 706, endPoint y: 223, distance: 52.8
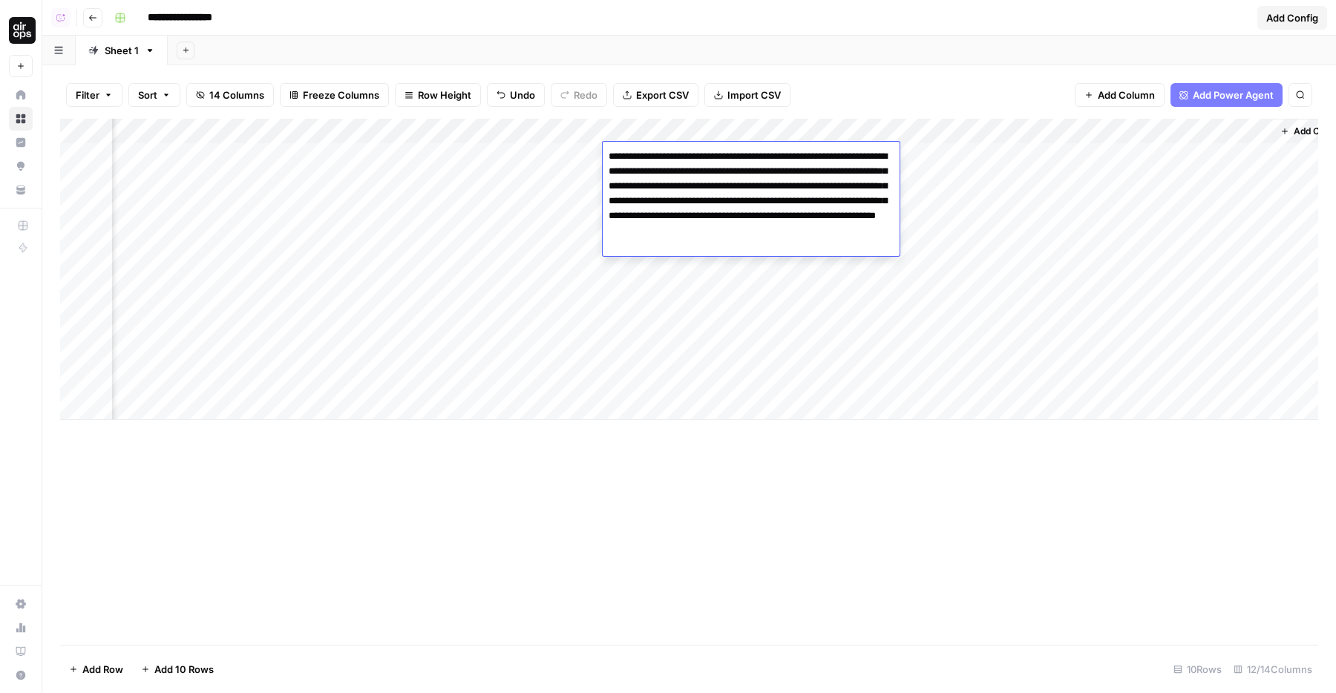
click at [706, 223] on textarea "**********" at bounding box center [751, 201] width 297 height 110
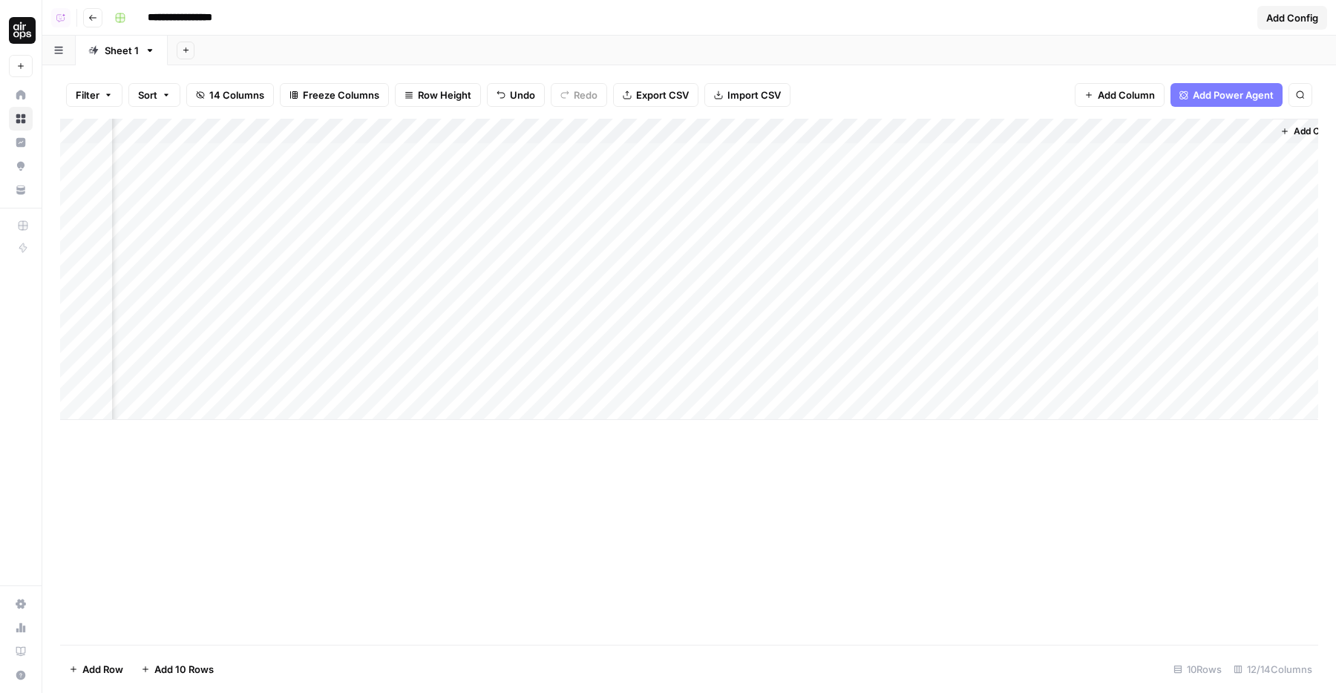
click at [679, 276] on div "Add Column" at bounding box center [689, 269] width 1258 height 301
click at [517, 152] on div "Add Column" at bounding box center [689, 269] width 1258 height 301
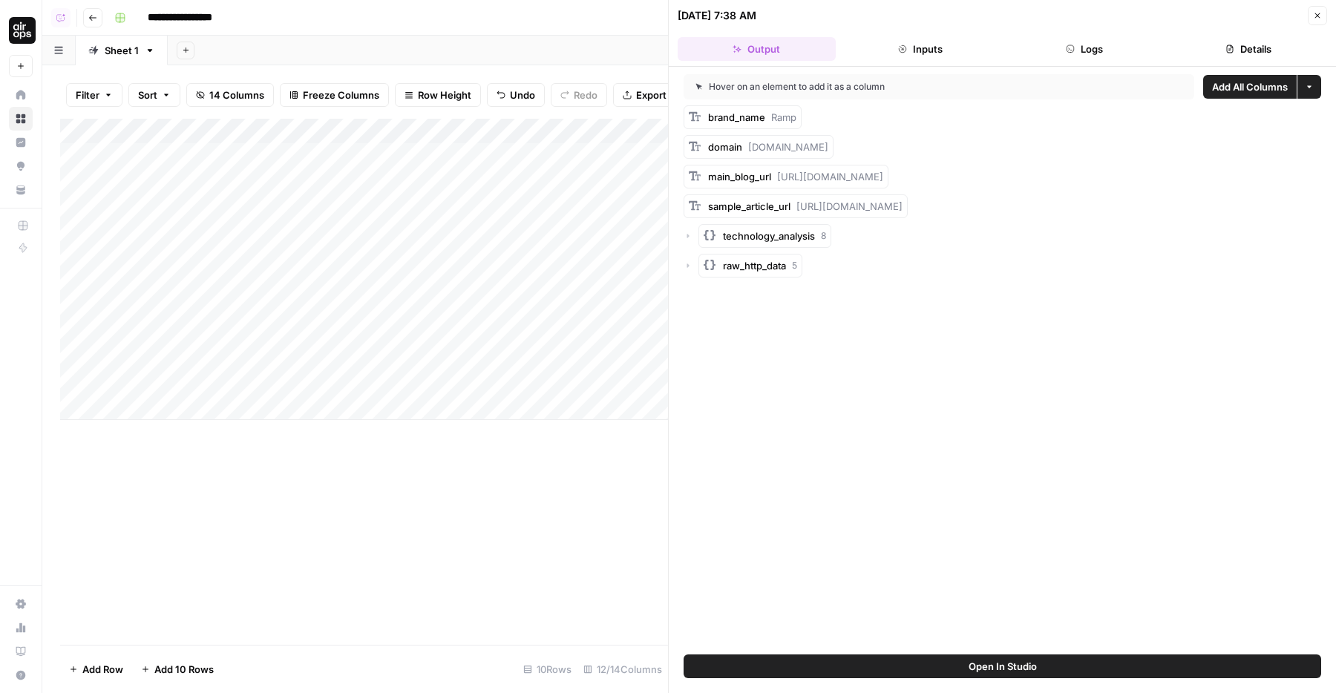
click at [723, 232] on span "technology_analysis" at bounding box center [769, 236] width 92 height 15
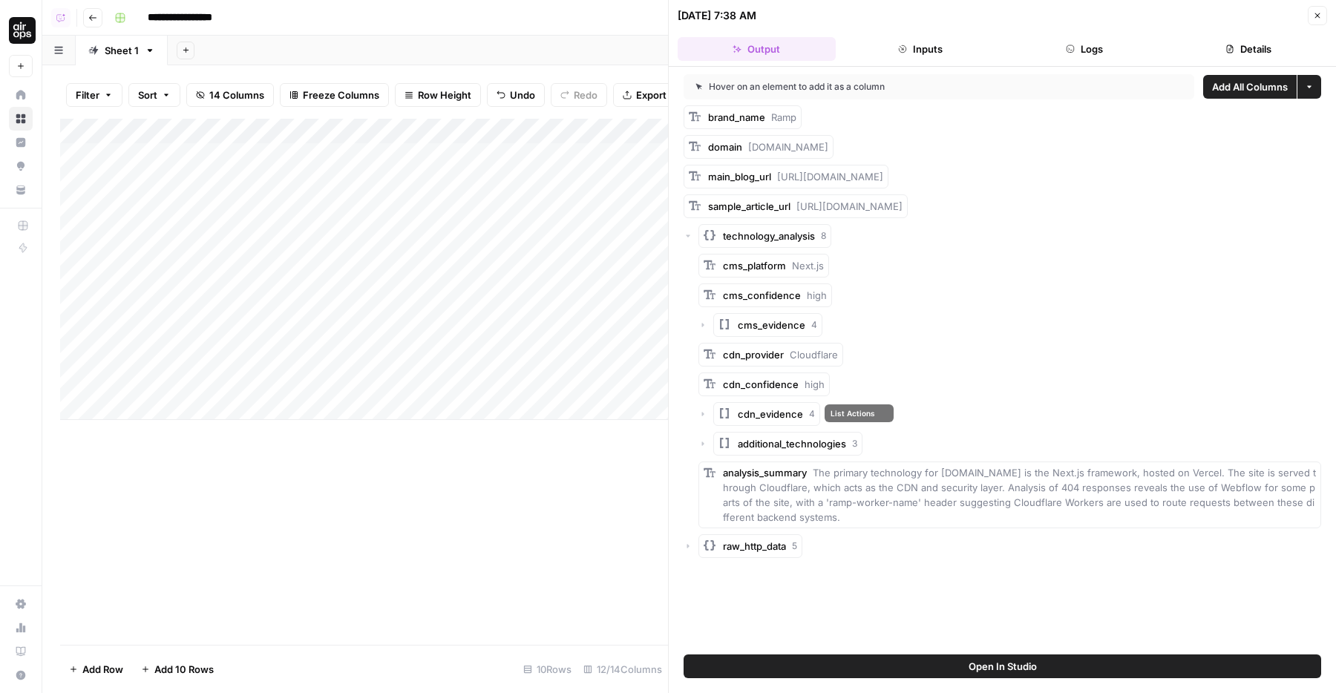
click at [771, 436] on span "additional_technologies" at bounding box center [792, 443] width 108 height 15
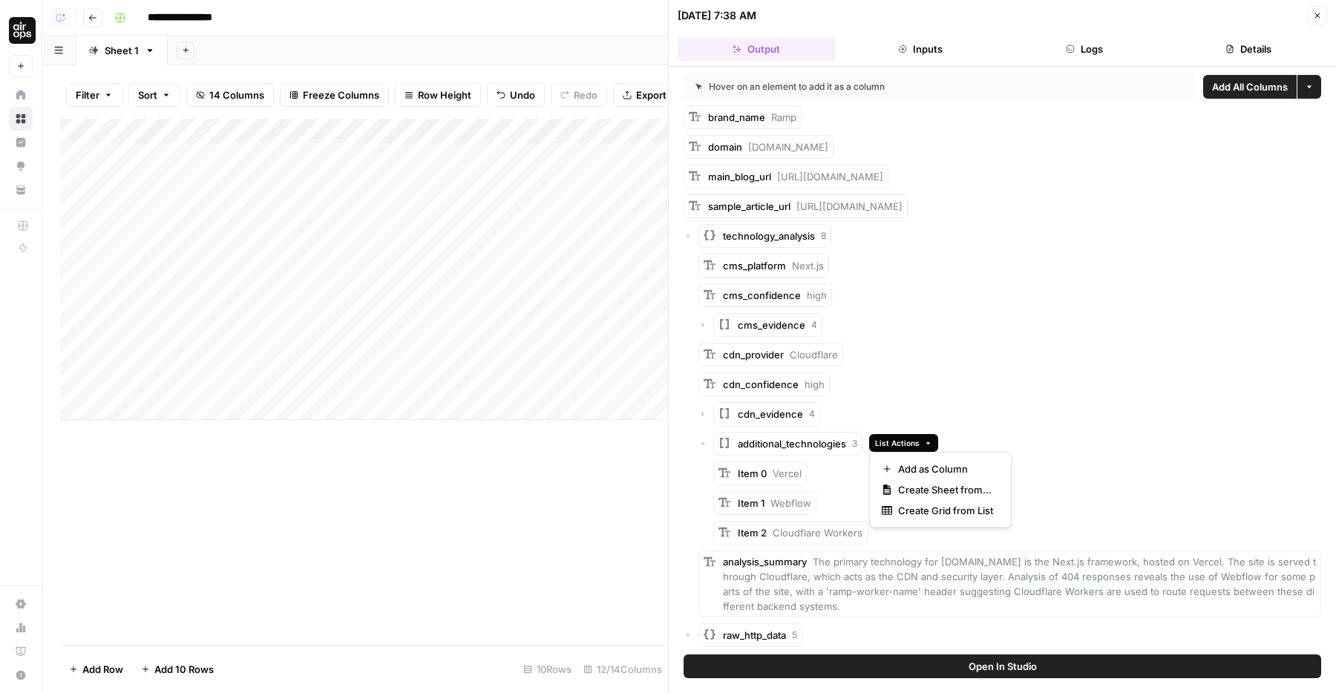
click at [907, 440] on span "List Actions" at bounding box center [897, 443] width 45 height 12
click at [919, 470] on span "Add as Column" at bounding box center [945, 469] width 95 height 15
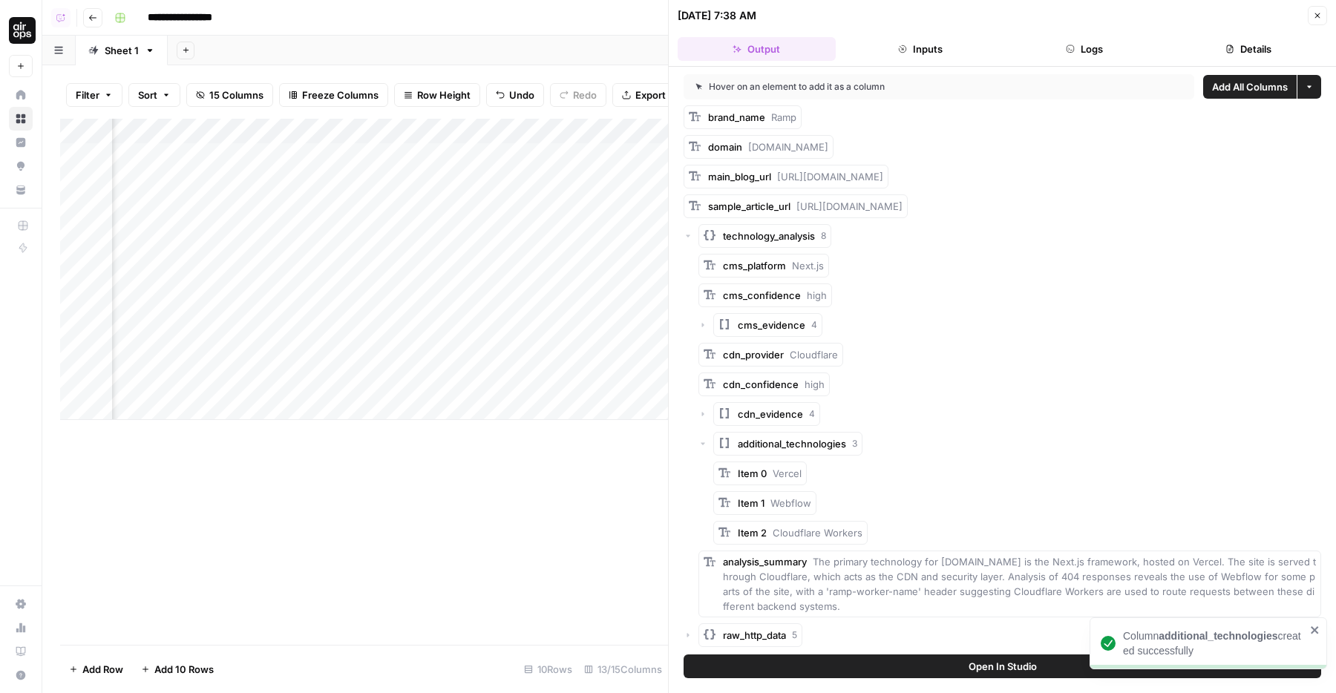
scroll to position [0, 127]
click at [1317, 16] on icon "button" at bounding box center [1317, 15] width 5 height 5
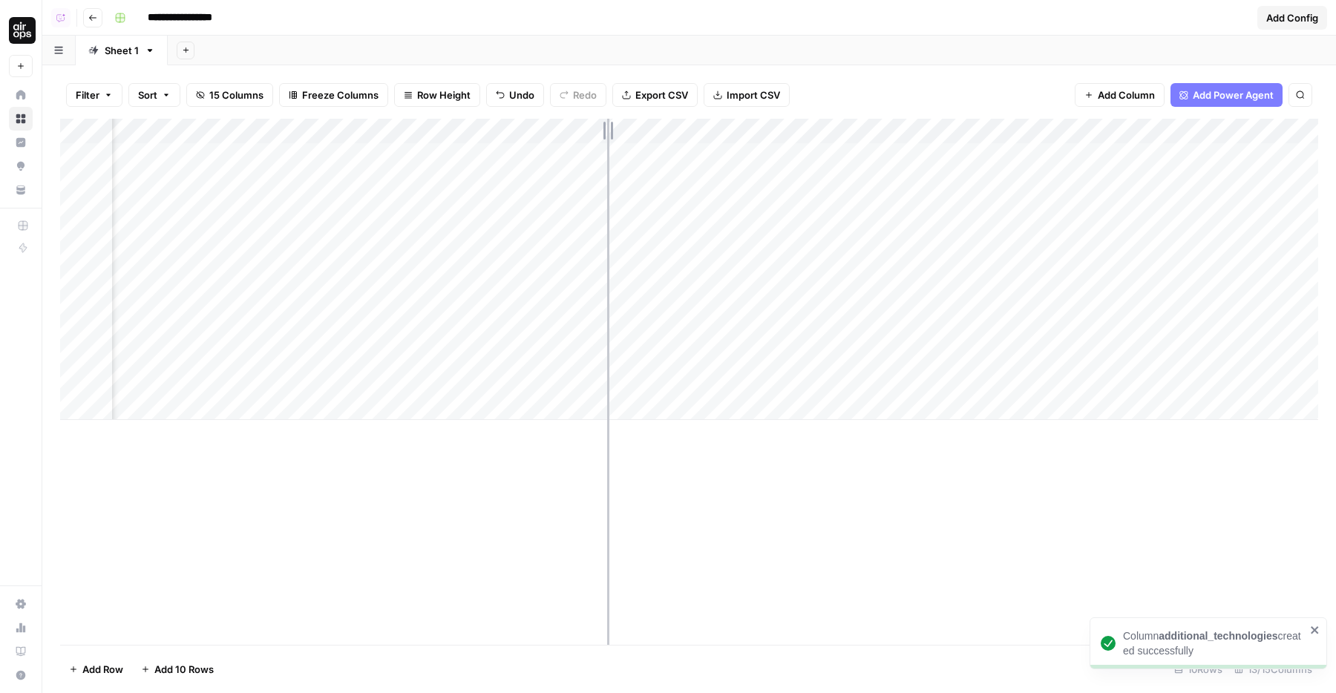
drag, startPoint x: 554, startPoint y: 131, endPoint x: 622, endPoint y: 131, distance: 67.5
click at [622, 131] on div "Add Column" at bounding box center [689, 269] width 1258 height 301
drag, startPoint x: 625, startPoint y: 131, endPoint x: 669, endPoint y: 135, distance: 44.0
click at [669, 135] on div "Add Column" at bounding box center [689, 269] width 1258 height 301
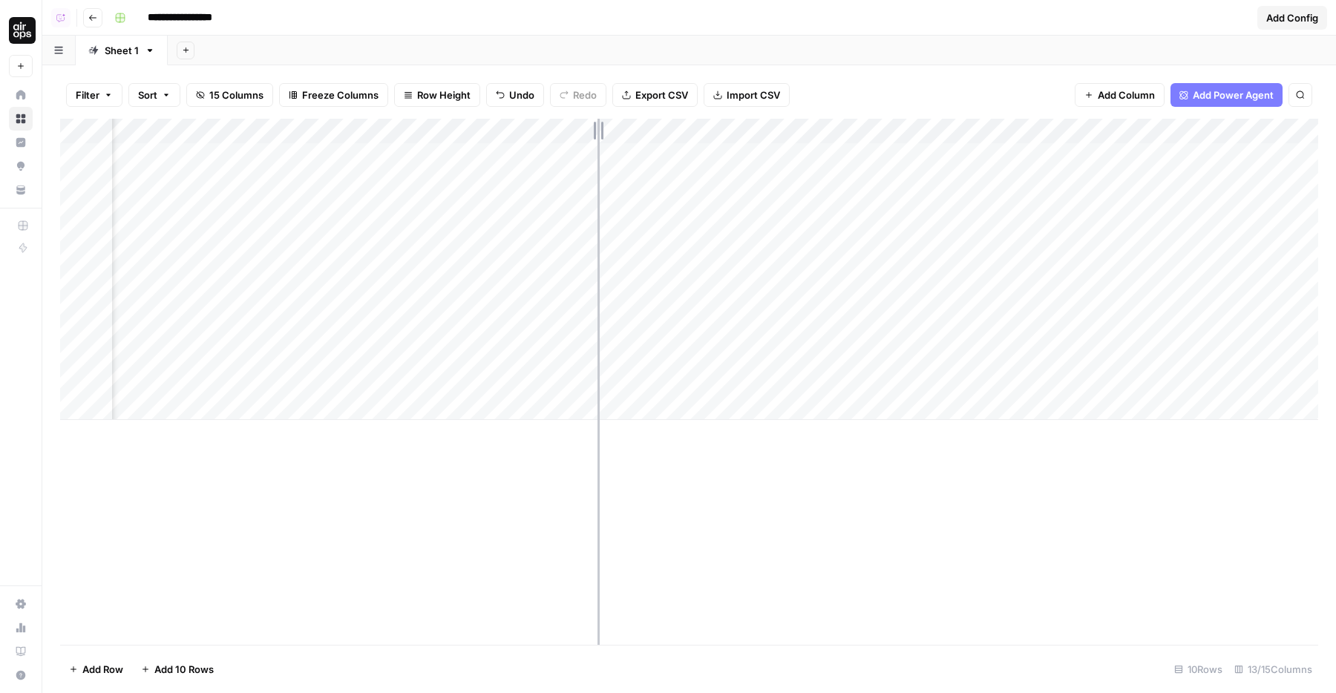
drag, startPoint x: 598, startPoint y: 129, endPoint x: 578, endPoint y: 129, distance: 20.0
click at [578, 129] on div "Add Column" at bounding box center [689, 269] width 1258 height 301
drag, startPoint x: 582, startPoint y: 129, endPoint x: 611, endPoint y: 129, distance: 28.9
click at [605, 129] on div "Add Column" at bounding box center [689, 269] width 1258 height 301
drag, startPoint x: 493, startPoint y: 159, endPoint x: 492, endPoint y: 255, distance: 96.5
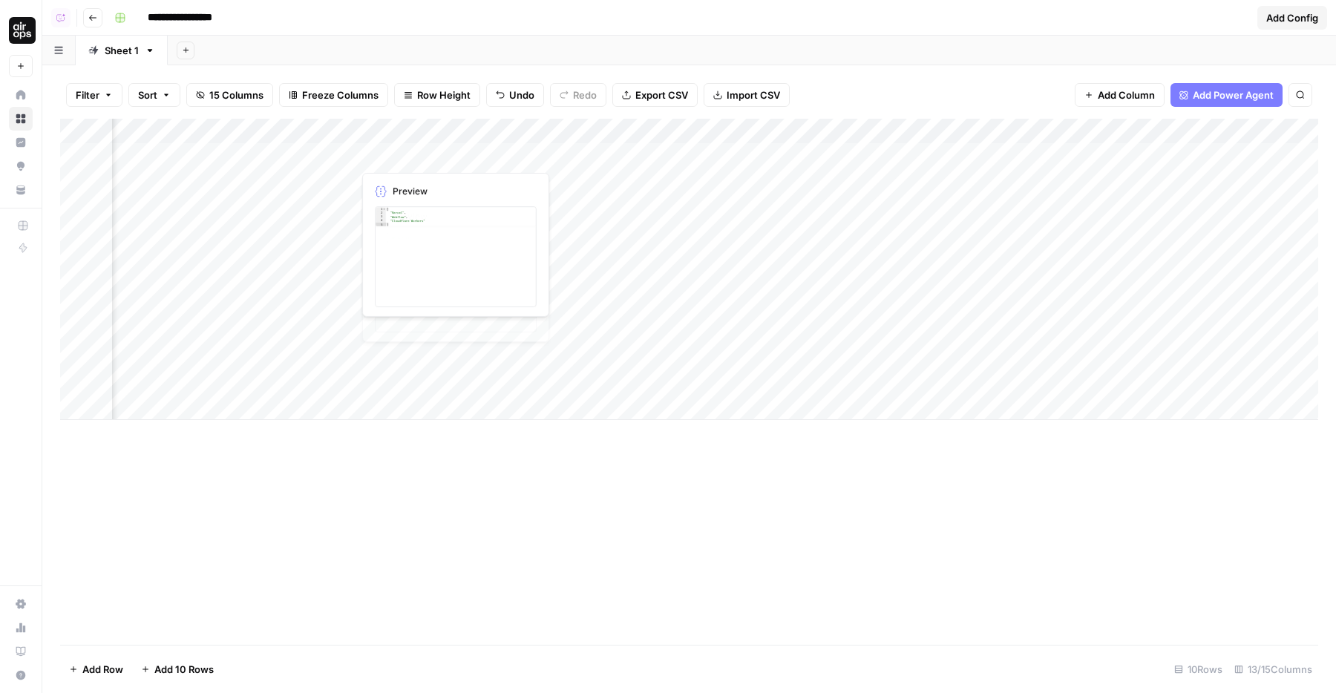
click at [492, 255] on div "Add Column" at bounding box center [689, 269] width 1258 height 301
click at [431, 274] on div "Add Column" at bounding box center [689, 269] width 1258 height 301
click at [443, 245] on div "Add Column" at bounding box center [689, 269] width 1258 height 301
drag, startPoint x: 447, startPoint y: 127, endPoint x: 997, endPoint y: 131, distance: 549.9
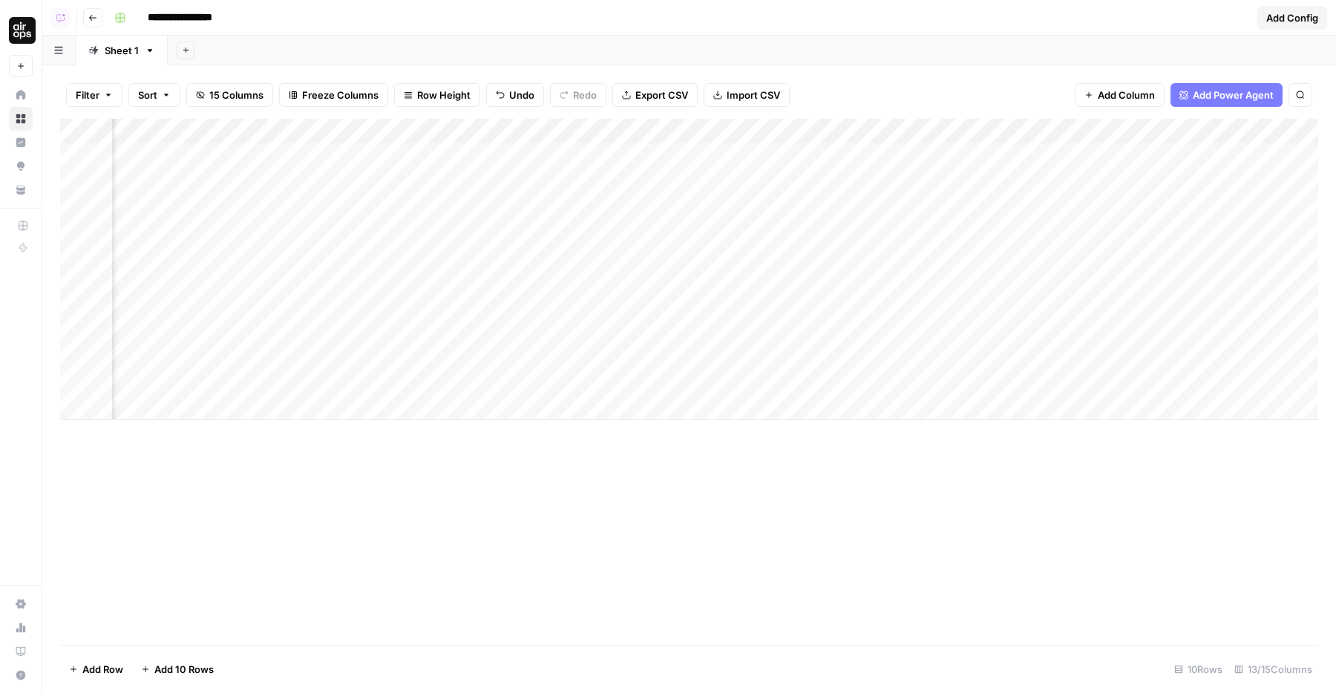
click at [997, 131] on div "Add Column" at bounding box center [689, 269] width 1258 height 301
drag, startPoint x: 1102, startPoint y: 128, endPoint x: 1090, endPoint y: 128, distance: 11.9
click at [1091, 128] on div "Add Column" at bounding box center [689, 269] width 1258 height 301
click at [1013, 208] on div "Add Column" at bounding box center [689, 269] width 1258 height 301
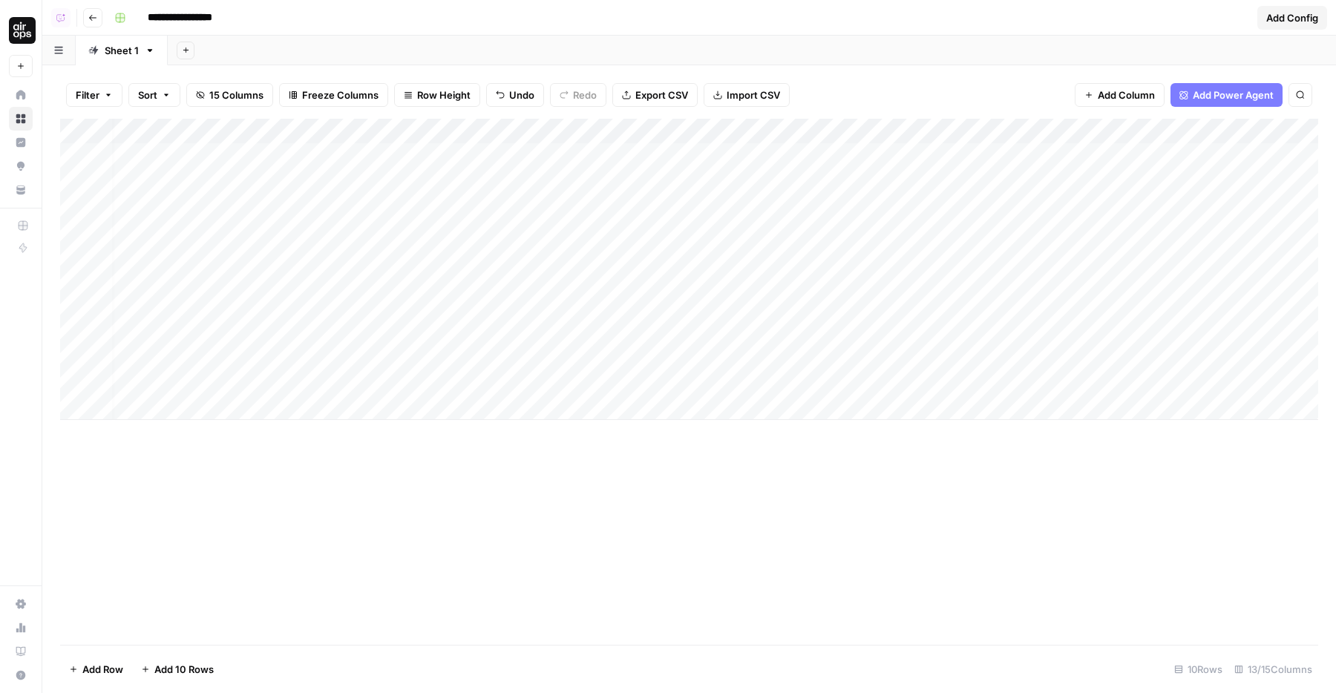
scroll to position [0, 0]
click at [513, 280] on div "Add Column" at bounding box center [689, 269] width 1258 height 301
click at [507, 309] on div "Add Column" at bounding box center [689, 269] width 1258 height 301
click at [696, 260] on div "Add Column" at bounding box center [689, 269] width 1258 height 301
click at [631, 203] on div "Add Column" at bounding box center [689, 269] width 1258 height 301
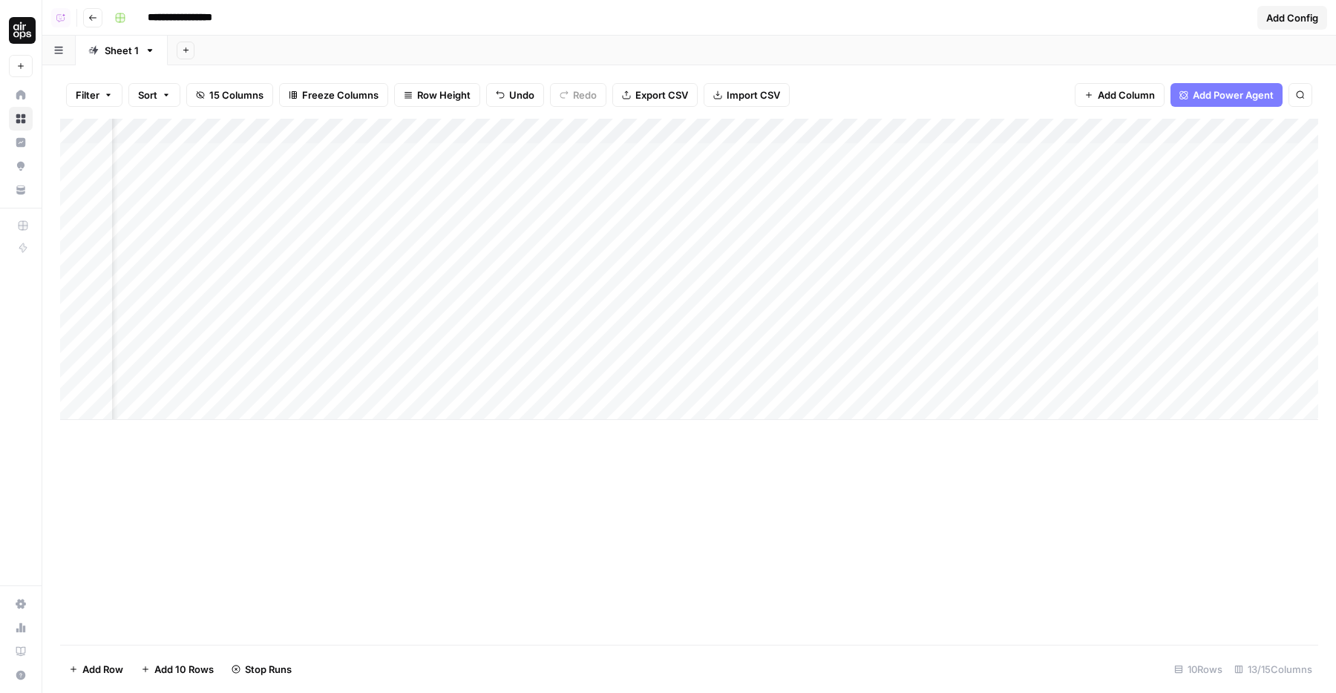
scroll to position [0, 88]
click at [1262, 186] on div "Add Column" at bounding box center [689, 269] width 1258 height 301
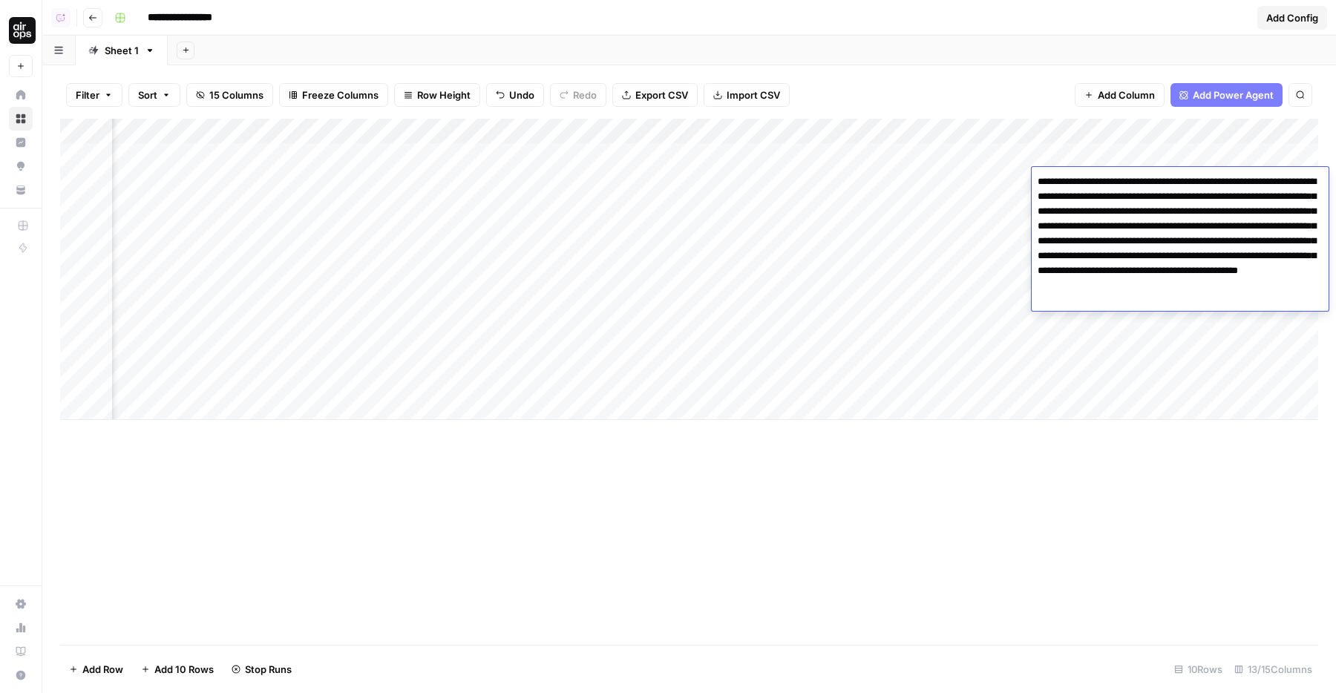
click at [1239, 197] on textarea "**********" at bounding box center [1179, 240] width 297 height 139
drag, startPoint x: 1166, startPoint y: 213, endPoint x: 1204, endPoint y: 273, distance: 71.4
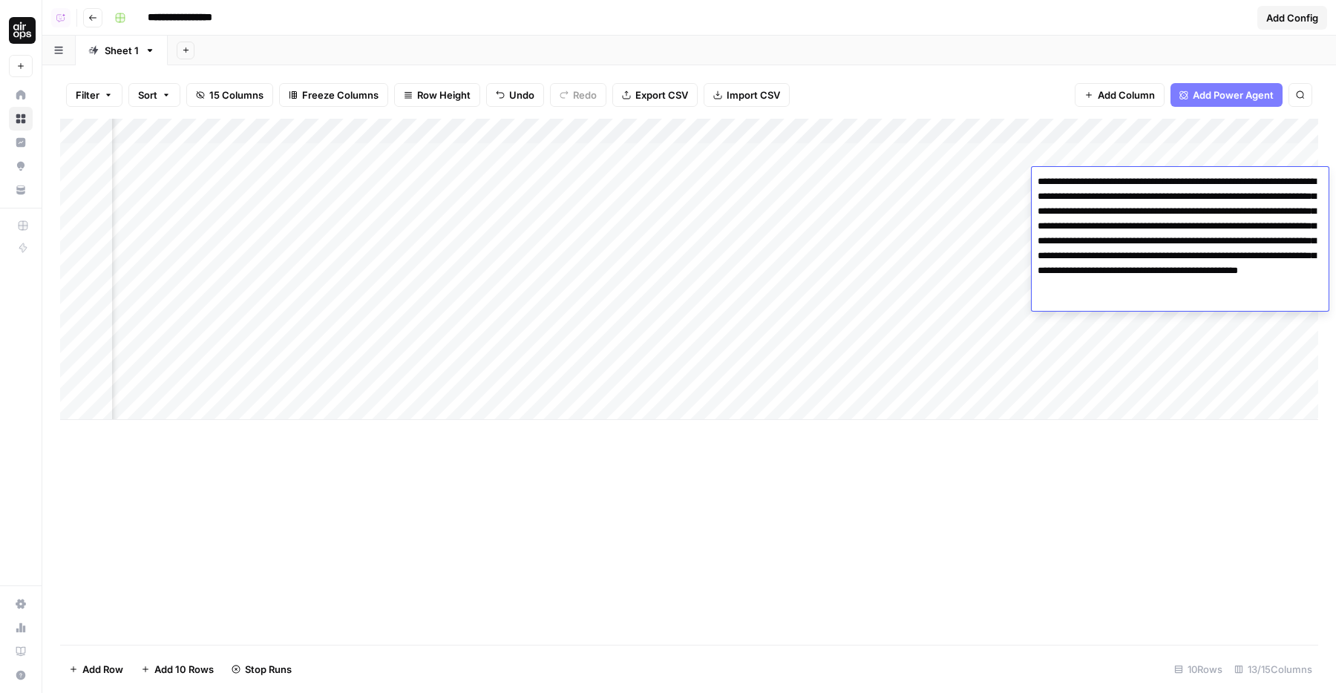
click at [1204, 273] on textarea "**********" at bounding box center [1179, 240] width 297 height 139
click at [1195, 283] on textarea "**********" at bounding box center [1179, 240] width 297 height 139
click at [1002, 266] on div "Add Column" at bounding box center [689, 269] width 1258 height 301
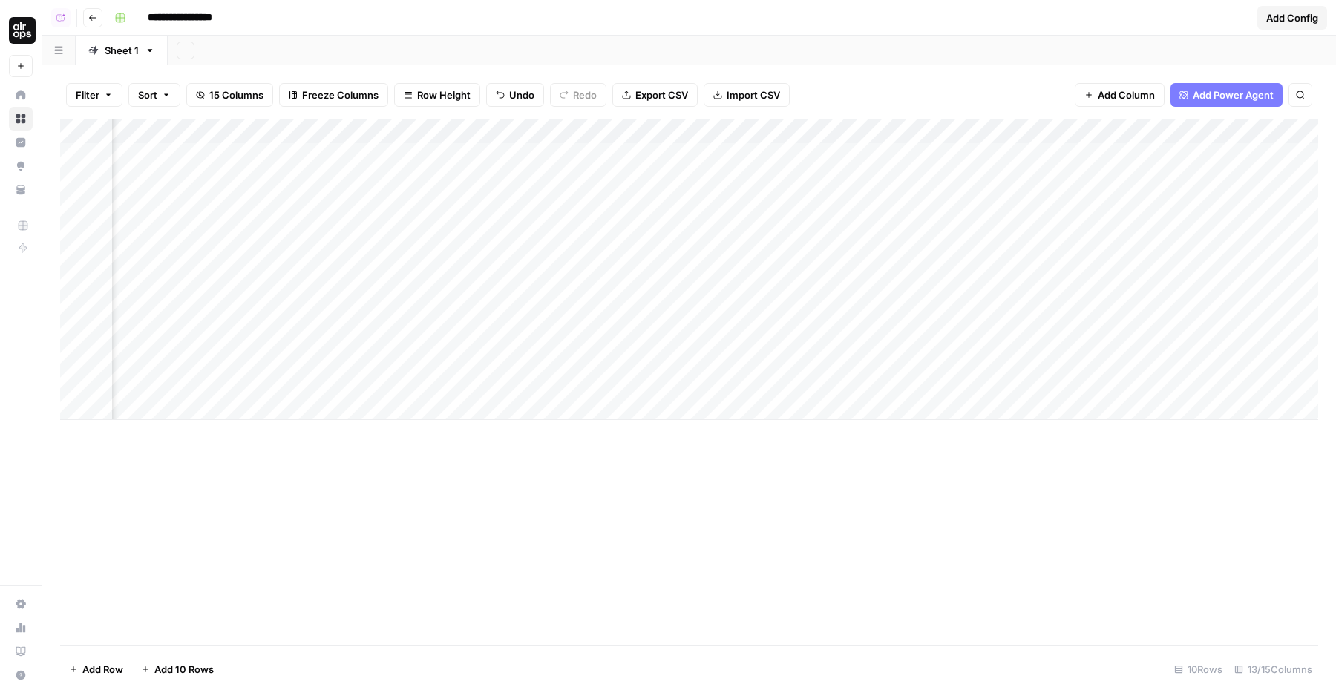
click at [722, 217] on div "Add Column" at bounding box center [689, 269] width 1258 height 301
drag, startPoint x: 649, startPoint y: 148, endPoint x: 649, endPoint y: 187, distance: 39.3
click at [649, 187] on div "Add Column" at bounding box center [689, 269] width 1258 height 301
click at [642, 235] on div "Add Column" at bounding box center [689, 269] width 1258 height 301
click at [986, 180] on div "Add Column" at bounding box center [689, 269] width 1258 height 301
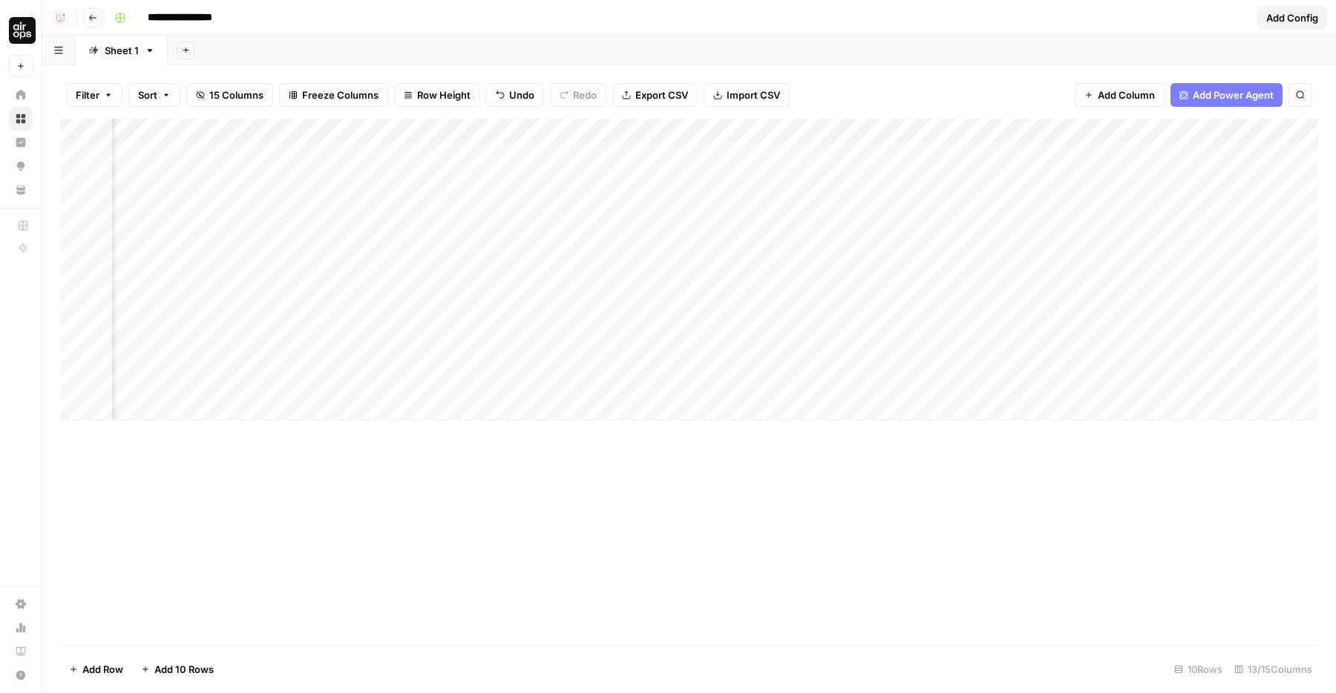
click at [375, 139] on div "Add Column" at bounding box center [689, 269] width 1258 height 301
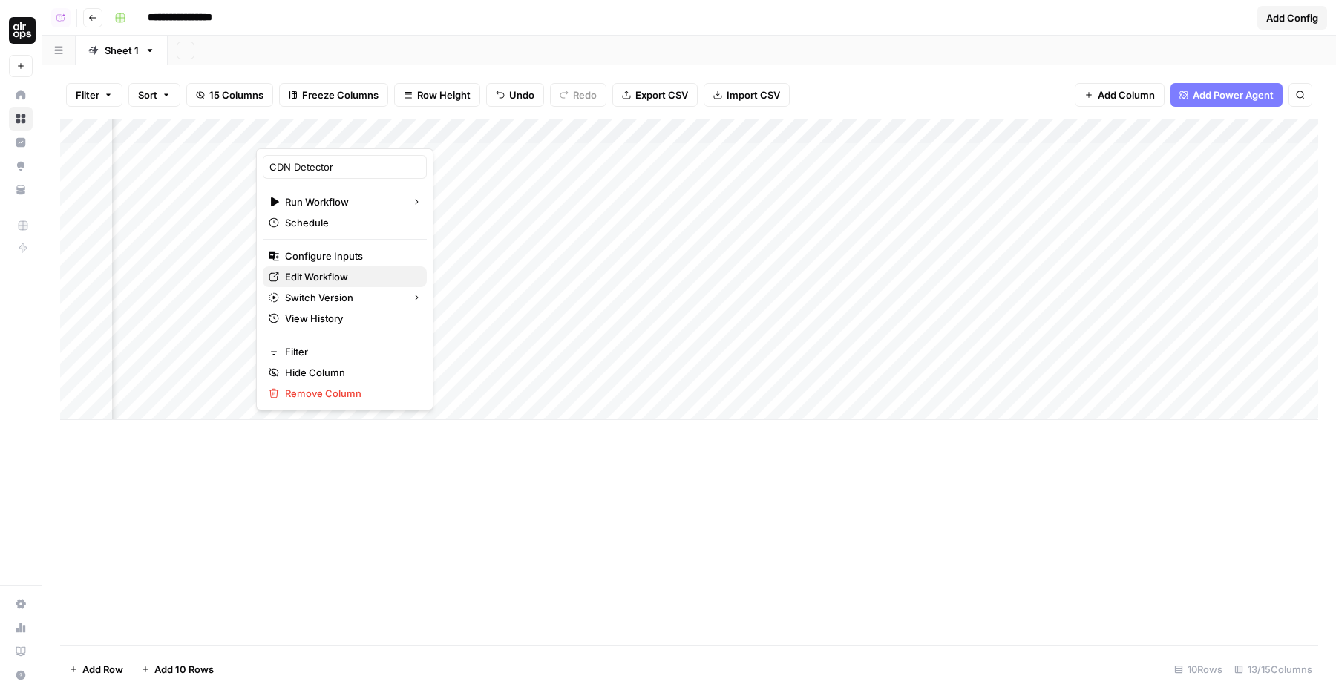
click at [330, 276] on span "Edit Workflow" at bounding box center [350, 276] width 130 height 15
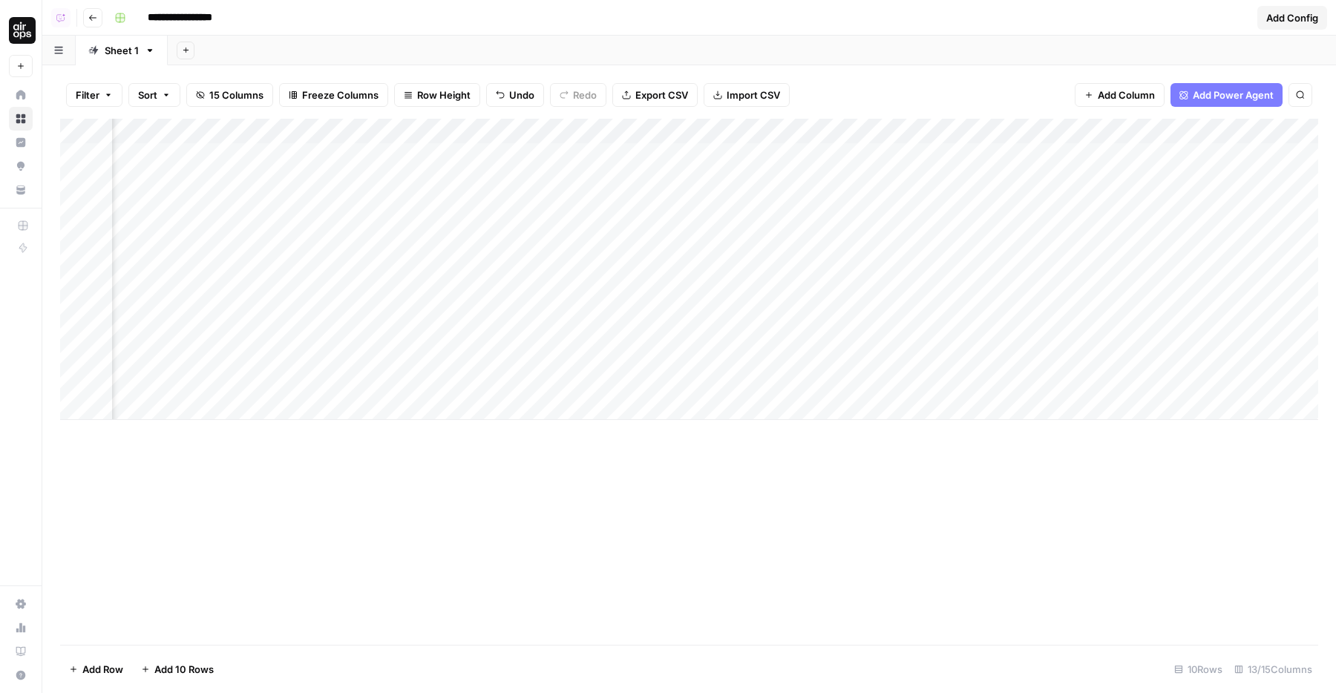
click at [500, 260] on div "Add Column" at bounding box center [689, 269] width 1258 height 301
click at [531, 296] on div "Add Column" at bounding box center [689, 269] width 1258 height 301
drag, startPoint x: 843, startPoint y: 172, endPoint x: 838, endPoint y: 273, distance: 101.0
click at [838, 273] on div "Add Column" at bounding box center [689, 269] width 1258 height 301
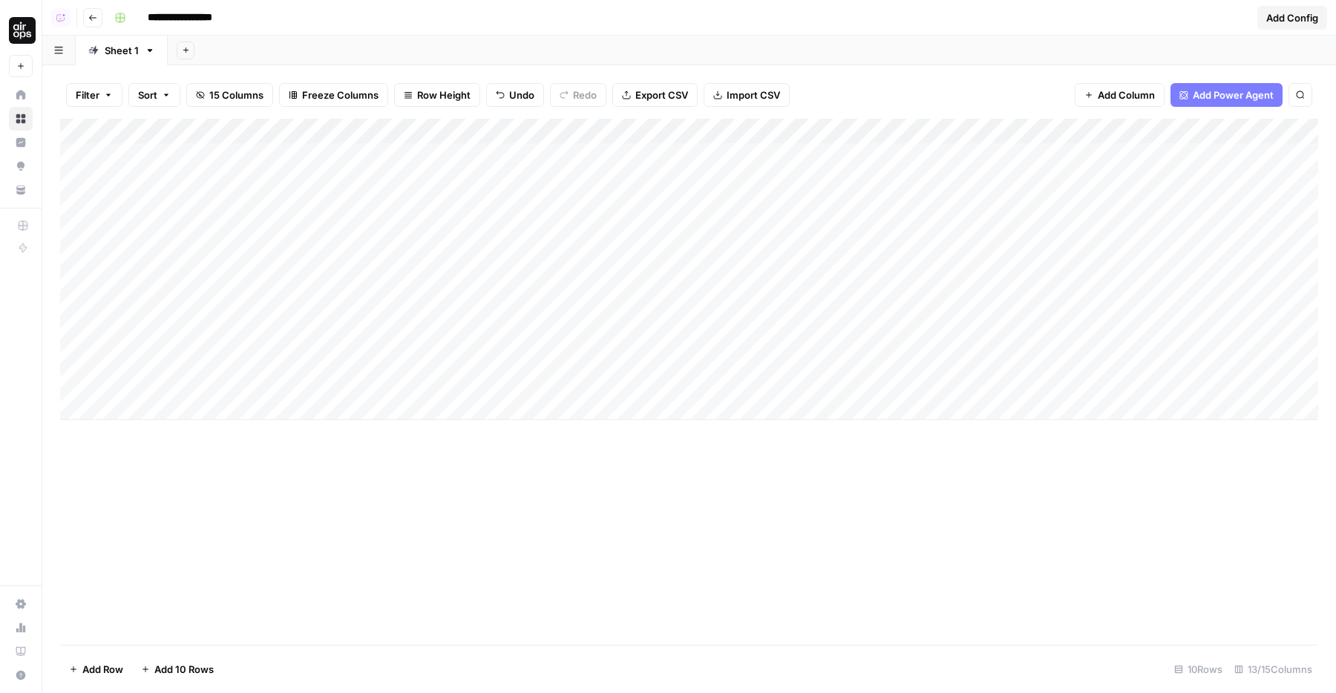
drag, startPoint x: 842, startPoint y: 292, endPoint x: 842, endPoint y: 172, distance: 120.2
click at [842, 172] on div "Add Column" at bounding box center [689, 269] width 1258 height 301
click at [852, 263] on div "Add Column" at bounding box center [689, 269] width 1258 height 301
drag, startPoint x: 853, startPoint y: 211, endPoint x: 833, endPoint y: 355, distance: 145.3
click at [833, 355] on div "Add Column" at bounding box center [689, 269] width 1258 height 301
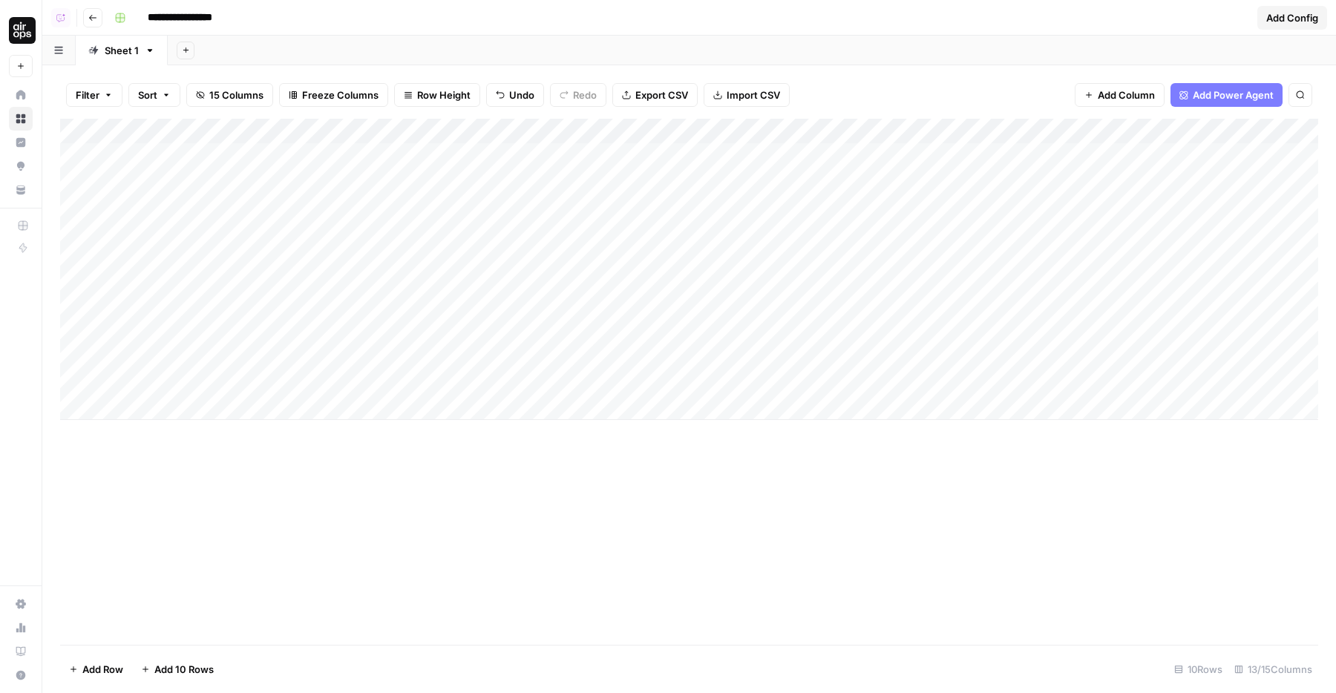
click at [835, 303] on div "Add Column" at bounding box center [689, 269] width 1258 height 301
click at [827, 341] on div "Add Column" at bounding box center [689, 269] width 1258 height 301
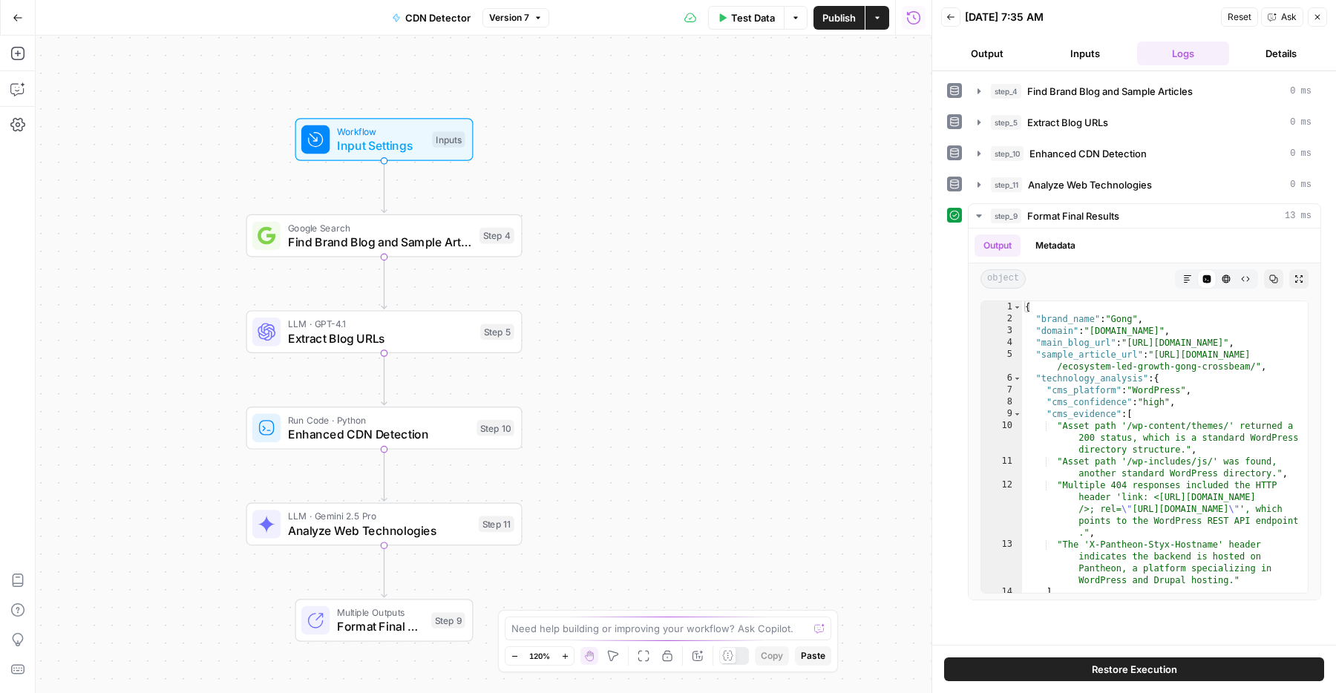
click at [16, 20] on icon "button" at bounding box center [18, 18] width 10 height 10
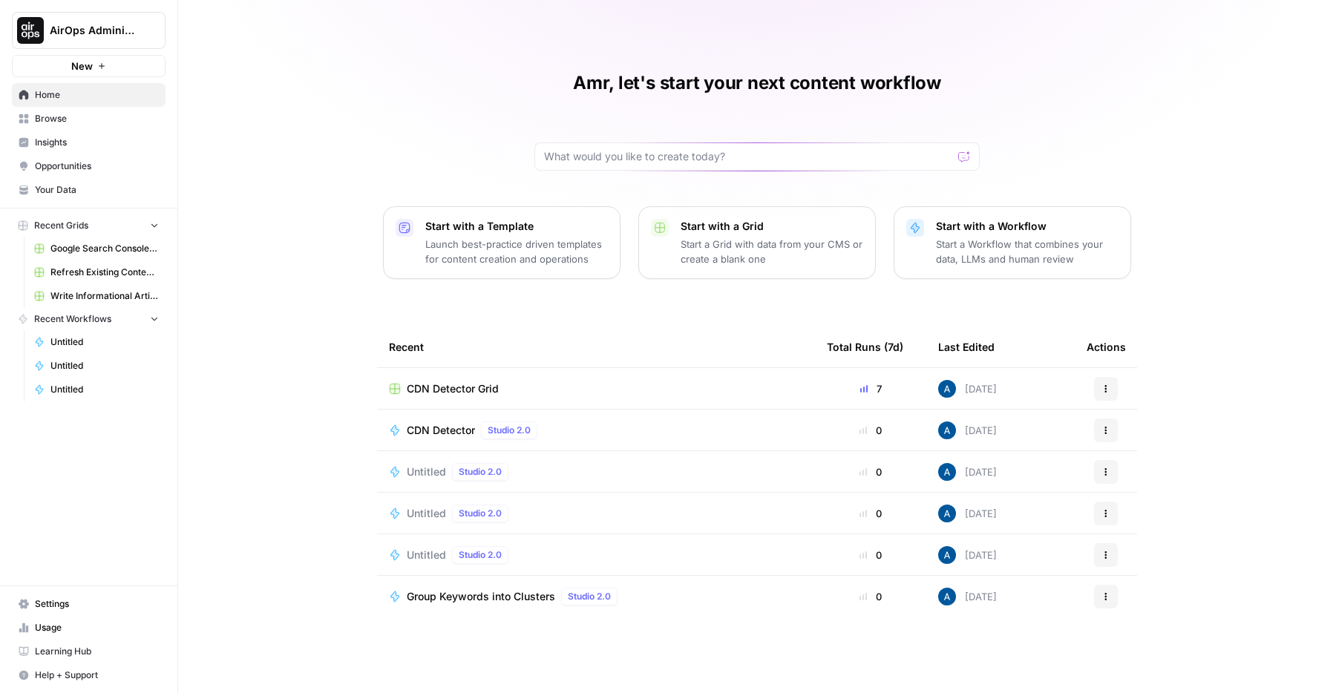
click at [469, 378] on td "CDN Detector Grid" at bounding box center [596, 388] width 438 height 41
click at [476, 388] on span "CDN Detector Grid" at bounding box center [453, 388] width 92 height 15
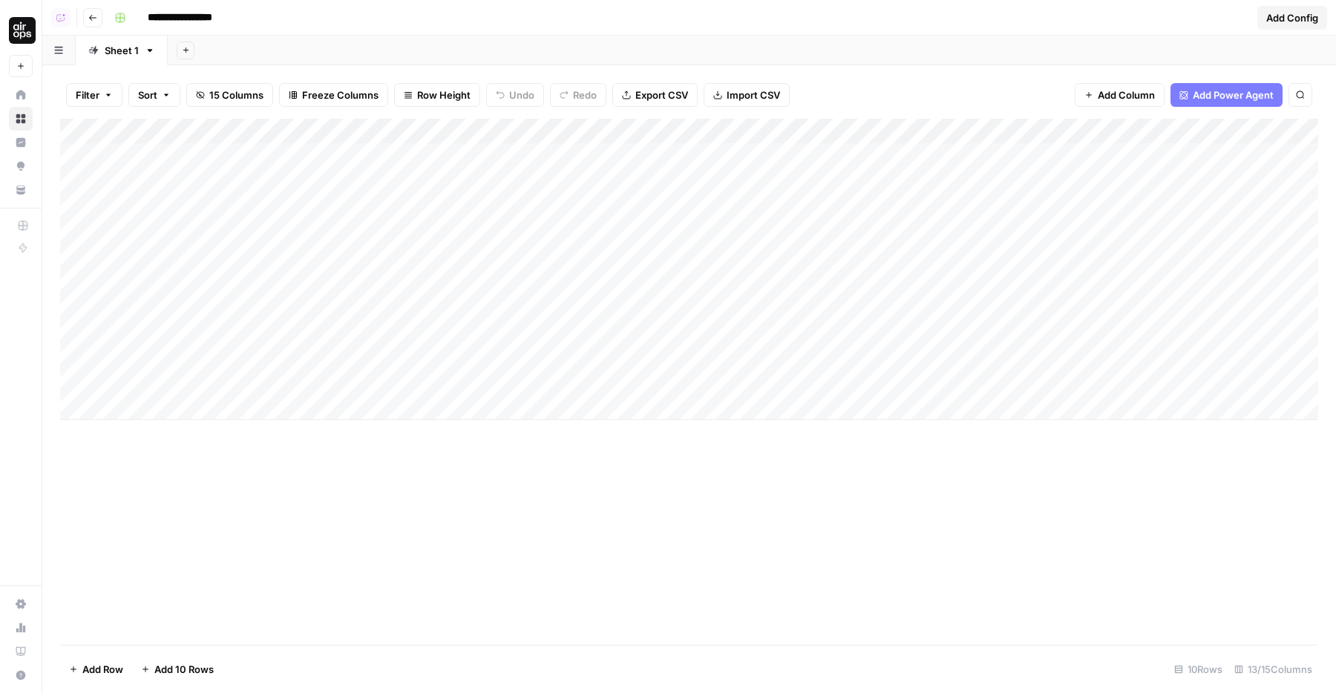
click at [165, 410] on div "Add Column" at bounding box center [689, 269] width 1258 height 301
click at [151, 436] on div "Add Column" at bounding box center [689, 282] width 1258 height 326
click at [167, 485] on div "Add Column" at bounding box center [689, 382] width 1258 height 526
click at [295, 138] on div "Add Column" at bounding box center [689, 295] width 1258 height 352
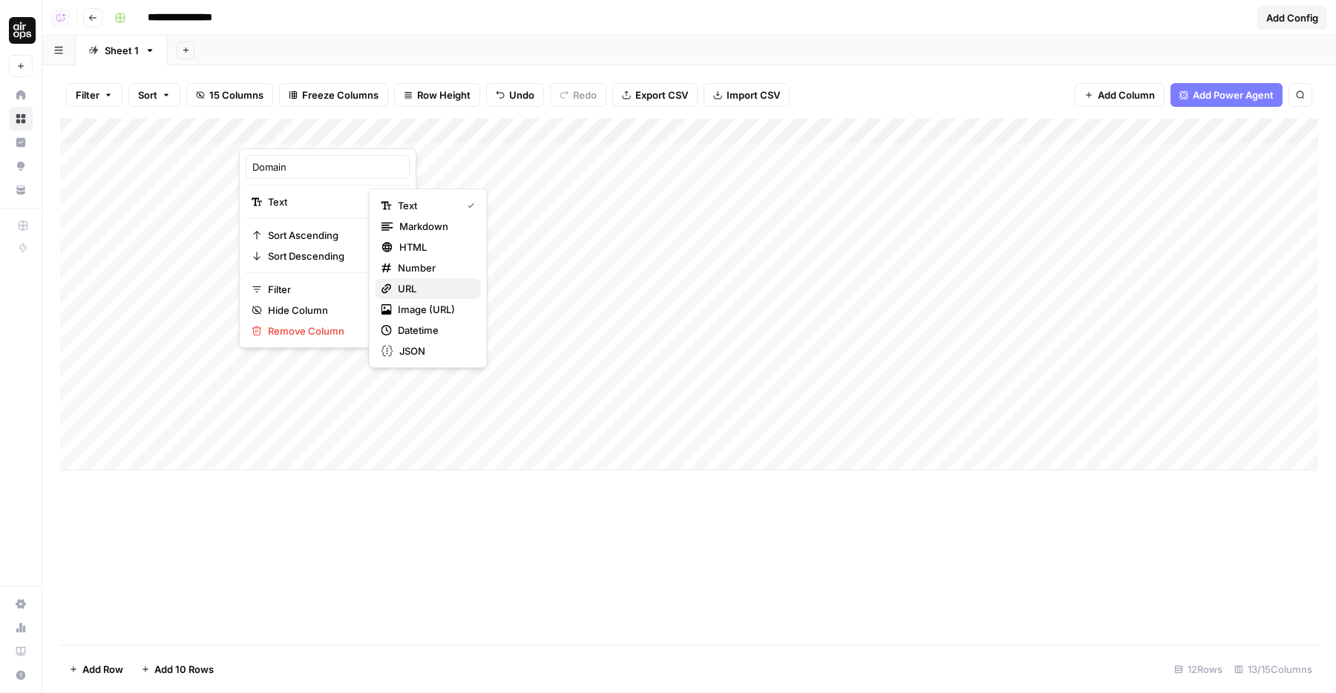
click at [426, 292] on span "URL" at bounding box center [433, 288] width 71 height 15
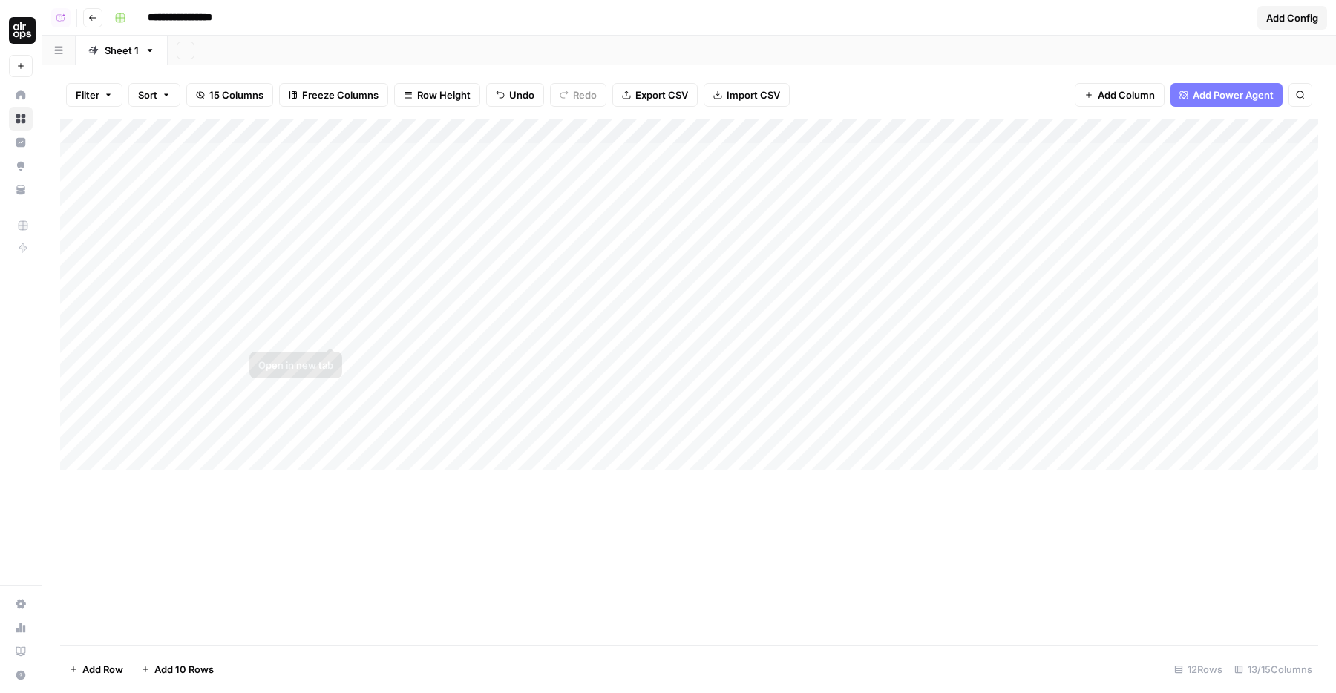
click at [292, 384] on div "Add Column" at bounding box center [689, 295] width 1258 height 352
click at [653, 333] on div "Add Column" at bounding box center [689, 295] width 1258 height 352
drag, startPoint x: 757, startPoint y: 131, endPoint x: 829, endPoint y: 133, distance: 72.0
click at [829, 133] on div "Add Column" at bounding box center [689, 295] width 1258 height 352
click at [785, 299] on div "Add Column" at bounding box center [689, 295] width 1258 height 352
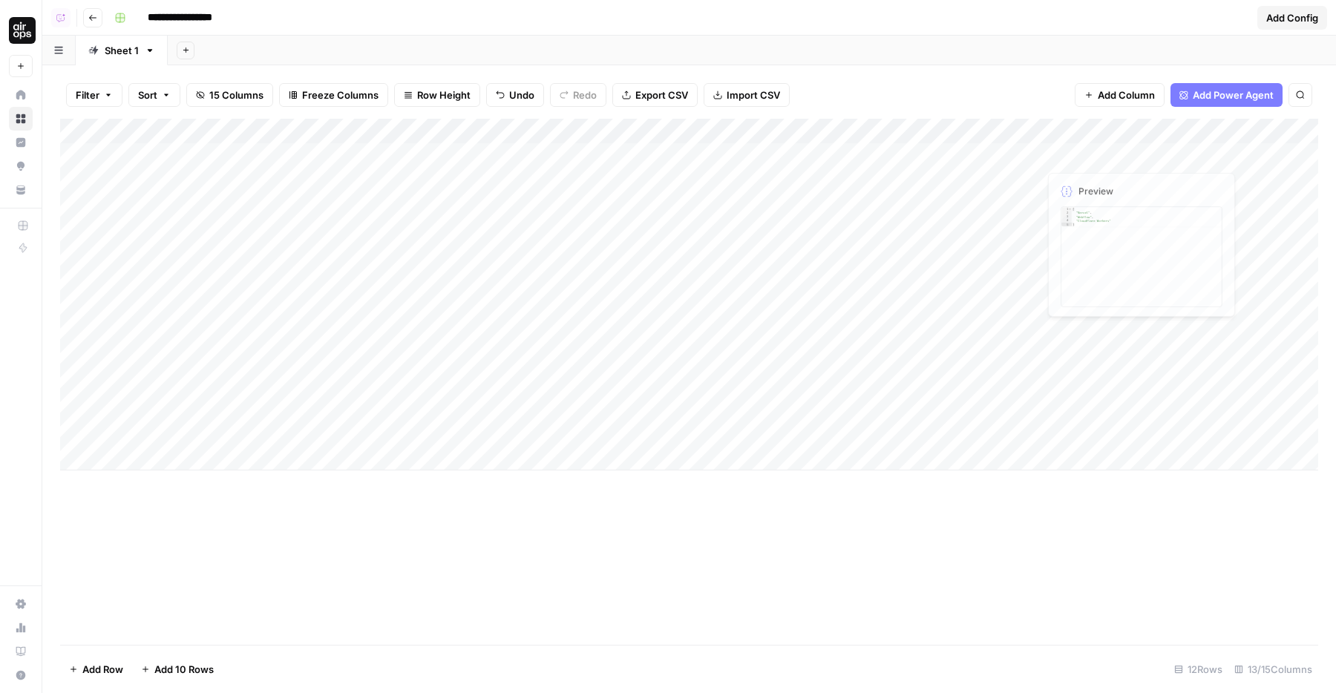
drag, startPoint x: 1078, startPoint y: 142, endPoint x: 941, endPoint y: 144, distance: 137.3
click at [941, 144] on div "Add Column" at bounding box center [689, 295] width 1258 height 352
drag, startPoint x: 994, startPoint y: 132, endPoint x: 939, endPoint y: 136, distance: 55.0
click at [939, 136] on div "Add Column" at bounding box center [689, 295] width 1258 height 352
drag, startPoint x: 973, startPoint y: 125, endPoint x: 916, endPoint y: 127, distance: 56.4
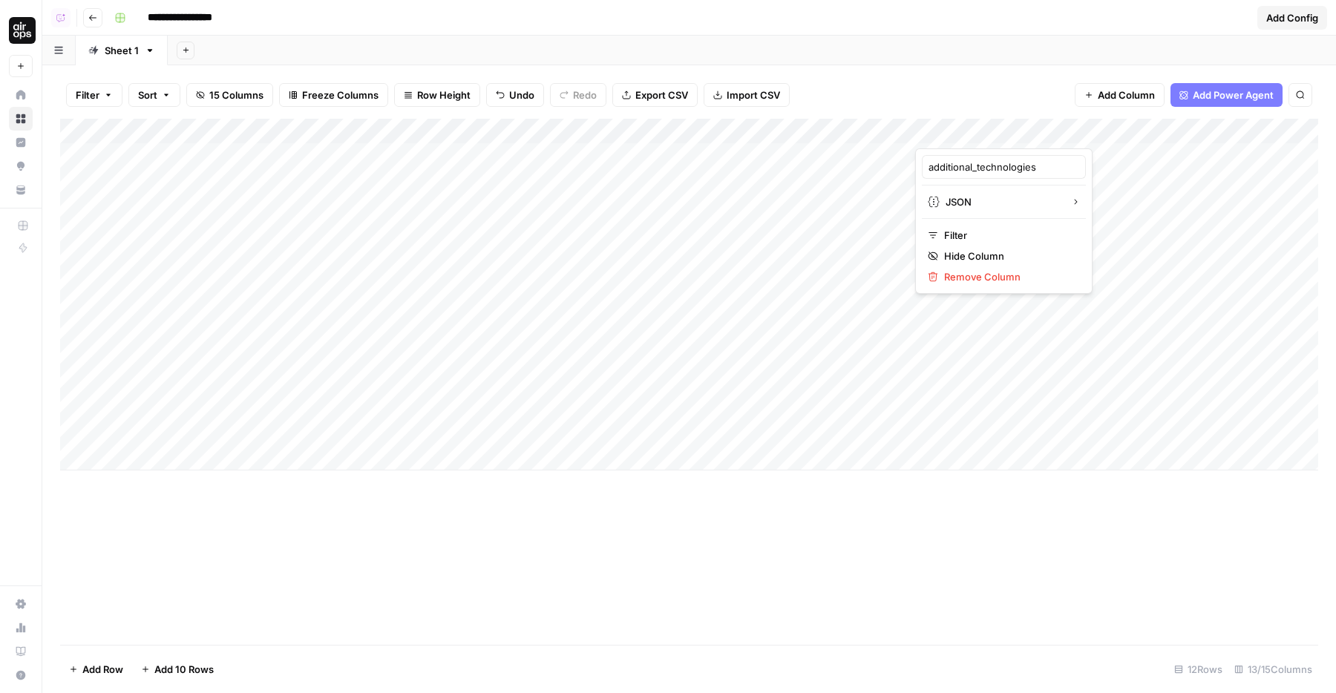
click at [916, 127] on div at bounding box center [1036, 134] width 243 height 30
drag, startPoint x: 995, startPoint y: 117, endPoint x: 942, endPoint y: 131, distance: 54.5
click at [942, 131] on div "Filter Sort 15 Columns Freeze Columns Row Height Undo Redo Export CSV Import CS…" at bounding box center [688, 379] width 1293 height 628
drag, startPoint x: 988, startPoint y: 128, endPoint x: 922, endPoint y: 128, distance: 66.0
click at [922, 128] on div "Add Column" at bounding box center [689, 295] width 1258 height 352
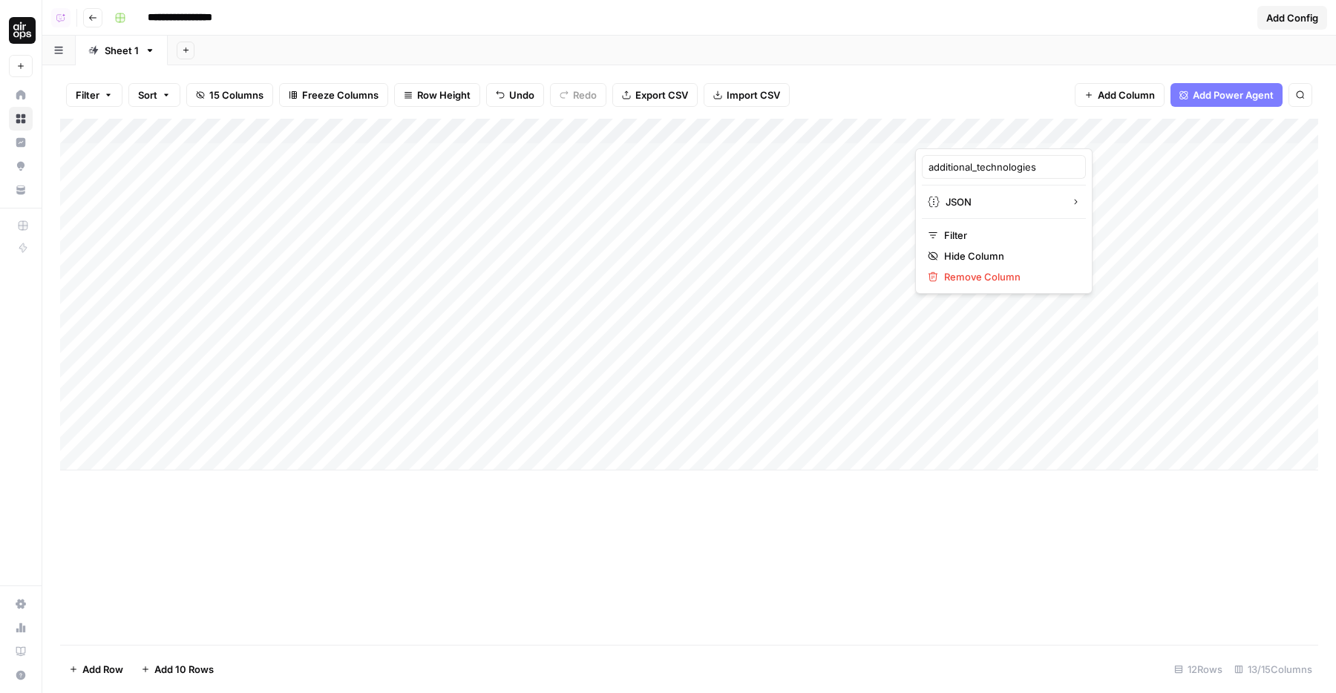
click at [982, 122] on div at bounding box center [1036, 134] width 243 height 30
click at [1001, 128] on div at bounding box center [1036, 134] width 243 height 30
click at [999, 109] on div "Filter Sort 15 Columns Freeze Columns Row Height Undo Redo Export CSV Import CS…" at bounding box center [689, 94] width 1258 height 47
drag, startPoint x: 1011, startPoint y: 129, endPoint x: 974, endPoint y: 129, distance: 37.8
click at [974, 129] on div "Add Column" at bounding box center [689, 295] width 1258 height 352
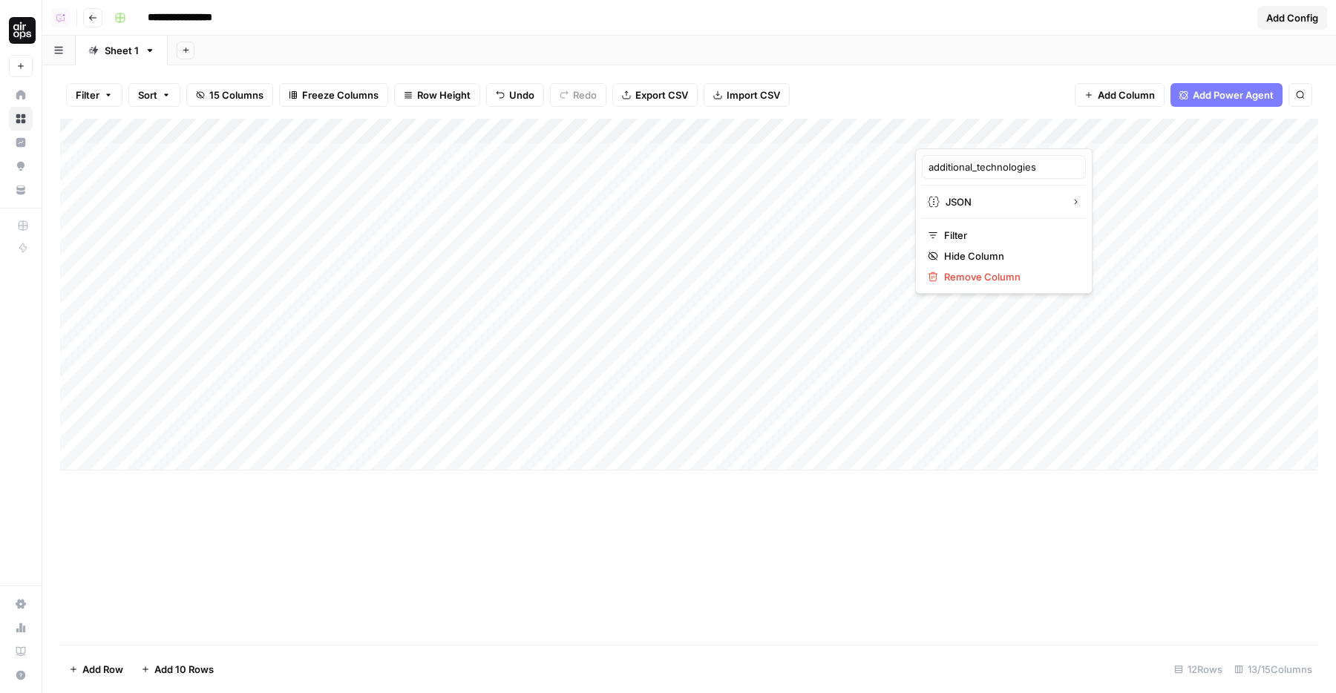
click at [1015, 124] on div at bounding box center [1036, 134] width 243 height 30
click at [1008, 106] on div "Filter Sort 15 Columns Freeze Columns Row Height Undo Redo Export CSV Import CS…" at bounding box center [689, 94] width 1258 height 47
drag, startPoint x: 1017, startPoint y: 130, endPoint x: 958, endPoint y: 139, distance: 59.3
click at [958, 139] on div "Add Column" at bounding box center [689, 295] width 1258 height 352
click at [972, 135] on div at bounding box center [1036, 134] width 243 height 30
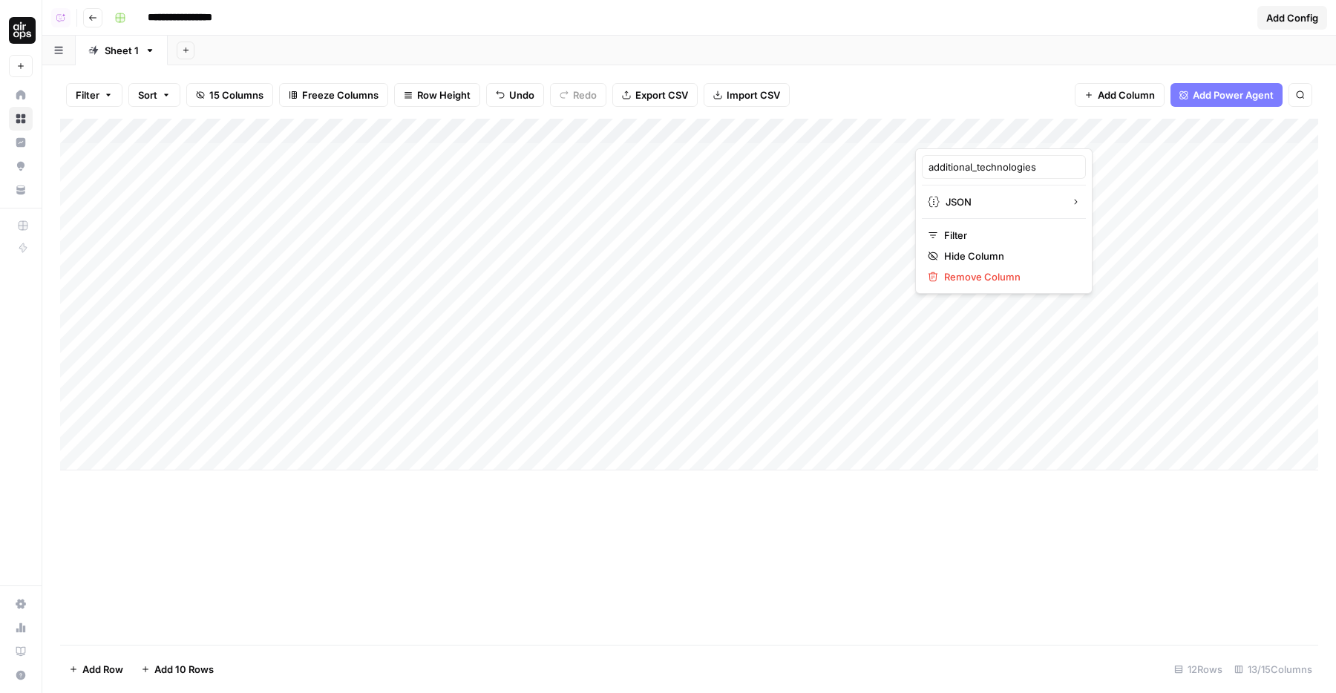
click at [972, 135] on div at bounding box center [1036, 134] width 243 height 30
click at [962, 122] on div at bounding box center [1036, 134] width 243 height 30
click at [959, 102] on div "Filter Sort 15 Columns Freeze Columns Row Height Undo Redo Export CSV Import CS…" at bounding box center [689, 94] width 1258 height 47
drag, startPoint x: 982, startPoint y: 130, endPoint x: 918, endPoint y: 134, distance: 64.7
click at [918, 134] on div "Add Column" at bounding box center [689, 295] width 1258 height 352
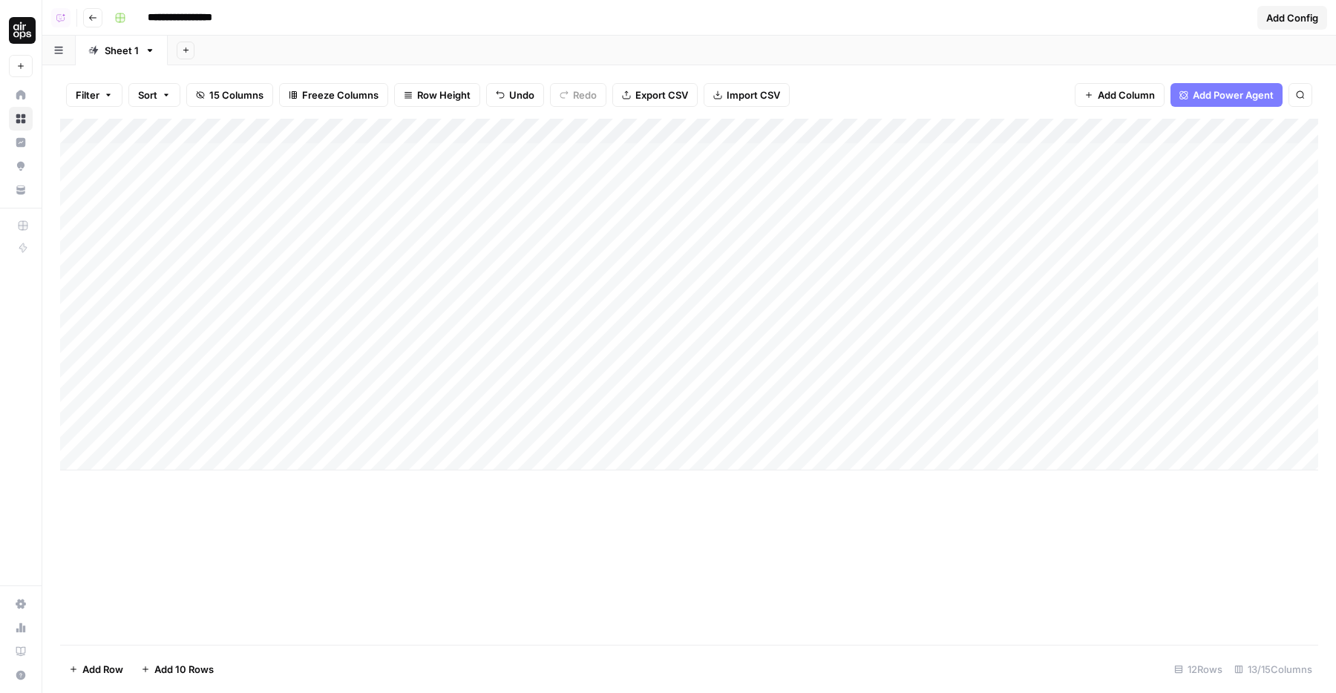
drag, startPoint x: 1293, startPoint y: 128, endPoint x: 1100, endPoint y: 140, distance: 192.5
click at [1100, 140] on div "Add Column" at bounding box center [689, 295] width 1258 height 352
click at [1103, 244] on div "Add Column" at bounding box center [689, 295] width 1258 height 352
click at [996, 150] on div "Add Column" at bounding box center [689, 295] width 1258 height 352
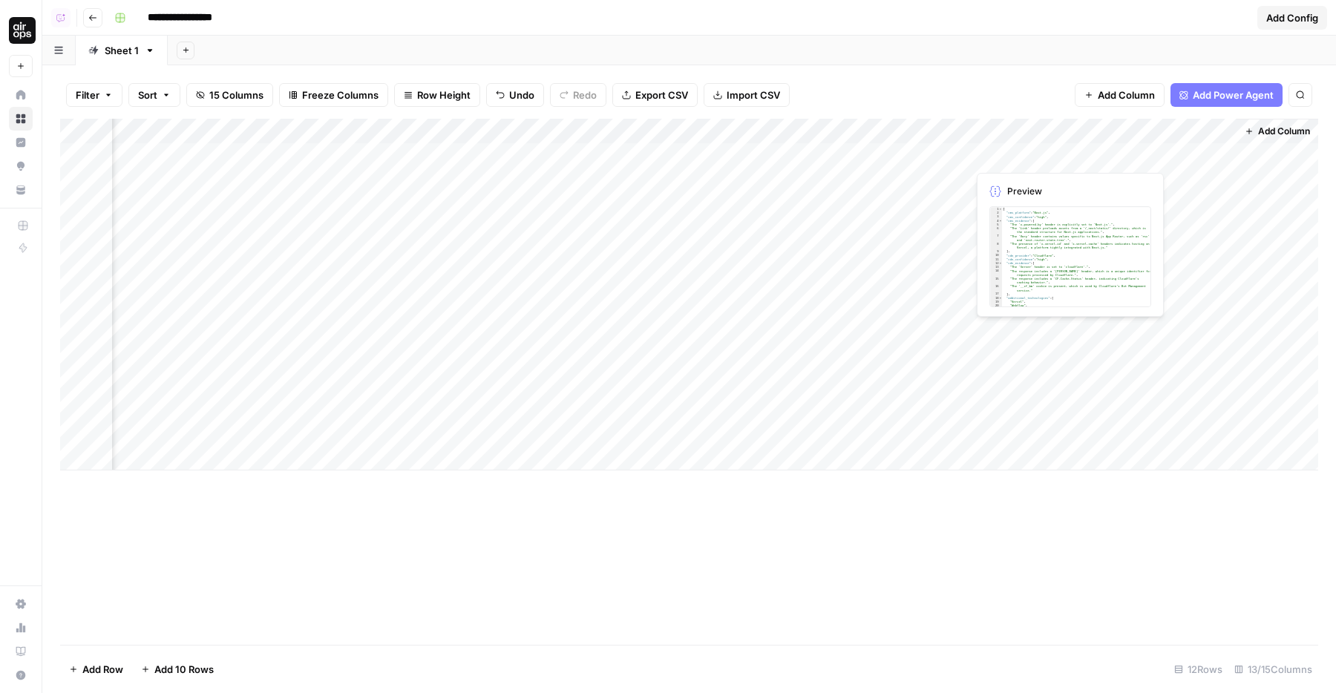
click at [996, 150] on div "Add Column" at bounding box center [689, 295] width 1258 height 352
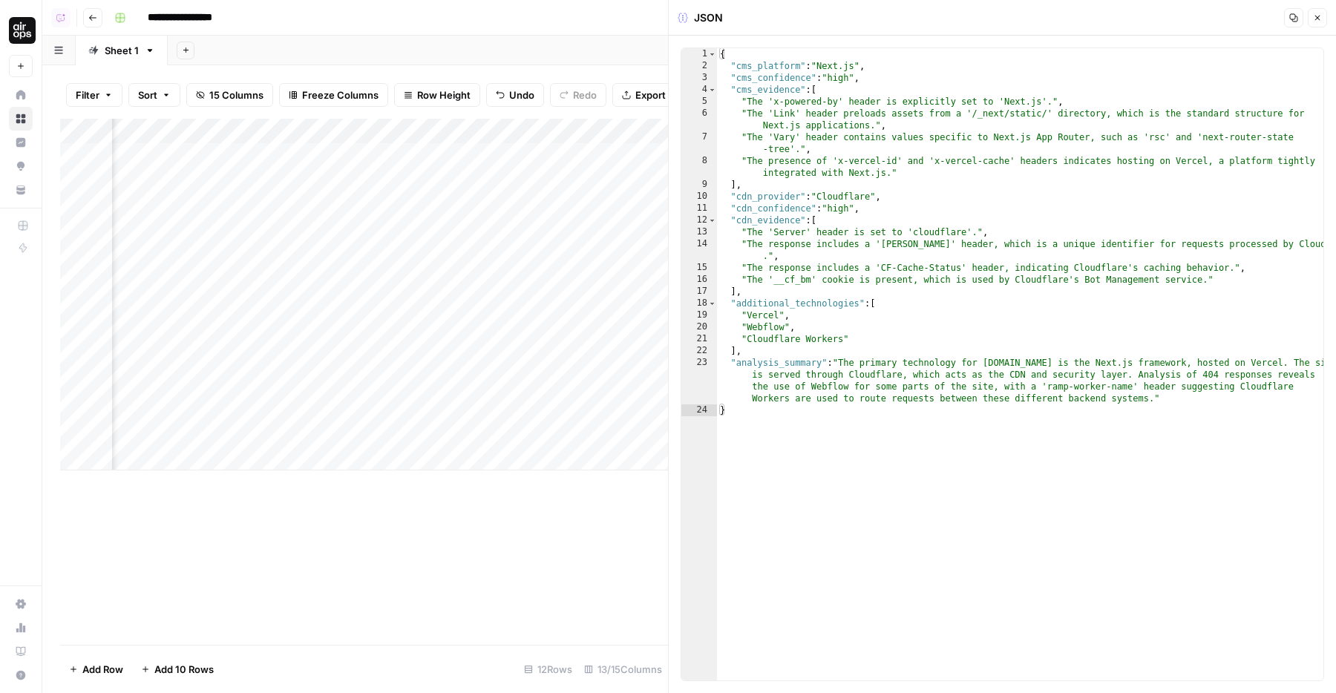
click at [1318, 22] on button "Close" at bounding box center [1316, 17] width 19 height 19
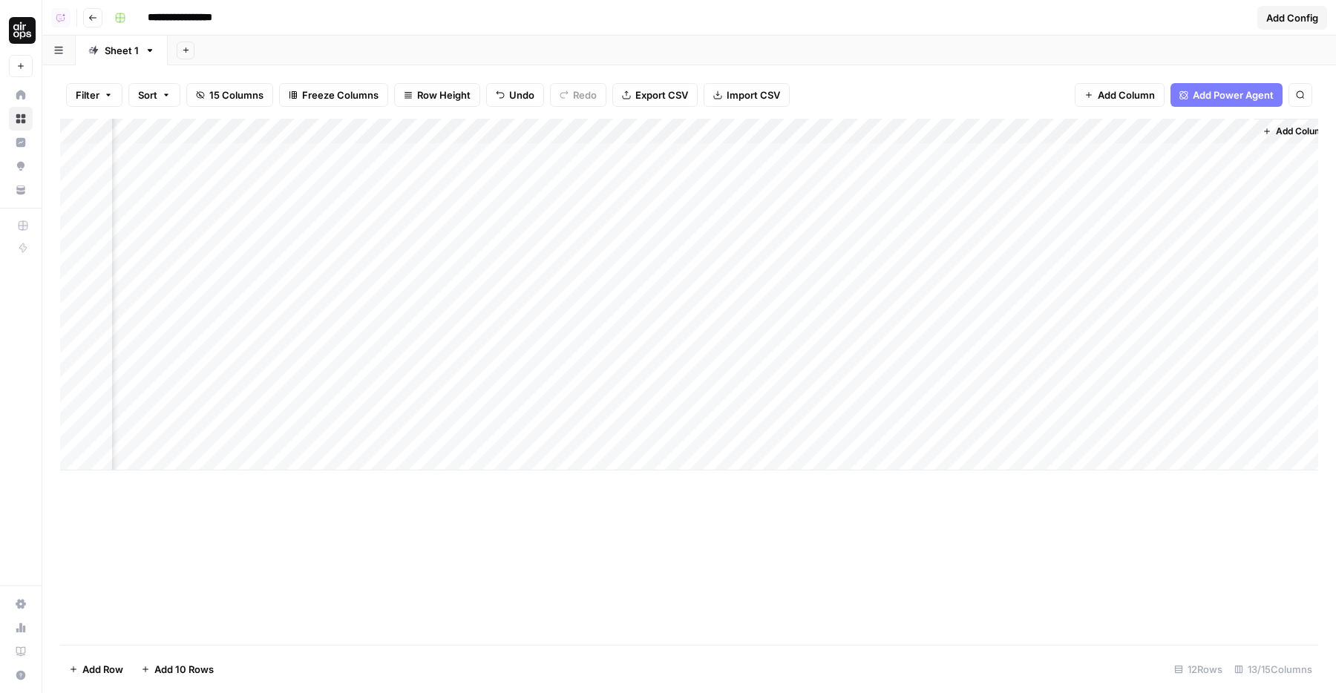
scroll to position [0, 697]
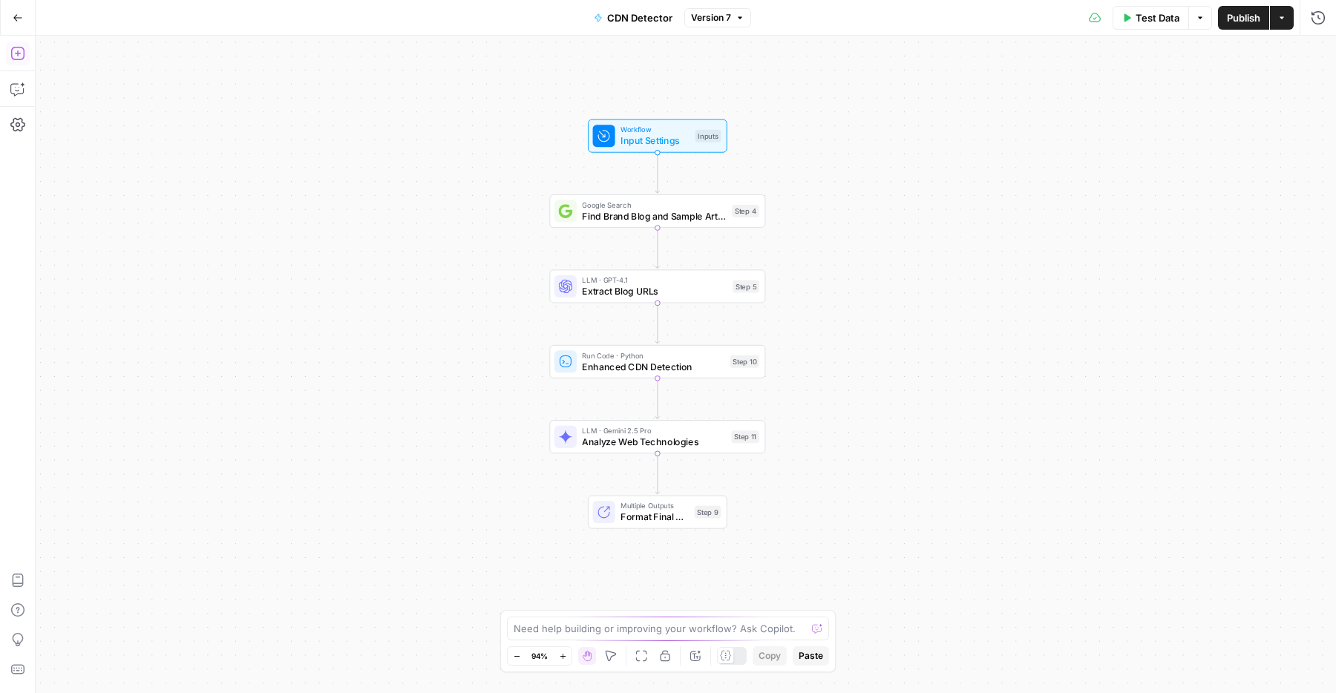
click at [21, 56] on icon "button" at bounding box center [17, 53] width 15 height 15
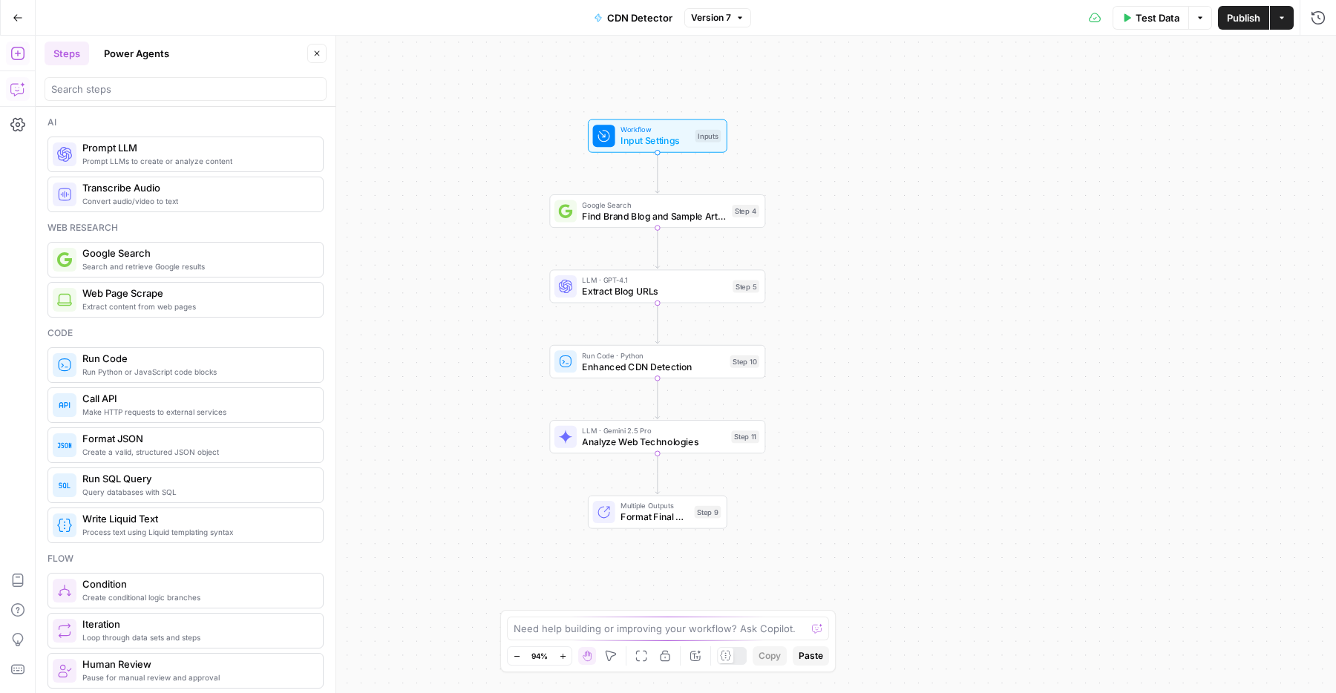
click at [6, 91] on button "Copilot" at bounding box center [18, 89] width 24 height 24
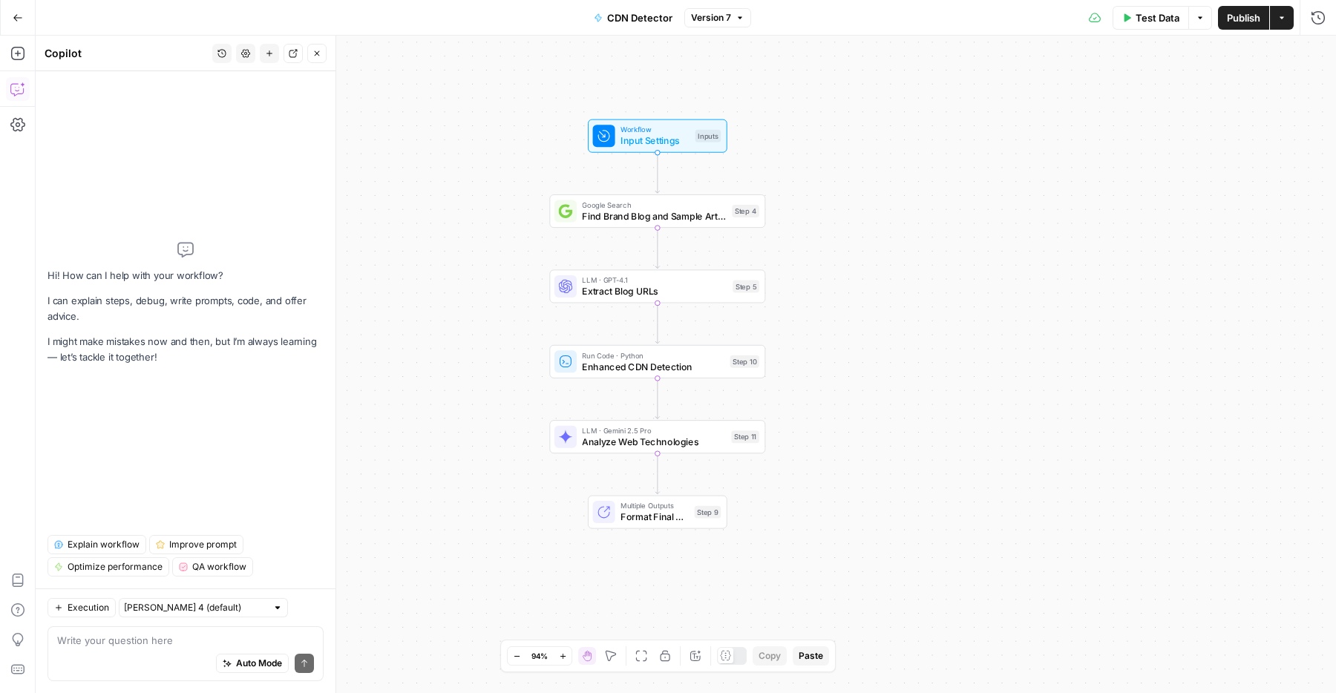
click at [133, 651] on div "Auto Mode Send" at bounding box center [185, 664] width 257 height 33
type textarea "d"
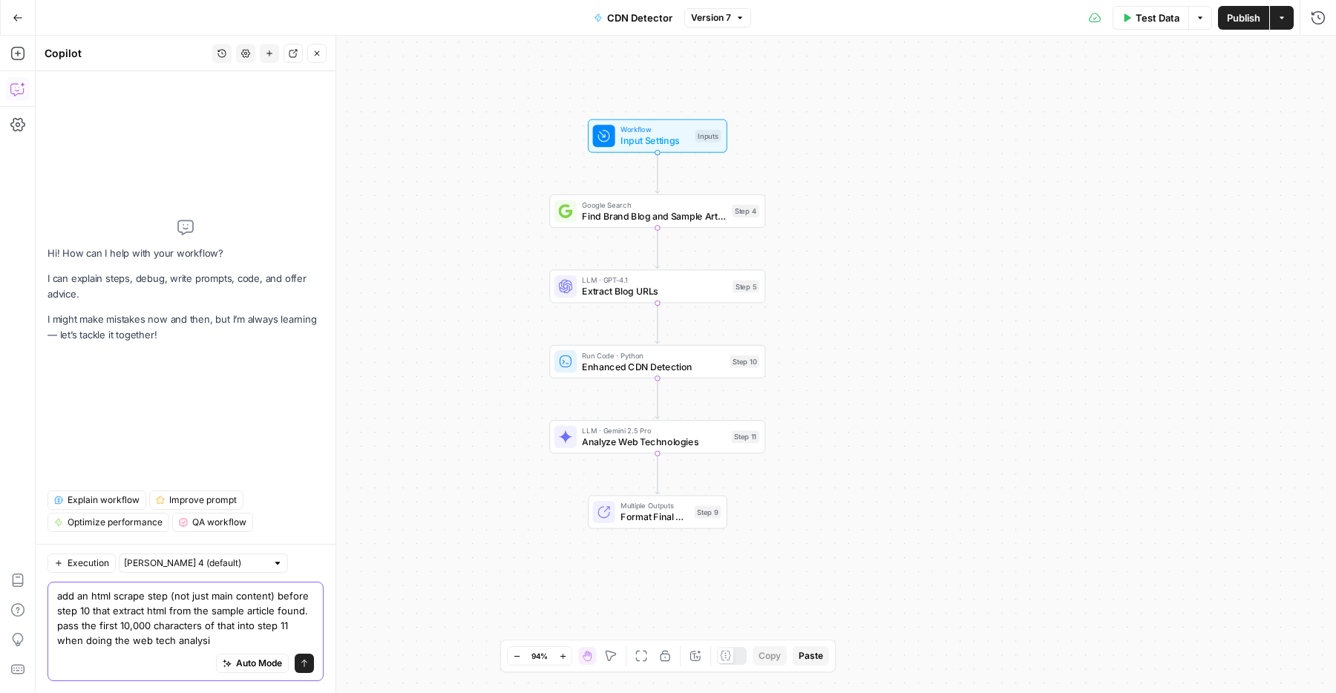
type textarea "add an html scrape step (not just main content) before step 10 that extract htm…"
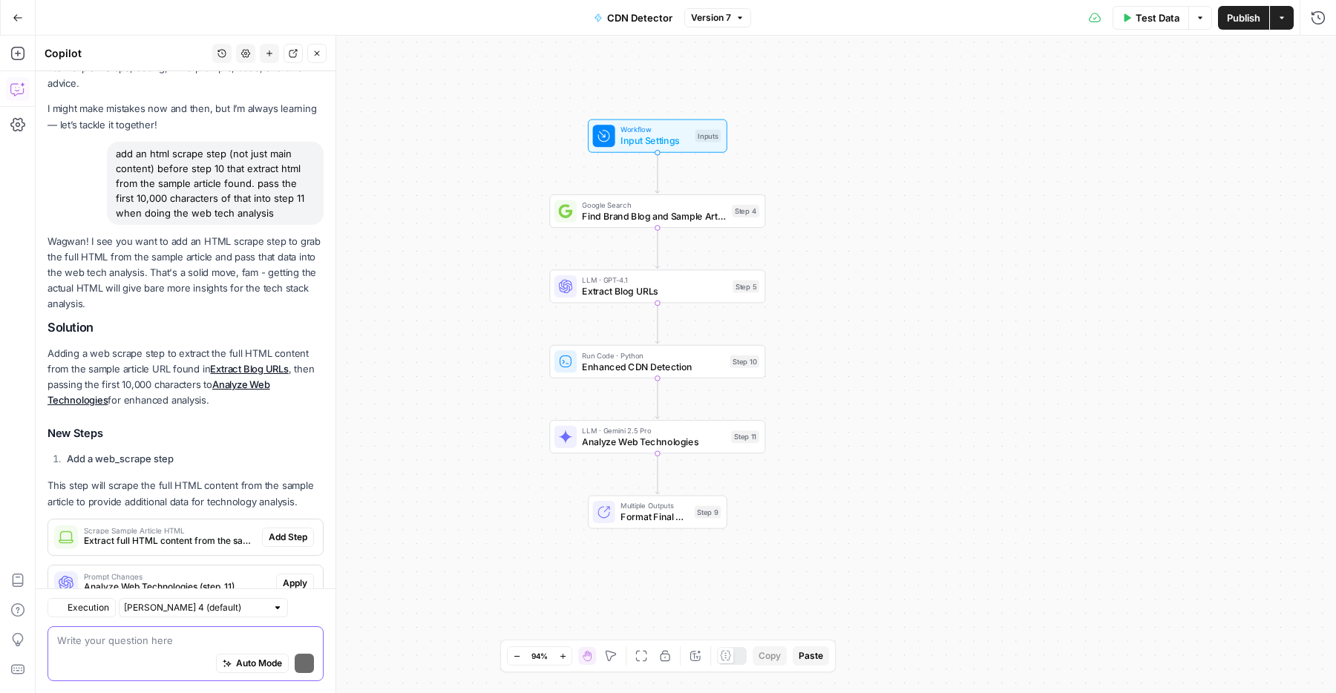
scroll to position [96, 0]
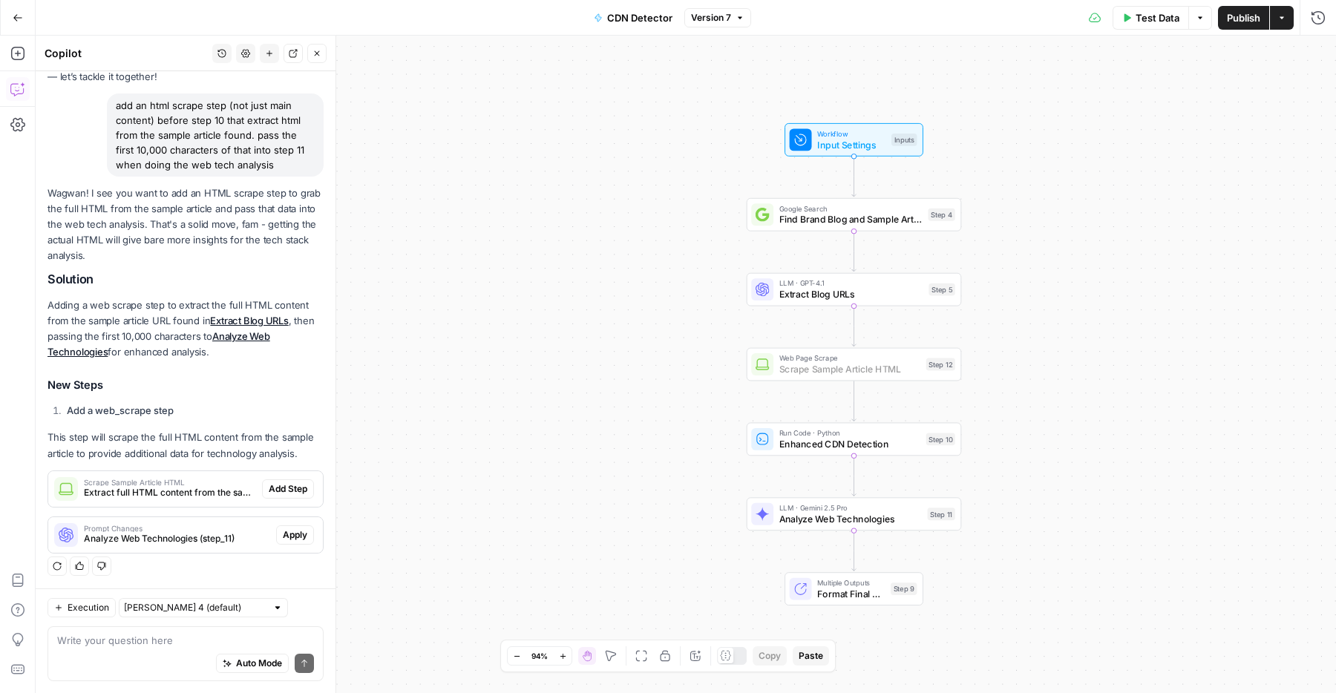
click at [278, 483] on span "Add Step" at bounding box center [288, 488] width 39 height 13
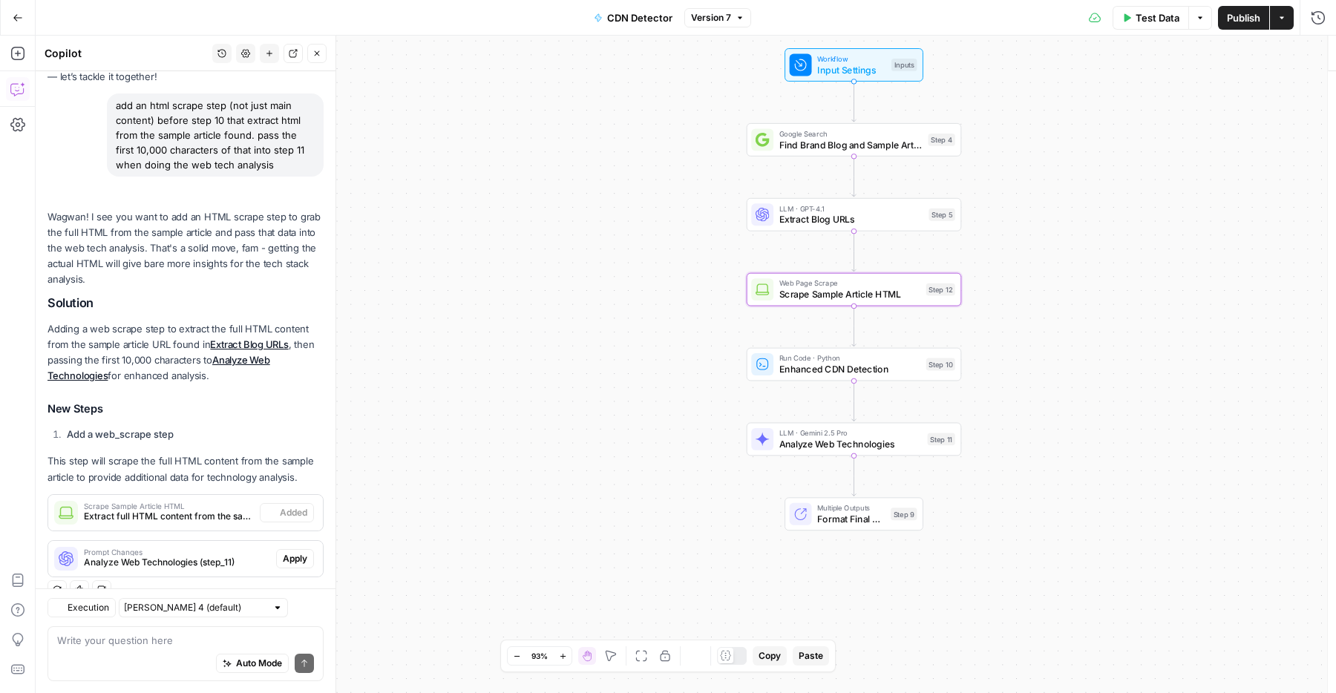
scroll to position [120, 0]
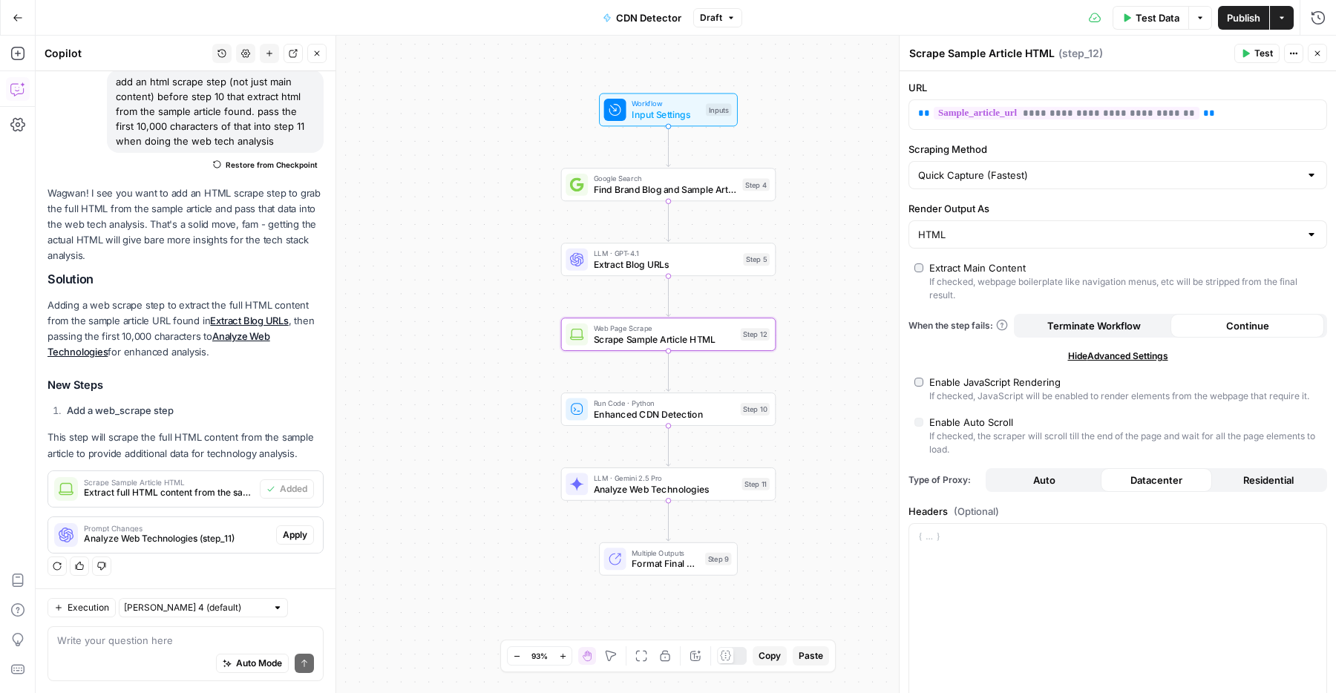
click at [933, 275] on div "If checked, webpage boilerplate like navigation menus, etc will be stripped fro…" at bounding box center [1125, 288] width 392 height 27
click at [971, 364] on div "**********" at bounding box center [1117, 500] width 436 height 859
click at [976, 370] on div "**********" at bounding box center [1117, 500] width 436 height 859
click at [985, 375] on div "Enable JavaScript Rendering" at bounding box center [994, 382] width 131 height 15
type input "Custom"
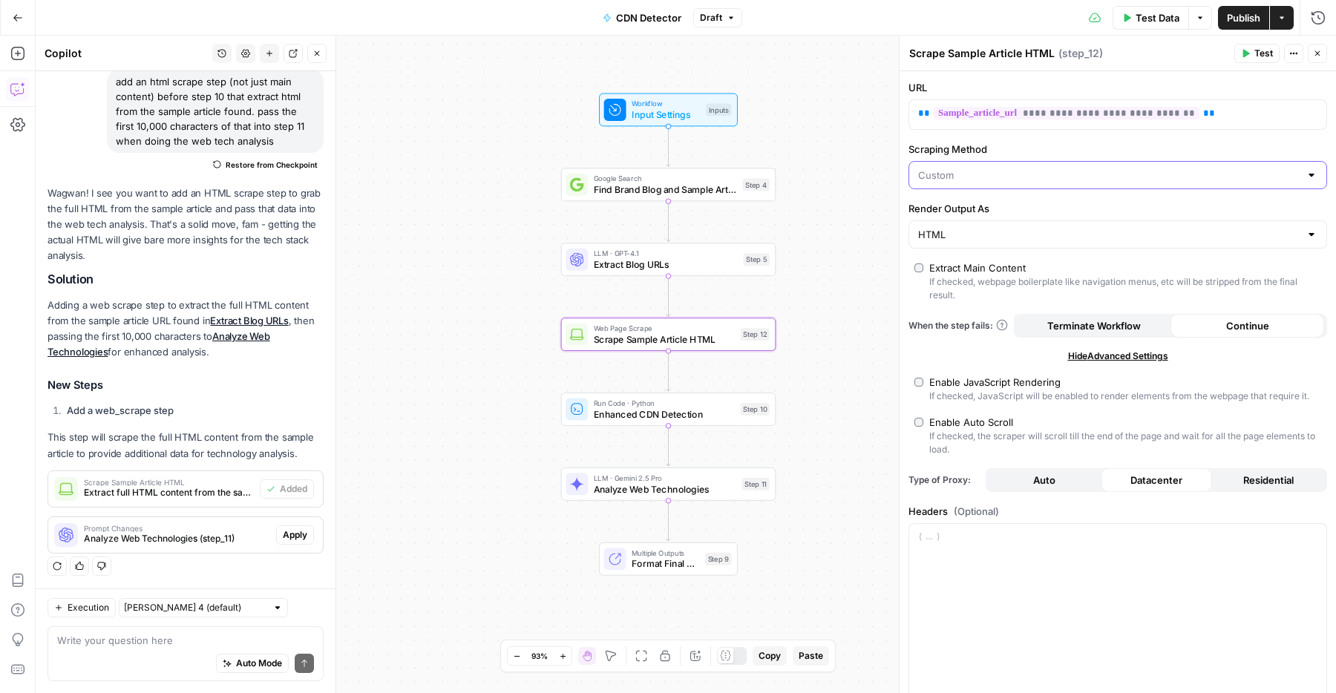
click at [944, 180] on input "Scraping Method" at bounding box center [1108, 175] width 381 height 15
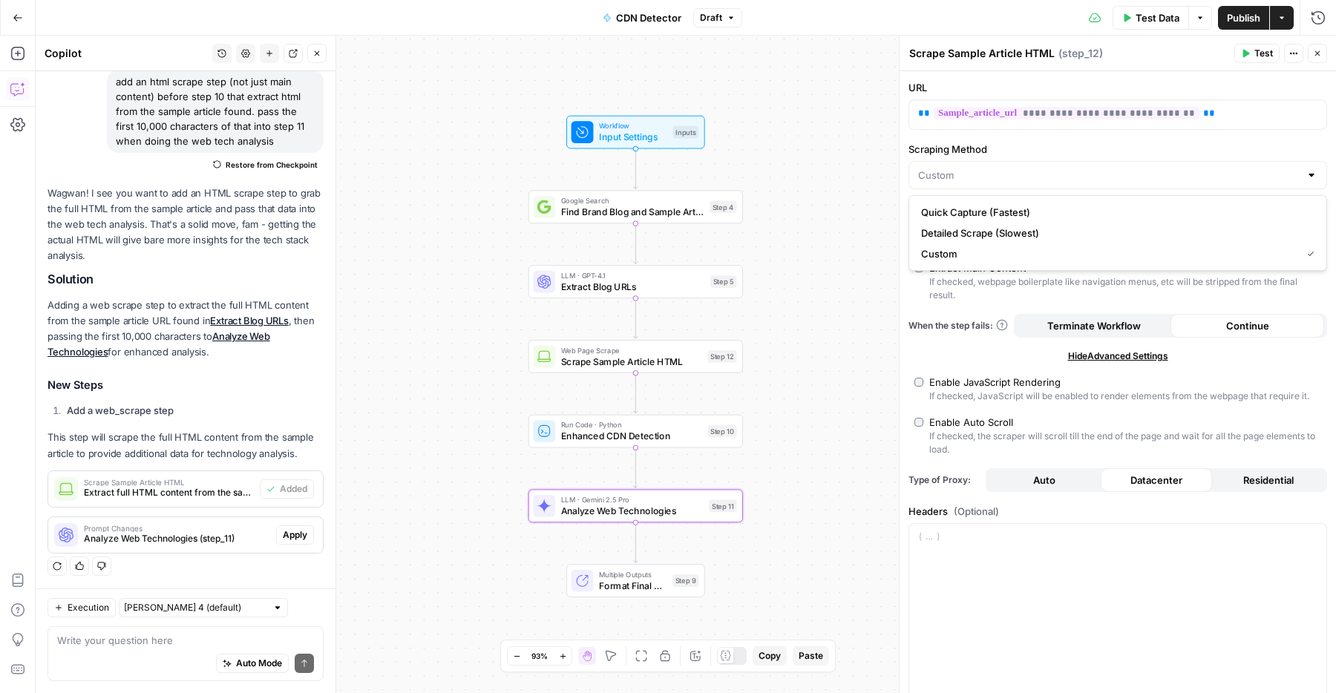
type input "Custom"
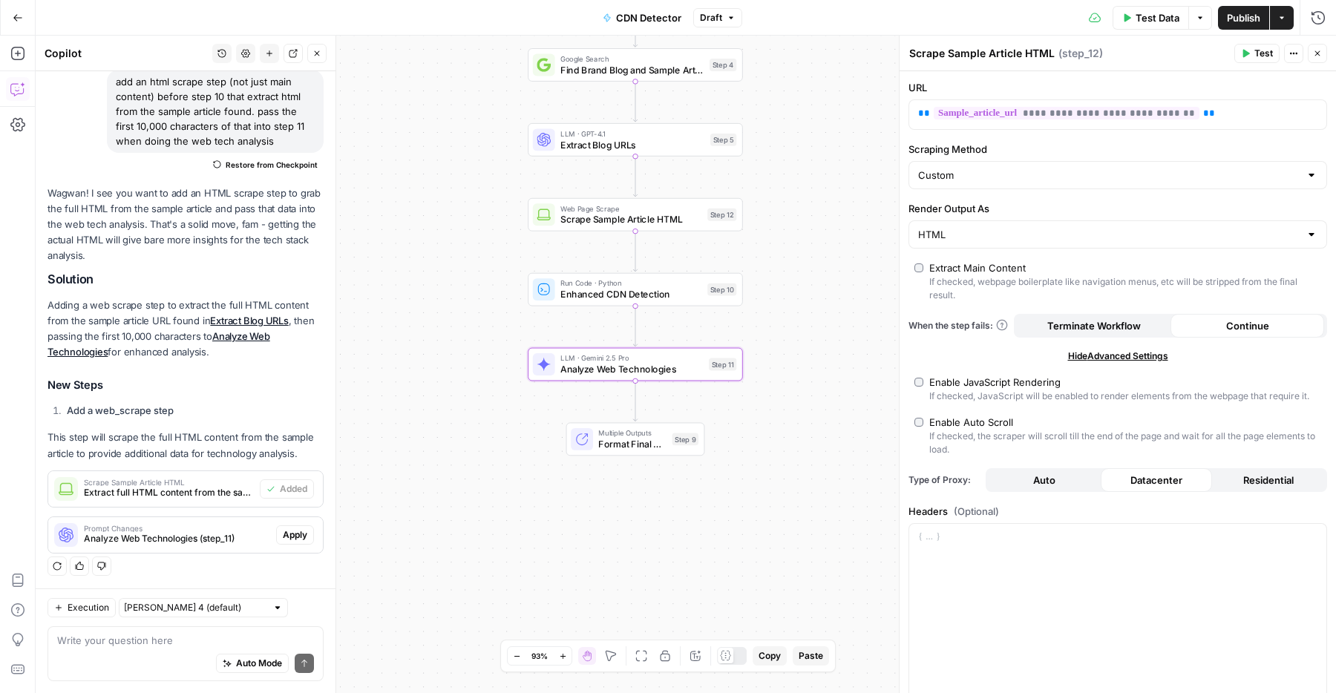
click at [302, 528] on span "Apply" at bounding box center [295, 534] width 24 height 13
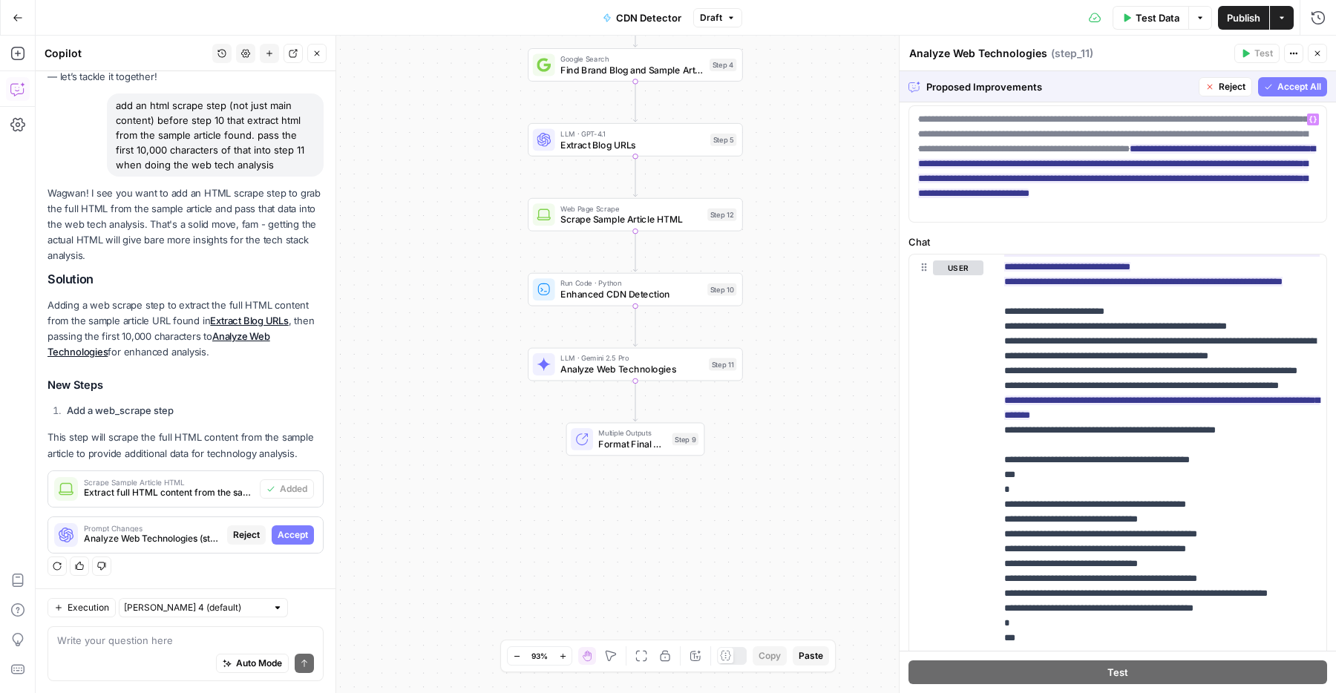
click at [1300, 88] on span "Accept All" at bounding box center [1299, 86] width 44 height 13
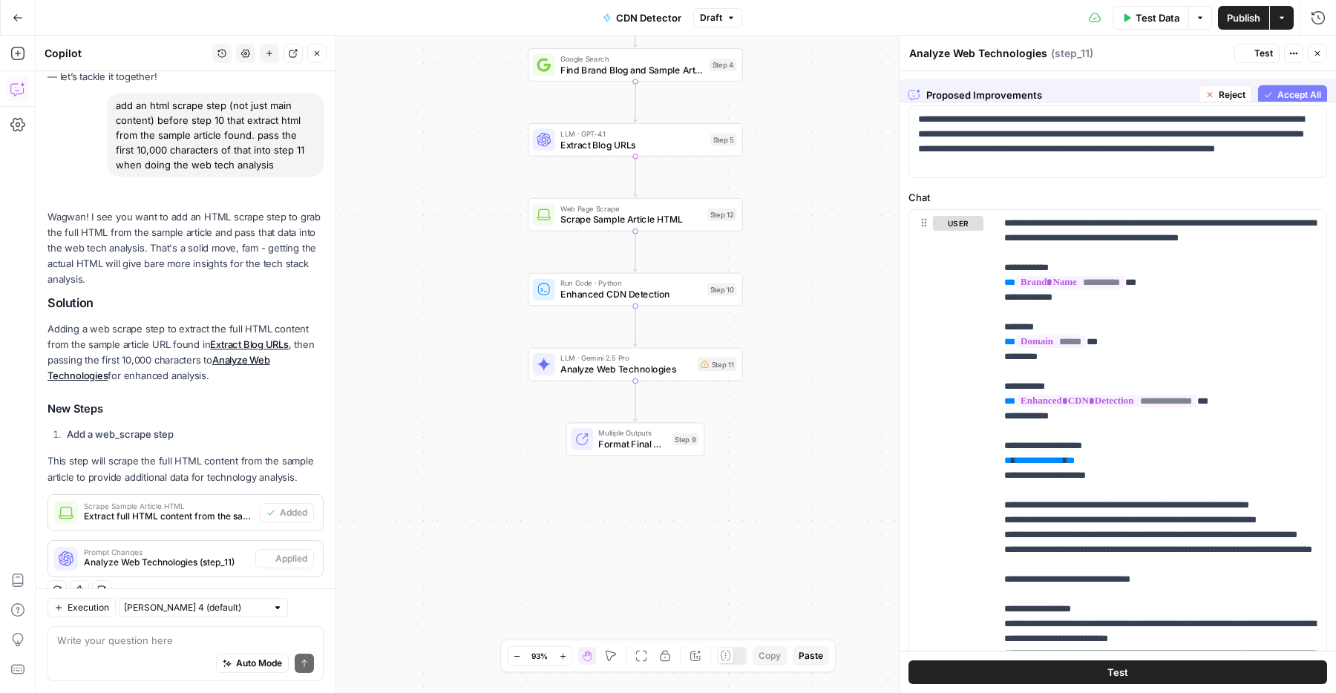
scroll to position [0, 0]
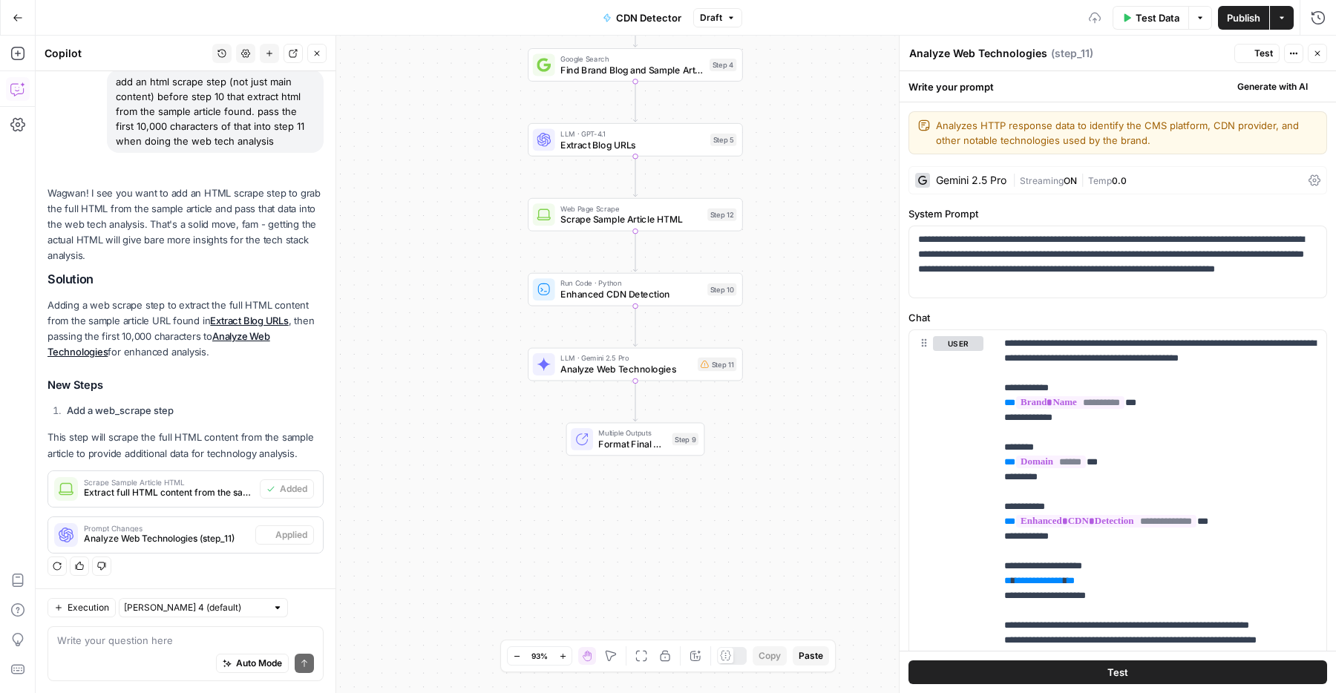
click at [1244, 24] on button "Publish" at bounding box center [1243, 18] width 51 height 24
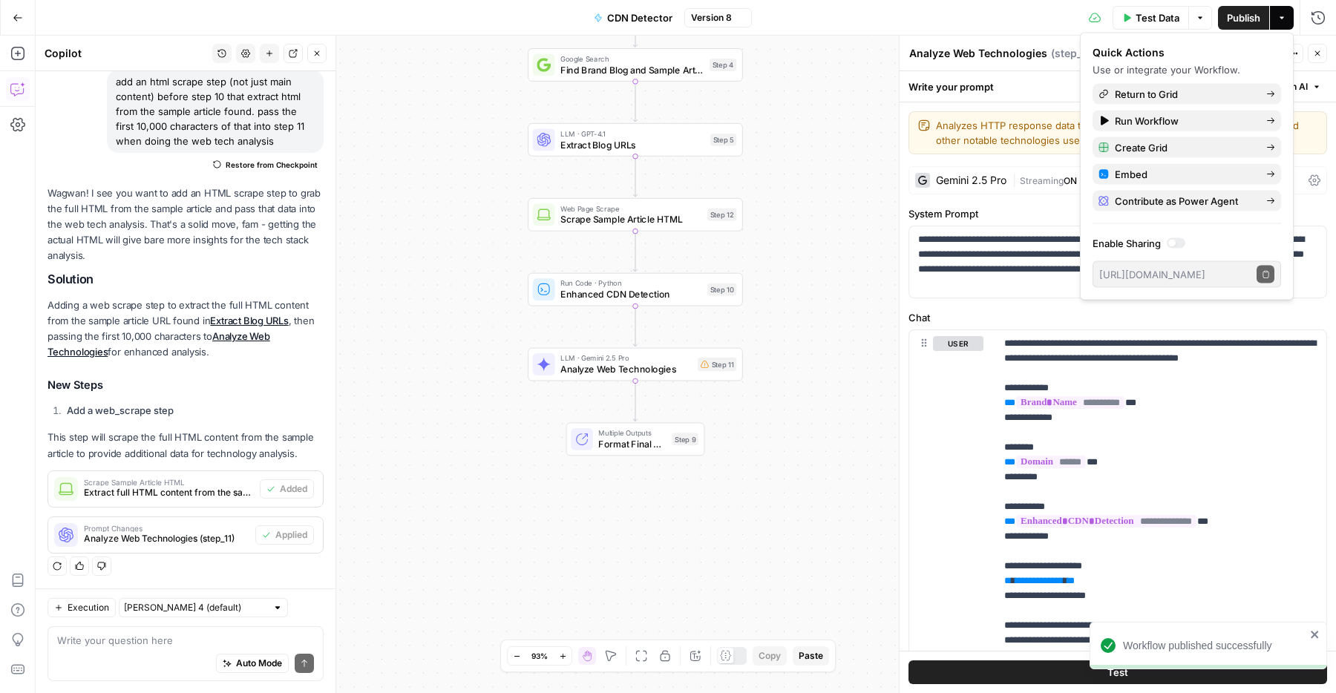
click at [1320, 54] on icon "button" at bounding box center [1317, 53] width 9 height 9
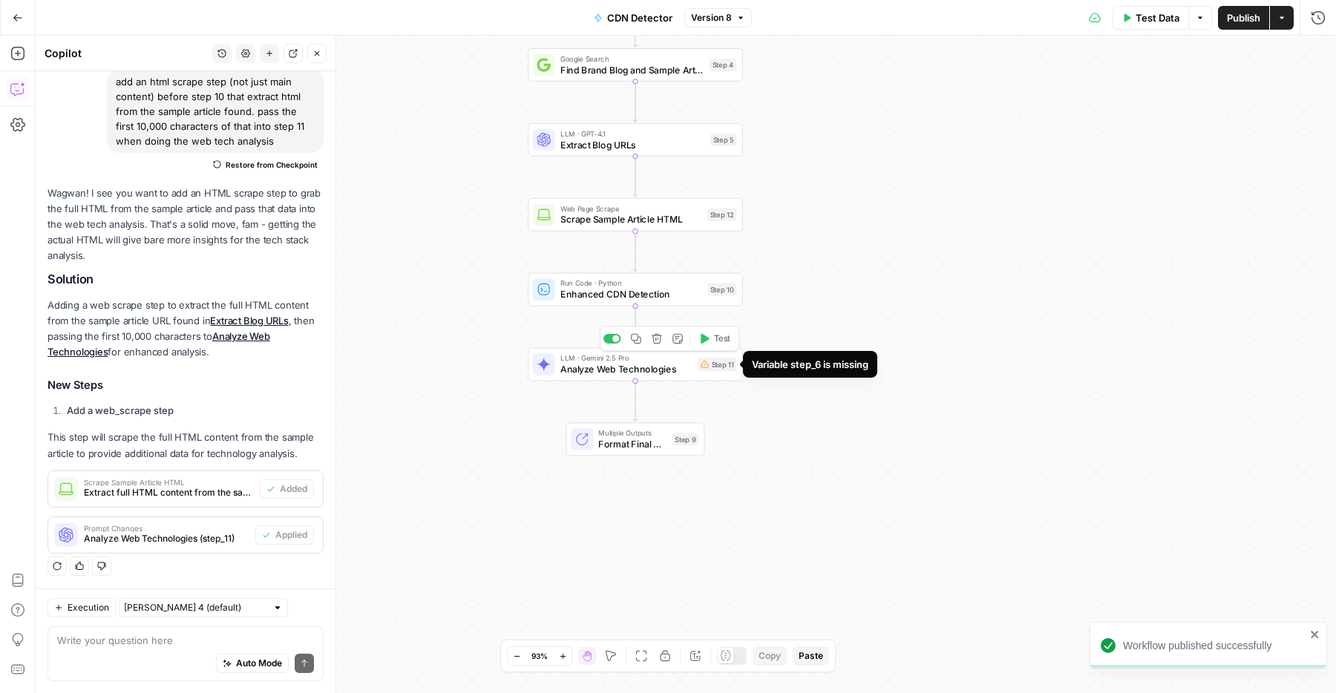
click at [717, 367] on div "Step 11" at bounding box center [716, 365] width 39 height 14
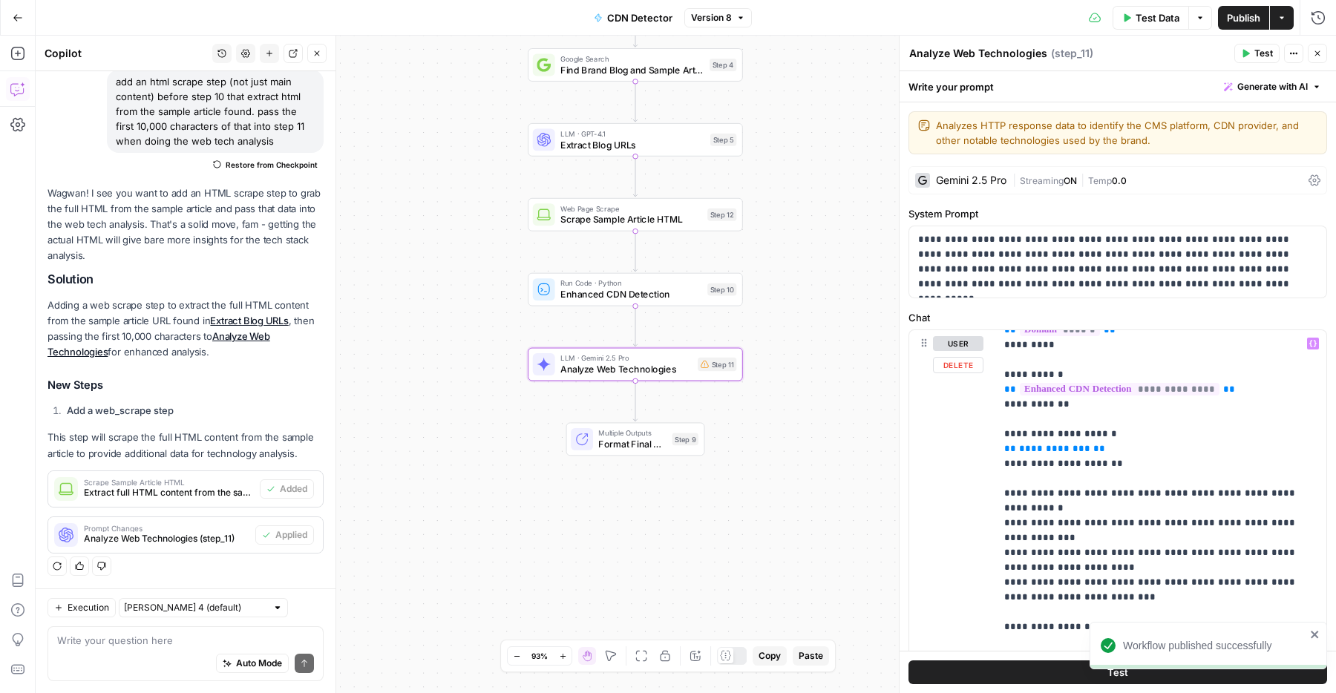
scroll to position [136, 0]
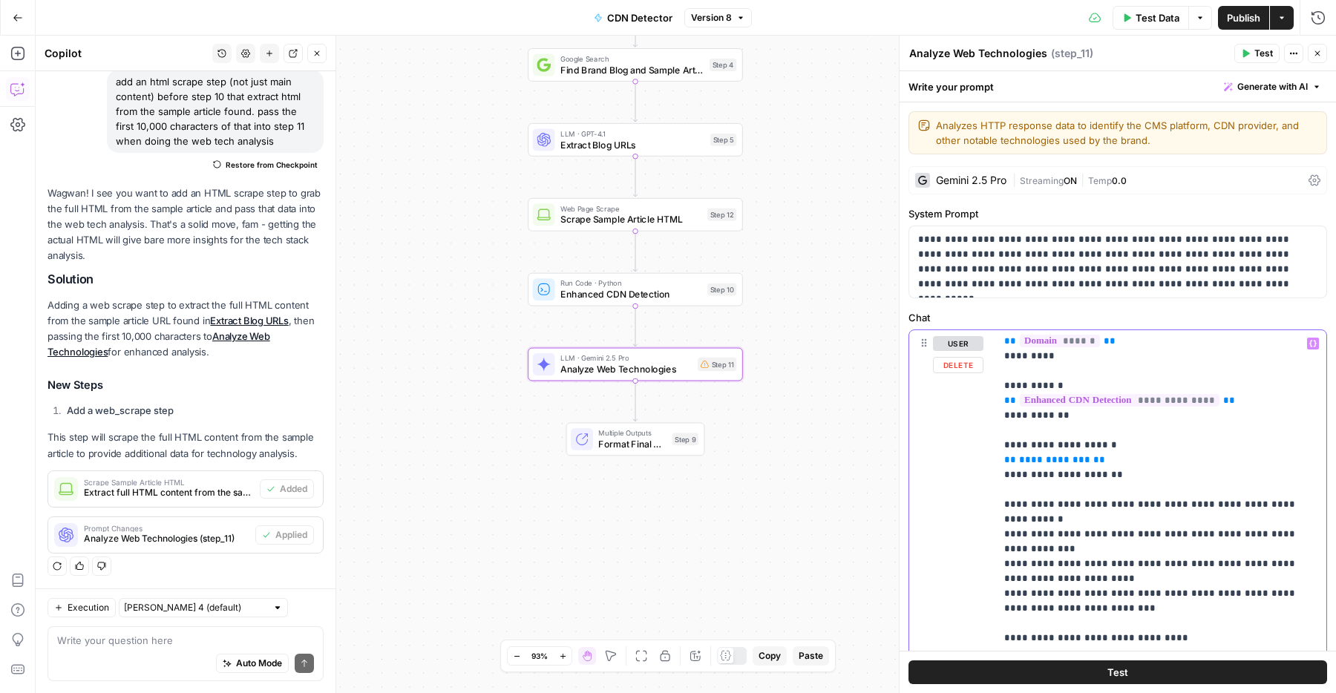
drag, startPoint x: 1099, startPoint y: 461, endPoint x: 1028, endPoint y: 461, distance: 71.2
drag, startPoint x: 1123, startPoint y: 456, endPoint x: 990, endPoint y: 458, distance: 132.8
click at [990, 458] on div "**********" at bounding box center [1117, 632] width 417 height 605
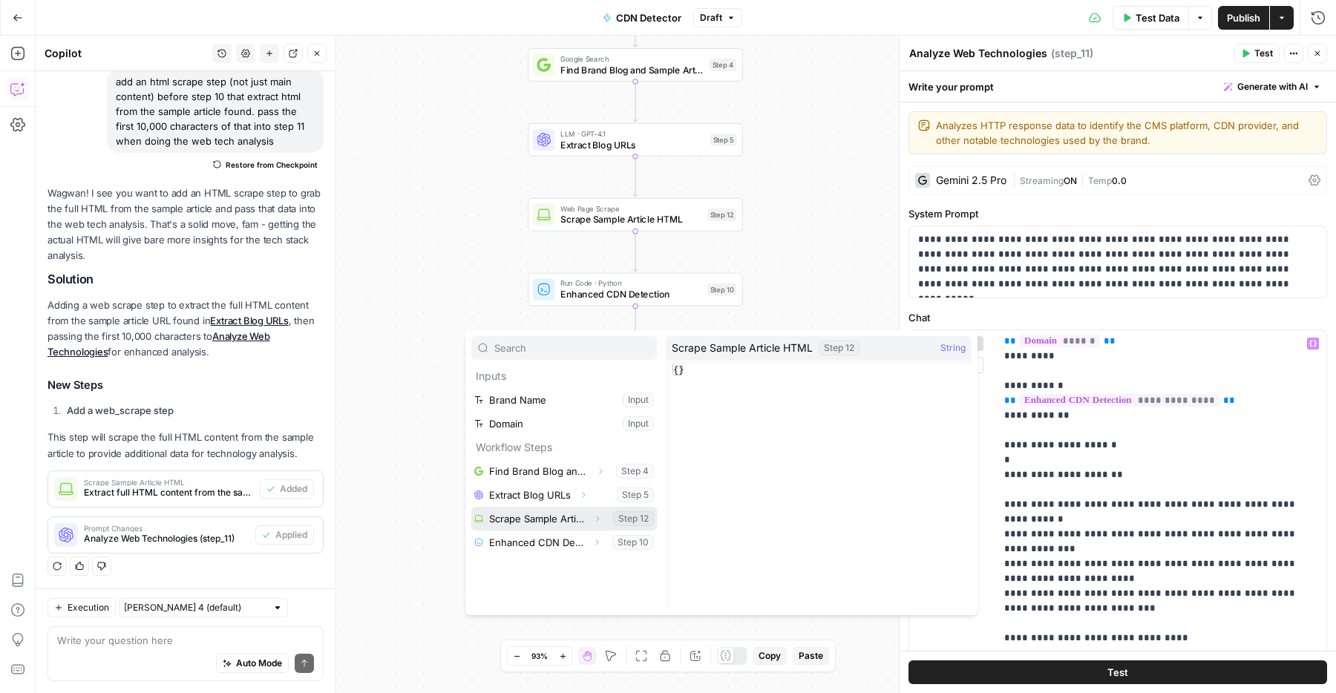
click at [597, 516] on icon "button" at bounding box center [597, 518] width 9 height 9
click at [563, 548] on button "Select variable Output" at bounding box center [571, 543] width 171 height 24
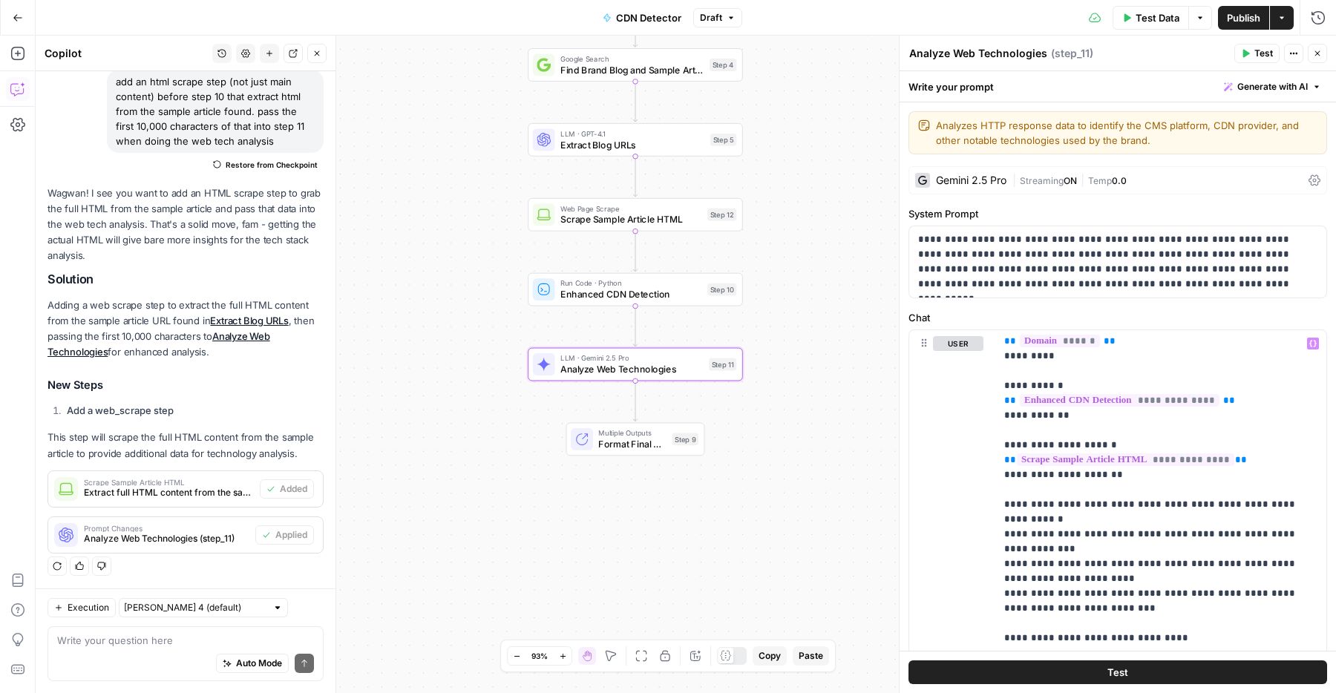
click at [198, 659] on div "Auto Mode Send" at bounding box center [185, 664] width 257 height 33
click at [206, 642] on textarea at bounding box center [185, 640] width 257 height 15
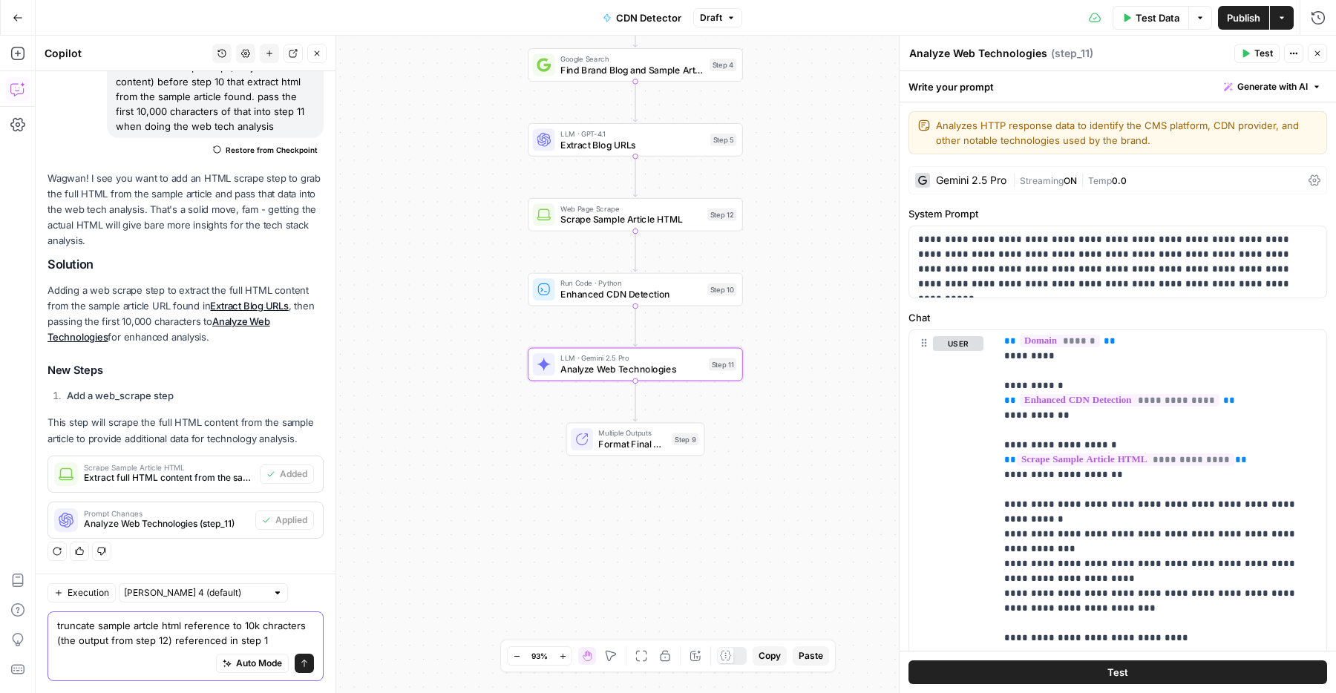
type textarea "truncate sample artcle html reference to 10k chracters (the output from step 12…"
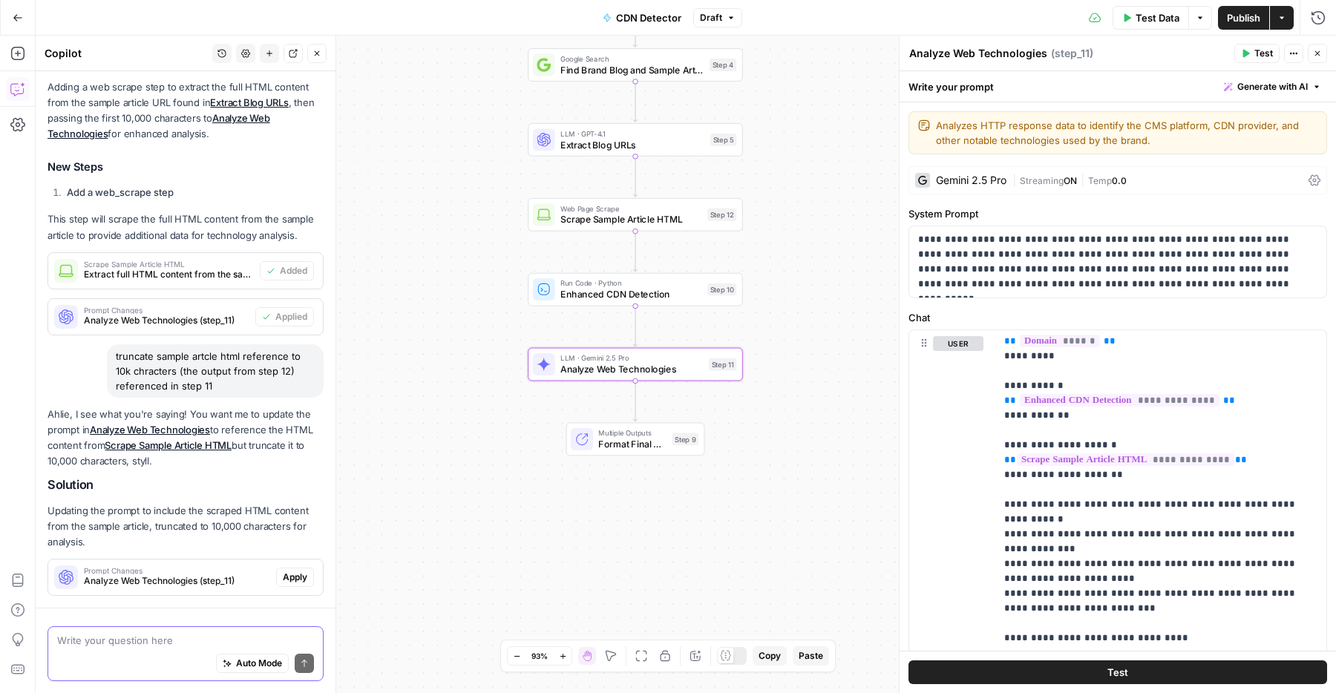
scroll to position [381, 0]
